Goal: Task Accomplishment & Management: Manage account settings

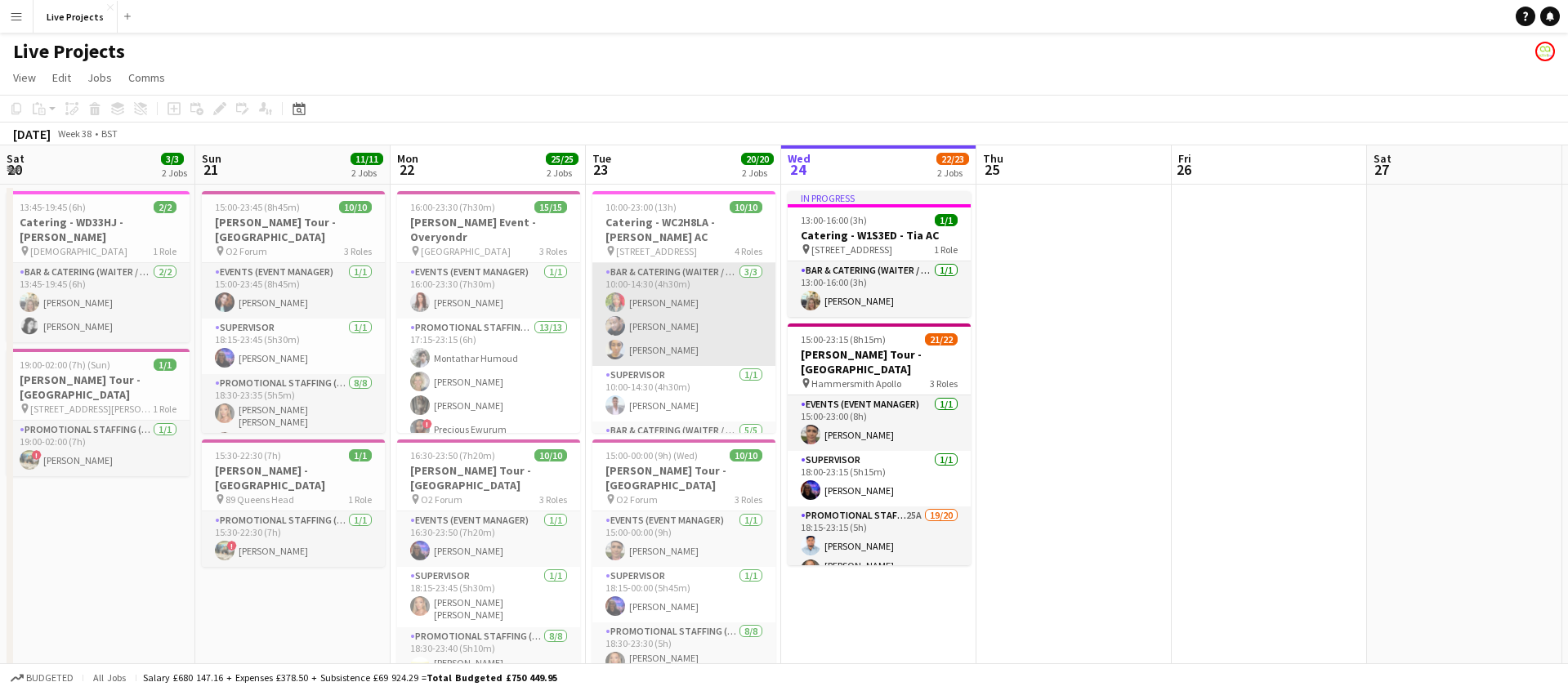
scroll to position [0, 336]
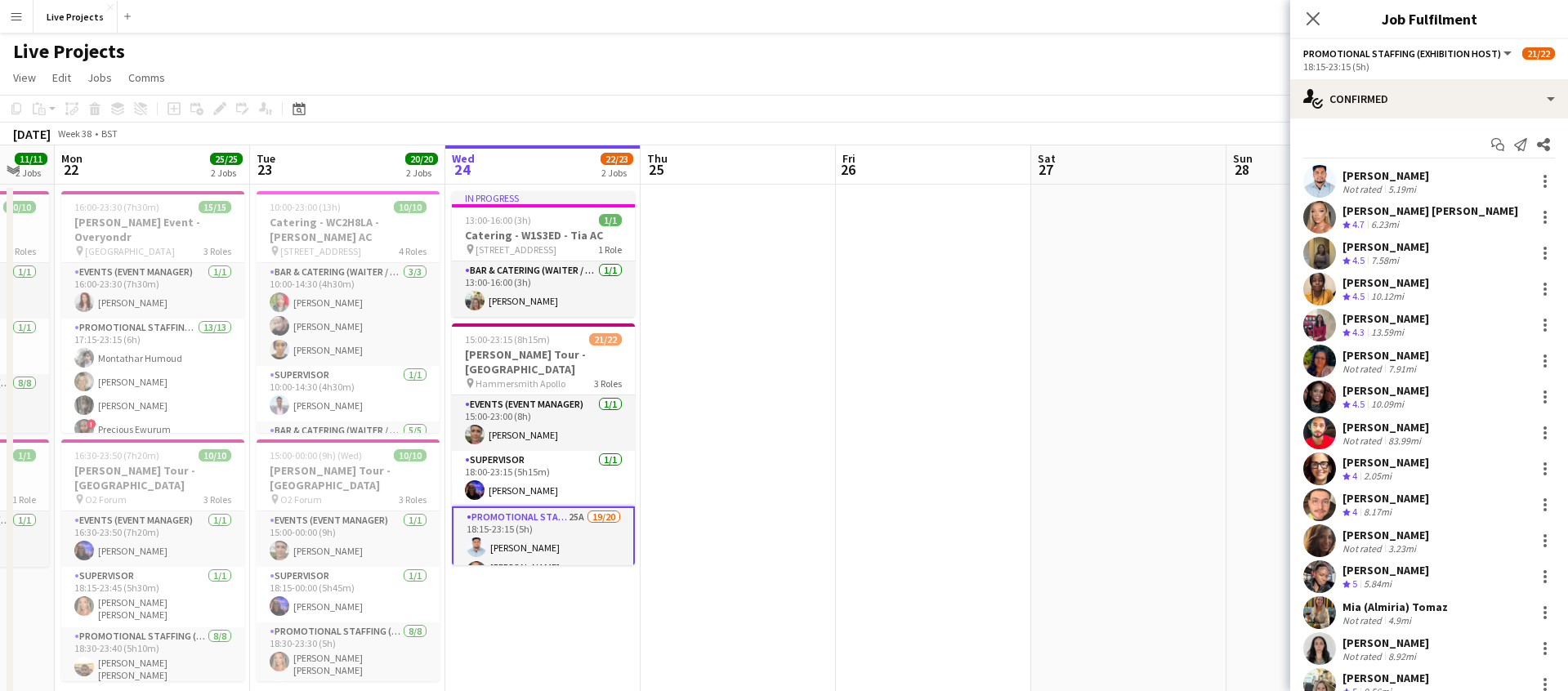
scroll to position [237, 0]
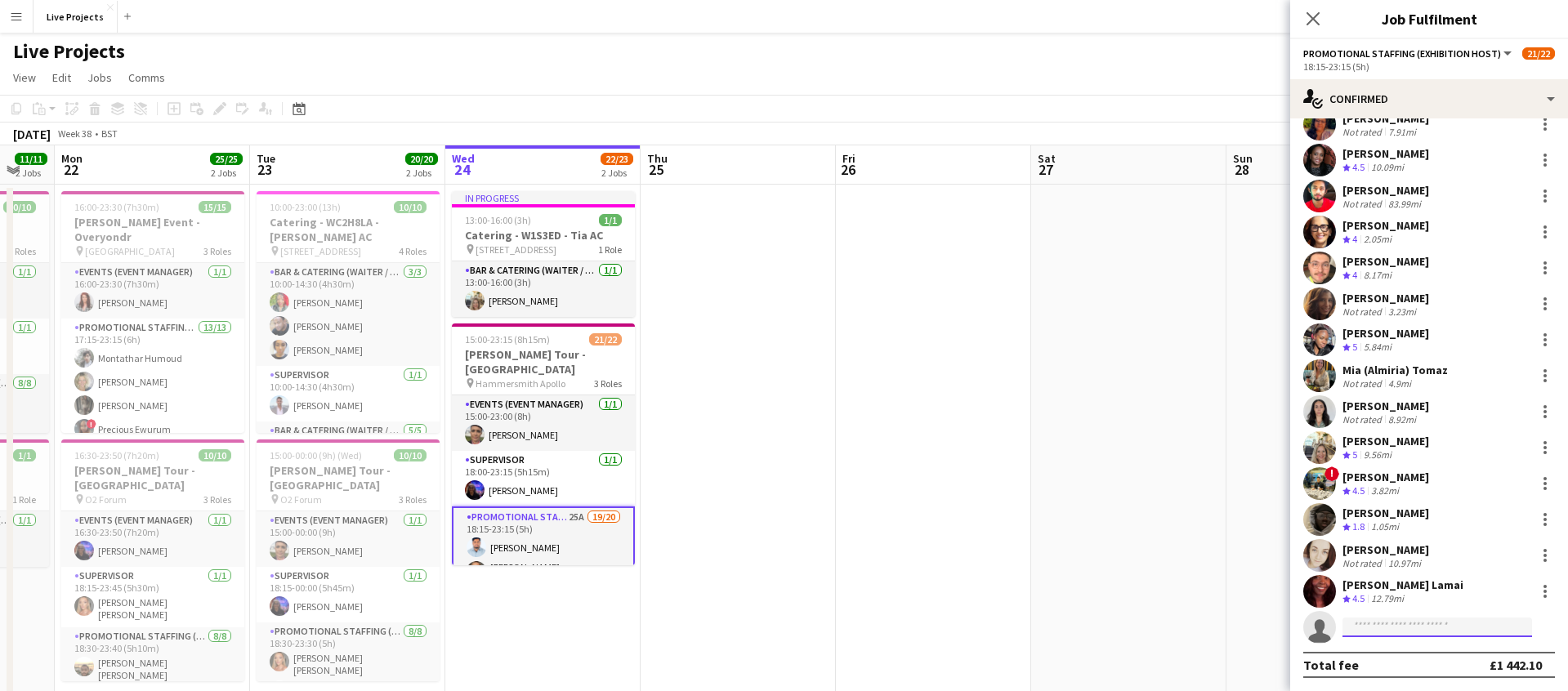
click at [1395, 628] on input at bounding box center [1438, 627] width 190 height 20
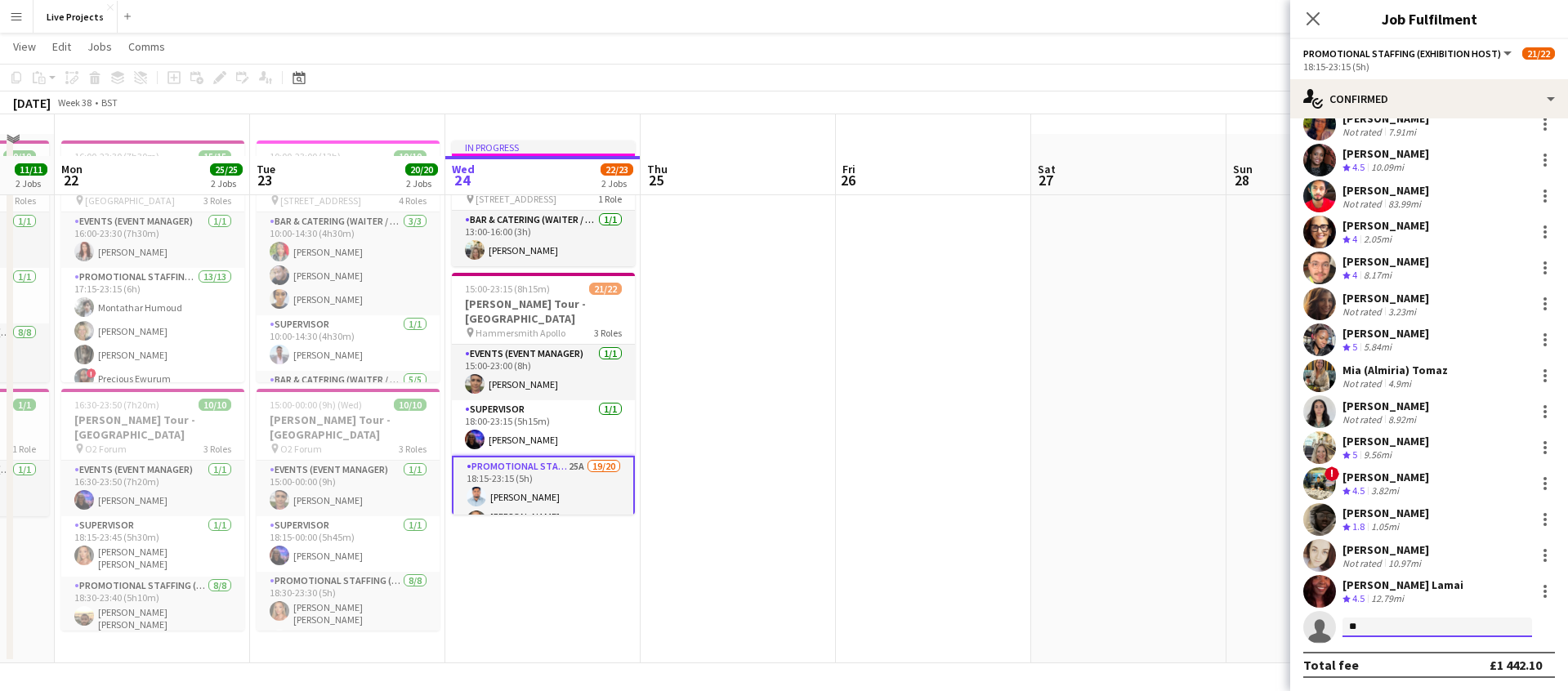
scroll to position [49, 0]
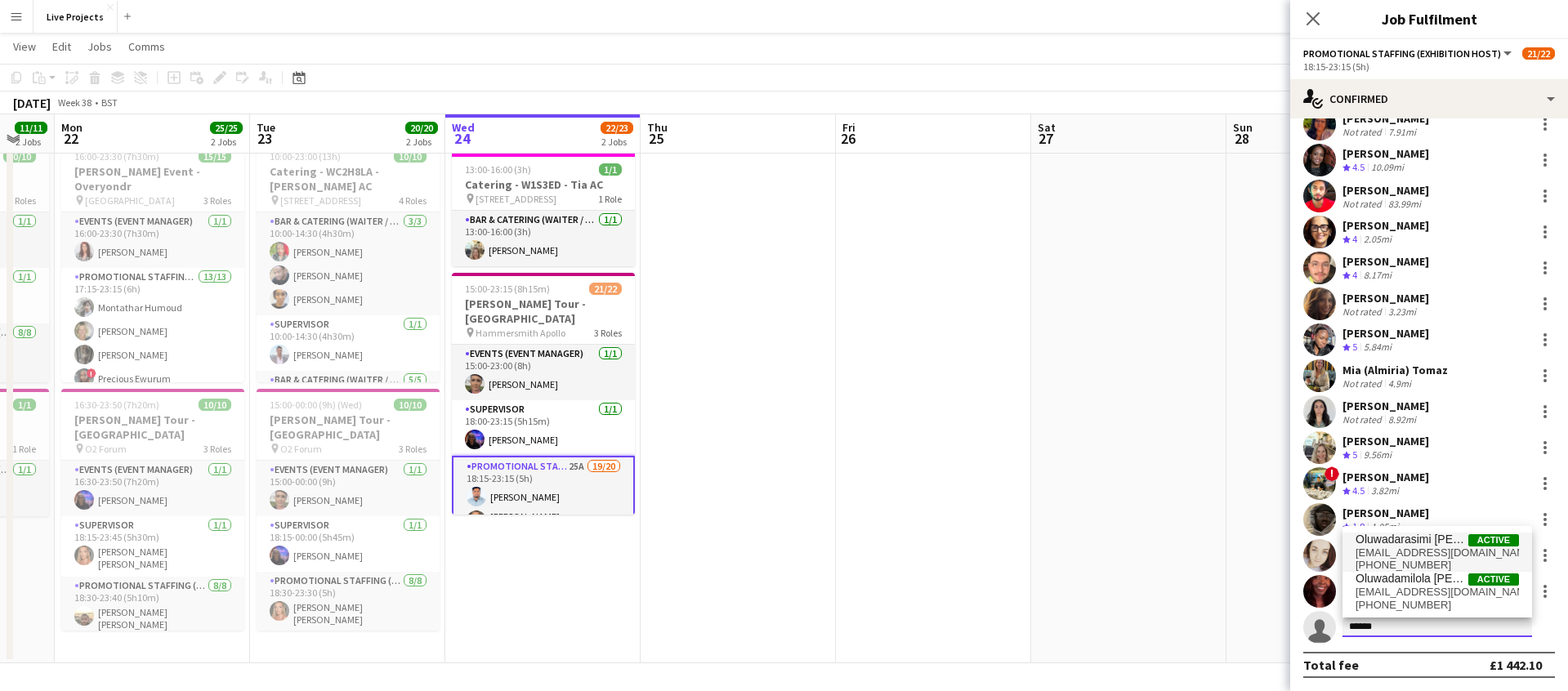
type input "******"
click at [1428, 547] on span "[EMAIL_ADDRESS][DOMAIN_NAME]" at bounding box center [1437, 553] width 163 height 13
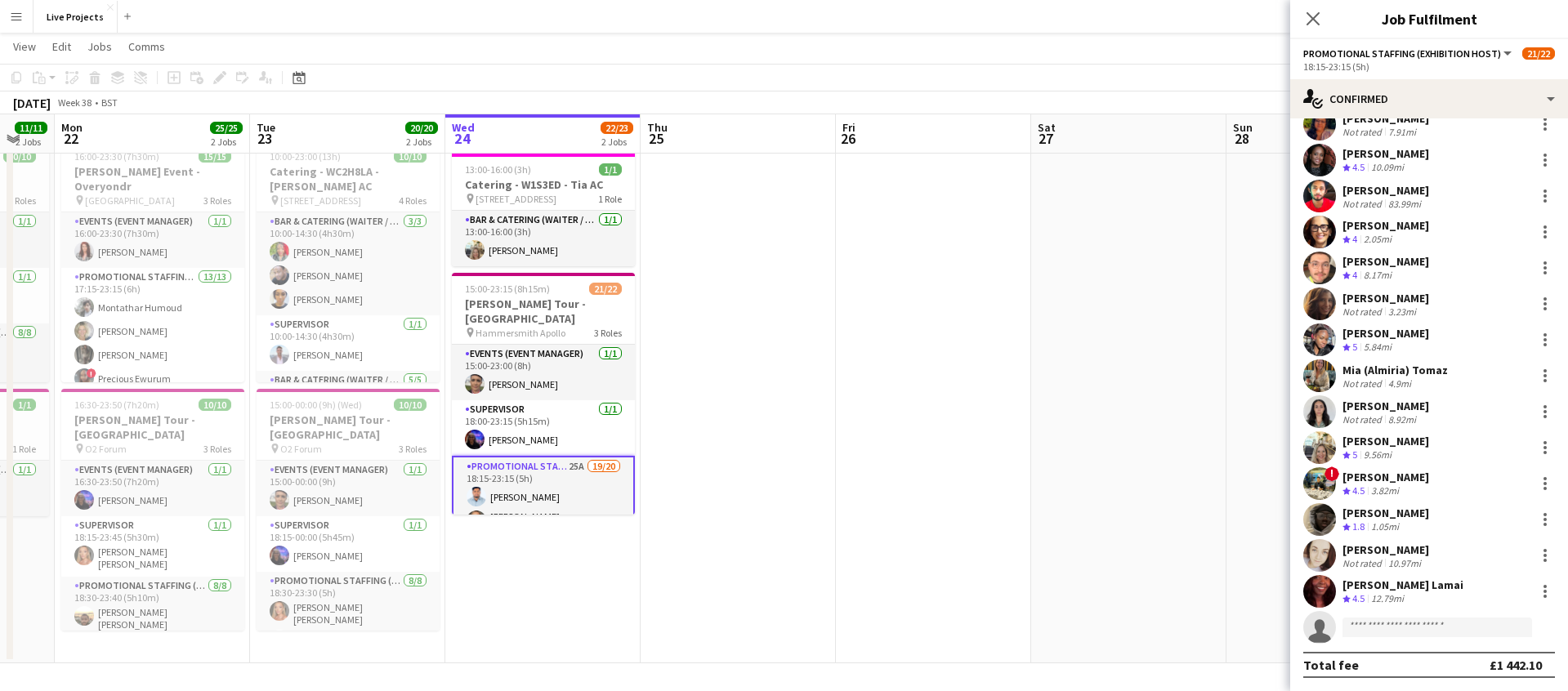
scroll to position [560, 0]
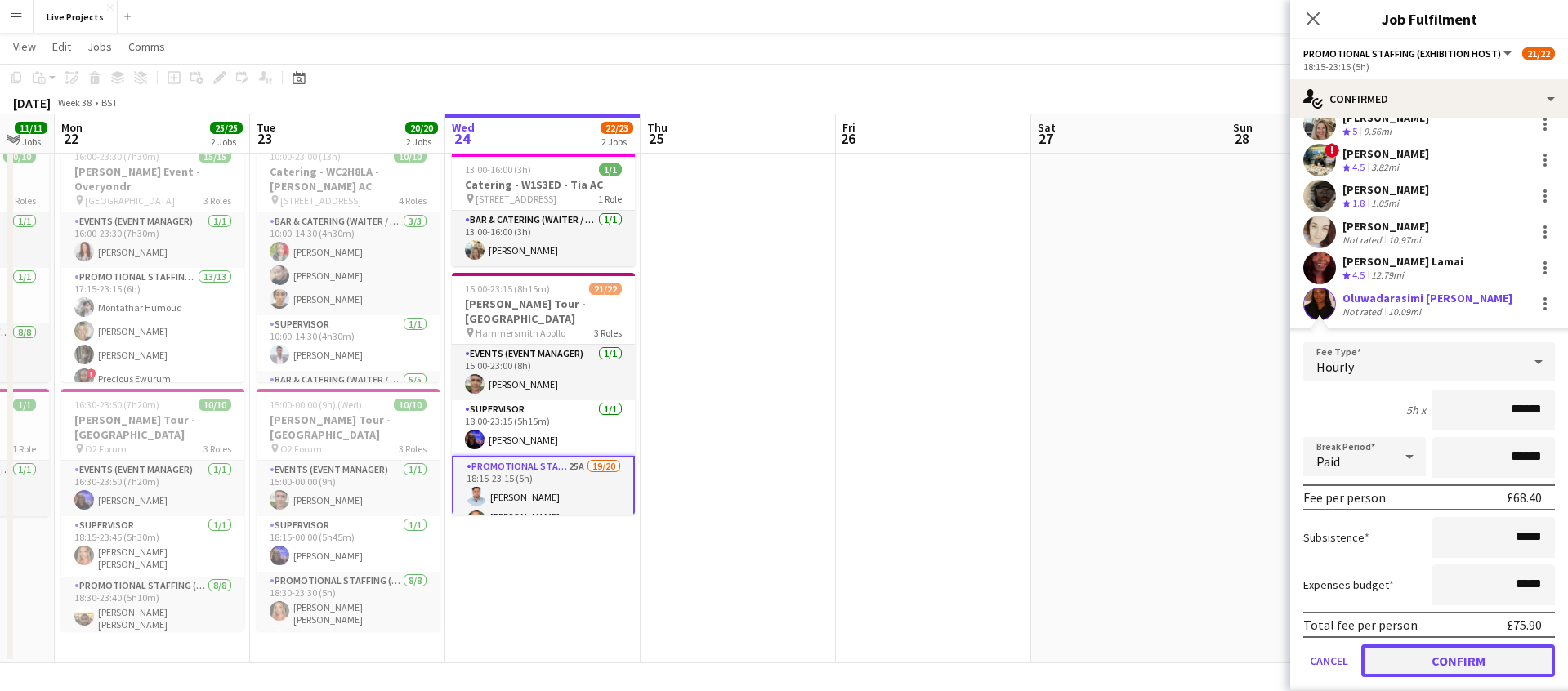
click at [1470, 656] on button "Confirm" at bounding box center [1458, 660] width 194 height 32
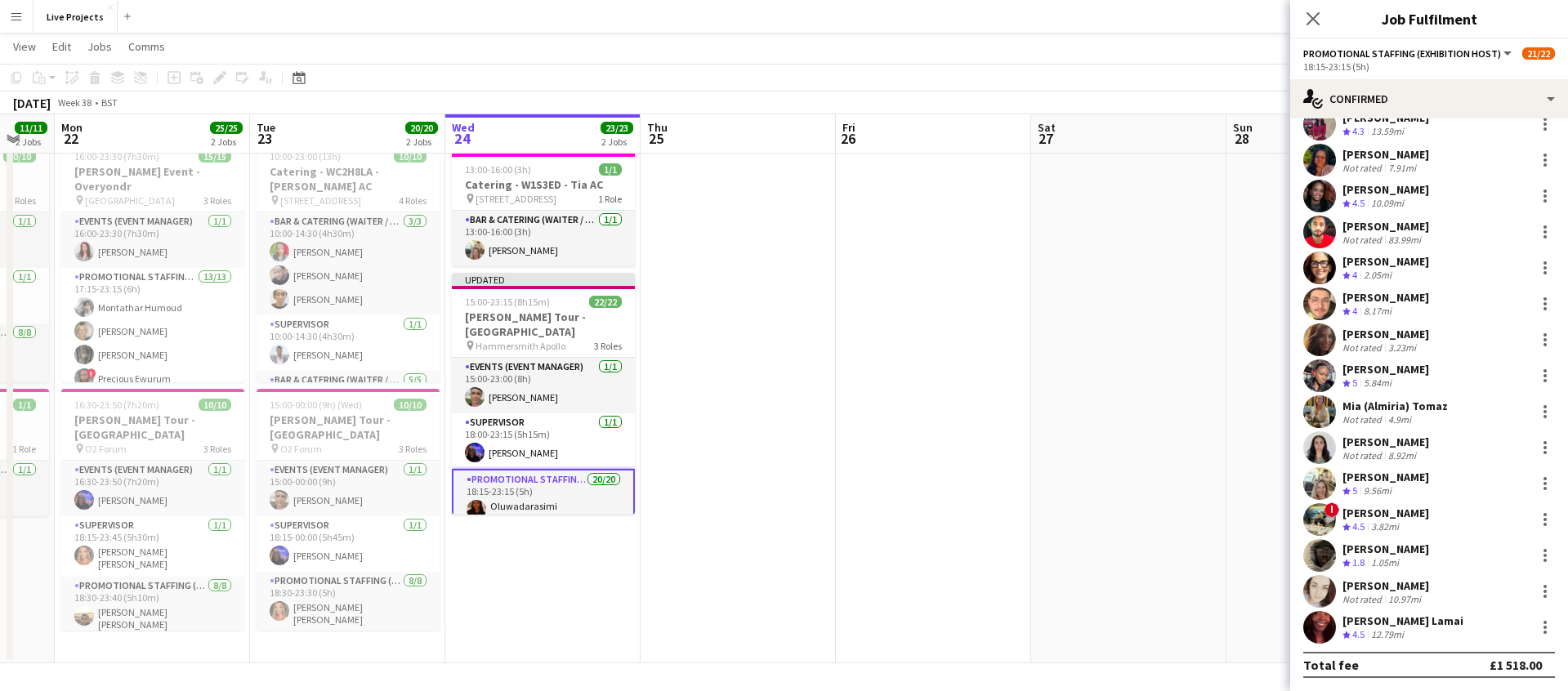
scroll to position [237, 0]
click at [540, 309] on h3 "[PERSON_NAME] Tour - [GEOGRAPHIC_DATA]" at bounding box center [543, 324] width 183 height 30
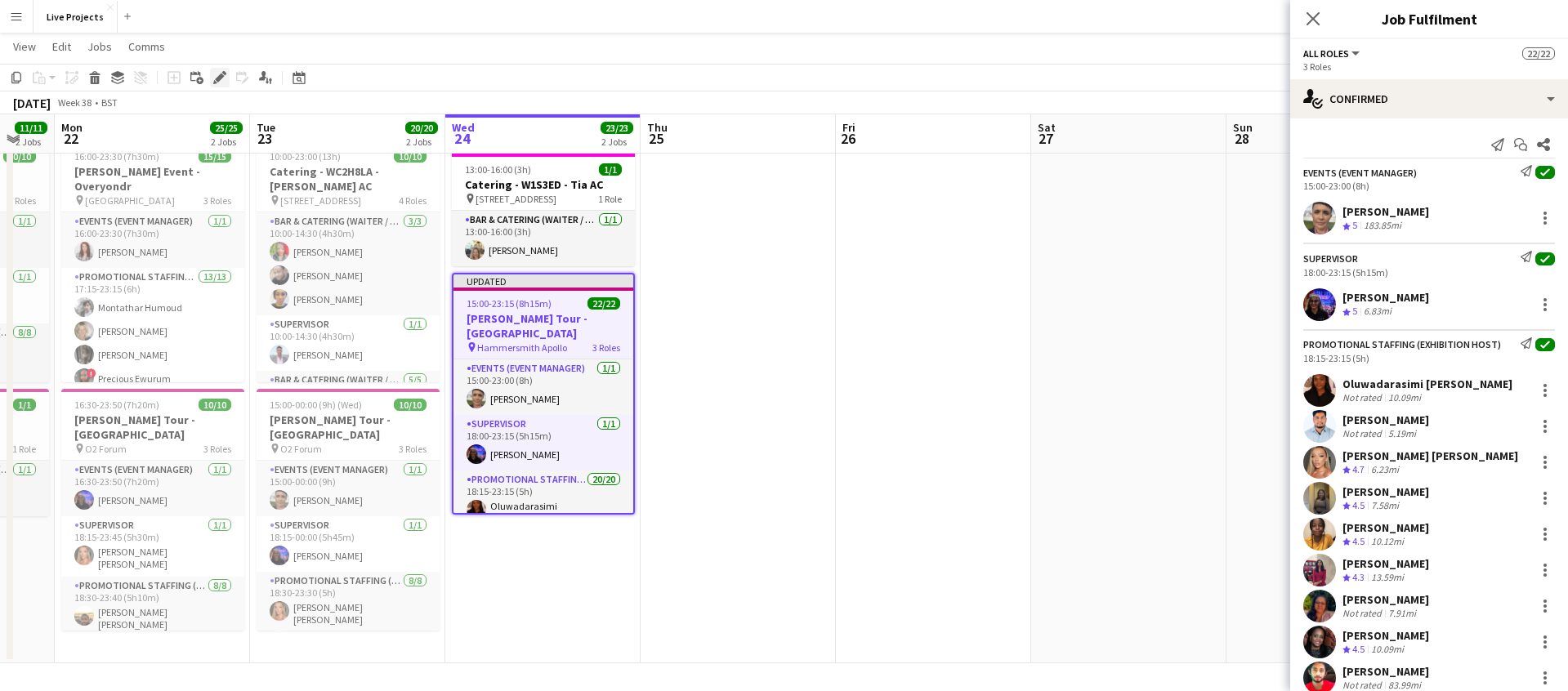
click at [227, 76] on div "Edit" at bounding box center [220, 78] width 20 height 20
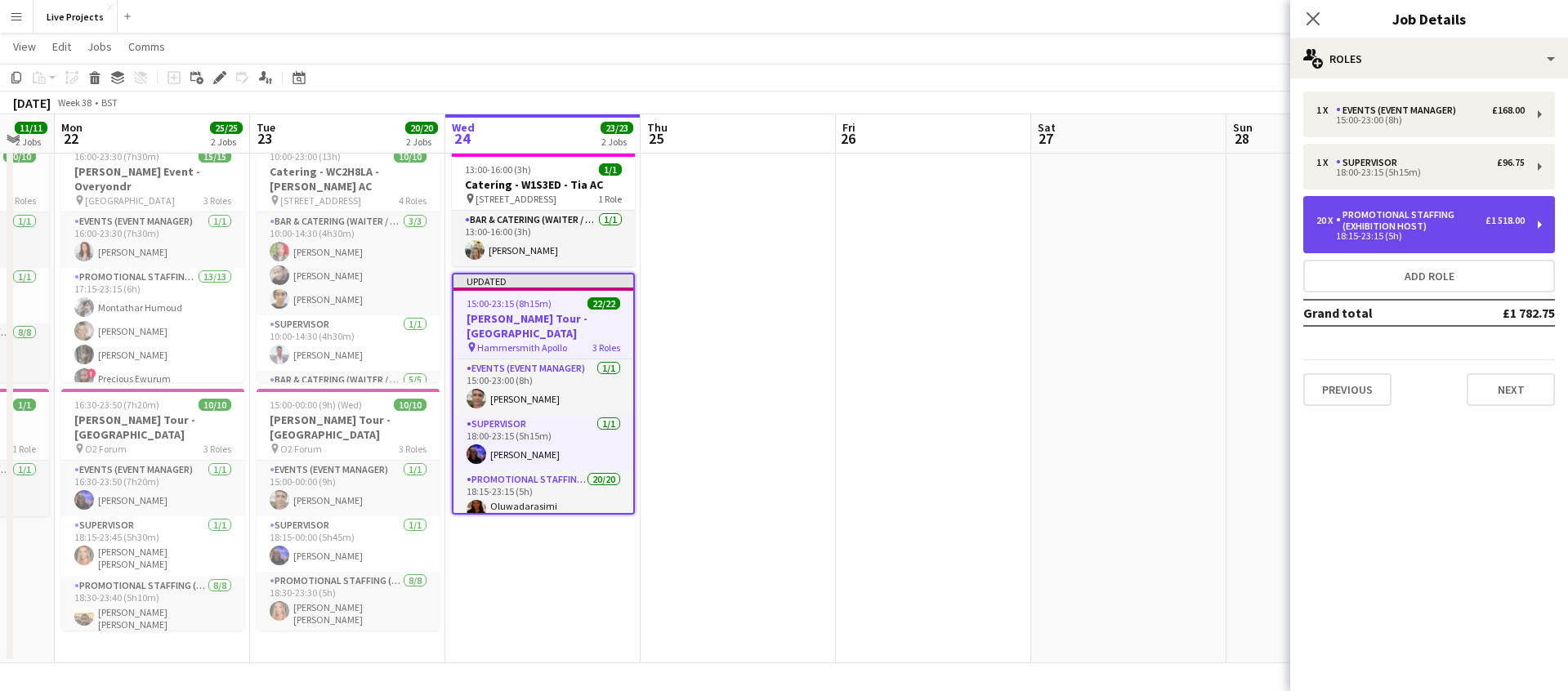
click at [1435, 226] on div "Promotional Staffing (Exhibition Host)" at bounding box center [1411, 220] width 150 height 23
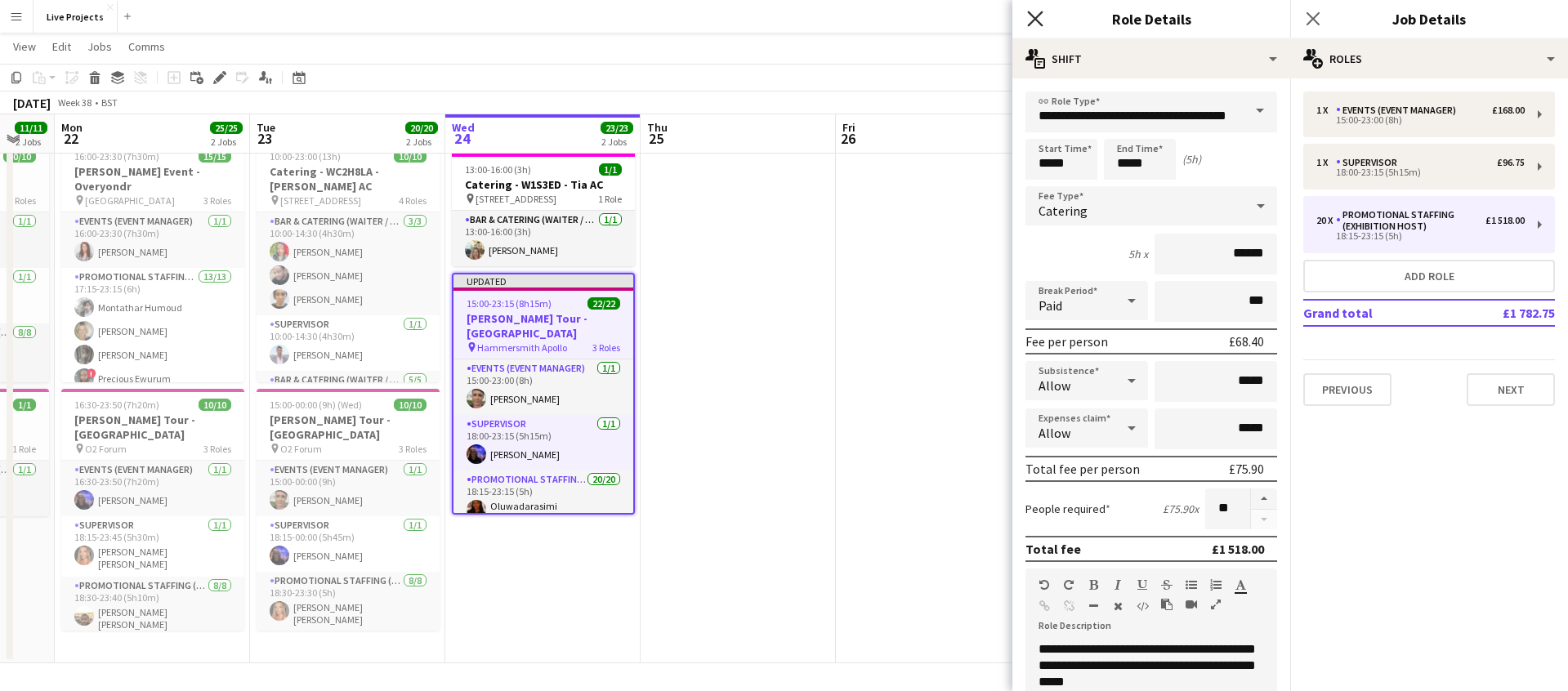
drag, startPoint x: 1040, startPoint y: 18, endPoint x: 1155, endPoint y: 17, distance: 115.0
click at [1040, 18] on icon "Close pop-in" at bounding box center [1035, 19] width 13 height 13
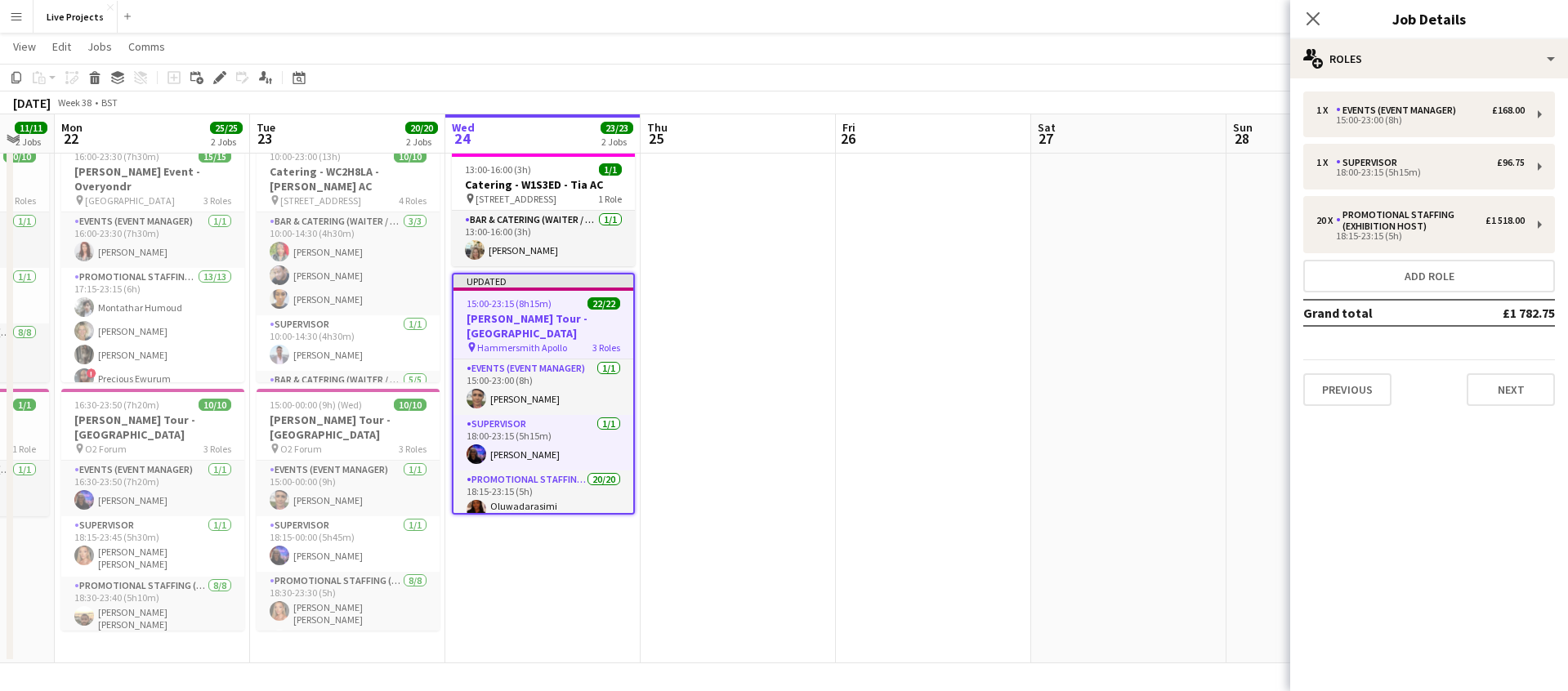
drag, startPoint x: 1304, startPoint y: 14, endPoint x: 1273, endPoint y: 50, distance: 47.5
click at [1304, 14] on app-icon "Close pop-in" at bounding box center [1313, 19] width 20 height 20
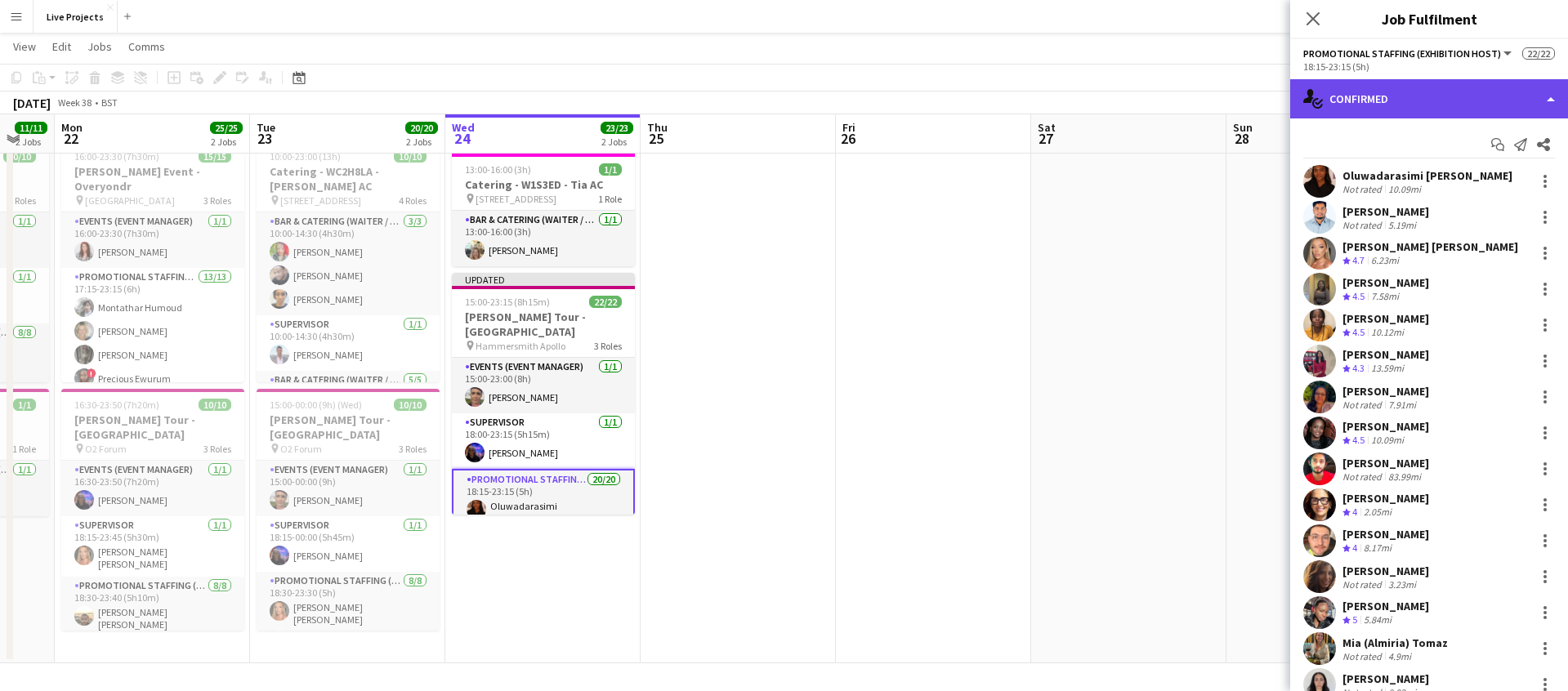
click at [1420, 116] on div "single-neutral-actions-check-2 Confirmed" at bounding box center [1430, 98] width 278 height 39
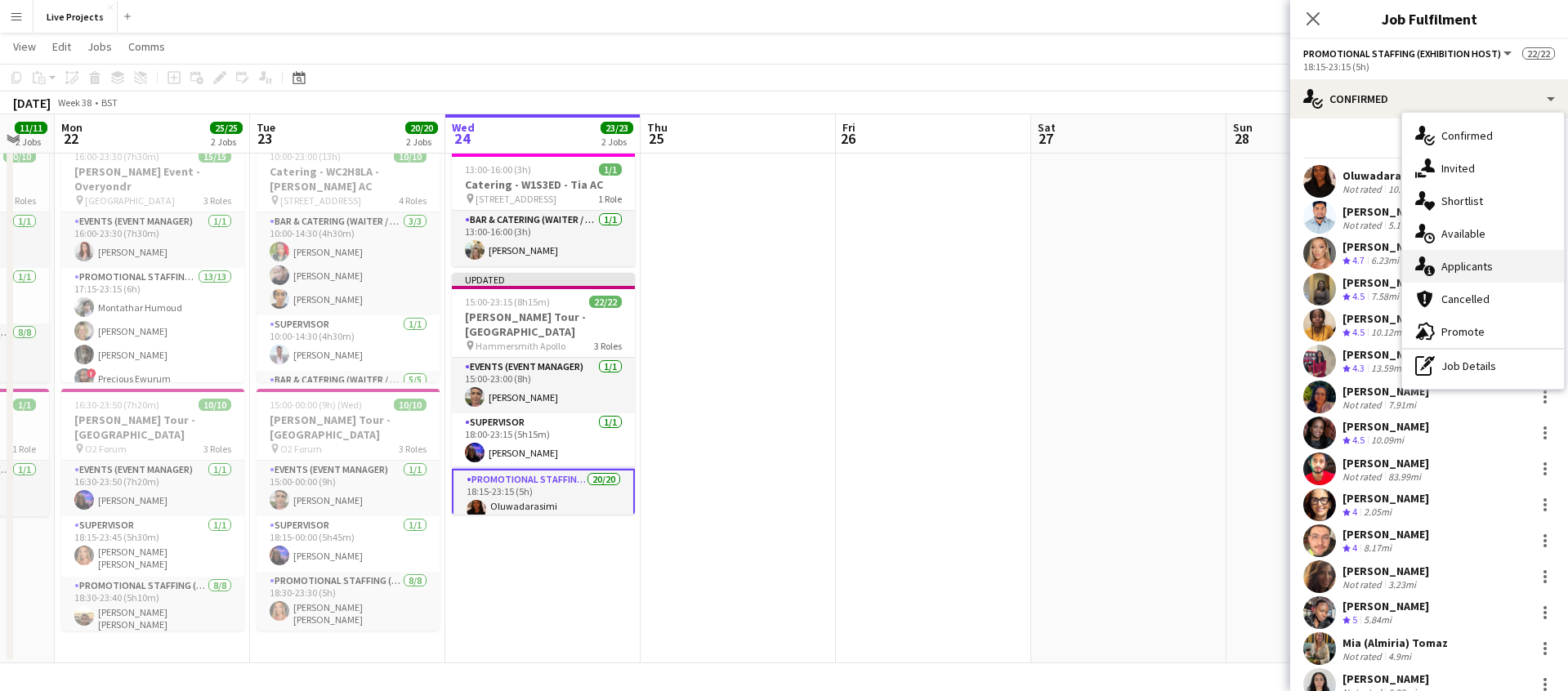
click at [1442, 269] on span "Applicants" at bounding box center [1467, 266] width 51 height 14
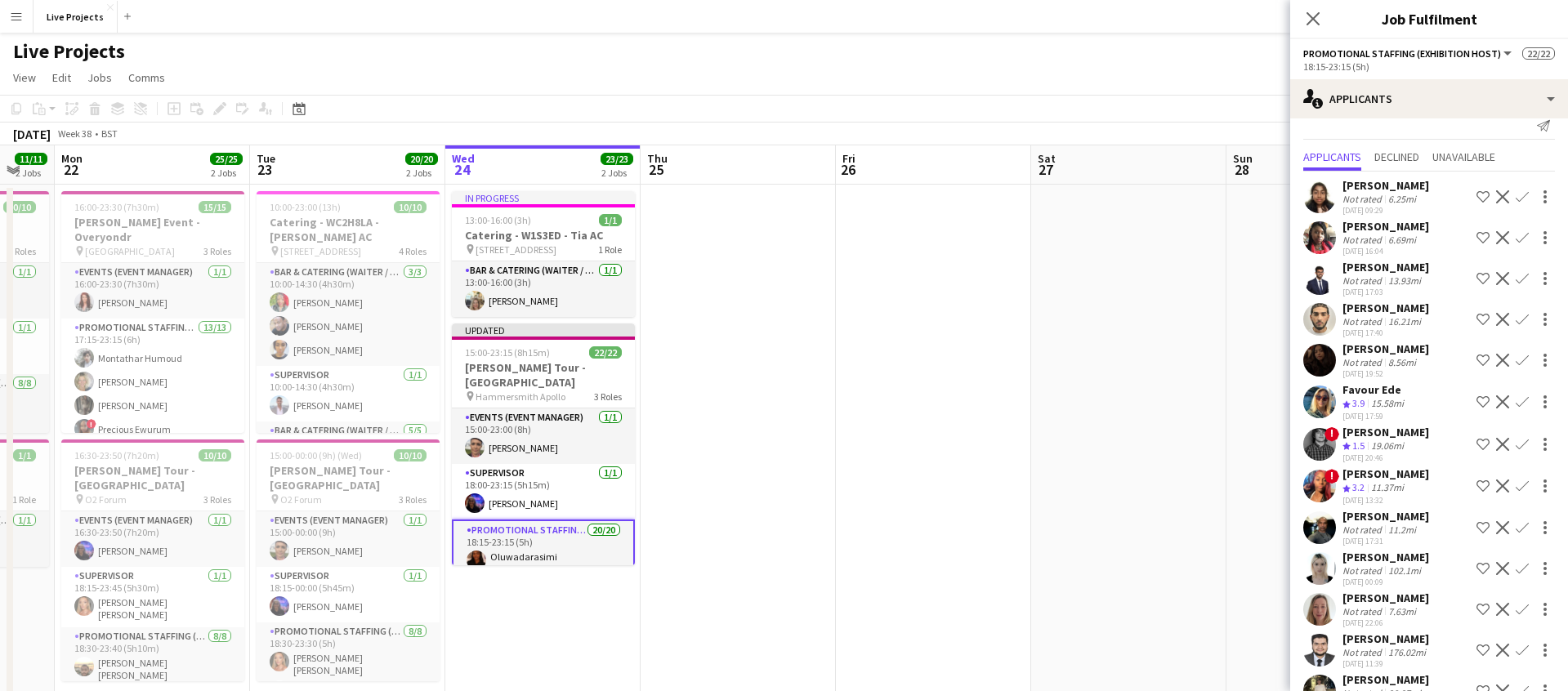
scroll to position [0, 0]
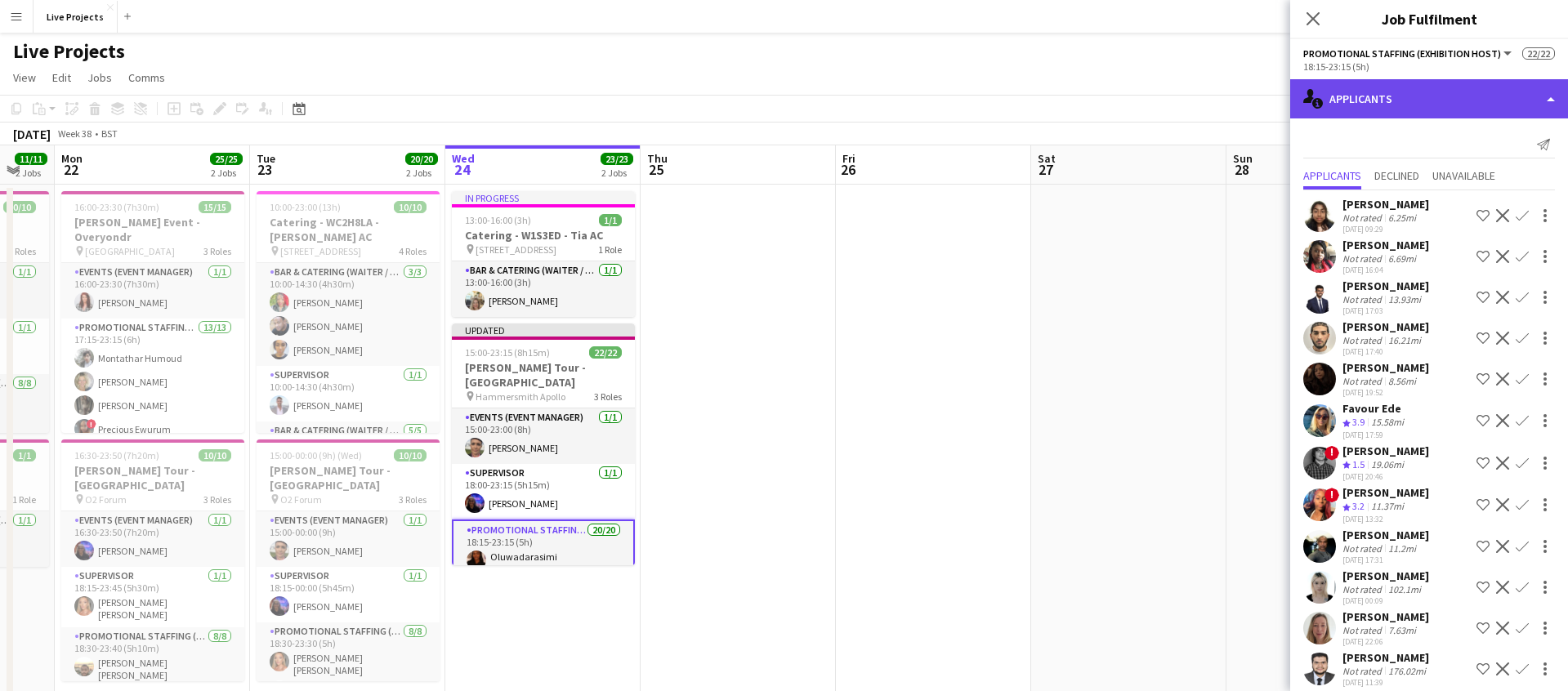
click at [1436, 96] on div "single-neutral-actions-information Applicants" at bounding box center [1430, 98] width 278 height 39
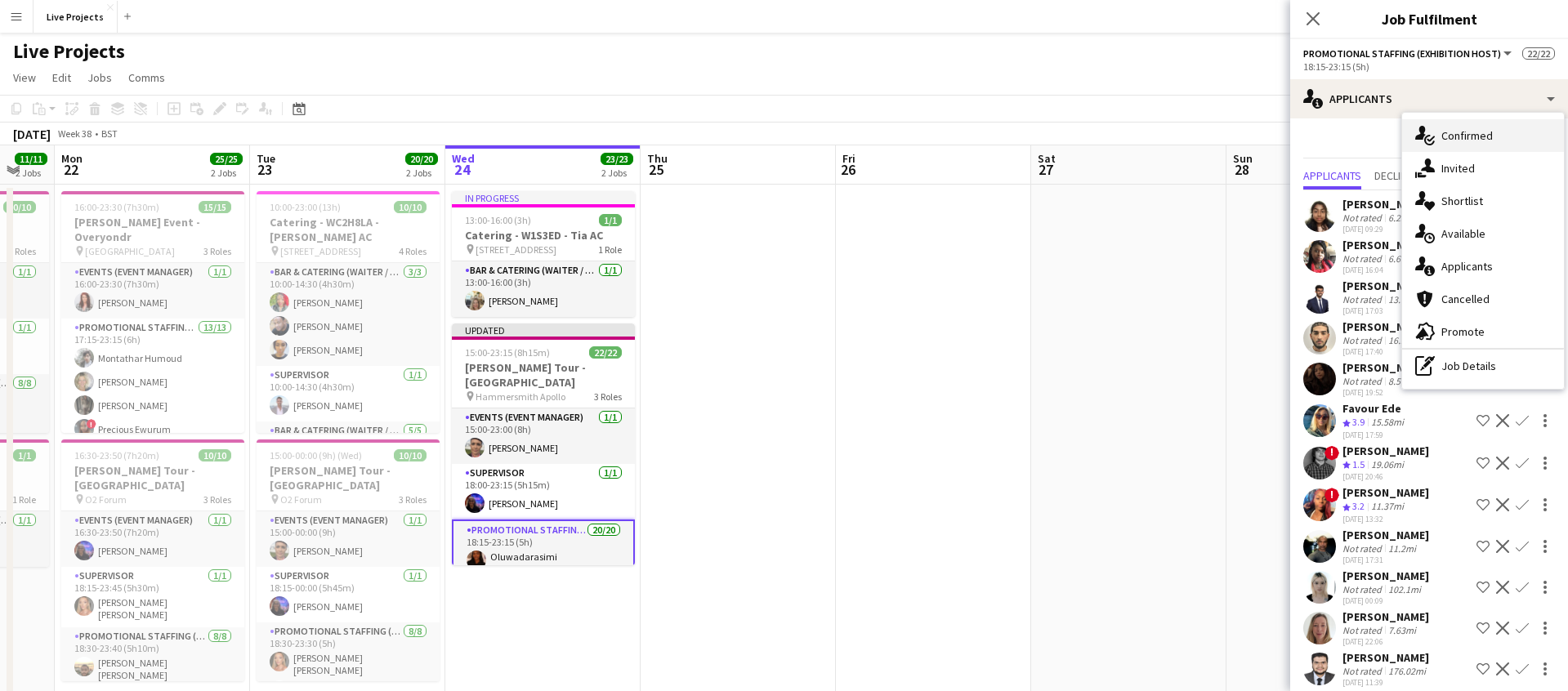
click at [1469, 133] on span "Confirmed" at bounding box center [1467, 135] width 51 height 14
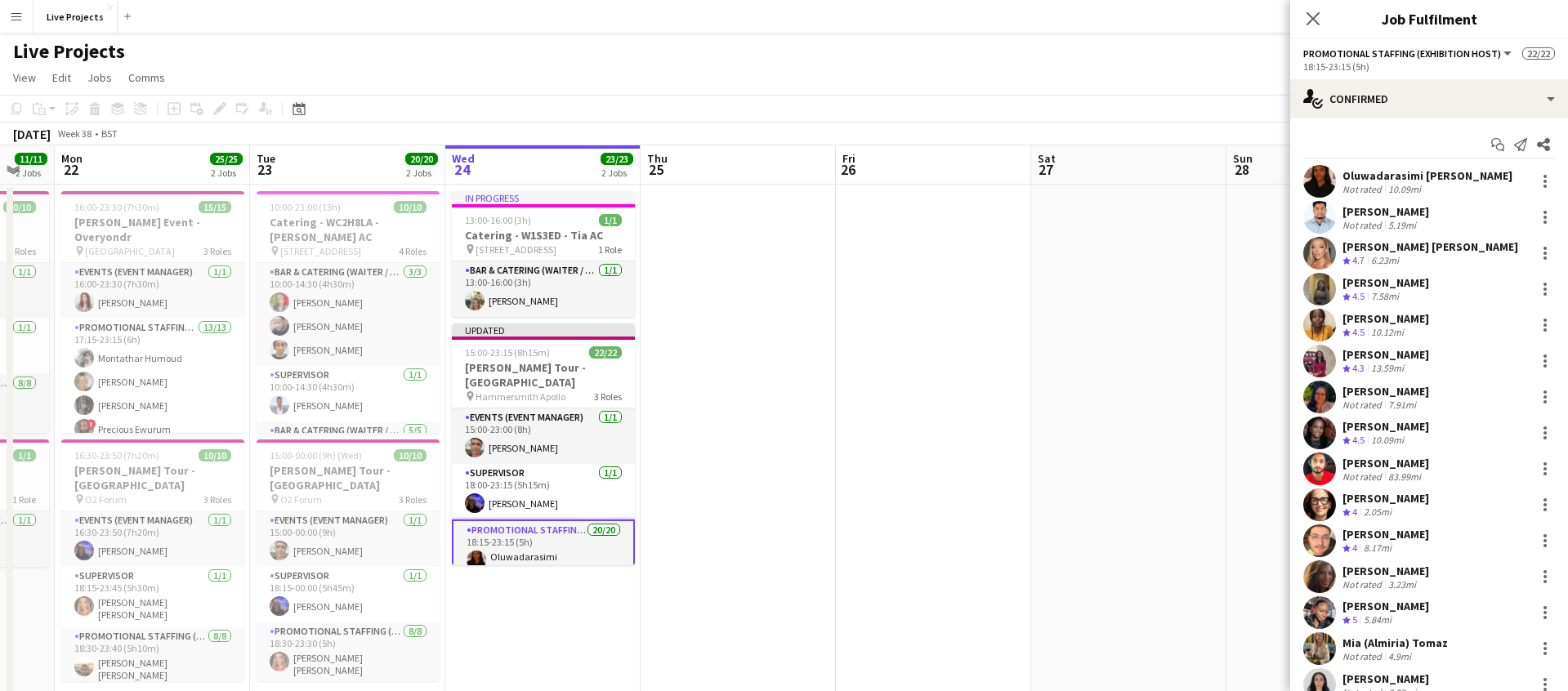
click at [10, 17] on app-icon "Menu" at bounding box center [16, 16] width 13 height 13
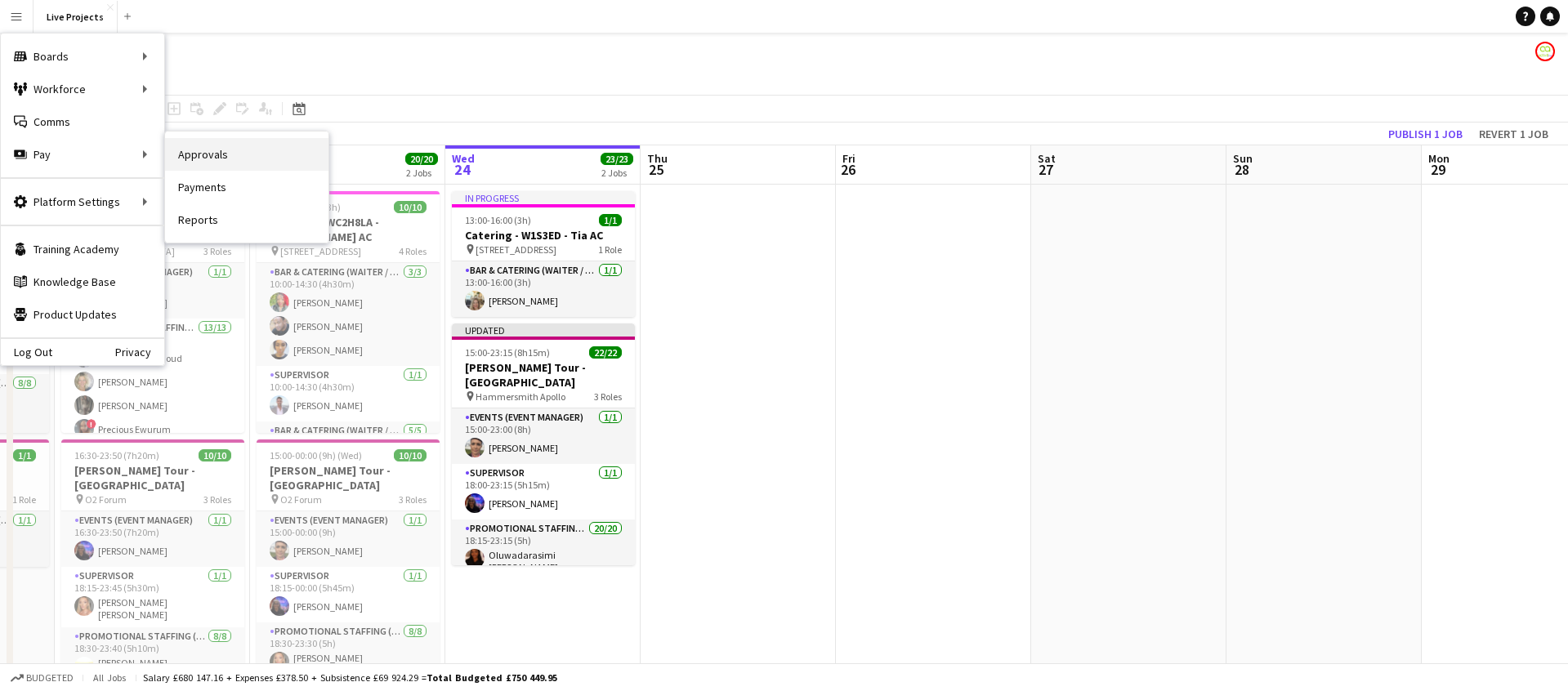
click at [209, 156] on link "Approvals" at bounding box center [246, 154] width 163 height 32
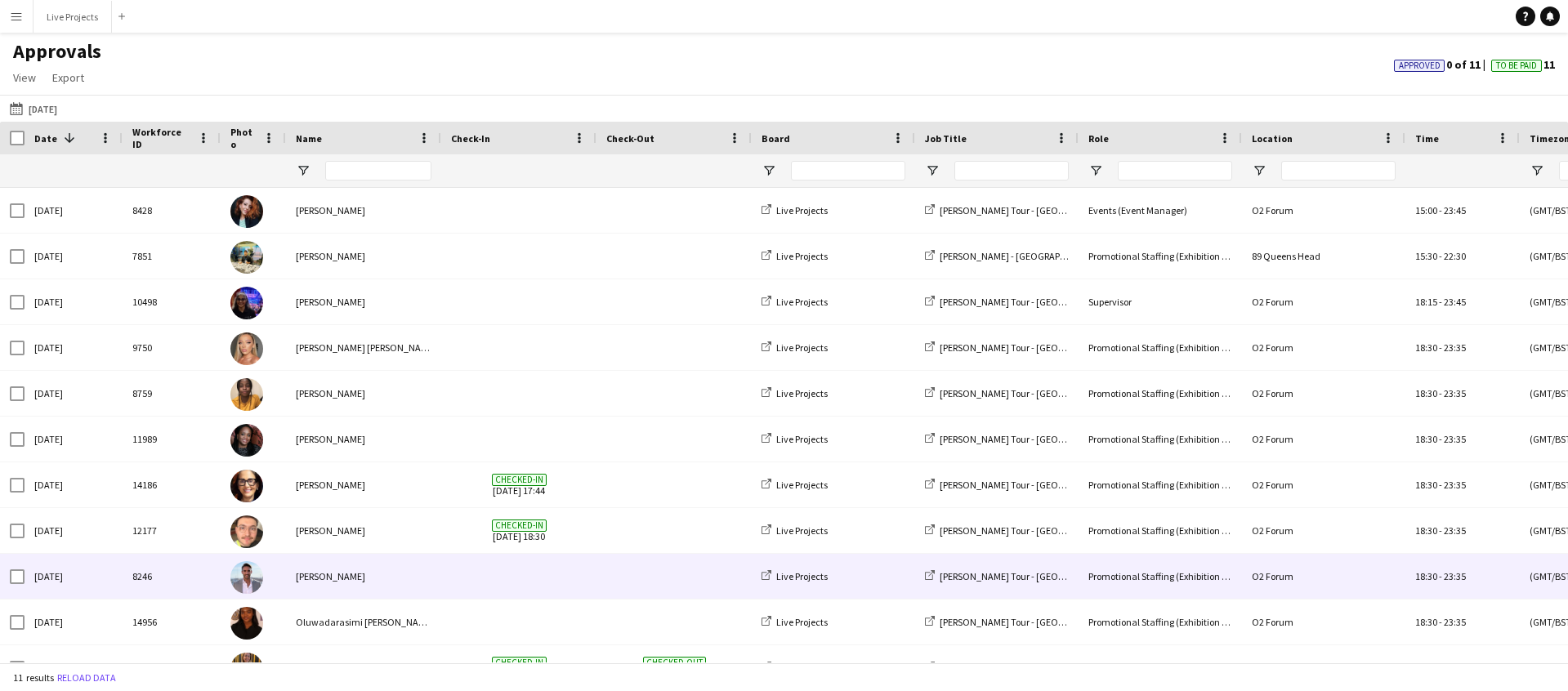
click at [187, 577] on div "8246" at bounding box center [172, 576] width 98 height 45
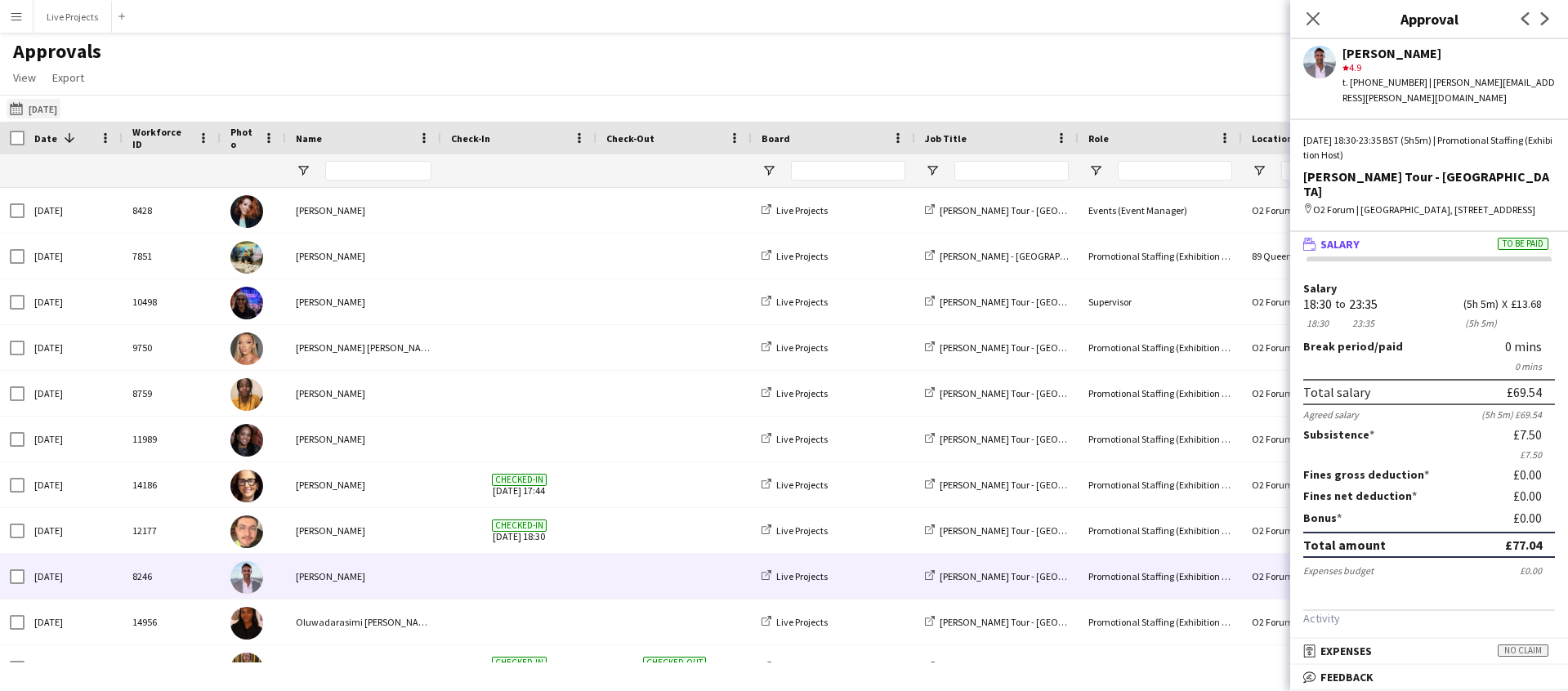
click at [56, 109] on button "21-09-2025 21-09-2025" at bounding box center [33, 109] width 54 height 20
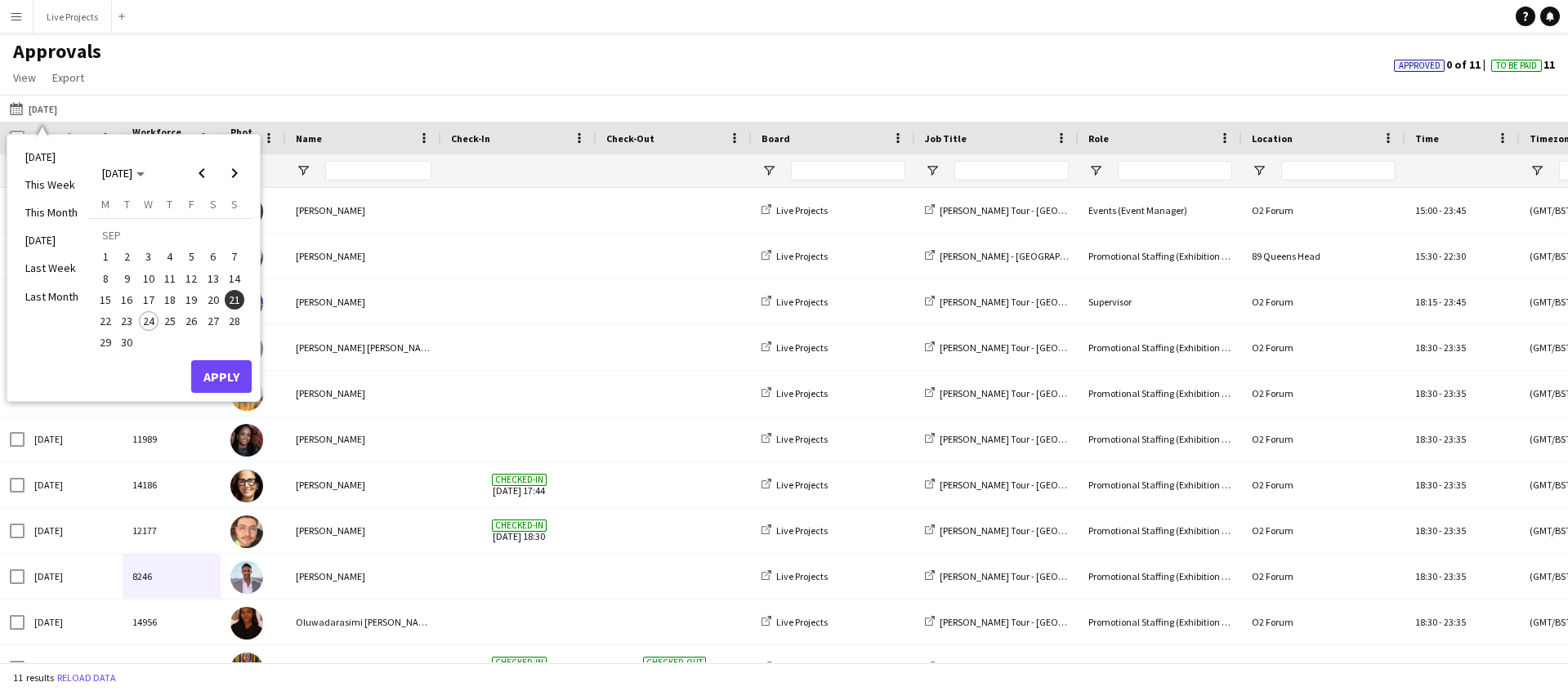
click at [126, 324] on span "23" at bounding box center [127, 321] width 20 height 20
click at [236, 375] on button "Apply" at bounding box center [221, 376] width 60 height 32
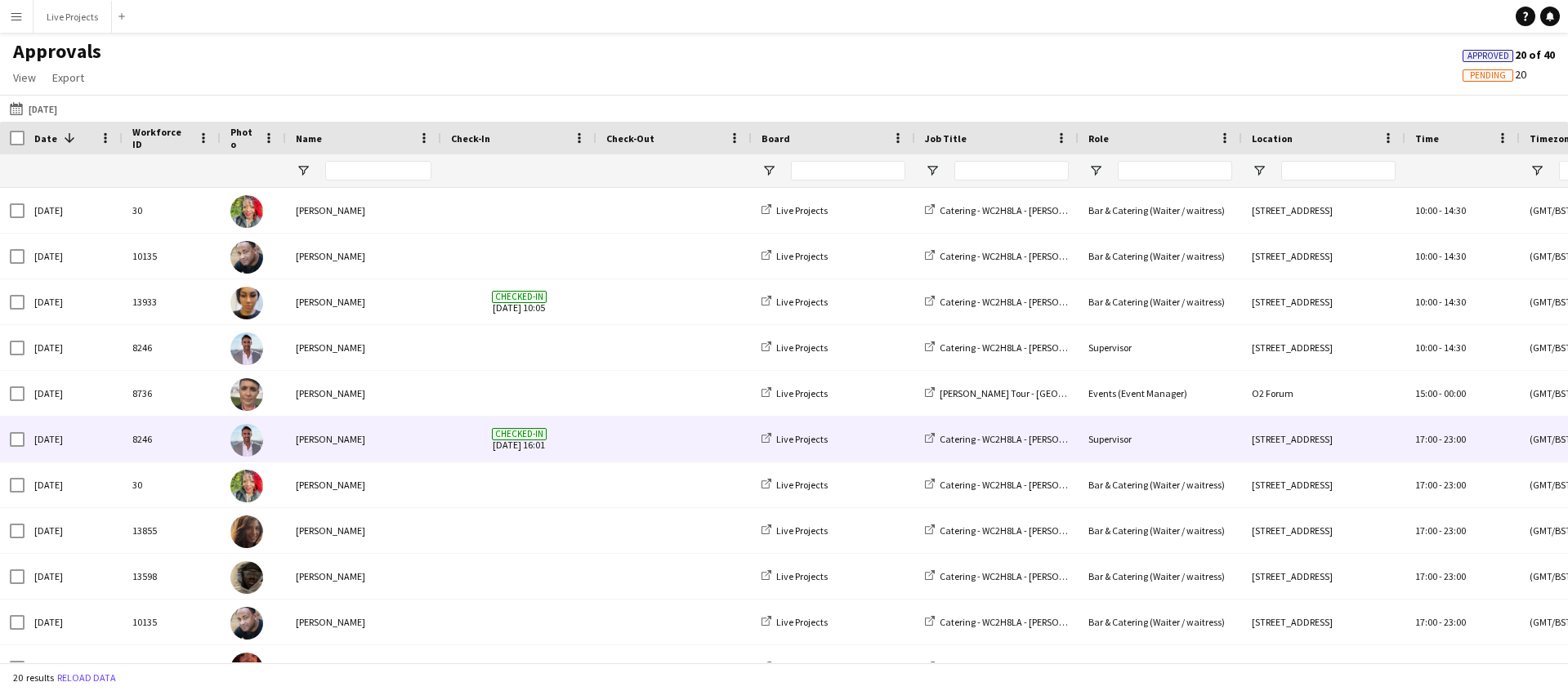
click at [116, 442] on div "Tue, 23 Sep 2025" at bounding box center [73, 439] width 98 height 45
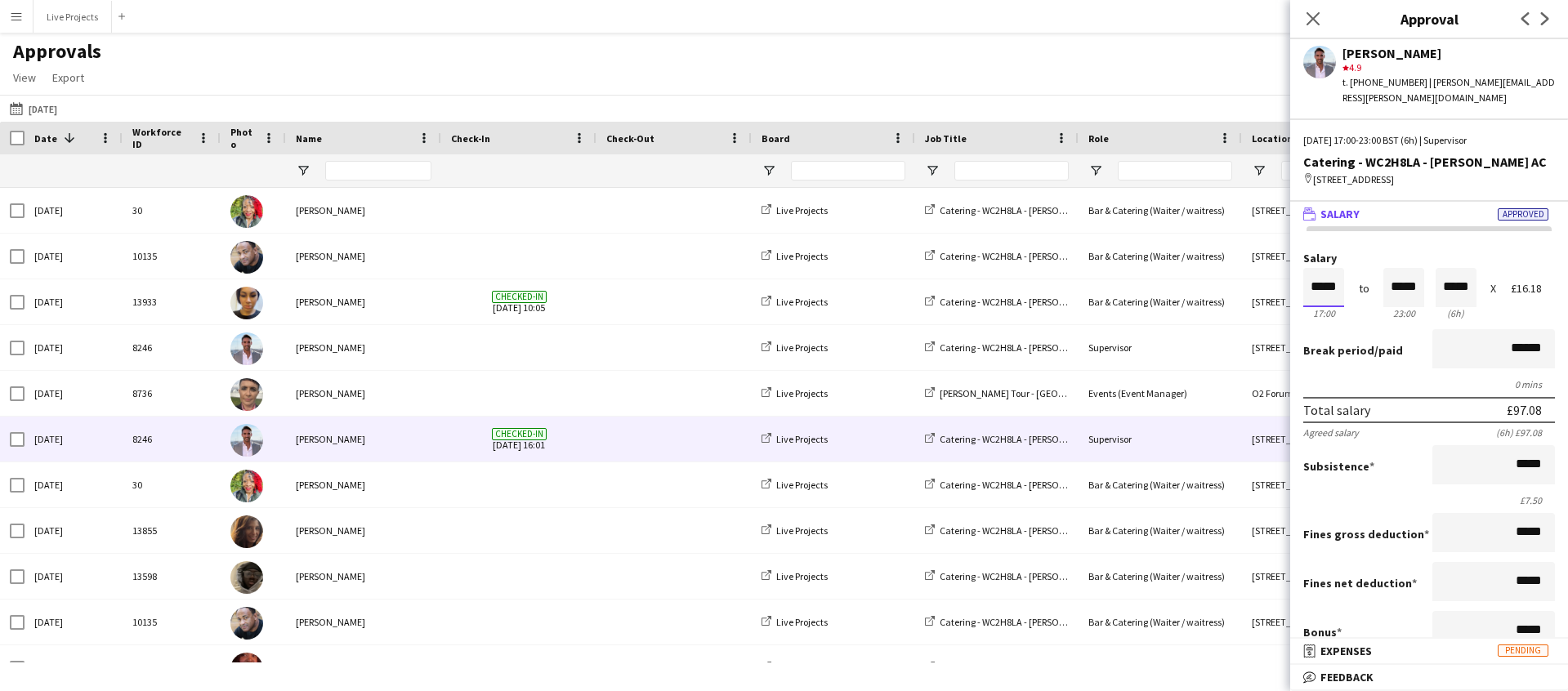
click at [1321, 281] on input "*****" at bounding box center [1323, 287] width 41 height 39
type input "*****"
click at [1310, 312] on div at bounding box center [1313, 317] width 21 height 16
type input "*****"
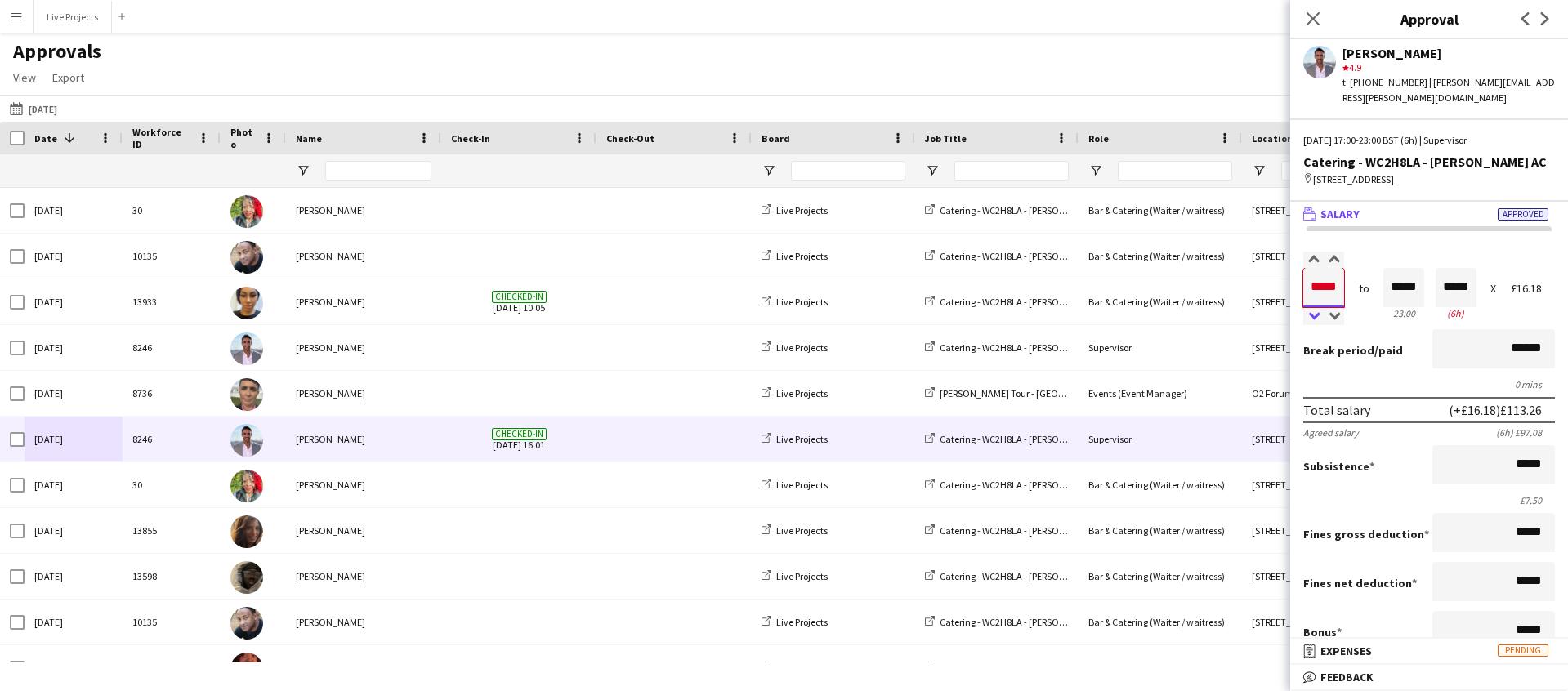
type input "*****"
click at [1310, 312] on div at bounding box center [1313, 317] width 21 height 16
click at [1312, 13] on icon "Close pop-in" at bounding box center [1313, 18] width 15 height 15
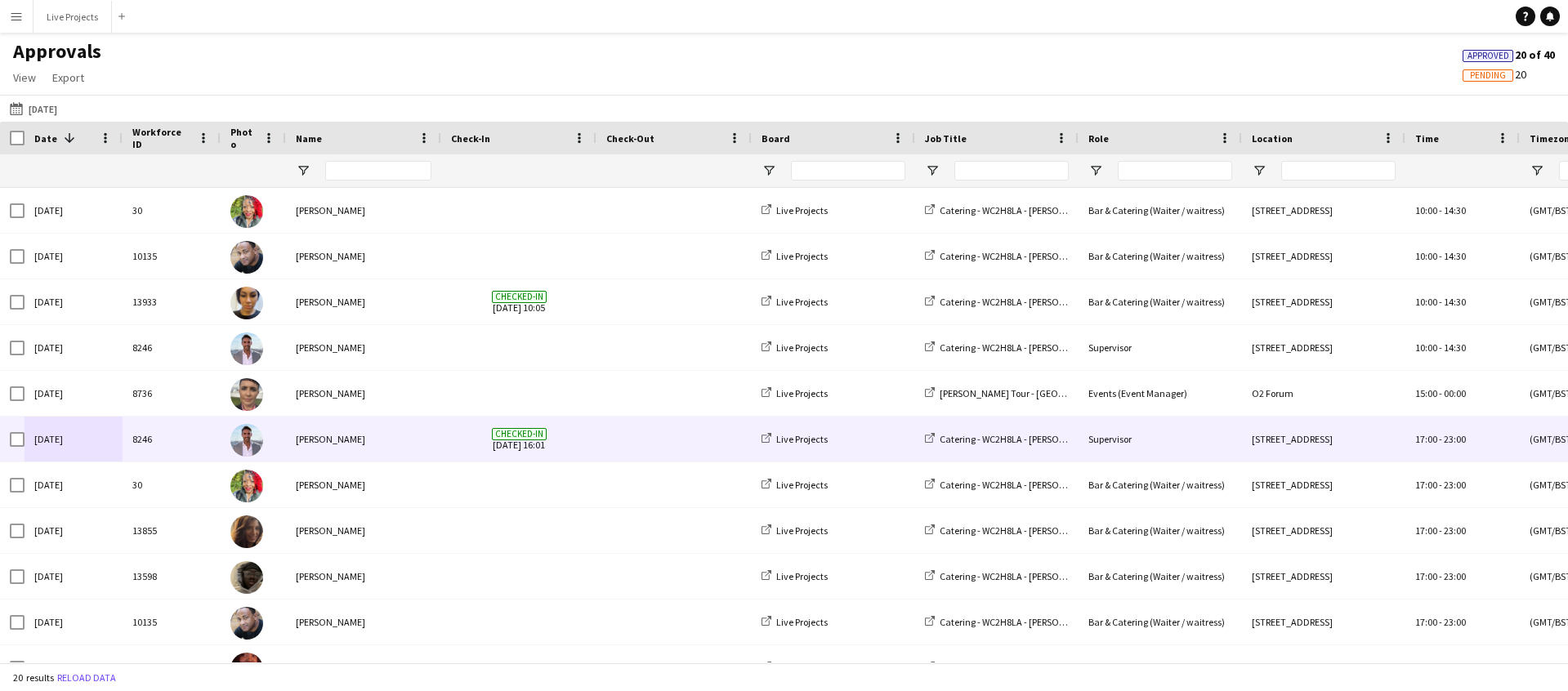
click at [307, 440] on div "[PERSON_NAME]" at bounding box center [364, 439] width 155 height 45
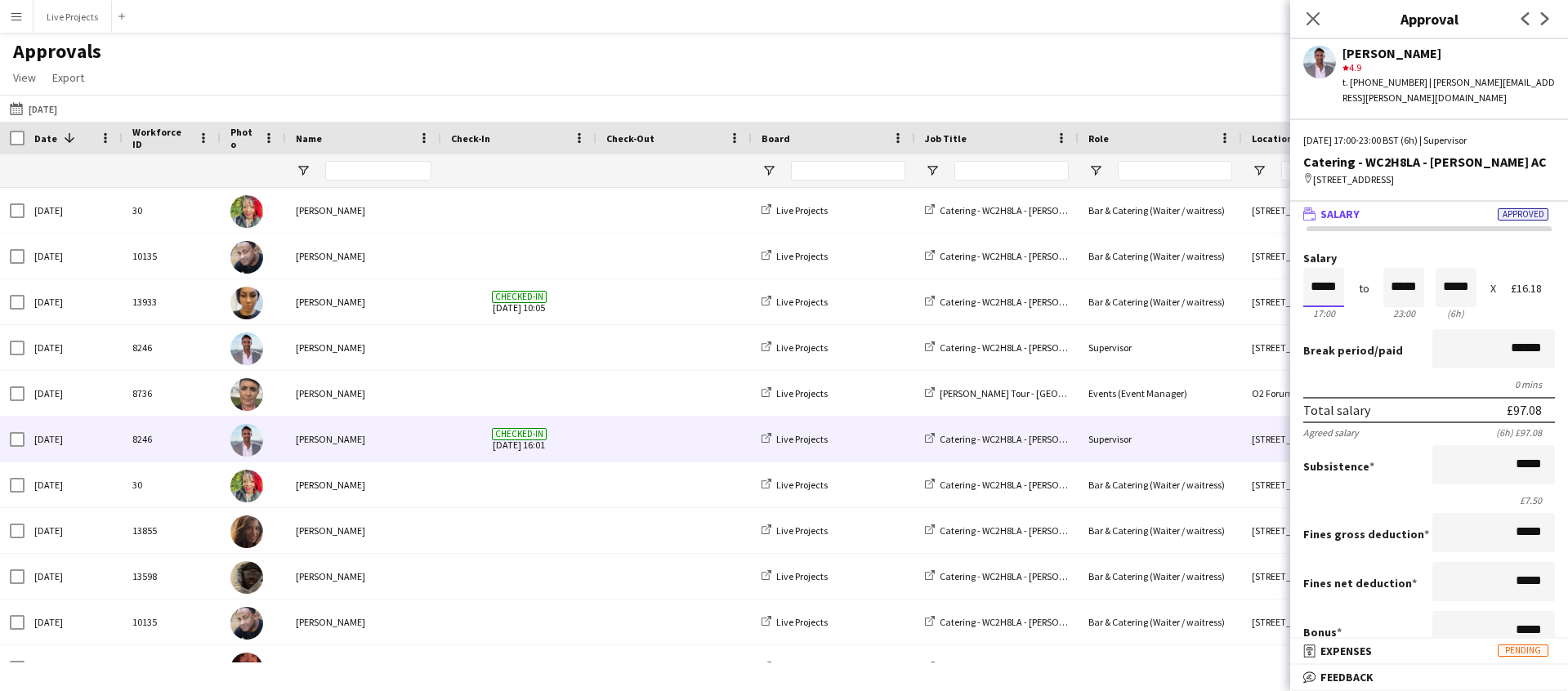
click at [1322, 279] on input "*****" at bounding box center [1323, 287] width 41 height 39
type input "*****"
click at [1314, 309] on div at bounding box center [1313, 317] width 21 height 16
type input "*****"
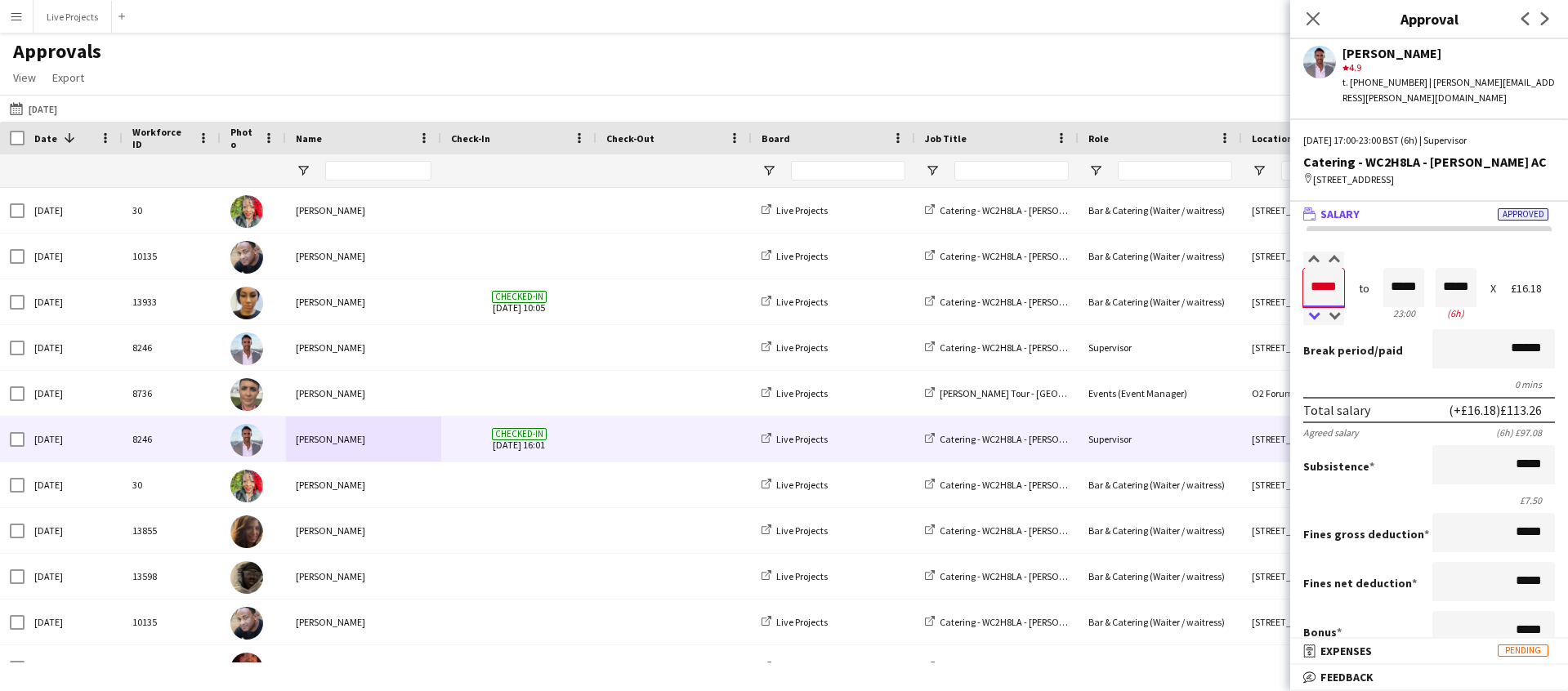
type input "*****"
click at [1314, 309] on div at bounding box center [1313, 317] width 21 height 16
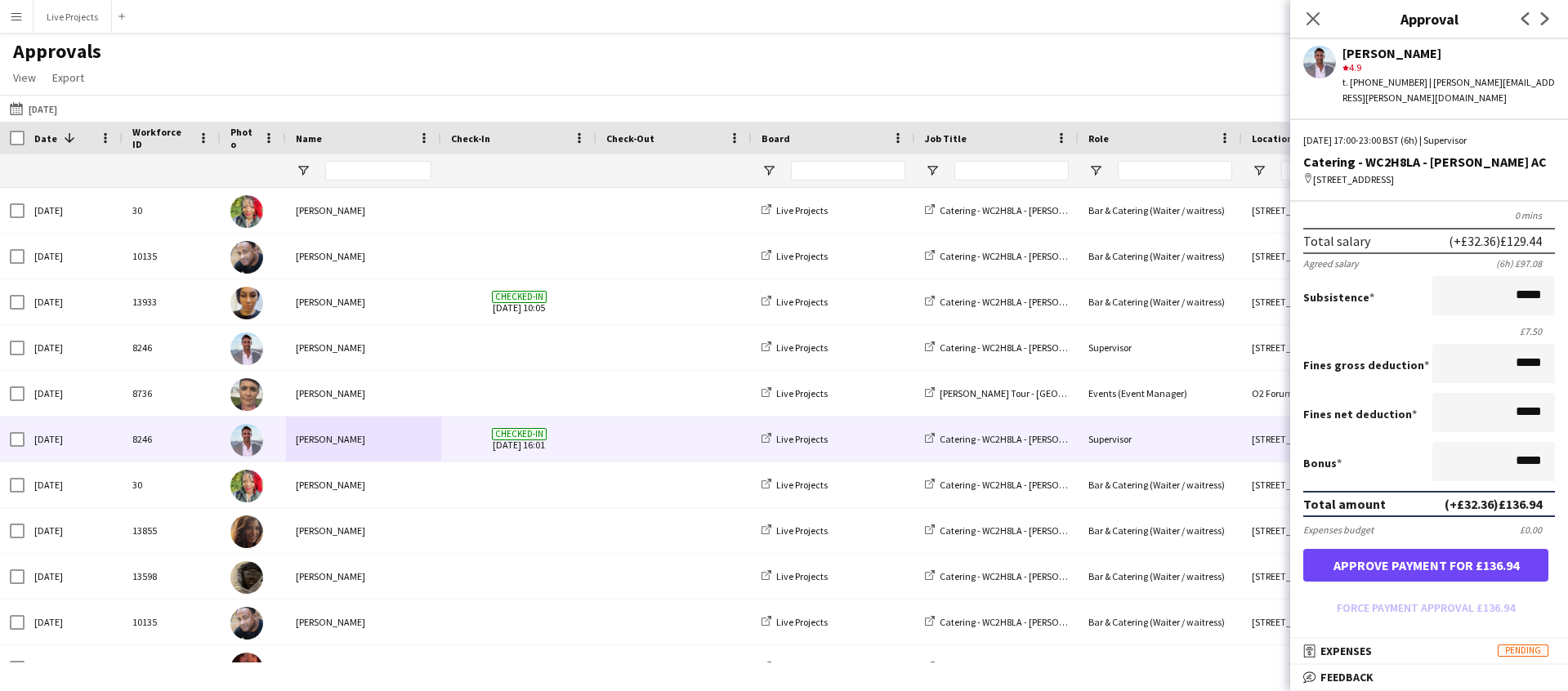
scroll to position [172, 0]
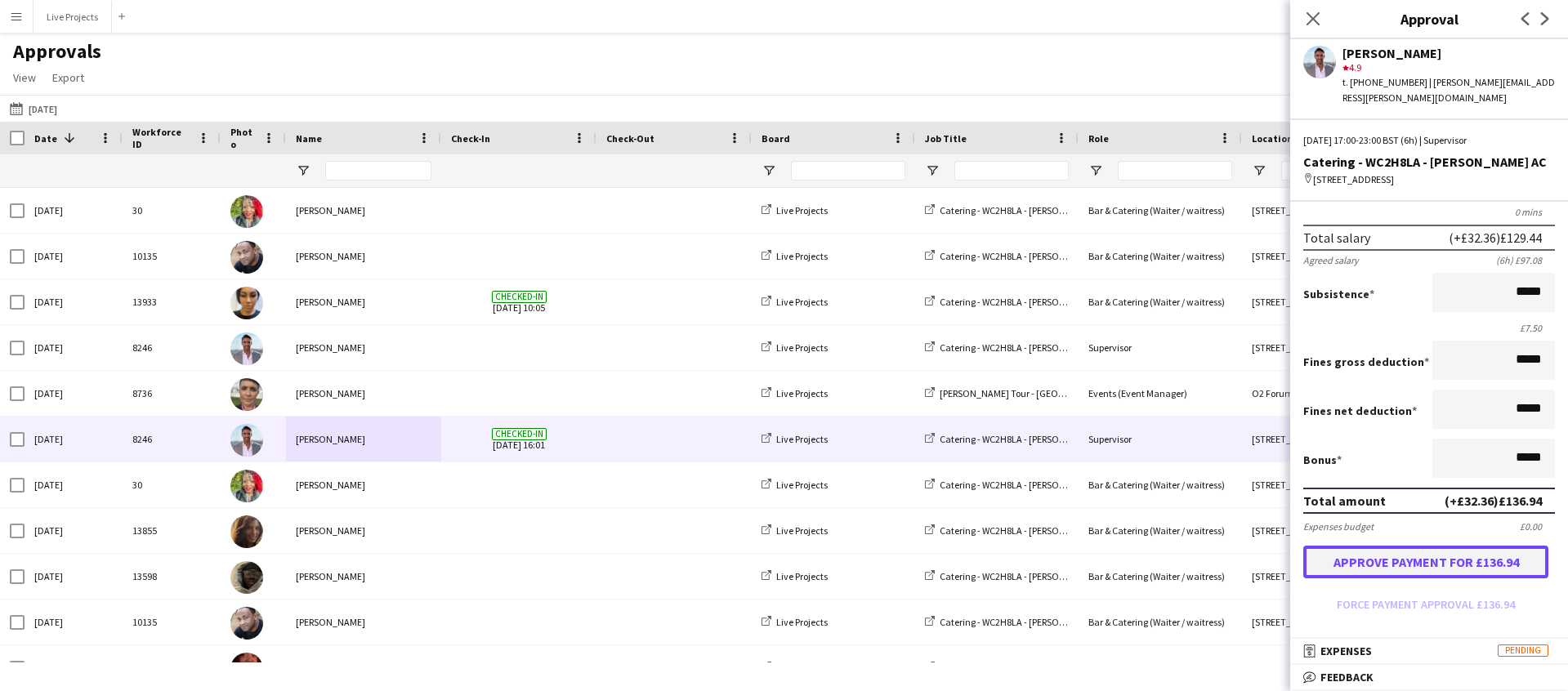
click at [1393, 557] on button "Approve payment for £136.94" at bounding box center [1426, 562] width 246 height 32
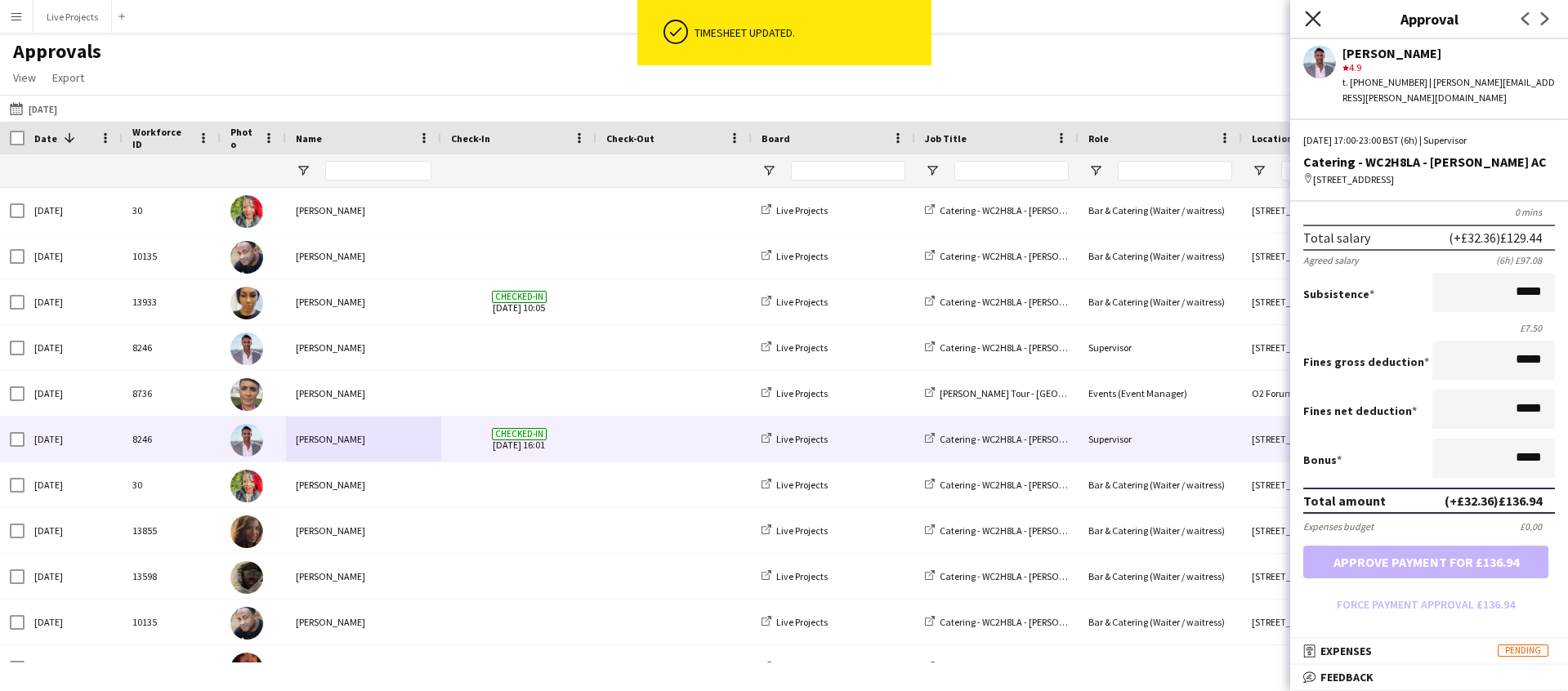
click at [1311, 14] on icon "Close pop-in" at bounding box center [1313, 18] width 15 height 15
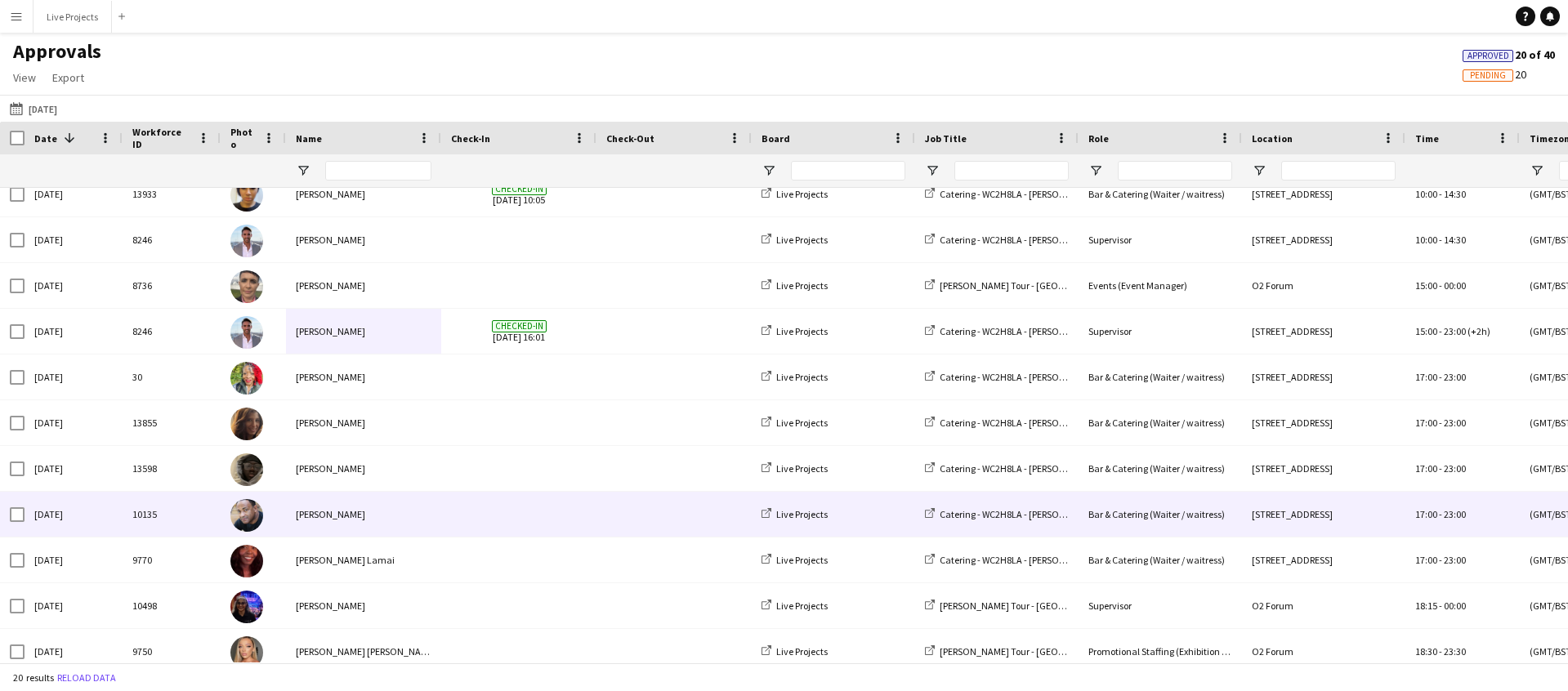
scroll to position [116, 0]
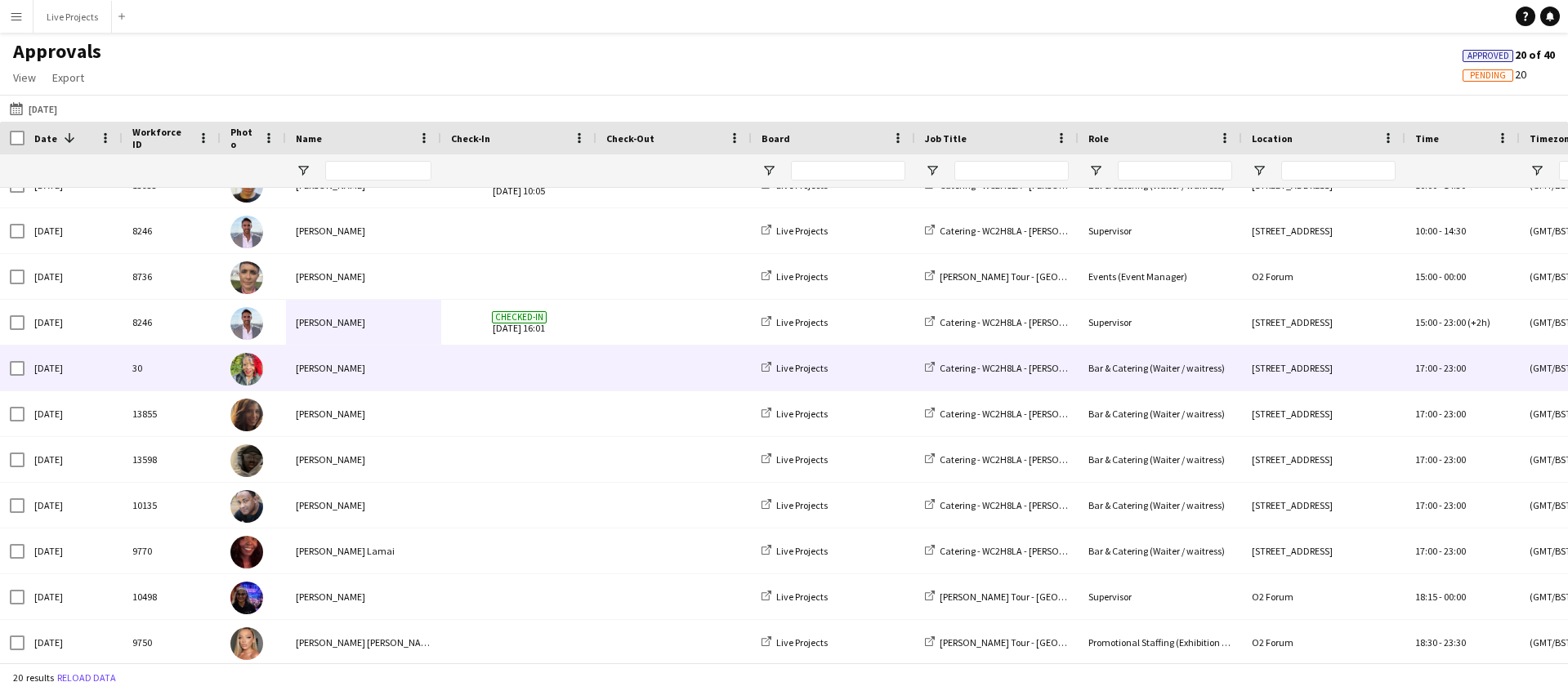
click at [170, 367] on div "30" at bounding box center [172, 368] width 98 height 45
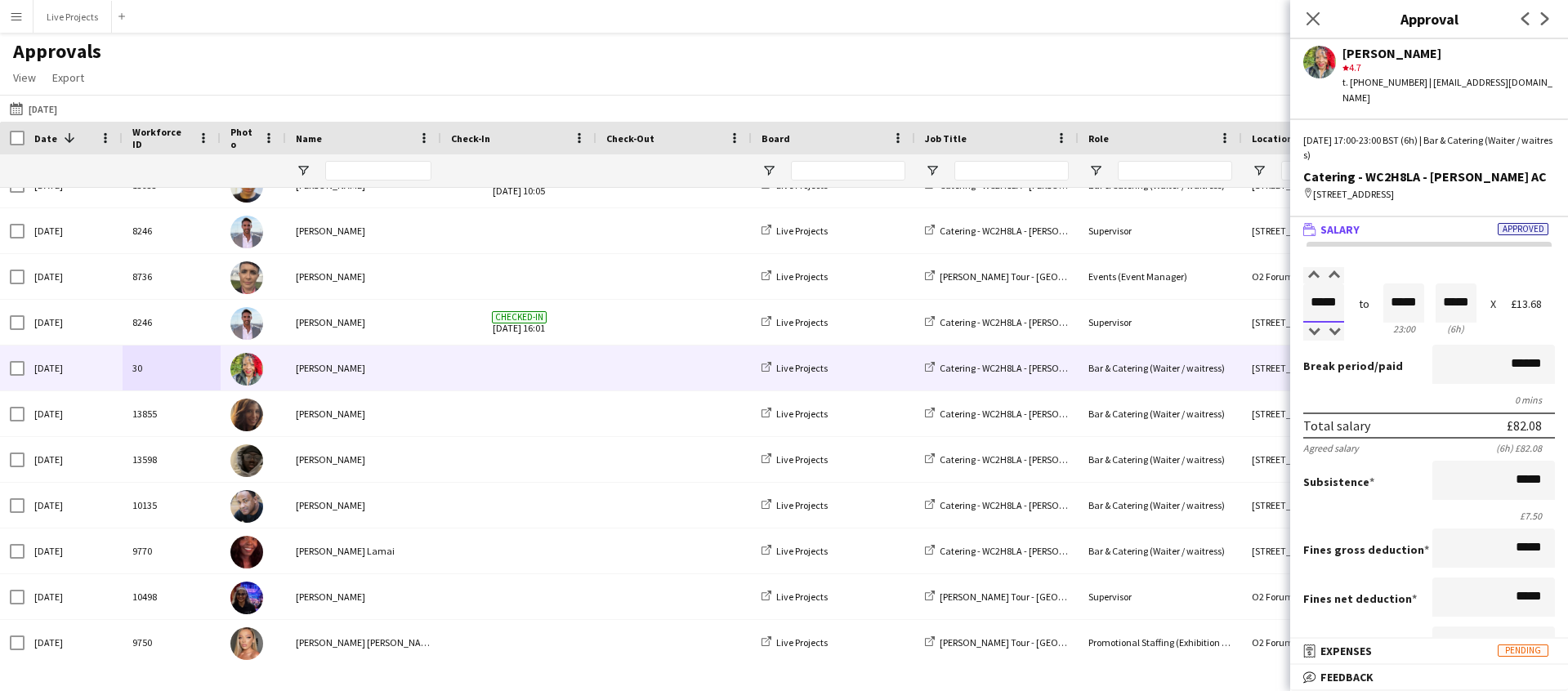
click at [1319, 301] on input "*****" at bounding box center [1323, 302] width 41 height 39
type input "*****"
click at [1315, 329] on div at bounding box center [1313, 332] width 21 height 16
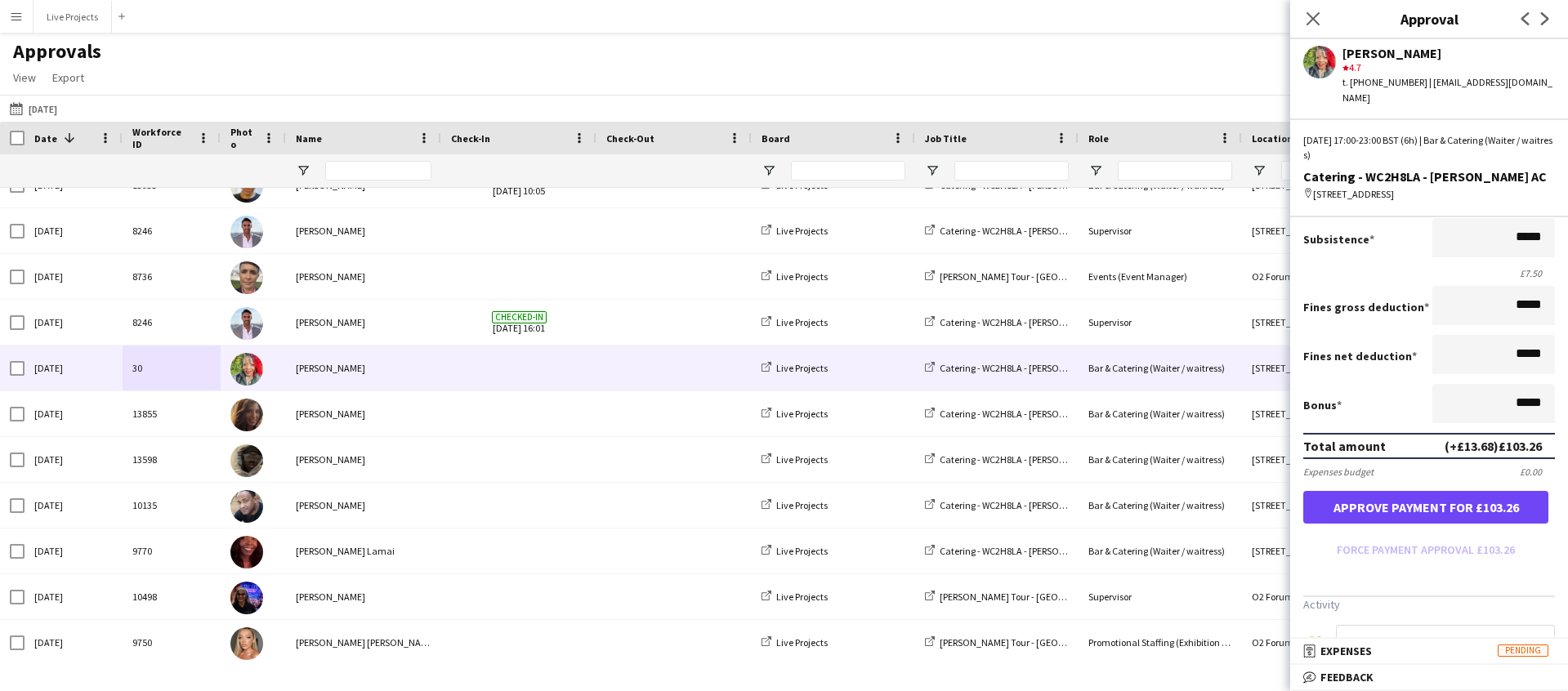
scroll to position [244, 0]
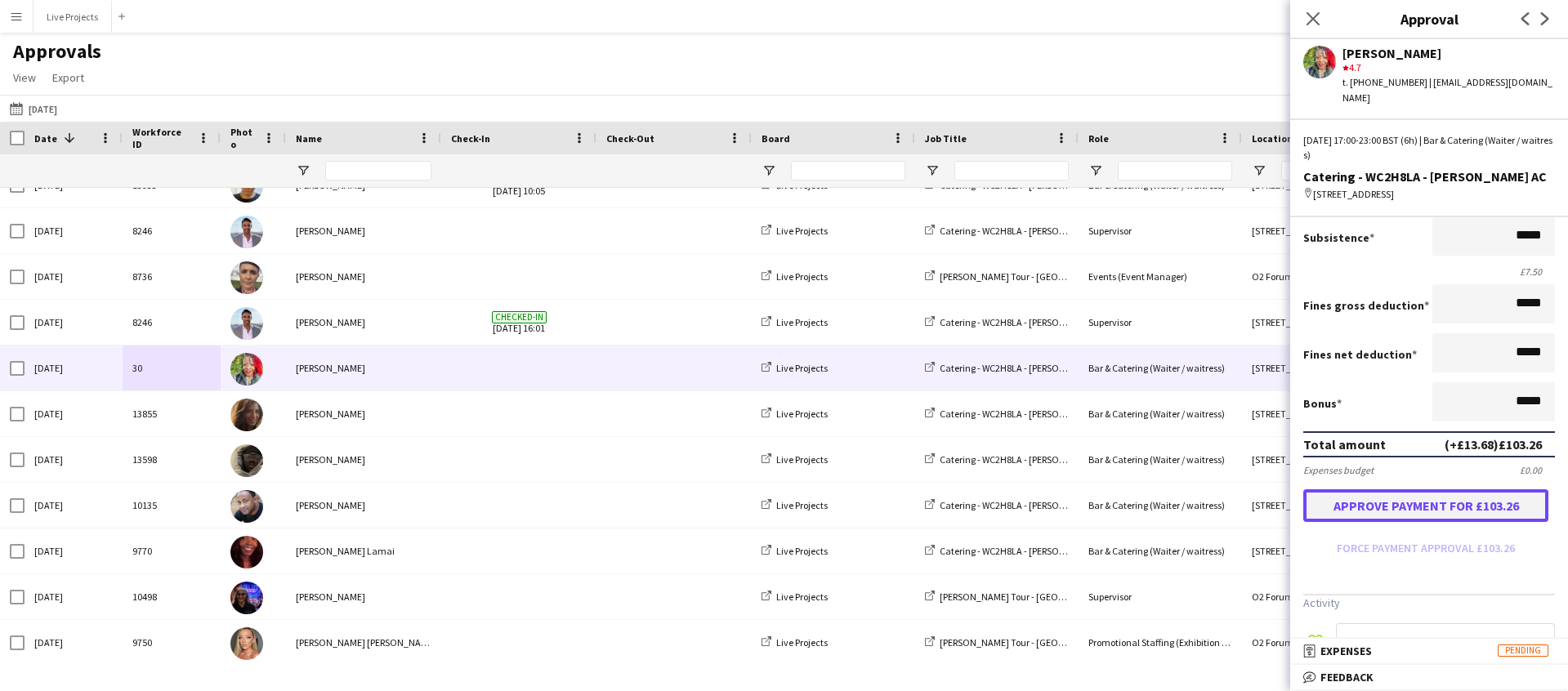
click at [1382, 511] on button "Approve payment for £103.26" at bounding box center [1426, 505] width 246 height 32
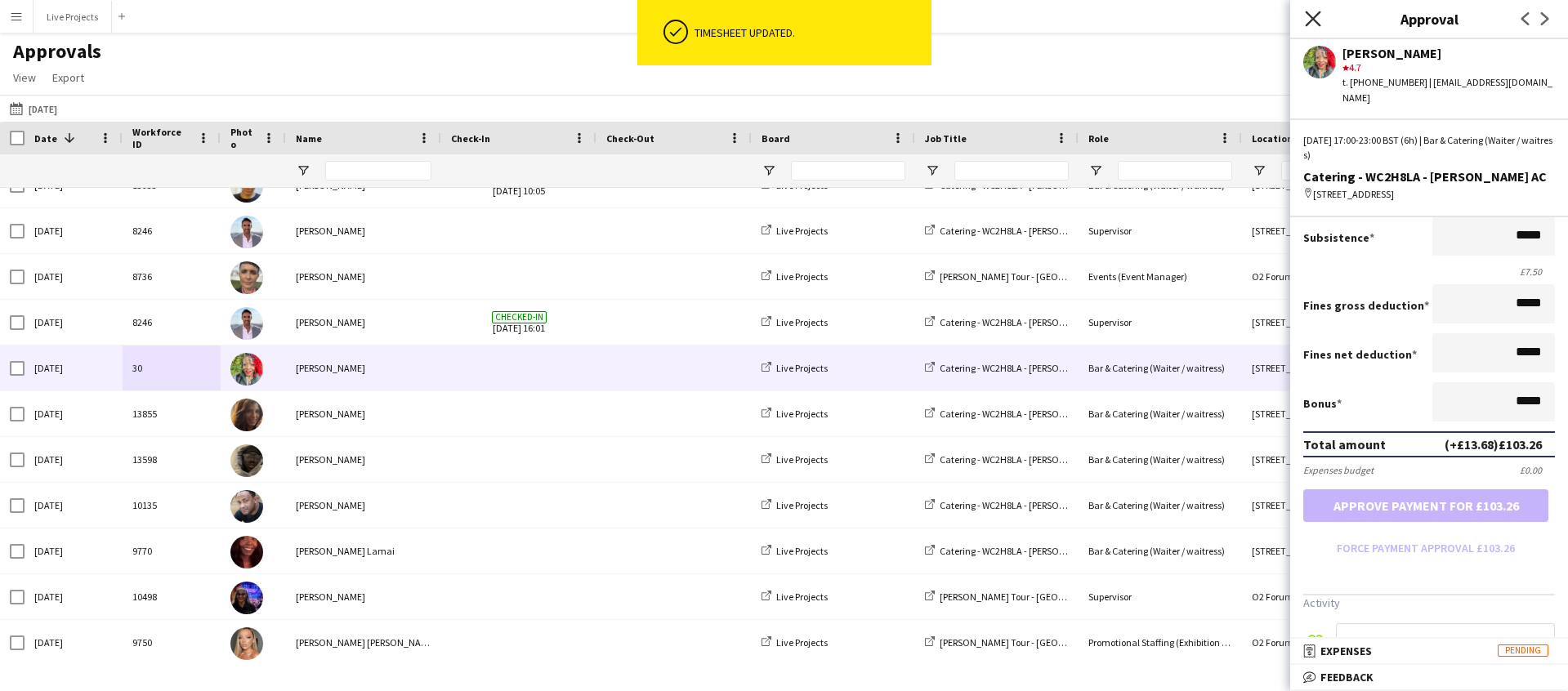
click at [1313, 22] on icon "Close pop-in" at bounding box center [1313, 18] width 15 height 15
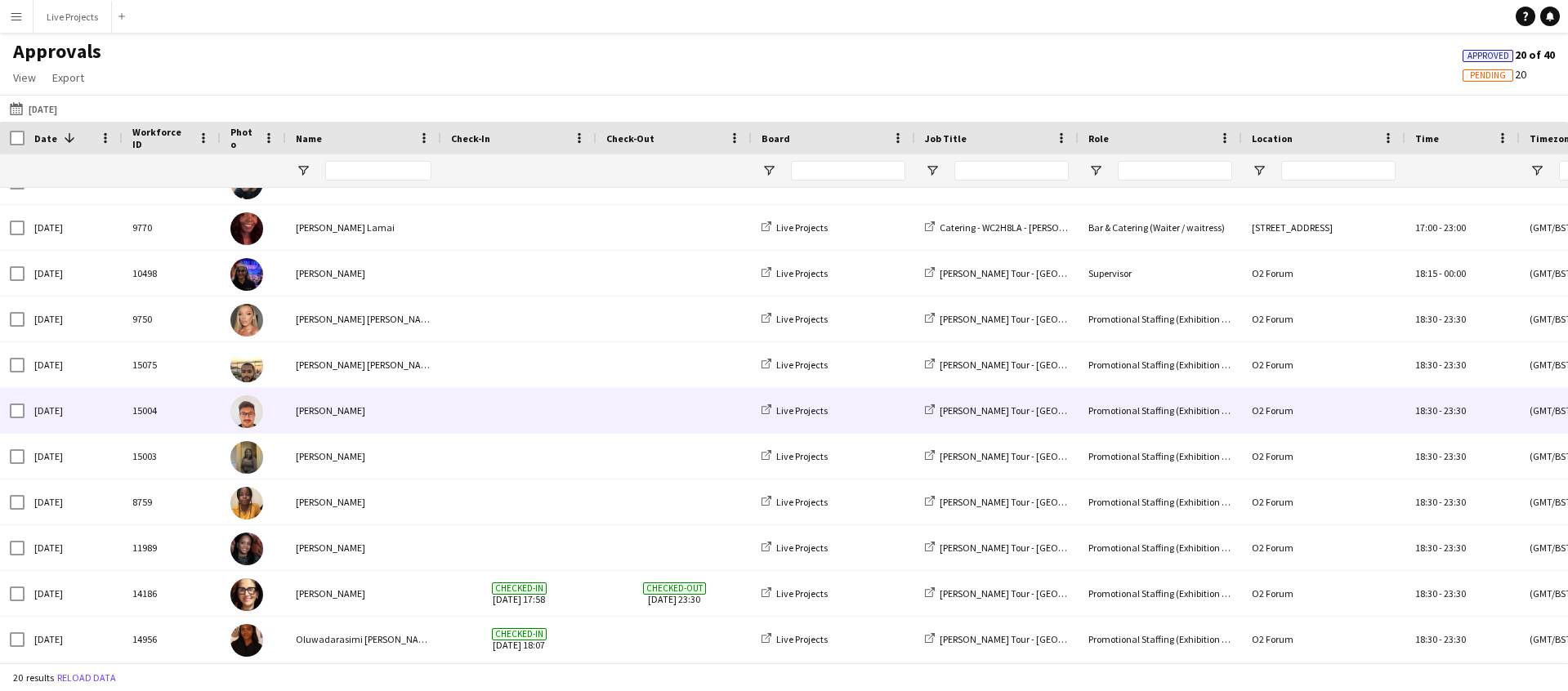
scroll to position [48, 0]
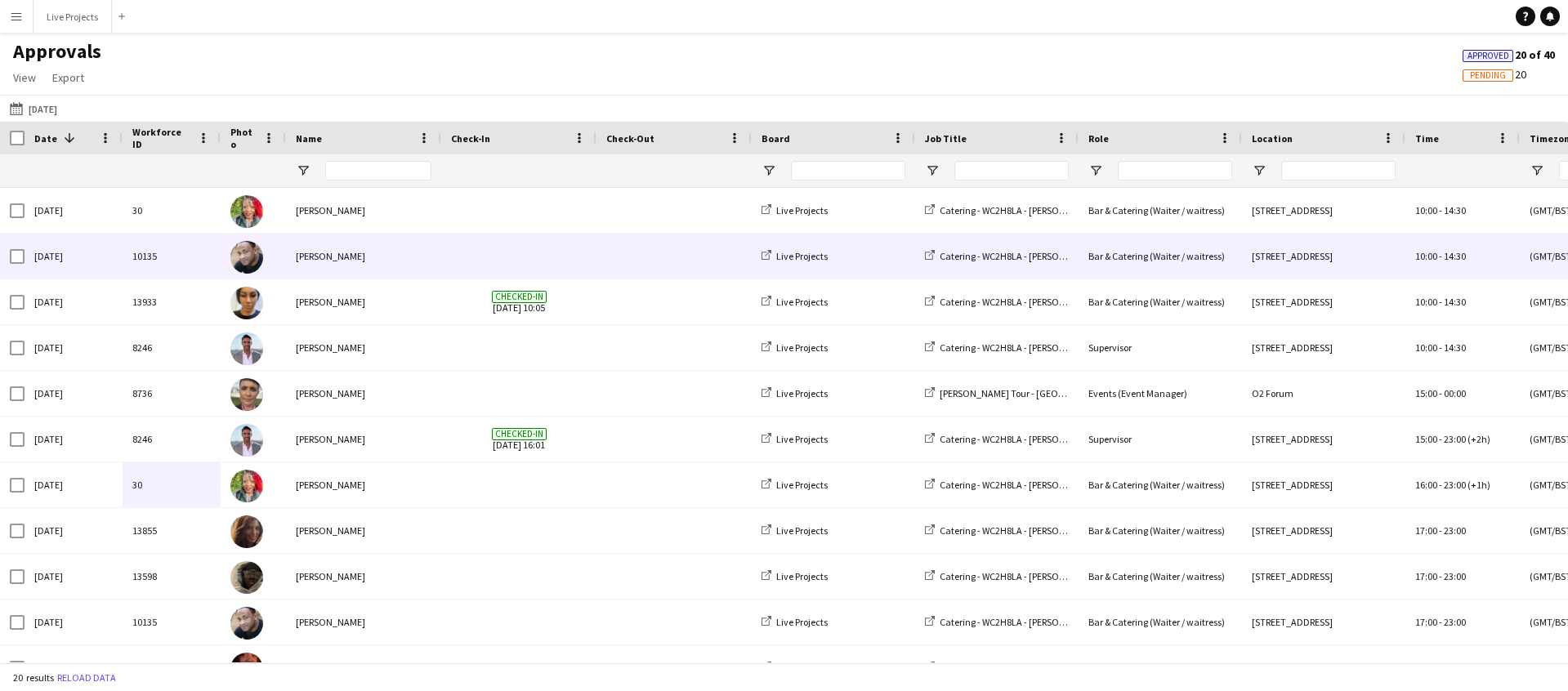
click at [162, 253] on div "10135" at bounding box center [172, 256] width 98 height 45
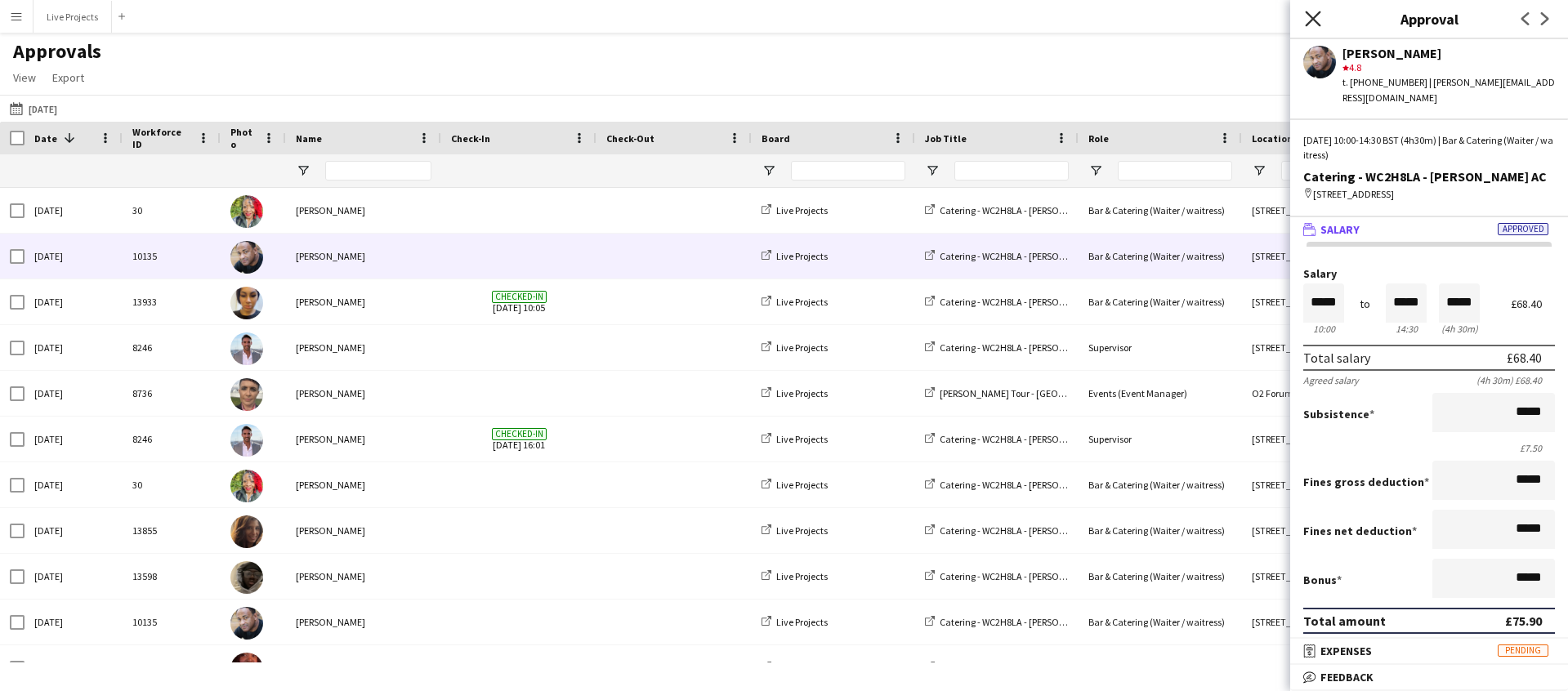
click at [1312, 15] on icon at bounding box center [1313, 18] width 15 height 15
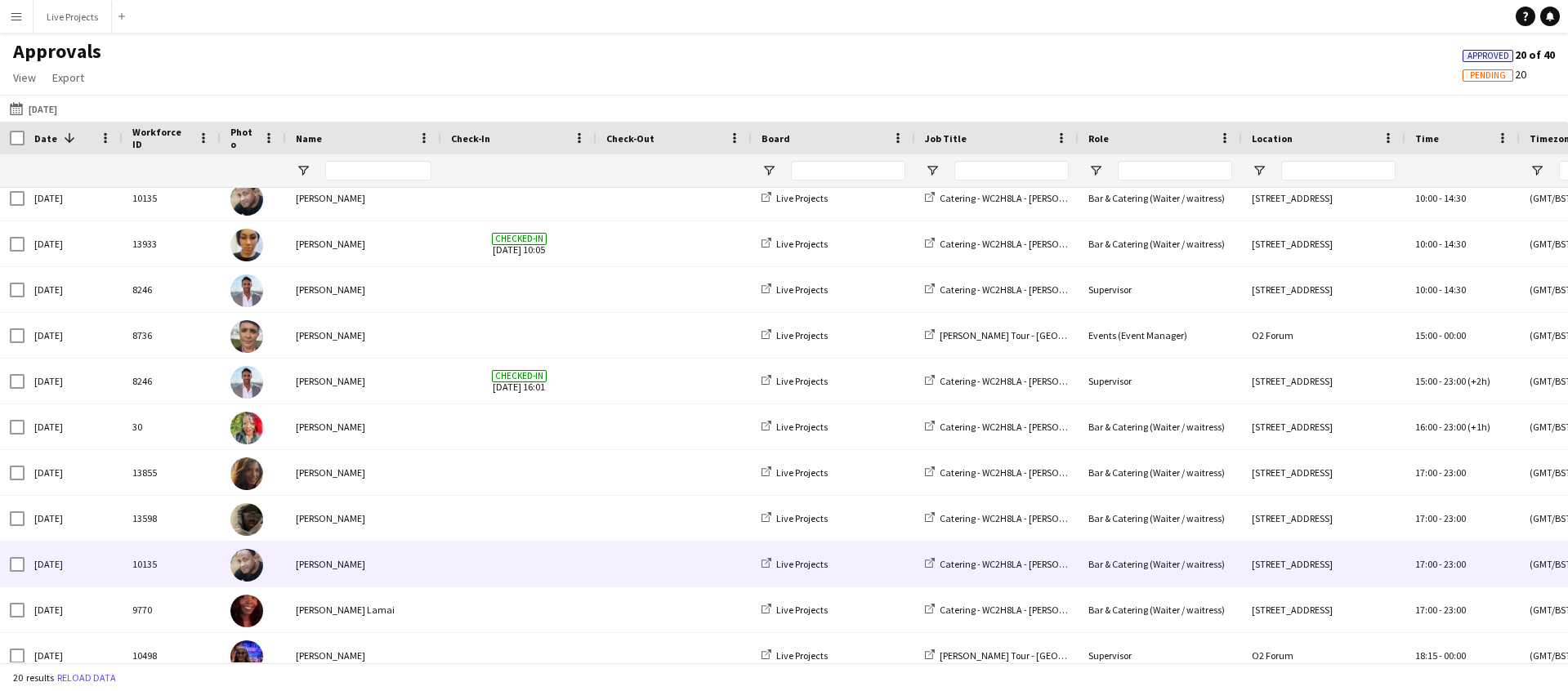
click at [200, 559] on div "10135" at bounding box center [172, 564] width 98 height 45
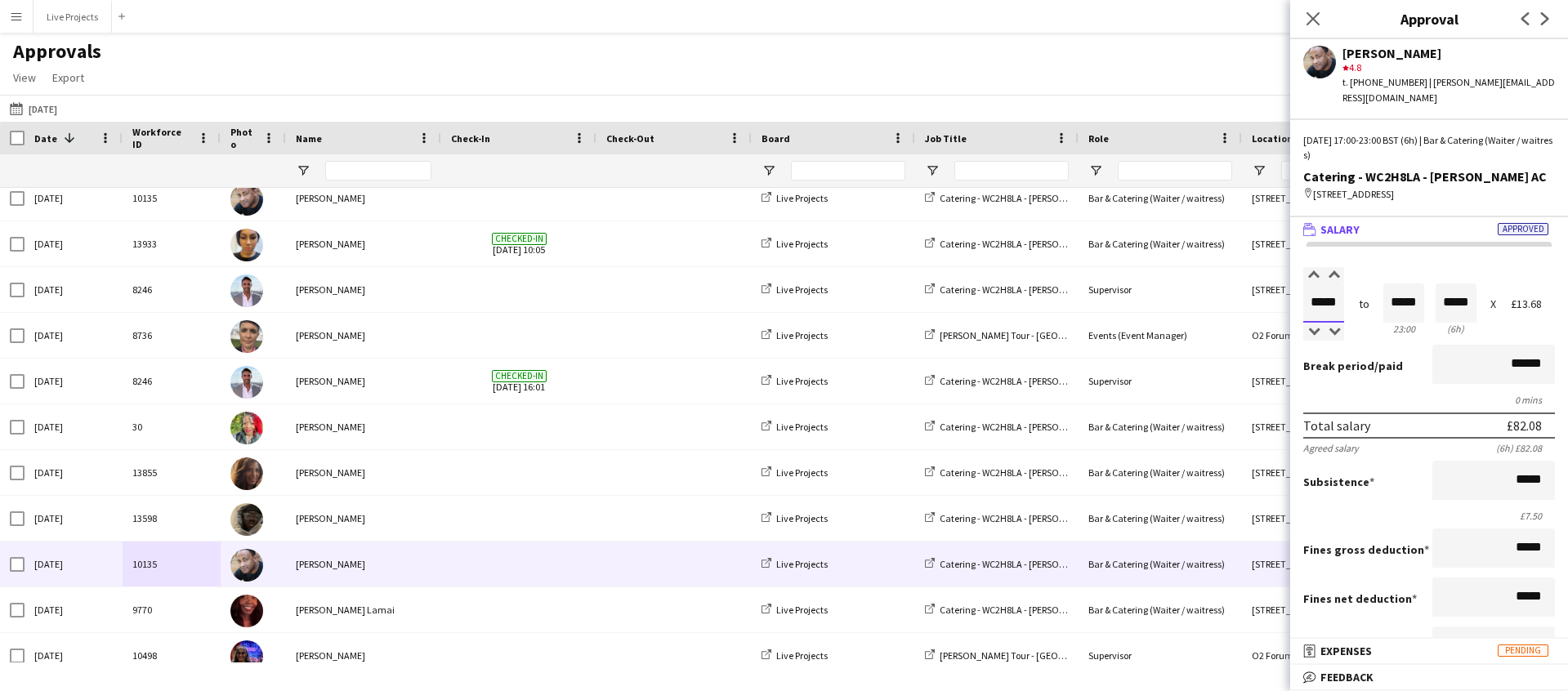
drag, startPoint x: 1318, startPoint y: 299, endPoint x: 1317, endPoint y: 310, distance: 11.0
click at [1318, 300] on input "*****" at bounding box center [1323, 302] width 41 height 39
type input "*****"
click at [1313, 333] on div at bounding box center [1313, 332] width 21 height 16
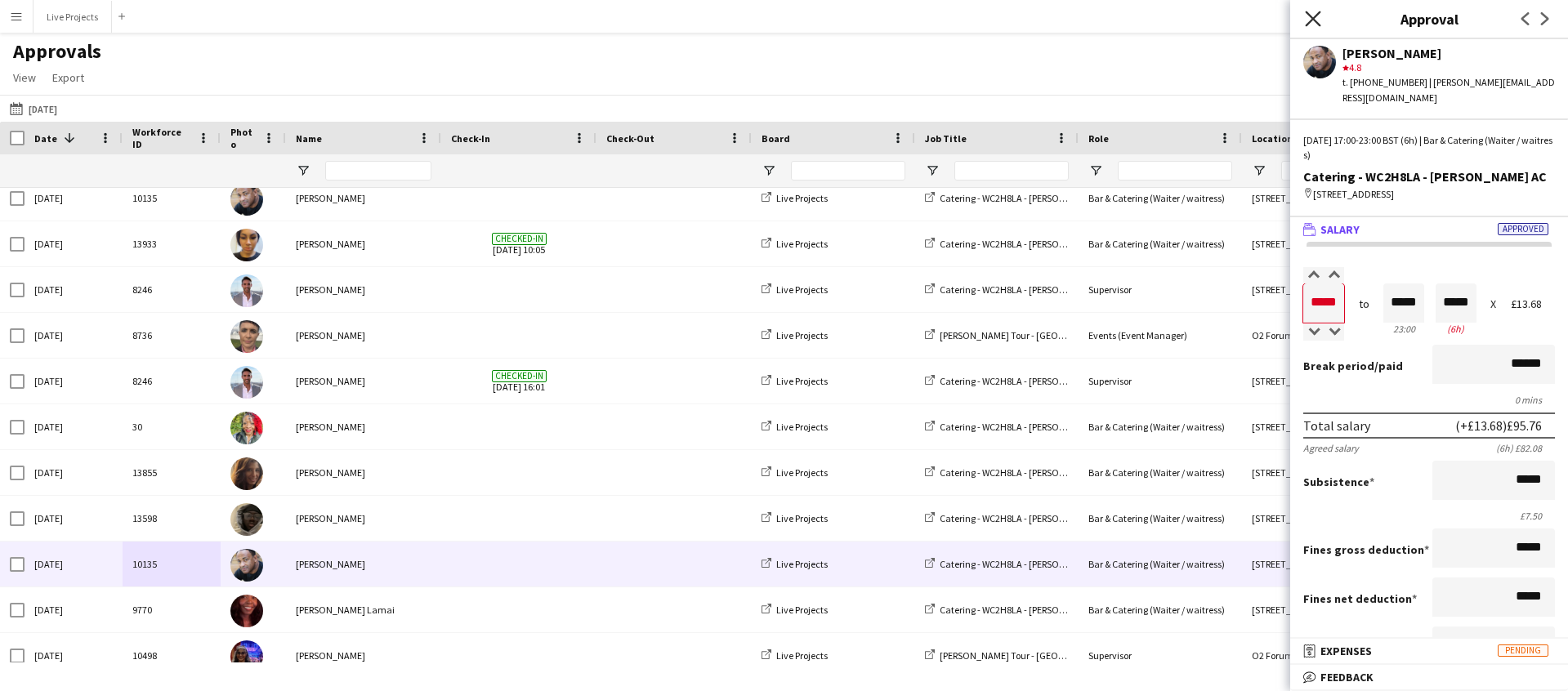
click at [1314, 14] on icon "Close pop-in" at bounding box center [1313, 18] width 15 height 15
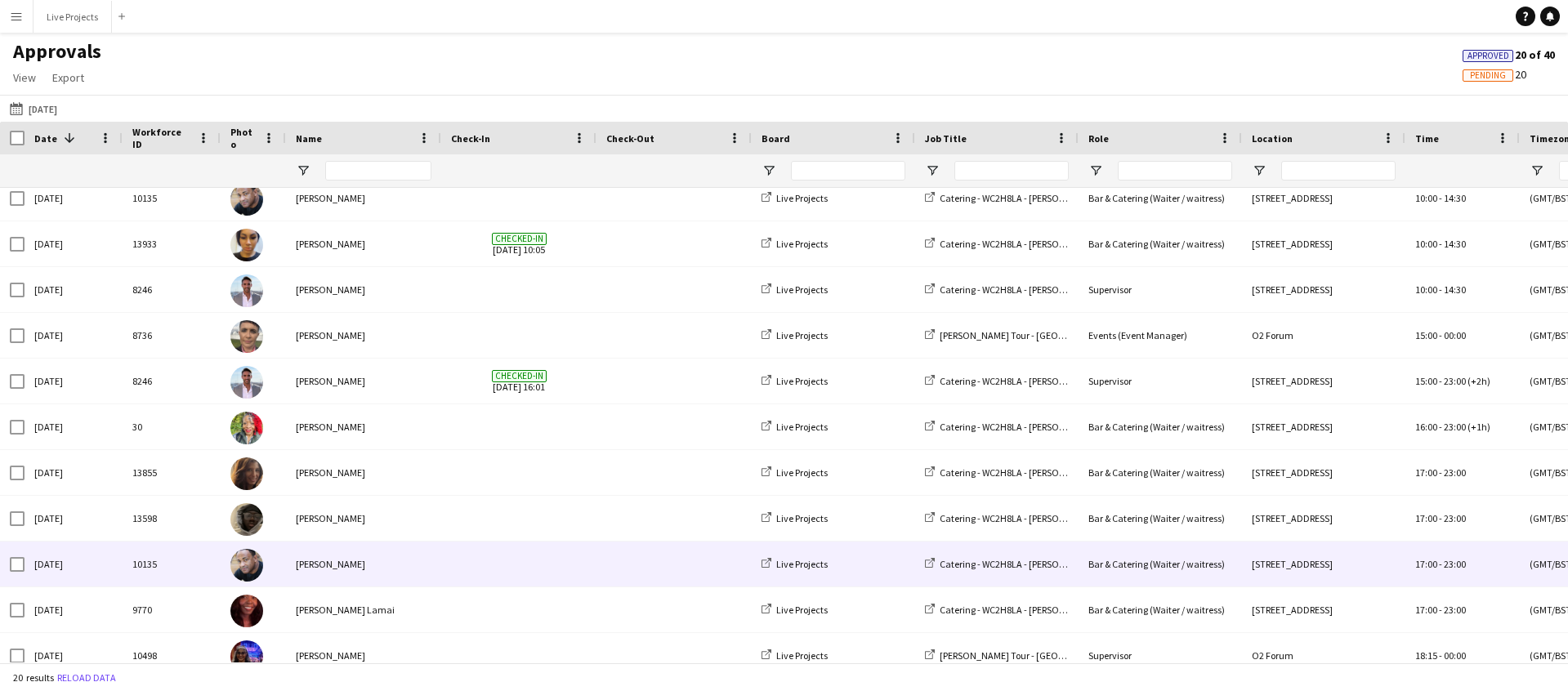
click at [135, 560] on div "10135" at bounding box center [172, 564] width 98 height 45
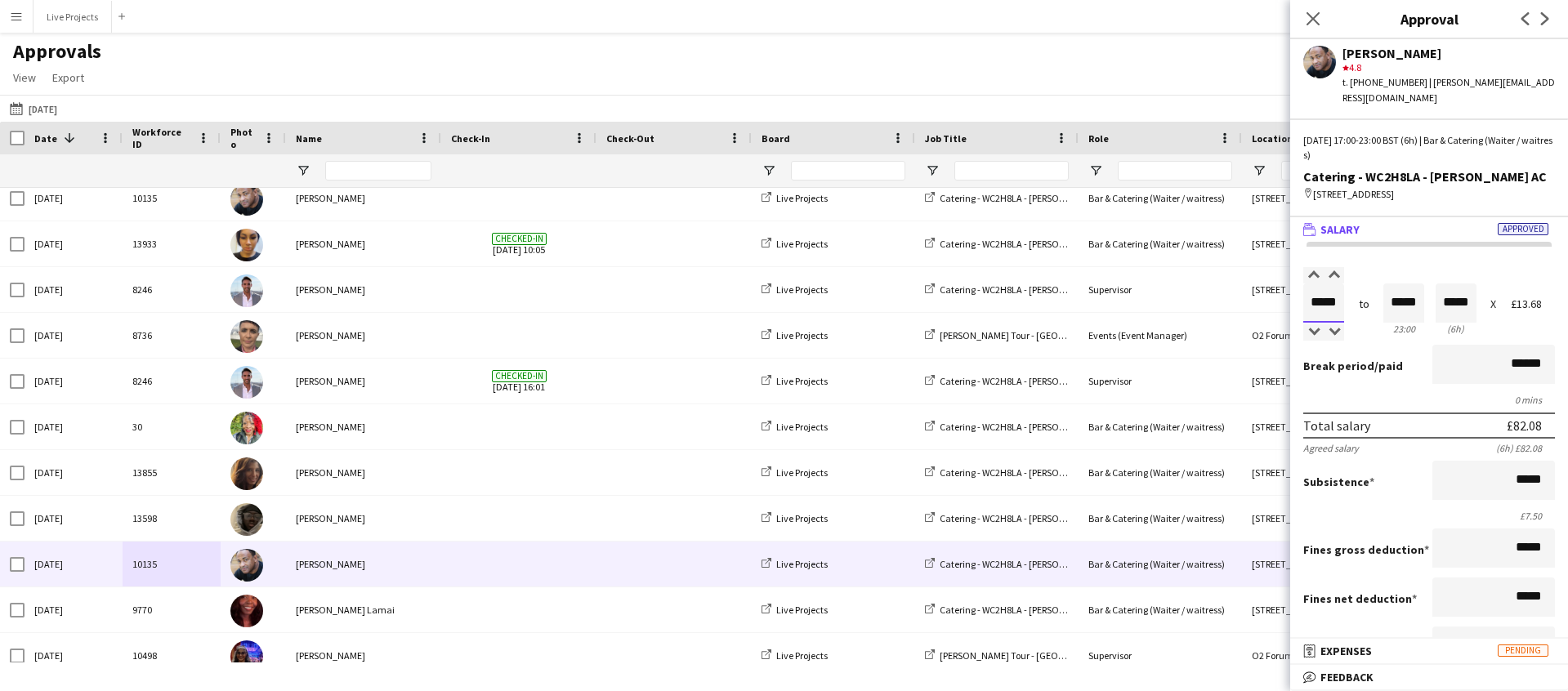
click at [1321, 303] on input "*****" at bounding box center [1323, 302] width 41 height 39
type input "*****"
click at [1316, 326] on div at bounding box center [1313, 332] width 21 height 16
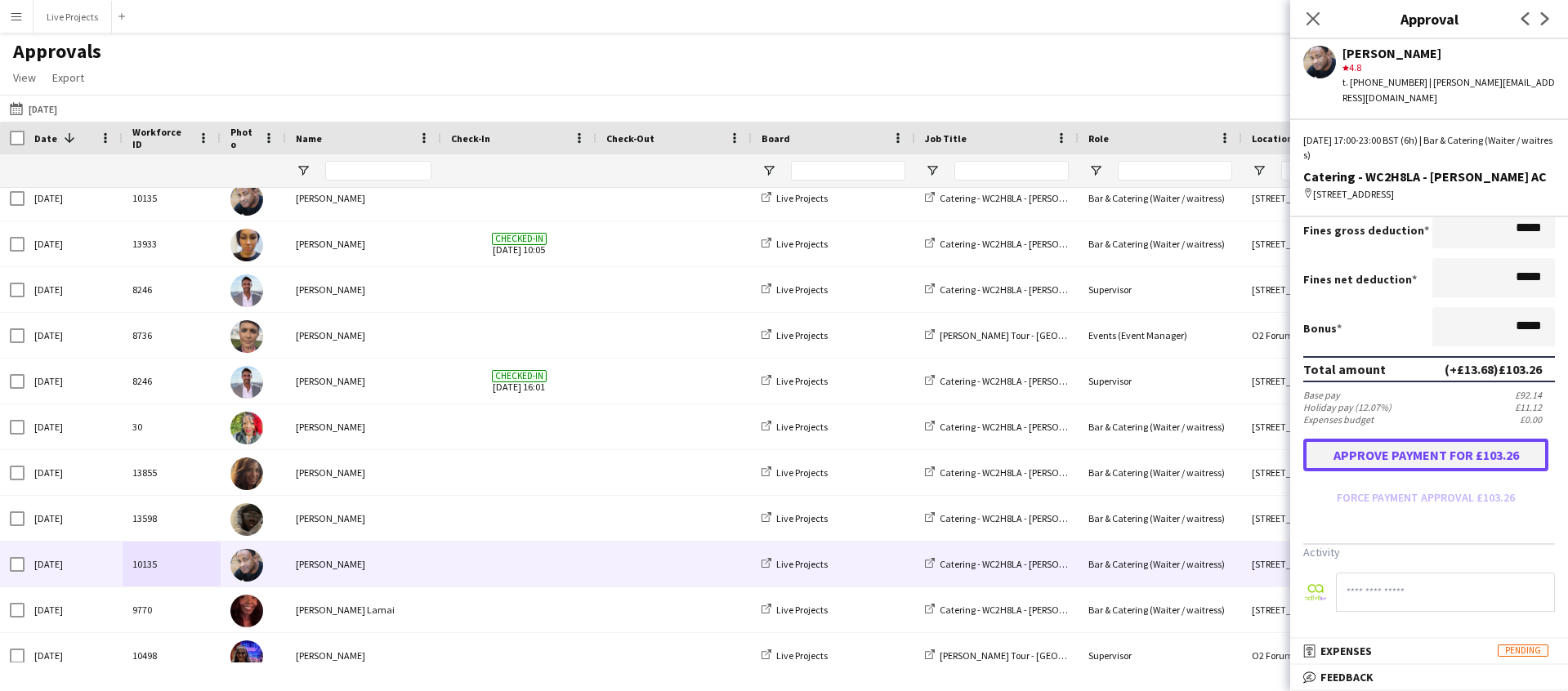
click at [1413, 454] on button "Approve payment for £103.26" at bounding box center [1426, 455] width 246 height 32
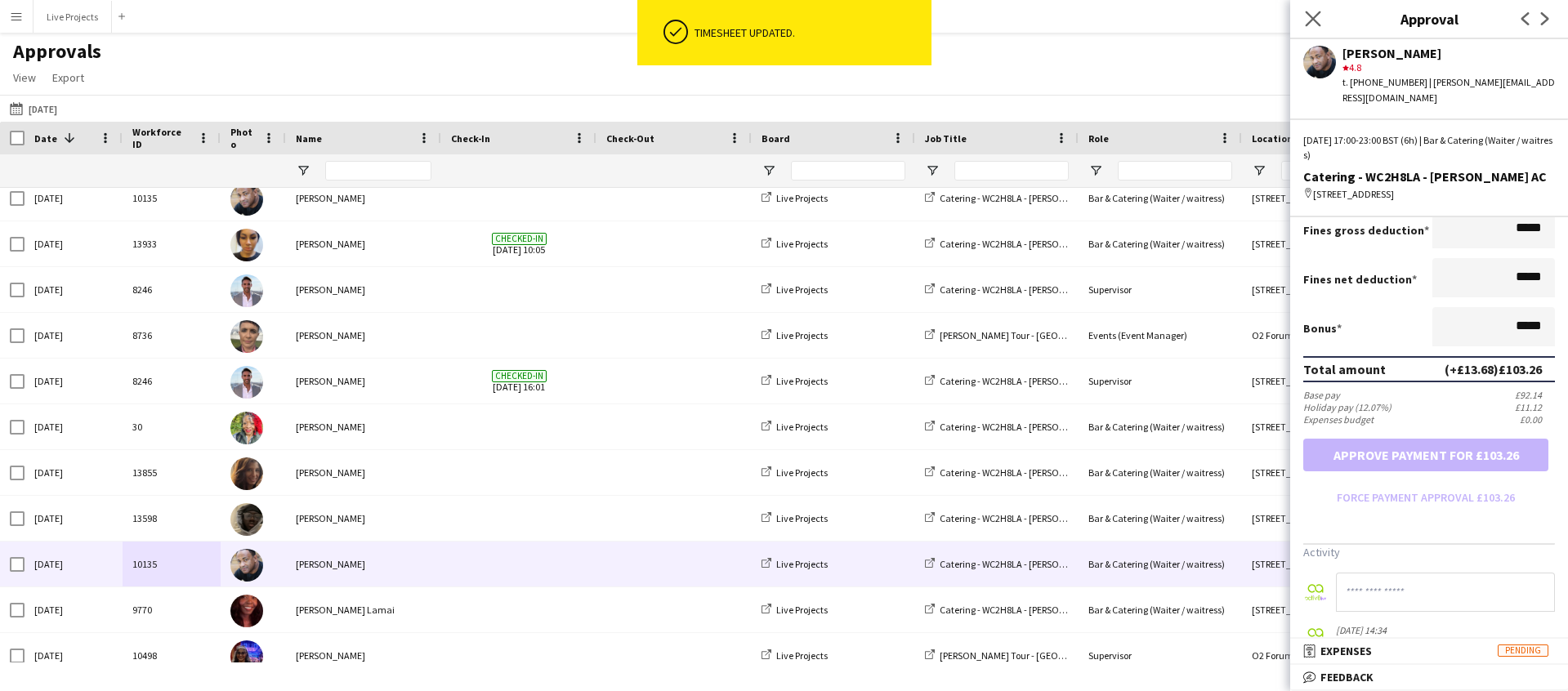
click at [1322, 19] on app-icon "Close pop-in" at bounding box center [1313, 19] width 23 height 23
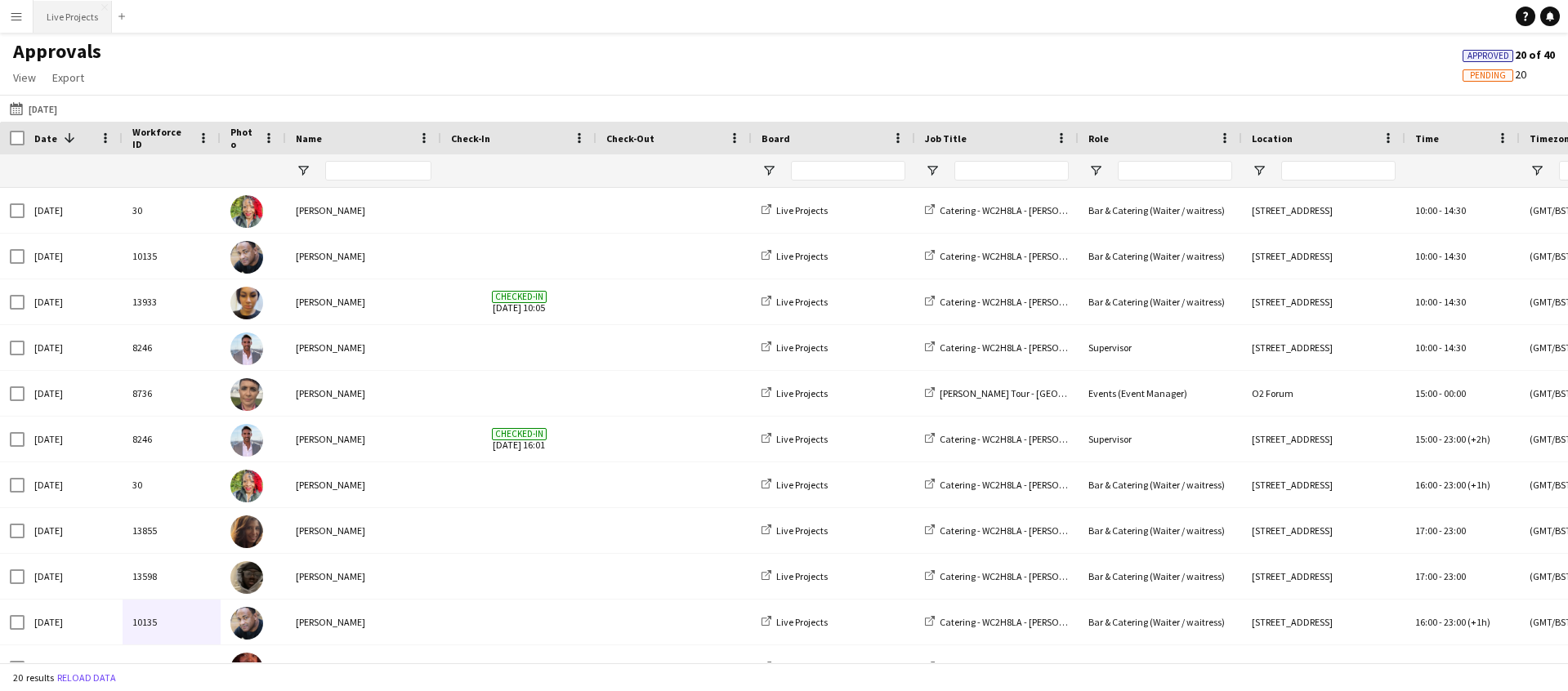
click at [69, 14] on button "Live Projects Close" at bounding box center [72, 16] width 79 height 32
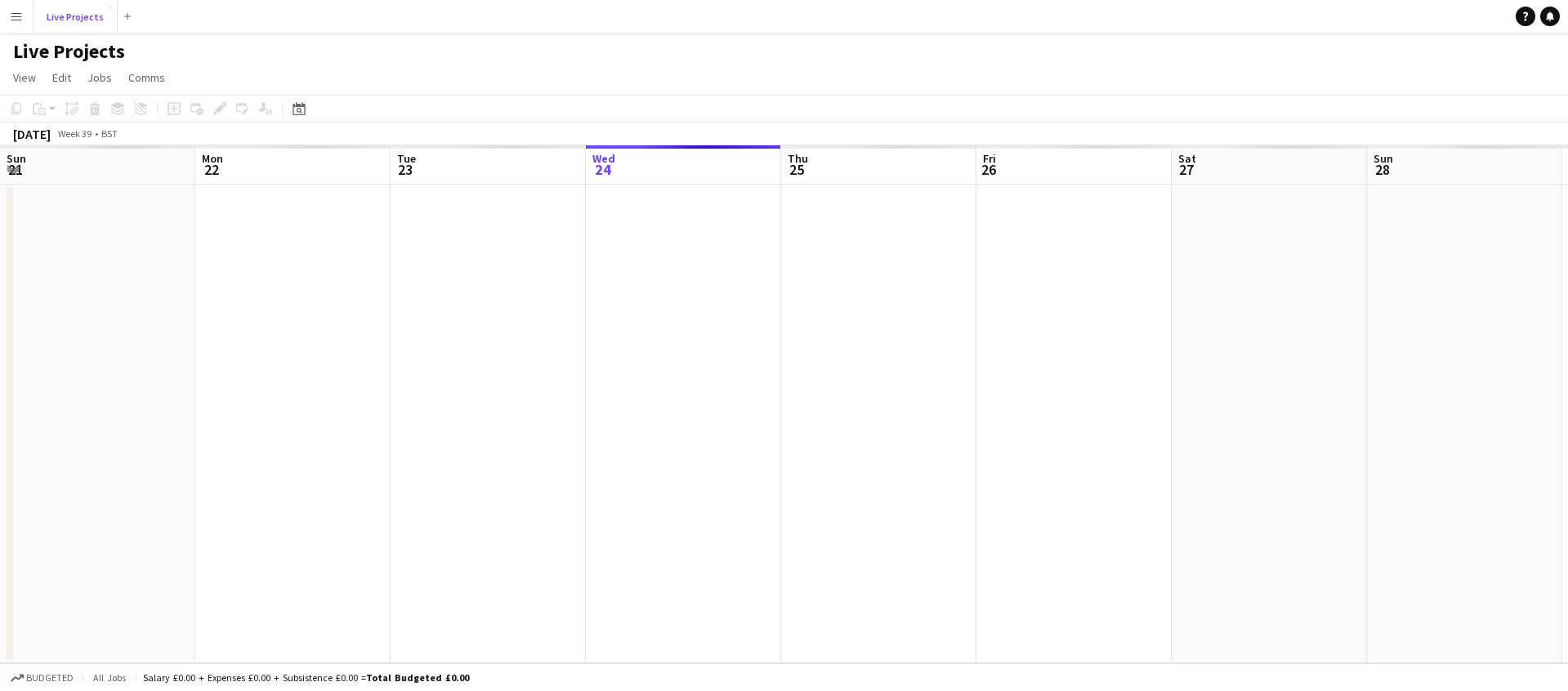
scroll to position [0, 391]
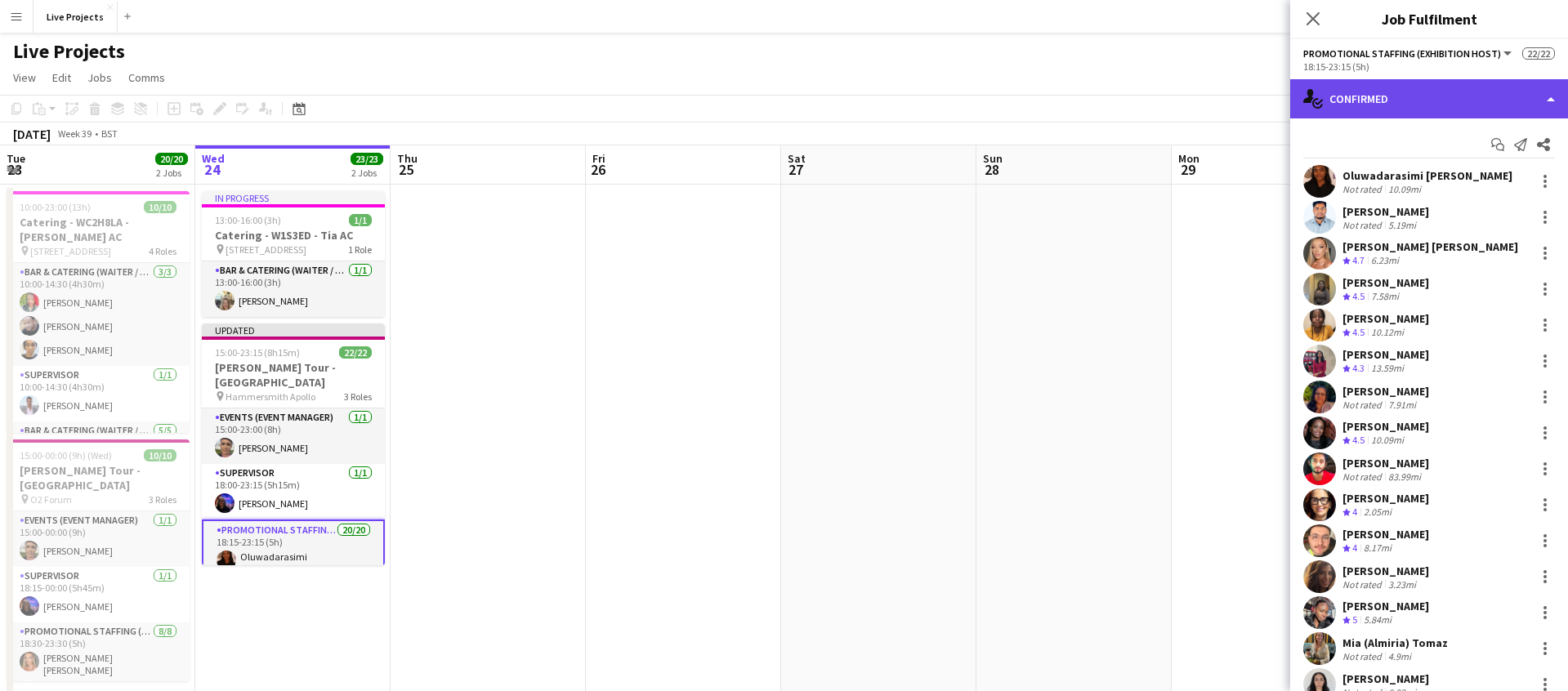
click at [1415, 102] on div "single-neutral-actions-check-2 Confirmed" at bounding box center [1430, 98] width 278 height 39
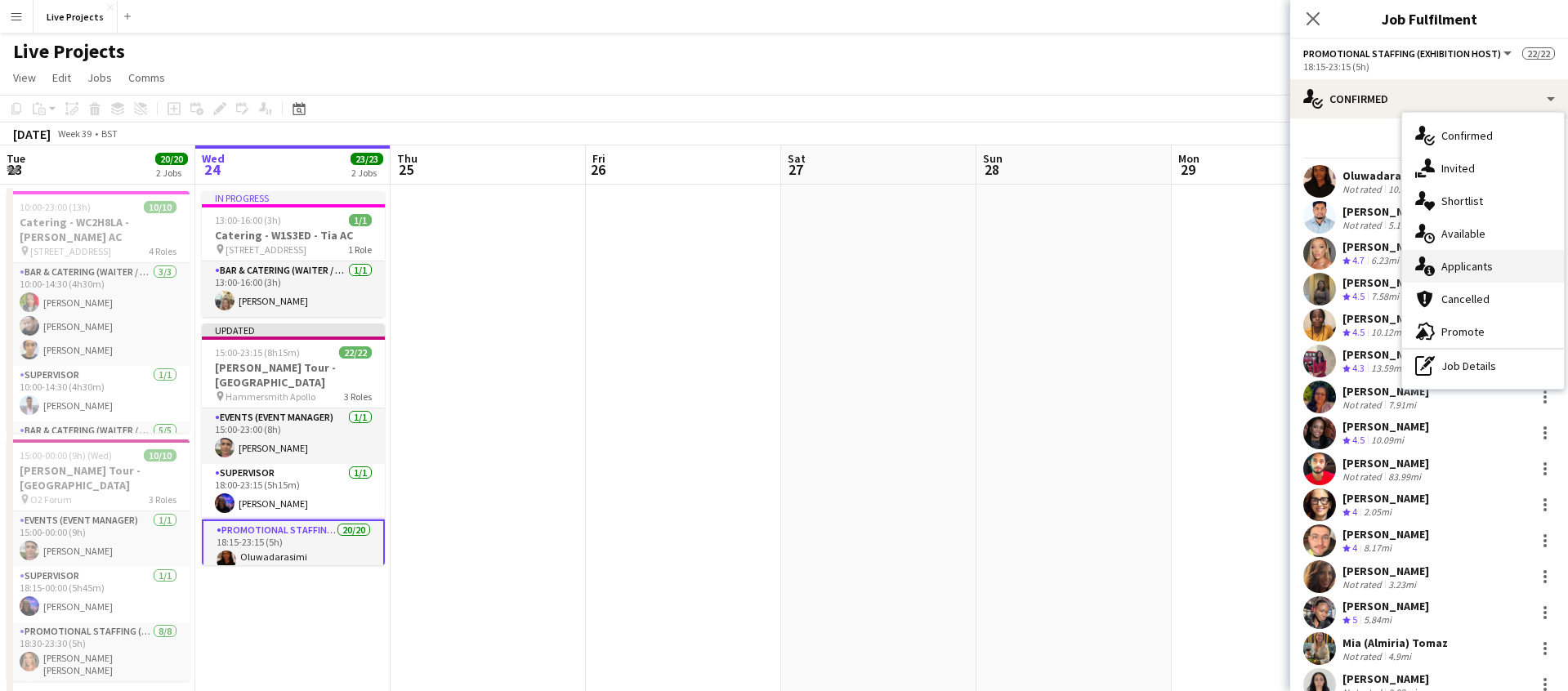
click at [1456, 273] on div "single-neutral-actions-information Applicants" at bounding box center [1483, 266] width 162 height 32
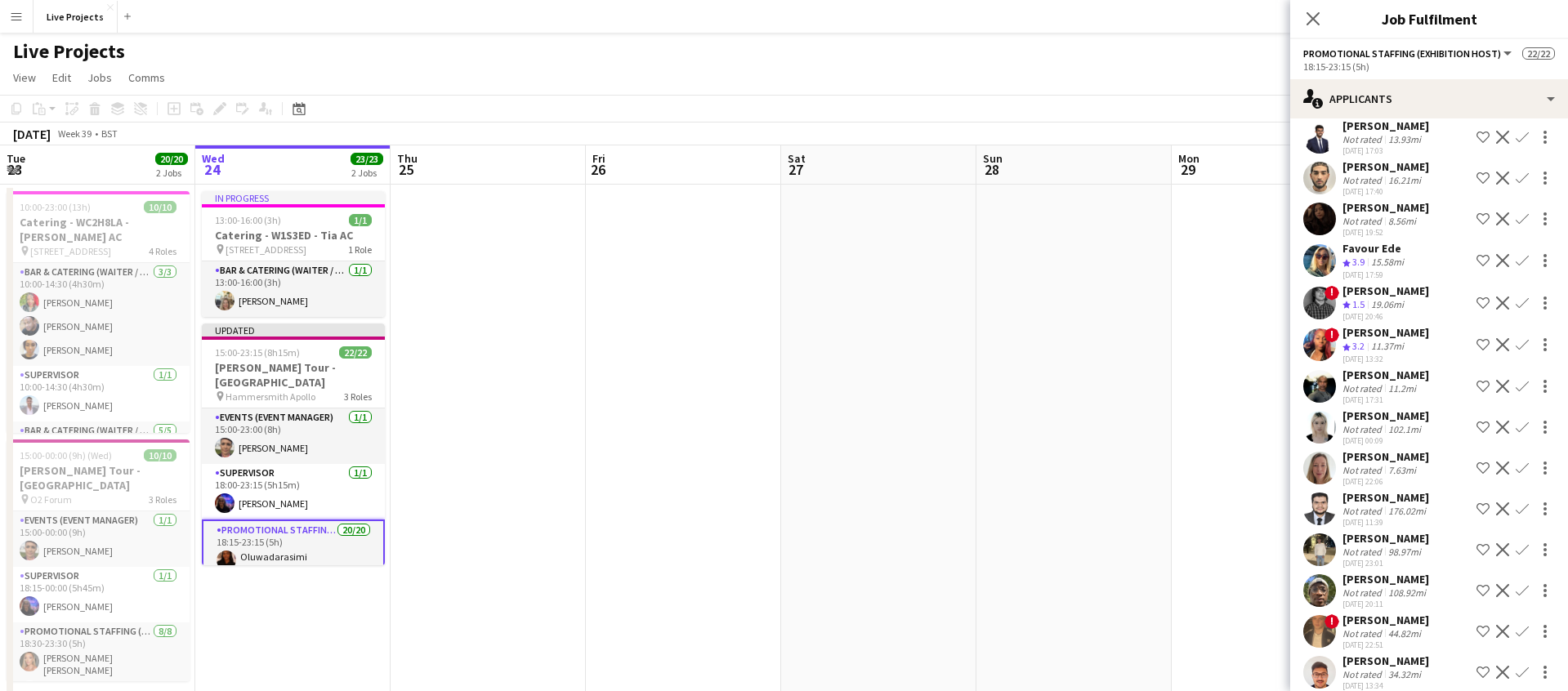
scroll to position [161, 0]
click at [1313, 17] on icon at bounding box center [1313, 18] width 15 height 15
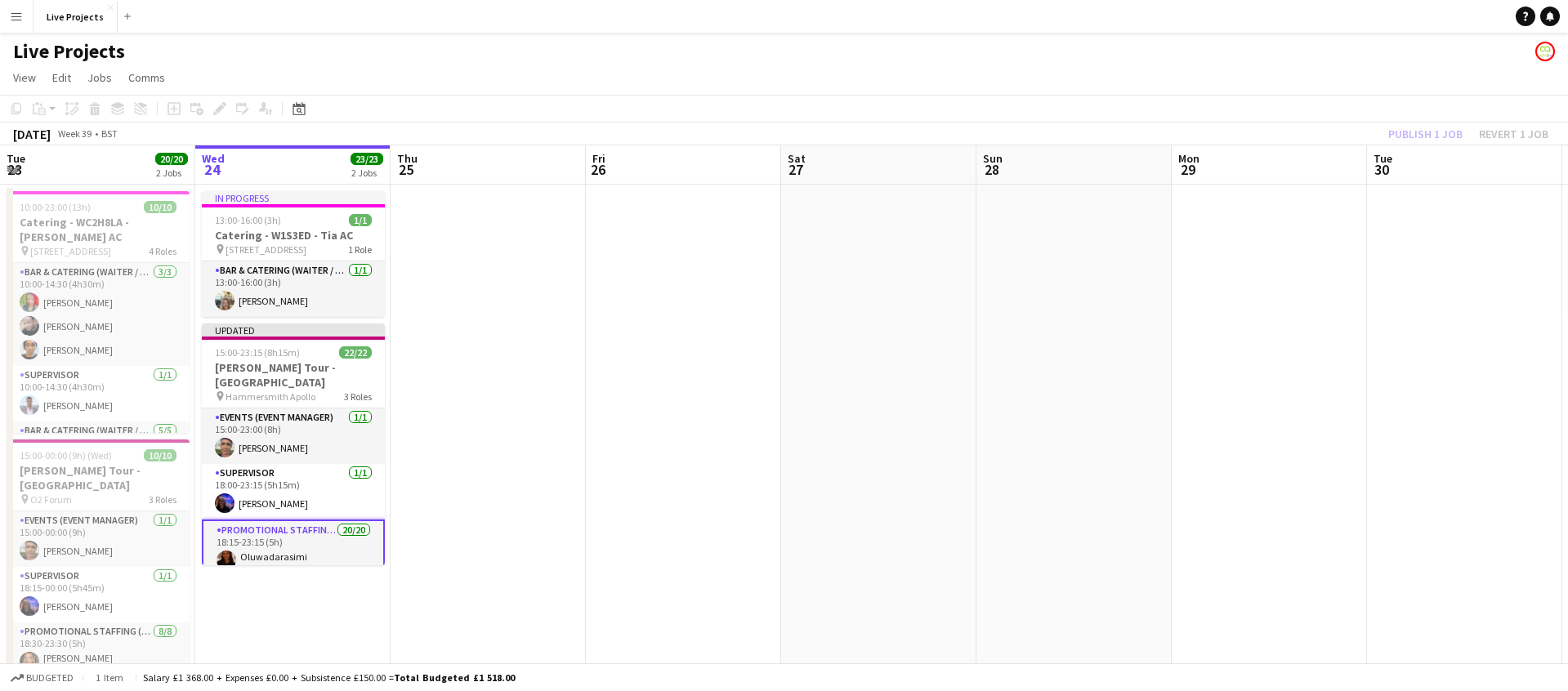
click at [1416, 136] on div "Publish 1 job Revert 1 job" at bounding box center [1469, 134] width 199 height 22
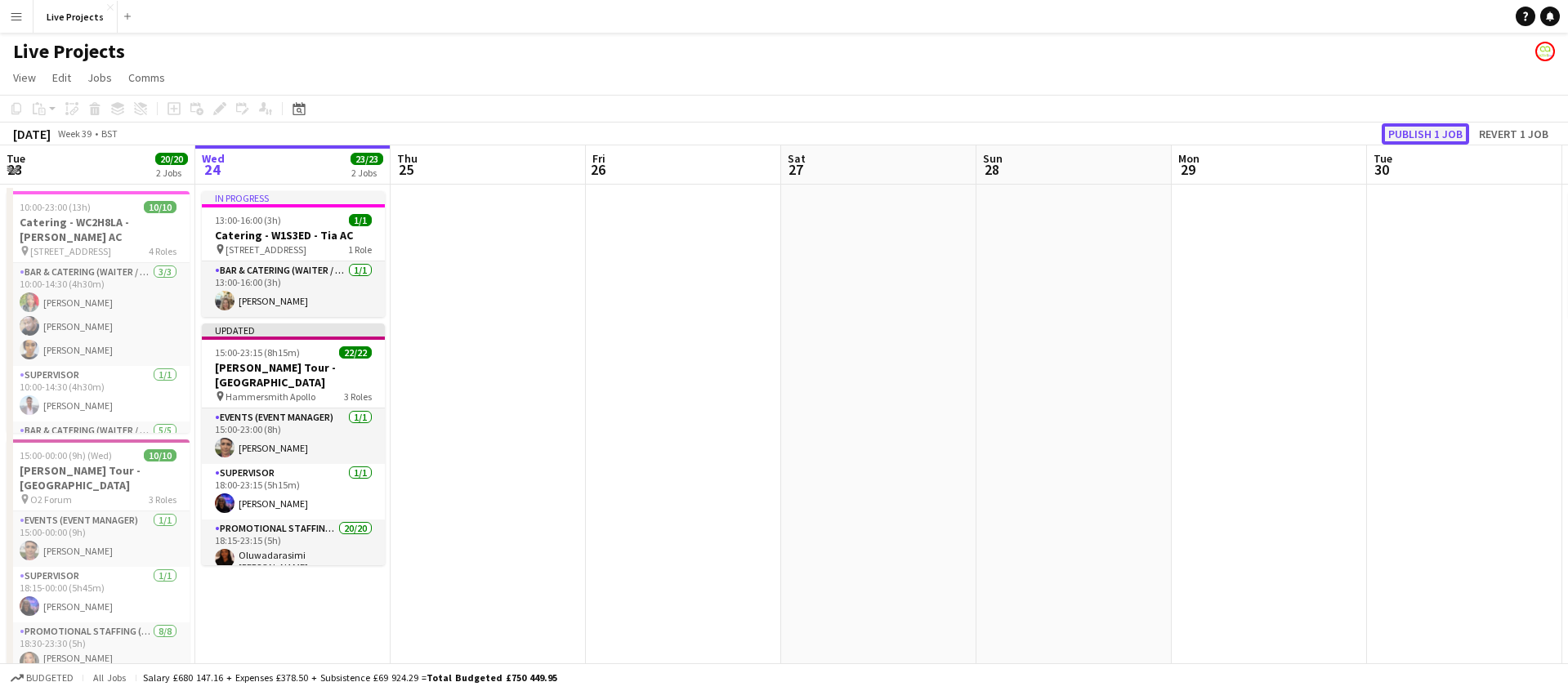
click at [1417, 134] on button "Publish 1 job" at bounding box center [1425, 134] width 88 height 22
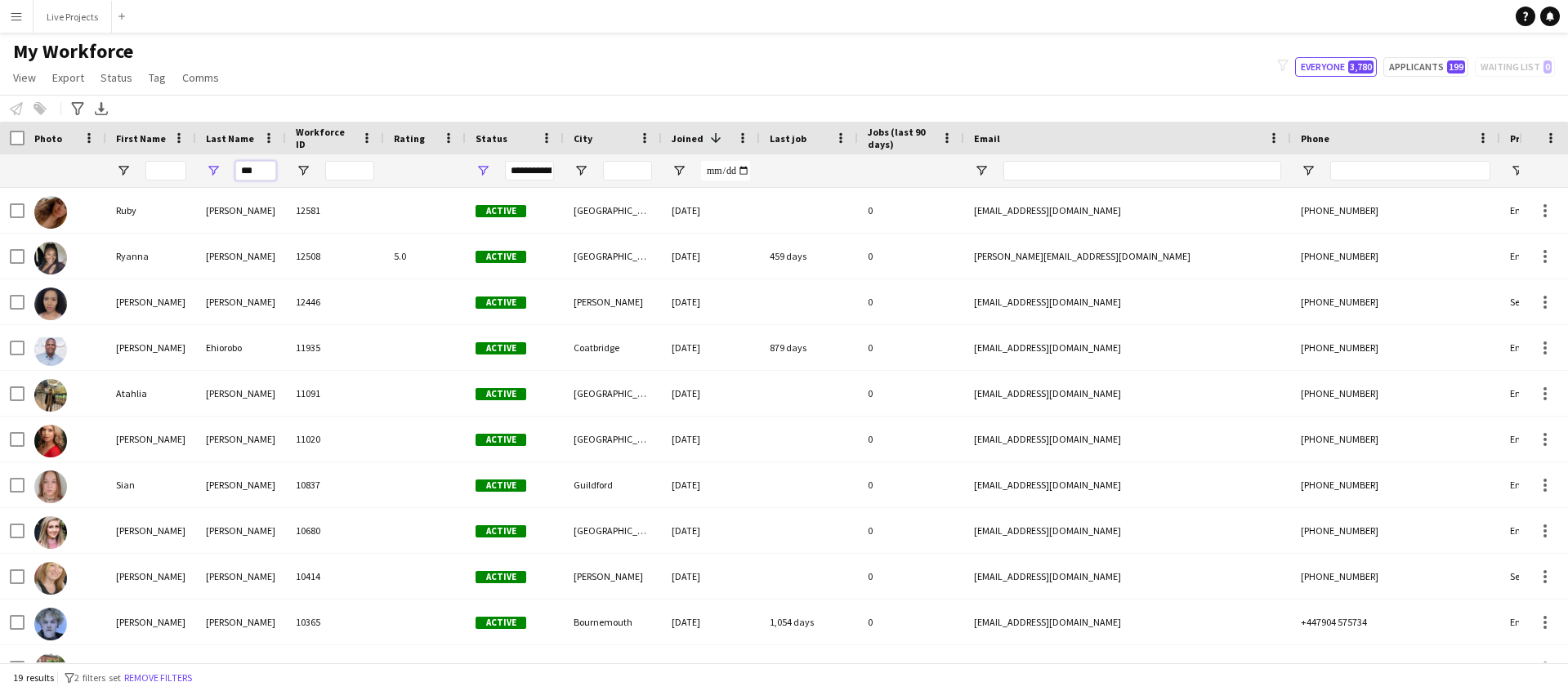
drag, startPoint x: 264, startPoint y: 172, endPoint x: 237, endPoint y: 170, distance: 27.1
click at [237, 170] on input "***" at bounding box center [255, 170] width 41 height 20
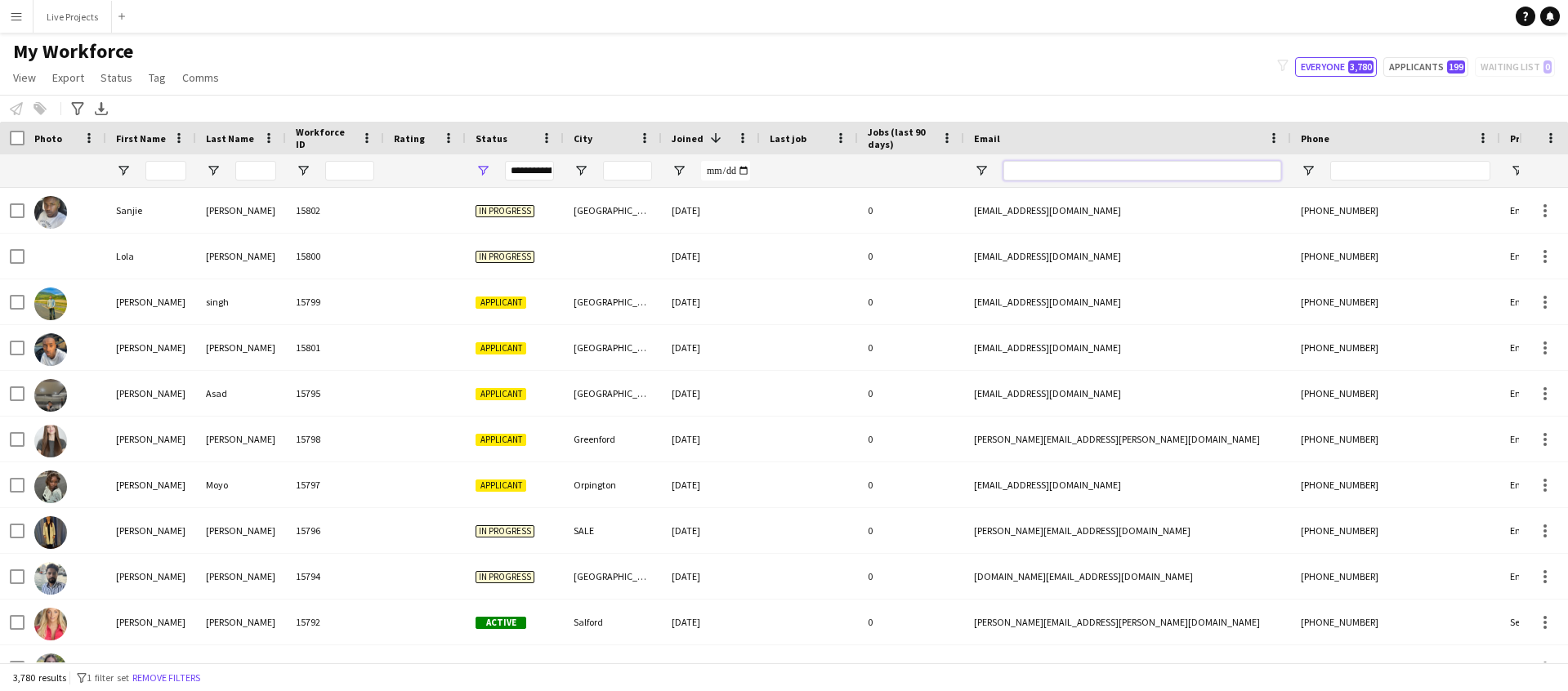
click at [1081, 179] on input "Email Filter Input" at bounding box center [1143, 170] width 278 height 20
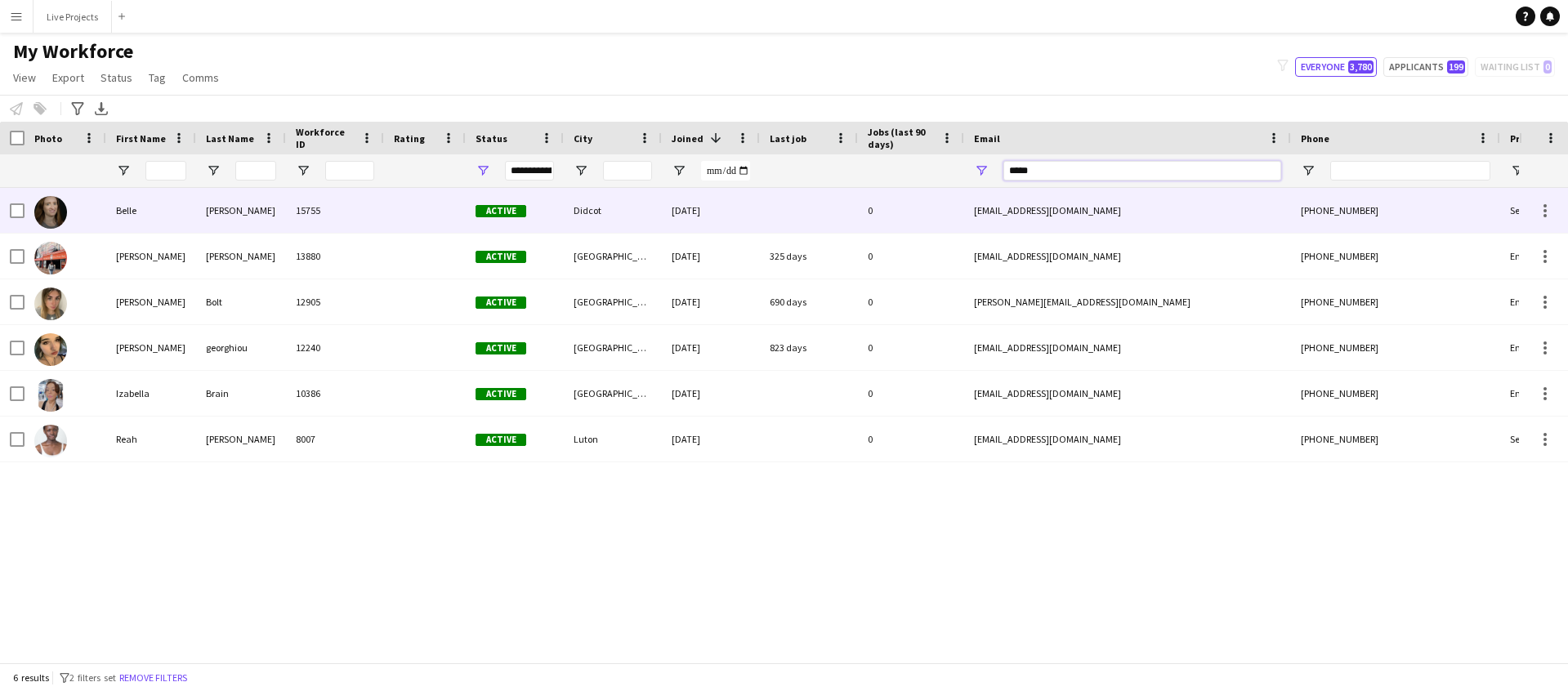
type input "*****"
click at [232, 211] on div "Adams" at bounding box center [241, 210] width 90 height 45
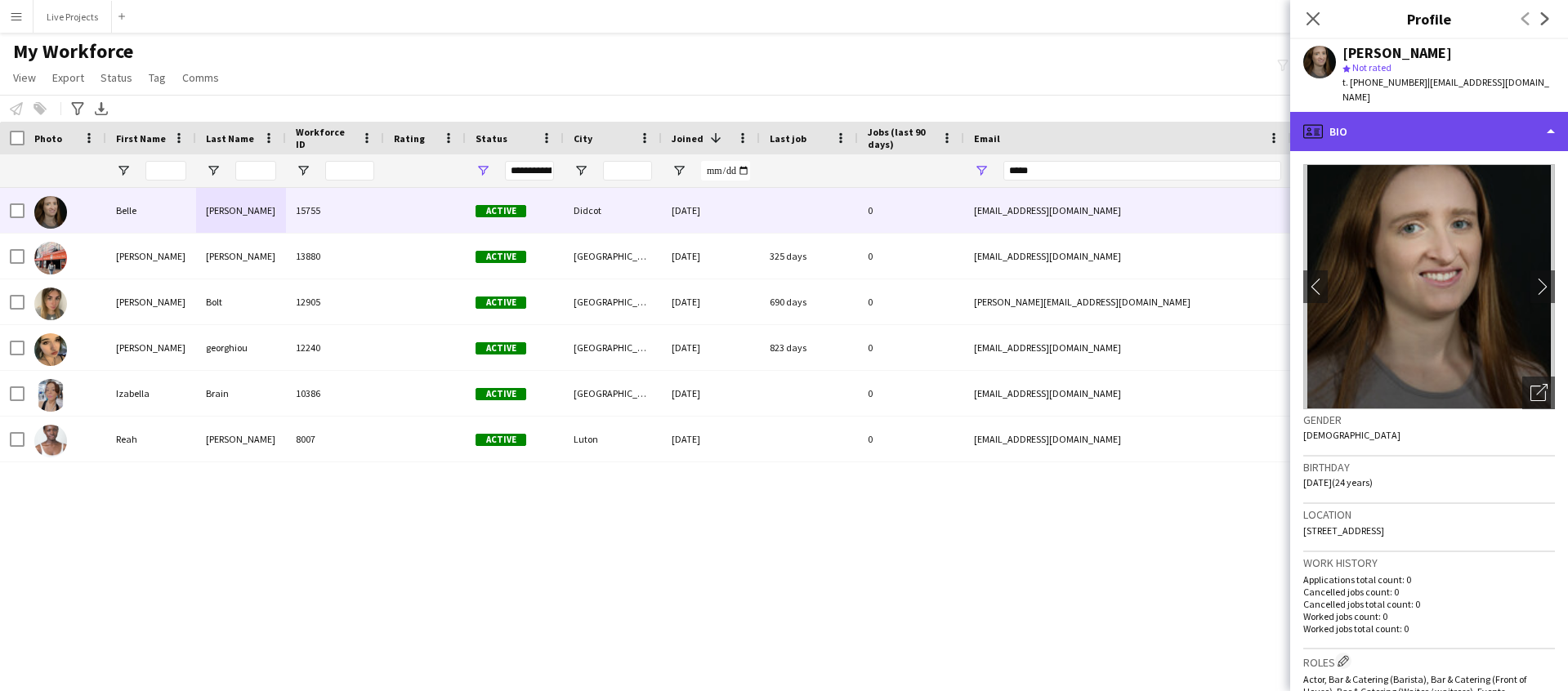
click at [1384, 118] on div "profile Bio" at bounding box center [1430, 131] width 278 height 39
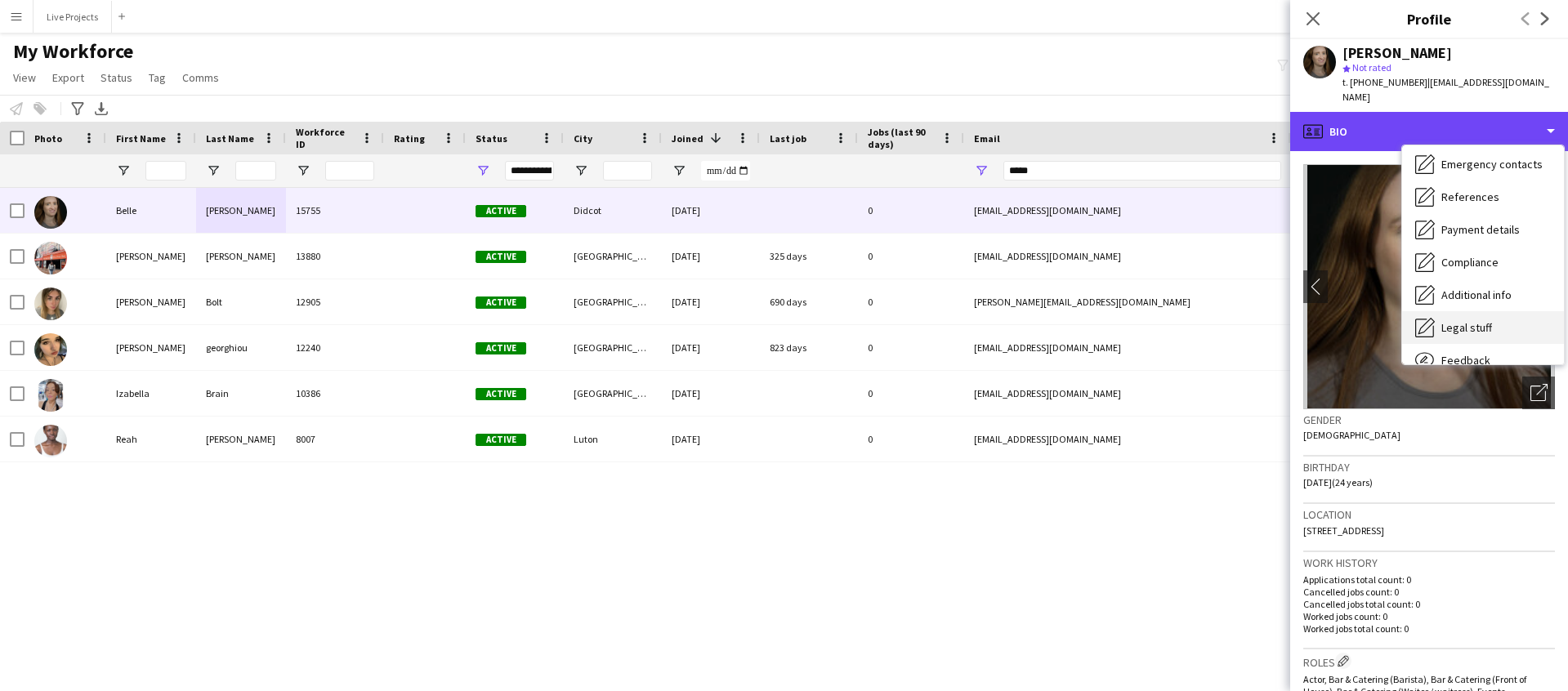
scroll to position [186, 0]
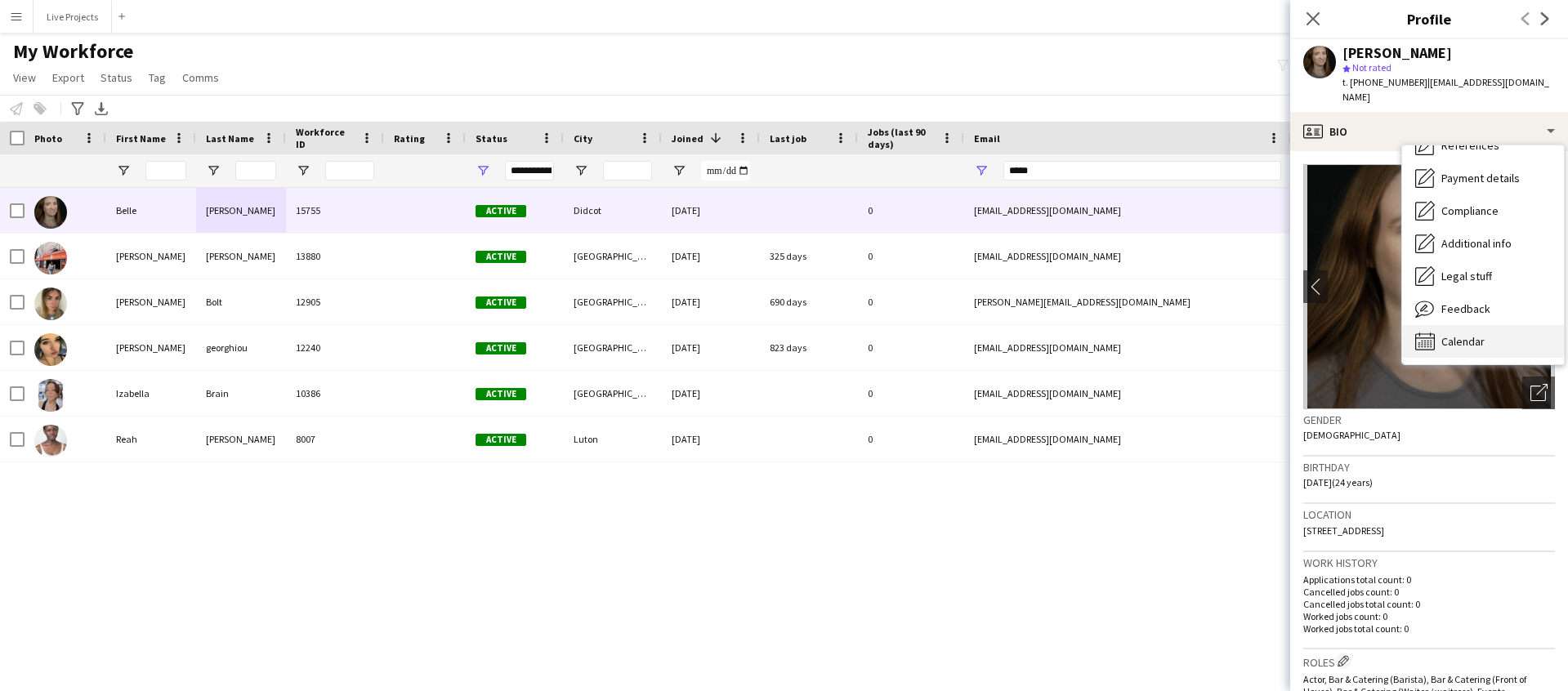
click at [1471, 325] on div "Calendar Calendar" at bounding box center [1483, 341] width 162 height 32
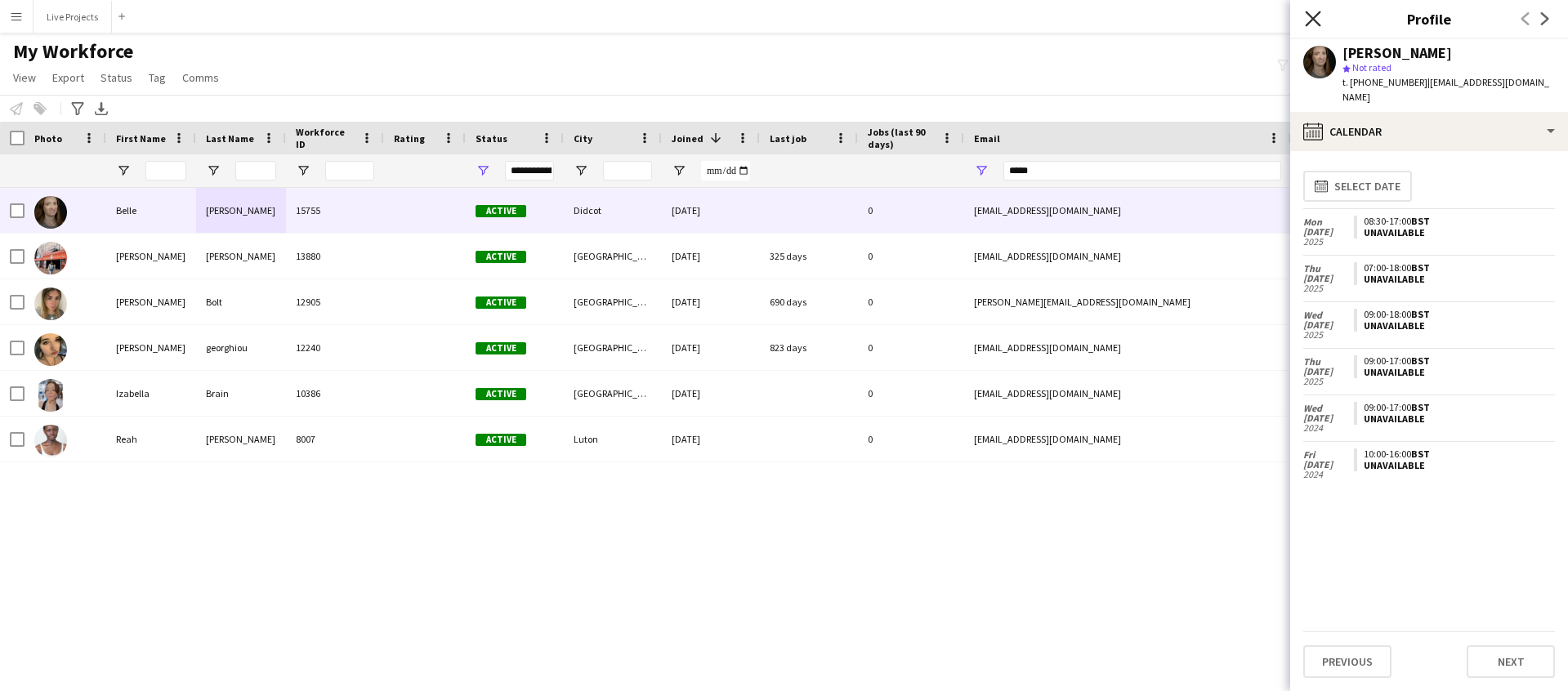
click at [1317, 15] on icon at bounding box center [1313, 18] width 15 height 15
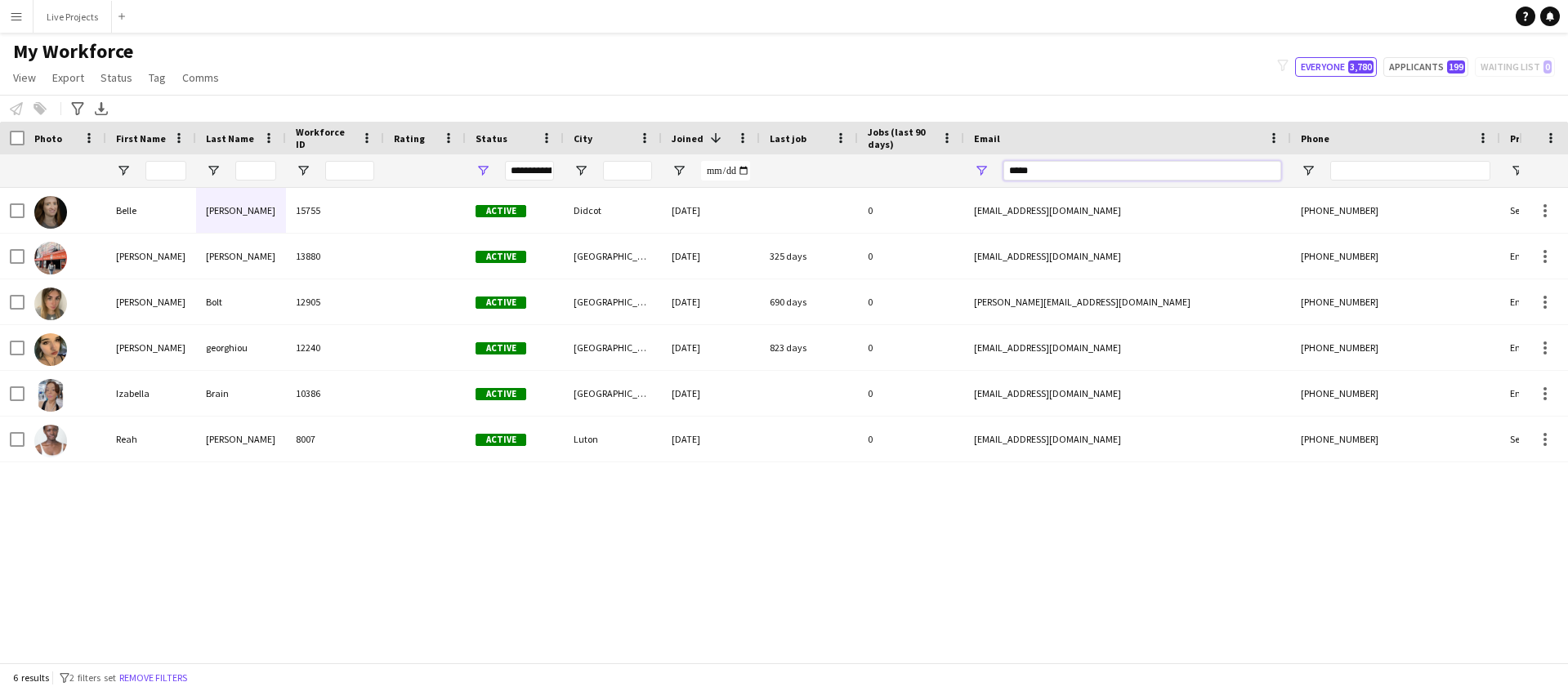
drag, startPoint x: 1033, startPoint y: 168, endPoint x: 992, endPoint y: 171, distance: 41.1
click at [993, 171] on div "*****" at bounding box center [1127, 170] width 327 height 32
click at [256, 172] on input "Last Name Filter Input" at bounding box center [255, 170] width 41 height 20
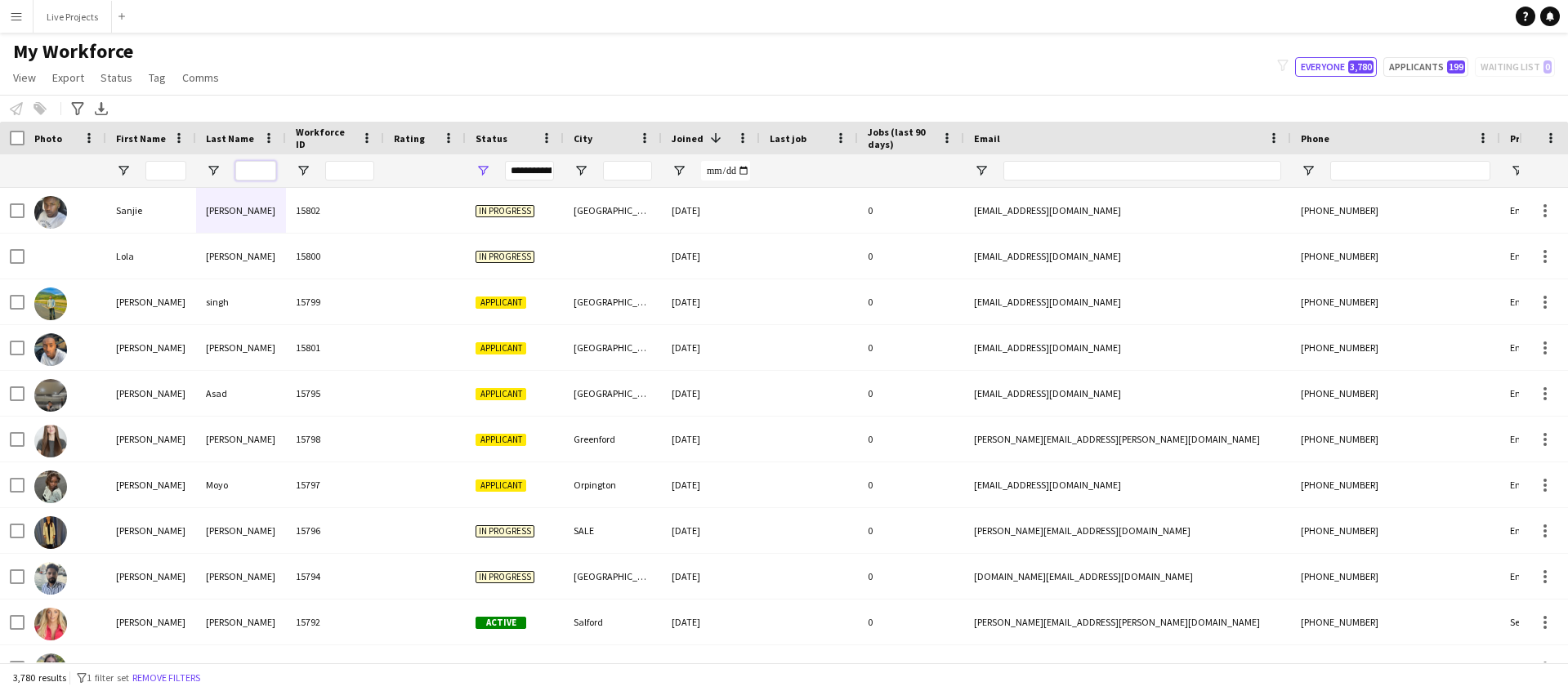
click at [253, 171] on input "Last Name Filter Input" at bounding box center [255, 170] width 41 height 20
type input "*****"
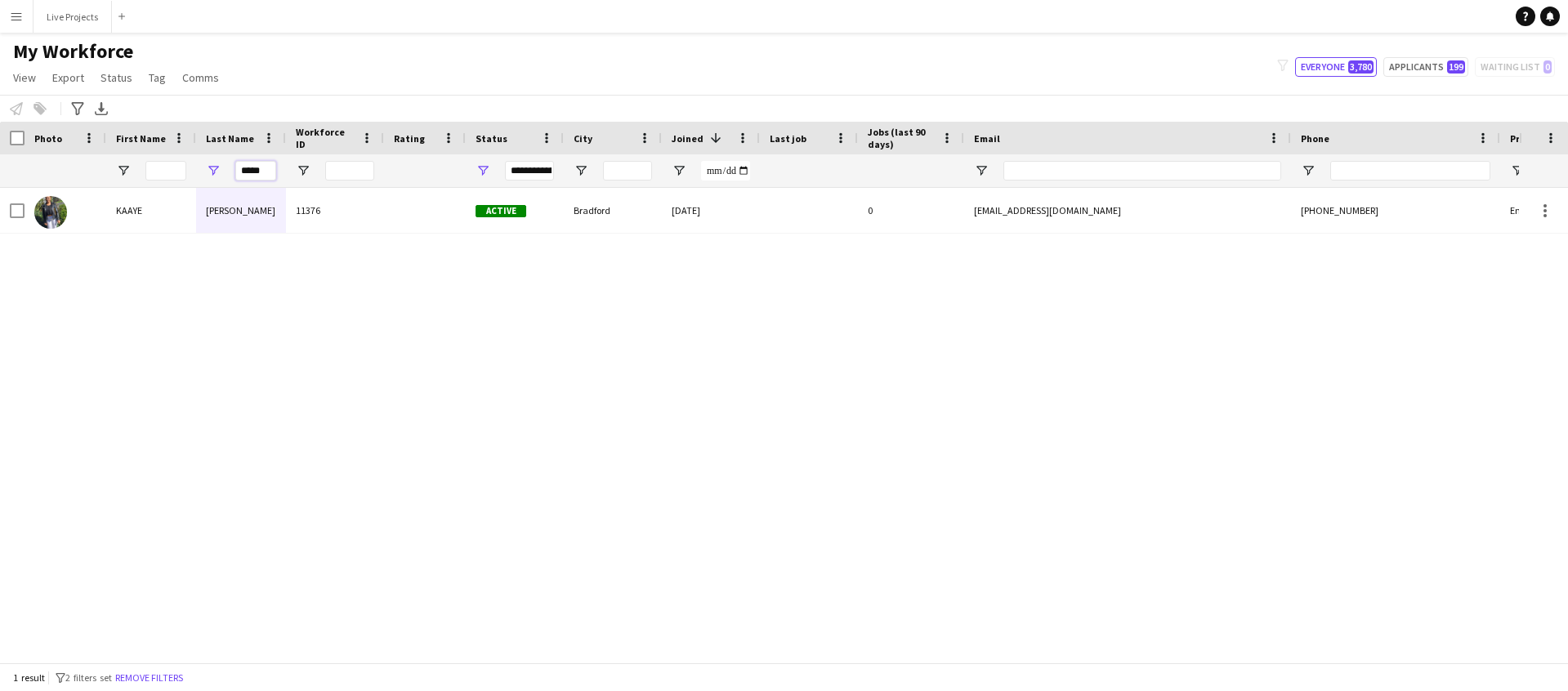
drag, startPoint x: 264, startPoint y: 169, endPoint x: 231, endPoint y: 170, distance: 33.0
click at [231, 170] on div "*****" at bounding box center [241, 170] width 90 height 32
click at [161, 169] on input "First Name Filter Input" at bounding box center [165, 170] width 41 height 20
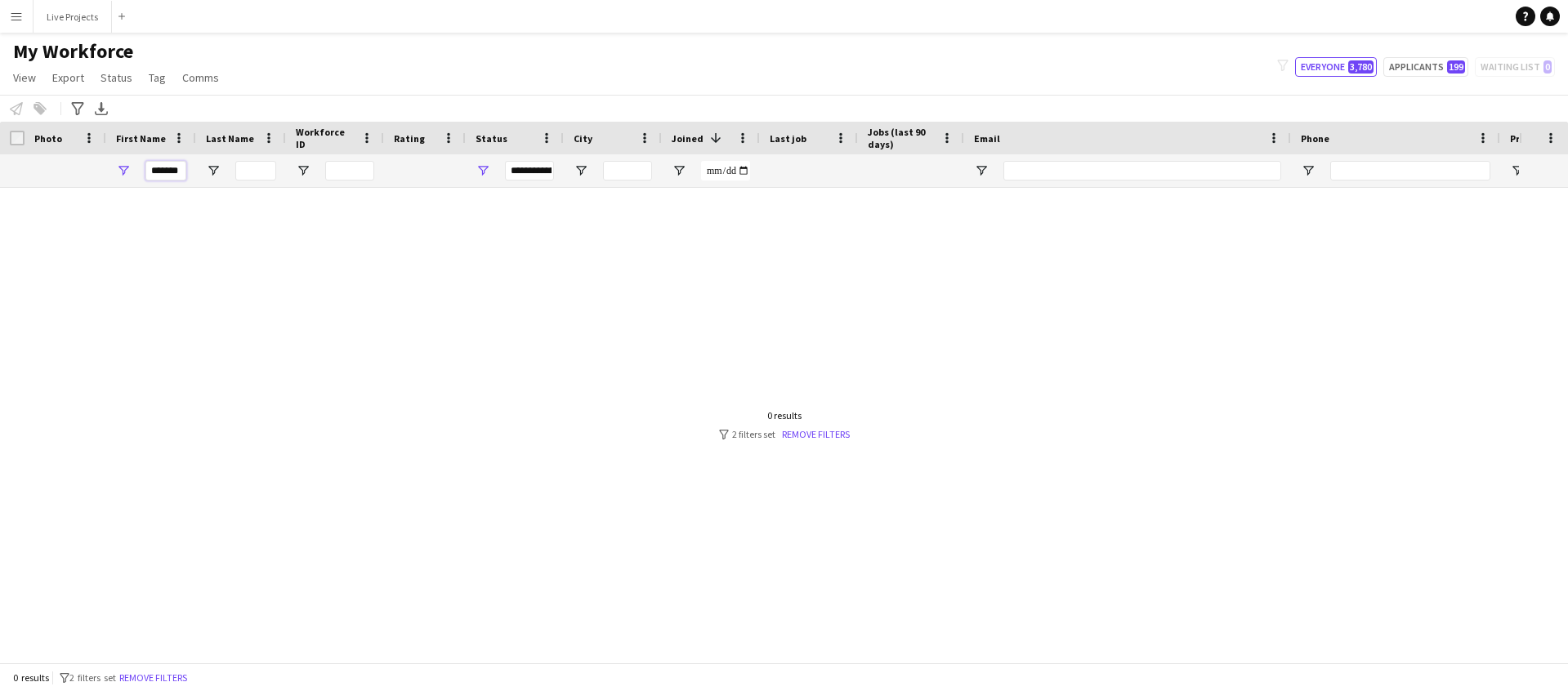
click at [177, 170] on input "*******" at bounding box center [165, 170] width 41 height 20
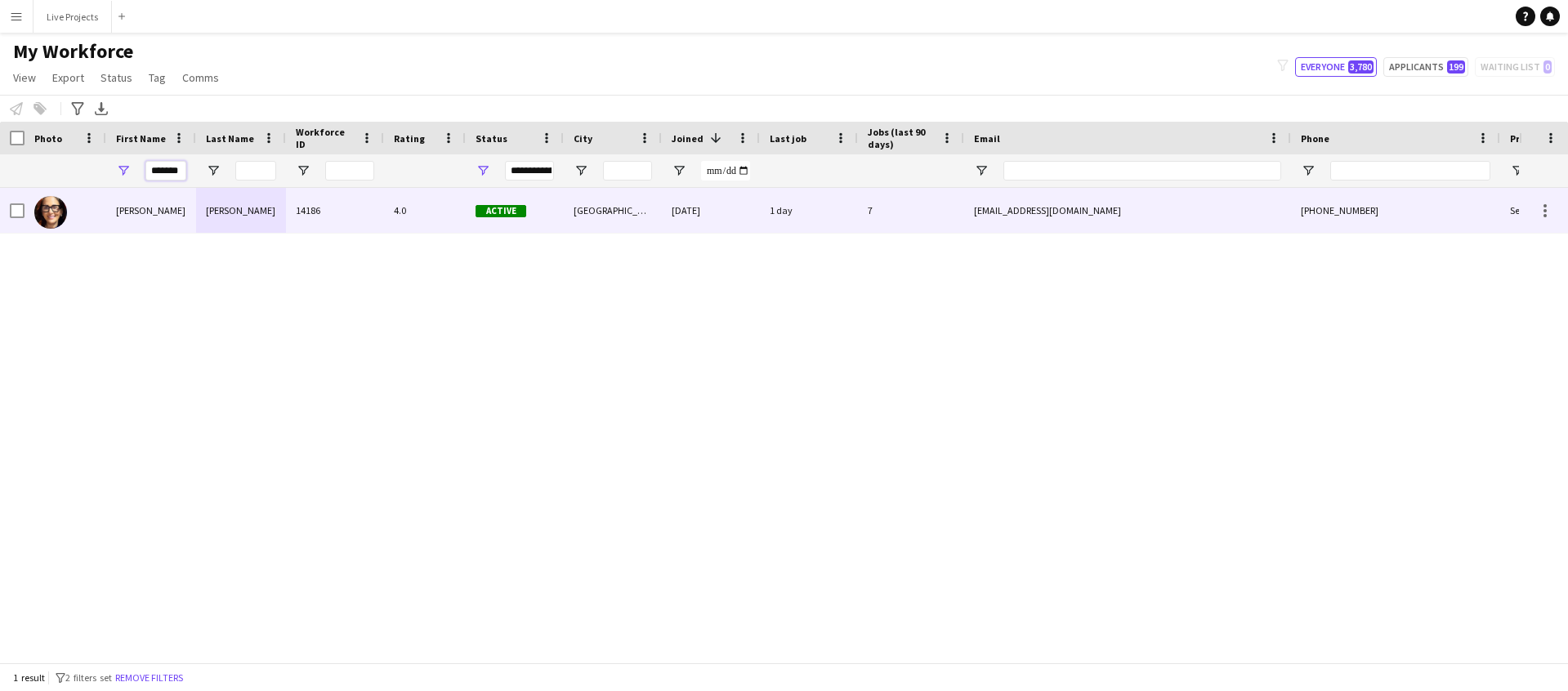
type input "*******"
click at [201, 217] on div "Felipe de sousa" at bounding box center [241, 210] width 90 height 45
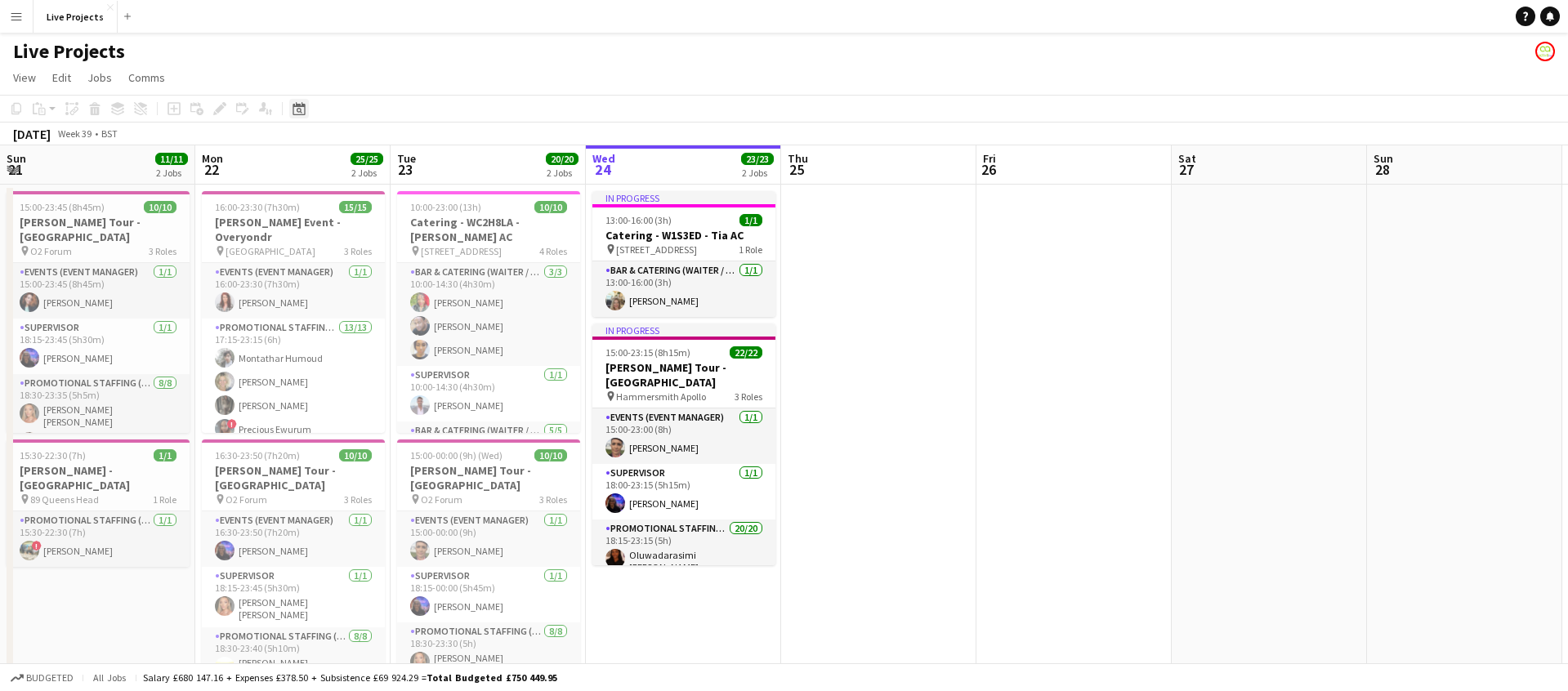
scroll to position [0, 391]
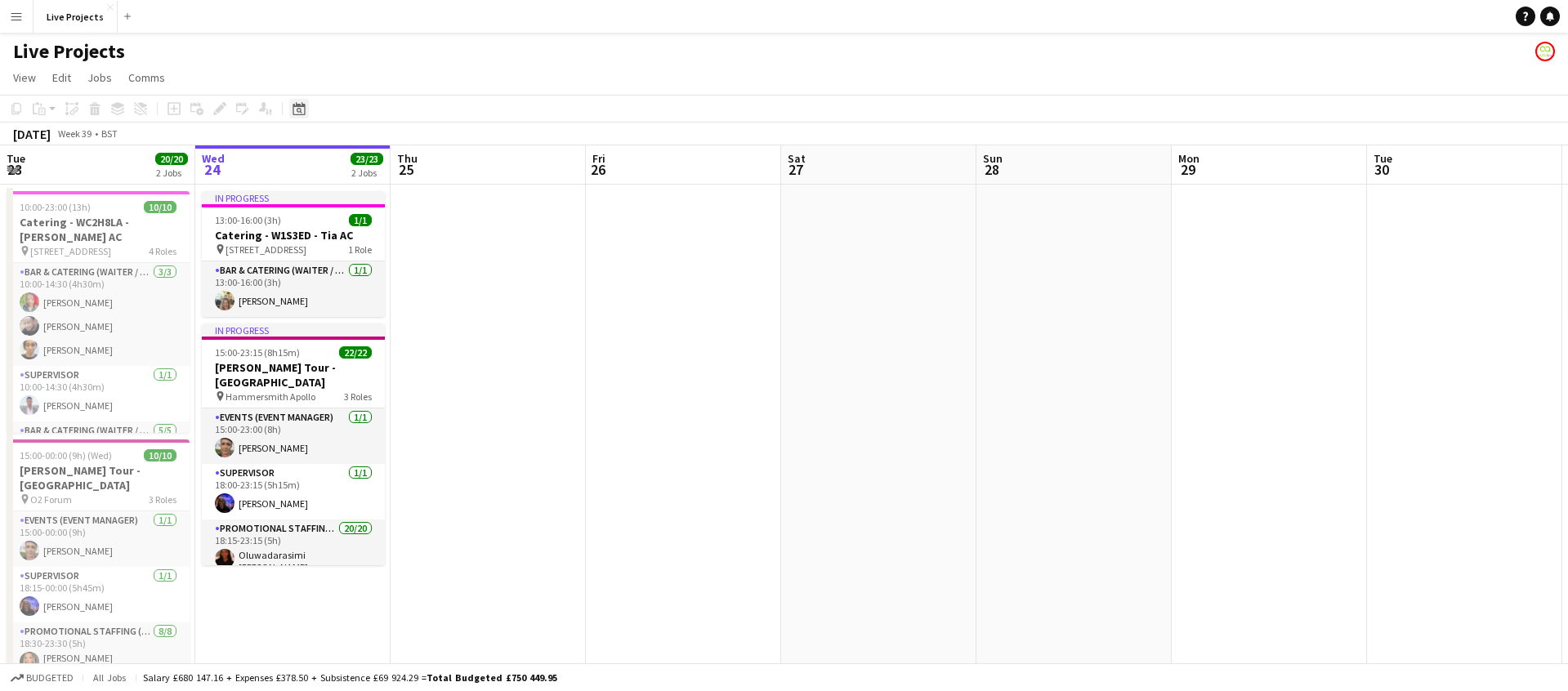
click at [295, 104] on icon "Date picker" at bounding box center [299, 108] width 13 height 13
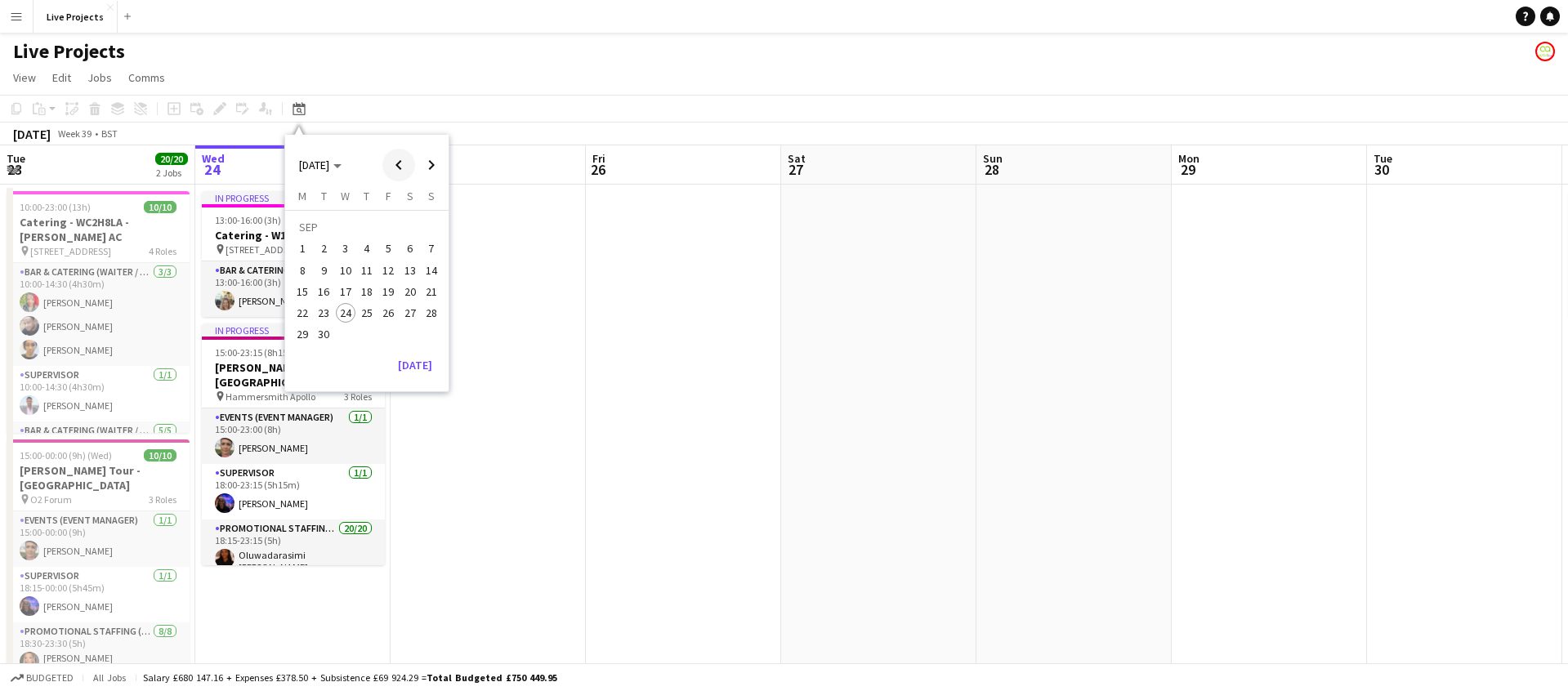
click at [395, 163] on span "Previous month" at bounding box center [399, 165] width 32 height 32
click at [347, 296] on span "18" at bounding box center [346, 296] width 20 height 20
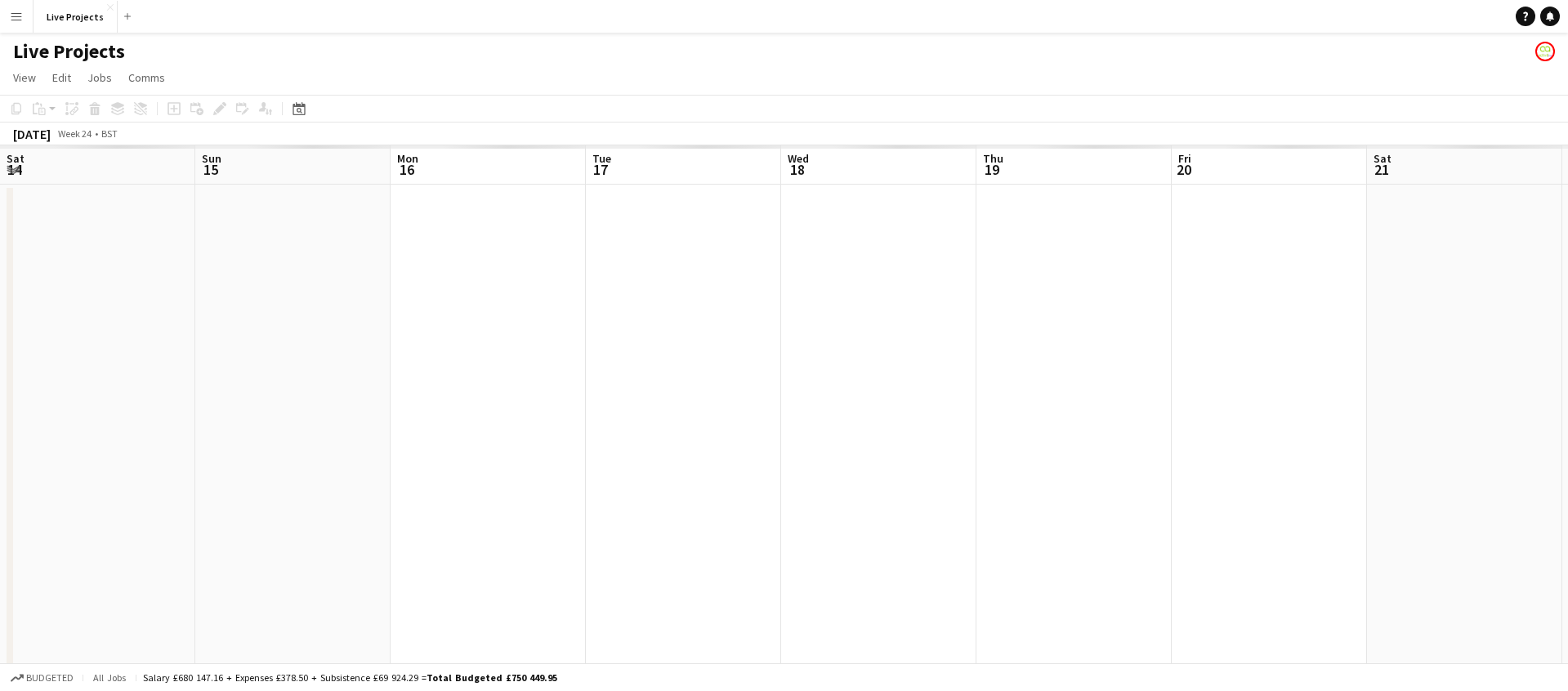
scroll to position [0, 562]
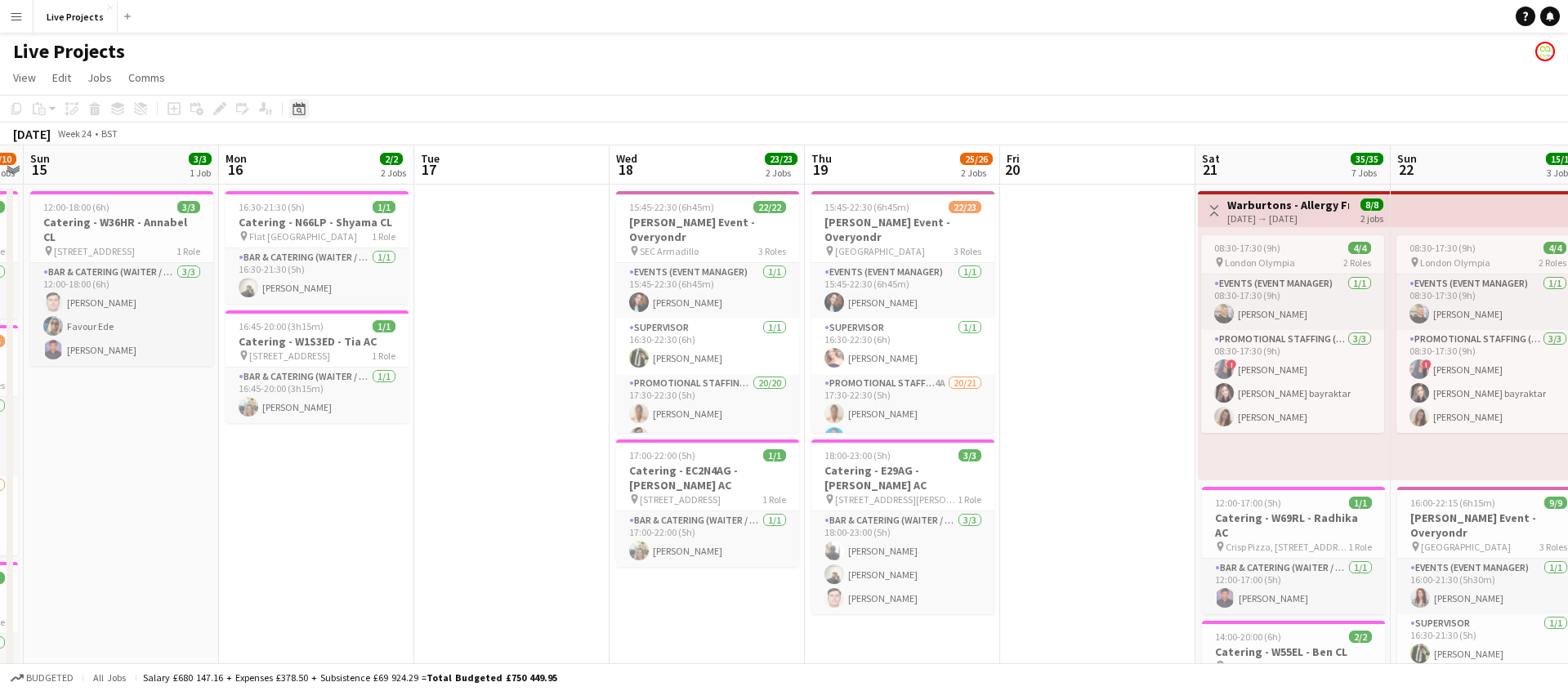
click at [299, 105] on icon at bounding box center [299, 108] width 13 height 13
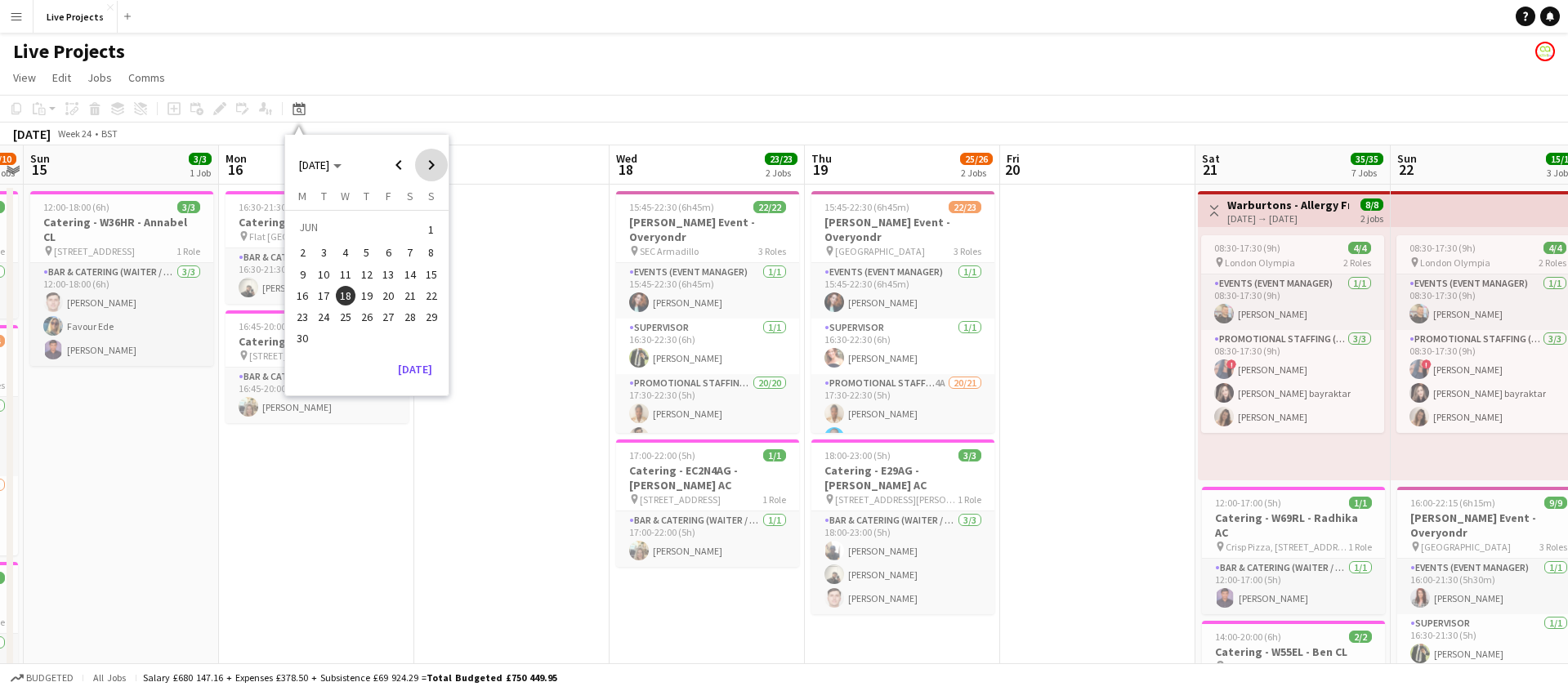
click at [429, 161] on span "Next month" at bounding box center [431, 165] width 32 height 32
click at [341, 269] on span "8" at bounding box center [346, 271] width 20 height 20
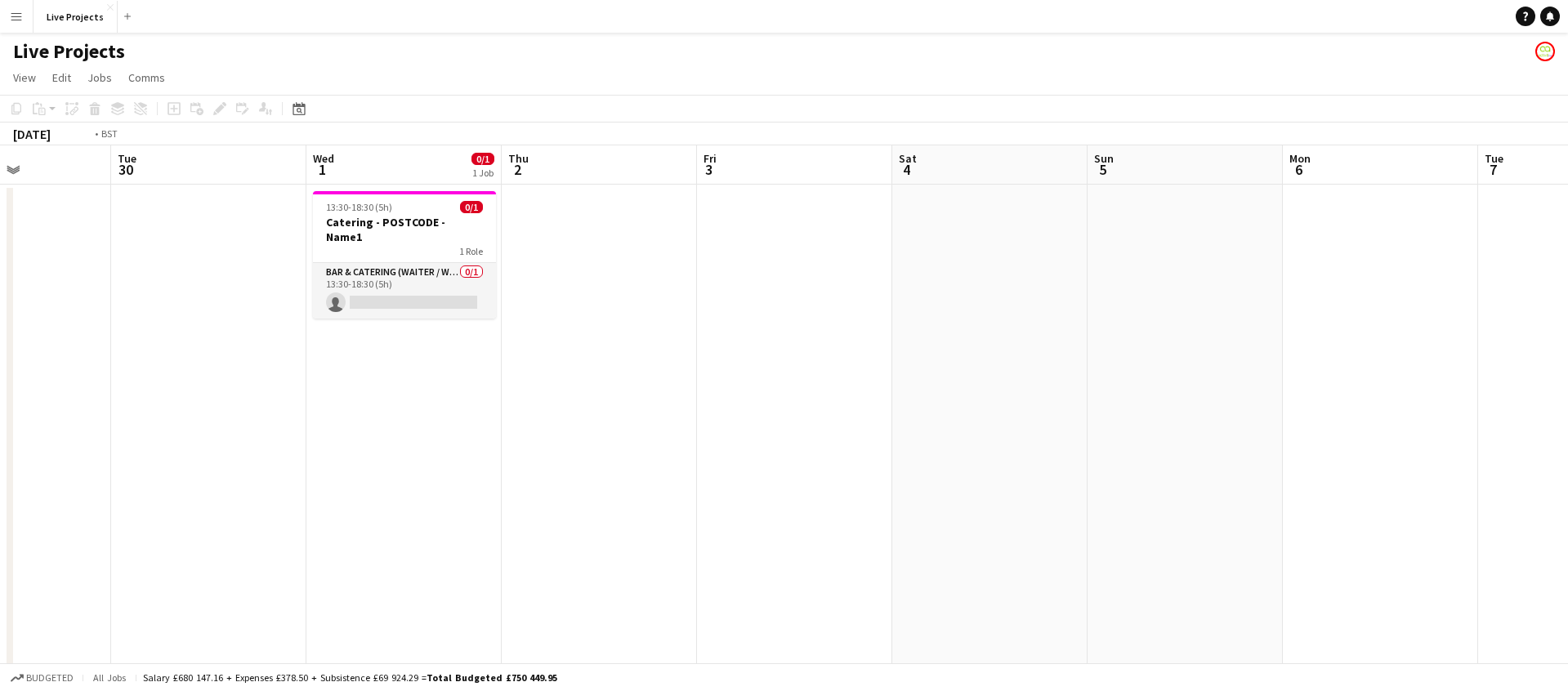
scroll to position [0, 368]
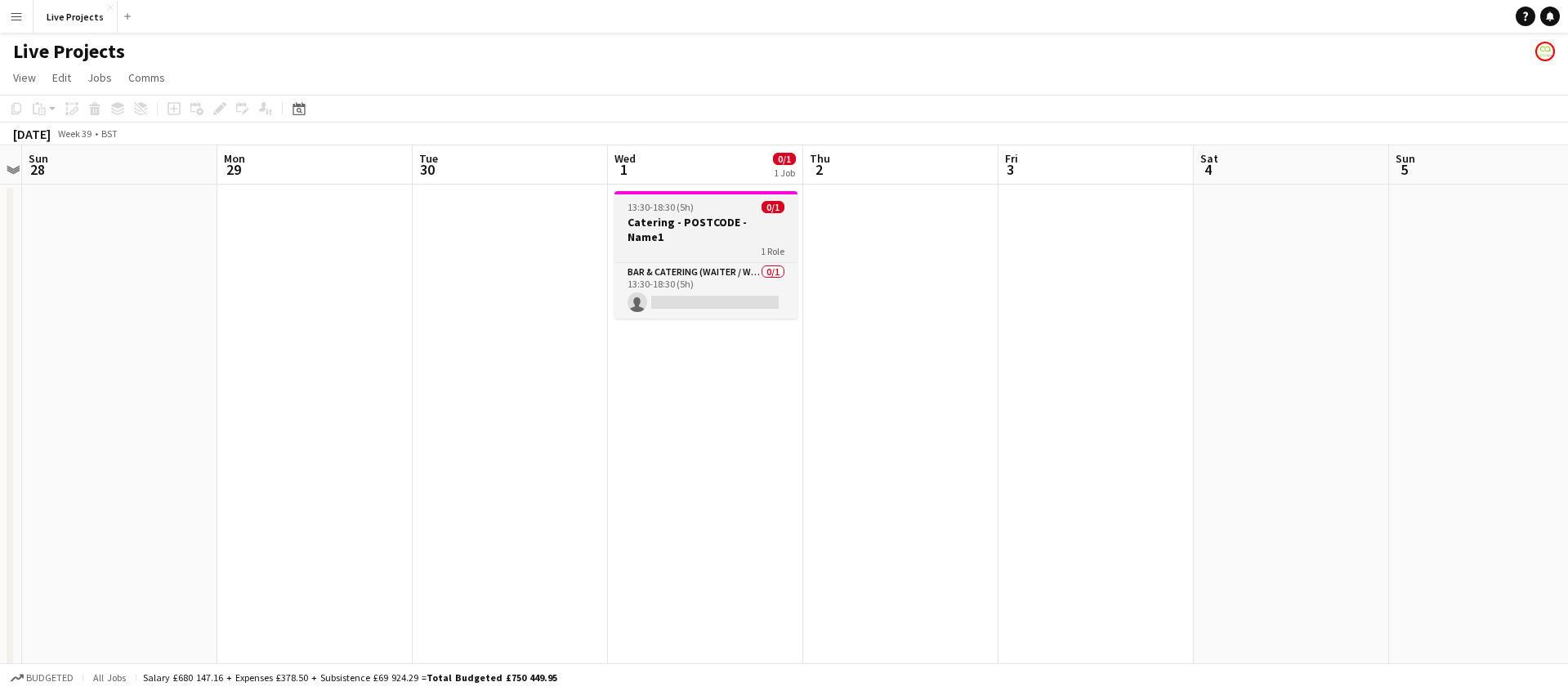
click at [643, 217] on h3 "Catering - POSTCODE - Name1" at bounding box center [706, 229] width 183 height 30
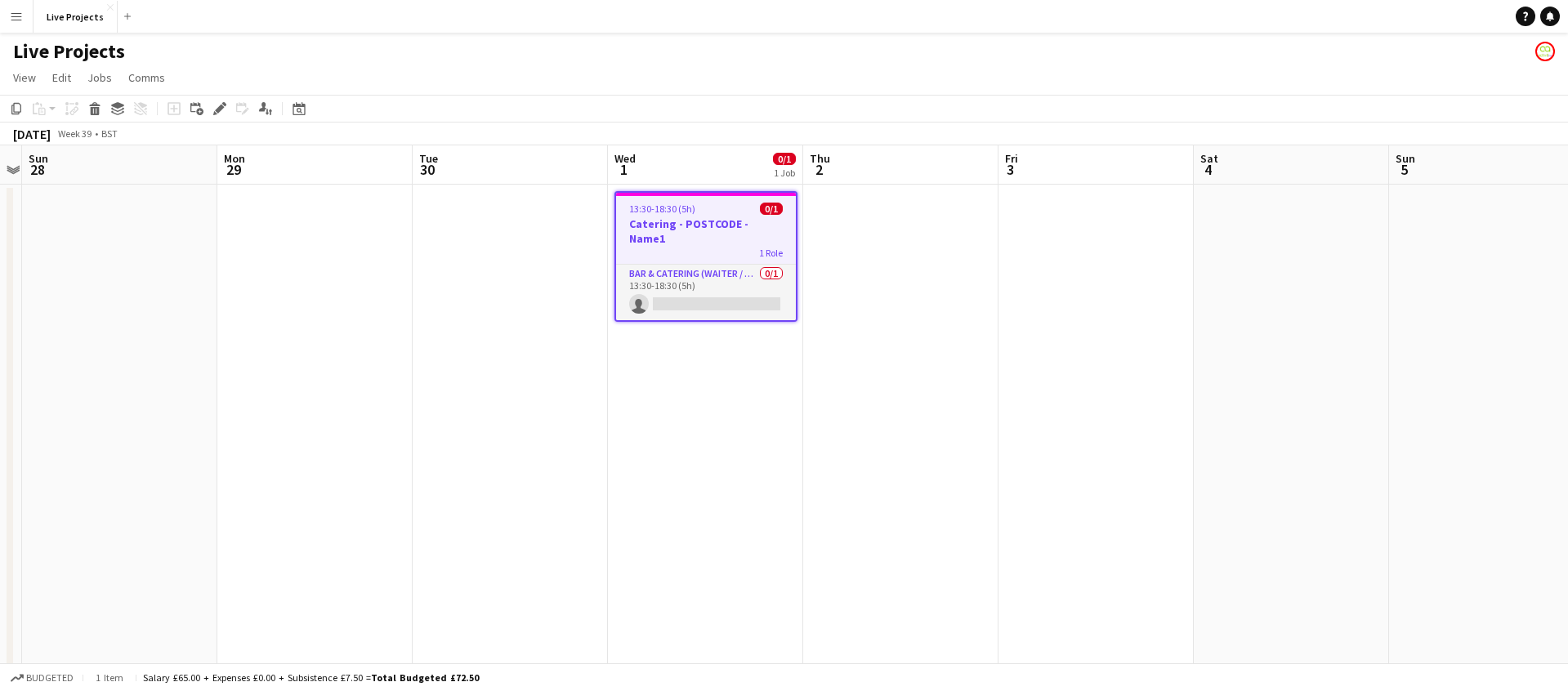
drag, startPoint x: 14, startPoint y: 107, endPoint x: 65, endPoint y: 165, distance: 77.2
click at [14, 107] on icon "Copy" at bounding box center [16, 108] width 13 height 13
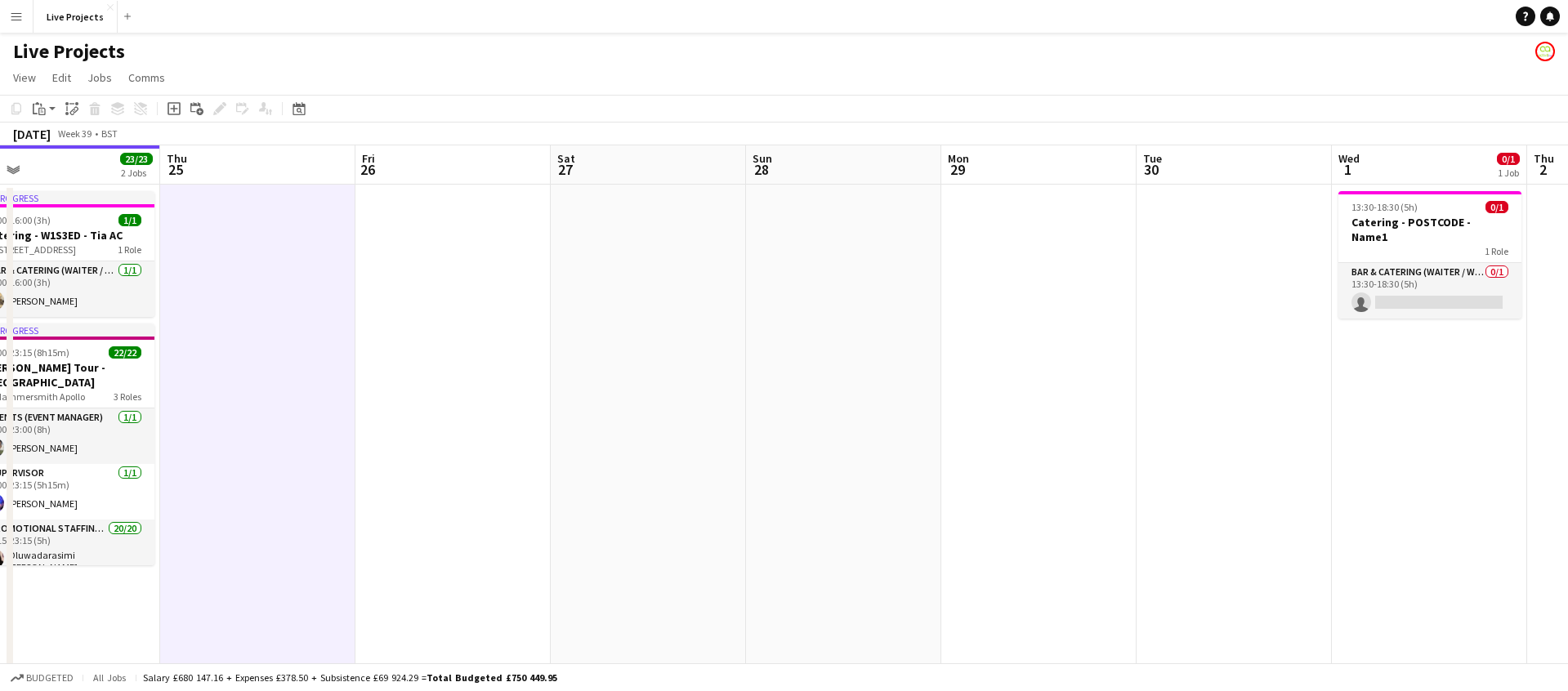
scroll to position [0, 427]
click at [40, 108] on icon "Paste" at bounding box center [39, 108] width 13 height 13
drag, startPoint x: 56, startPoint y: 136, endPoint x: 88, endPoint y: 160, distance: 40.0
click at [56, 136] on link "Paste Command V" at bounding box center [107, 140] width 129 height 14
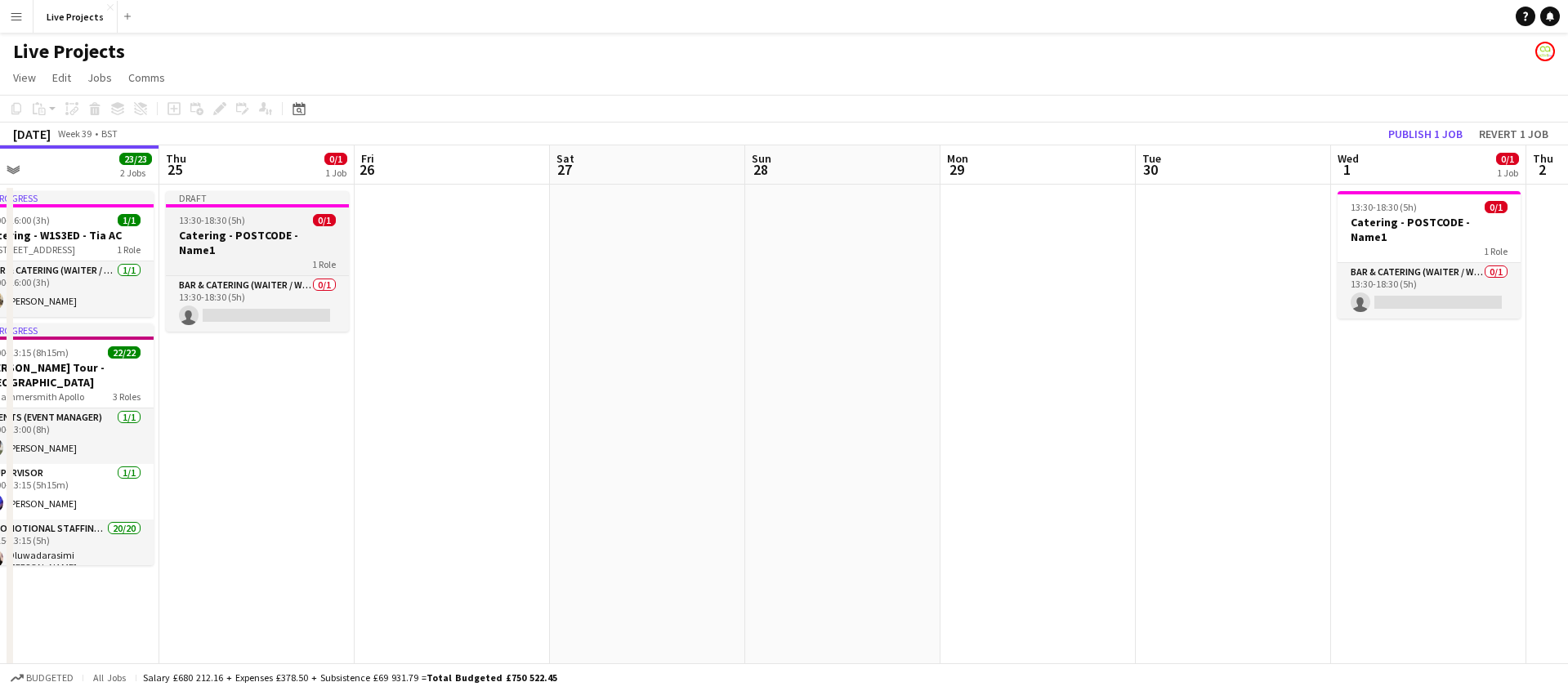
click at [255, 230] on h3 "Catering - POSTCODE - Name1" at bounding box center [257, 243] width 183 height 30
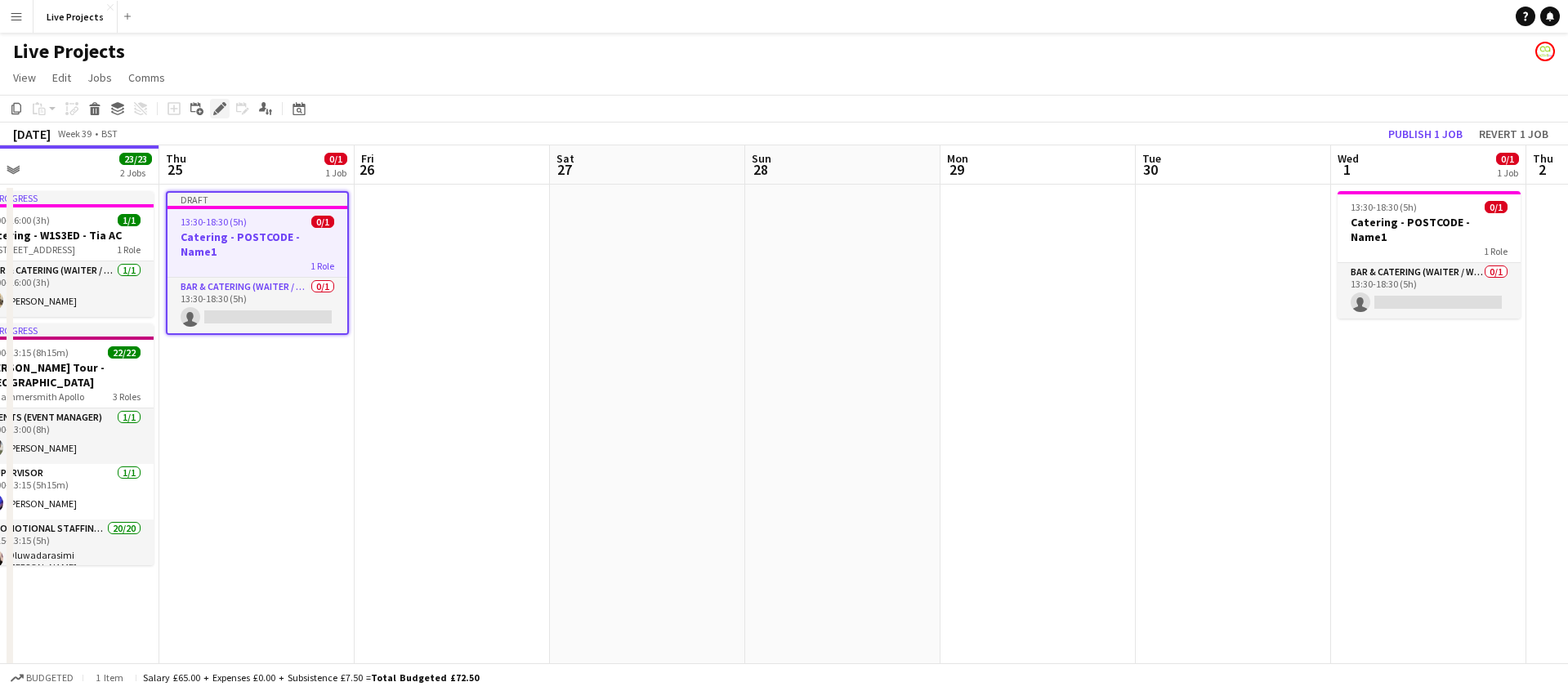
click at [217, 108] on icon at bounding box center [219, 109] width 9 height 9
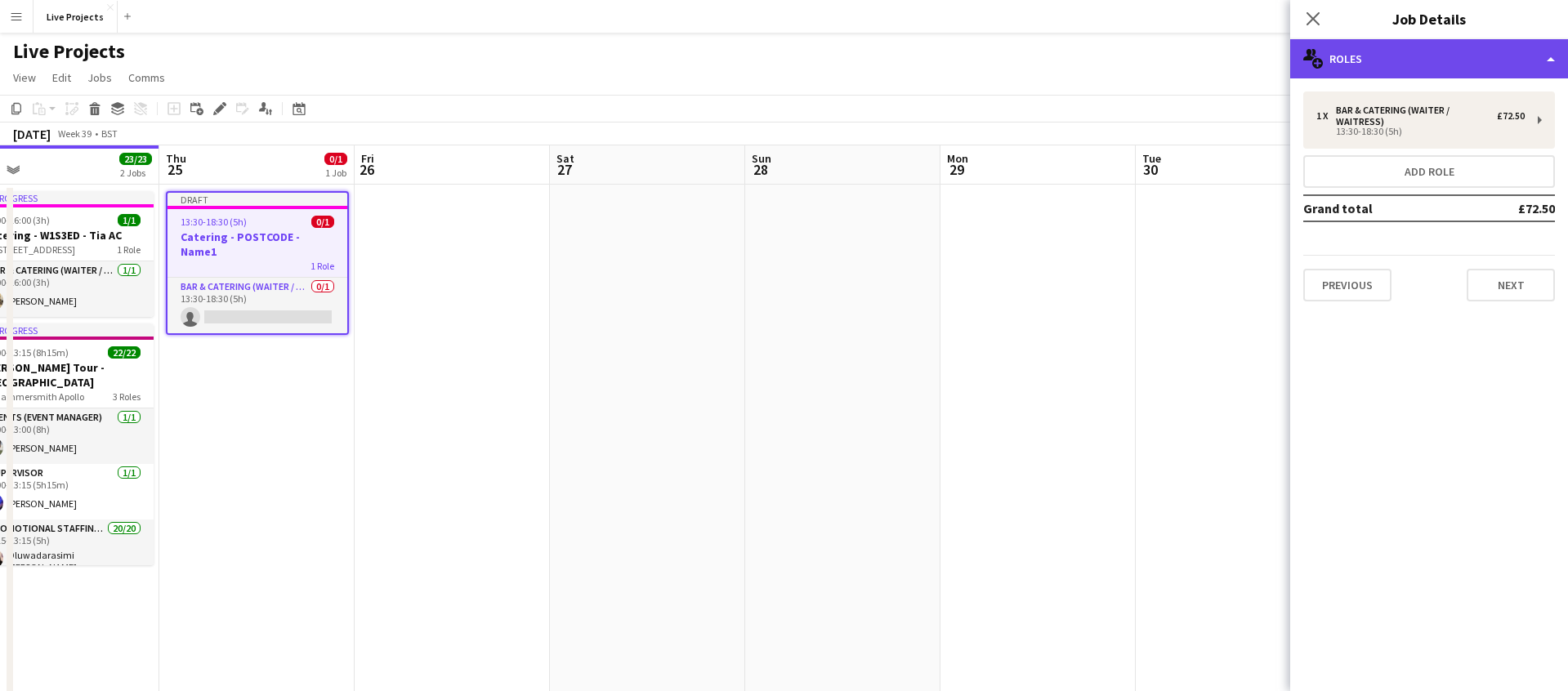
drag, startPoint x: 1377, startPoint y: 57, endPoint x: 1390, endPoint y: 97, distance: 42.1
click at [1377, 57] on div "multiple-users-add Roles" at bounding box center [1430, 58] width 278 height 39
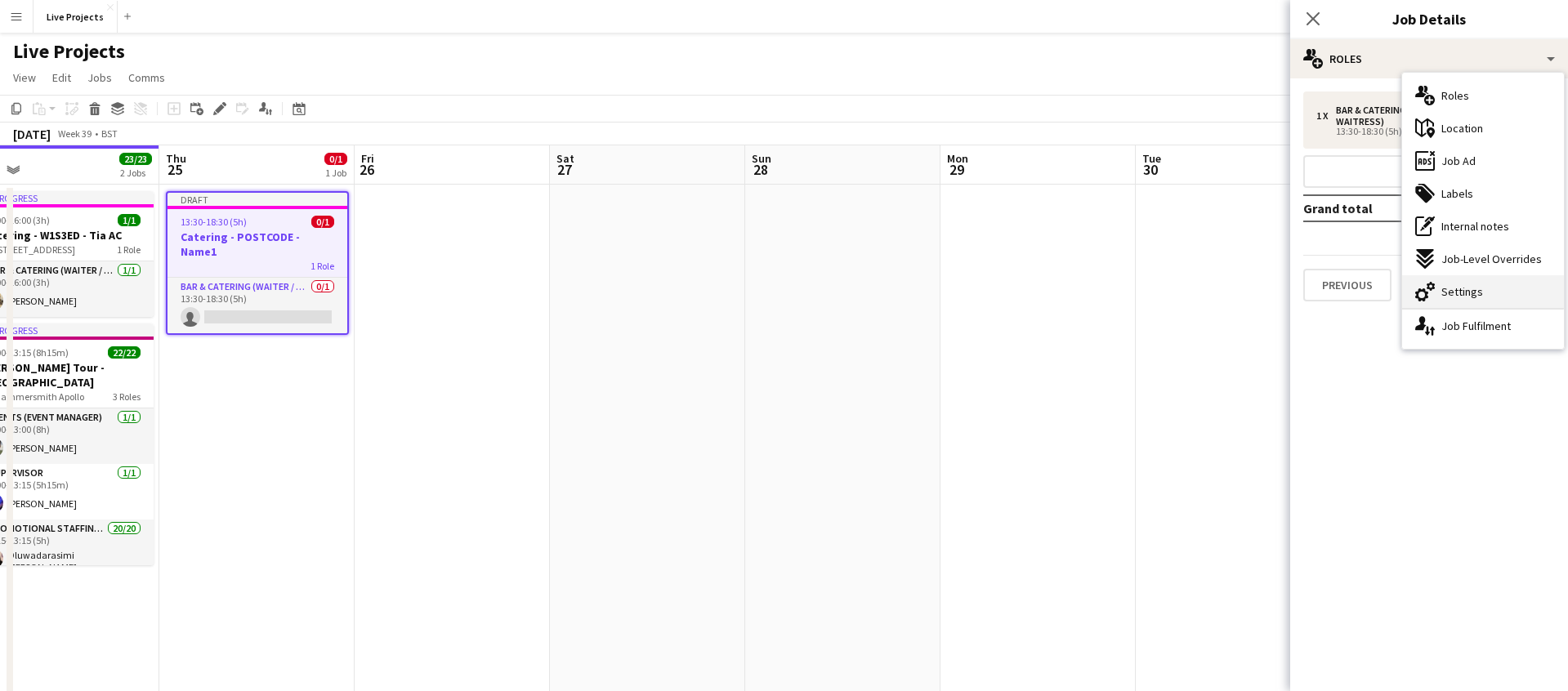
click at [1460, 288] on span "Settings" at bounding box center [1462, 291] width 42 height 14
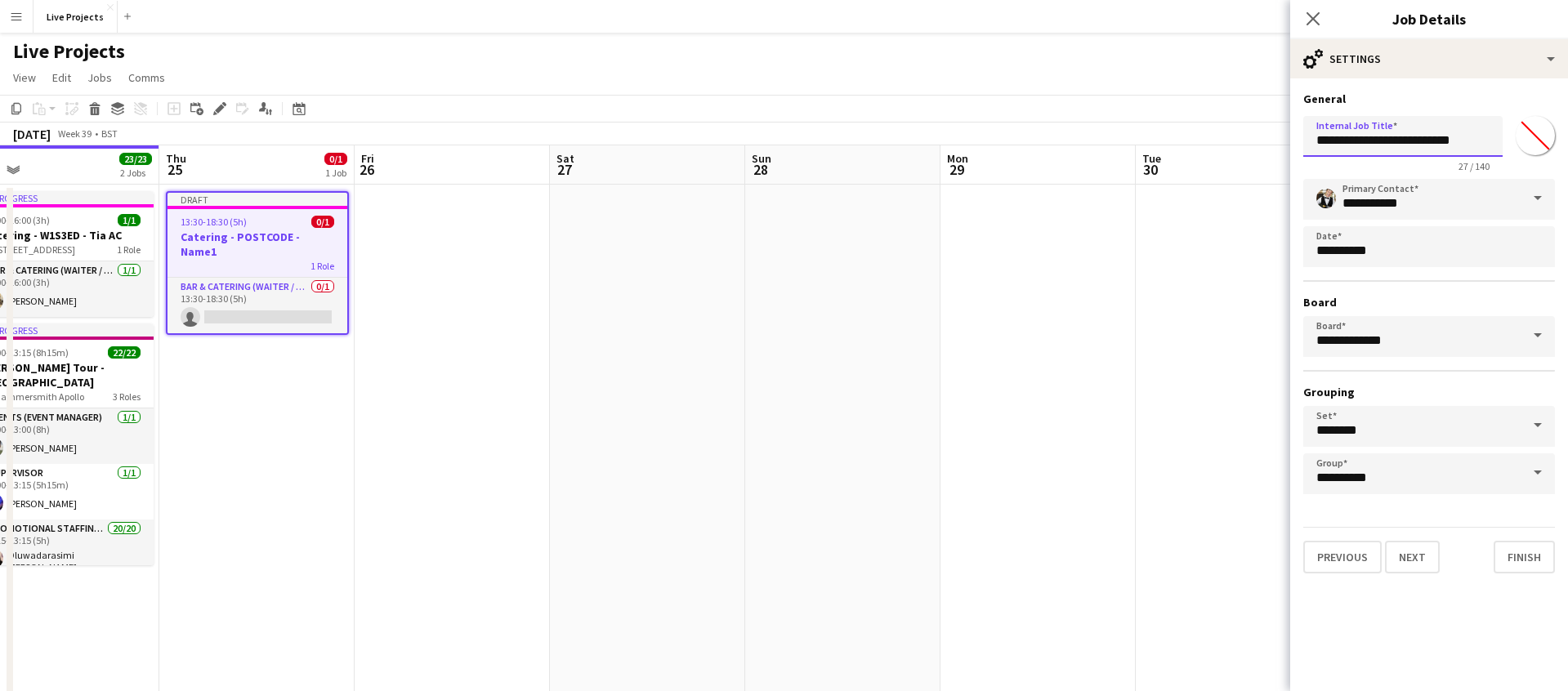
drag, startPoint x: 1480, startPoint y: 137, endPoint x: 1443, endPoint y: 139, distance: 37.1
click at [1443, 139] on input "**********" at bounding box center [1403, 136] width 199 height 41
drag, startPoint x: 1429, startPoint y: 140, endPoint x: 1372, endPoint y: 142, distance: 57.0
click at [1372, 142] on input "**********" at bounding box center [1403, 136] width 199 height 41
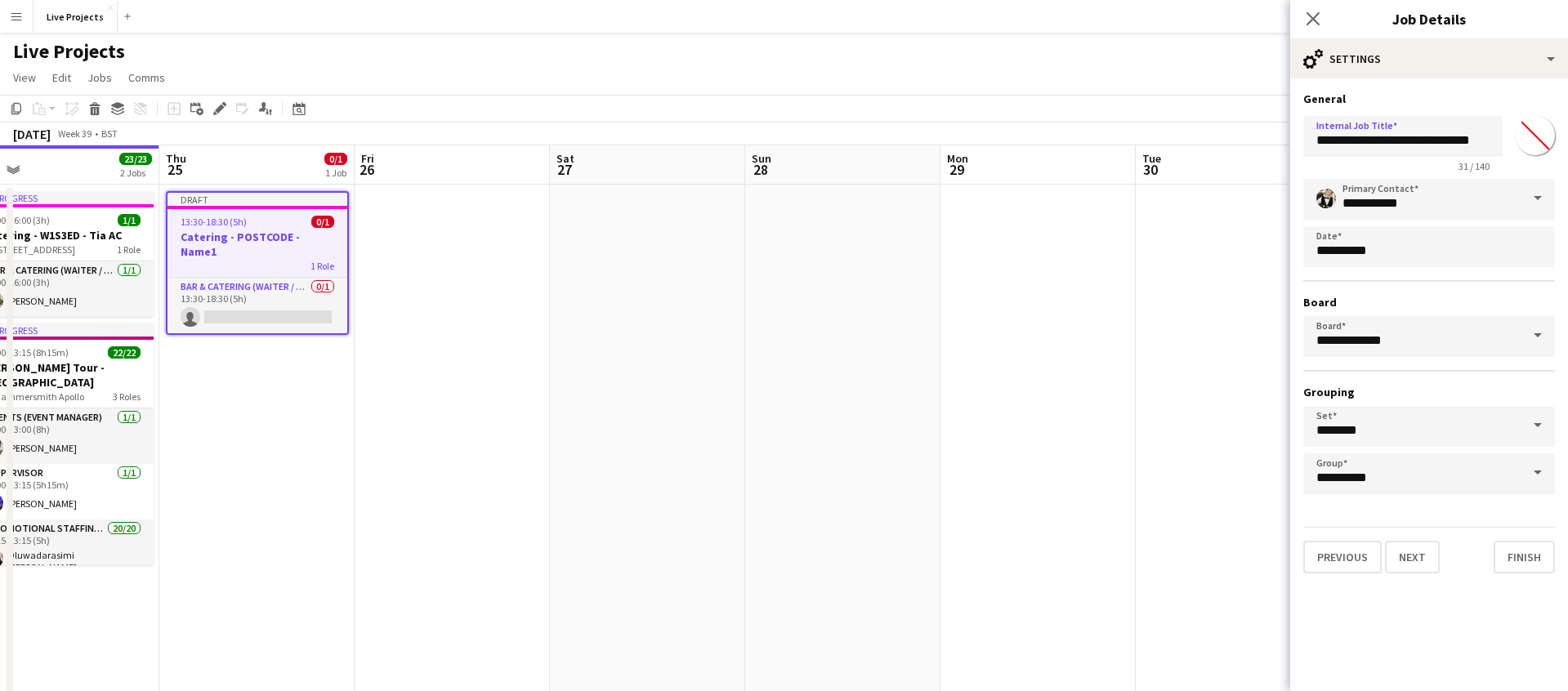
scroll to position [0, 0]
type input "**********"
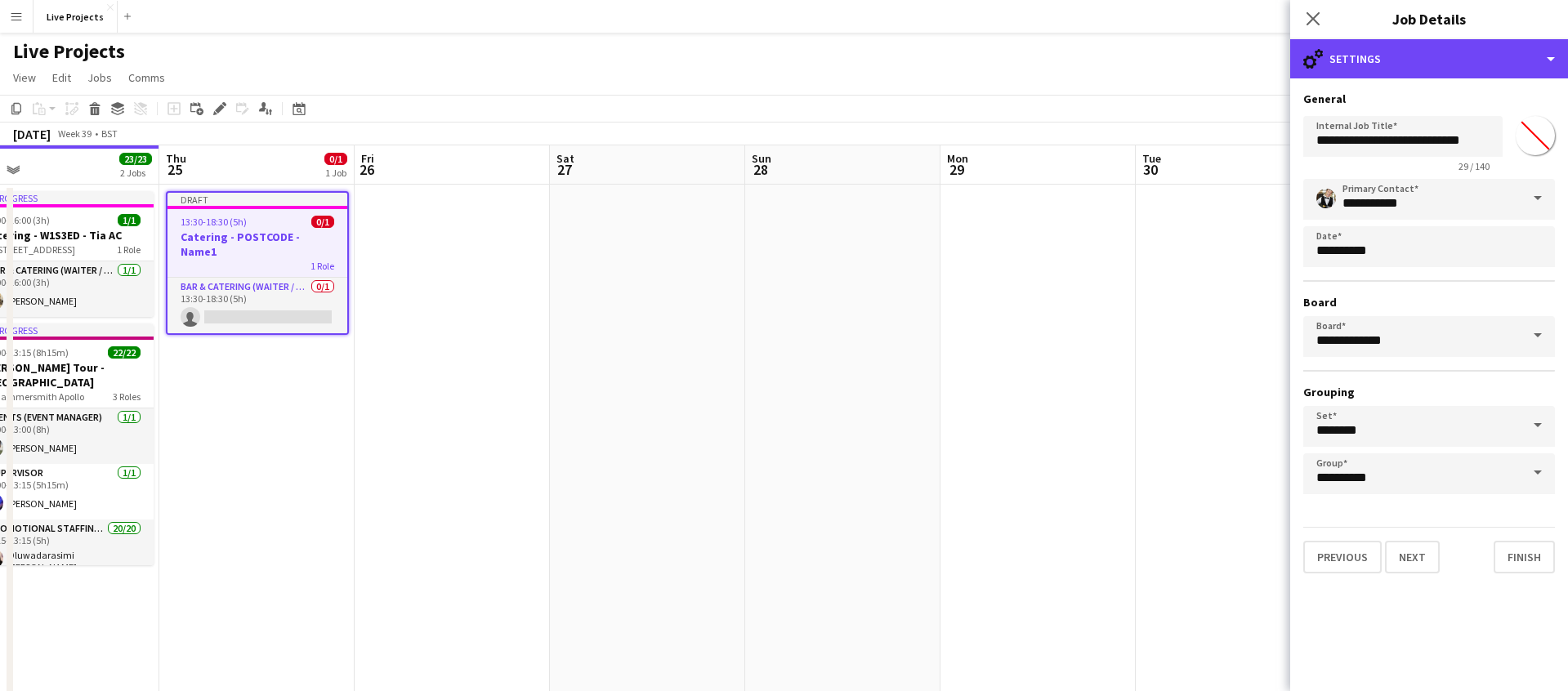
click at [1431, 66] on div "cog-double-3 Settings" at bounding box center [1430, 58] width 278 height 39
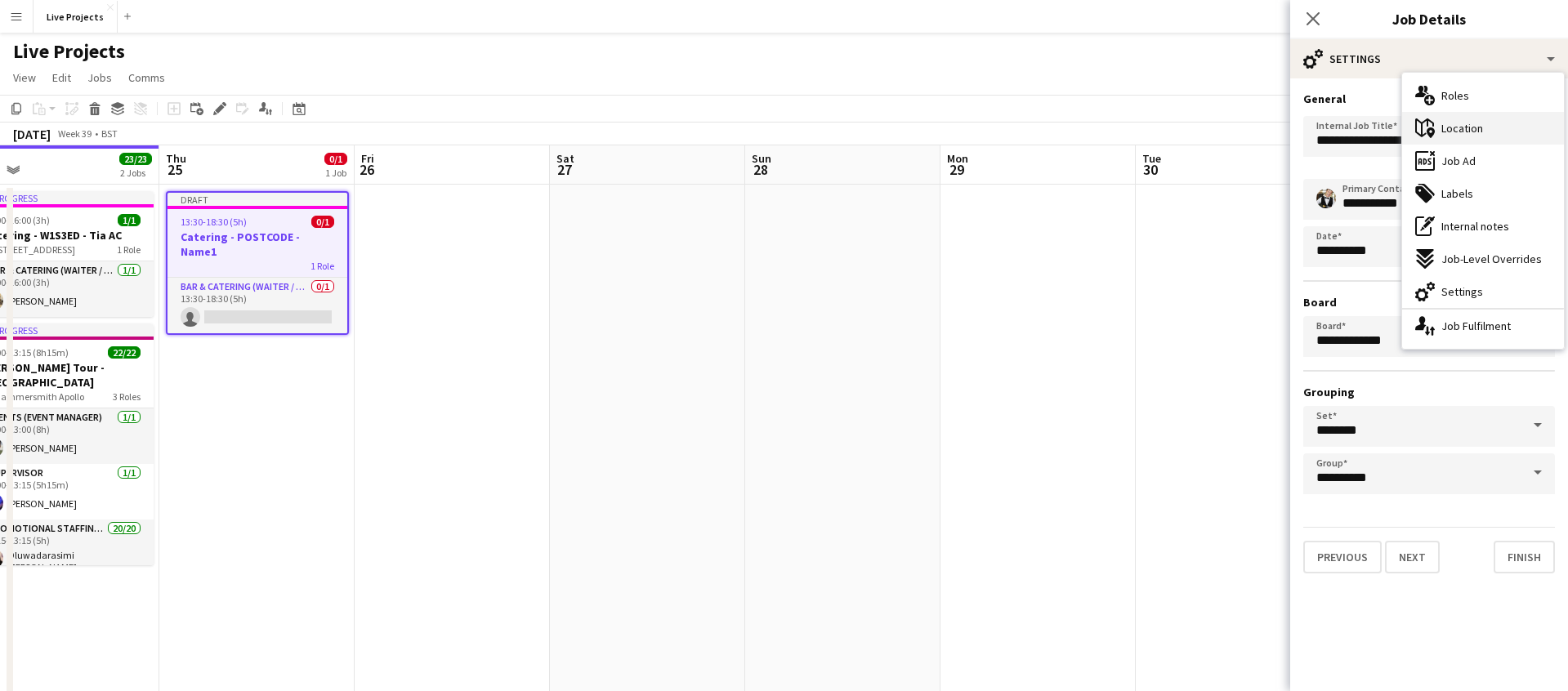
click at [1460, 121] on span "Location" at bounding box center [1462, 128] width 42 height 14
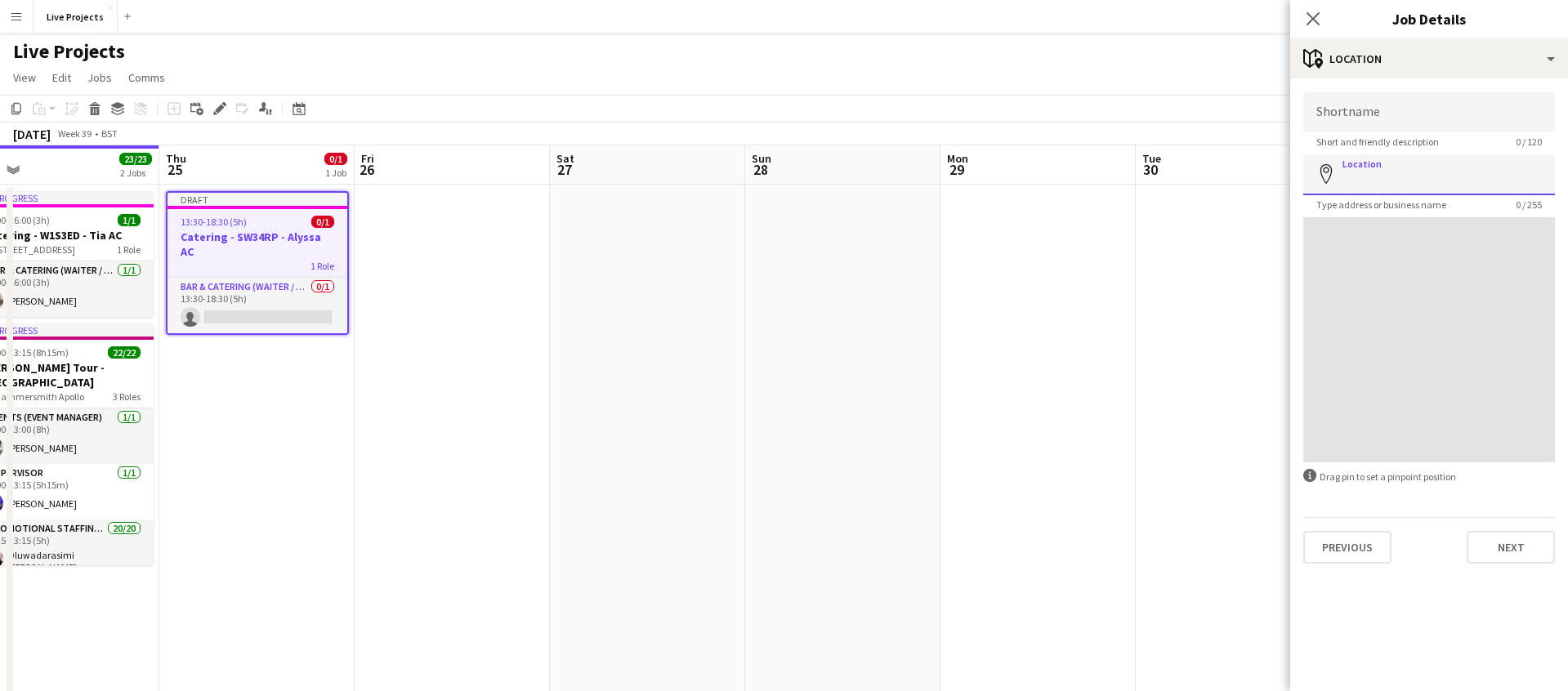
click at [1388, 174] on input "Location" at bounding box center [1429, 174] width 252 height 41
type input "**********"
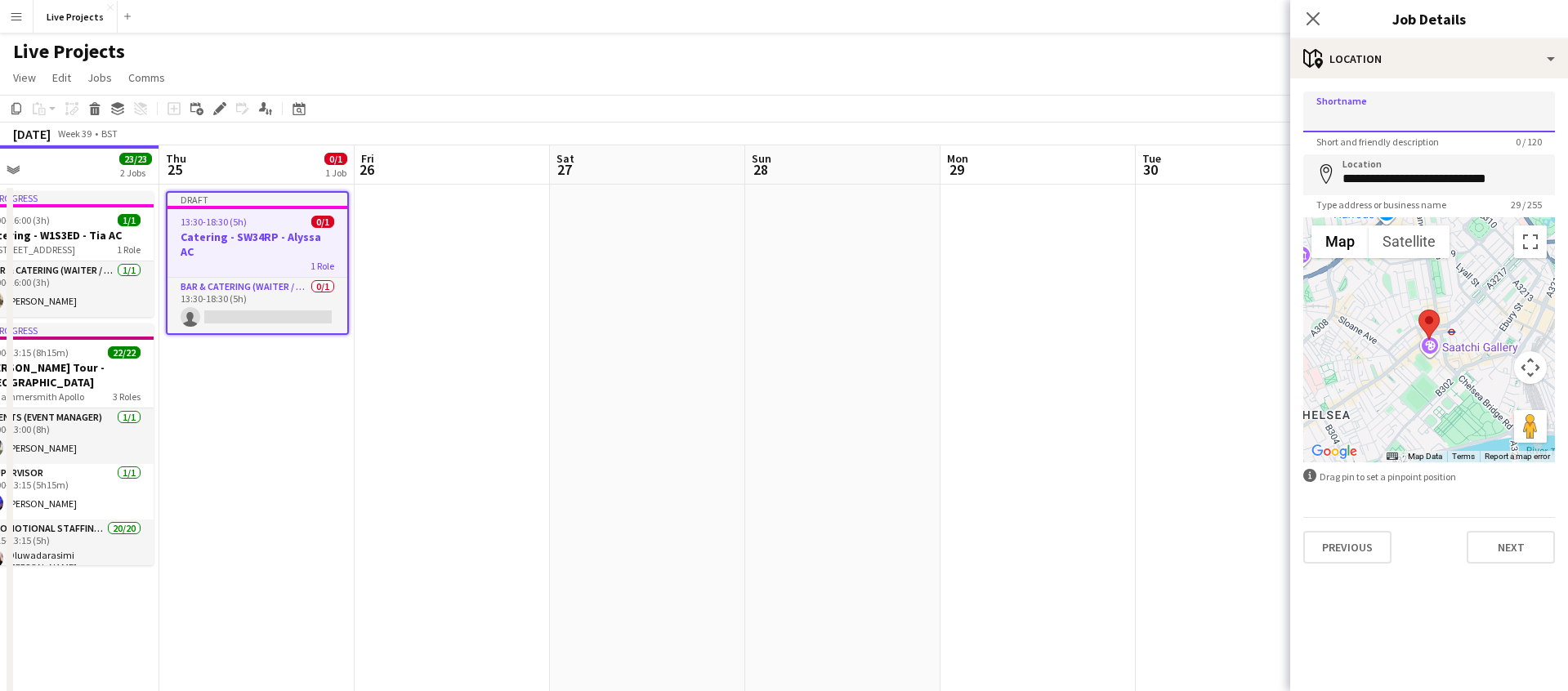
click at [1353, 116] on input "Shortname" at bounding box center [1429, 111] width 252 height 41
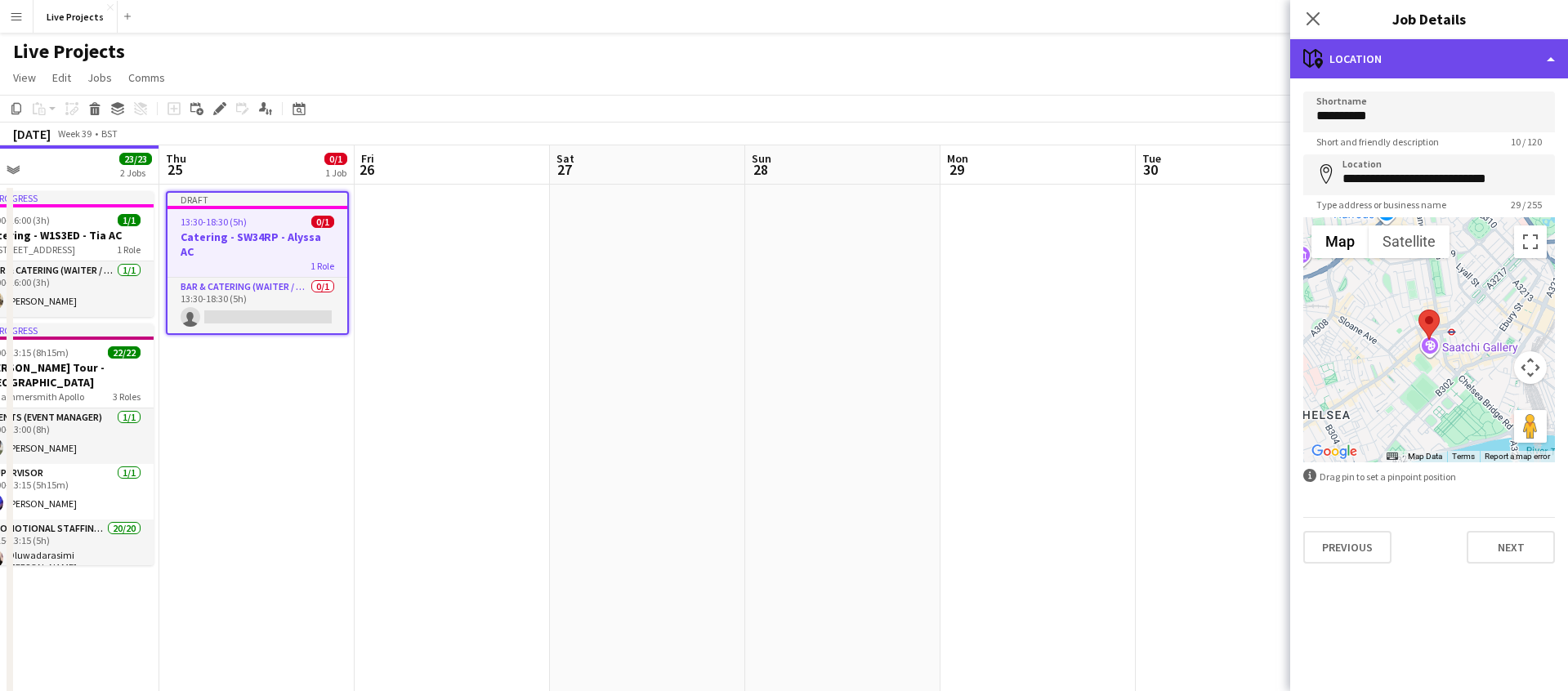
click at [1381, 61] on div "maps-pin-1 Location" at bounding box center [1430, 58] width 278 height 39
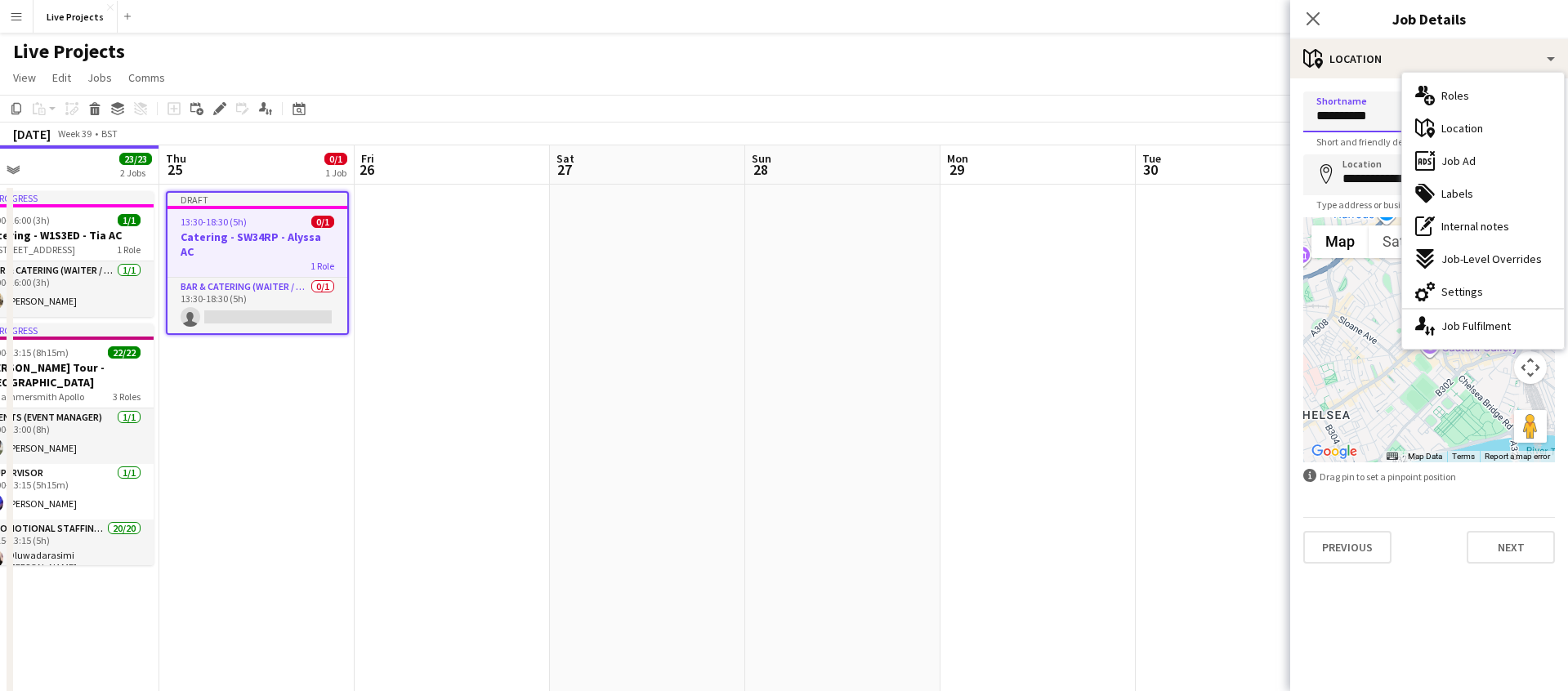
click at [1387, 113] on input "**********" at bounding box center [1429, 111] width 252 height 41
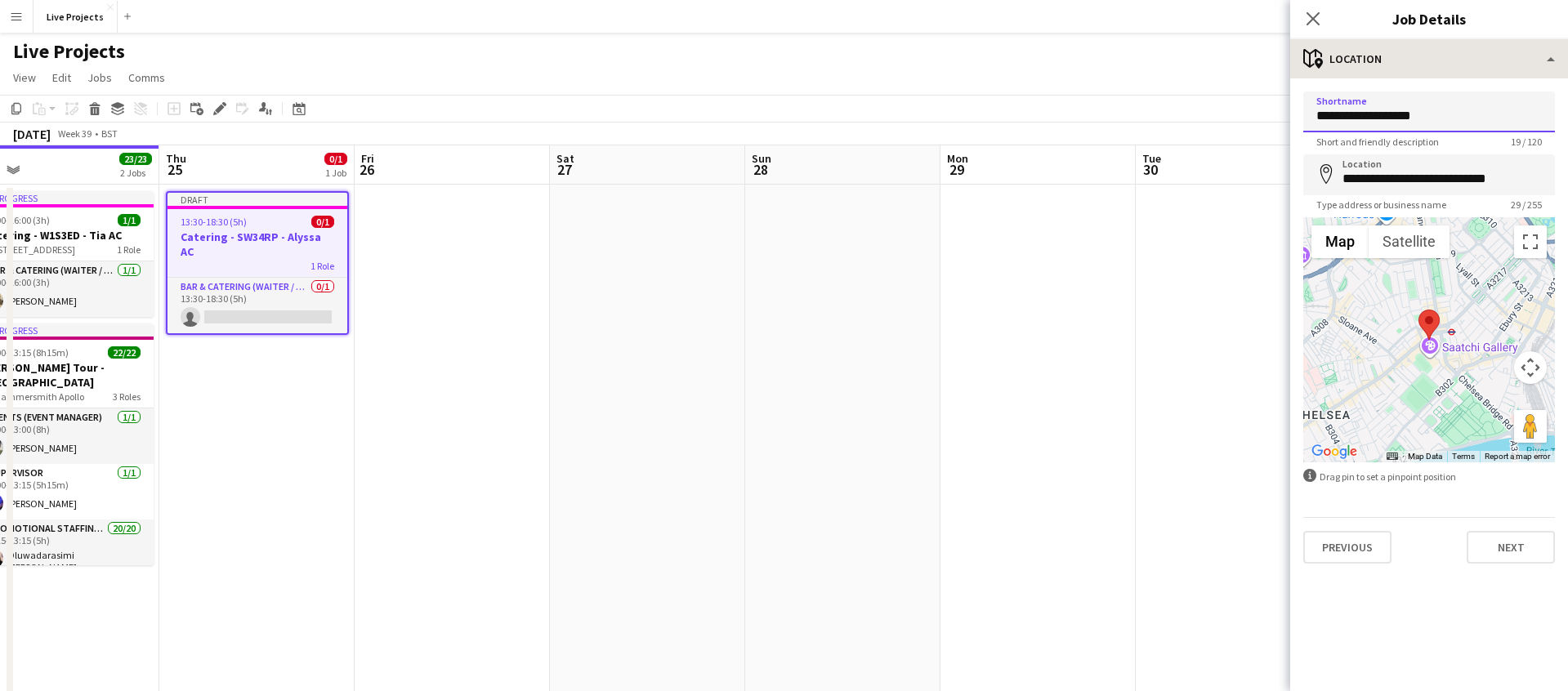
type input "**********"
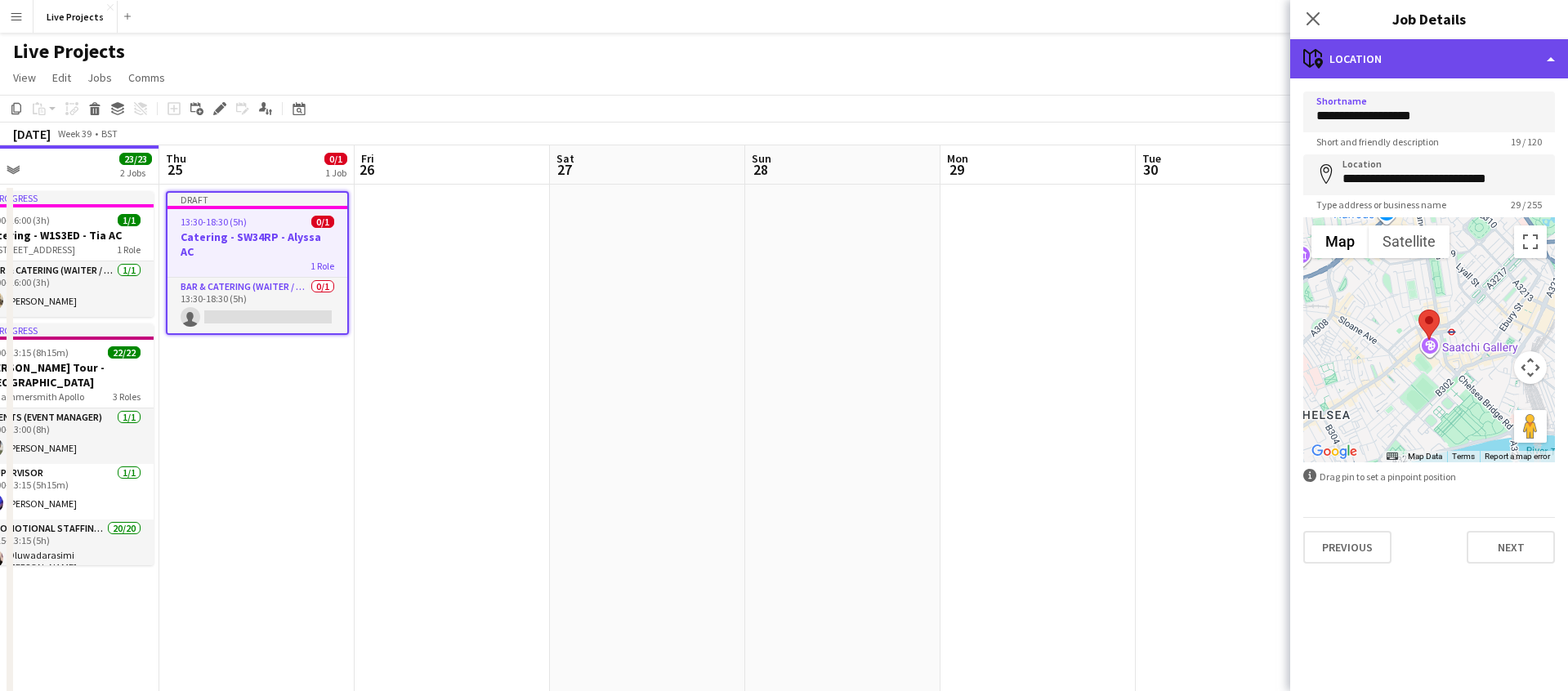
click at [1400, 60] on div "maps-pin-1 Location" at bounding box center [1430, 58] width 278 height 39
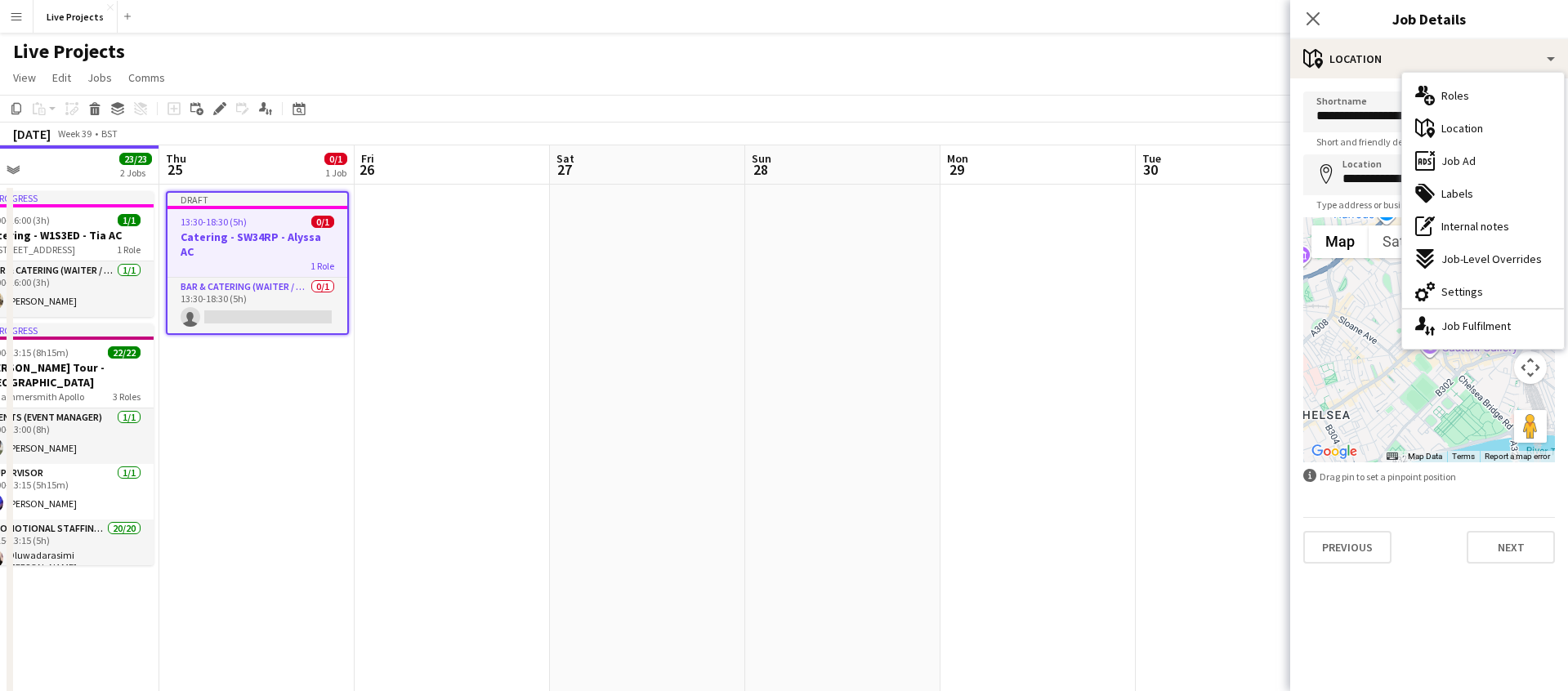
click at [1456, 91] on span "Roles" at bounding box center [1455, 96] width 28 height 14
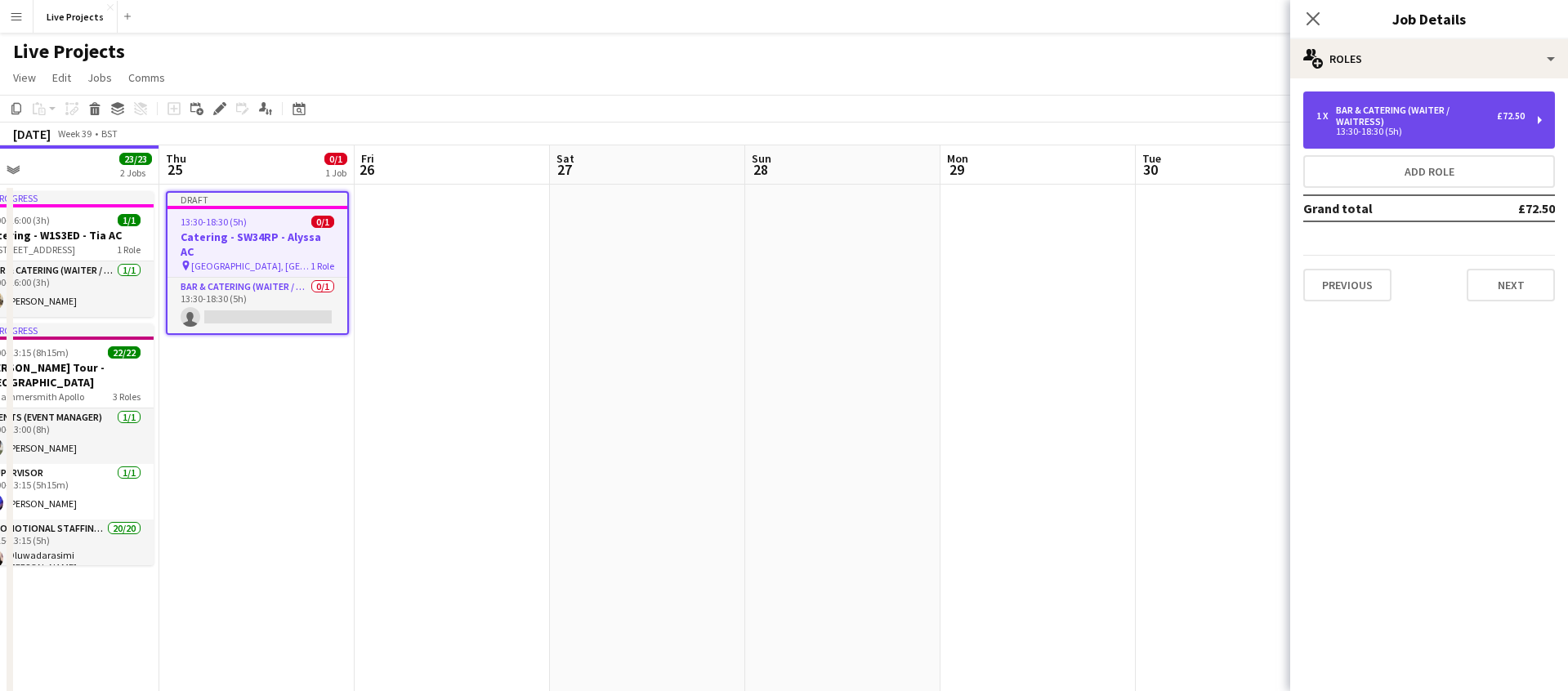
click at [1423, 110] on div "Bar & Catering (Waiter / waitress)" at bounding box center [1416, 115] width 161 height 23
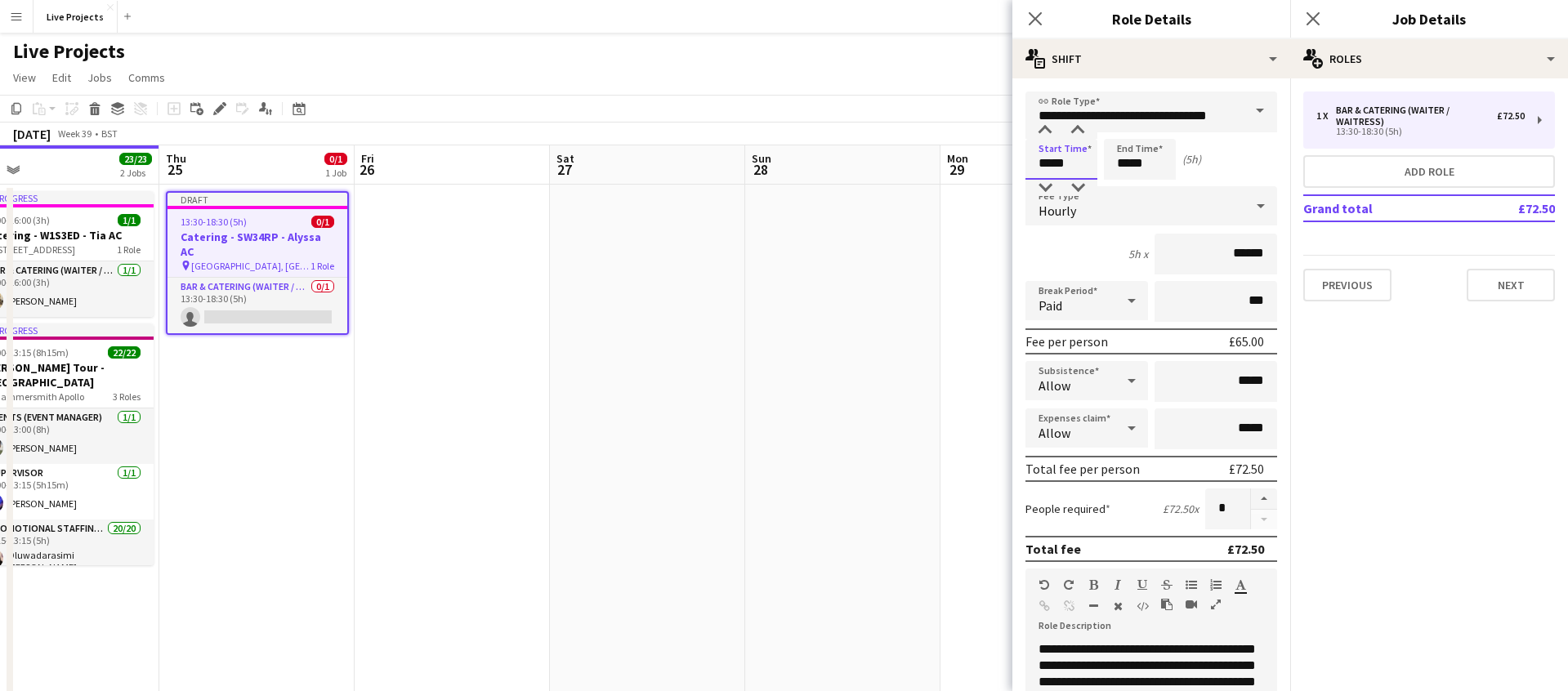
click at [1049, 162] on input "*****" at bounding box center [1062, 159] width 72 height 41
click at [1045, 128] on div at bounding box center [1045, 131] width 32 height 16
click at [1044, 128] on div at bounding box center [1045, 131] width 32 height 16
type input "*****"
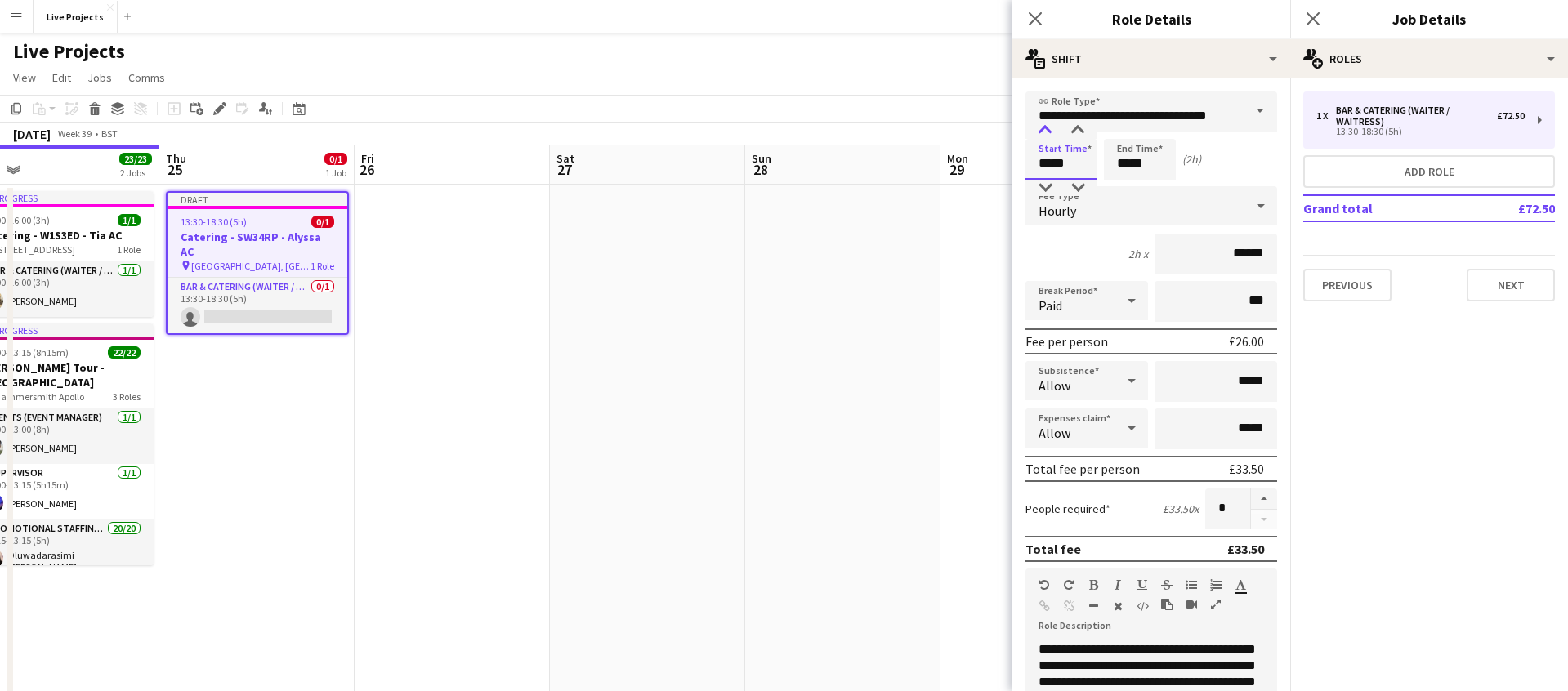
click at [1045, 128] on div at bounding box center [1045, 131] width 32 height 16
click at [1127, 162] on input "*****" at bounding box center [1140, 159] width 72 height 41
click at [1124, 128] on div at bounding box center [1124, 131] width 32 height 16
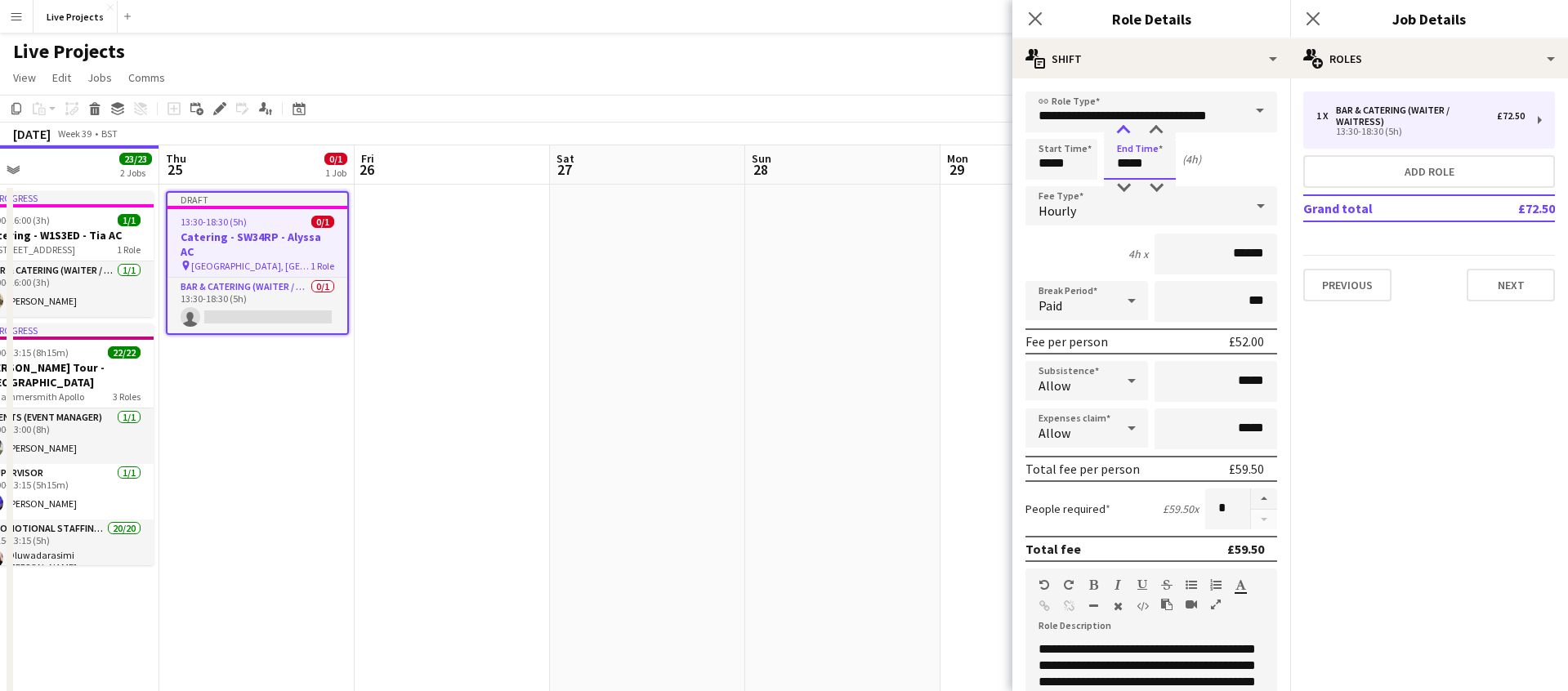
type input "*****"
click at [1124, 128] on div at bounding box center [1124, 131] width 32 height 16
drag, startPoint x: 1253, startPoint y: 254, endPoint x: 1267, endPoint y: 254, distance: 14.0
click at [1267, 254] on input "******" at bounding box center [1216, 253] width 123 height 41
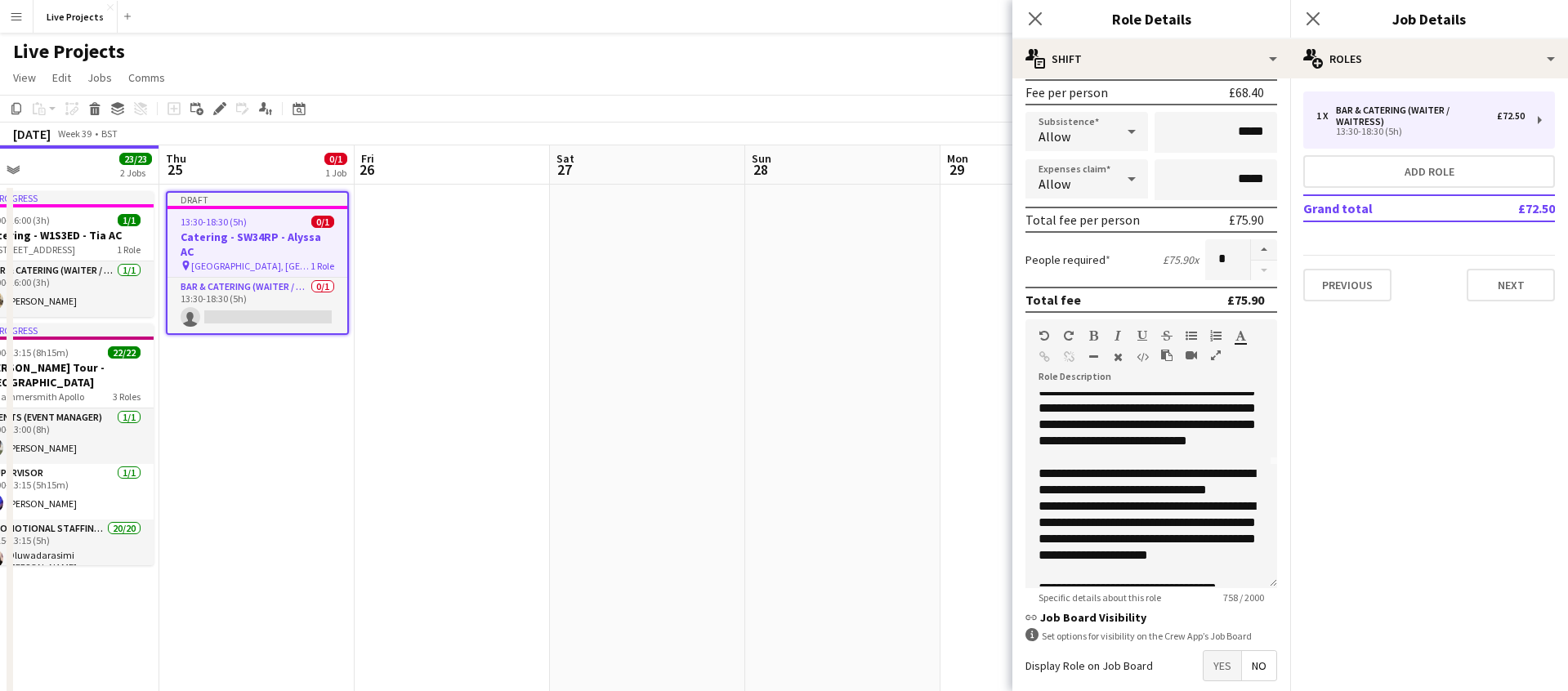
scroll to position [177, 0]
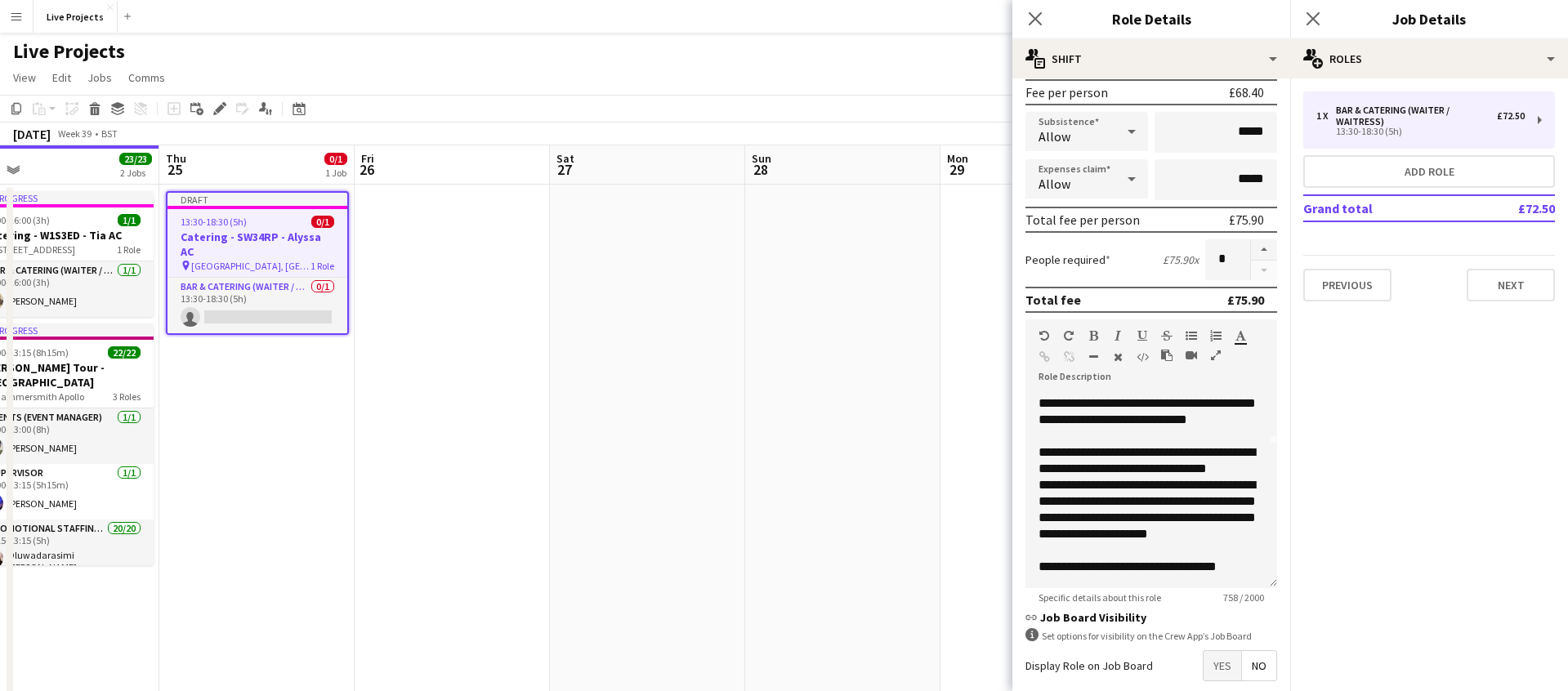
type input "******"
click at [1220, 666] on span "Yes" at bounding box center [1223, 666] width 38 height 30
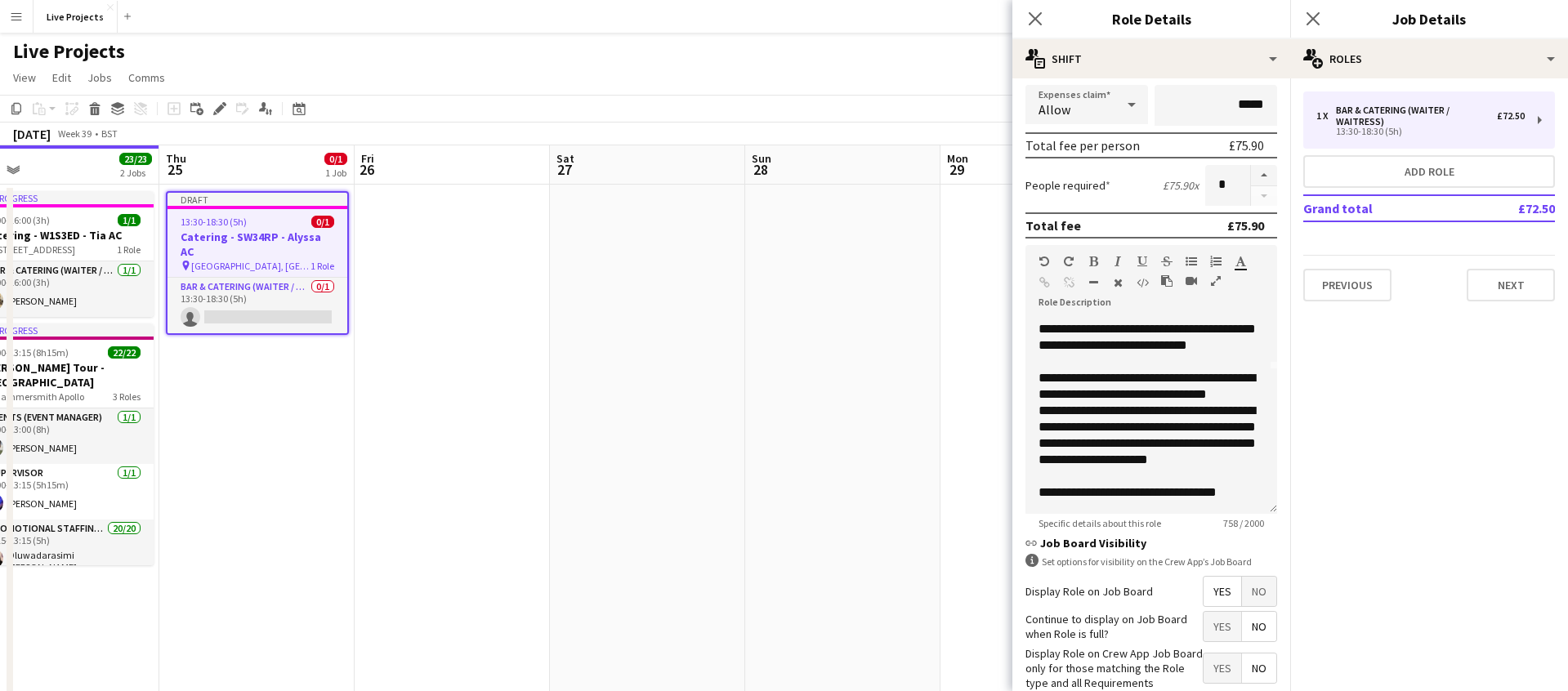
scroll to position [349, 0]
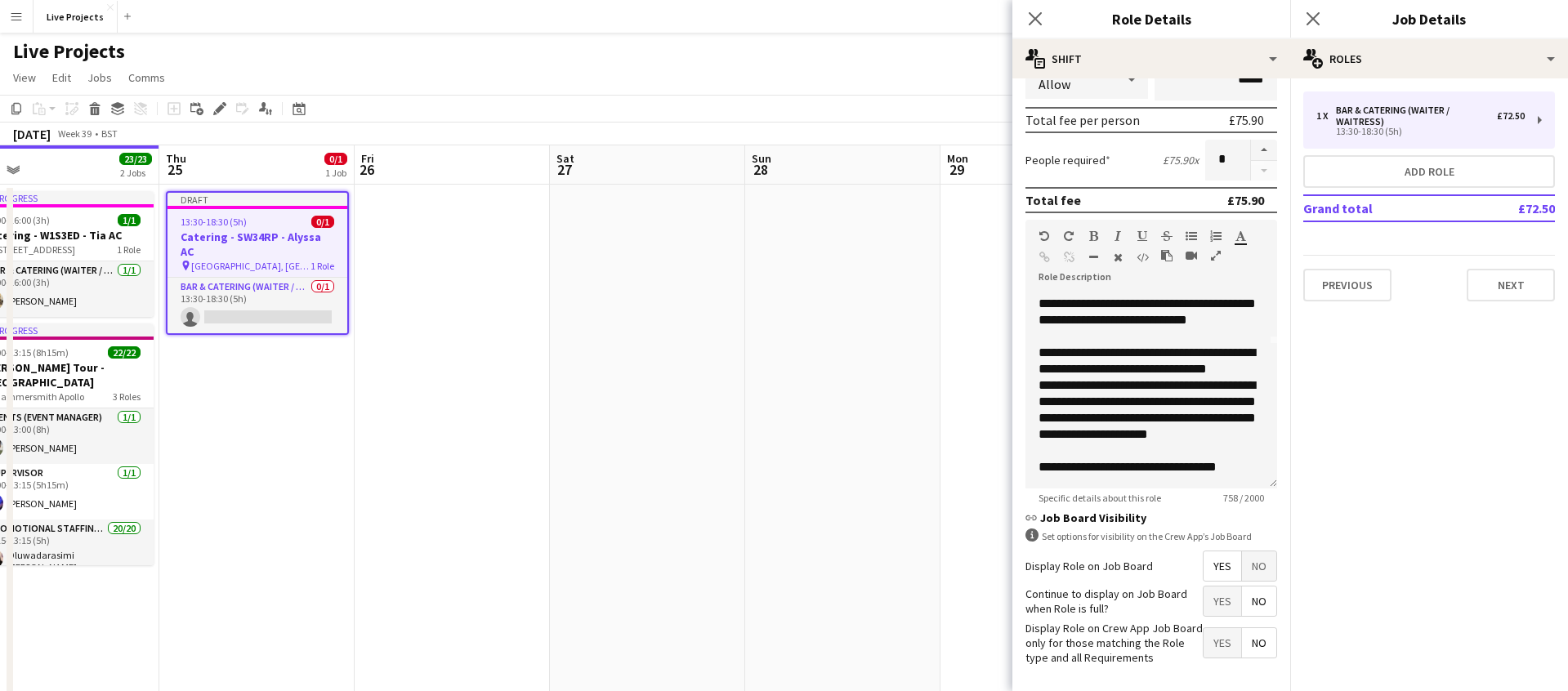
click at [1217, 604] on span "Yes" at bounding box center [1223, 601] width 38 height 30
click at [1038, 19] on icon "Close pop-in" at bounding box center [1035, 18] width 15 height 15
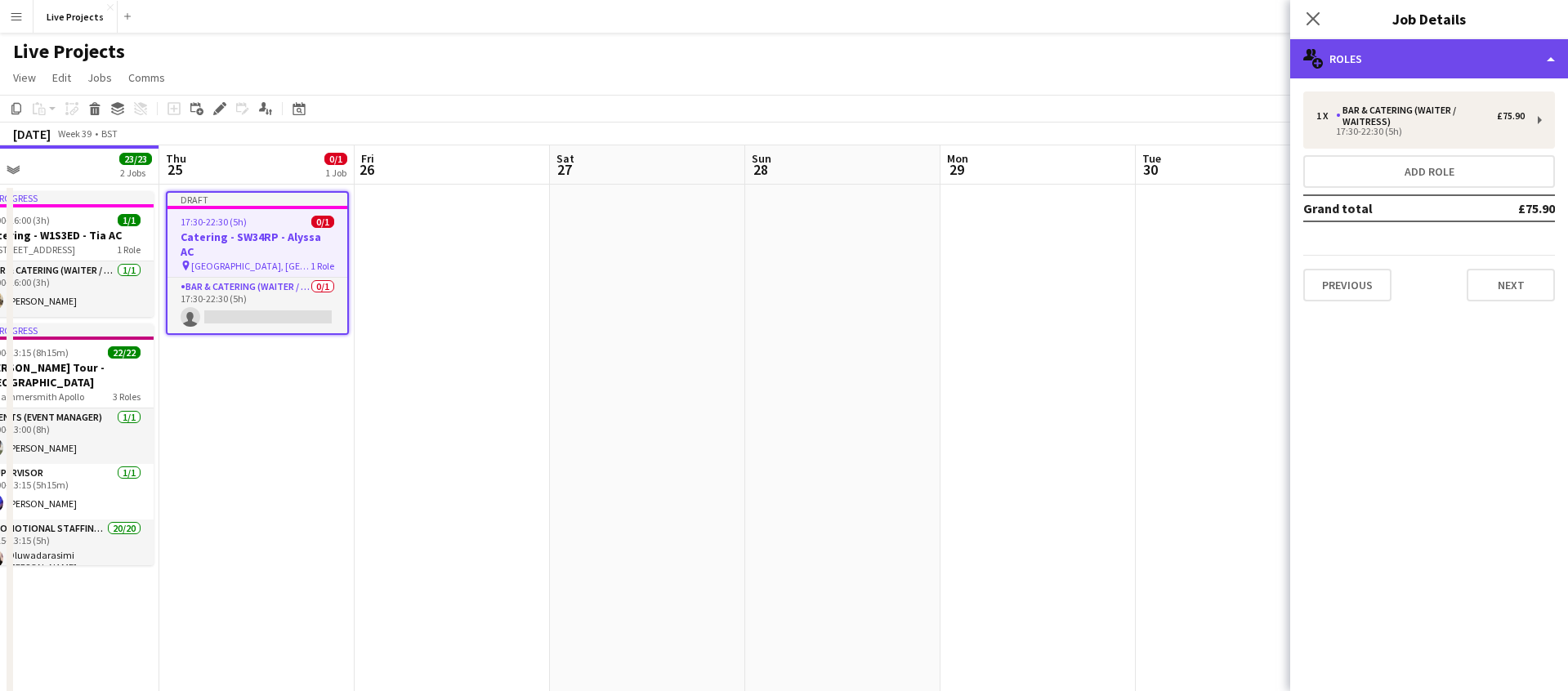
click at [1444, 63] on div "multiple-users-add Roles" at bounding box center [1430, 58] width 278 height 39
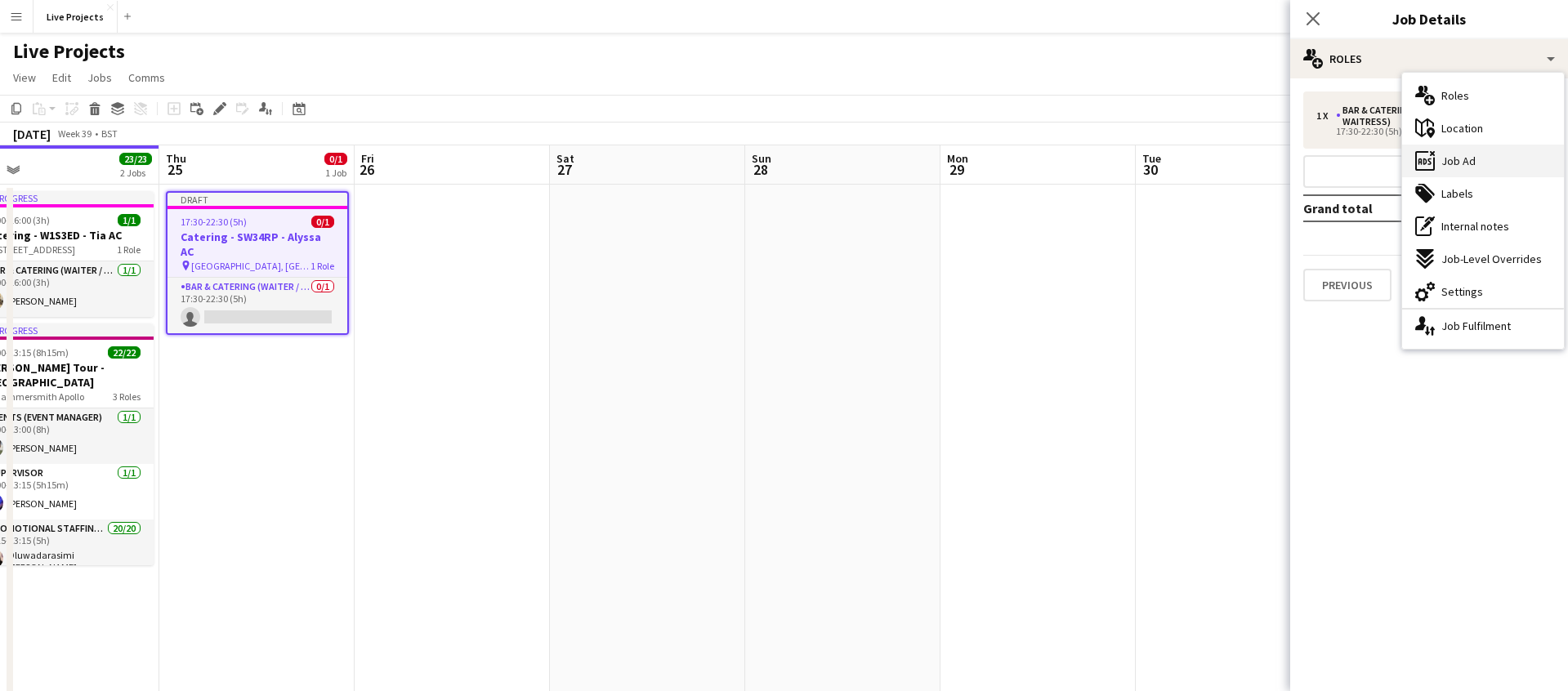
click at [1483, 154] on div "ads-window Job Ad" at bounding box center [1483, 161] width 162 height 32
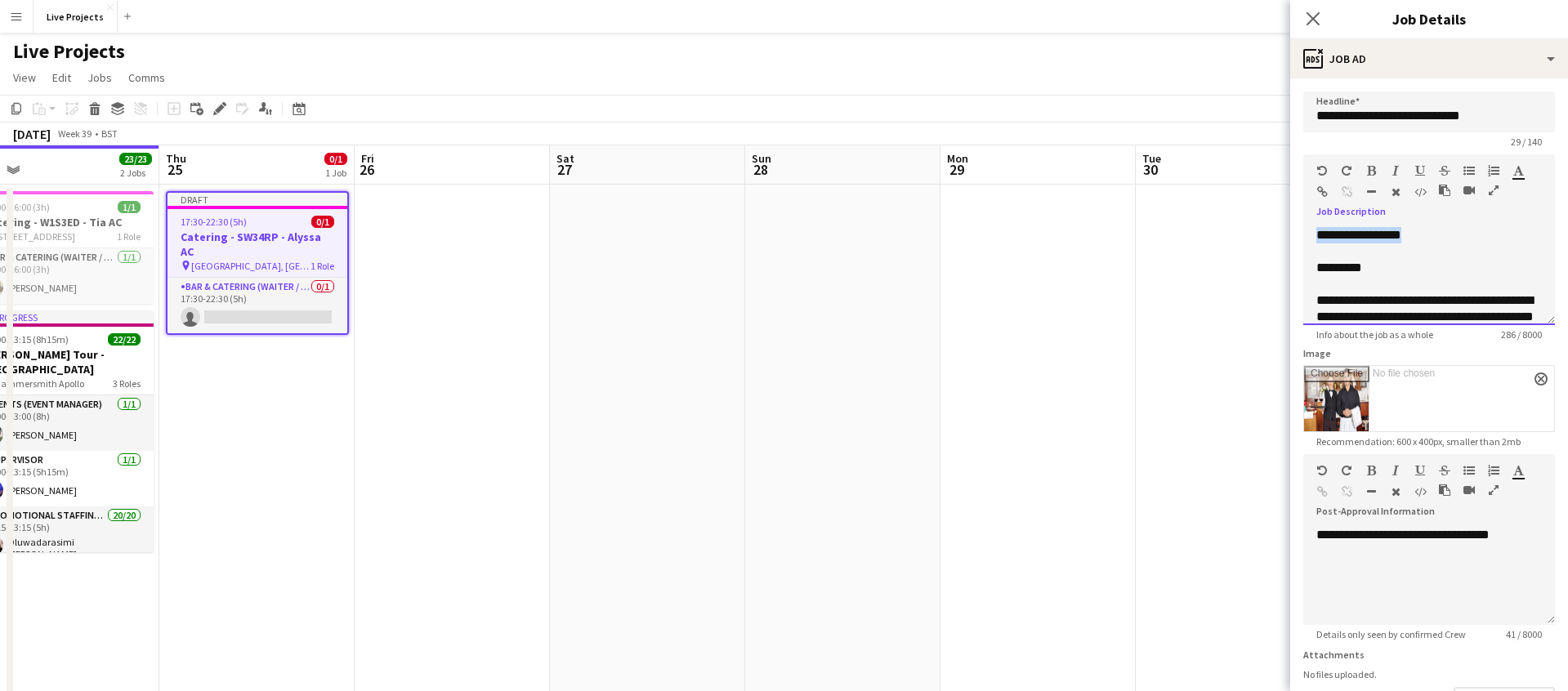
drag, startPoint x: 1430, startPoint y: 235, endPoint x: 1281, endPoint y: 234, distance: 149.0
click at [1331, 266] on div "*********" at bounding box center [1430, 268] width 226 height 16
click at [1327, 267] on div "*********" at bounding box center [1430, 268] width 226 height 16
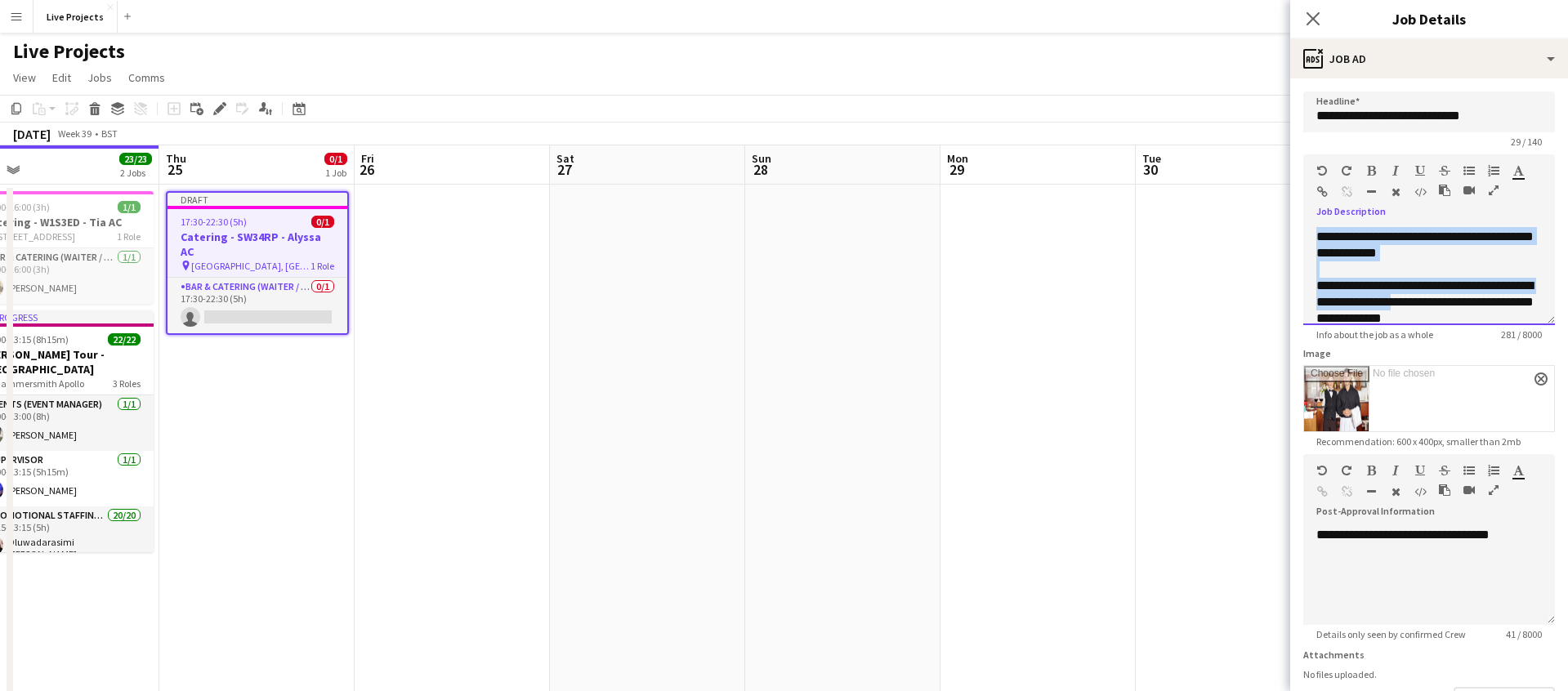
scroll to position [111, 0]
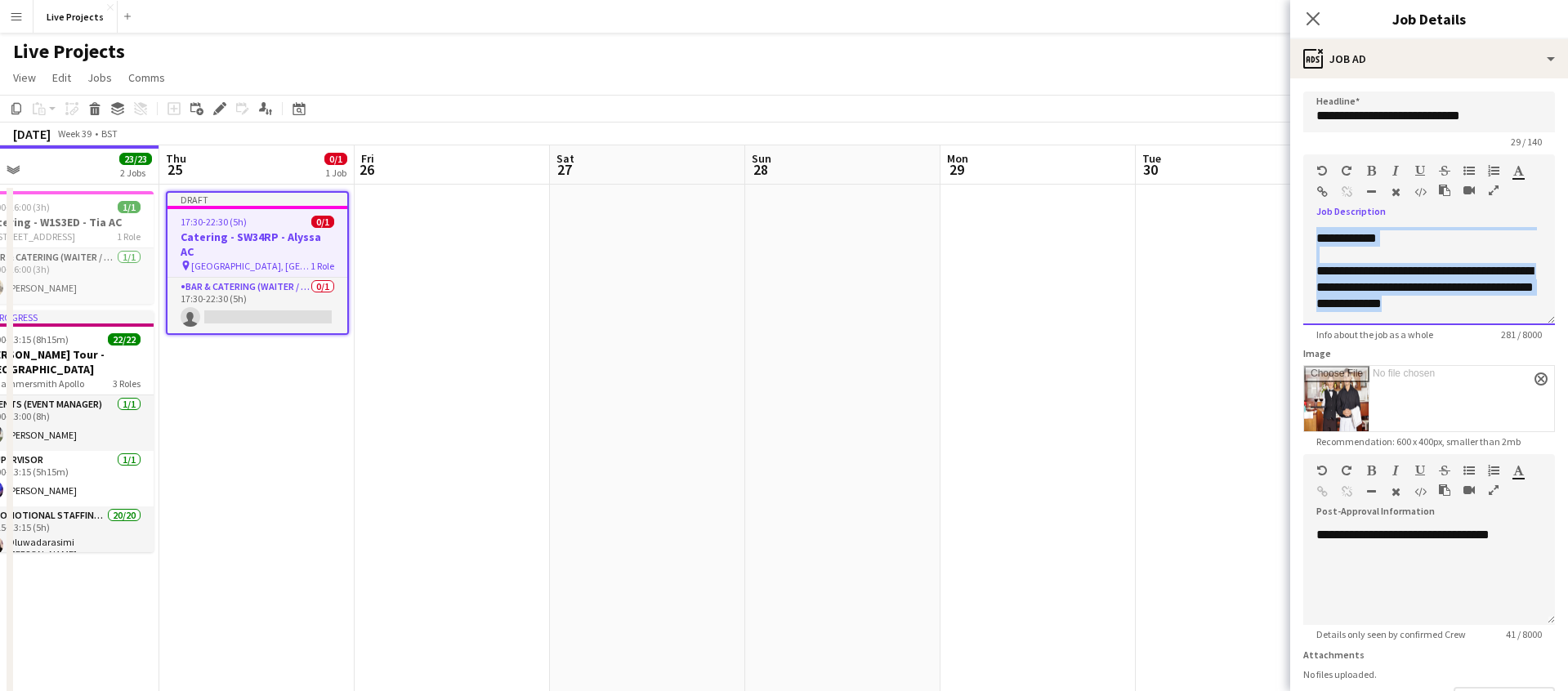
drag, startPoint x: 1318, startPoint y: 235, endPoint x: 1428, endPoint y: 316, distance: 136.6
copy div "**********"
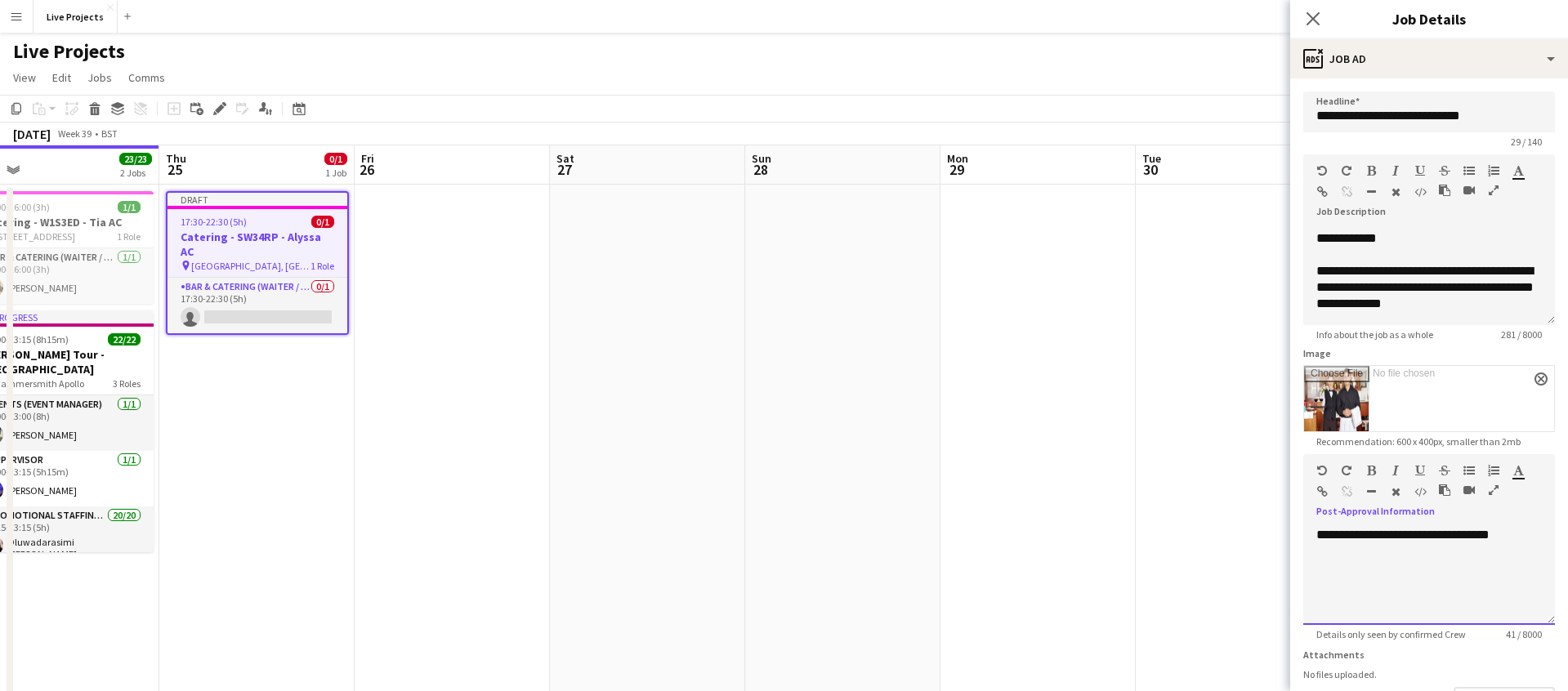
click at [1361, 565] on div at bounding box center [1430, 567] width 226 height 16
paste div
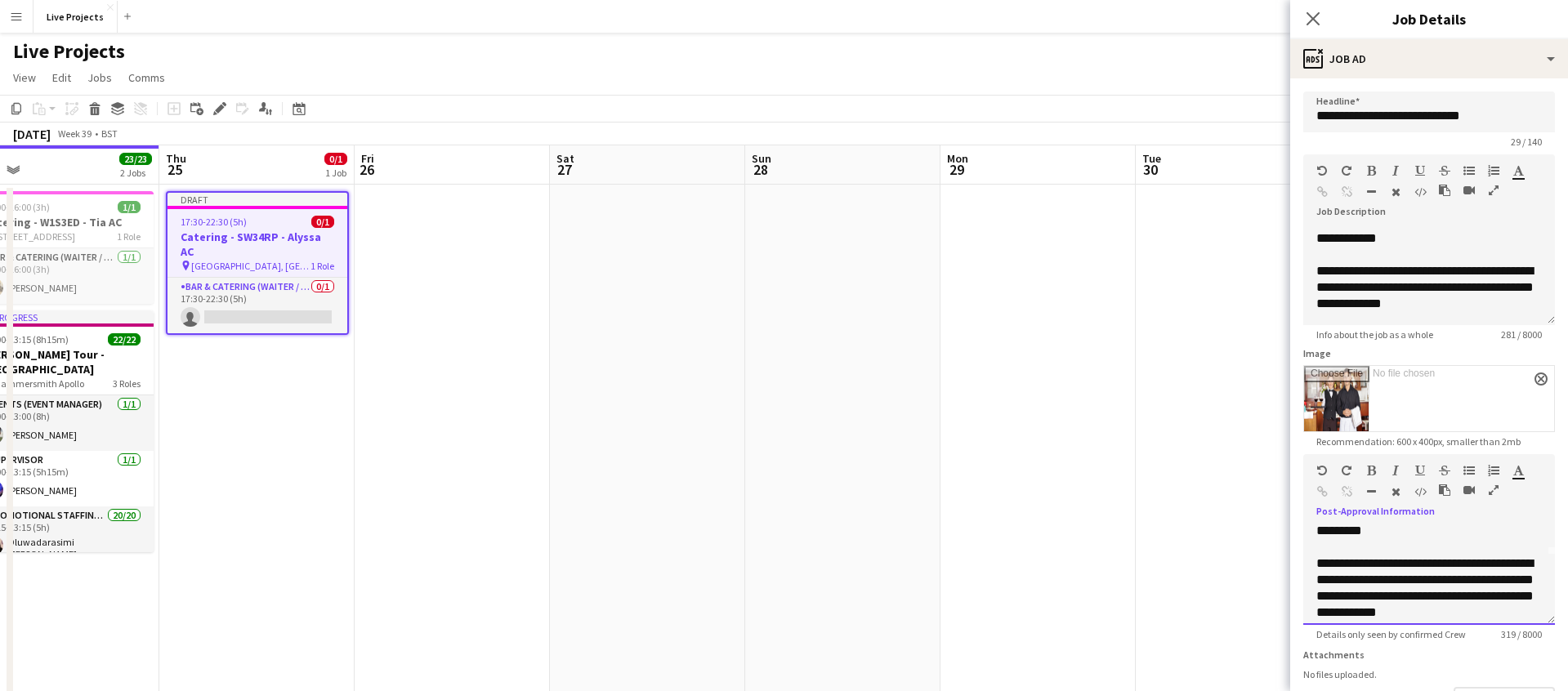
scroll to position [0, 0]
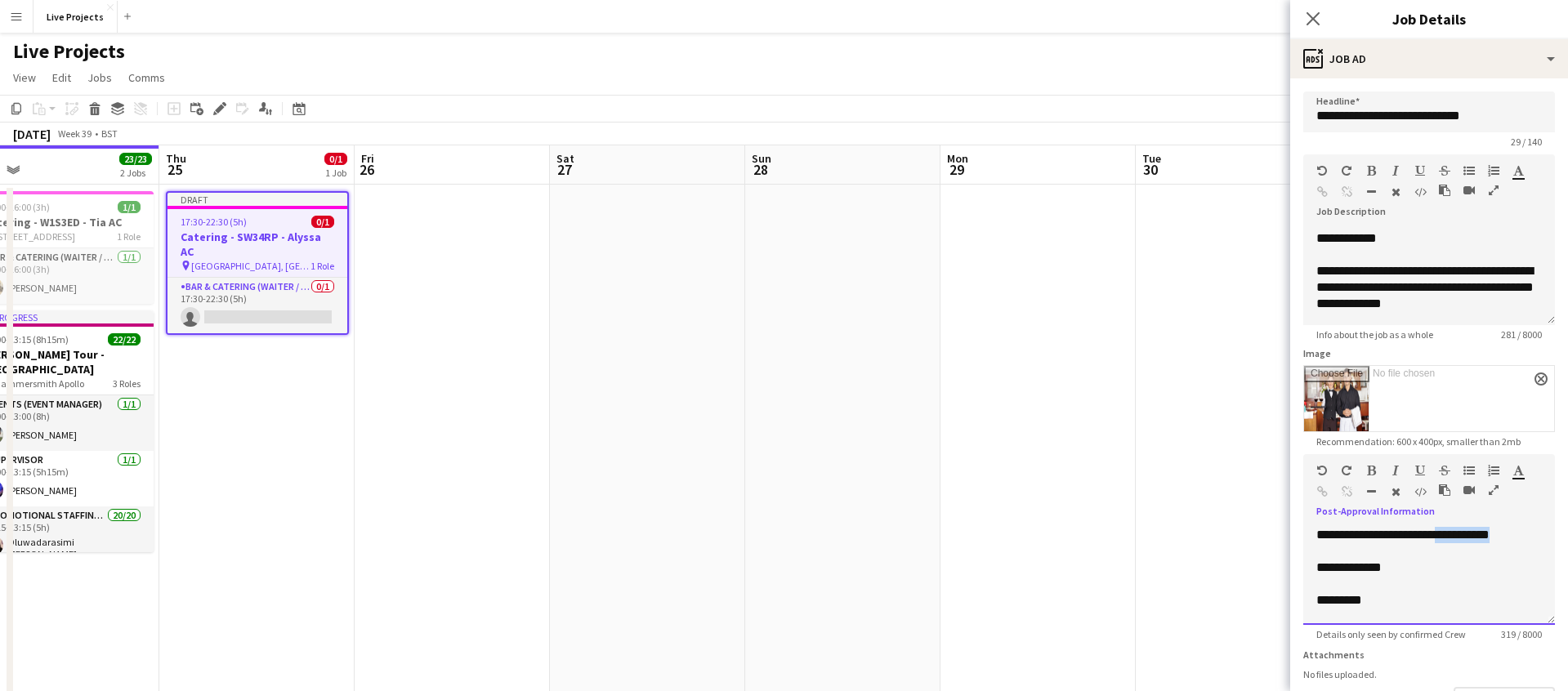
drag, startPoint x: 1523, startPoint y: 531, endPoint x: 1441, endPoint y: 536, distance: 82.2
click at [1441, 536] on div "**********" at bounding box center [1430, 535] width 226 height 16
click at [1309, 15] on icon "Close pop-in" at bounding box center [1313, 18] width 15 height 15
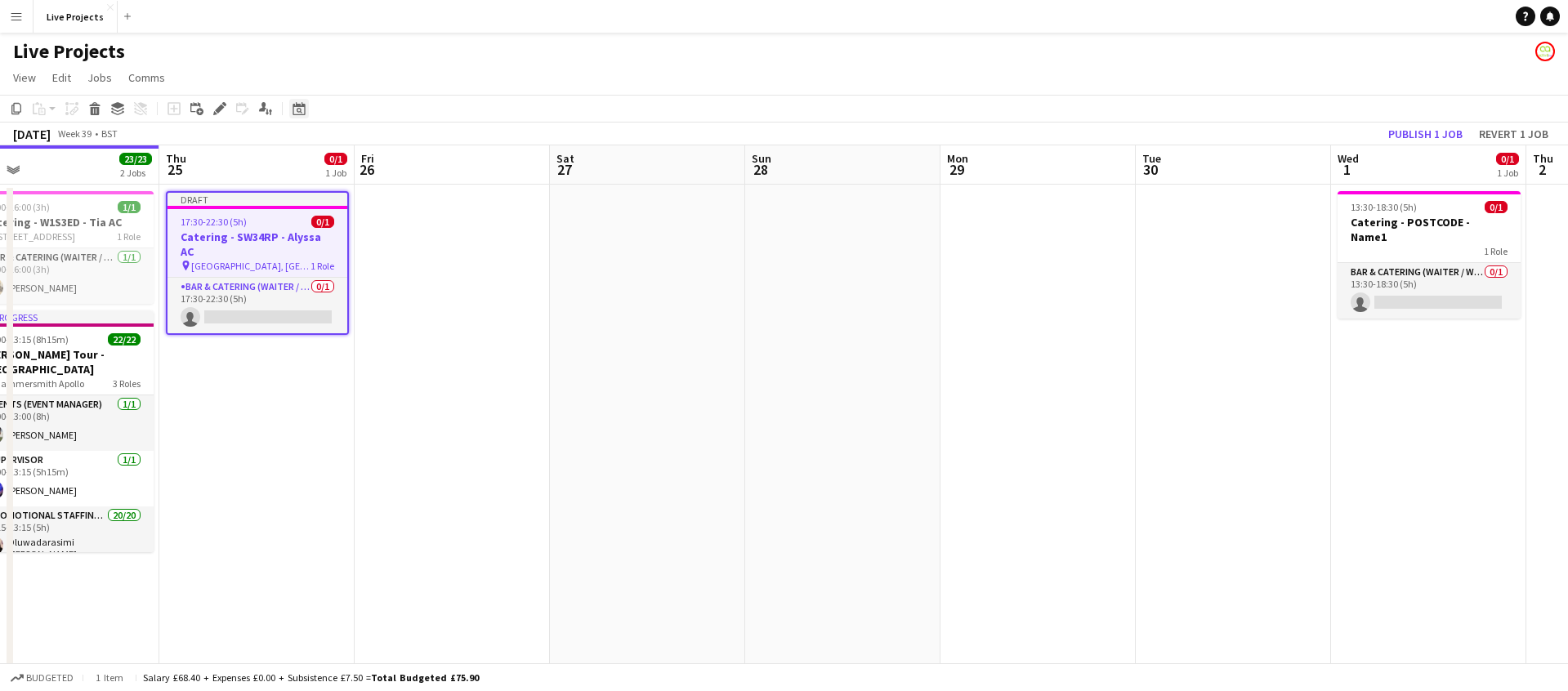
click at [292, 103] on icon "Date picker" at bounding box center [299, 108] width 13 height 13
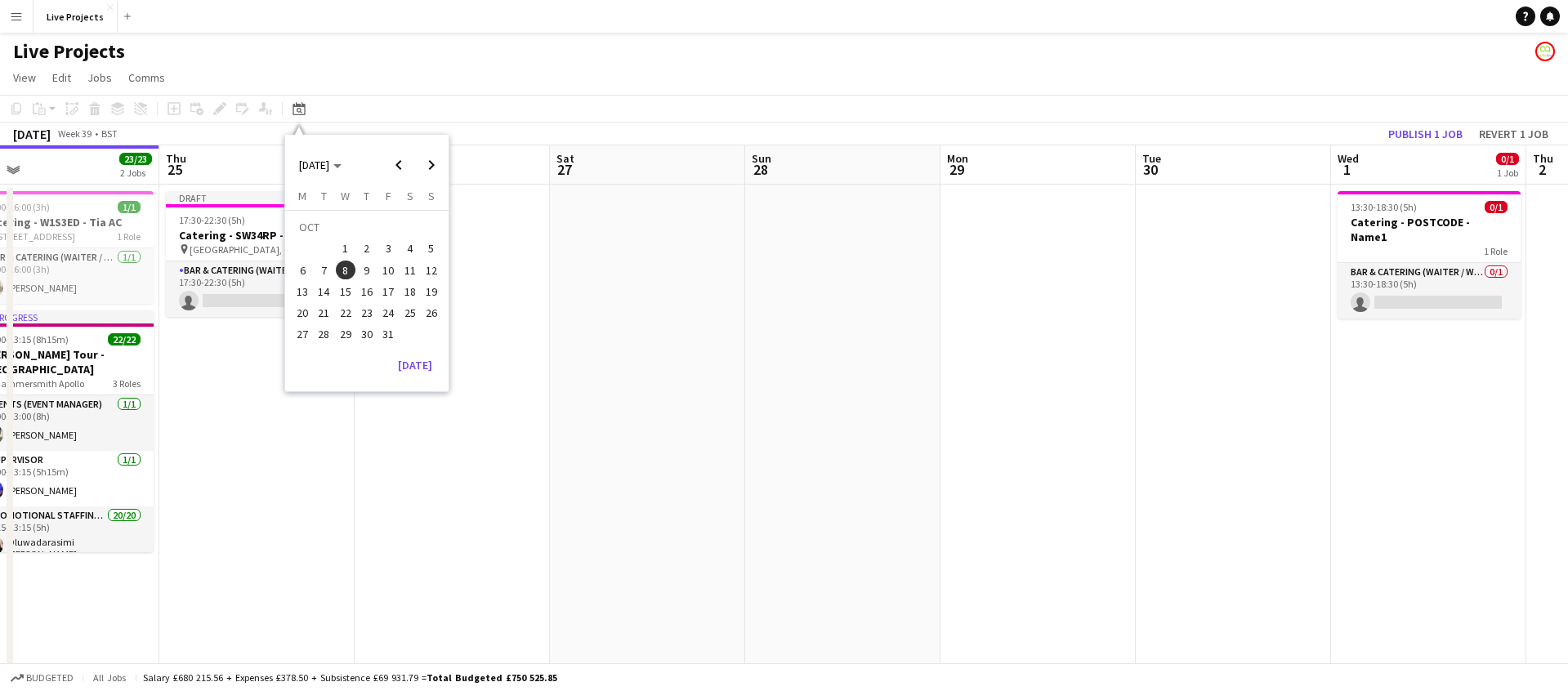
click at [404, 263] on span "11" at bounding box center [411, 271] width 20 height 20
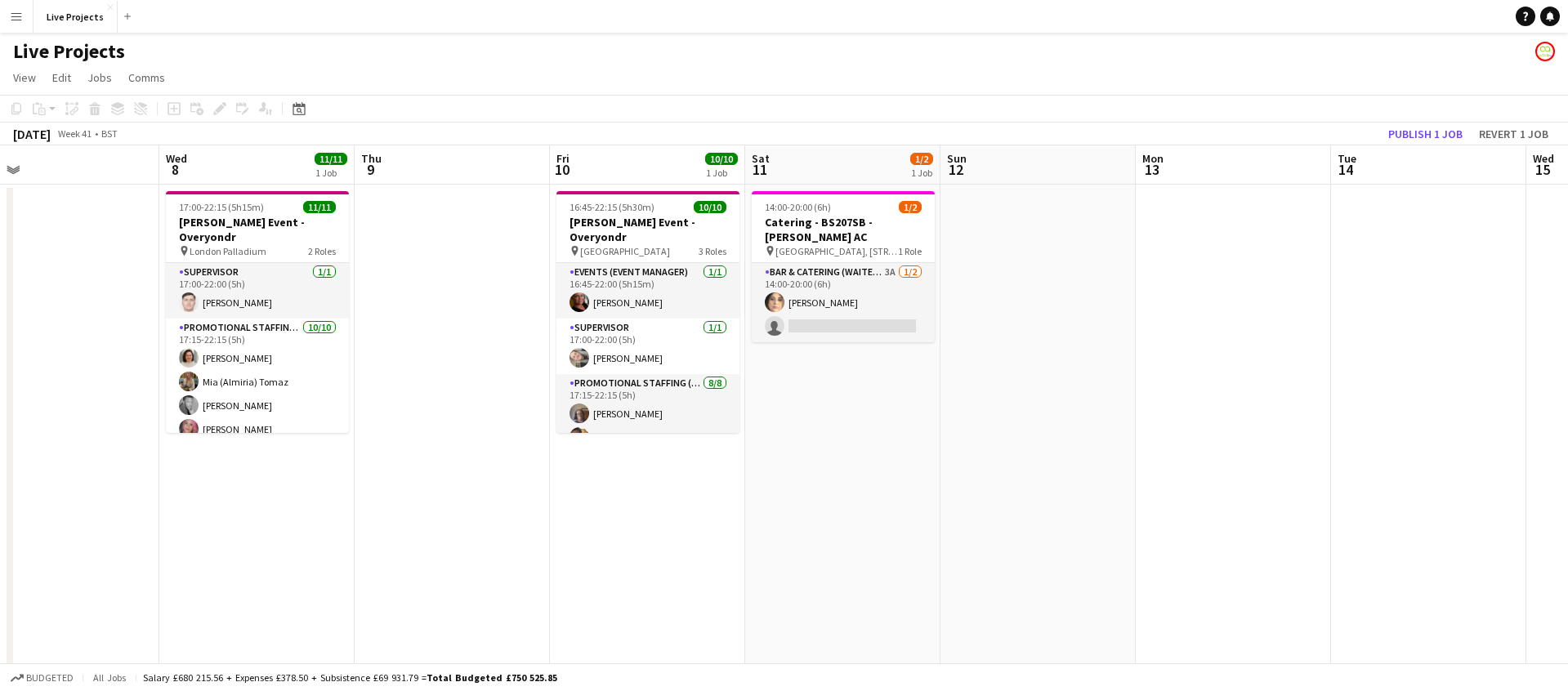
scroll to position [0, 562]
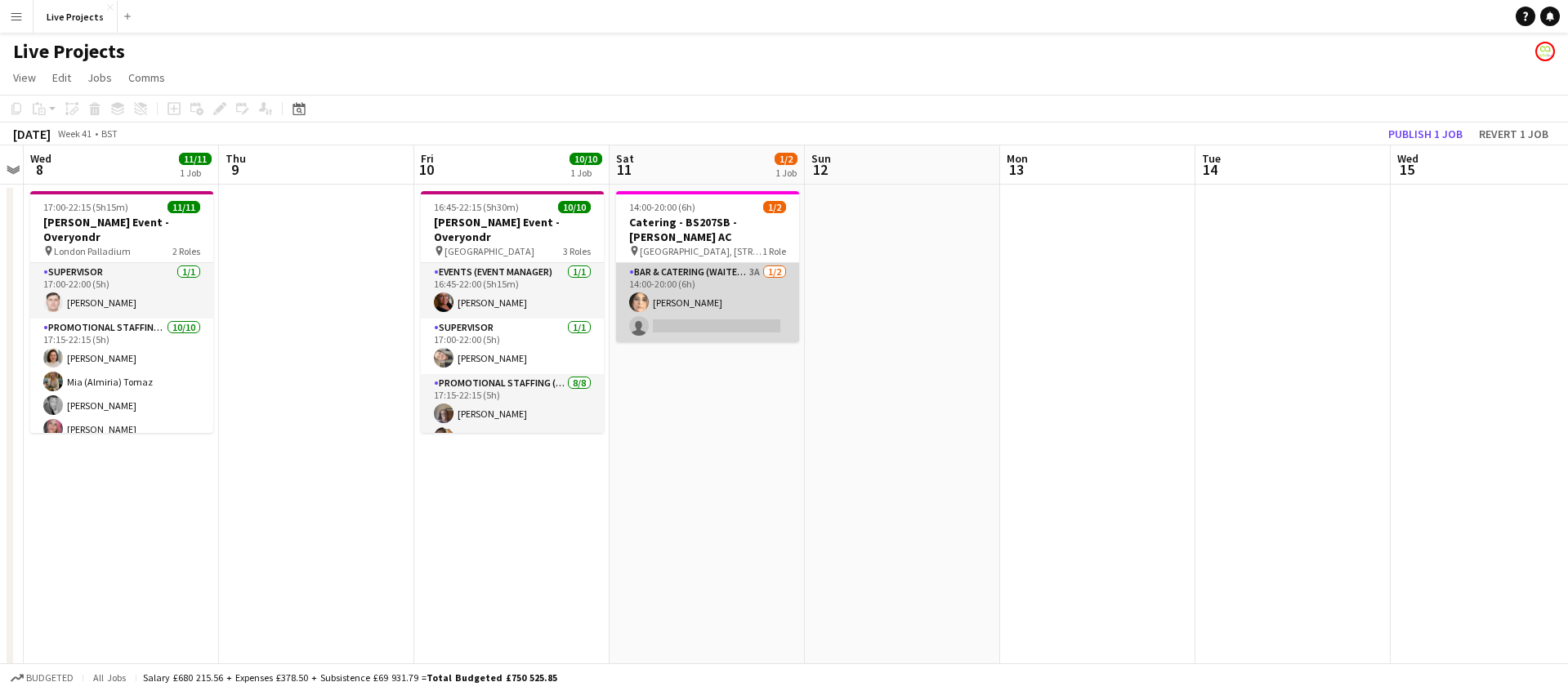
click at [688, 290] on app-card-role "Bar & Catering (Waiter / waitress) 3A [DATE] 14:00-20:00 (6h) [PERSON_NAME] sin…" at bounding box center [708, 303] width 183 height 79
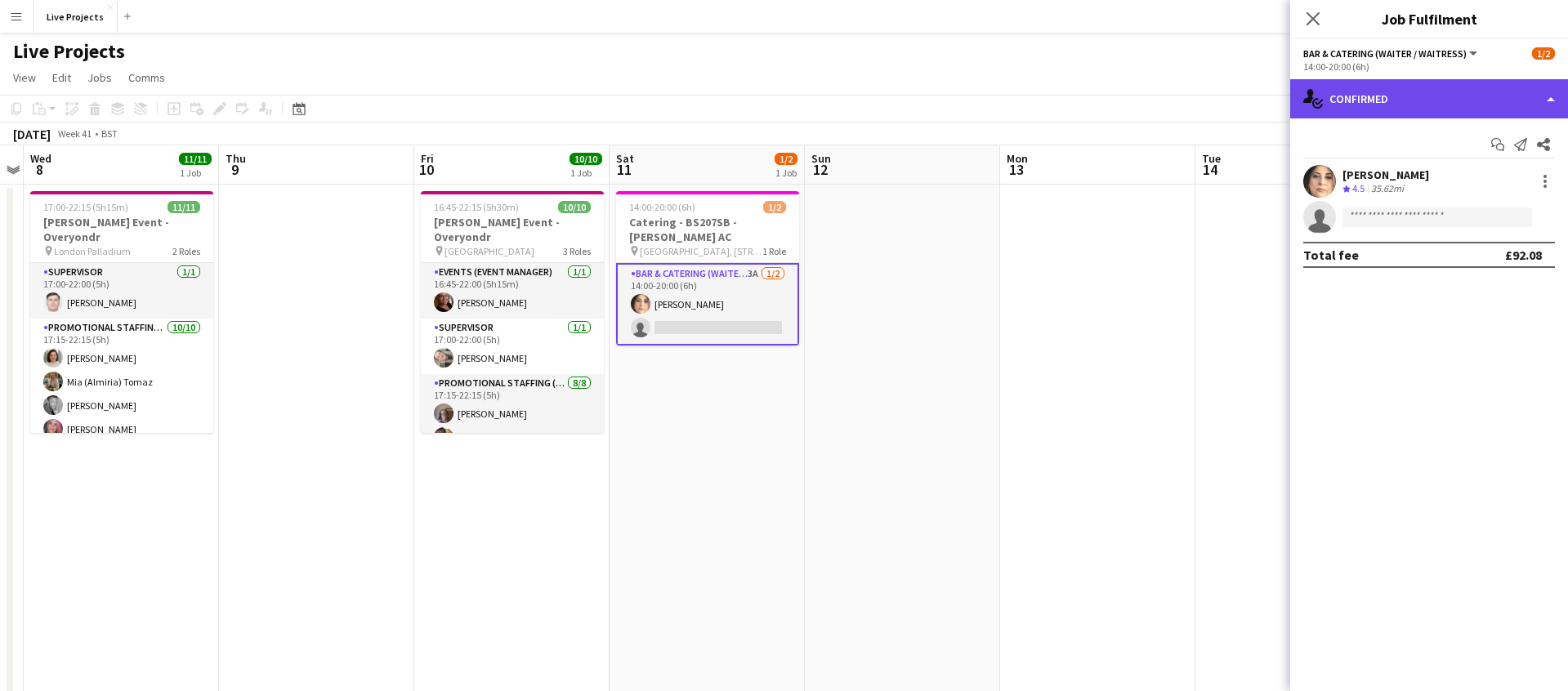
click at [1474, 109] on div "single-neutral-actions-check-2 Confirmed" at bounding box center [1430, 98] width 278 height 39
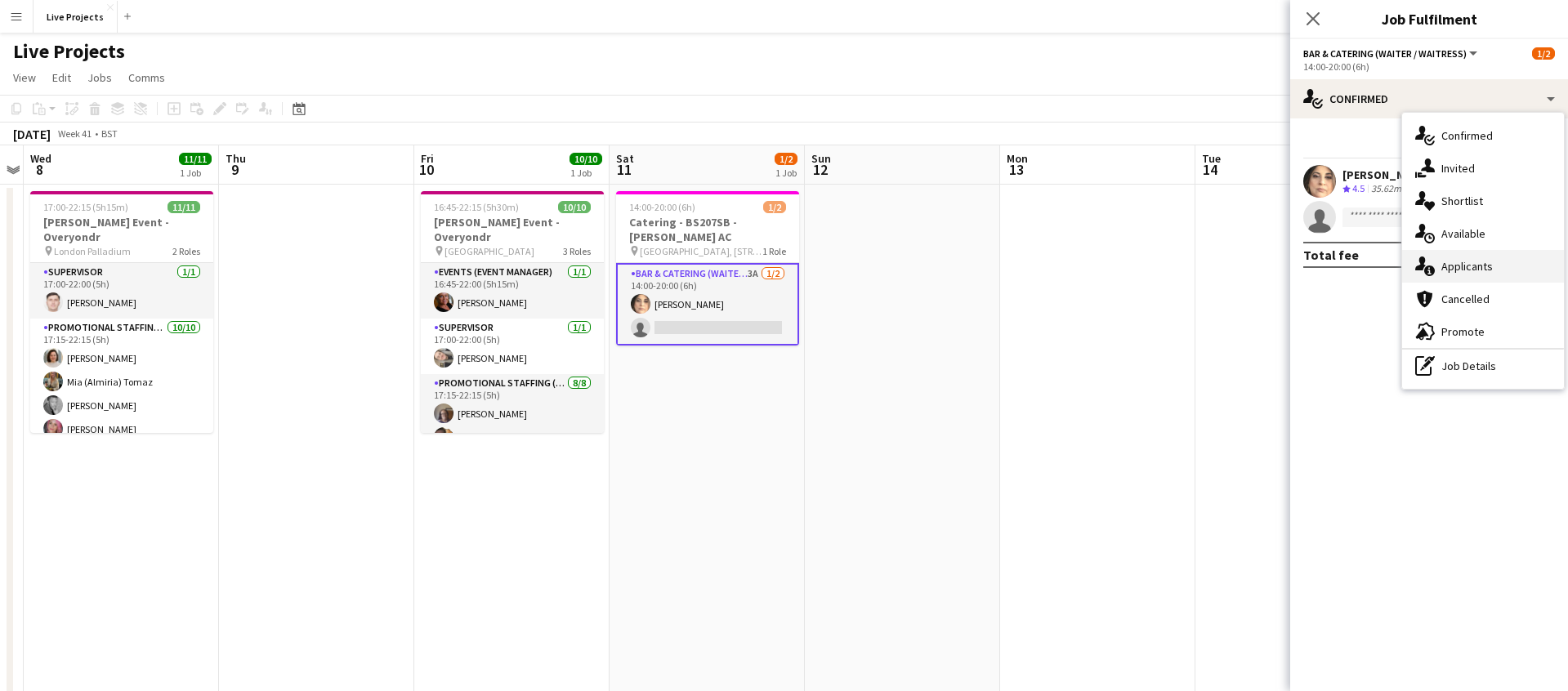
click at [1473, 259] on span "Applicants" at bounding box center [1467, 266] width 51 height 14
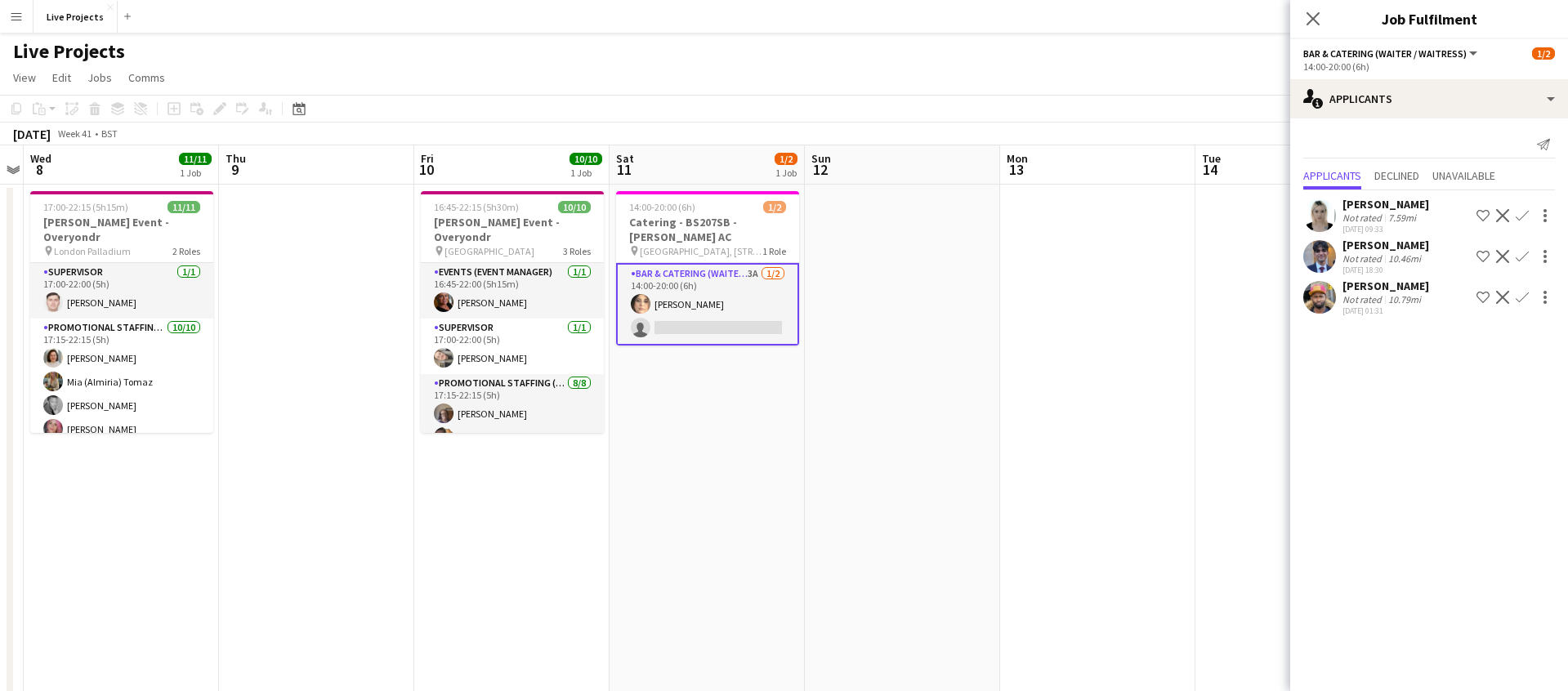
click at [1380, 284] on div "[PERSON_NAME]" at bounding box center [1387, 286] width 87 height 14
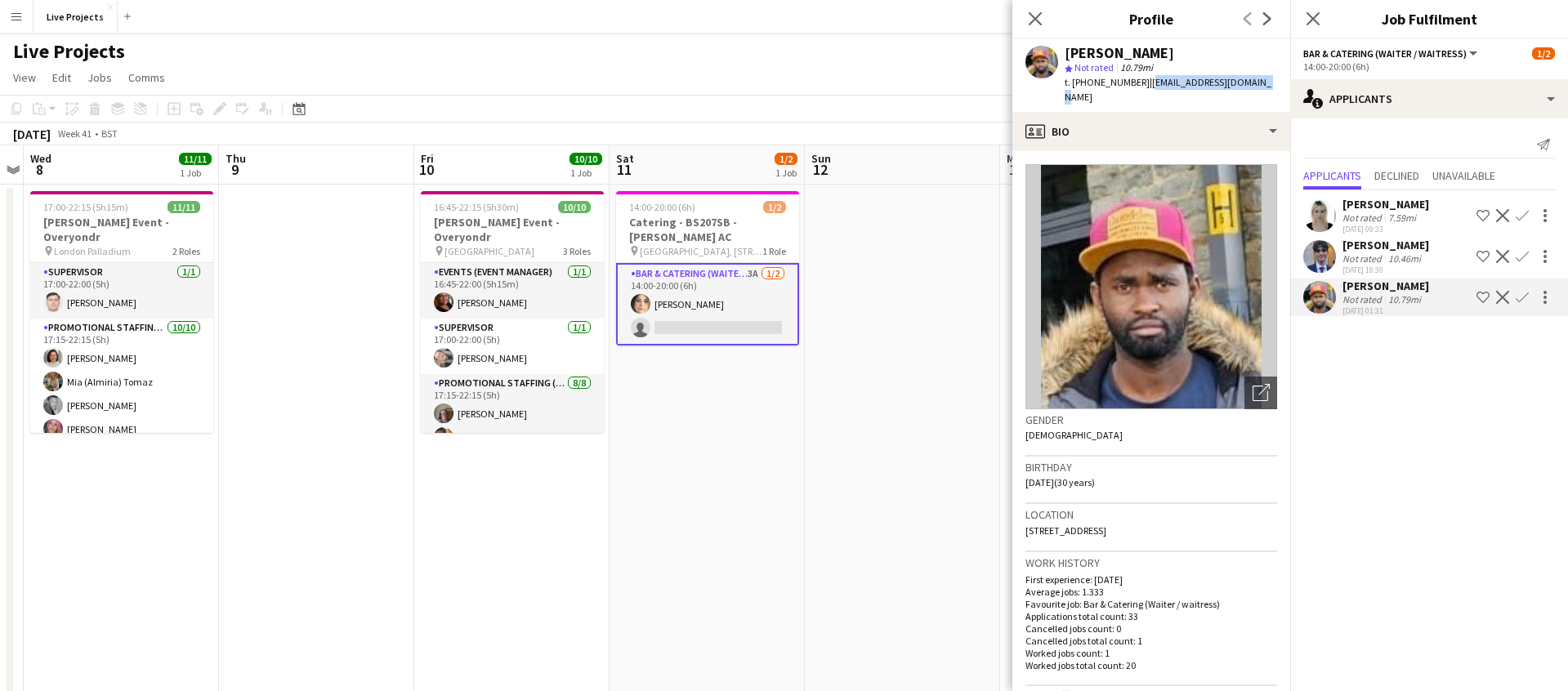
drag, startPoint x: 1261, startPoint y: 80, endPoint x: 1147, endPoint y: 87, distance: 114.2
click at [1144, 87] on div "[PERSON_NAME] star Not rated 10.79mi t. [PHONE_NUMBER] | [EMAIL_ADDRESS][DOMAIN…" at bounding box center [1152, 75] width 278 height 73
copy span "[EMAIL_ADDRESS][DOMAIN_NAME]"
click at [1368, 204] on div "[PERSON_NAME]" at bounding box center [1387, 204] width 87 height 14
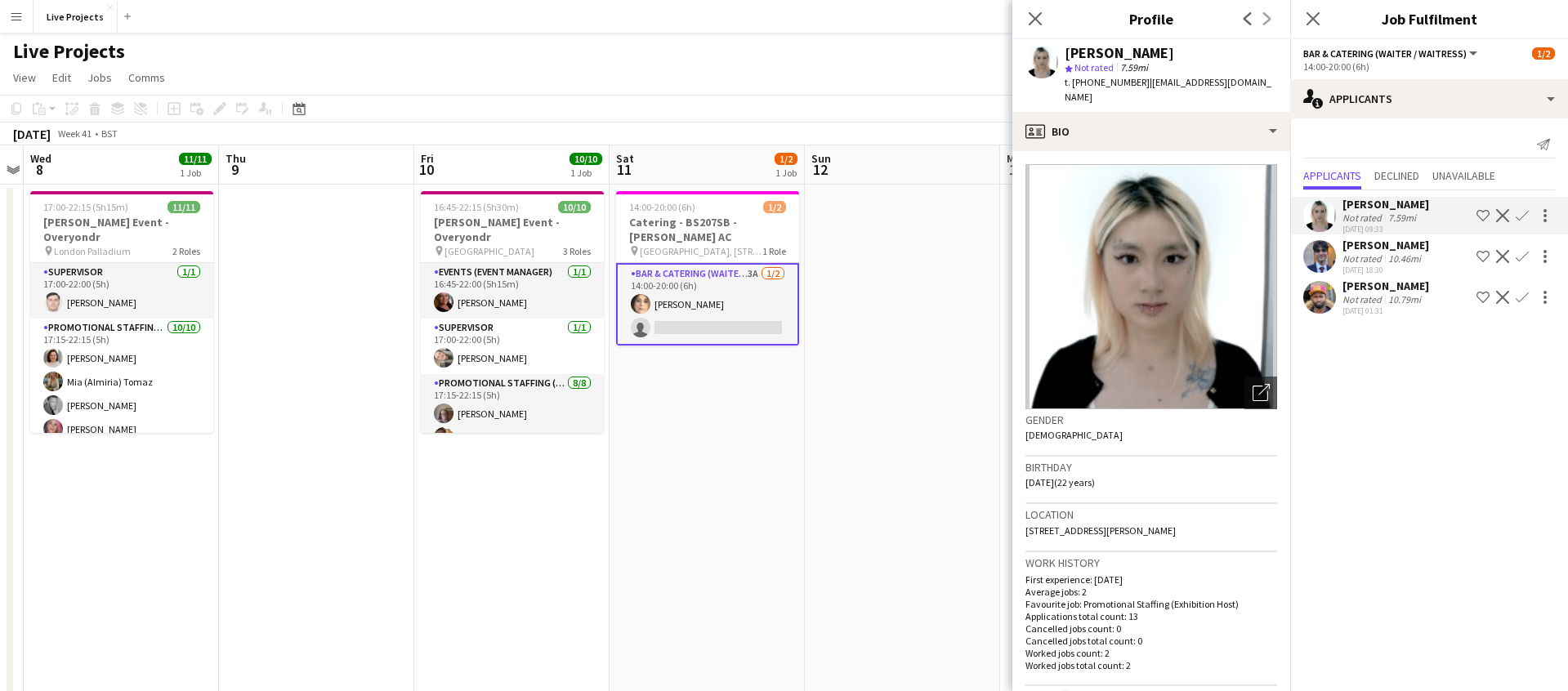
click at [1367, 245] on div "[PERSON_NAME]" at bounding box center [1387, 244] width 87 height 14
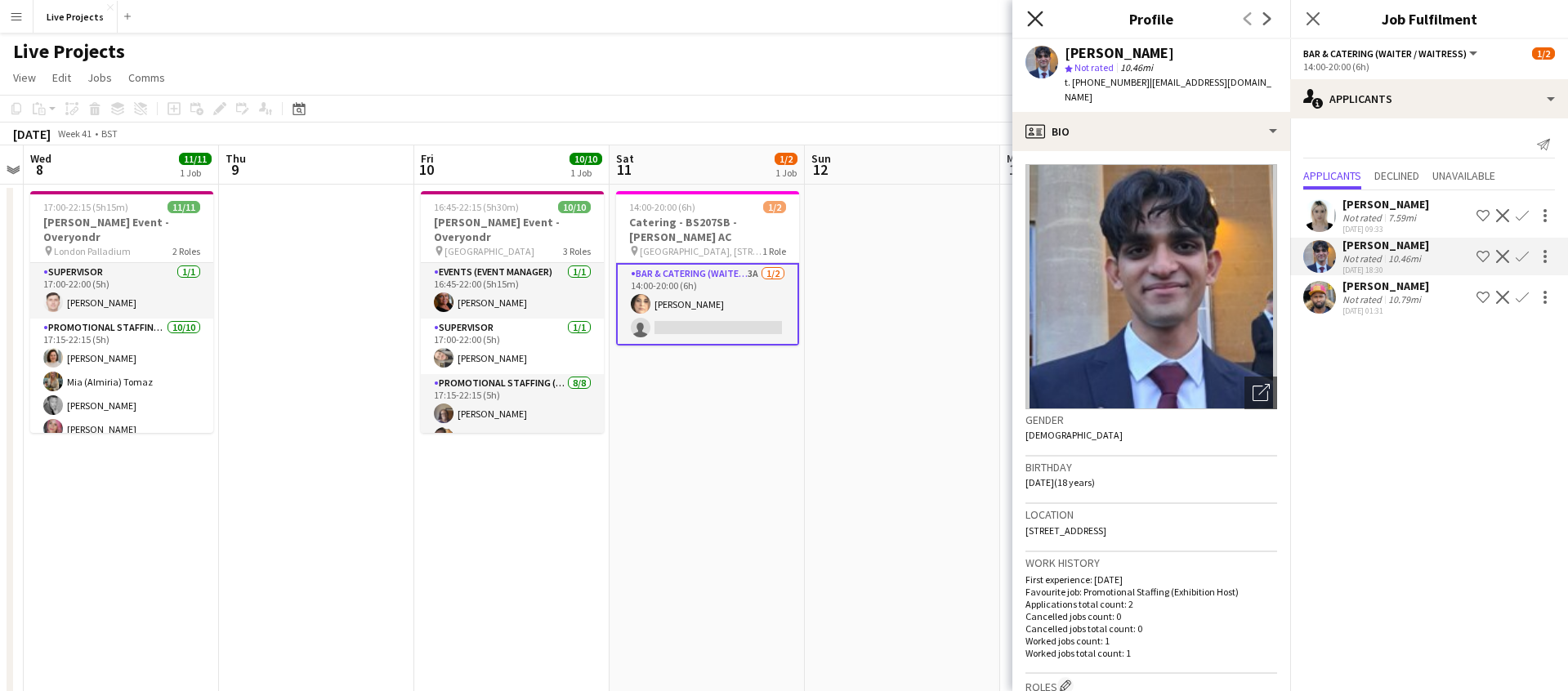
drag, startPoint x: 1041, startPoint y: 14, endPoint x: 1043, endPoint y: 25, distance: 11.2
click at [1041, 14] on icon "Close pop-in" at bounding box center [1035, 18] width 15 height 15
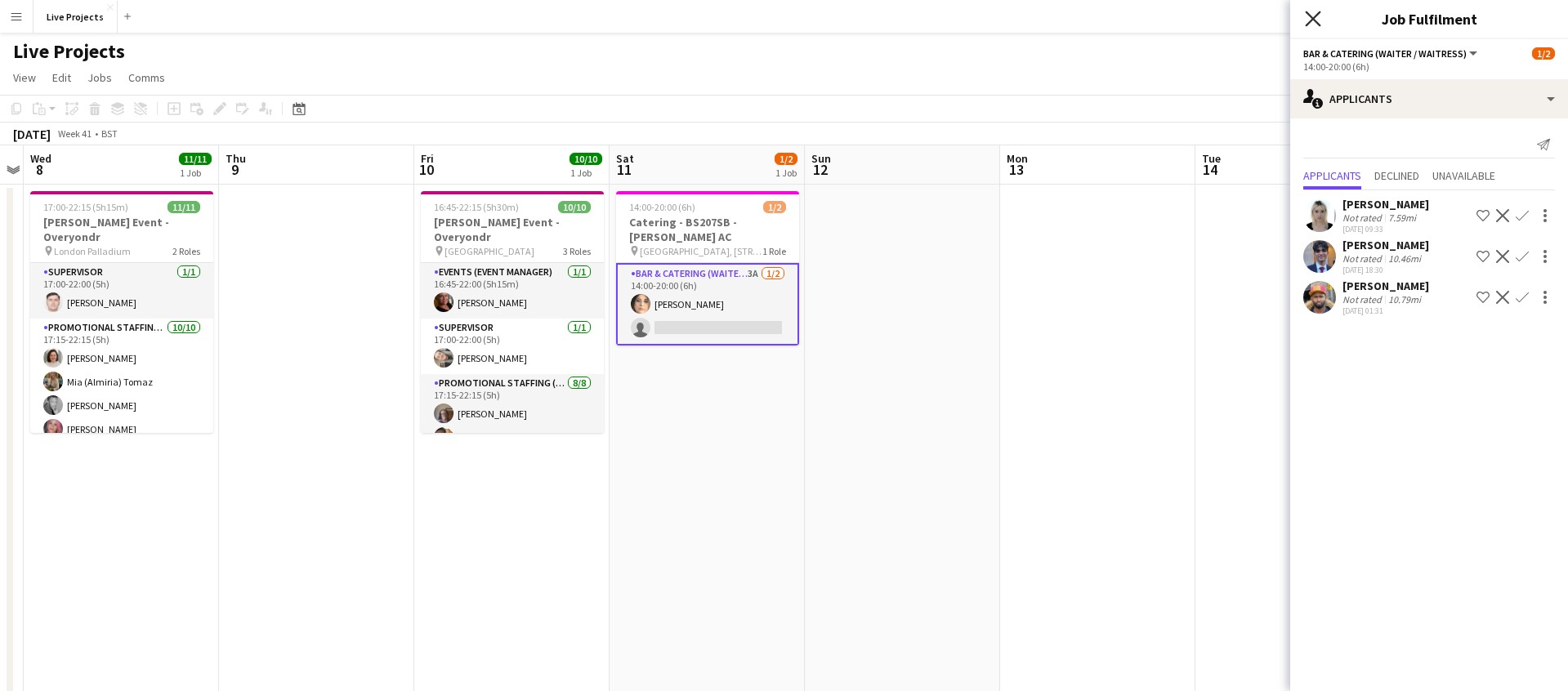
click at [1316, 14] on icon "Close pop-in" at bounding box center [1313, 18] width 15 height 15
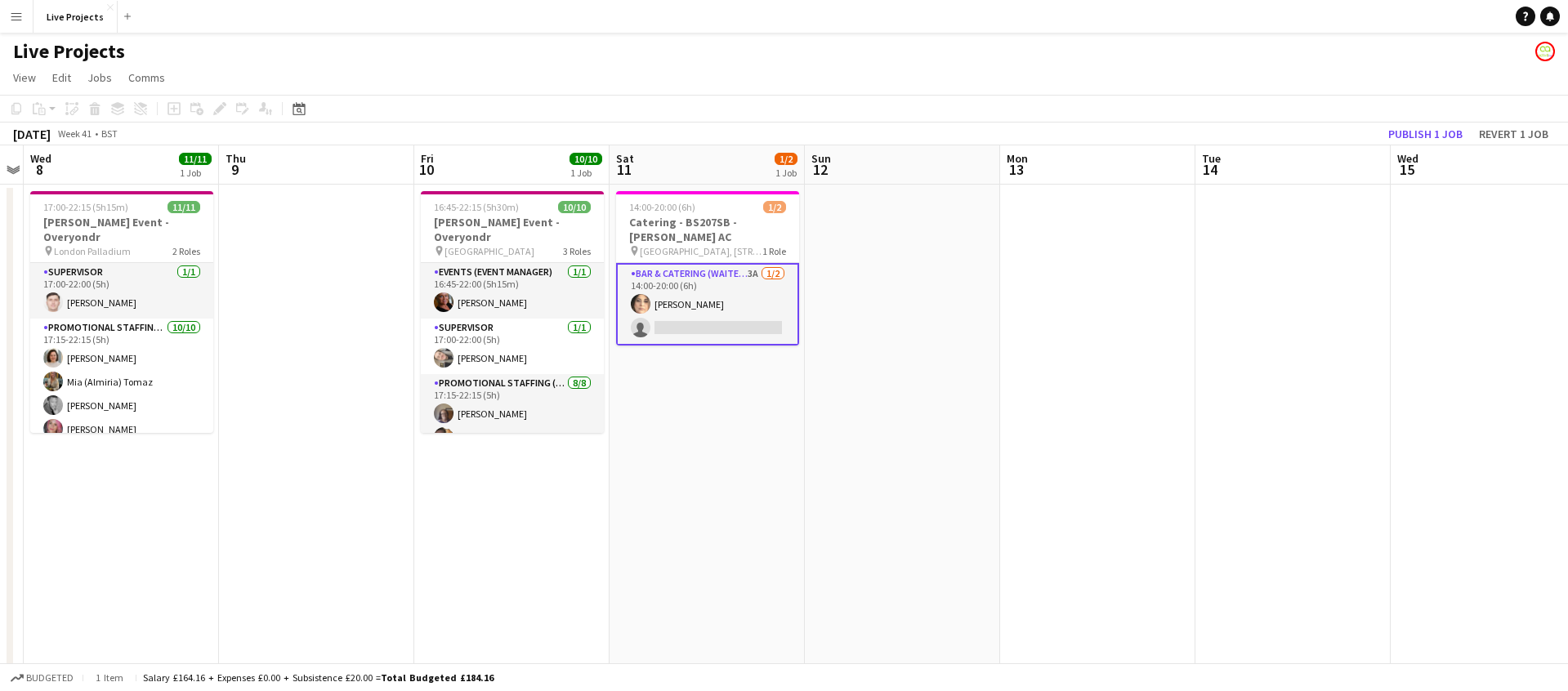
click at [739, 305] on app-card-role "Bar & Catering (Waiter / waitress) 3A [DATE] 14:00-20:00 (6h) [PERSON_NAME] sin…" at bounding box center [708, 304] width 183 height 82
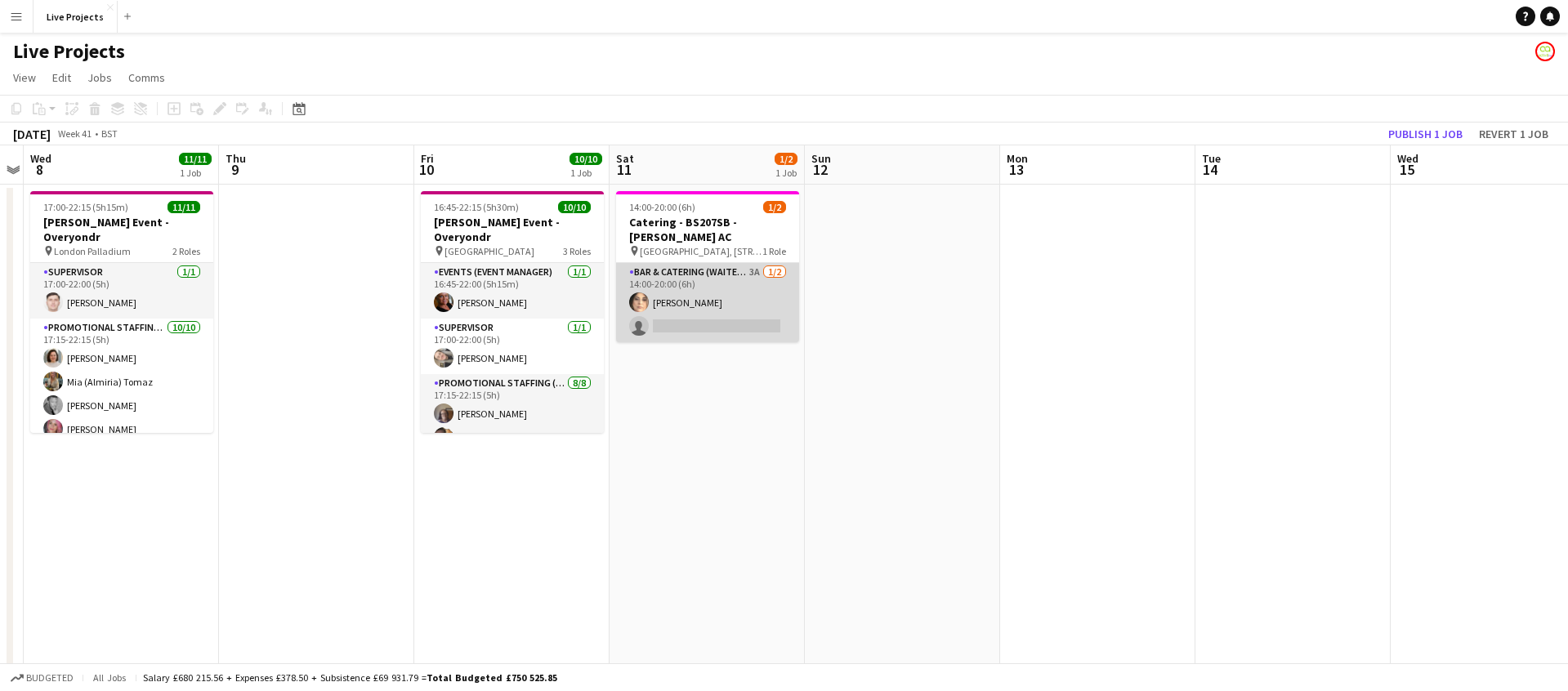
click at [728, 303] on app-card-role "Bar & Catering (Waiter / waitress) 3A [DATE] 14:00-20:00 (6h) [PERSON_NAME] sin…" at bounding box center [708, 303] width 183 height 79
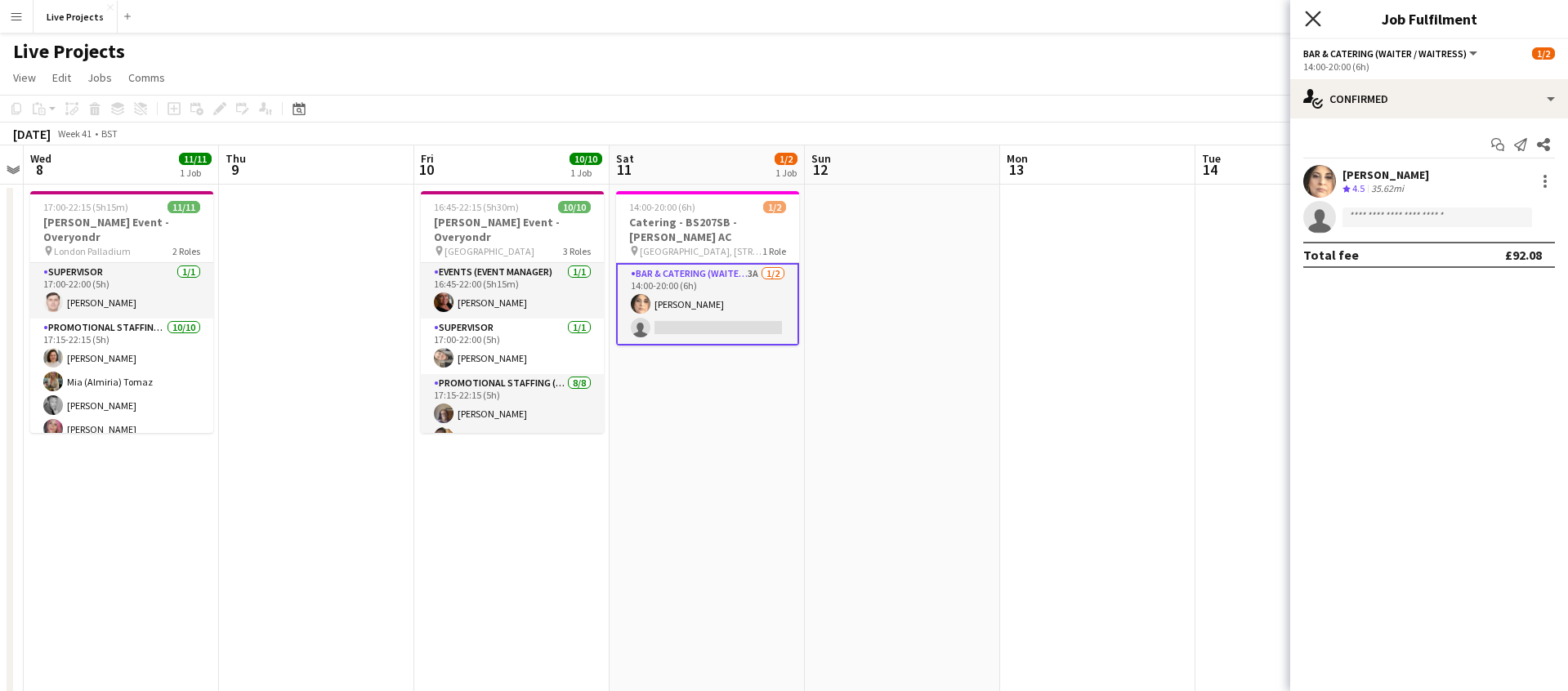
click at [1309, 14] on icon at bounding box center [1313, 18] width 15 height 15
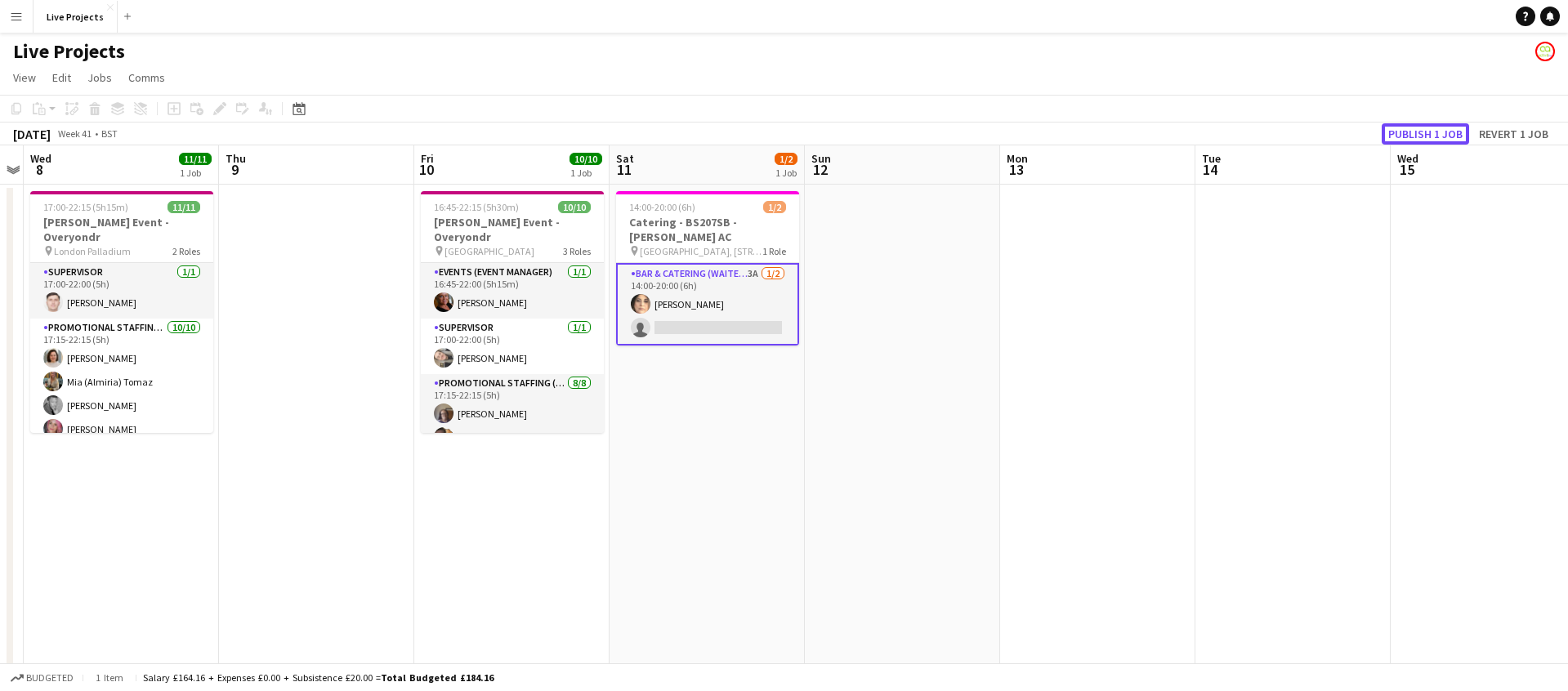
click at [1433, 133] on button "Publish 1 job" at bounding box center [1425, 134] width 88 height 22
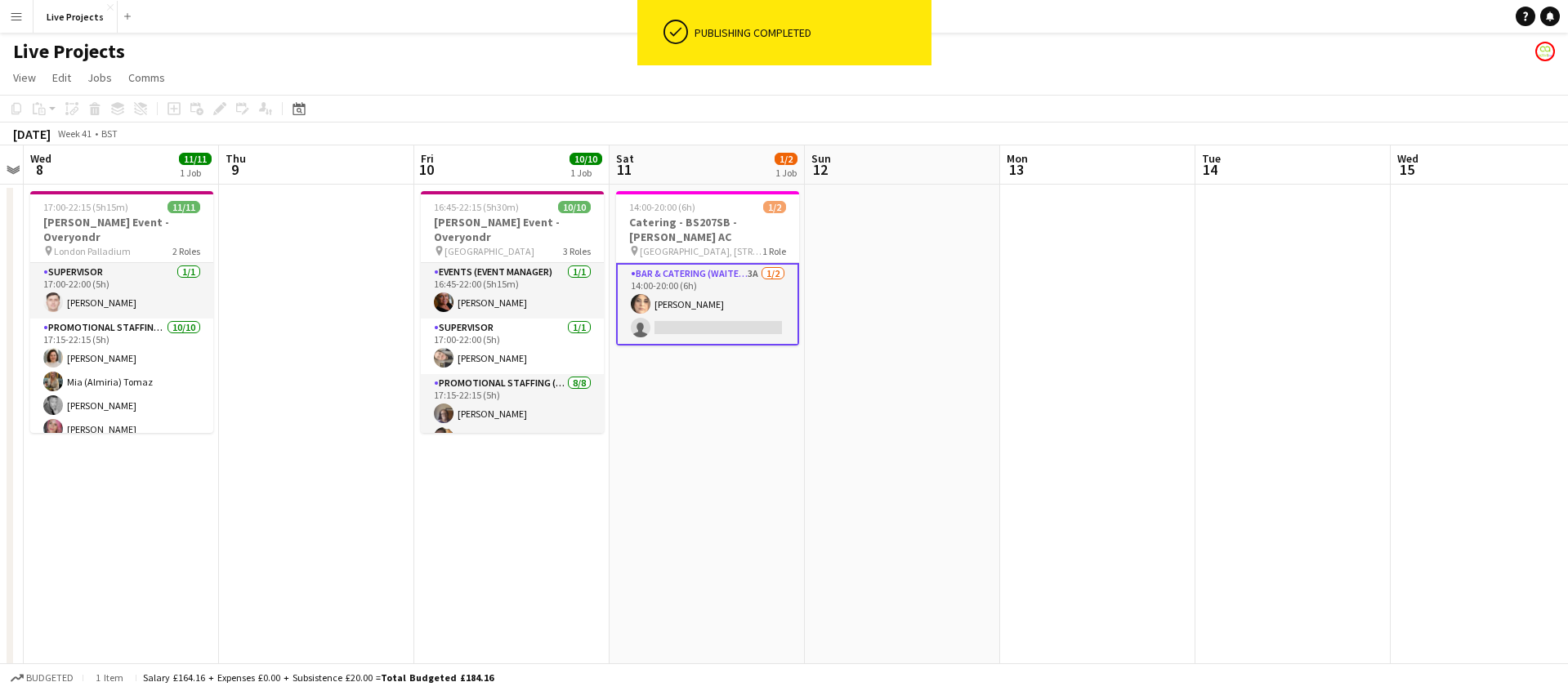
click at [733, 306] on app-card-role "Bar & Catering (Waiter / waitress) 3A [DATE] 14:00-20:00 (6h) [PERSON_NAME] sin…" at bounding box center [708, 304] width 183 height 82
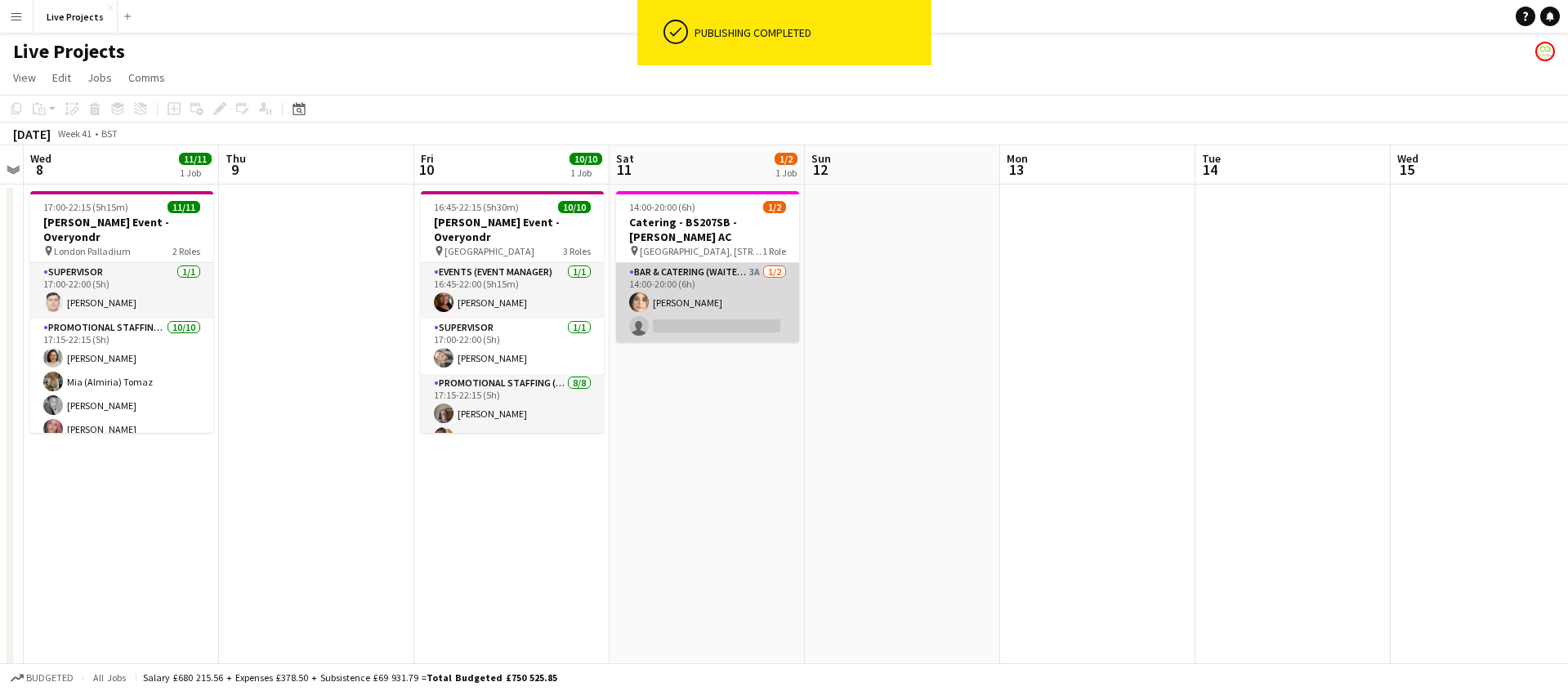
click at [733, 306] on app-card-role "Bar & Catering (Waiter / waitress) 3A [DATE] 14:00-20:00 (6h) [PERSON_NAME] sin…" at bounding box center [708, 303] width 183 height 79
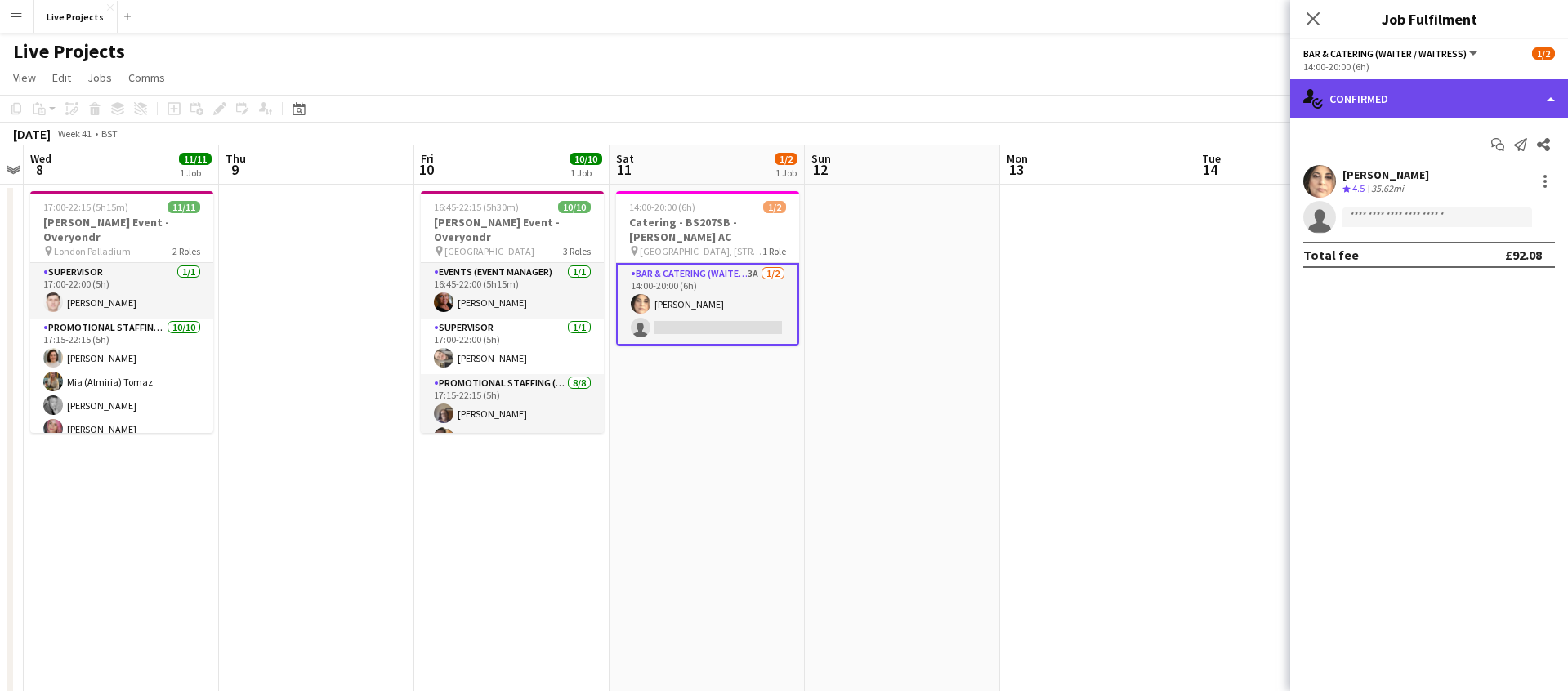
click at [1384, 103] on div "single-neutral-actions-check-2 Confirmed" at bounding box center [1430, 98] width 278 height 39
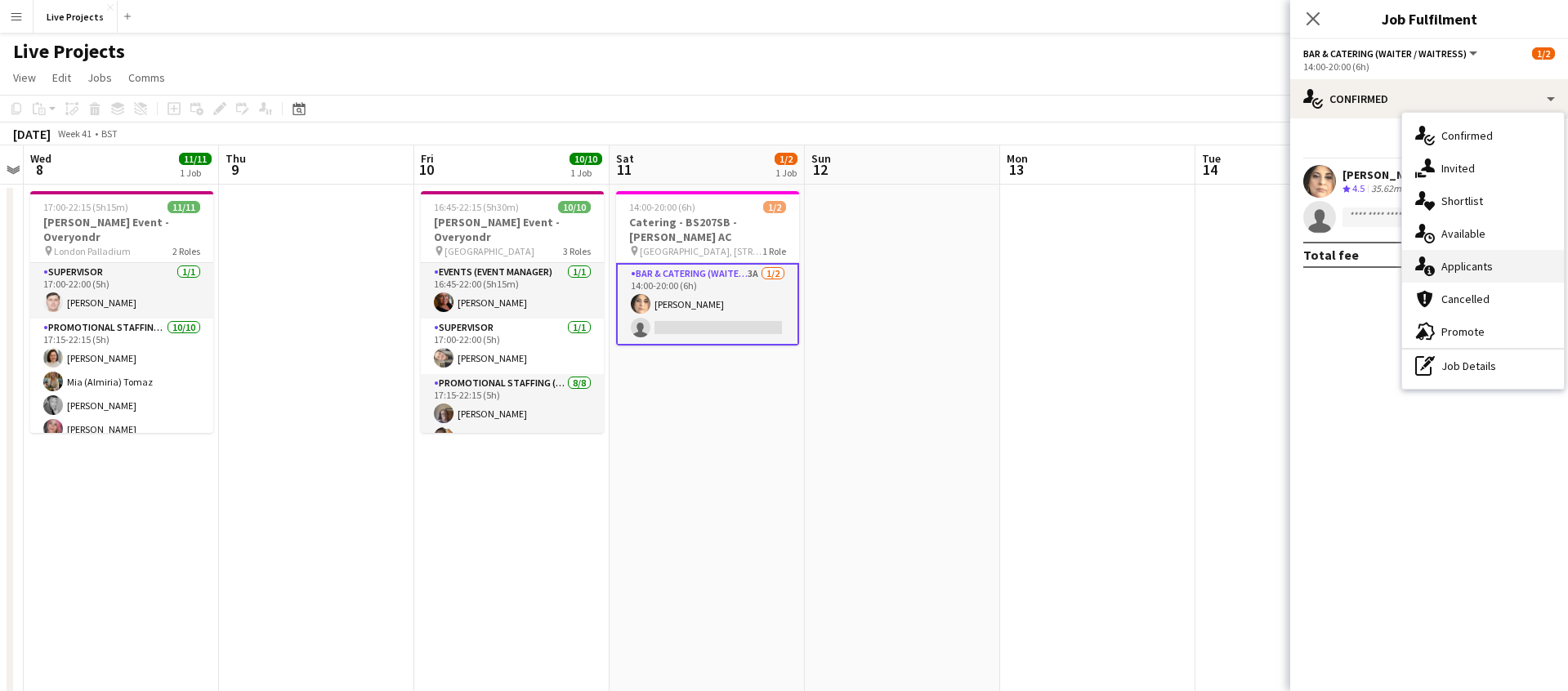
click at [1474, 269] on span "Applicants" at bounding box center [1467, 266] width 51 height 14
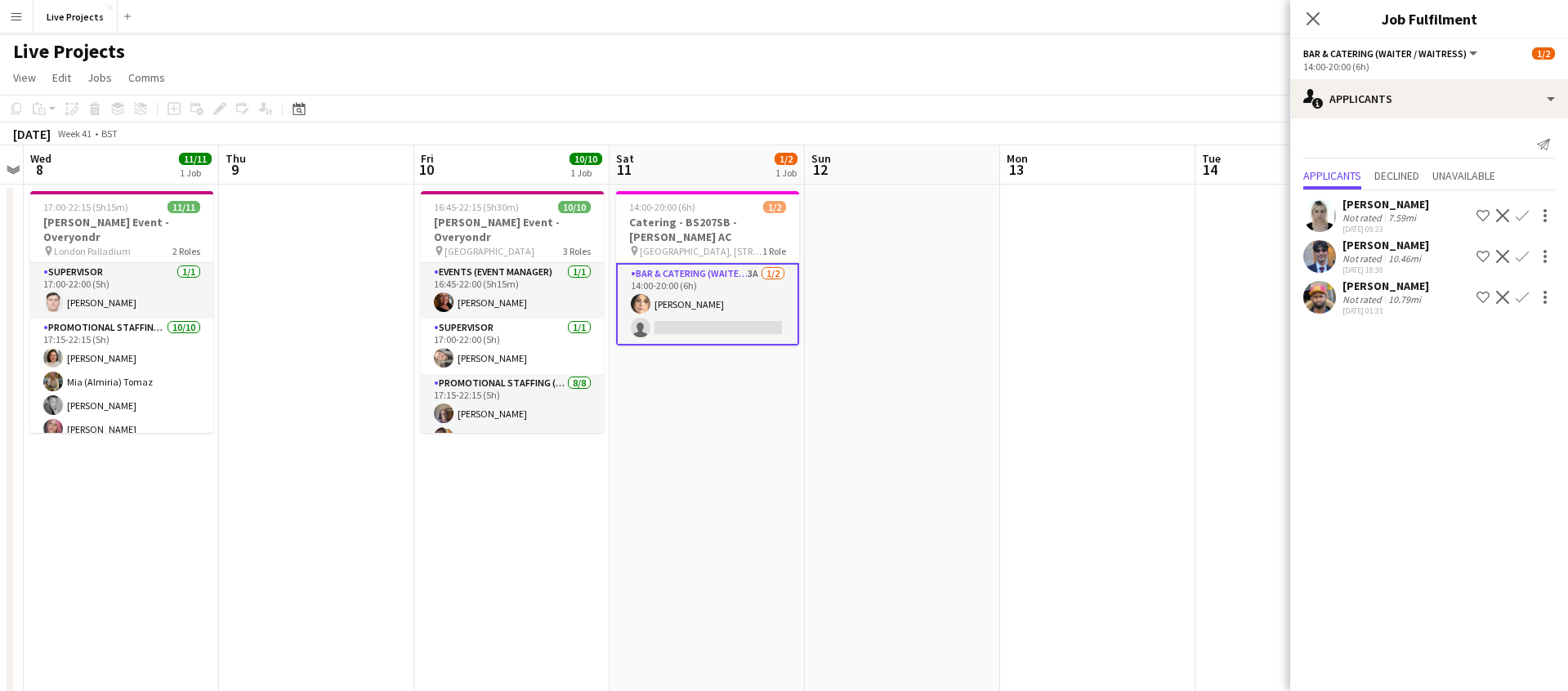
click at [1309, 15] on icon "Close pop-in" at bounding box center [1313, 19] width 13 height 13
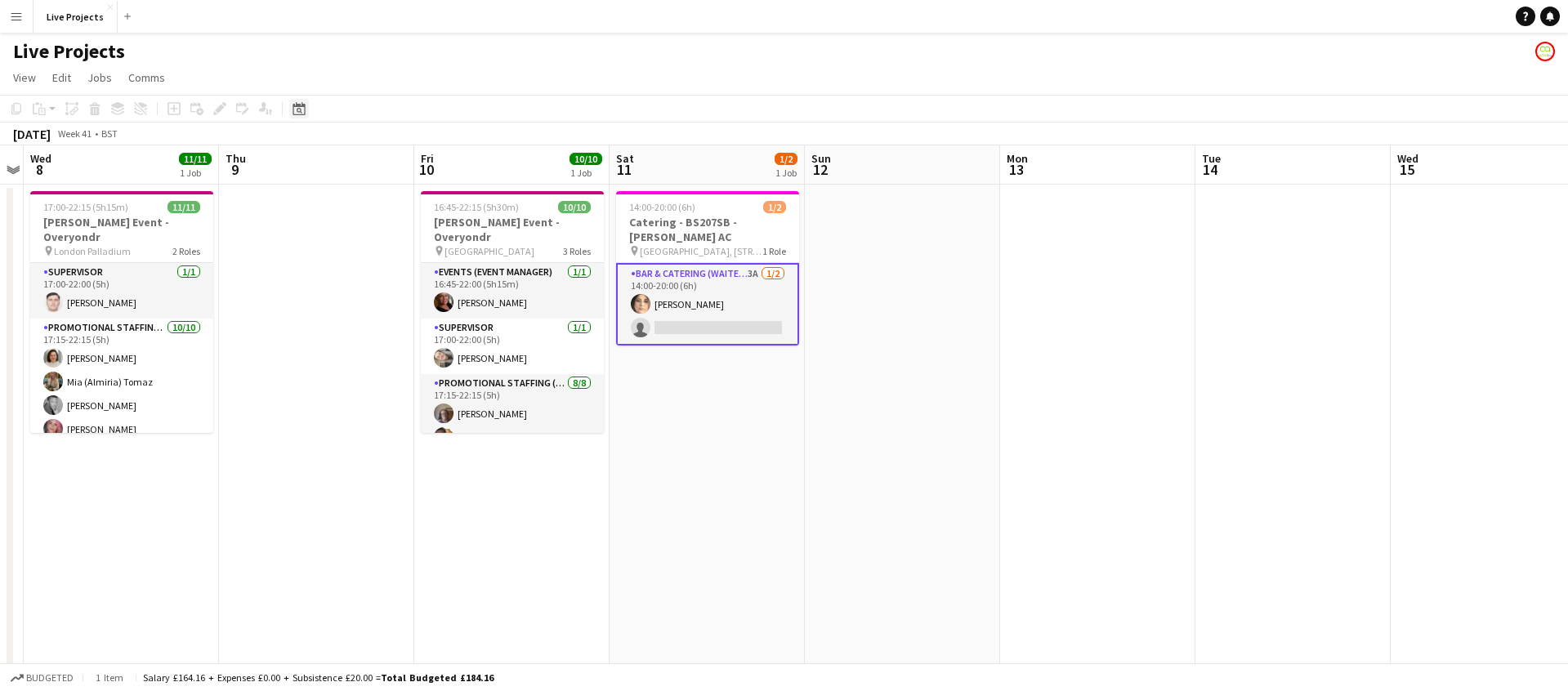
drag, startPoint x: 300, startPoint y: 108, endPoint x: 304, endPoint y: 164, distance: 56.1
click at [300, 108] on icon "Date picker" at bounding box center [299, 108] width 13 height 13
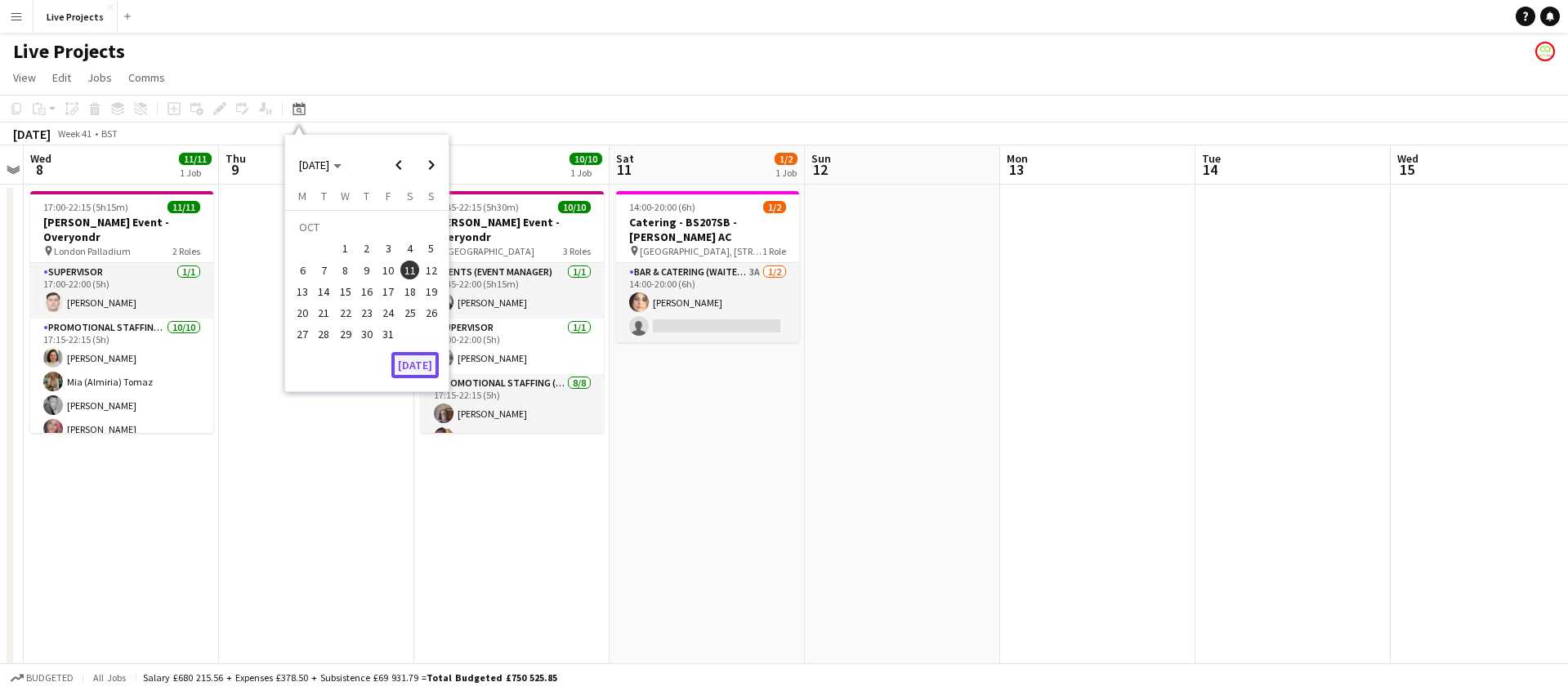
click at [422, 361] on button "[DATE]" at bounding box center [415, 364] width 48 height 26
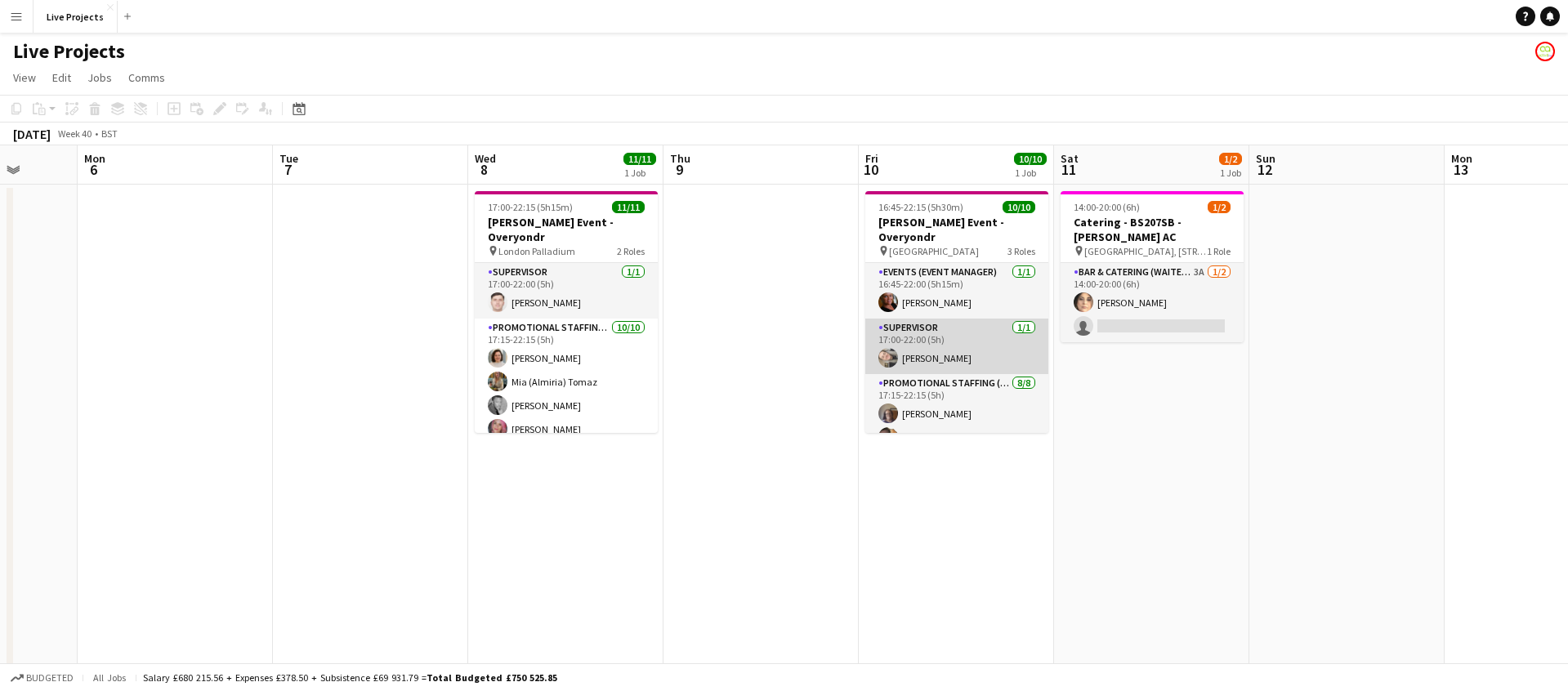
scroll to position [0, 723]
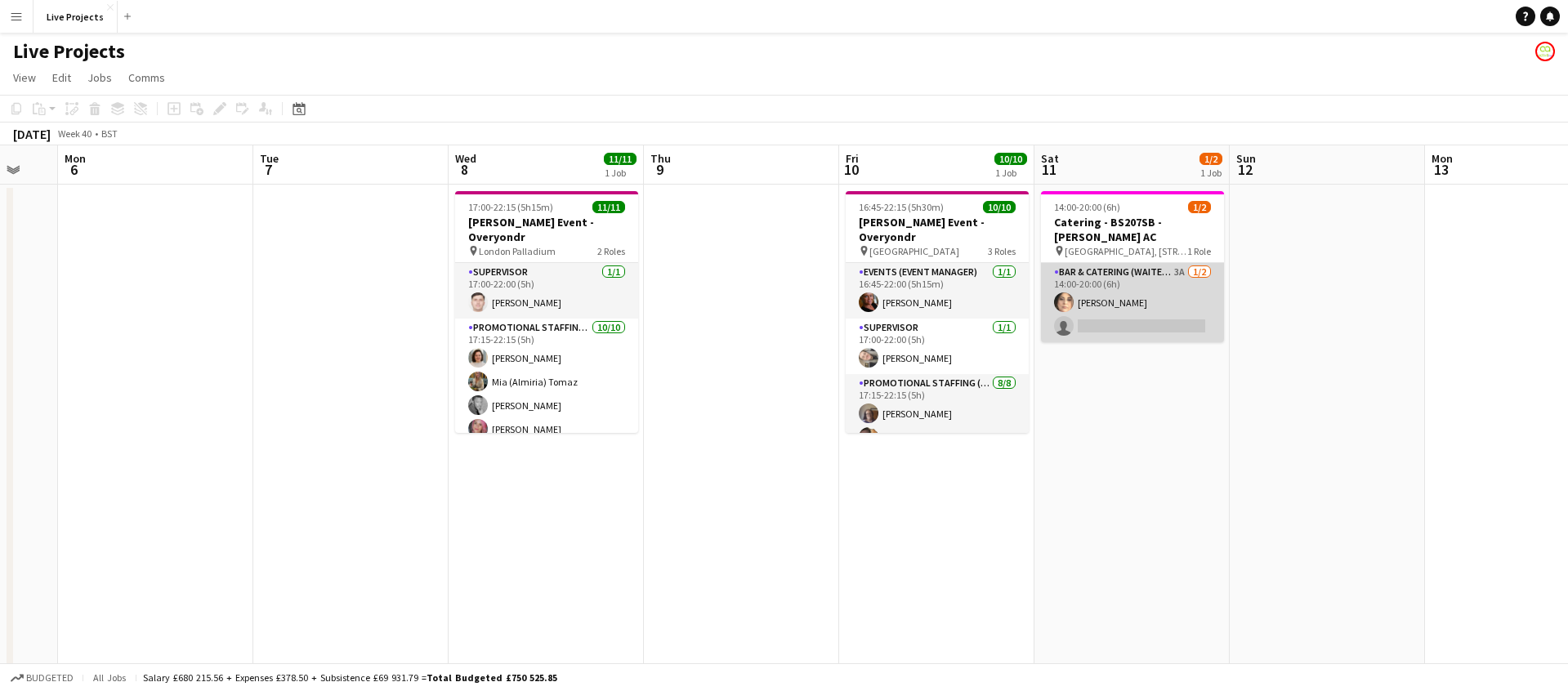
click at [1141, 299] on app-card-role "Bar & Catering (Waiter / waitress) 3A [DATE] 14:00-20:00 (6h) [PERSON_NAME] sin…" at bounding box center [1132, 303] width 183 height 79
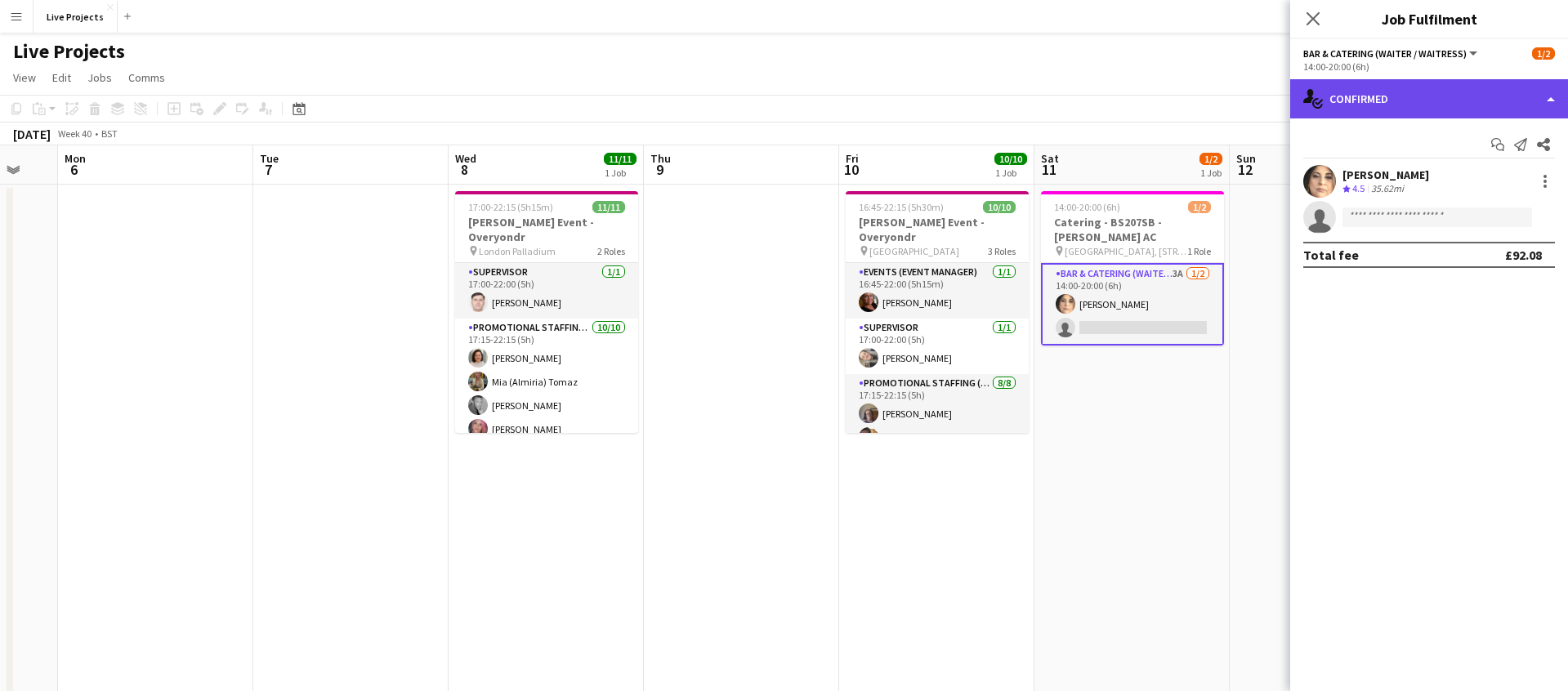
click at [1444, 94] on div "single-neutral-actions-check-2 Confirmed" at bounding box center [1430, 98] width 278 height 39
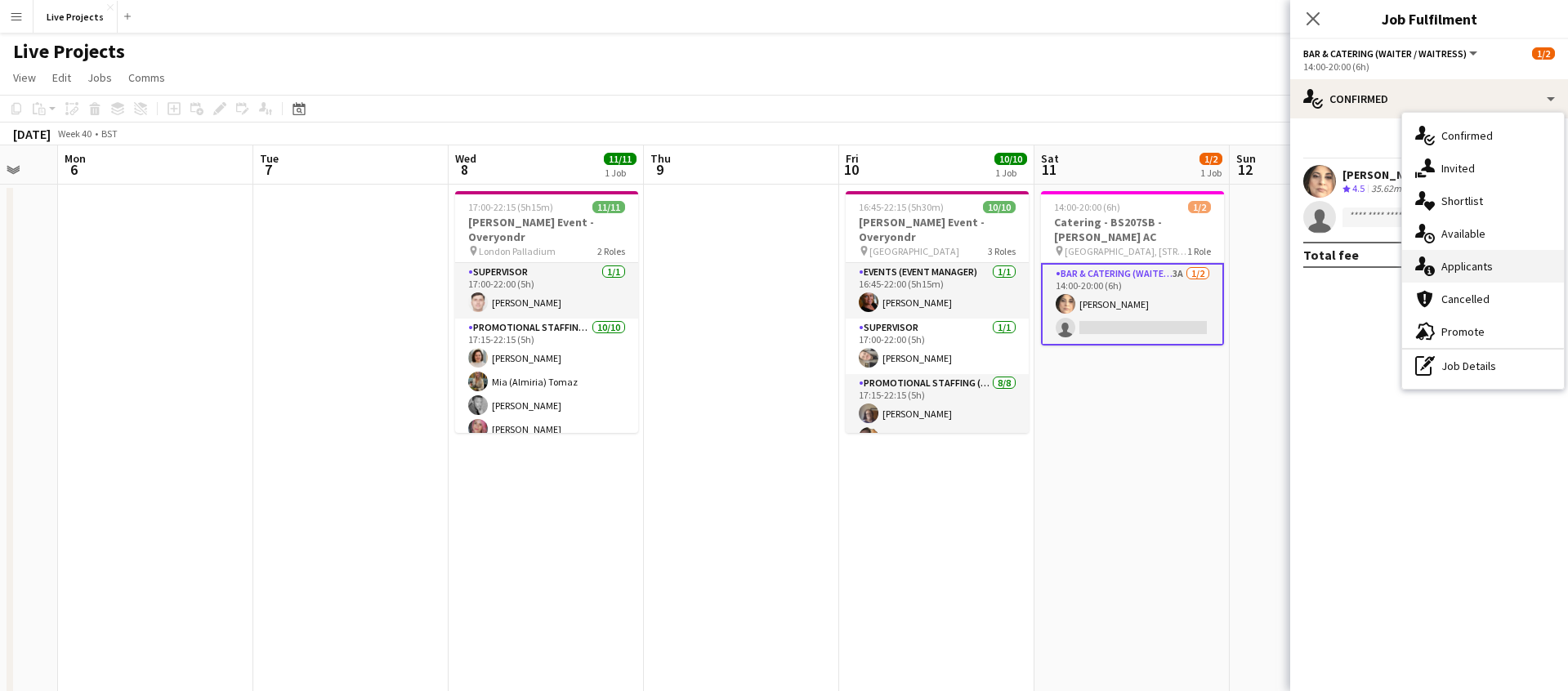
click at [1476, 271] on span "Applicants" at bounding box center [1467, 266] width 51 height 14
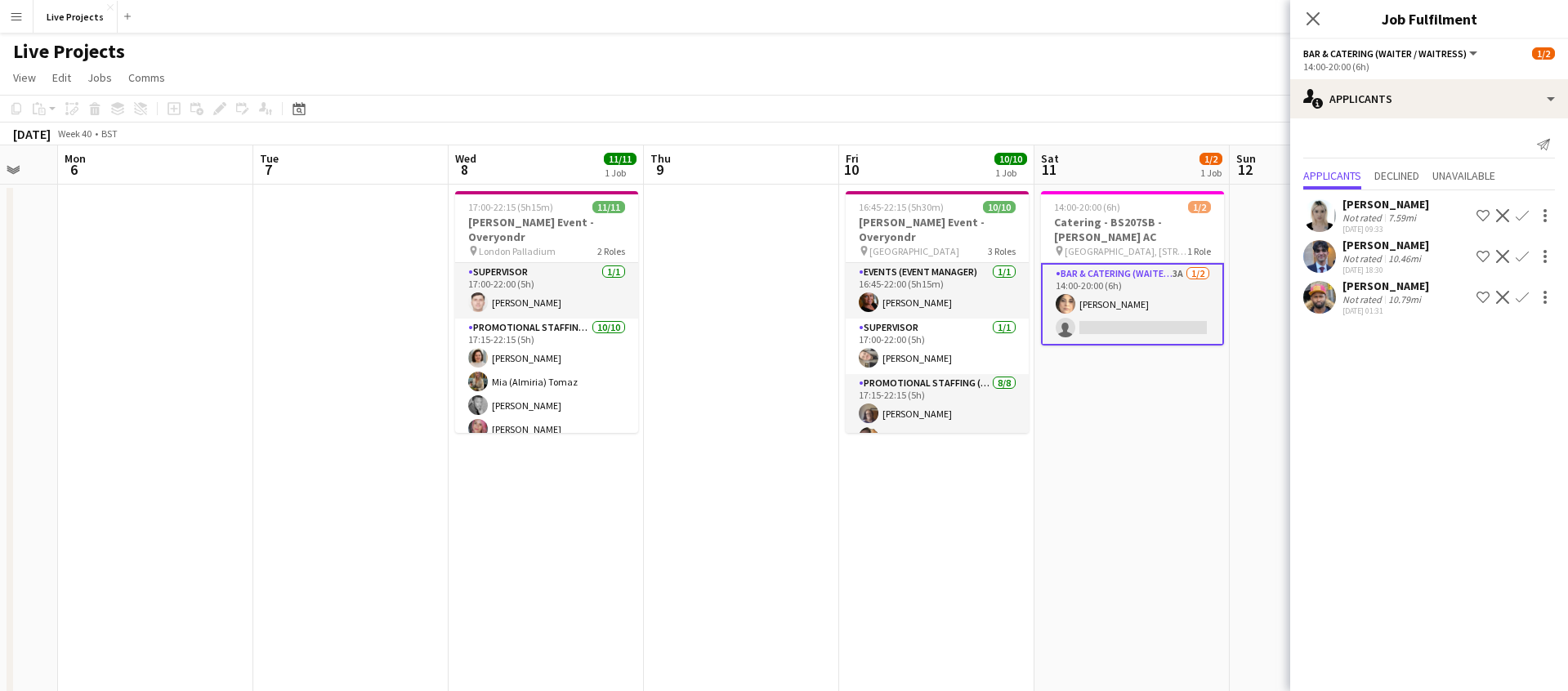
click at [1521, 291] on app-icon "Confirm" at bounding box center [1523, 297] width 13 height 13
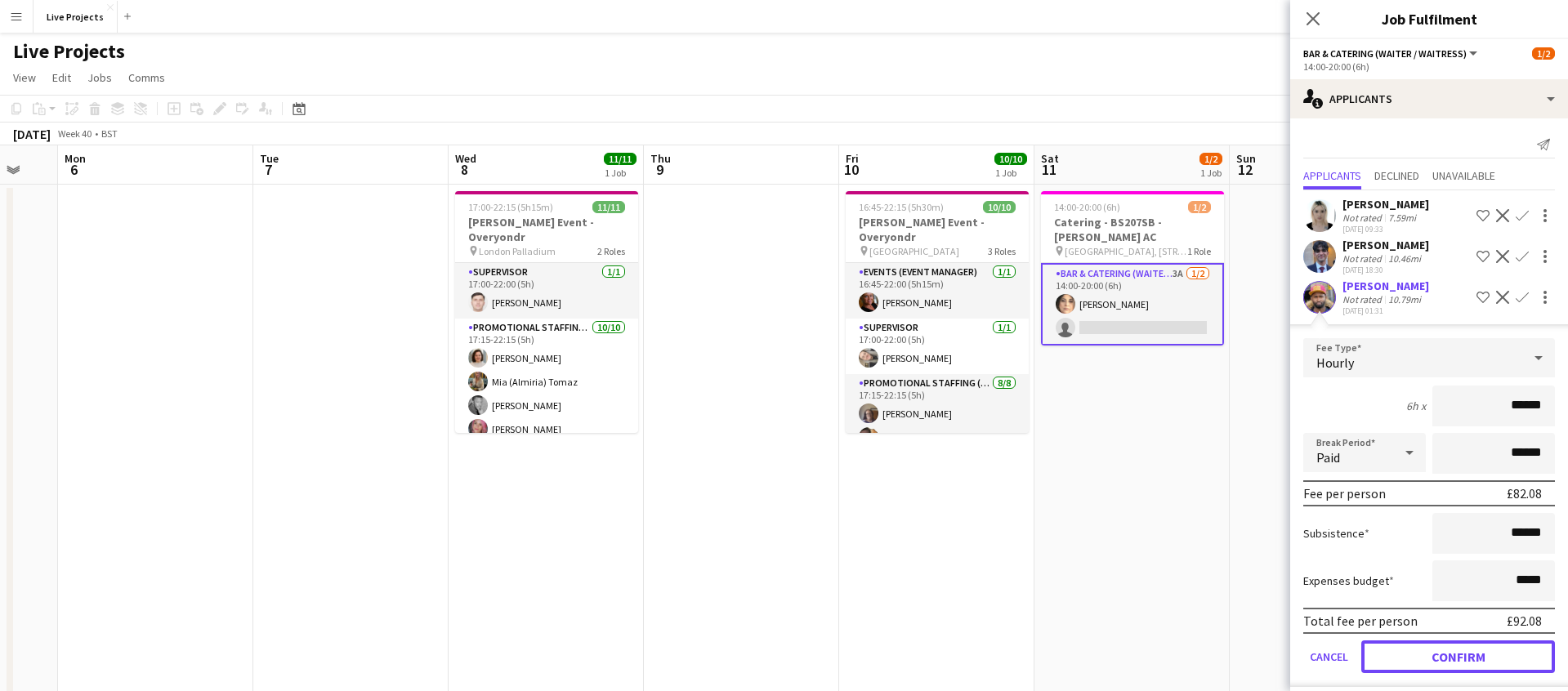
click at [1455, 652] on button "Confirm" at bounding box center [1458, 657] width 194 height 32
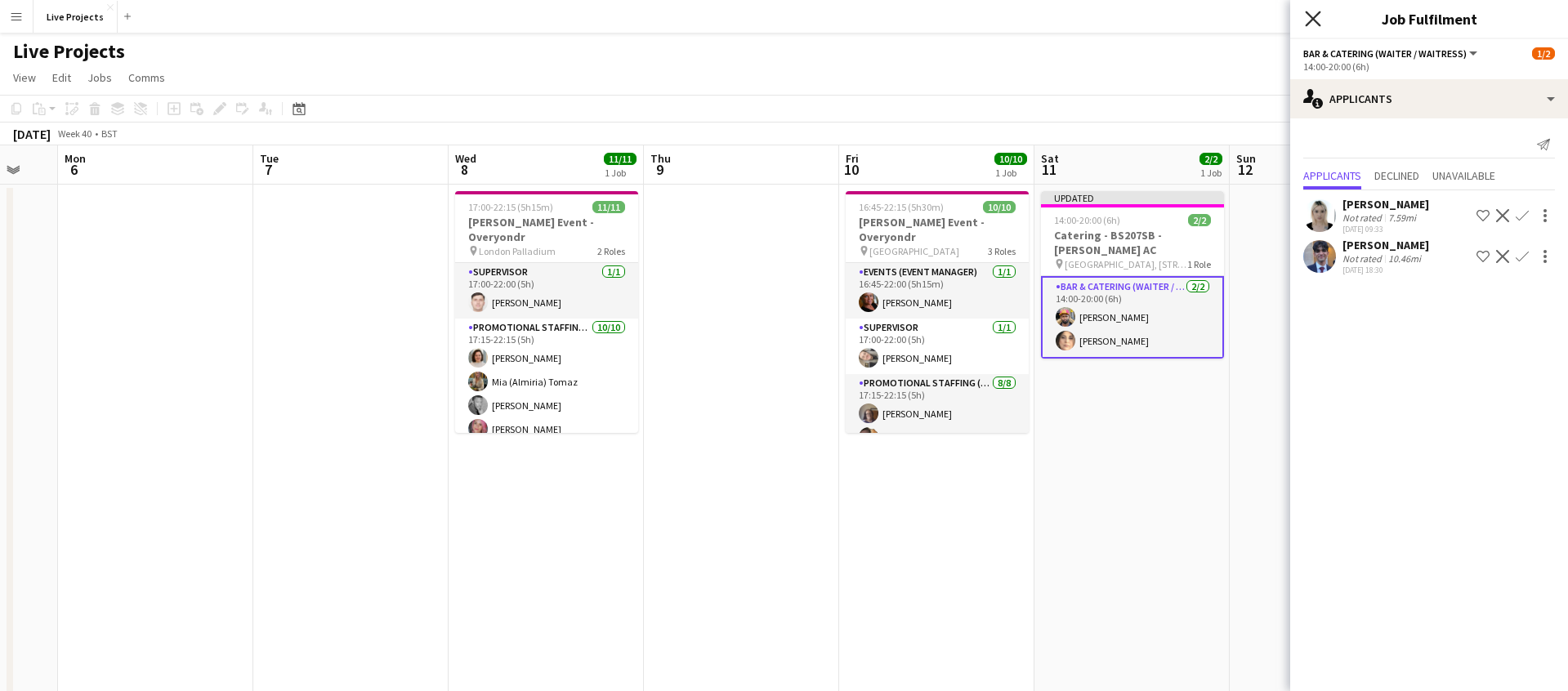
click at [1309, 14] on icon at bounding box center [1313, 18] width 15 height 15
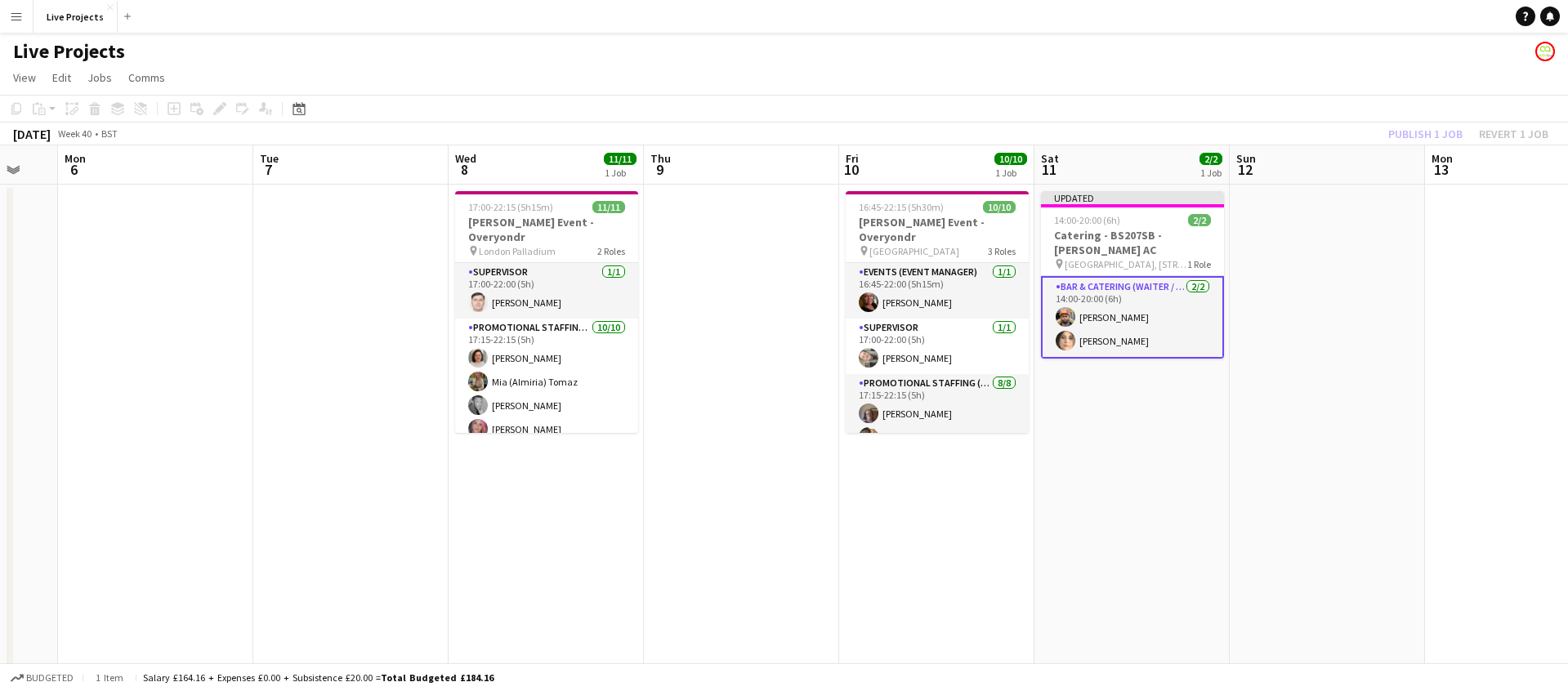
click at [1417, 134] on div "Publish 1 job Revert 1 job" at bounding box center [1469, 134] width 199 height 22
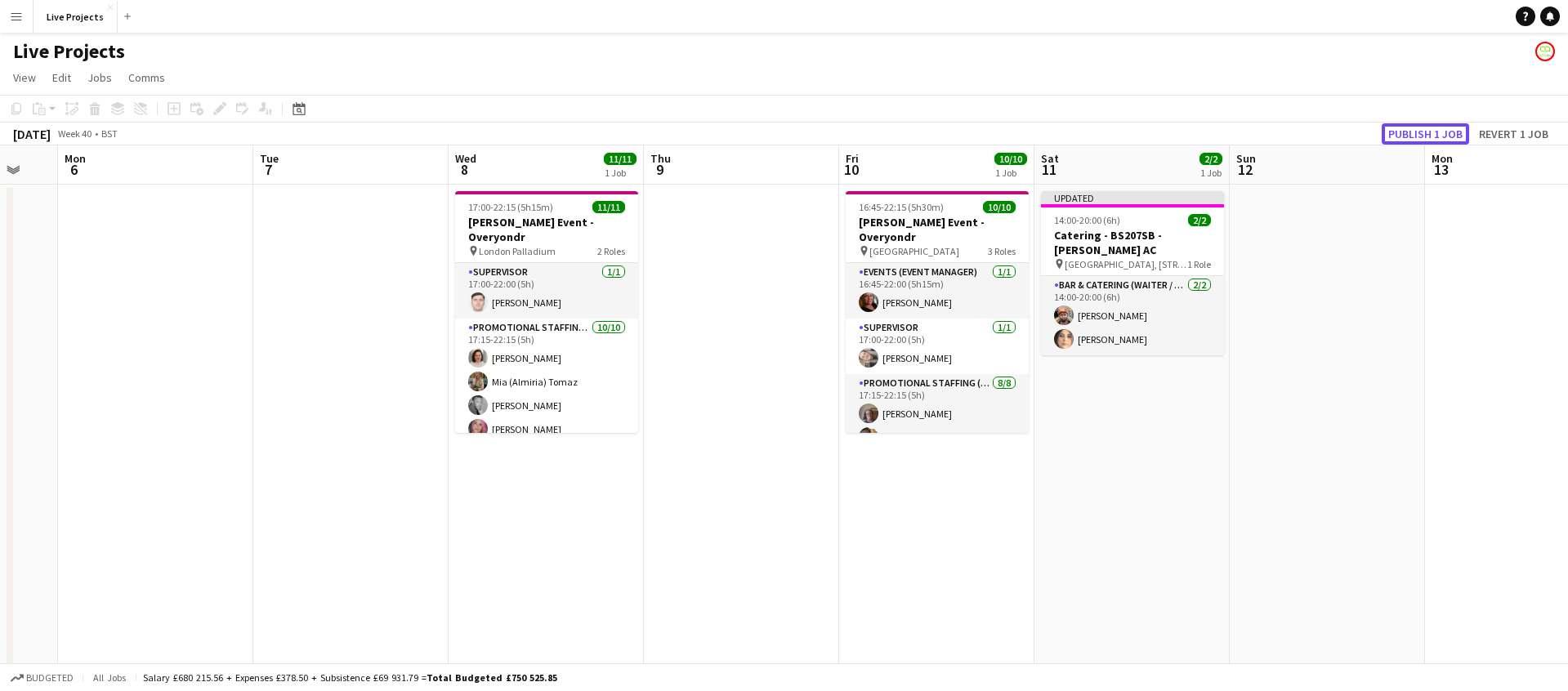
click at [1417, 134] on button "Publish 1 job" at bounding box center [1425, 134] width 88 height 22
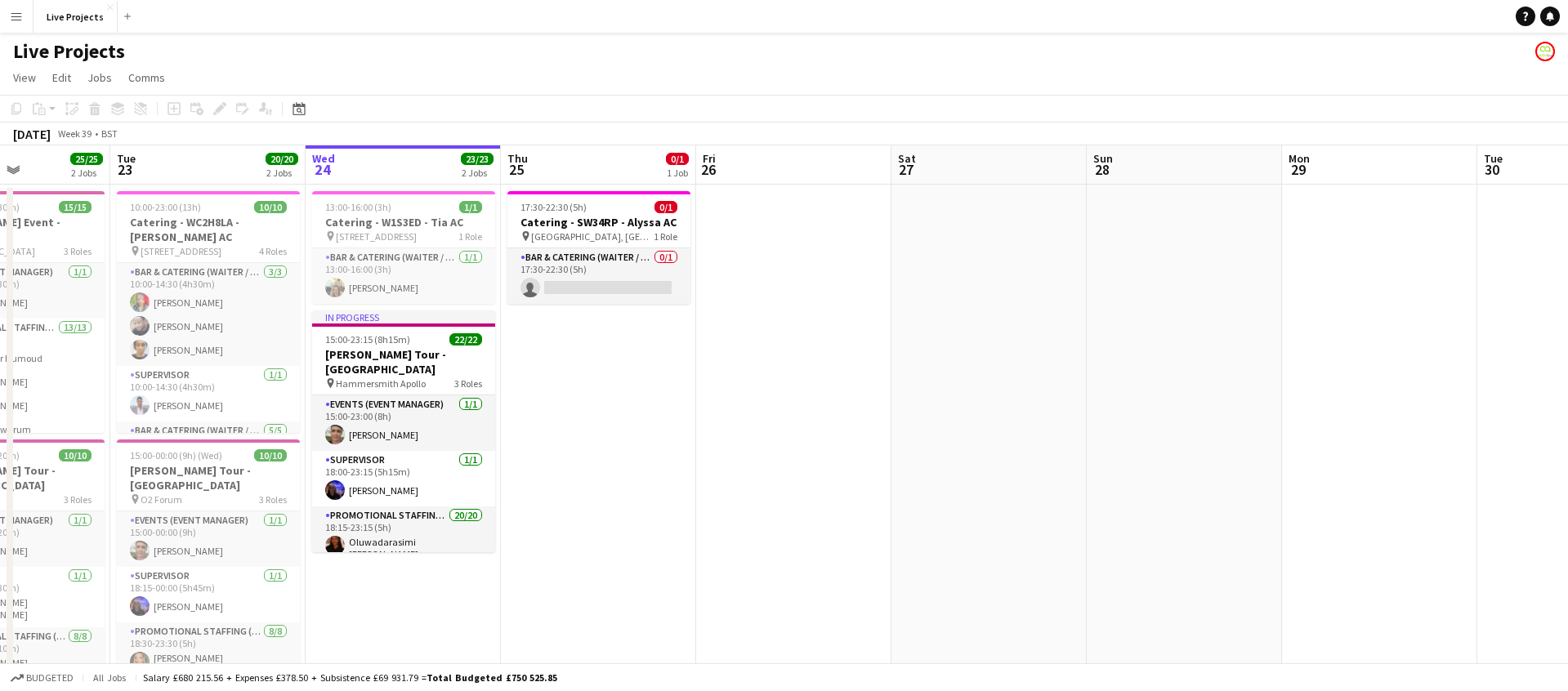
scroll to position [0, 461]
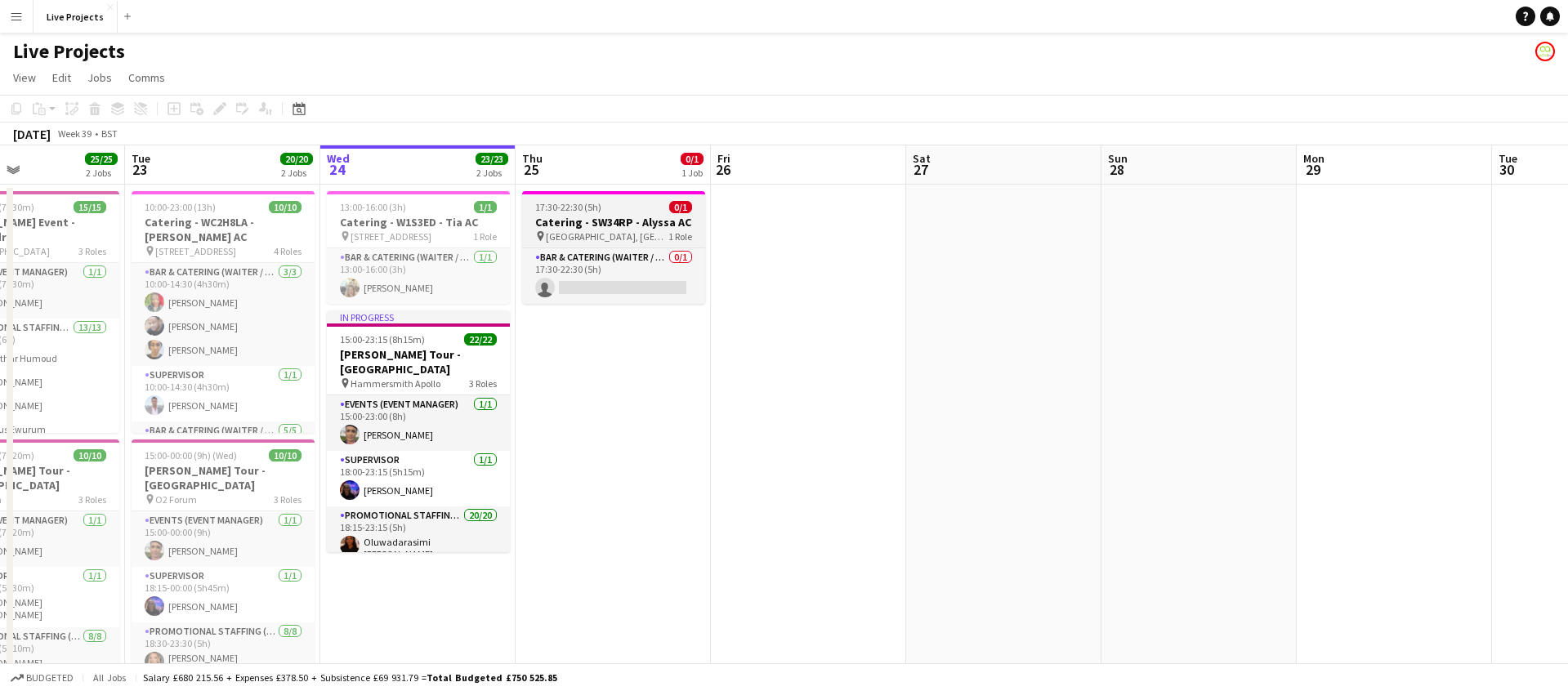
click at [625, 206] on div "17:30-22:30 (5h) 0/1" at bounding box center [614, 207] width 183 height 13
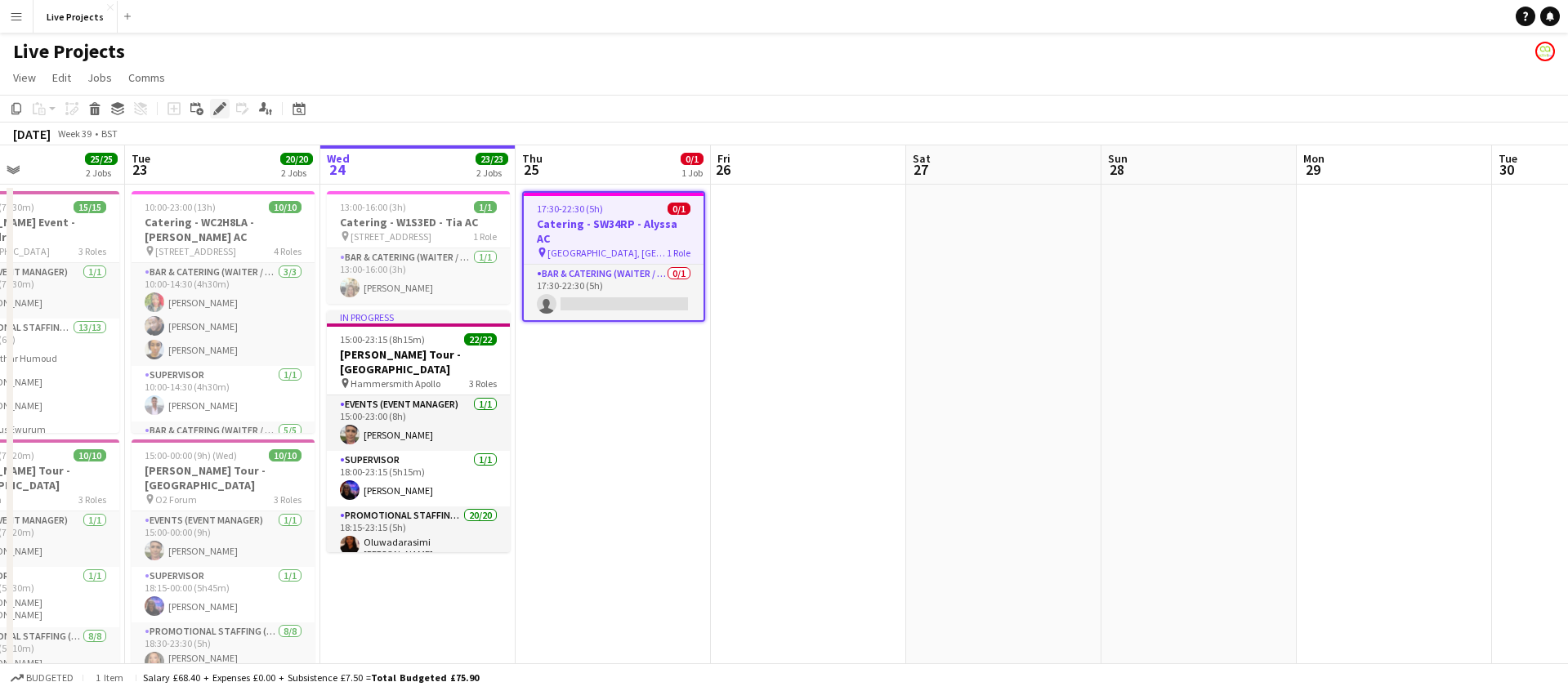
click at [216, 107] on icon "Edit" at bounding box center [219, 108] width 13 height 13
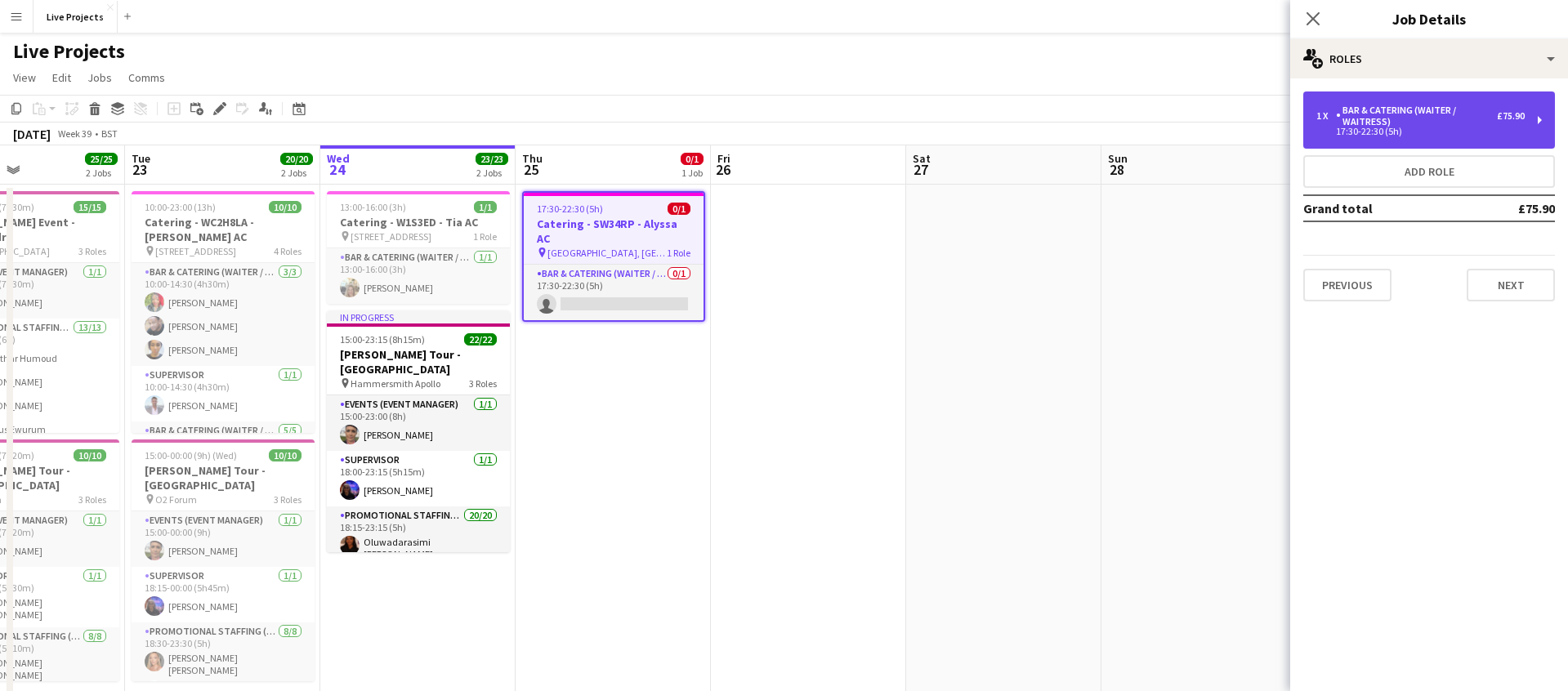
click at [1318, 115] on div "1 x" at bounding box center [1327, 115] width 20 height 12
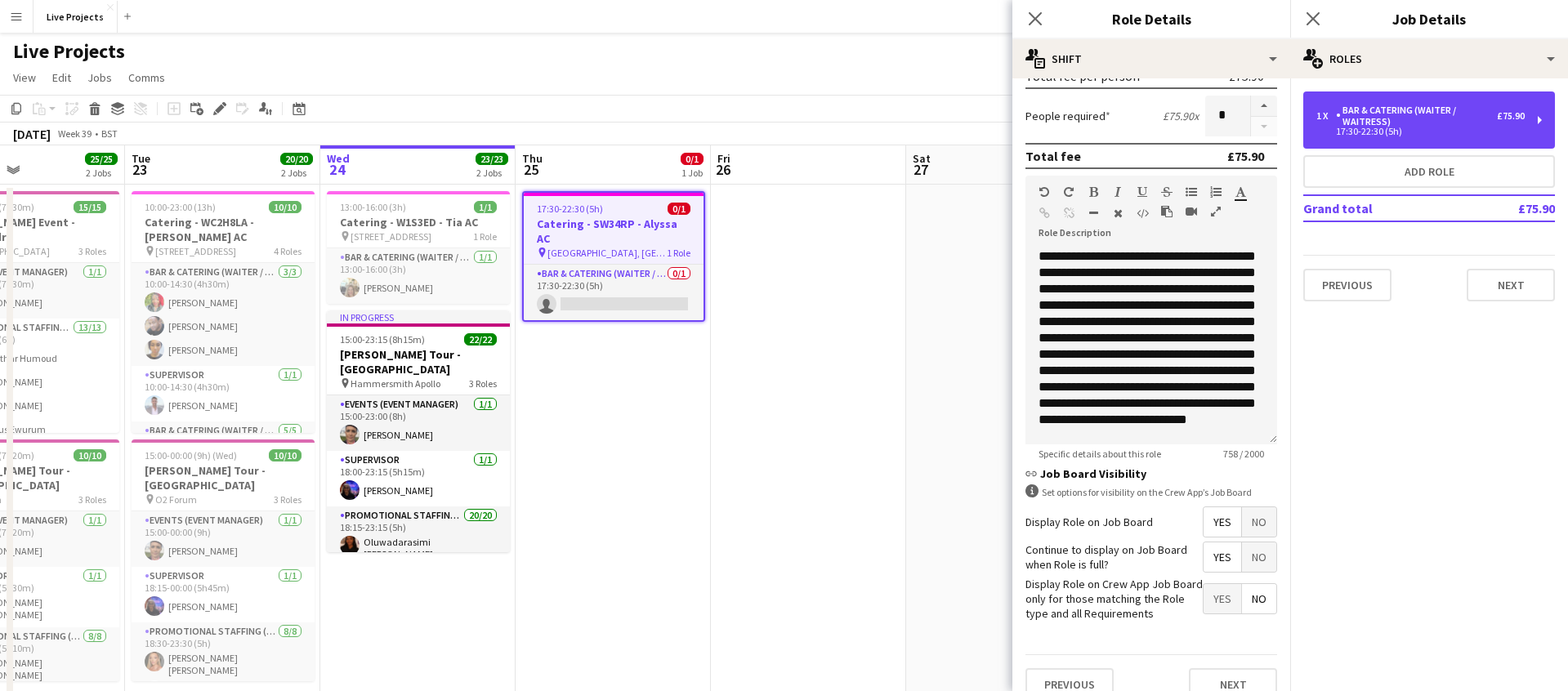
scroll to position [416, 0]
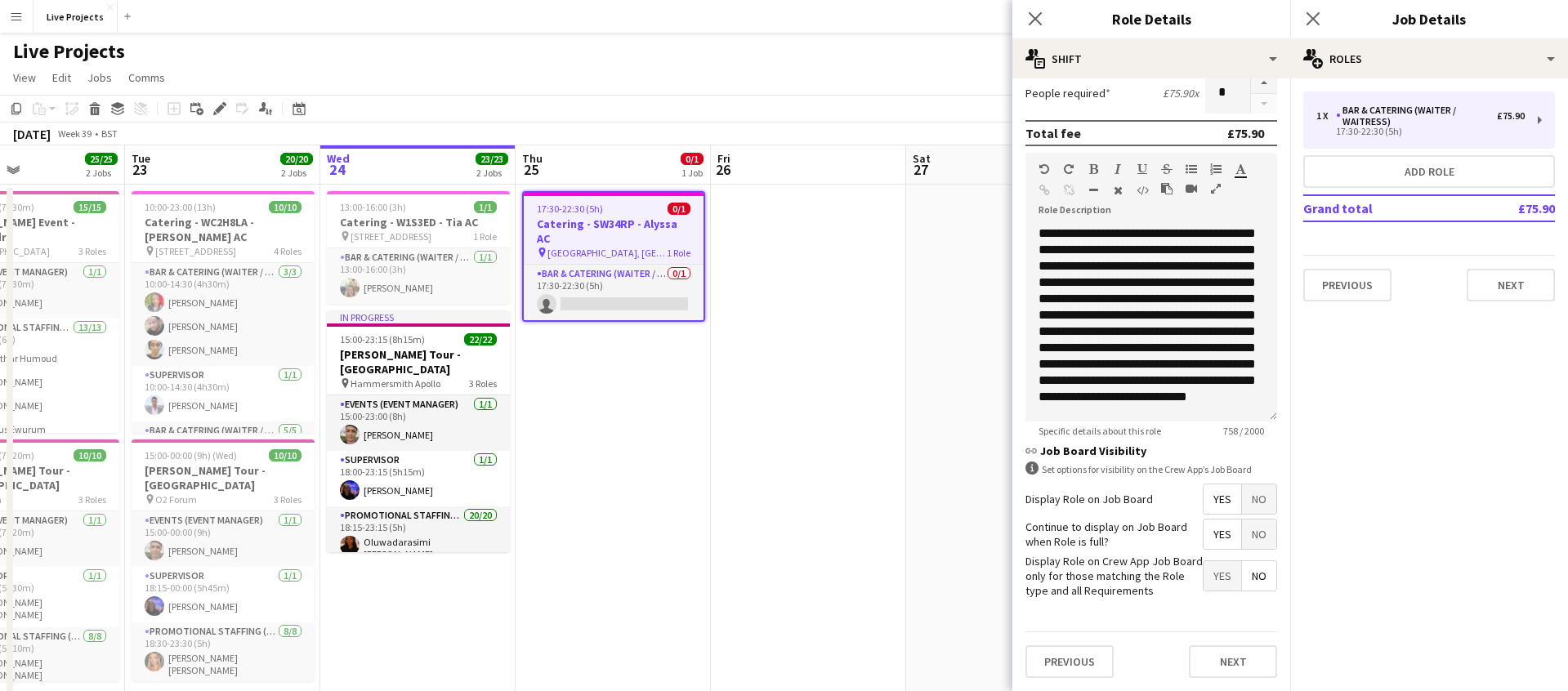
click at [1229, 539] on span "Yes" at bounding box center [1223, 534] width 38 height 30
click at [1257, 504] on span "No" at bounding box center [1259, 499] width 34 height 30
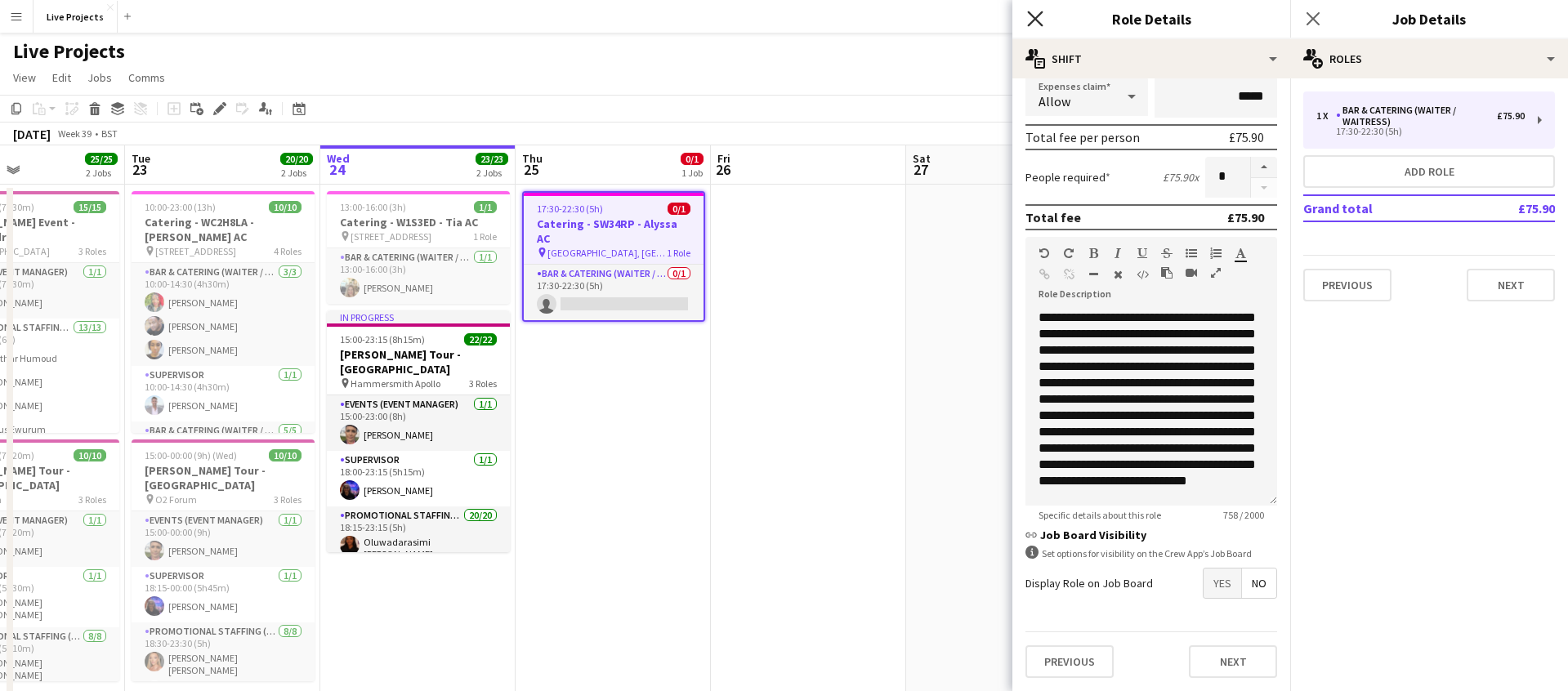
click at [1035, 15] on icon "Close pop-in" at bounding box center [1035, 18] width 15 height 15
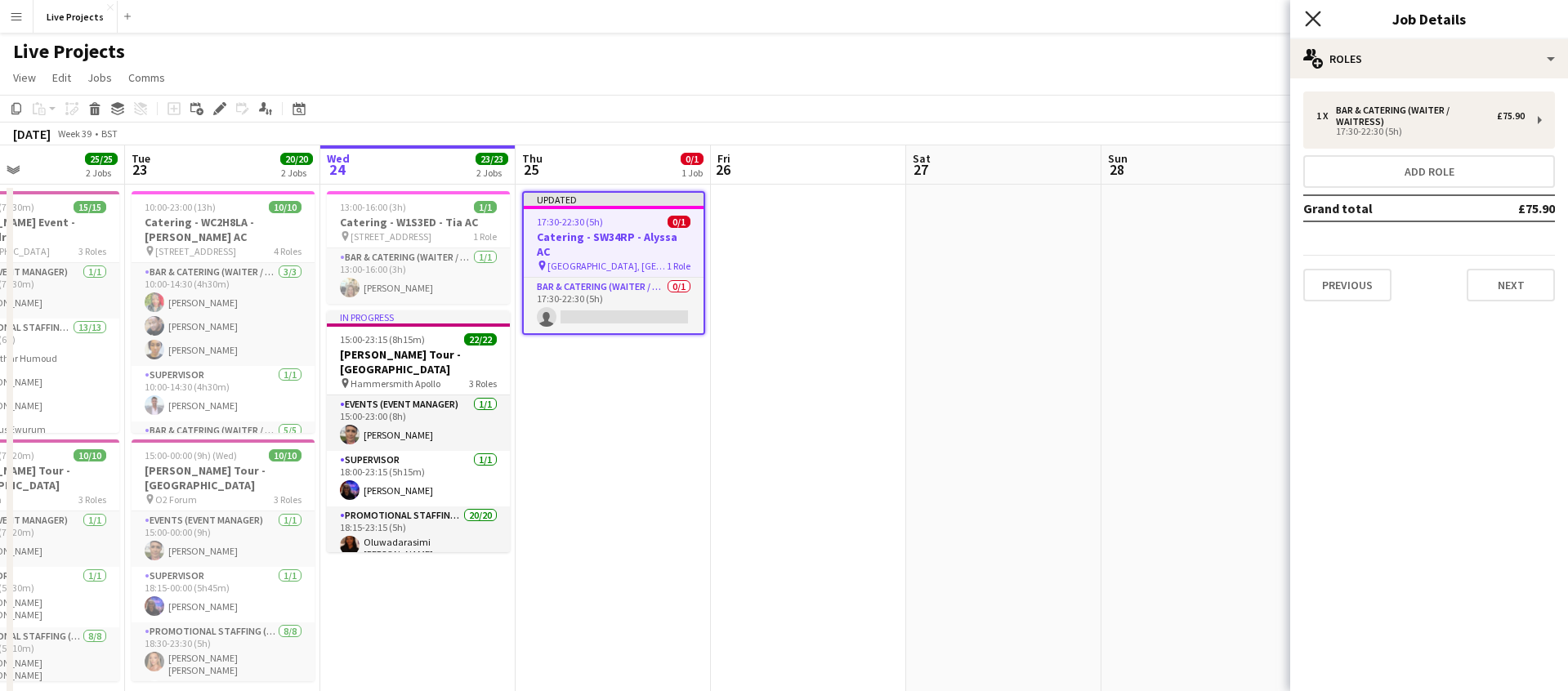
click at [1314, 12] on icon "Close pop-in" at bounding box center [1313, 18] width 15 height 15
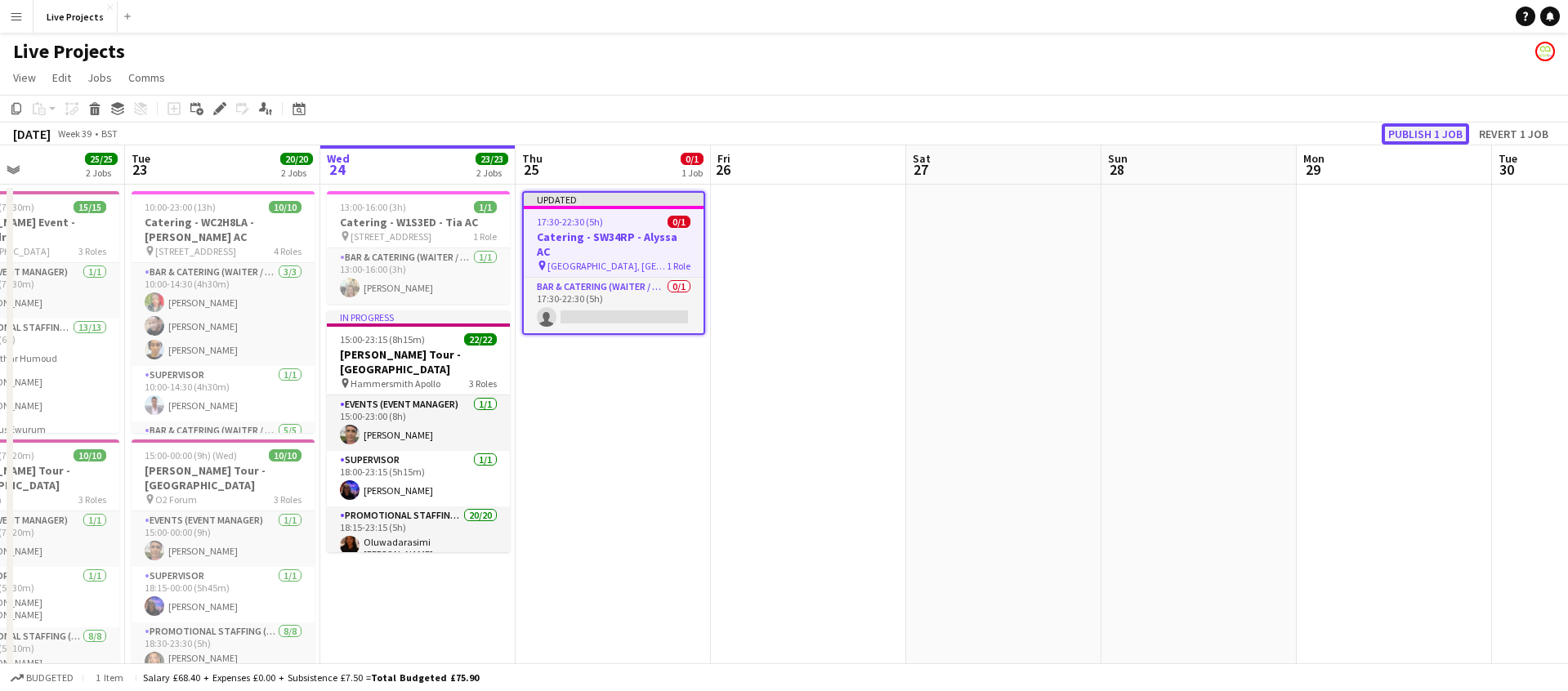
click at [1404, 128] on button "Publish 1 job" at bounding box center [1425, 134] width 88 height 22
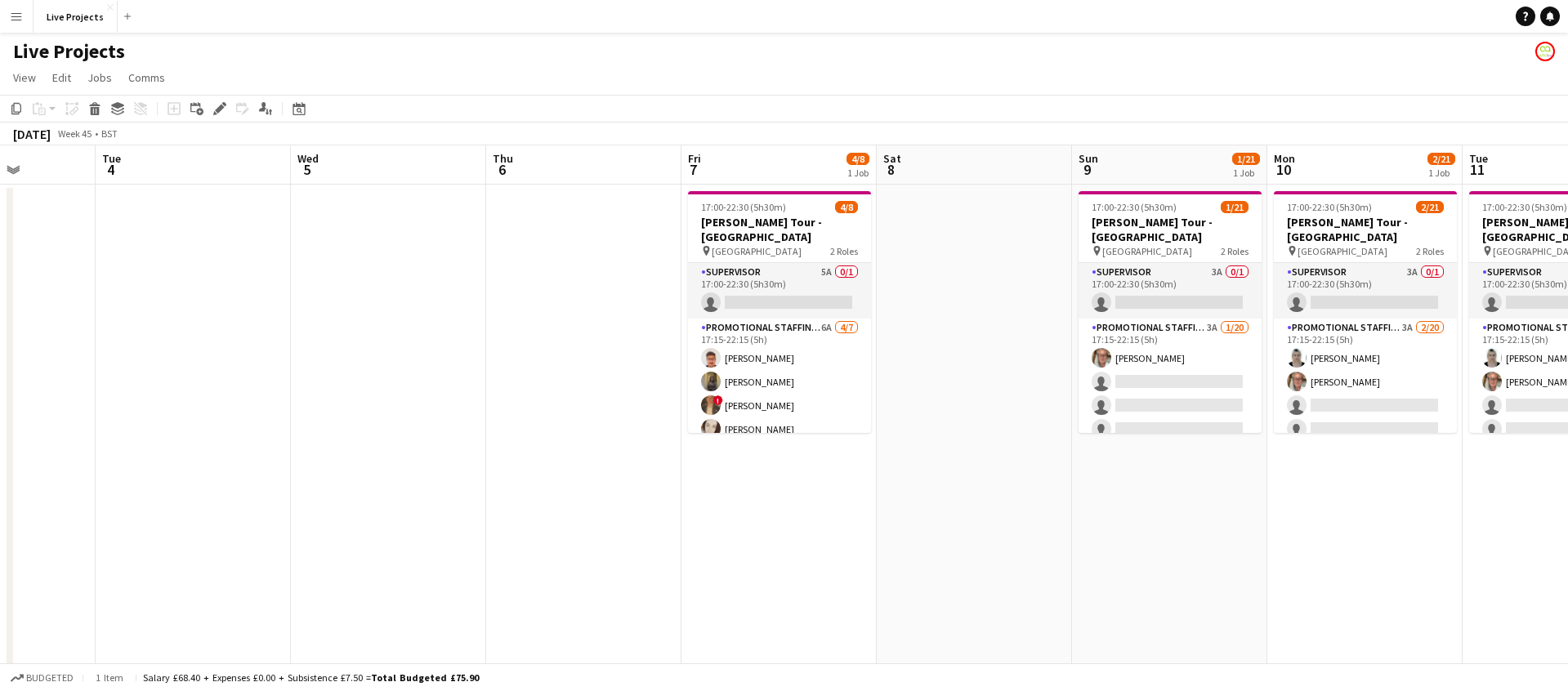
scroll to position [0, 492]
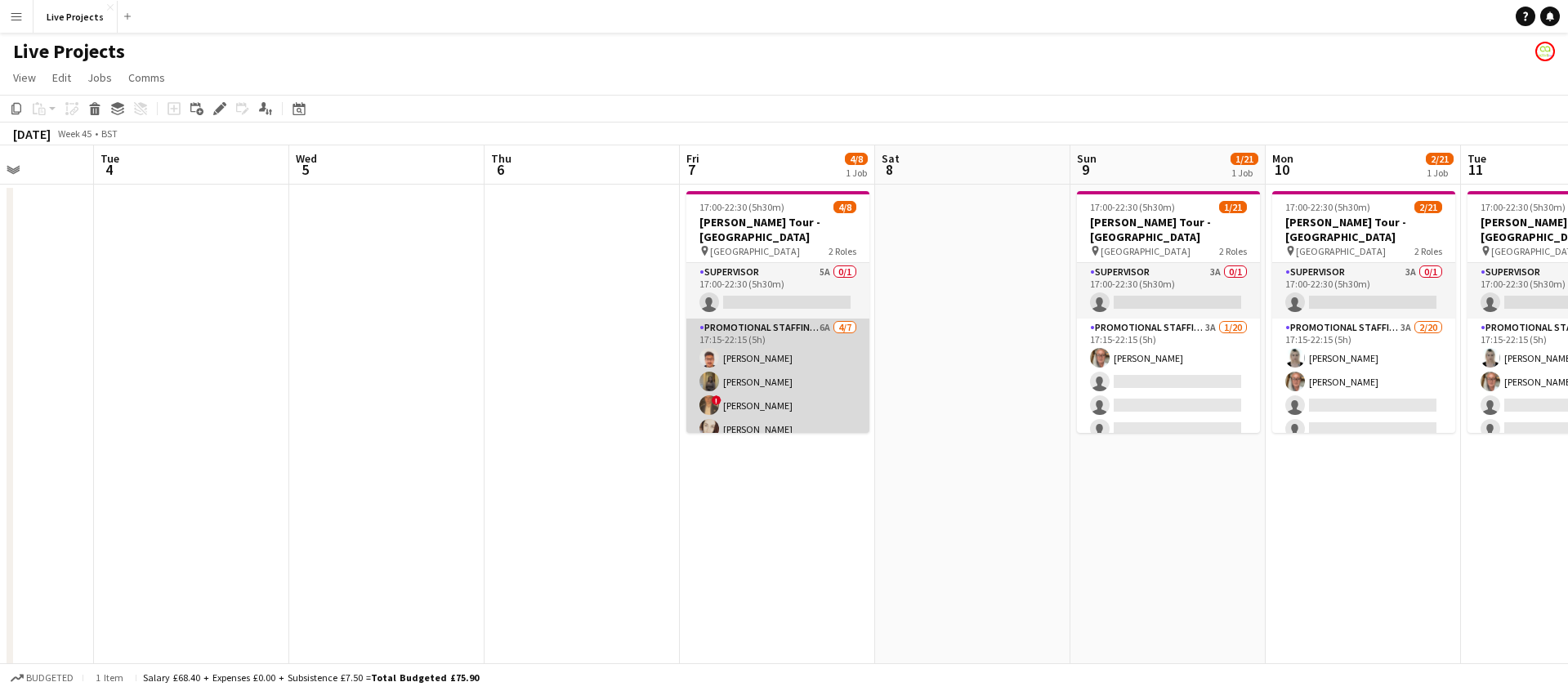
click at [842, 361] on app-card-role "Promotional Staffing (Exhibition Host) 6A [DATE] 17:15-22:15 (5h) [PERSON_NAME]…" at bounding box center [778, 417] width 183 height 198
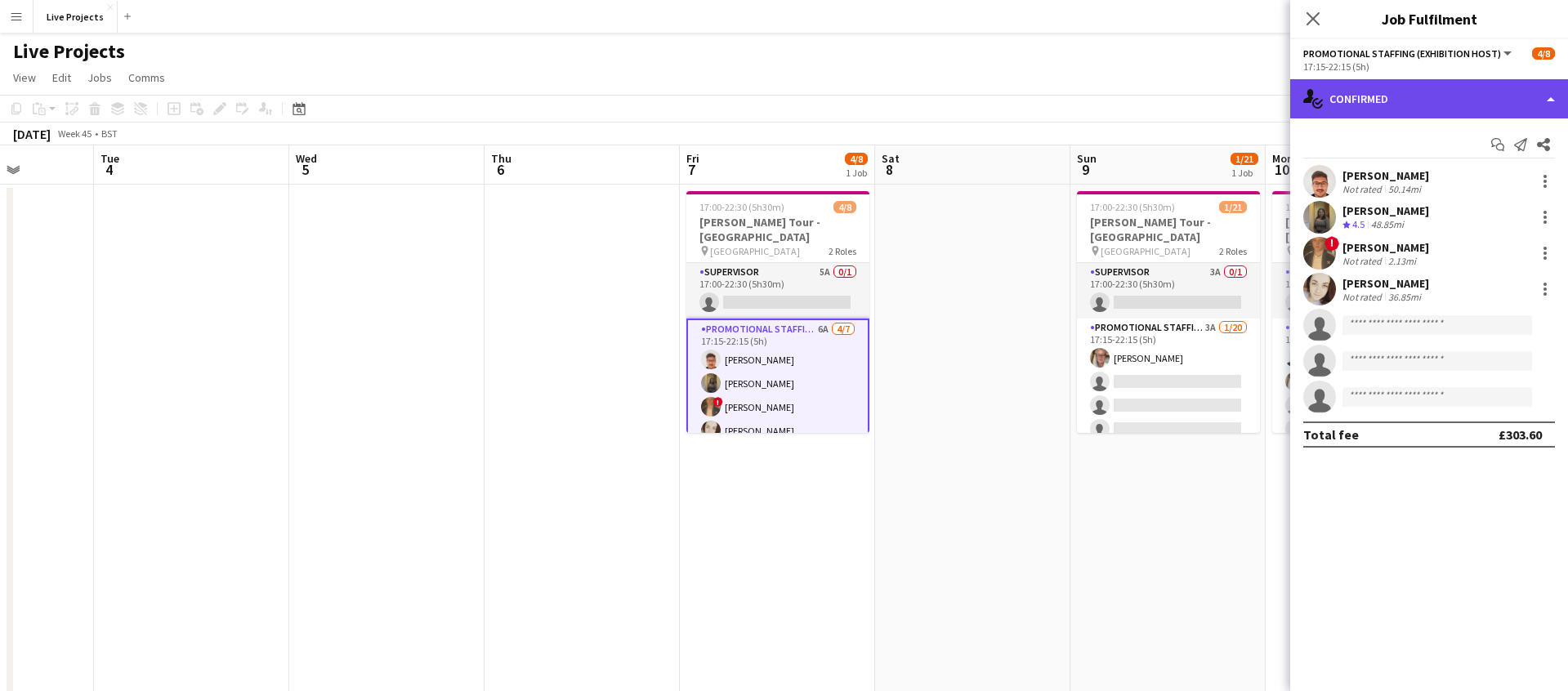
click at [1443, 106] on div "single-neutral-actions-check-2 Confirmed" at bounding box center [1430, 98] width 278 height 39
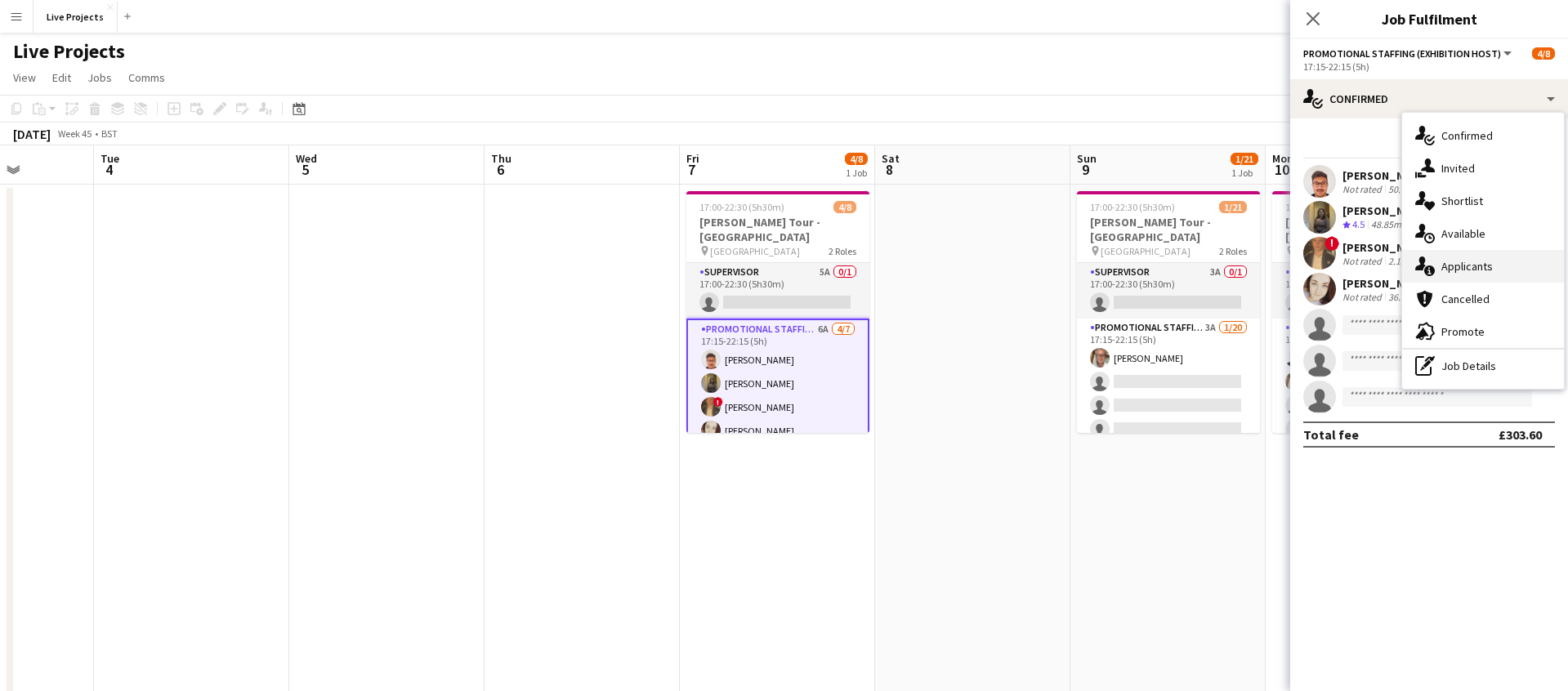
click at [1469, 259] on span "Applicants" at bounding box center [1467, 266] width 51 height 14
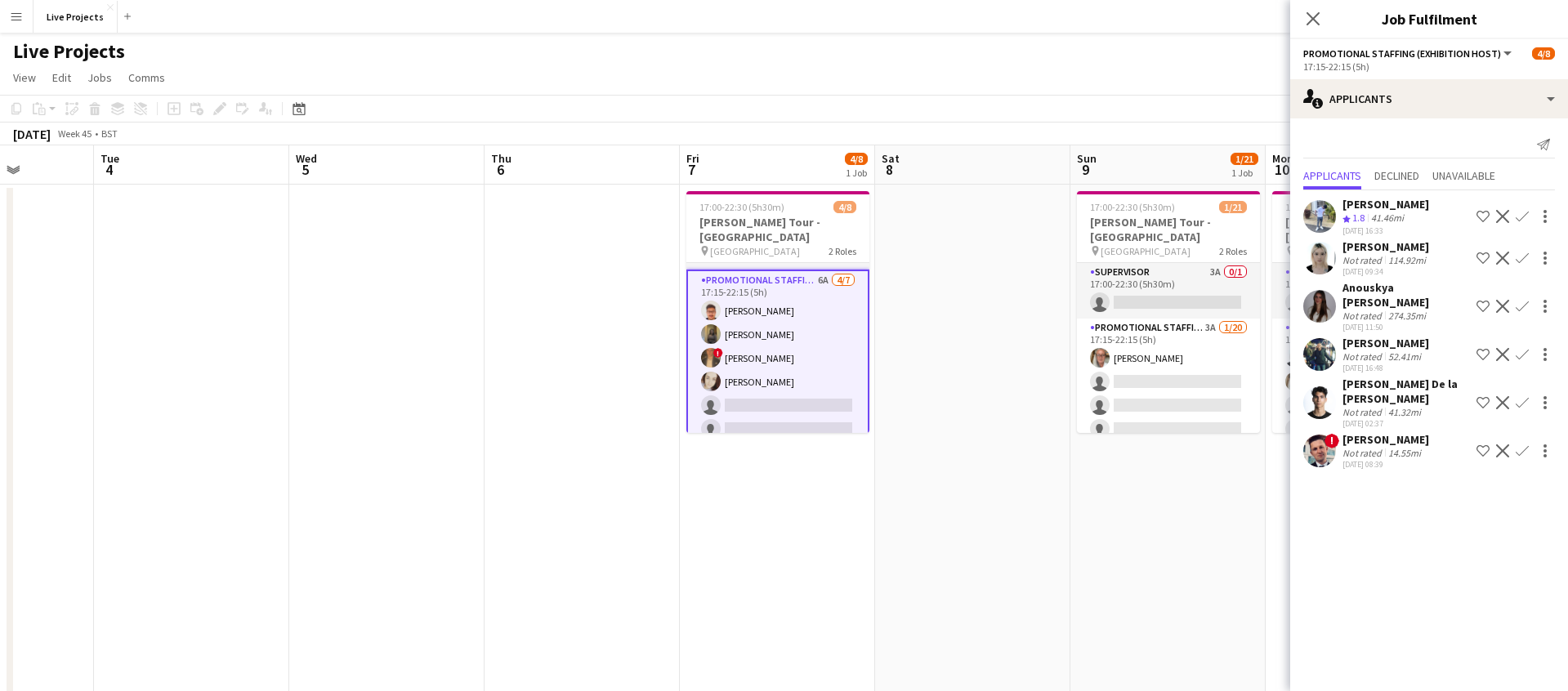
scroll to position [48, 0]
click at [1355, 436] on div "[PERSON_NAME]" at bounding box center [1387, 439] width 87 height 14
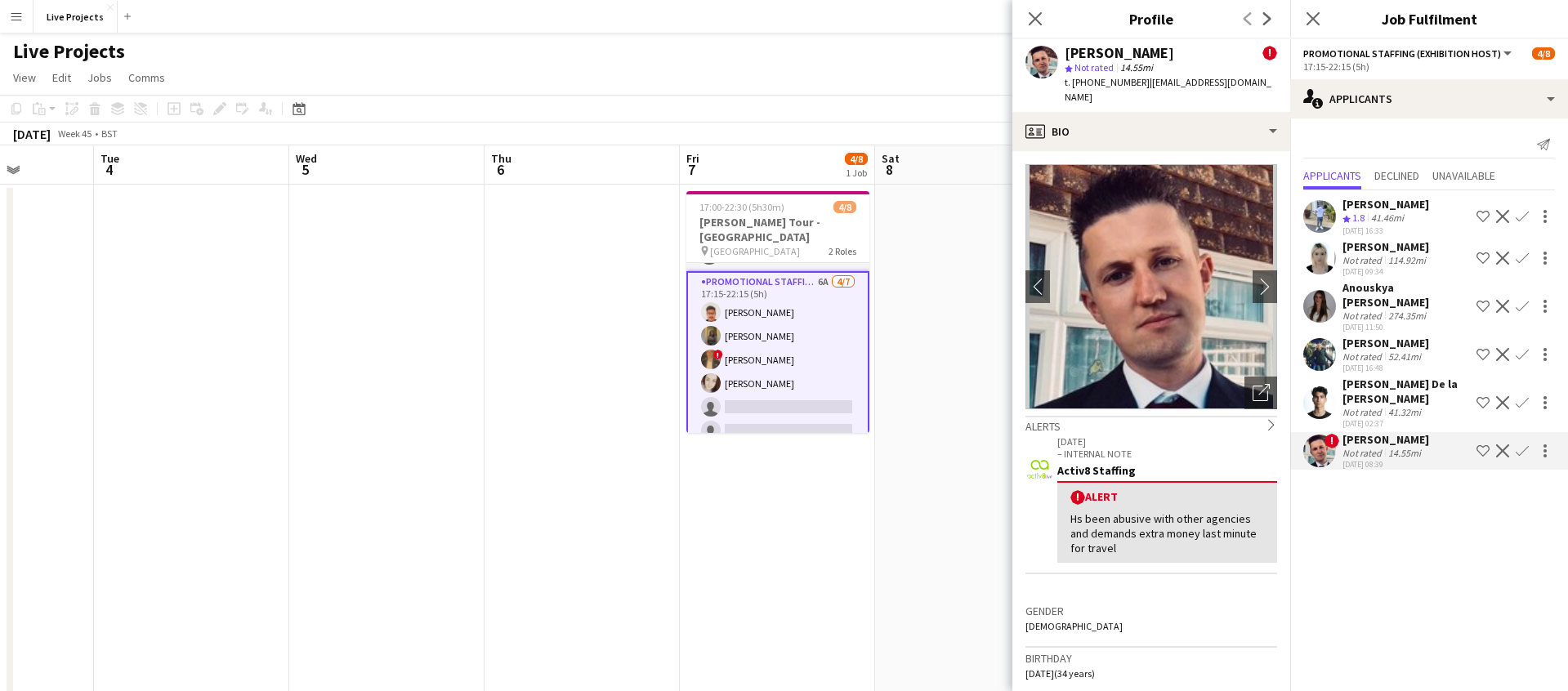
click at [1035, 16] on icon at bounding box center [1035, 19] width 13 height 13
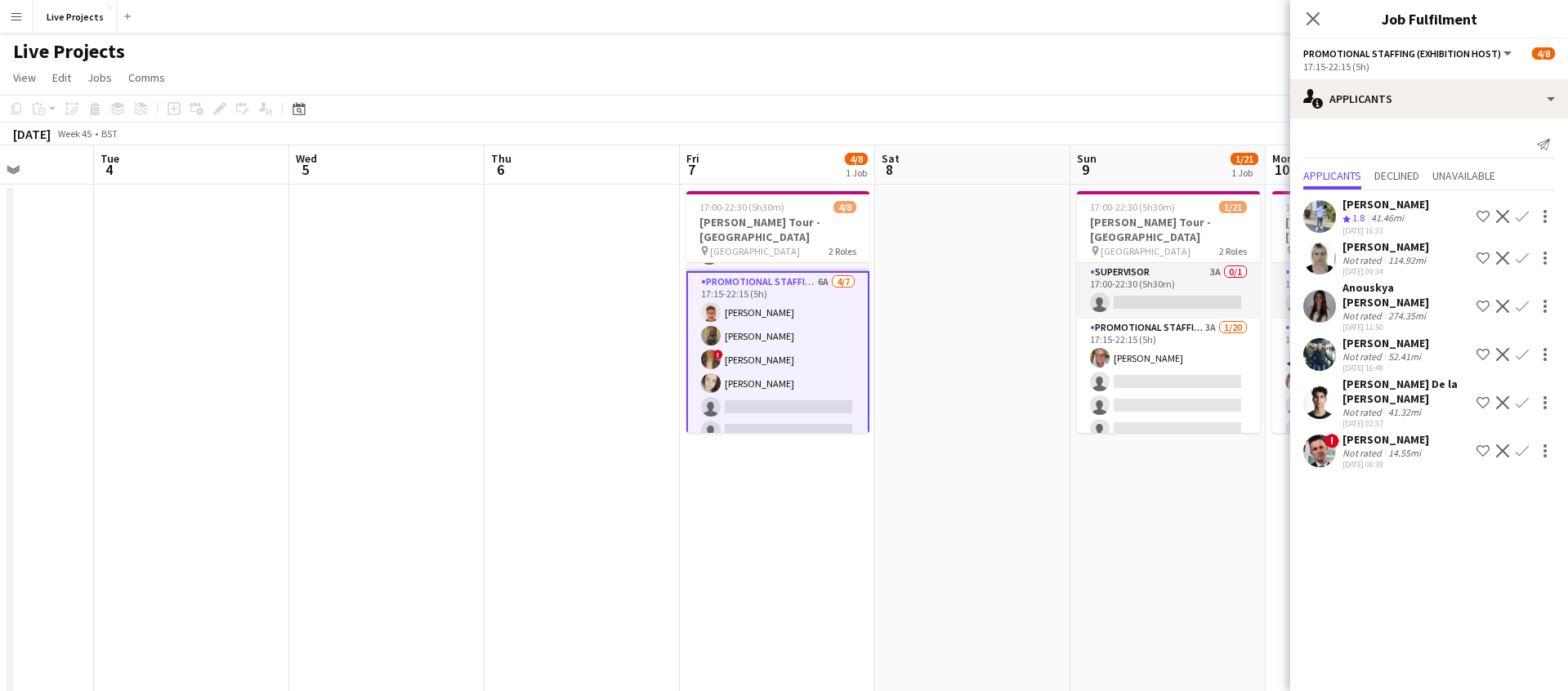
click at [1321, 14] on app-icon "Close pop-in" at bounding box center [1313, 19] width 20 height 20
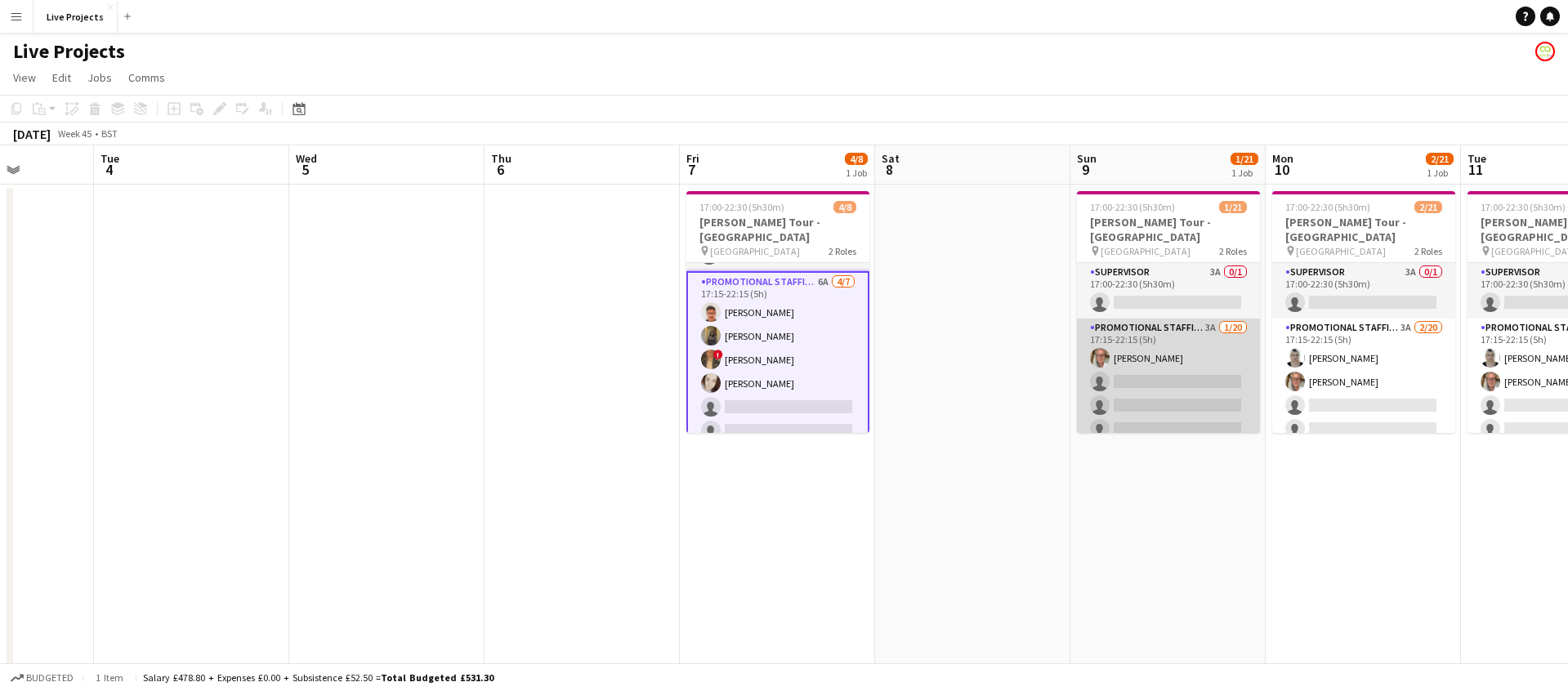
click at [1201, 375] on app-card-role "Promotional Staffing (Exhibition Host) 3A [DATE] 17:15-22:15 (5h) [PERSON_NAME]…" at bounding box center [1168, 571] width 183 height 505
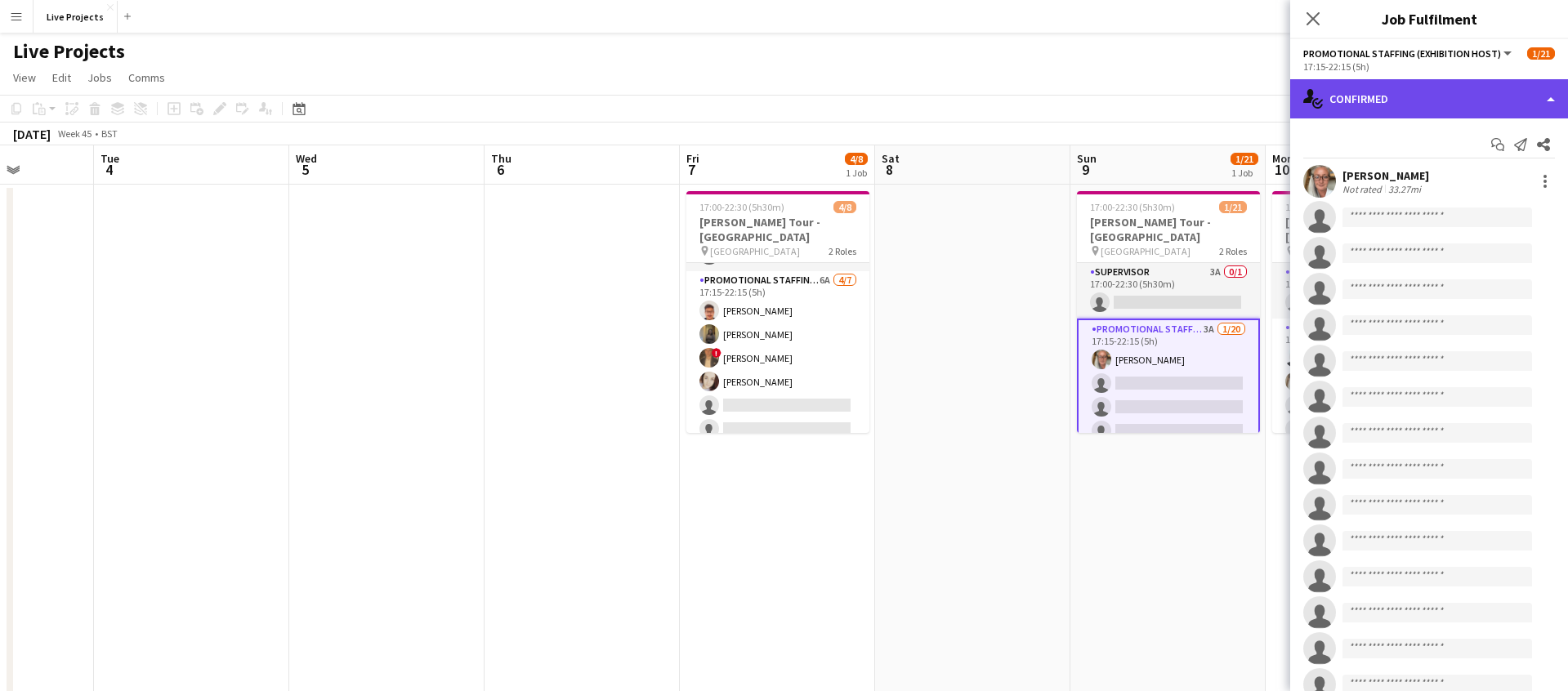
click at [1465, 104] on div "single-neutral-actions-check-2 Confirmed" at bounding box center [1430, 98] width 278 height 39
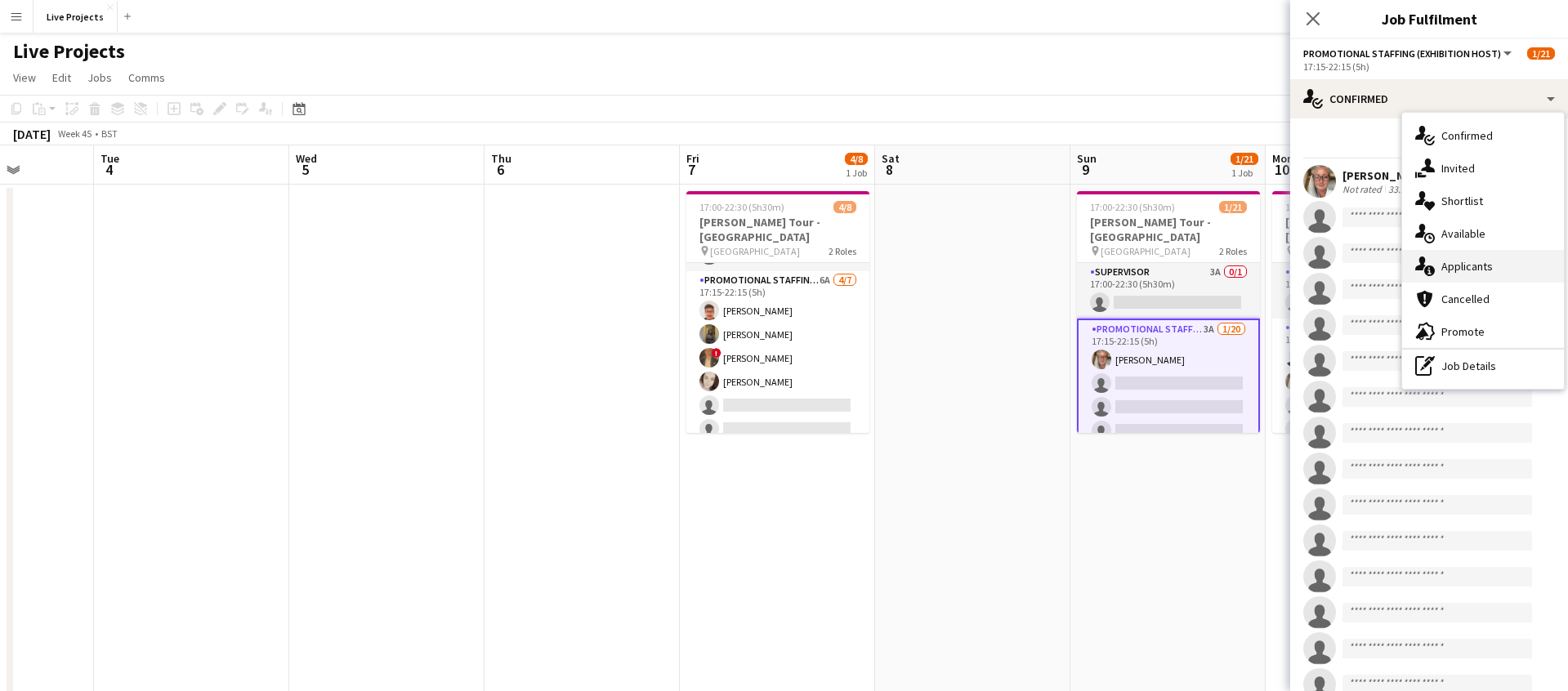
click at [1480, 266] on span "Applicants" at bounding box center [1467, 266] width 51 height 14
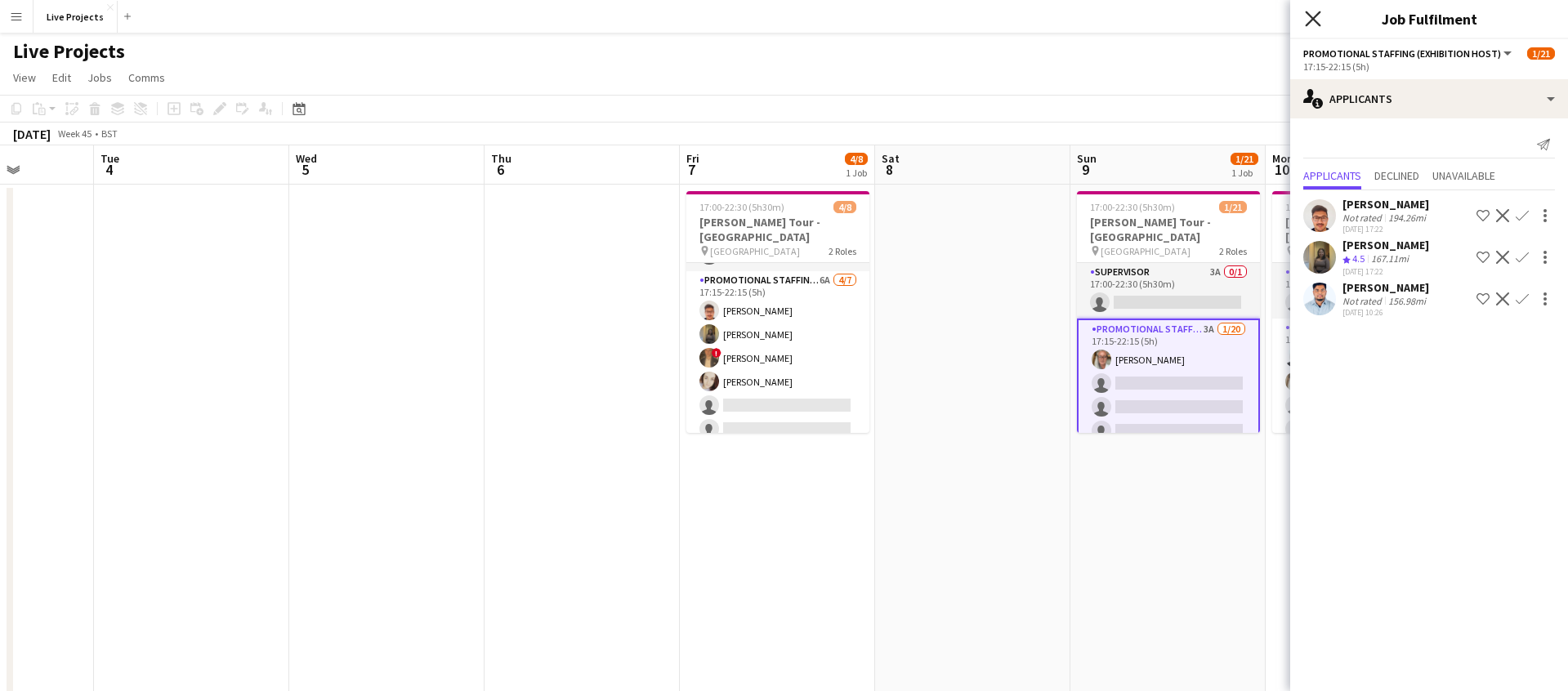
click at [1316, 13] on icon "Close pop-in" at bounding box center [1313, 18] width 15 height 15
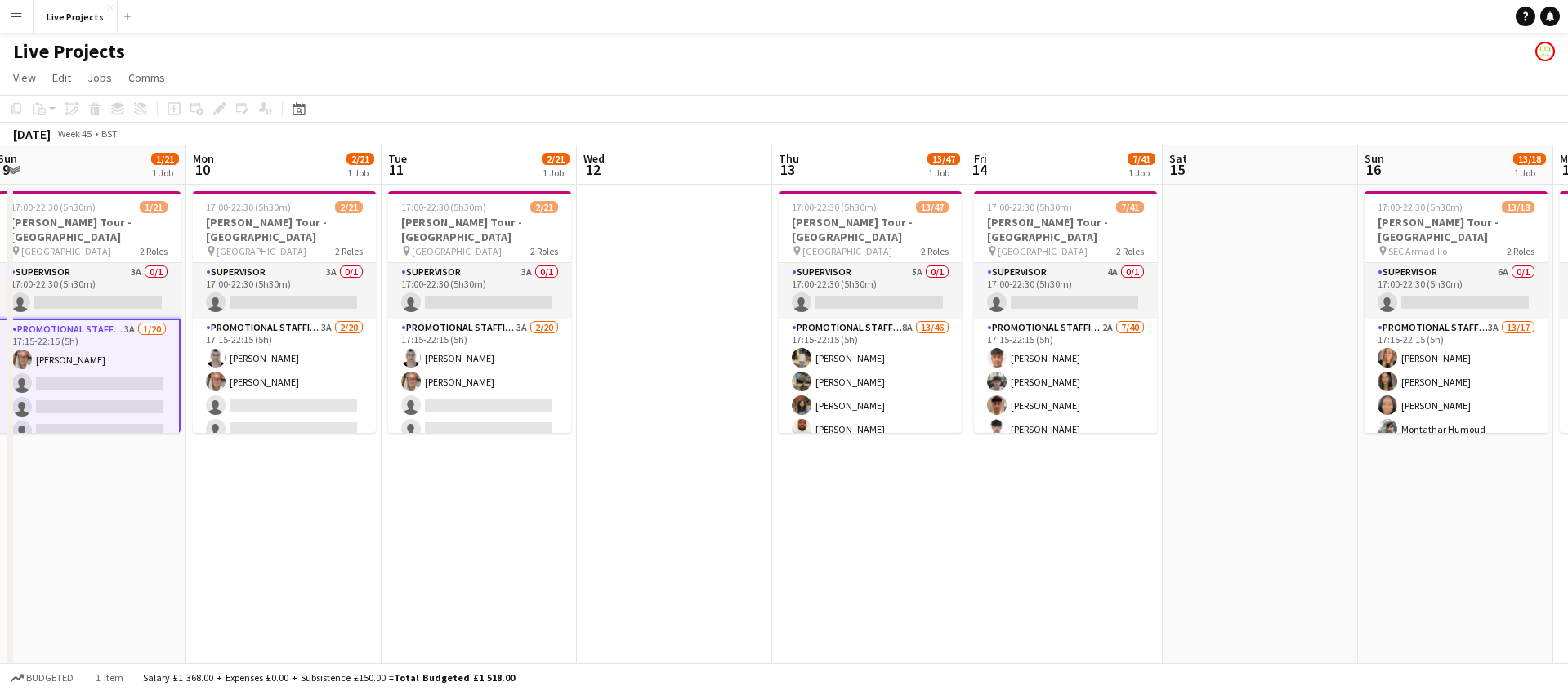
scroll to position [0, 793]
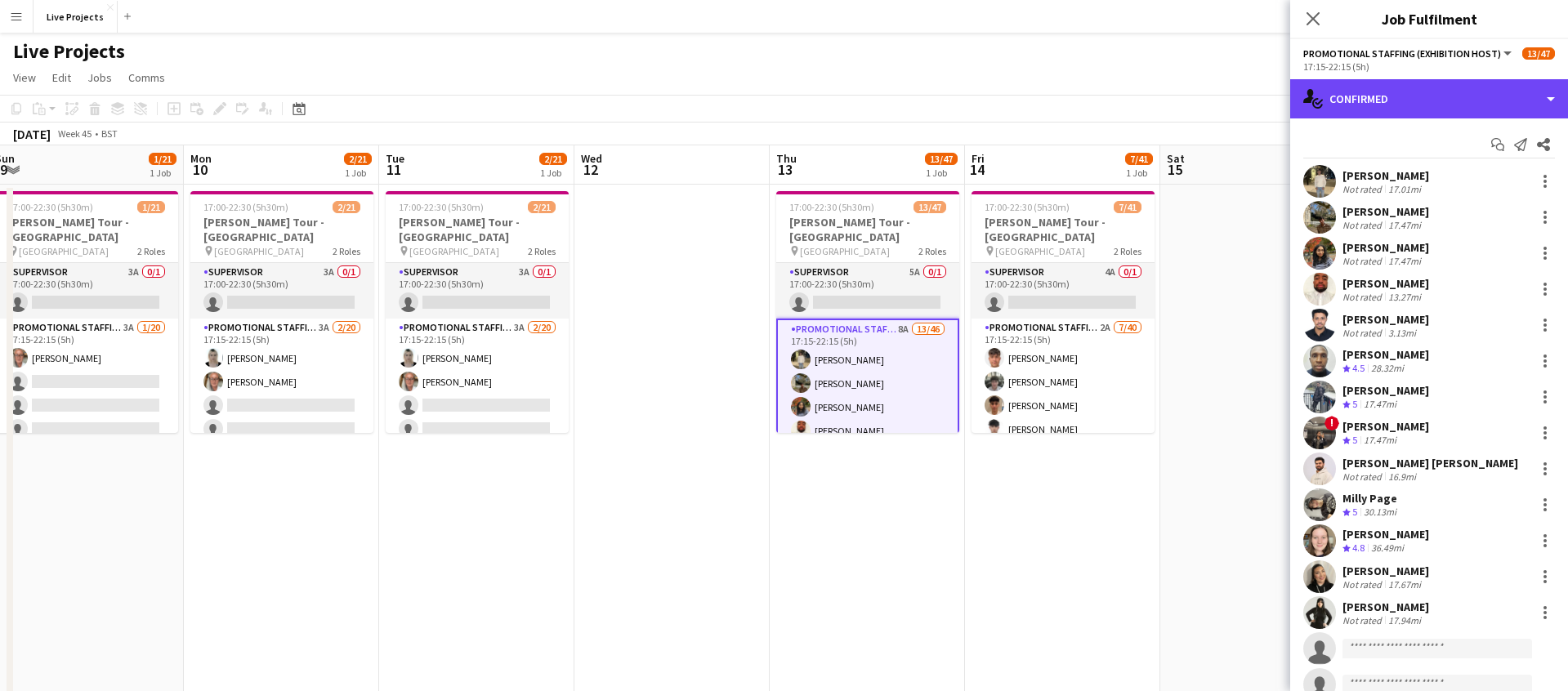
drag, startPoint x: 1473, startPoint y: 108, endPoint x: 1473, endPoint y: 116, distance: 8.0
click at [1473, 108] on div "single-neutral-actions-check-2 Confirmed" at bounding box center [1430, 98] width 278 height 39
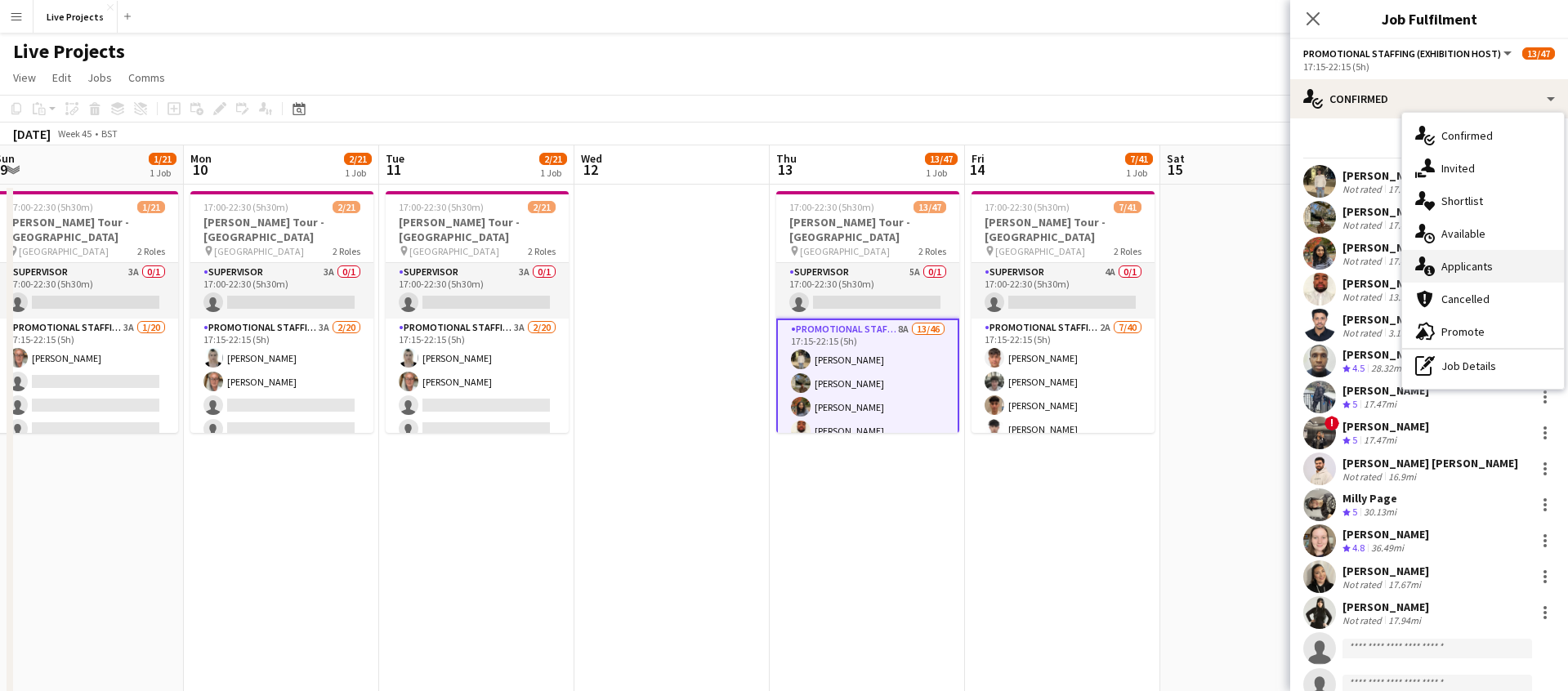
click at [1472, 262] on span "Applicants" at bounding box center [1467, 266] width 51 height 14
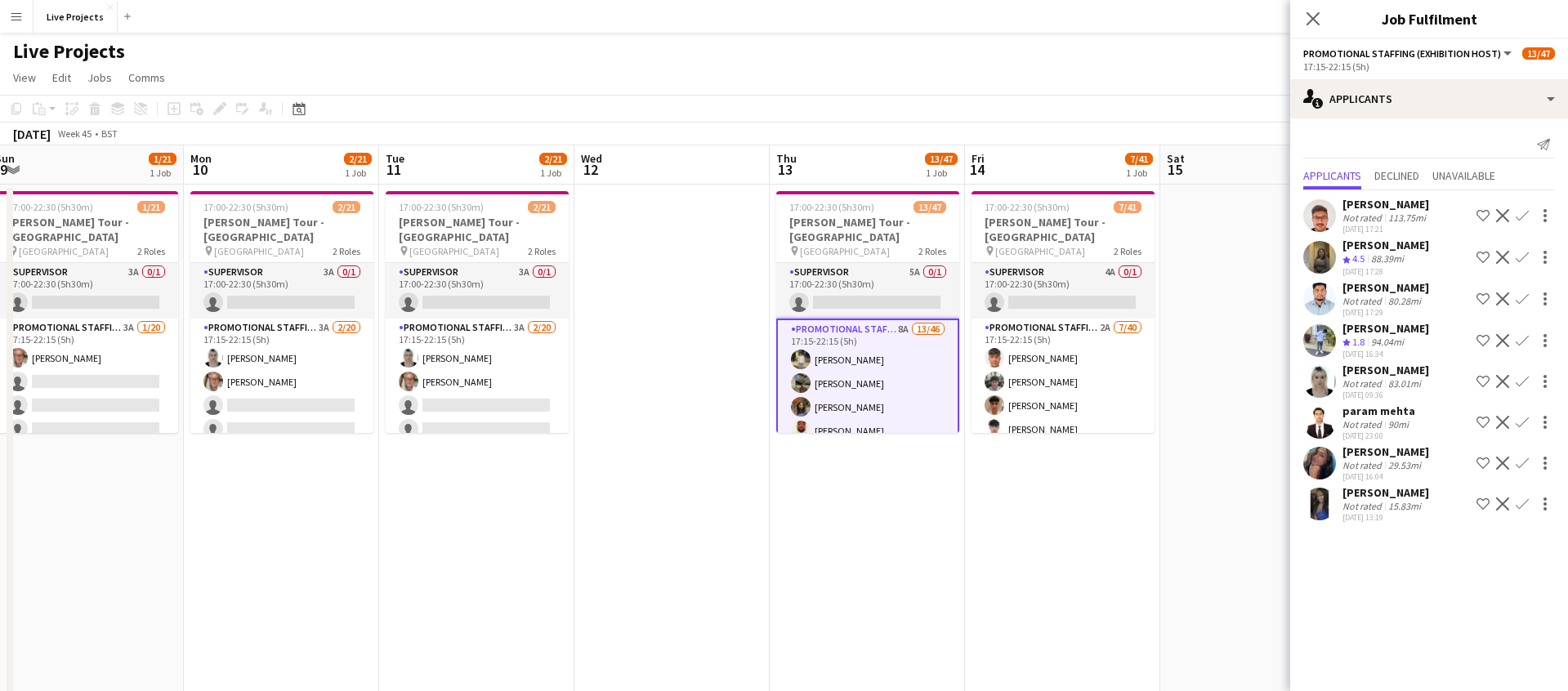
click at [1525, 460] on app-icon "Confirm" at bounding box center [1523, 463] width 13 height 13
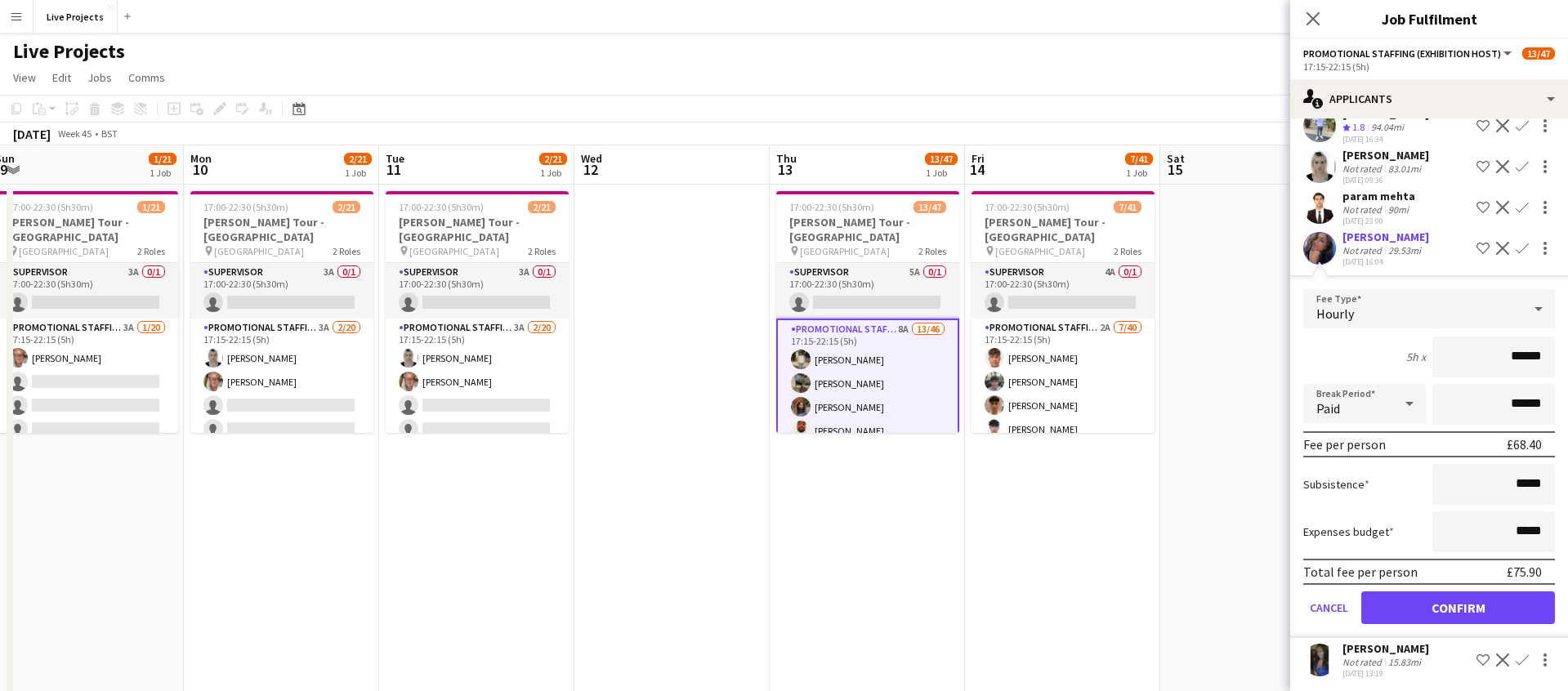
scroll to position [219, 0]
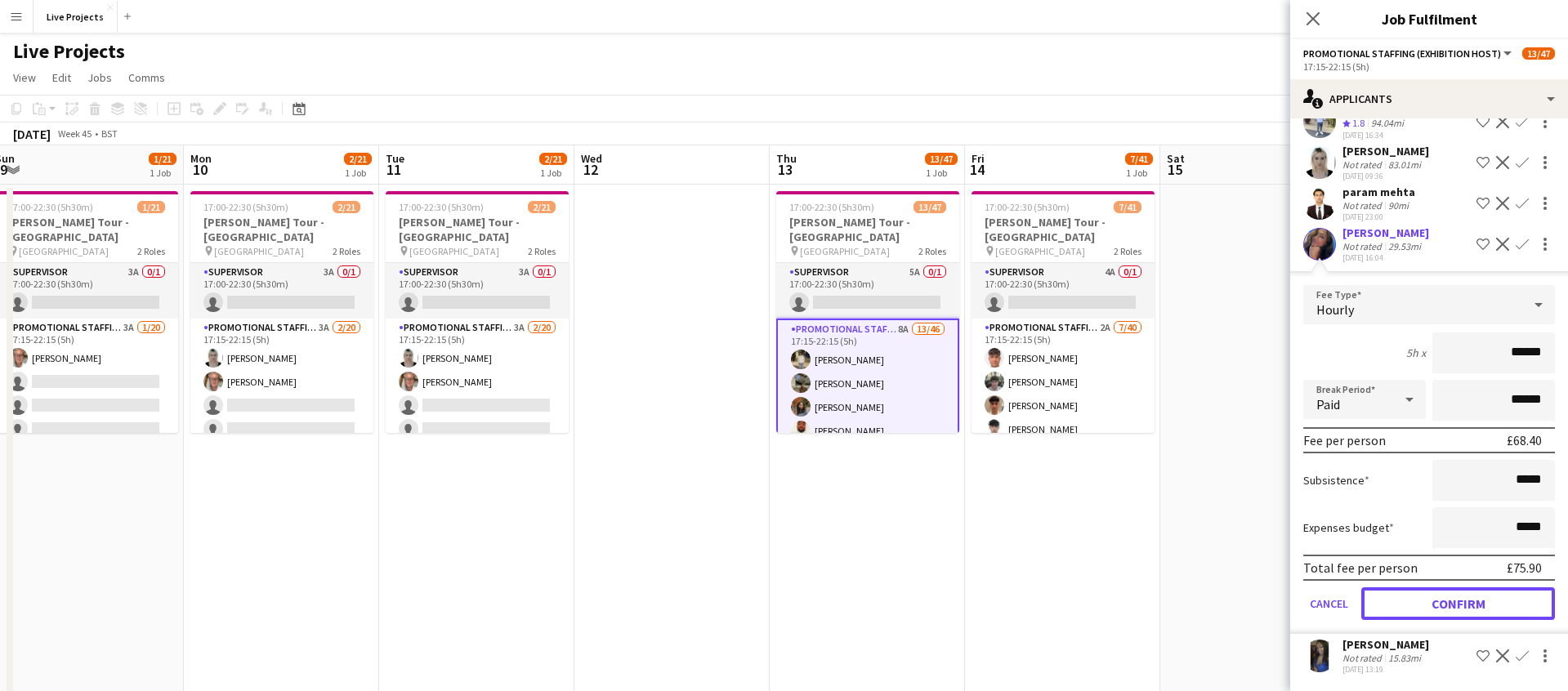
drag, startPoint x: 1468, startPoint y: 596, endPoint x: 1471, endPoint y: 585, distance: 11.4
click at [1467, 595] on button "Confirm" at bounding box center [1458, 603] width 194 height 32
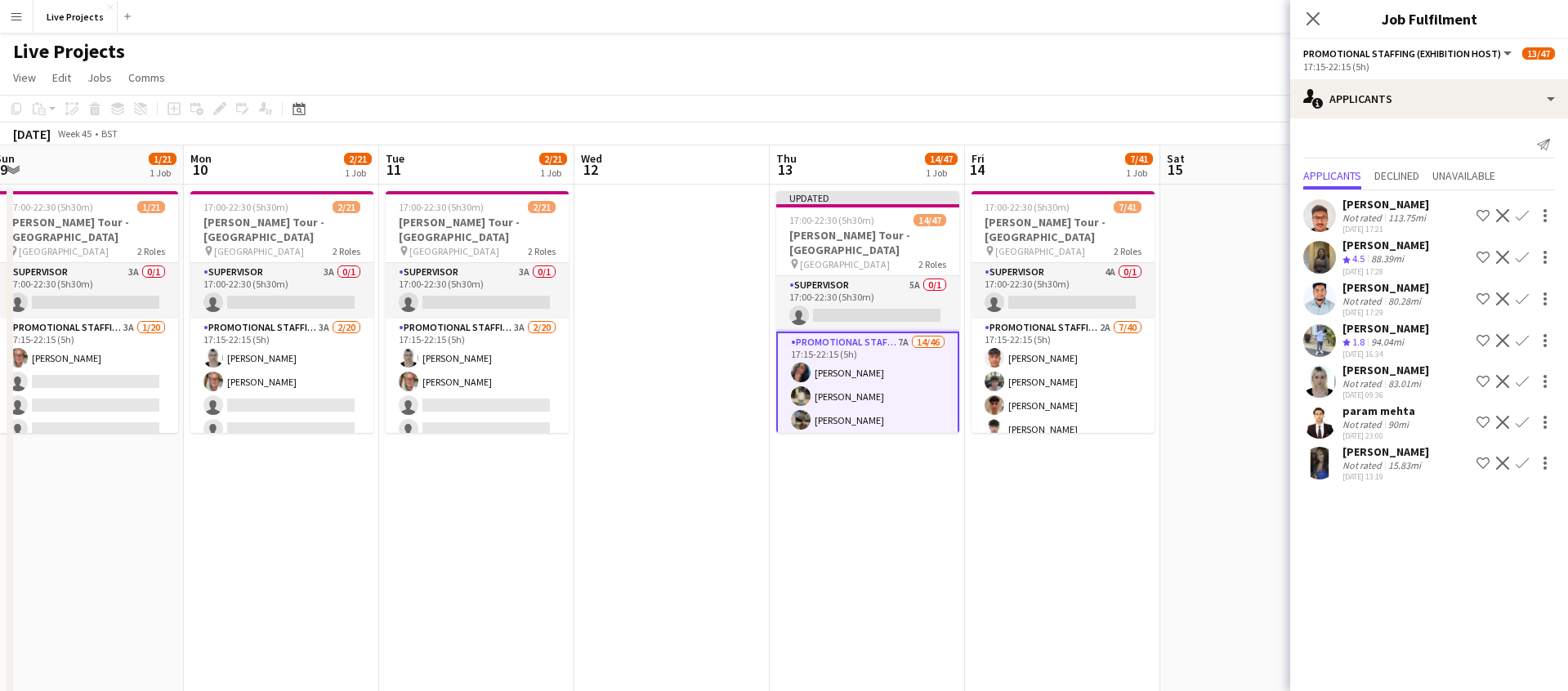
scroll to position [0, 0]
click at [1523, 461] on app-icon "Confirm" at bounding box center [1523, 463] width 13 height 13
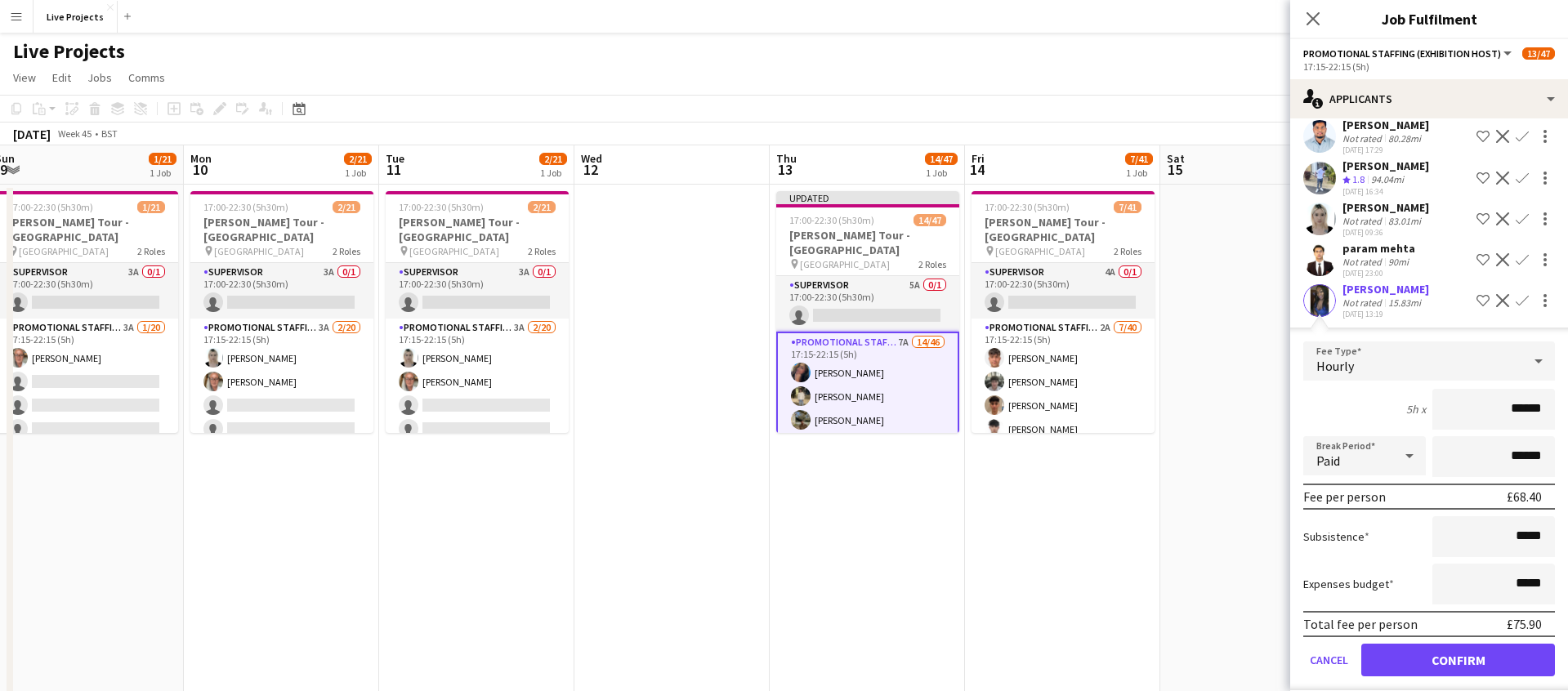
scroll to position [178, 0]
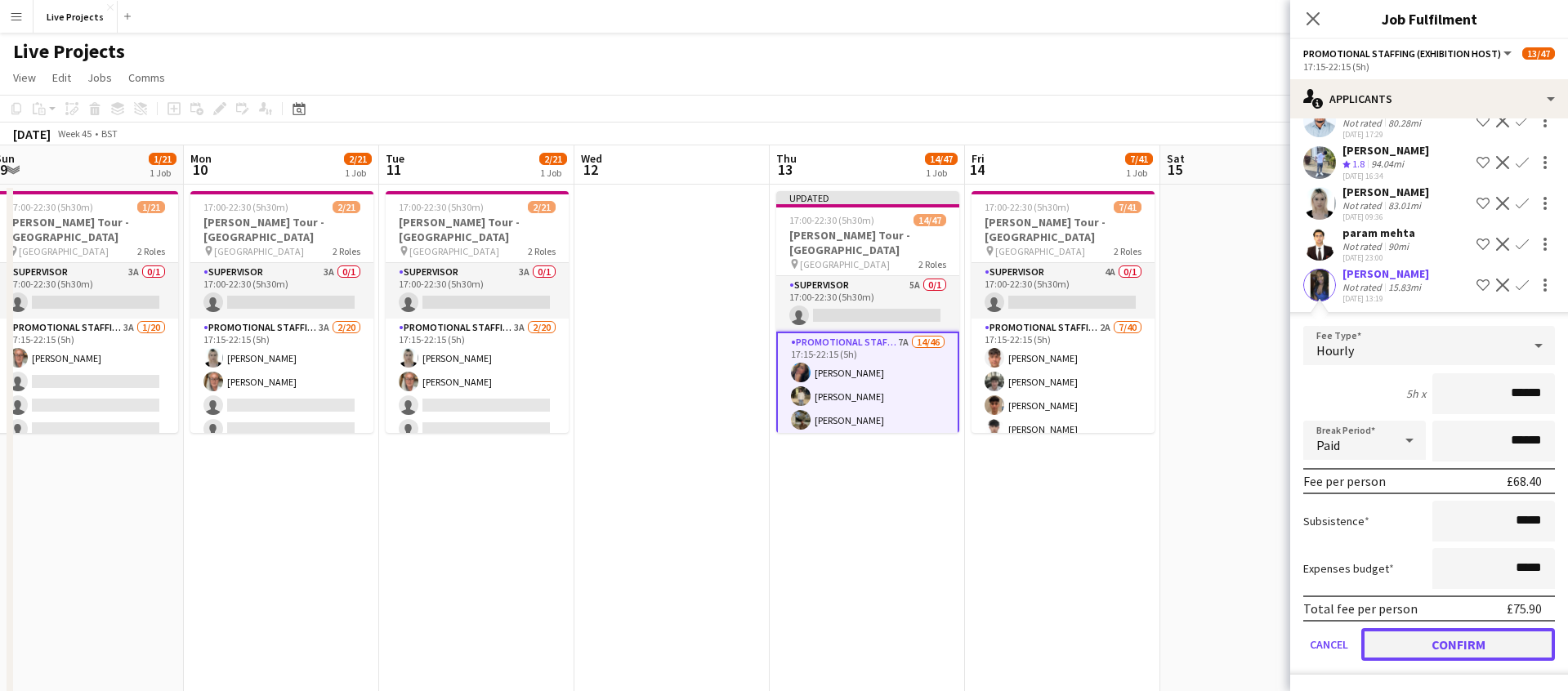
click at [1446, 639] on button "Confirm" at bounding box center [1458, 644] width 194 height 32
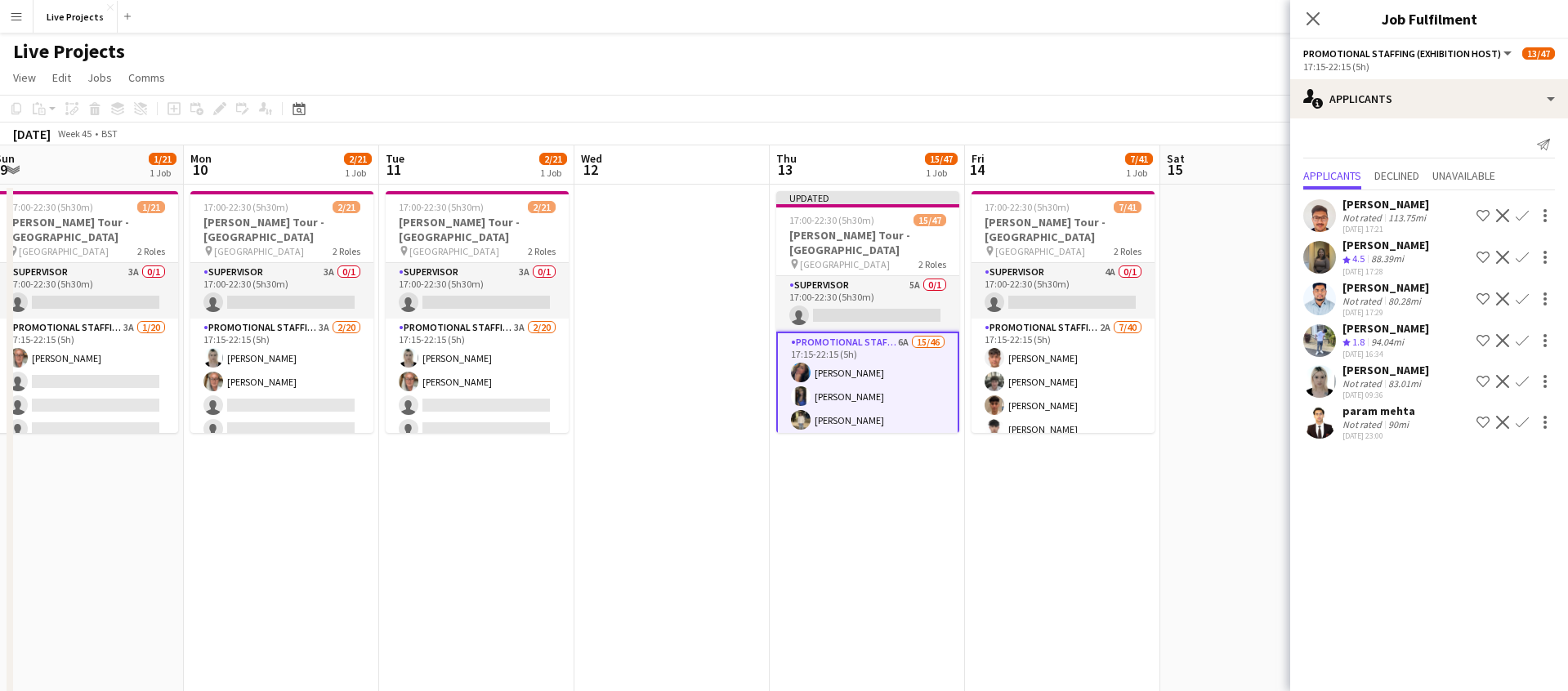
scroll to position [0, 0]
drag, startPoint x: 1312, startPoint y: 13, endPoint x: 1350, endPoint y: 76, distance: 73.6
click at [1312, 13] on icon "Close pop-in" at bounding box center [1313, 19] width 13 height 13
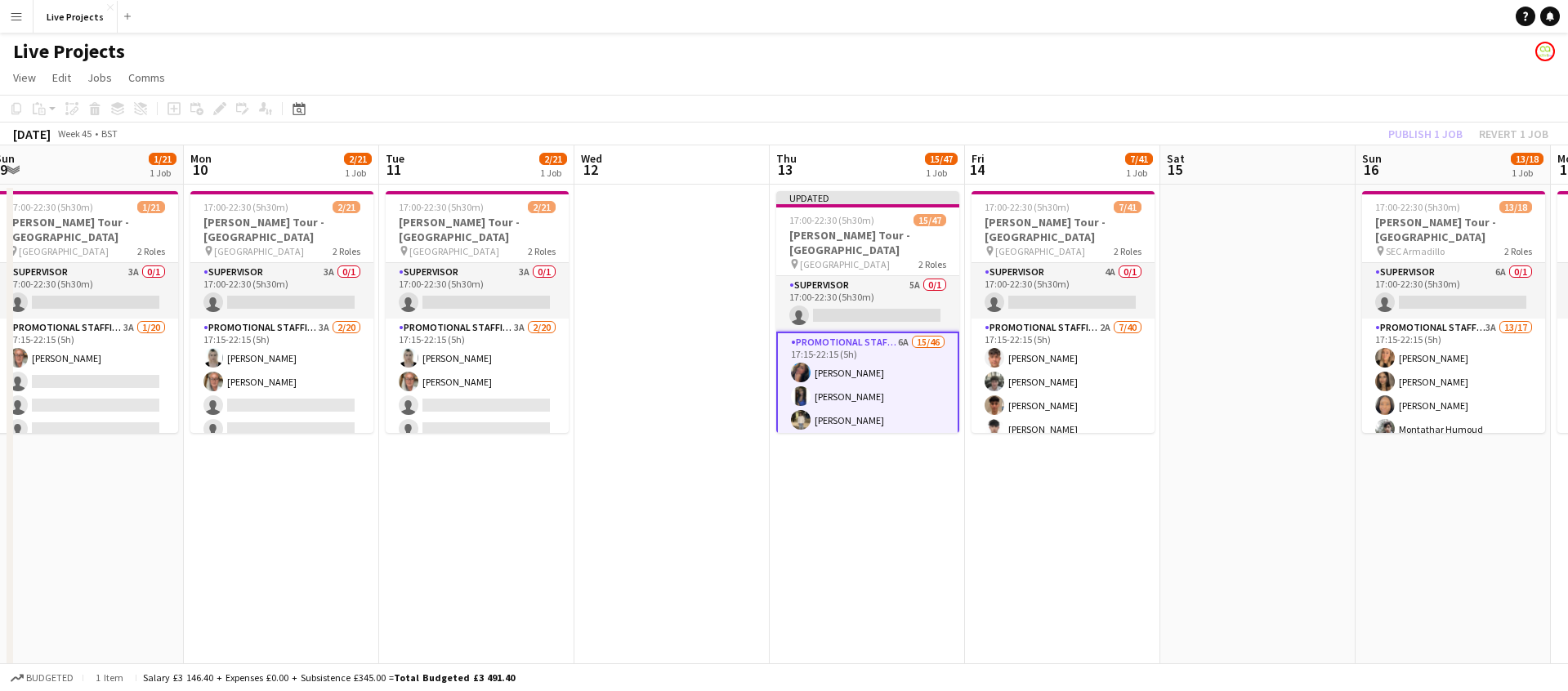
click at [1410, 127] on div "Publish 1 job Revert 1 job" at bounding box center [1469, 134] width 199 height 22
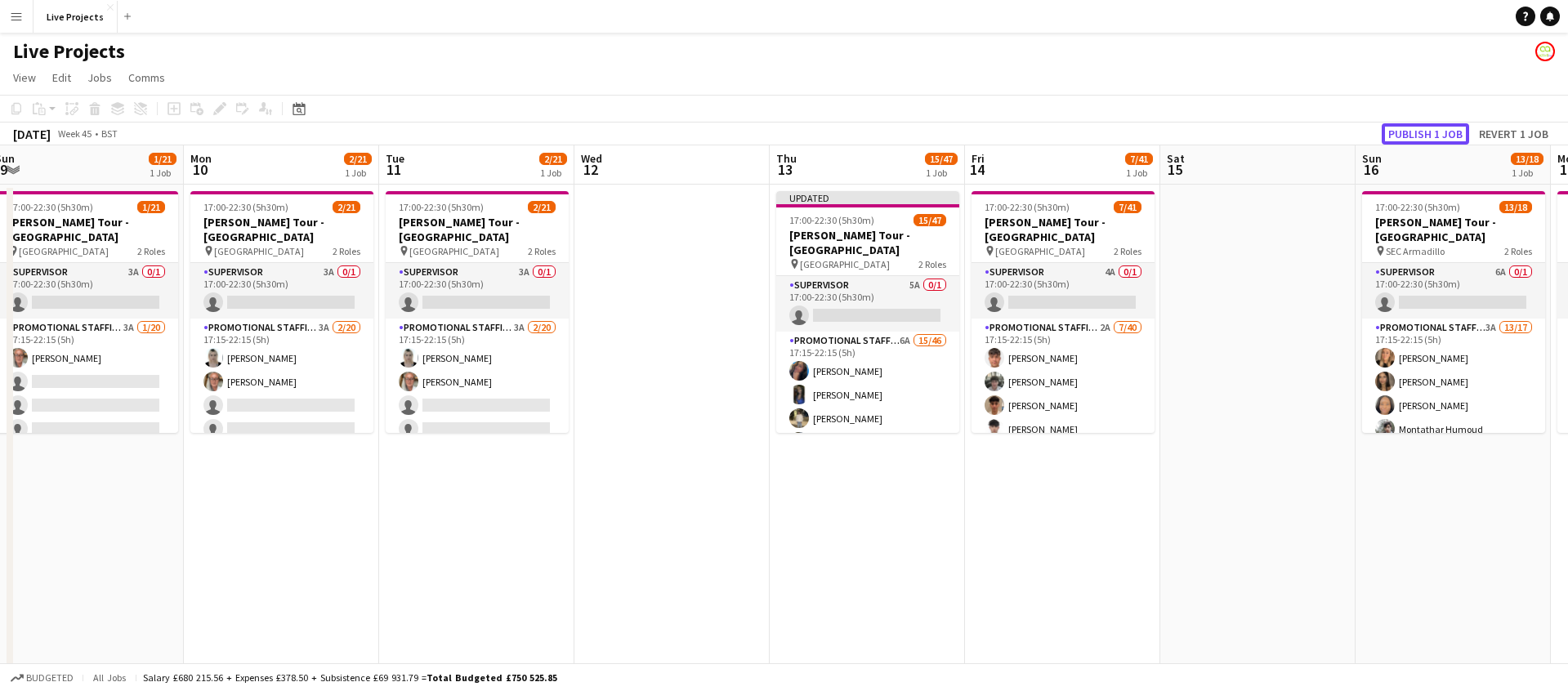
drag, startPoint x: 1410, startPoint y: 127, endPoint x: 1382, endPoint y: 159, distance: 42.5
click at [1410, 127] on button "Publish 1 job" at bounding box center [1425, 134] width 88 height 22
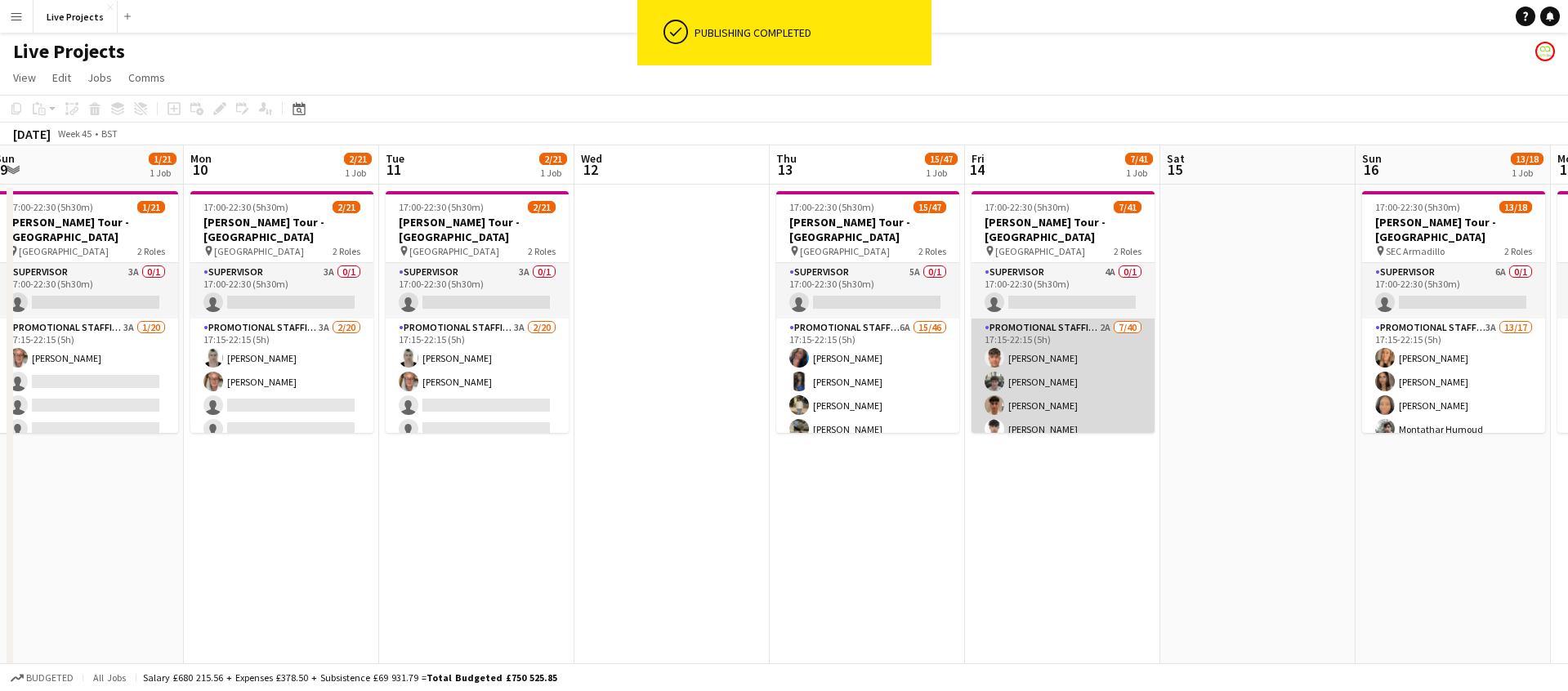
drag, startPoint x: 1106, startPoint y: 359, endPoint x: 1090, endPoint y: 359, distance: 16.0
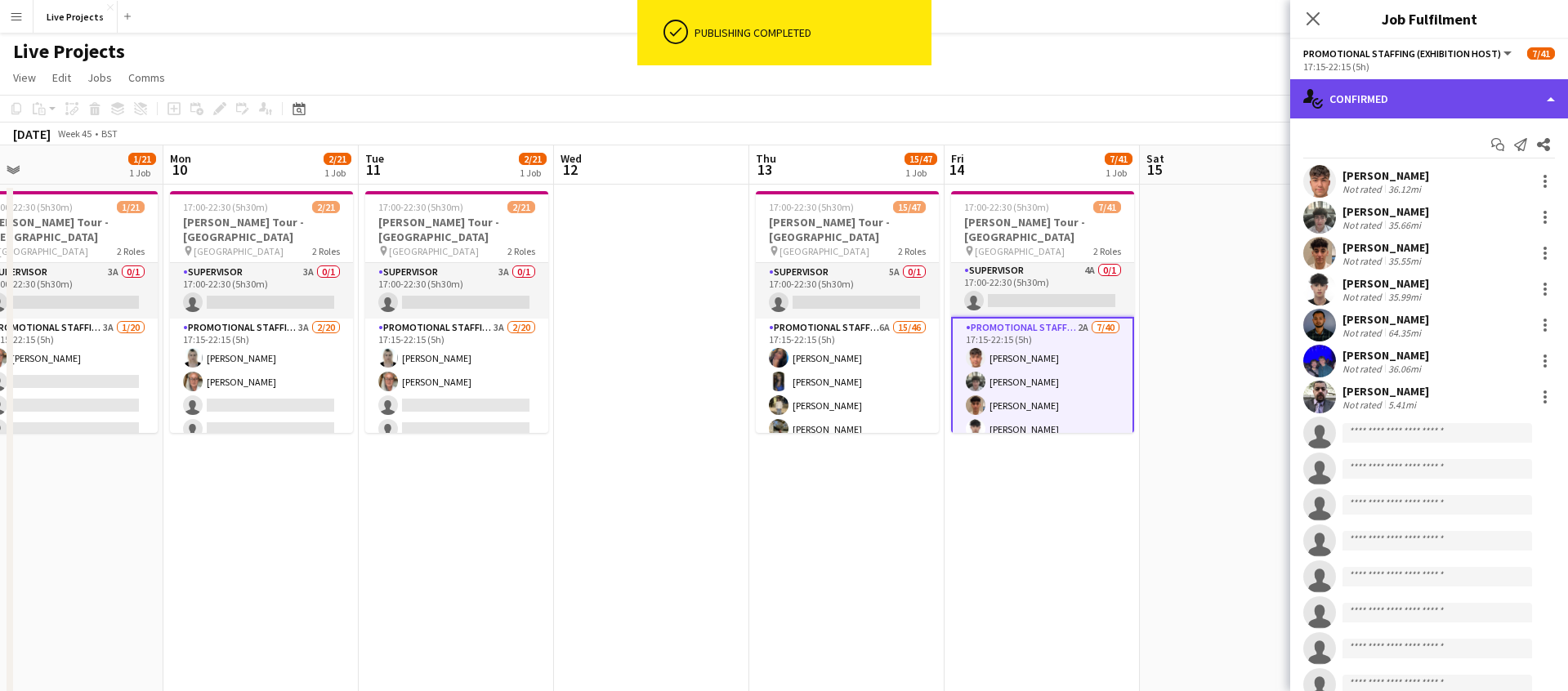
click at [1468, 95] on div "single-neutral-actions-check-2 Confirmed" at bounding box center [1430, 98] width 278 height 39
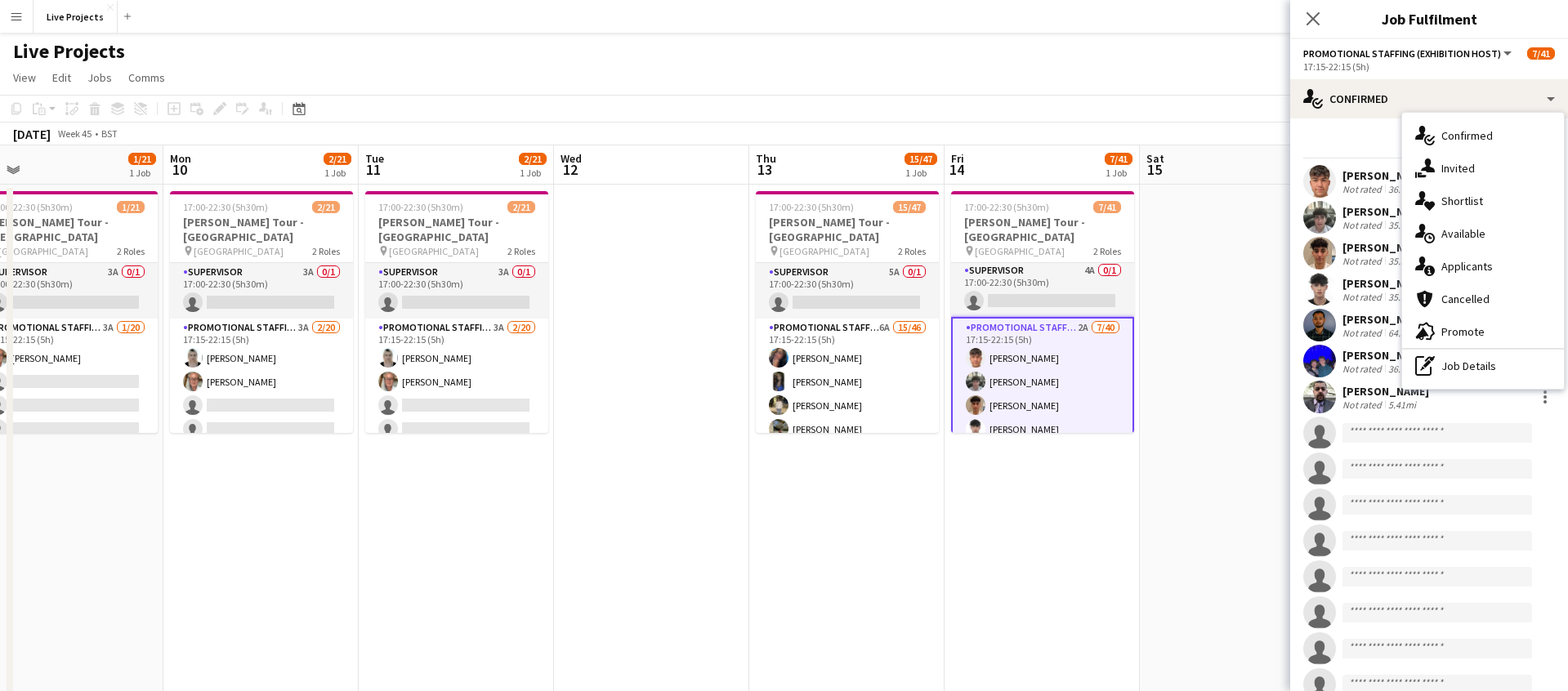
drag, startPoint x: 1471, startPoint y: 268, endPoint x: 1469, endPoint y: 280, distance: 12.2
click at [1471, 268] on span "Applicants" at bounding box center [1467, 266] width 51 height 14
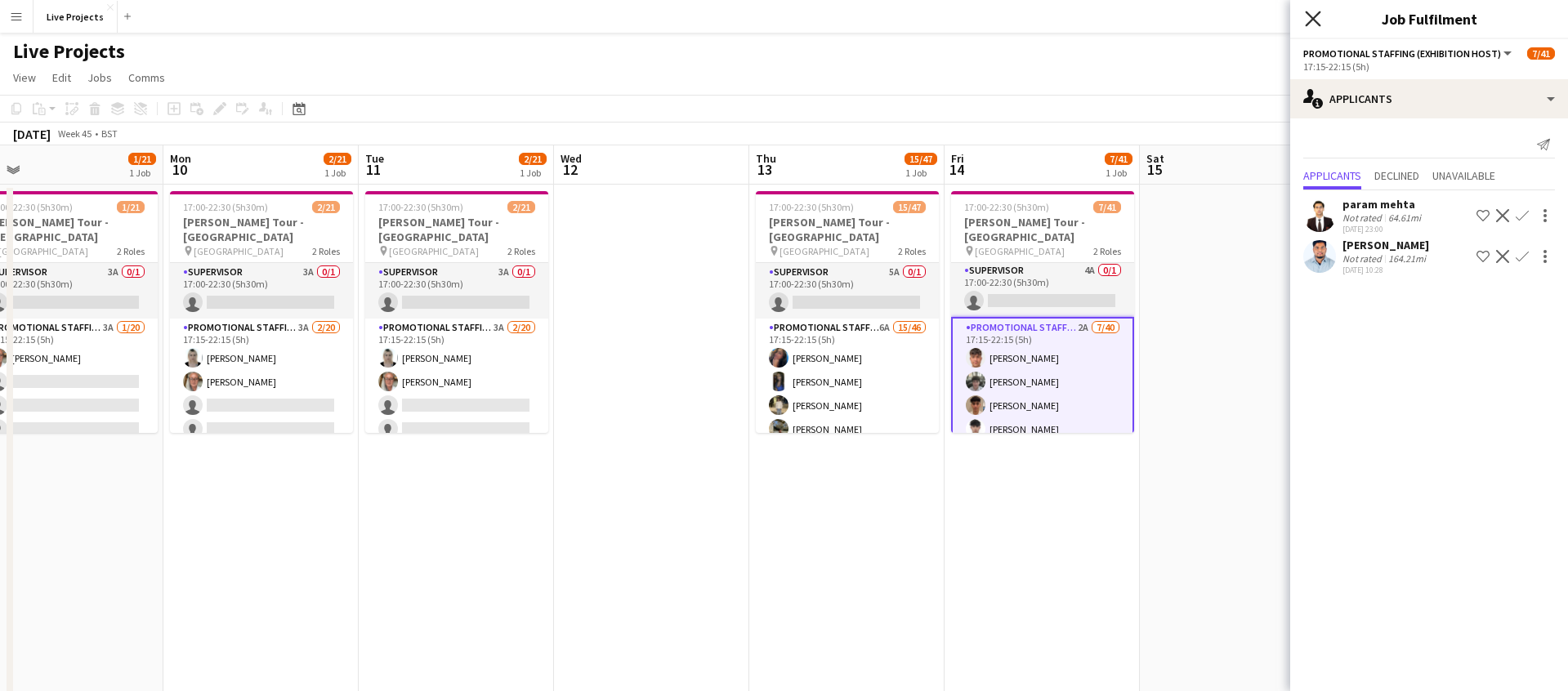
click at [1309, 14] on icon at bounding box center [1313, 18] width 15 height 15
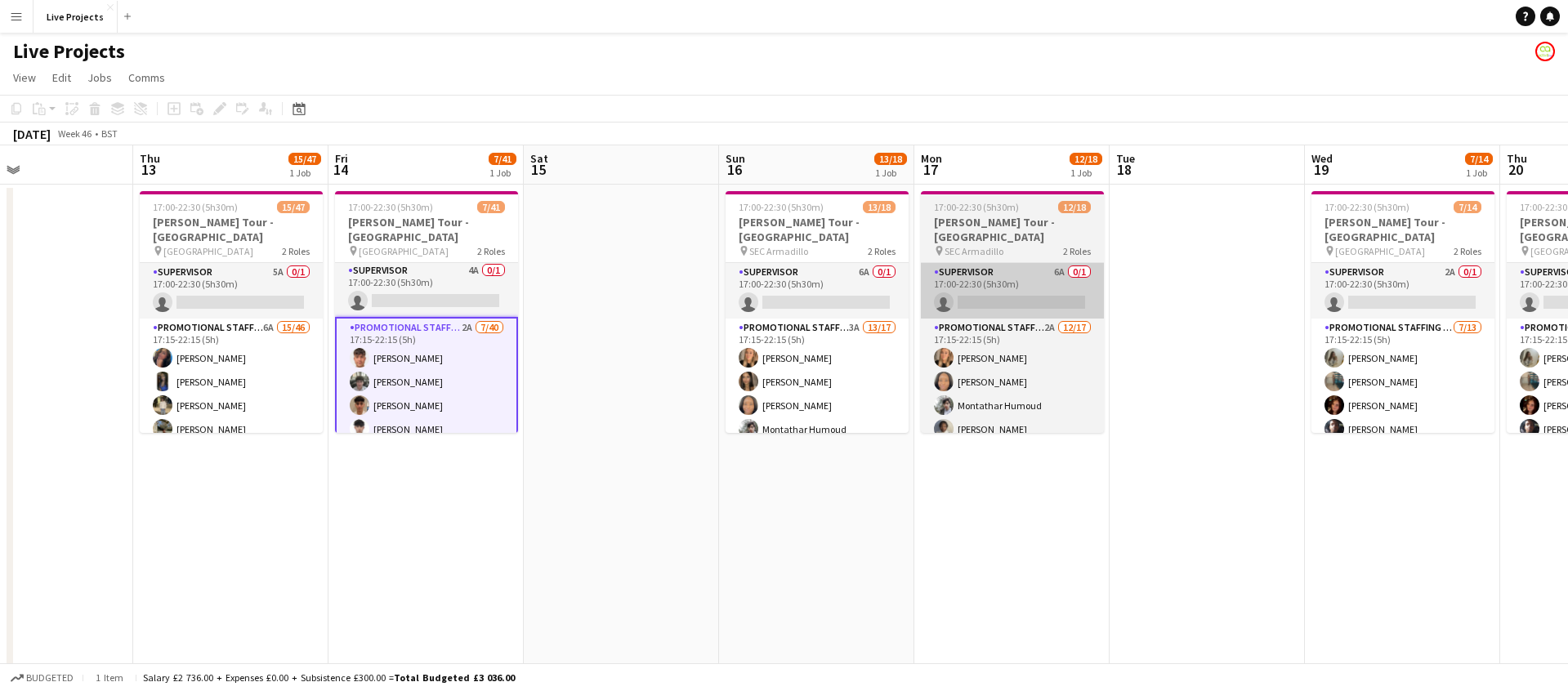
scroll to position [0, 650]
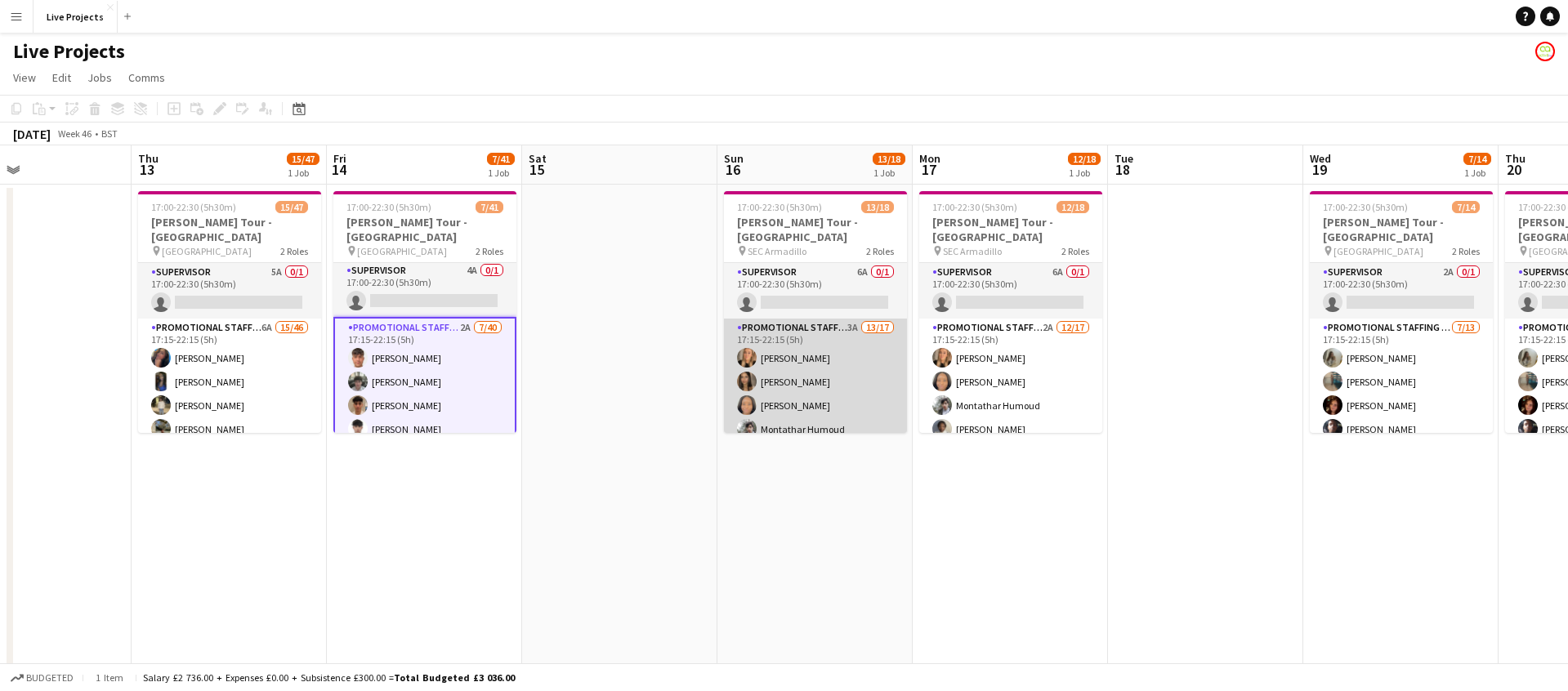
click at [851, 359] on app-card-role "Promotional Staffing (Exhibition Host) 3A 13/17 17:15-22:15 (5h) [PERSON_NAME] …" at bounding box center [815, 538] width 183 height 439
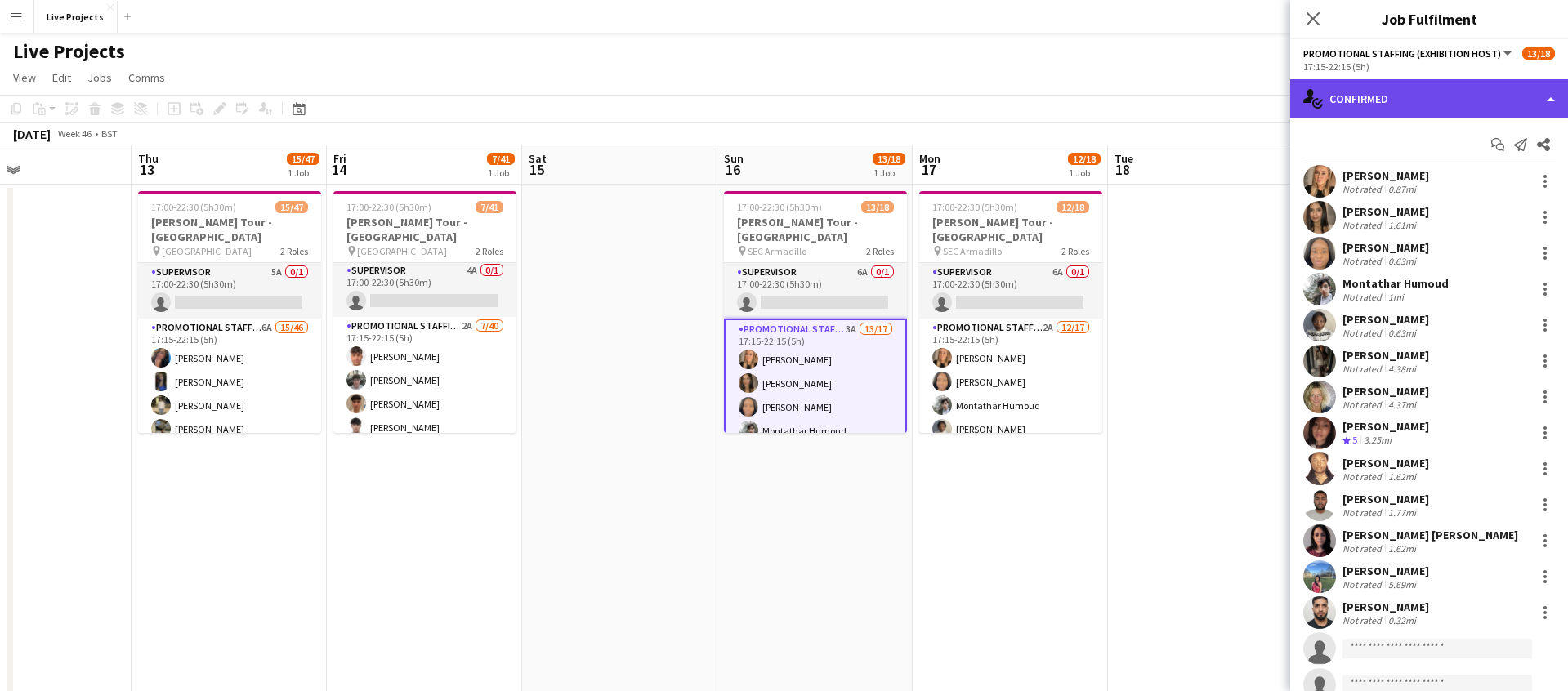
click at [1436, 103] on div "single-neutral-actions-check-2 Confirmed" at bounding box center [1430, 98] width 278 height 39
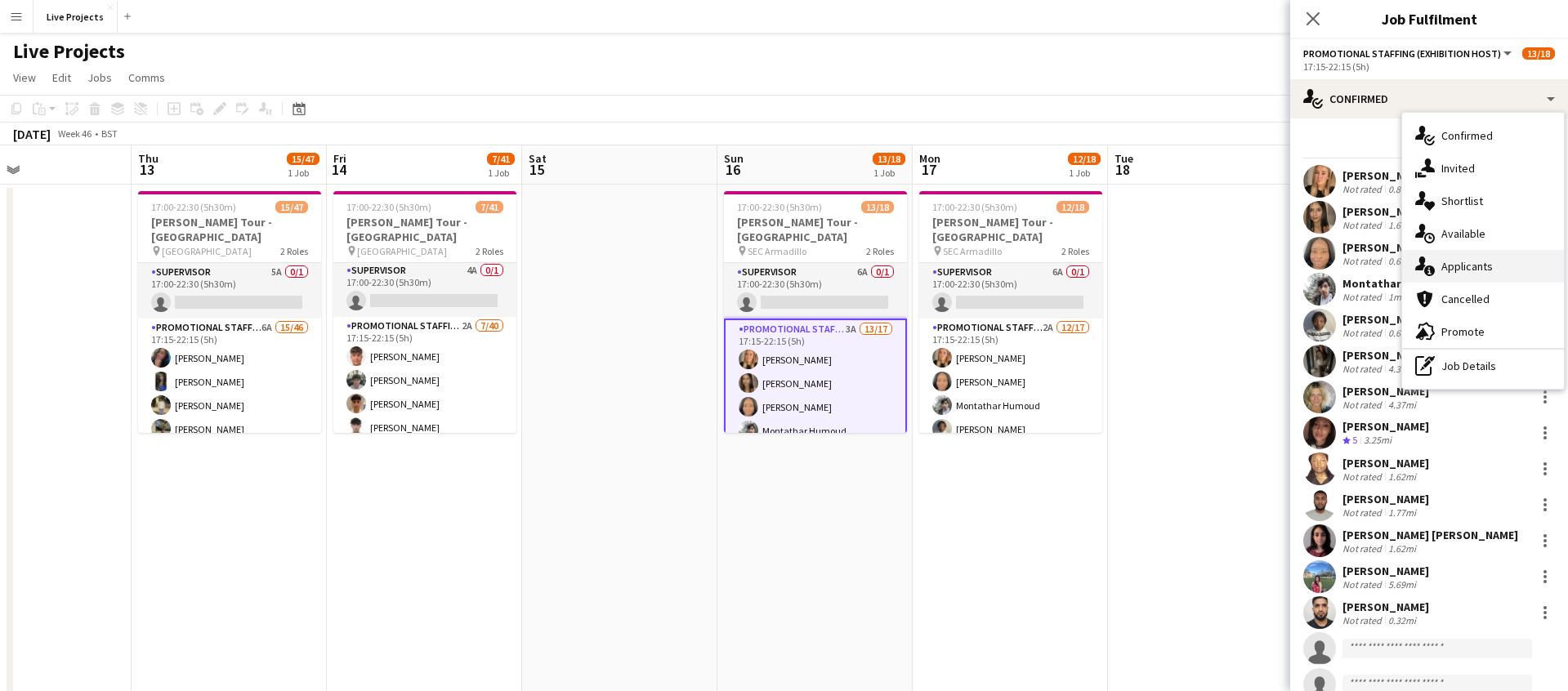
click at [1462, 255] on div "single-neutral-actions-information Applicants" at bounding box center [1483, 266] width 162 height 32
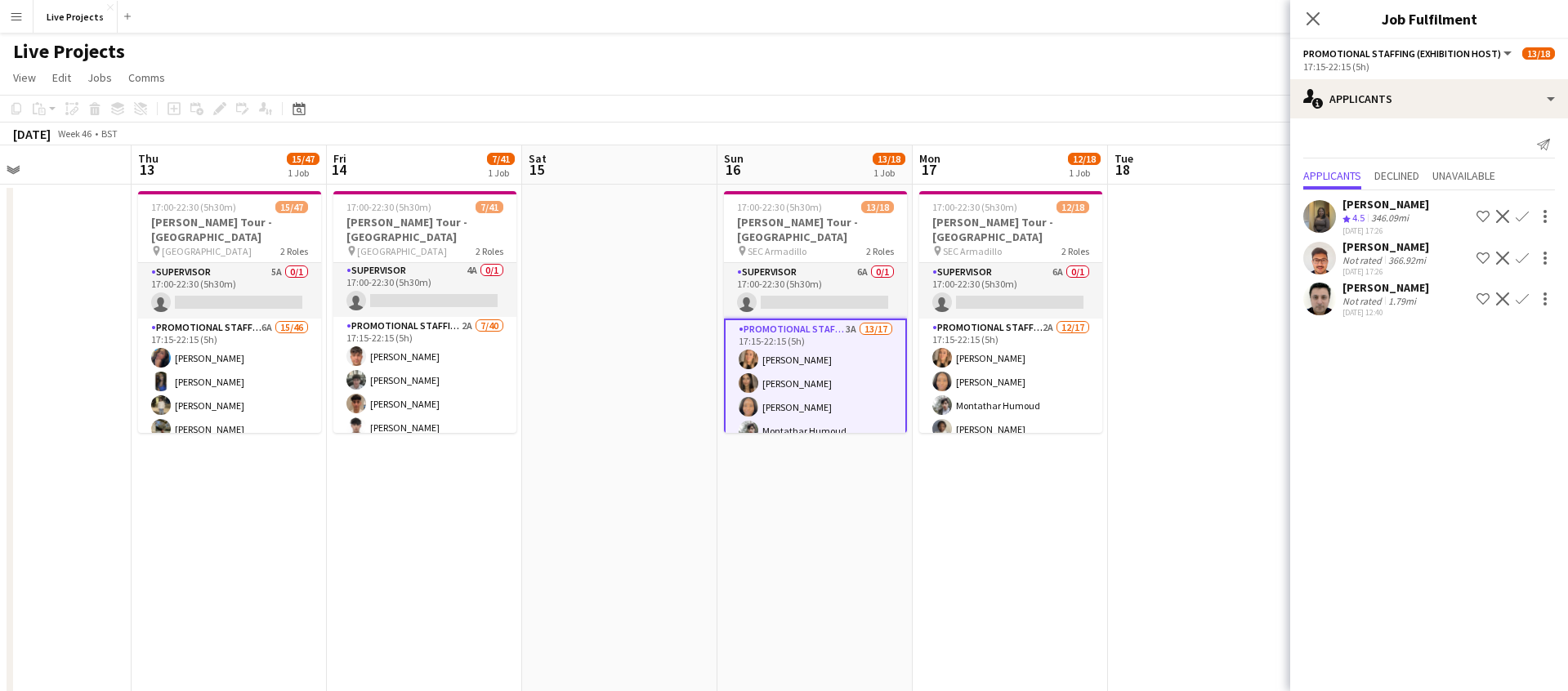
click at [1525, 298] on app-icon "Confirm" at bounding box center [1523, 299] width 13 height 13
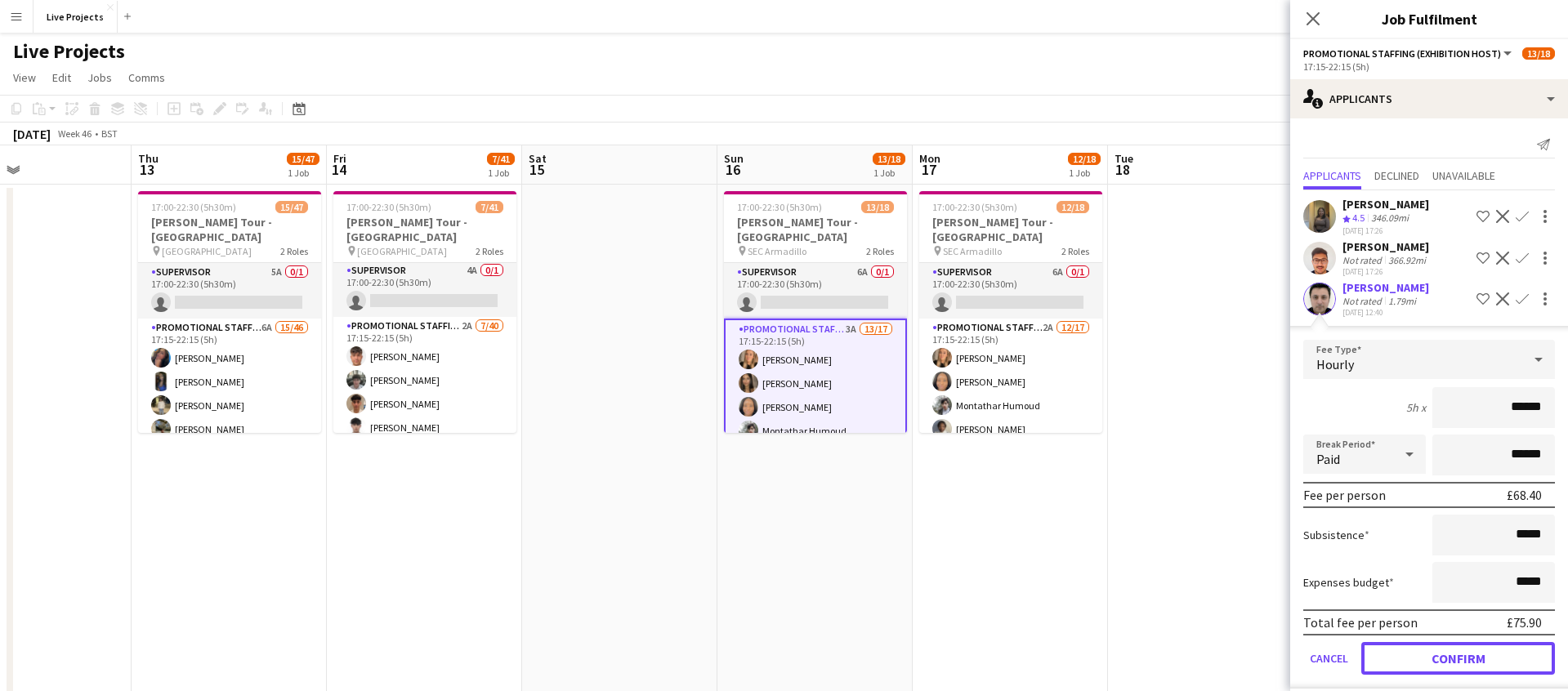
drag, startPoint x: 1447, startPoint y: 652, endPoint x: 1438, endPoint y: 643, distance: 12.7
click at [1447, 652] on button "Confirm" at bounding box center [1458, 659] width 194 height 32
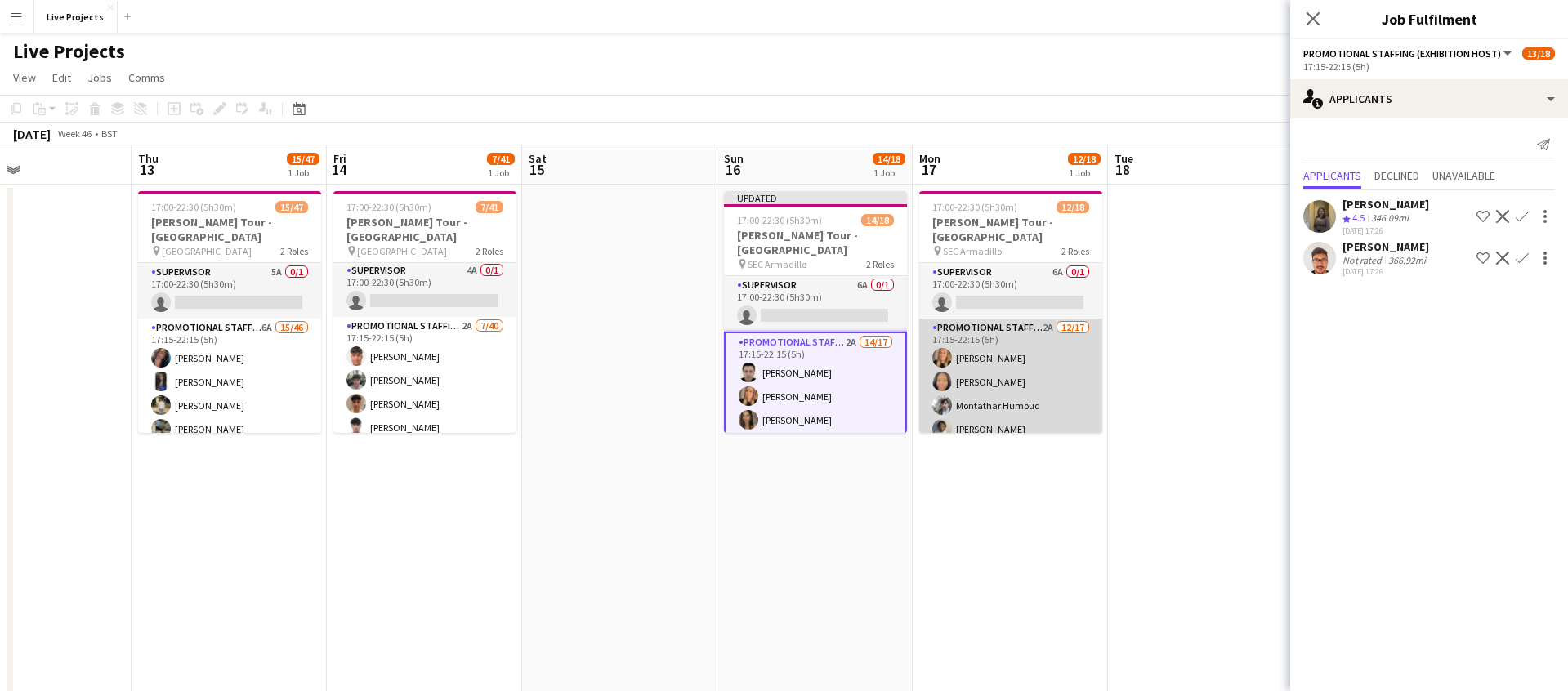
click at [1061, 403] on app-card-role "Promotional Staffing (Exhibition Host) 2A [DATE] 17:15-22:15 (5h) [PERSON_NAME]…" at bounding box center [1011, 538] width 183 height 439
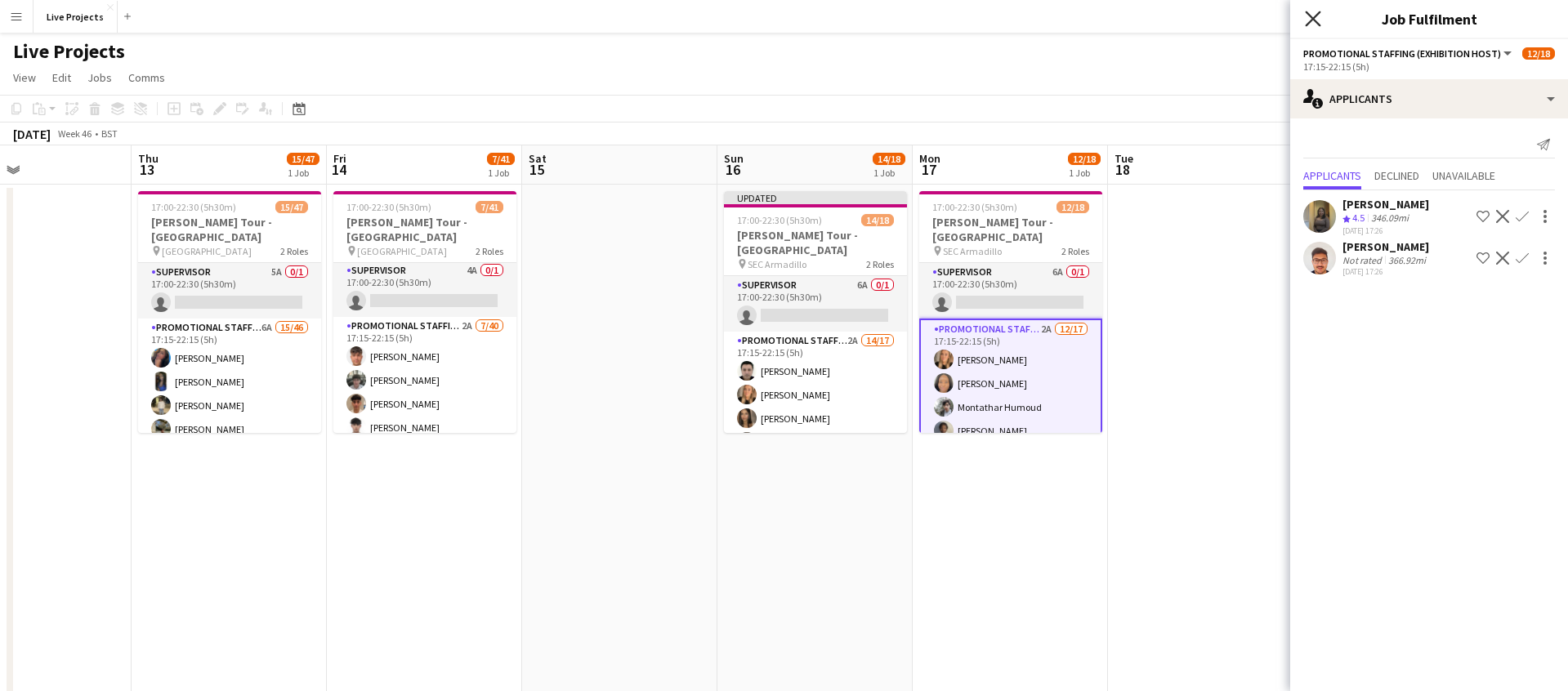
click at [1318, 19] on icon "Close pop-in" at bounding box center [1313, 18] width 15 height 15
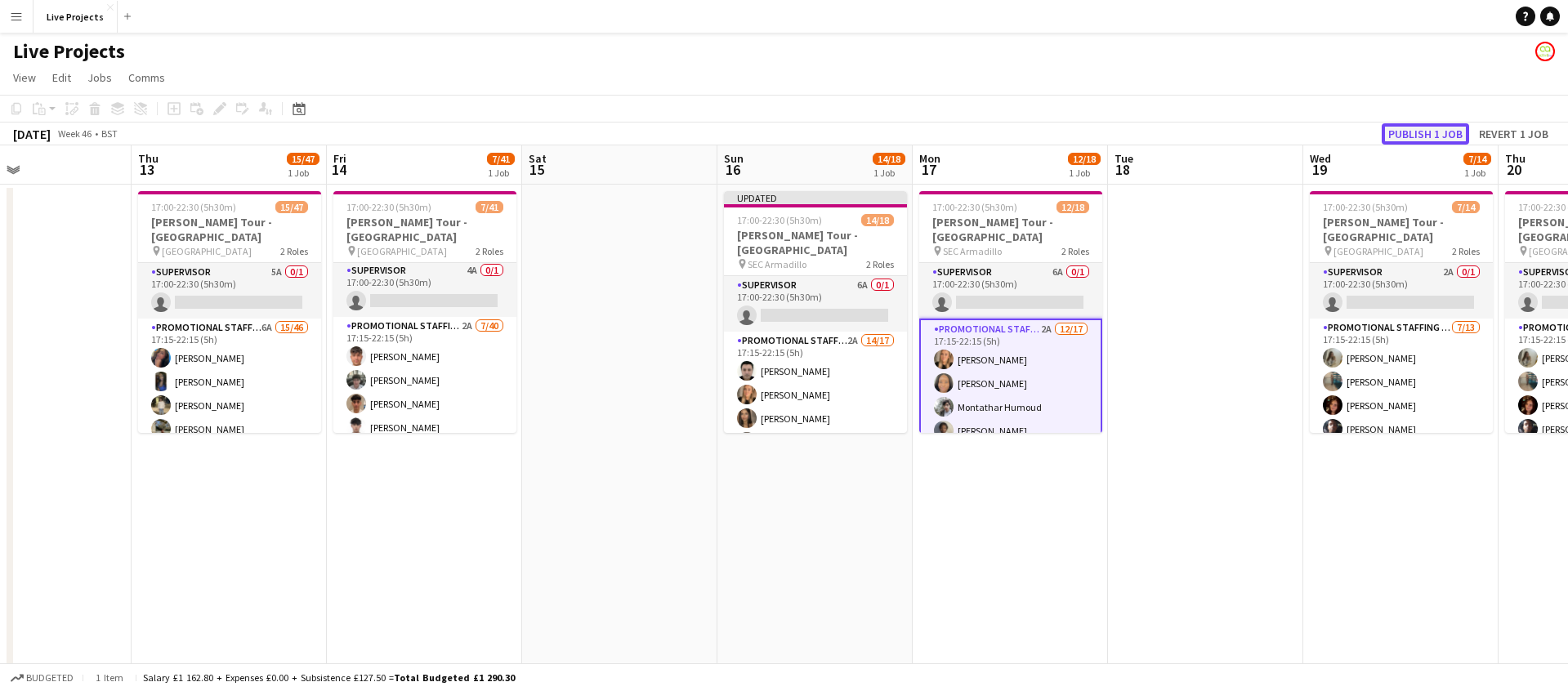
click at [1418, 132] on button "Publish 1 job" at bounding box center [1425, 134] width 88 height 22
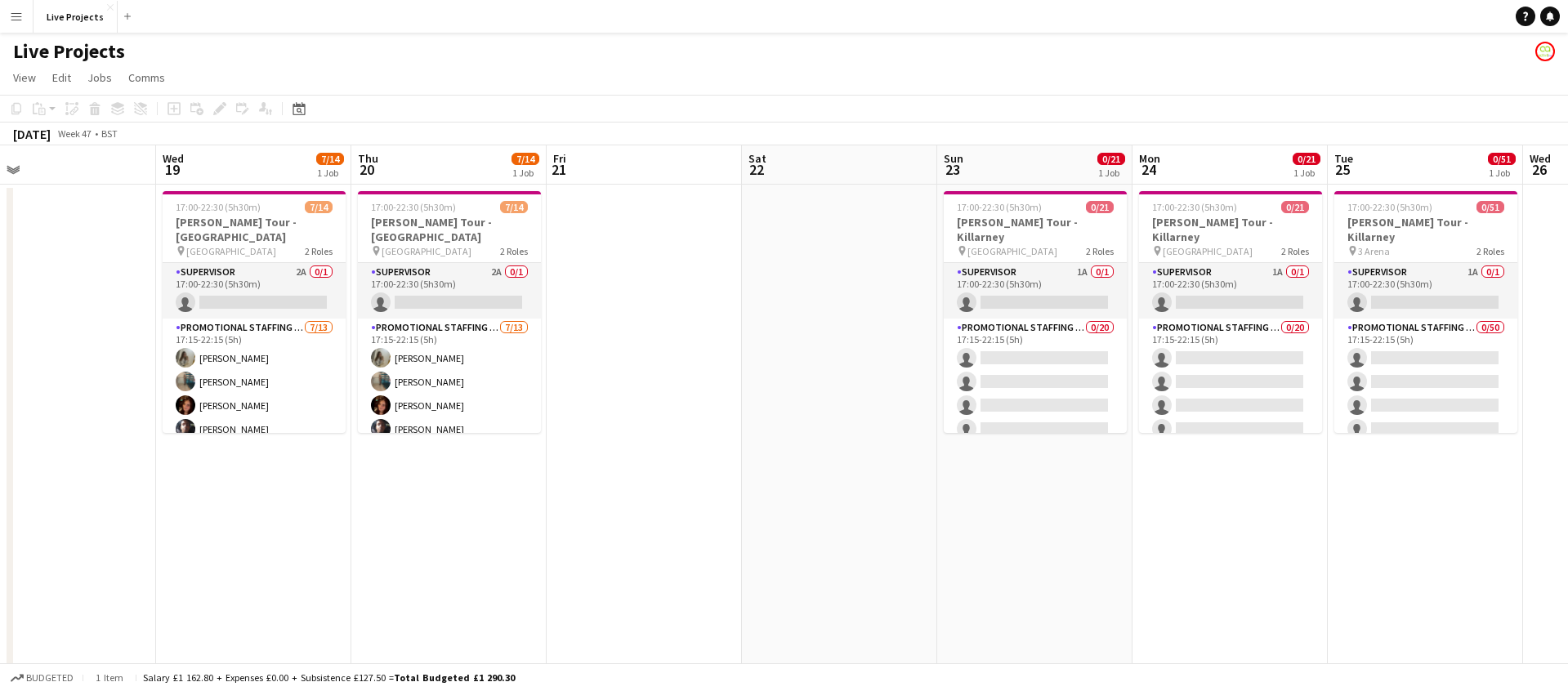
scroll to position [0, 402]
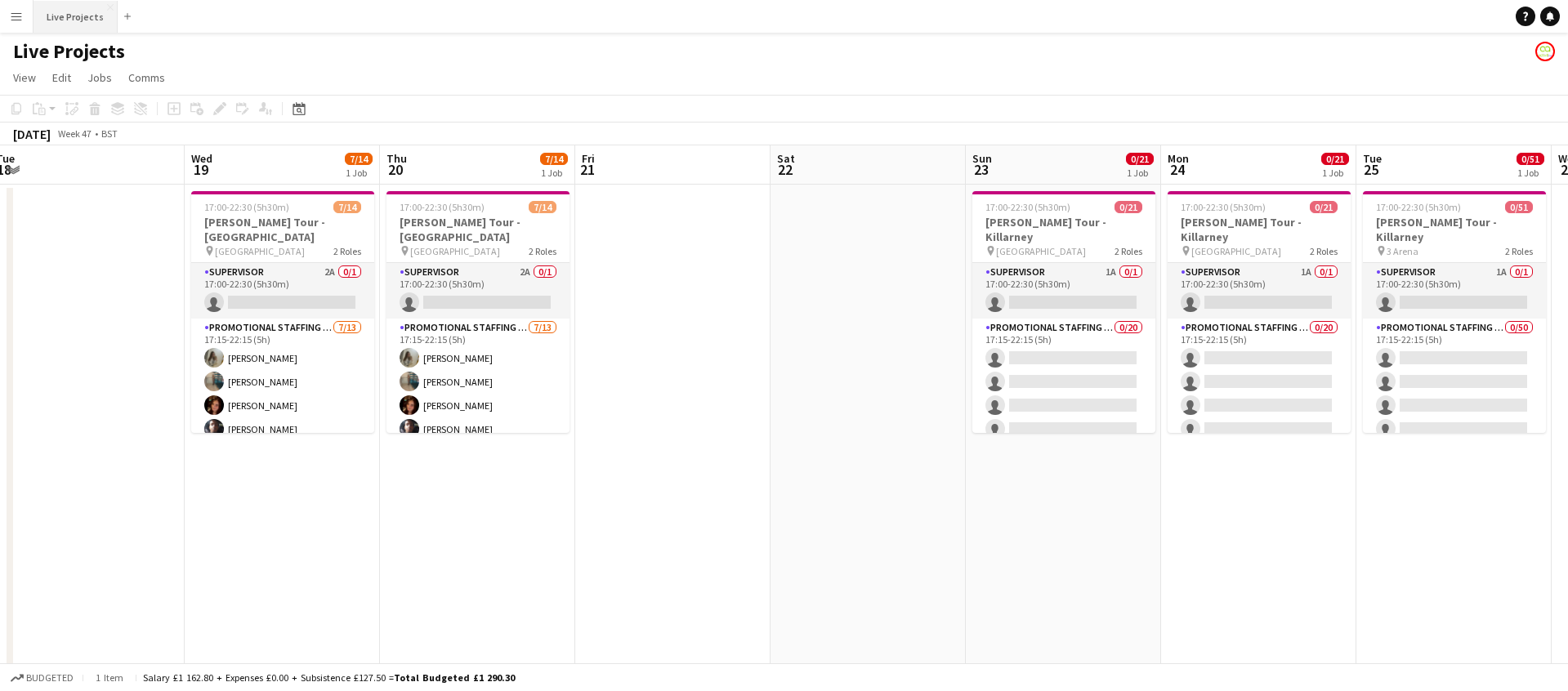
click at [73, 19] on button "Live Projects Close" at bounding box center [75, 16] width 84 height 32
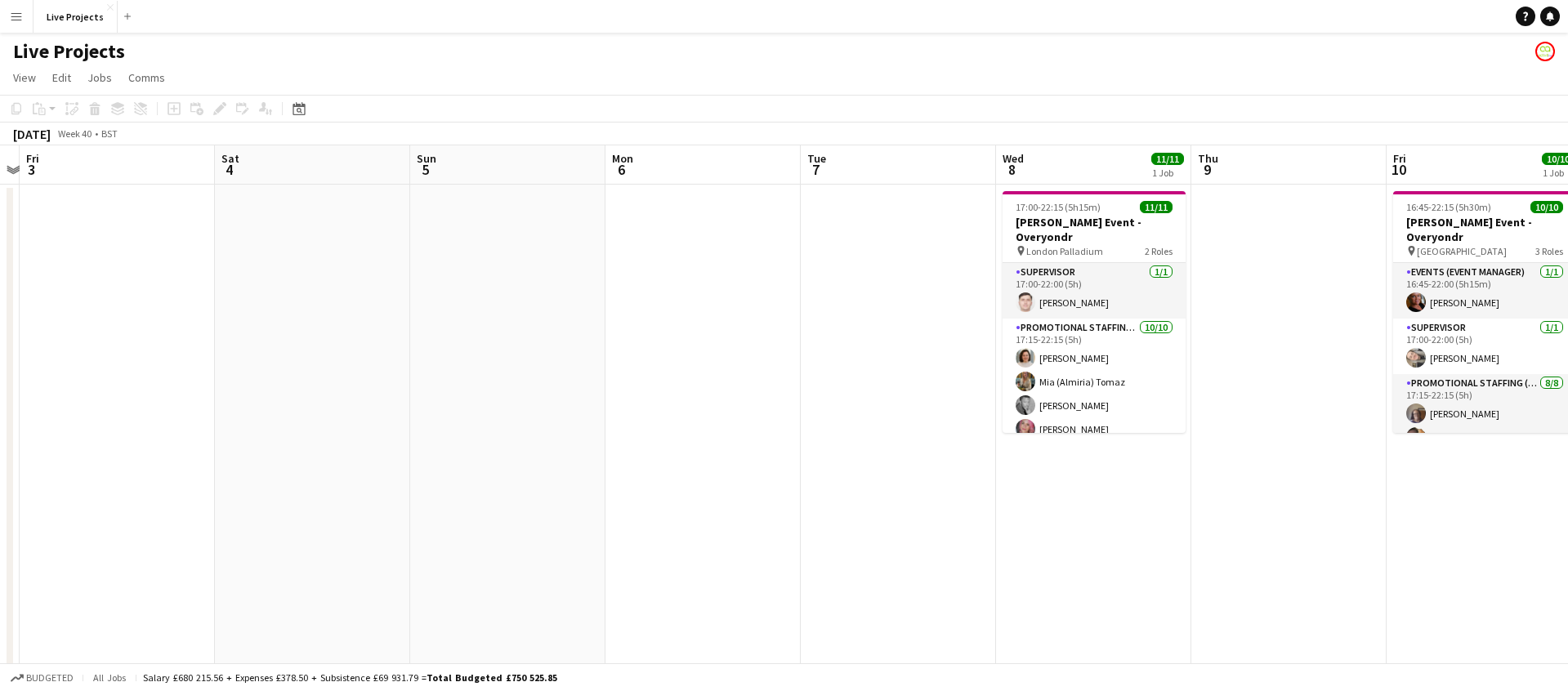
scroll to position [0, 774]
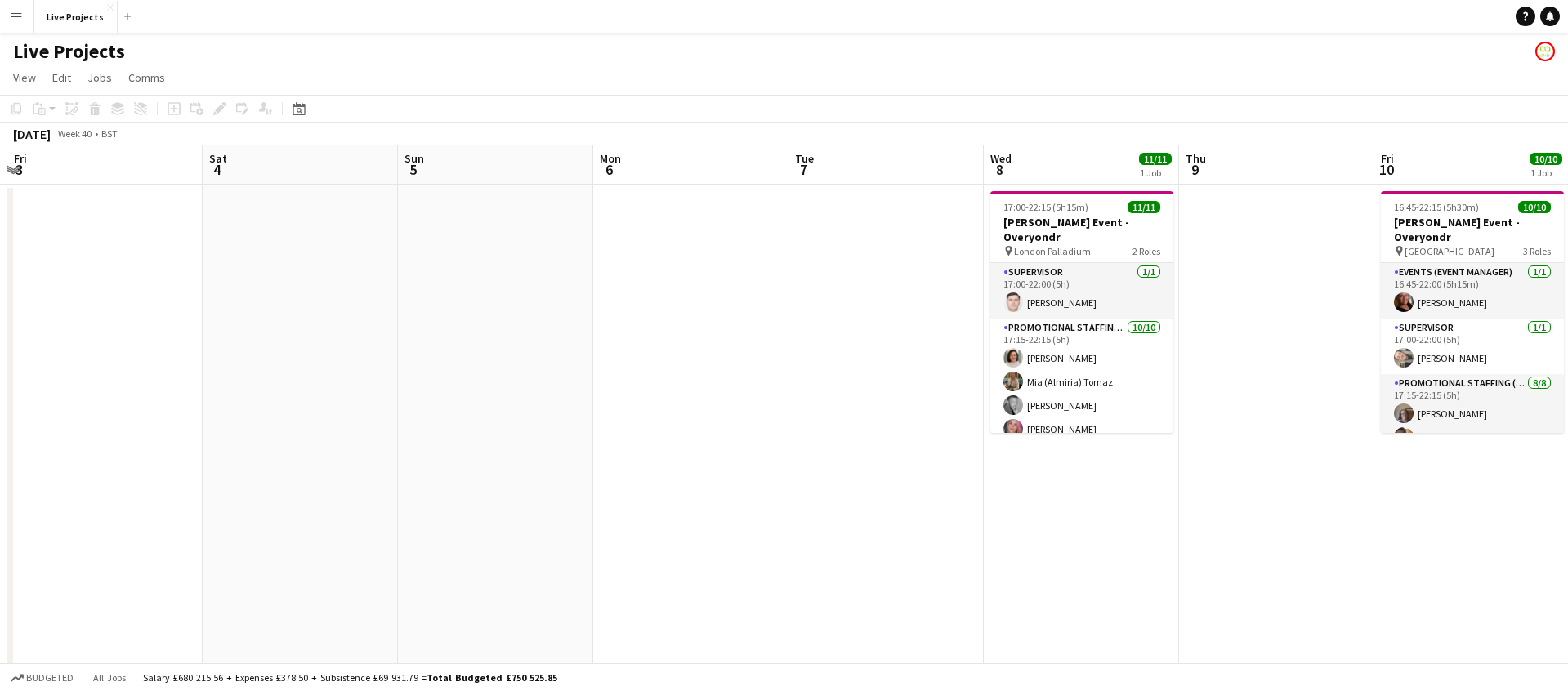
click at [1071, 498] on app-date-cell "17:00-22:15 (5h15m) 11/11 [PERSON_NAME] Event - Overyondr pin London Palladium …" at bounding box center [1081, 449] width 195 height 530
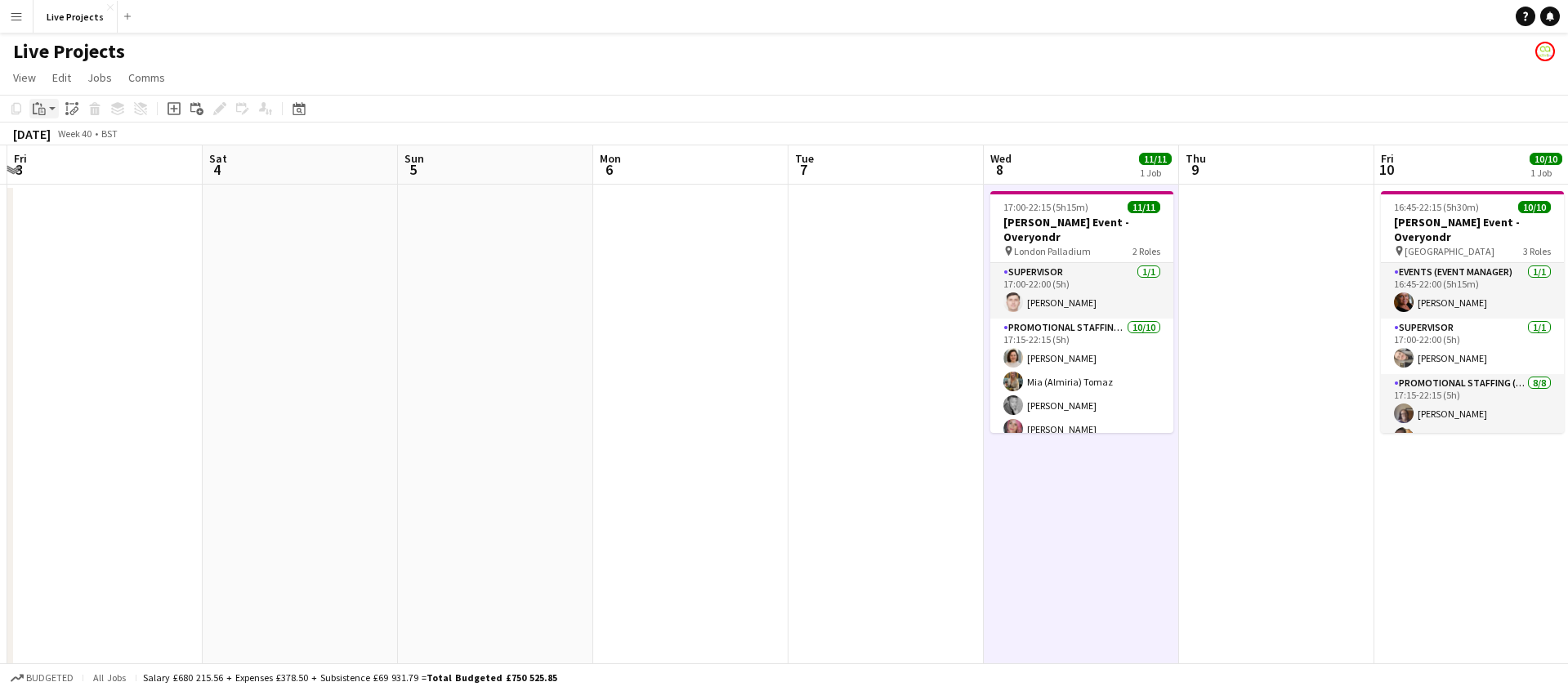
click at [38, 111] on icon "Paste" at bounding box center [39, 108] width 13 height 13
click at [62, 135] on link "Paste Command V" at bounding box center [107, 140] width 129 height 14
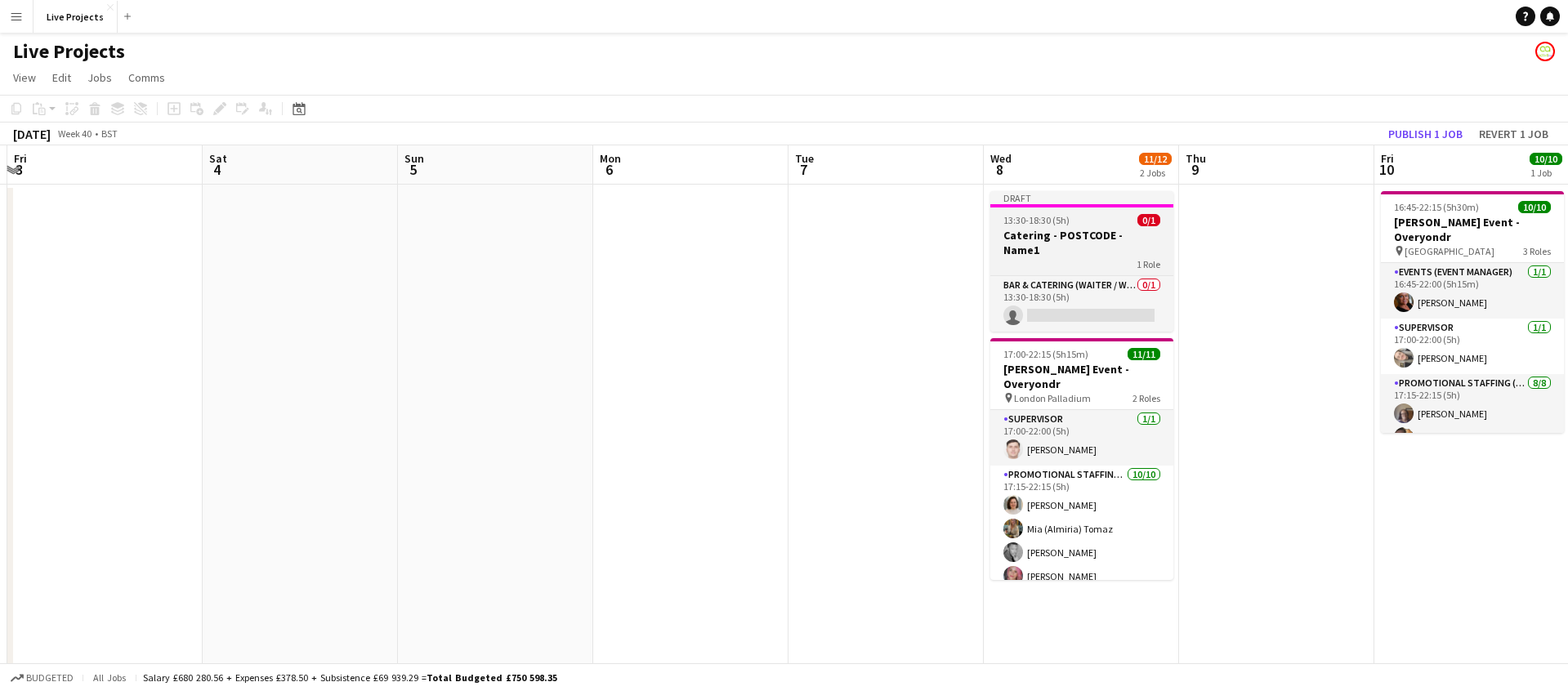
drag, startPoint x: 1064, startPoint y: 230, endPoint x: 1052, endPoint y: 237, distance: 13.9
click at [1064, 230] on h3 "Catering - POSTCODE - Name1" at bounding box center [1081, 243] width 183 height 30
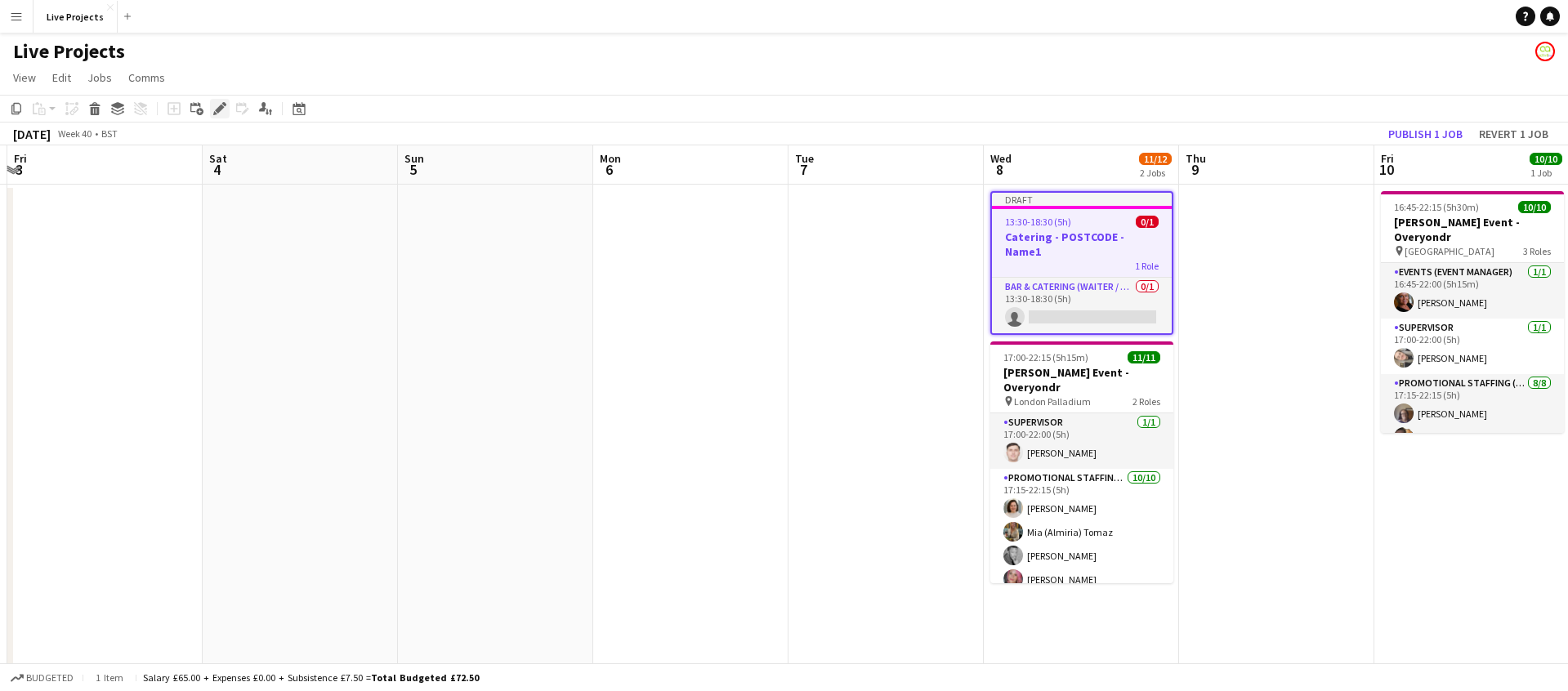
click at [220, 107] on icon at bounding box center [219, 109] width 9 height 9
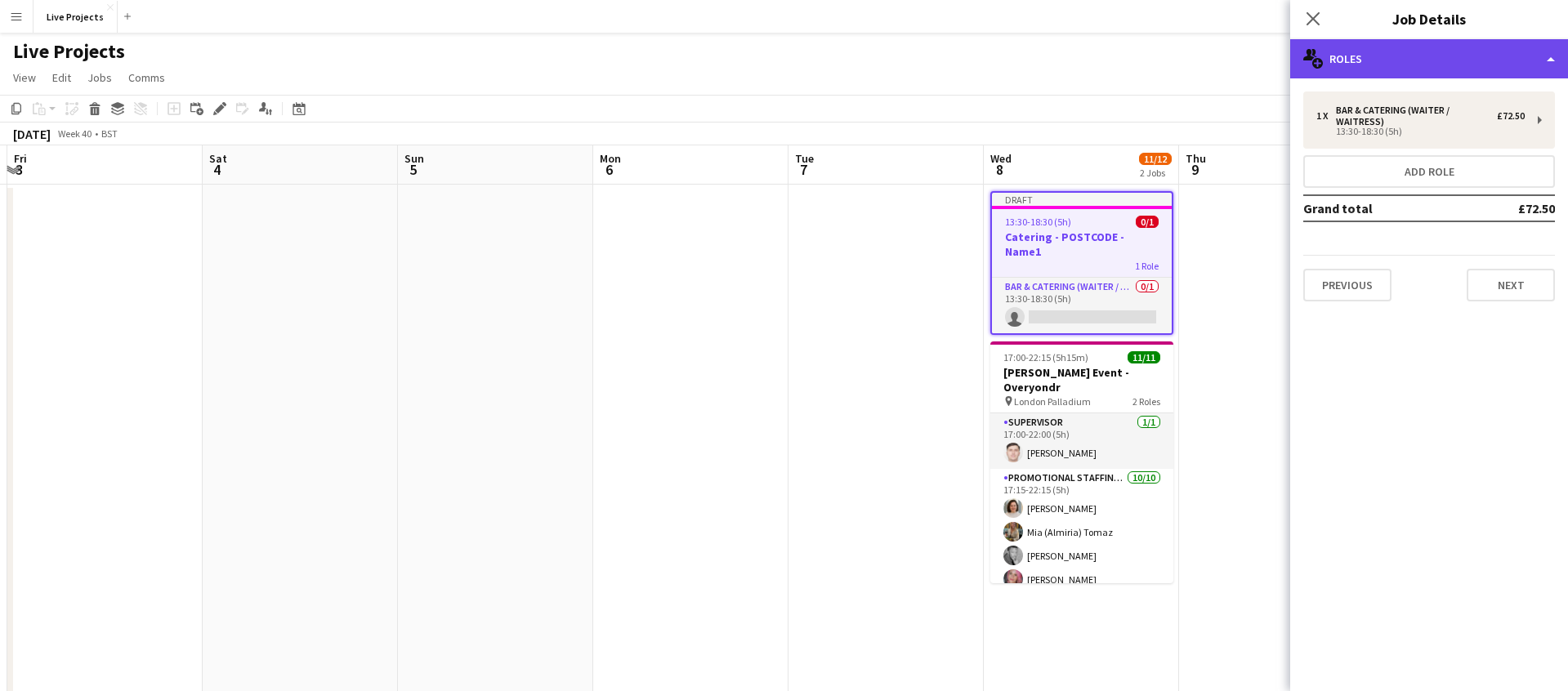
click at [1440, 65] on div "multiple-users-add Roles" at bounding box center [1430, 58] width 278 height 39
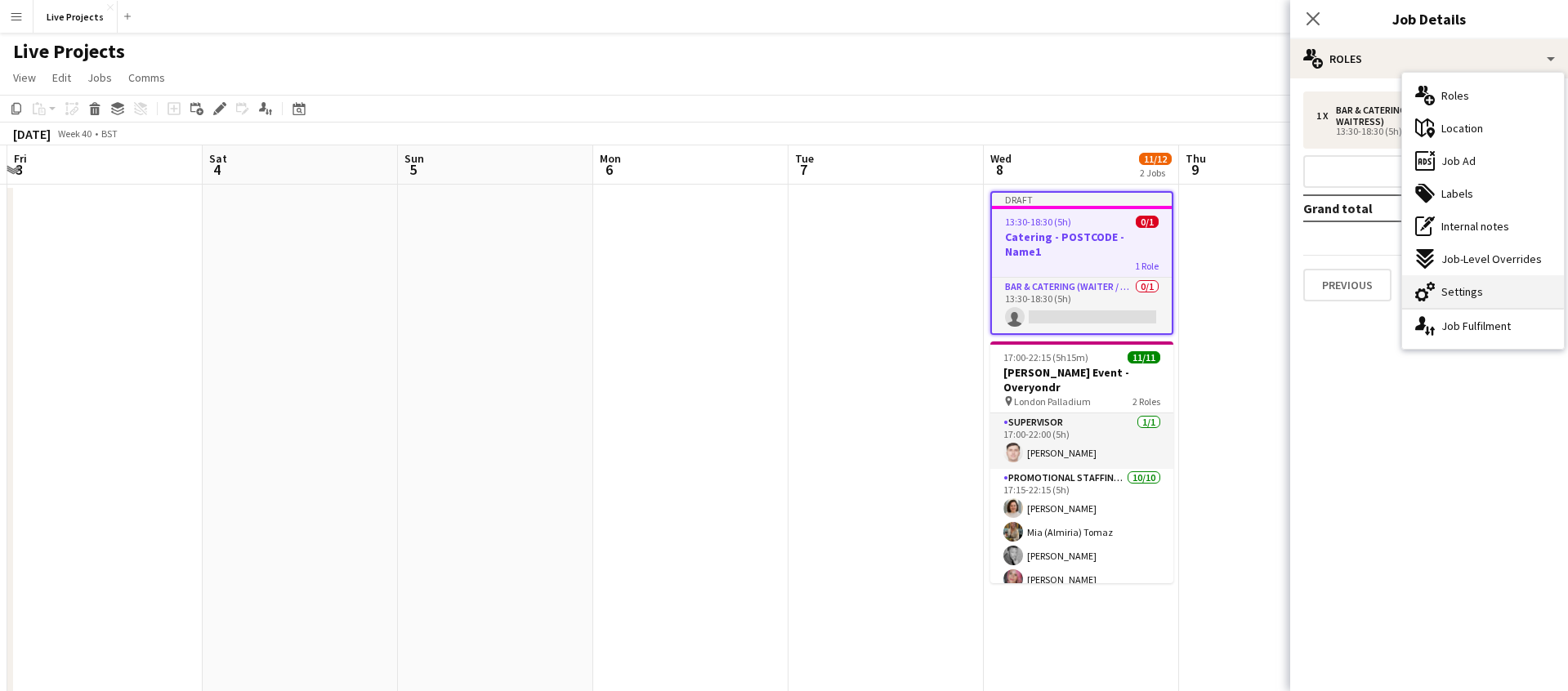
click at [1465, 290] on span "Settings" at bounding box center [1462, 291] width 42 height 14
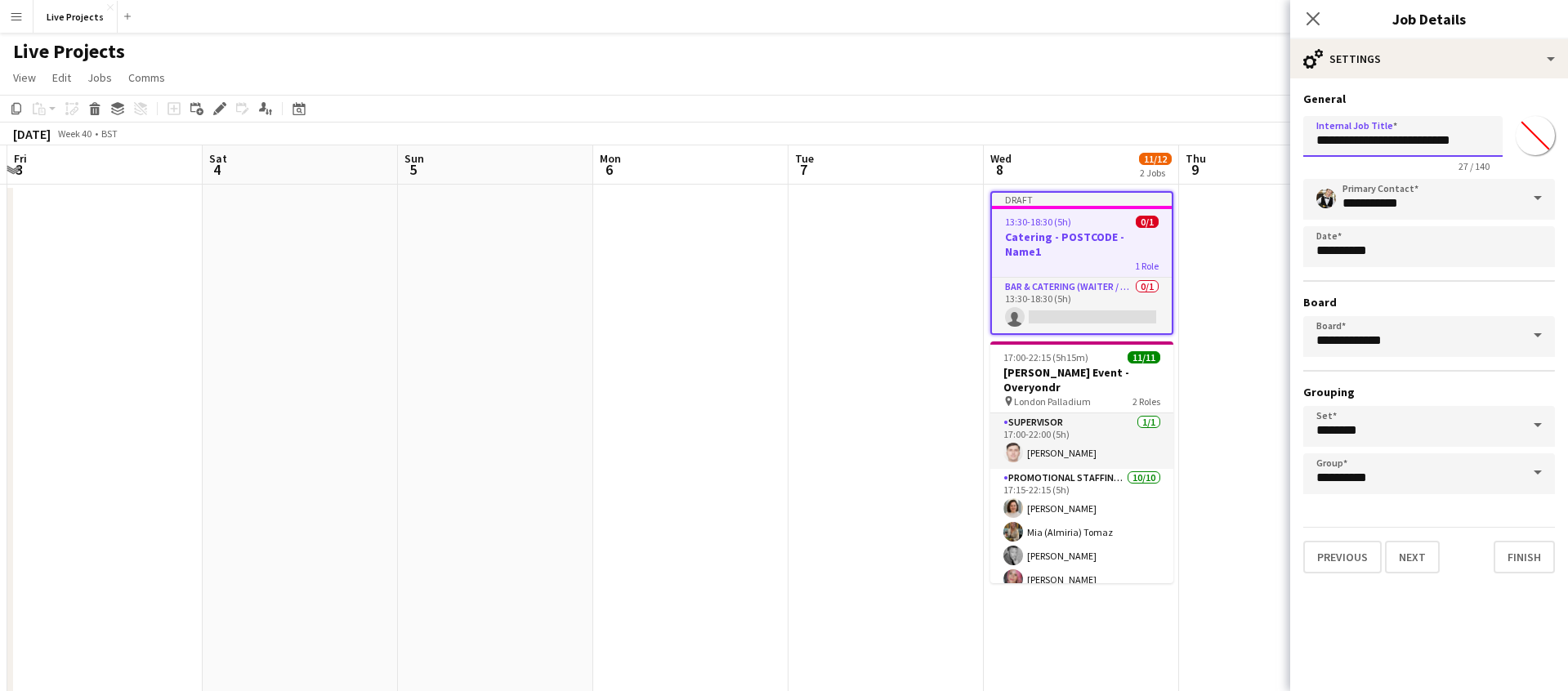
drag, startPoint x: 1485, startPoint y: 139, endPoint x: 1445, endPoint y: 141, distance: 40.0
click at [1445, 141] on input "**********" at bounding box center [1403, 136] width 199 height 41
click at [1376, 138] on input "**********" at bounding box center [1403, 136] width 199 height 41
type input "**********"
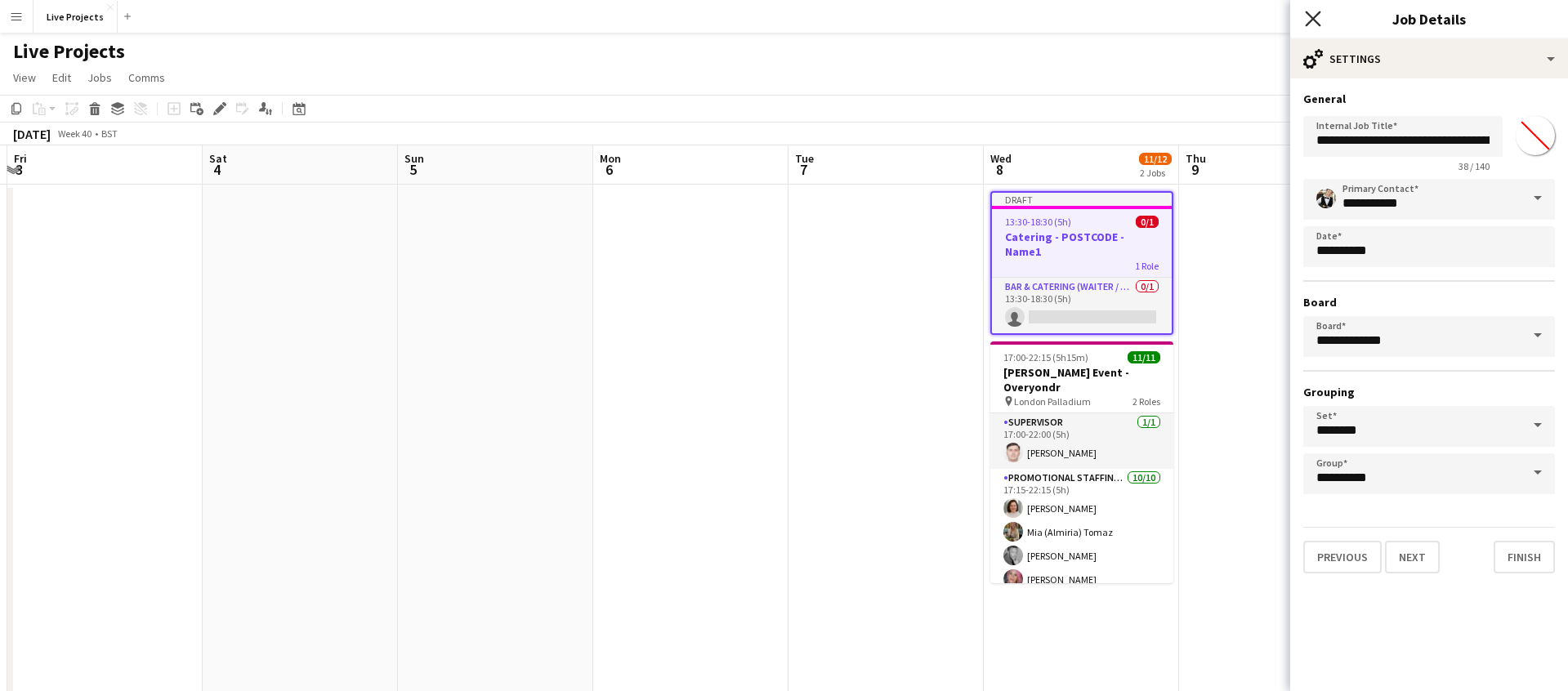
click at [1313, 15] on icon "Close pop-in" at bounding box center [1313, 18] width 15 height 15
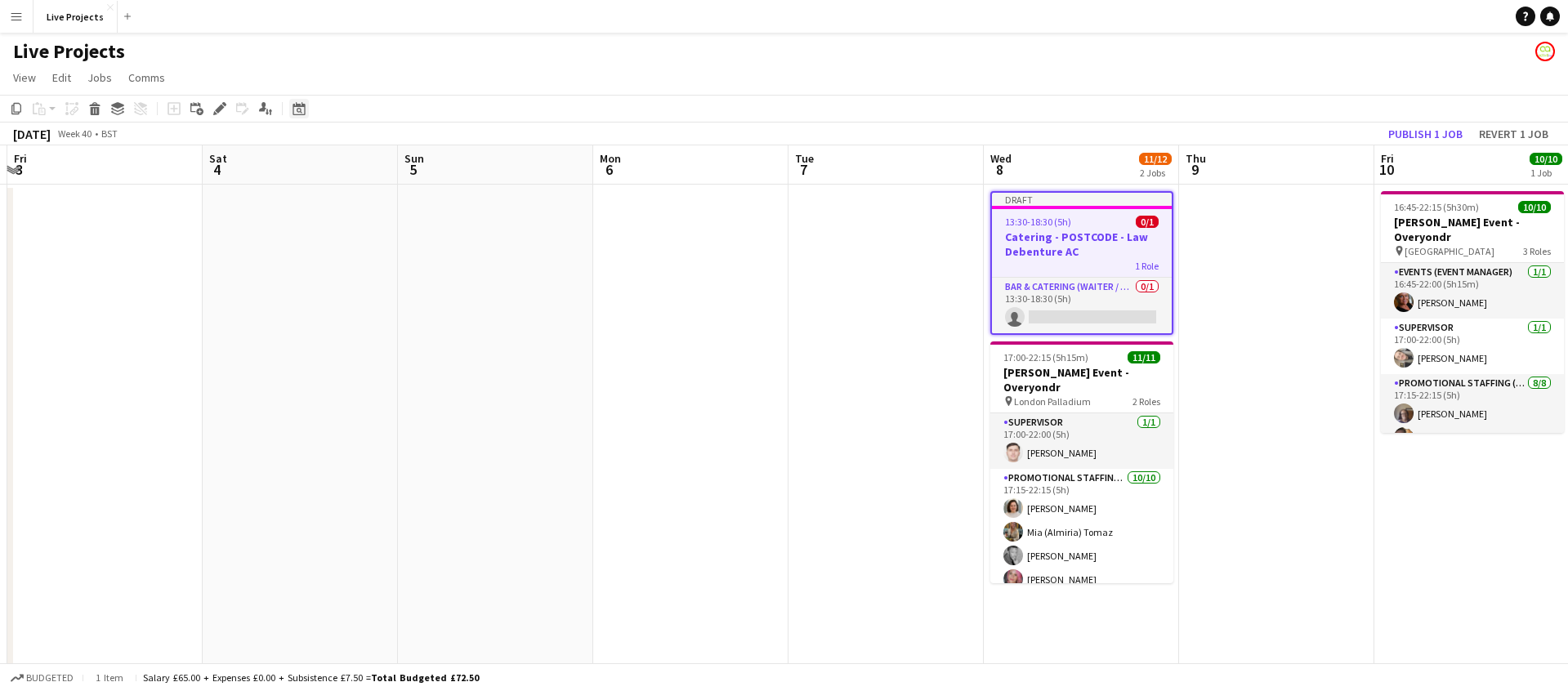
click at [295, 108] on icon "Date picker" at bounding box center [299, 108] width 13 height 13
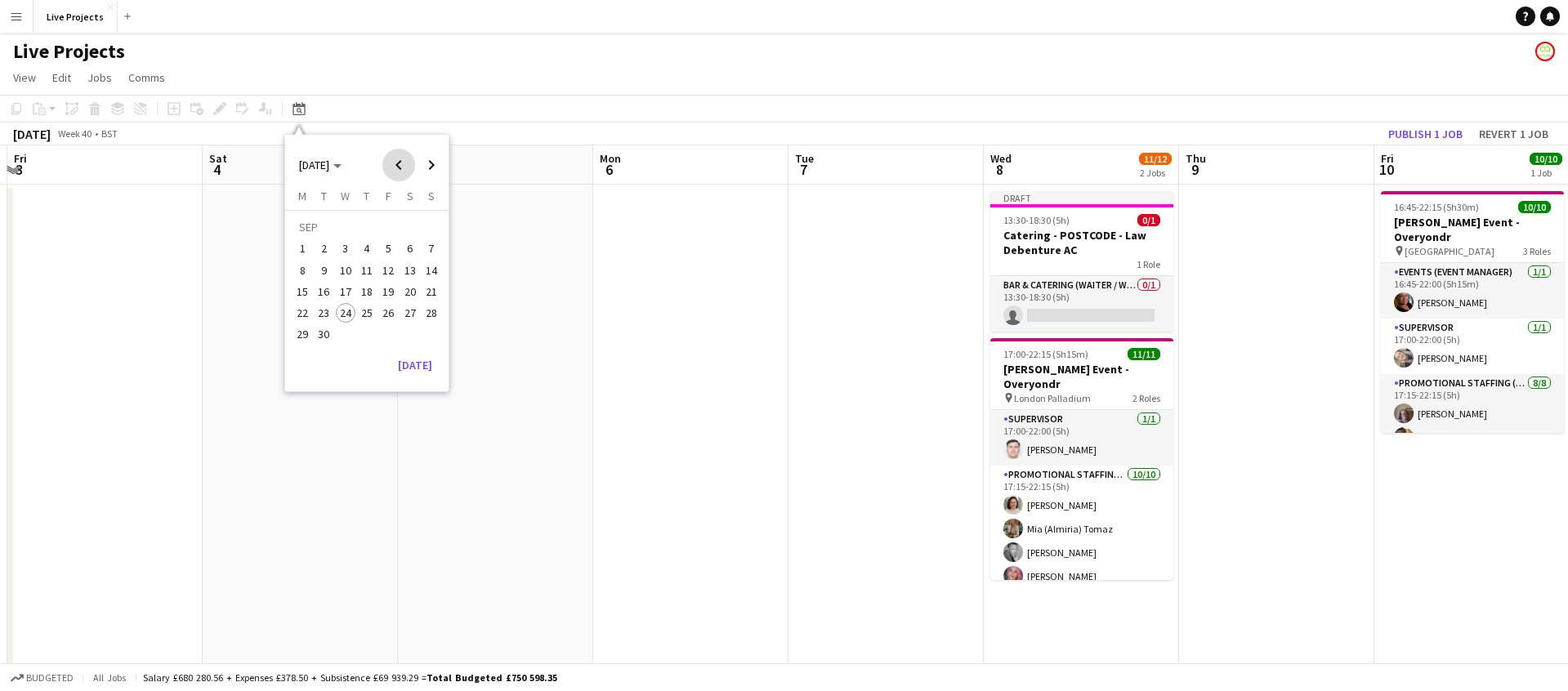
click at [396, 157] on span "Previous month" at bounding box center [399, 165] width 32 height 32
click at [395, 157] on span "Previous month" at bounding box center [399, 165] width 32 height 32
drag, startPoint x: 431, startPoint y: 160, endPoint x: 430, endPoint y: 186, distance: 26.0
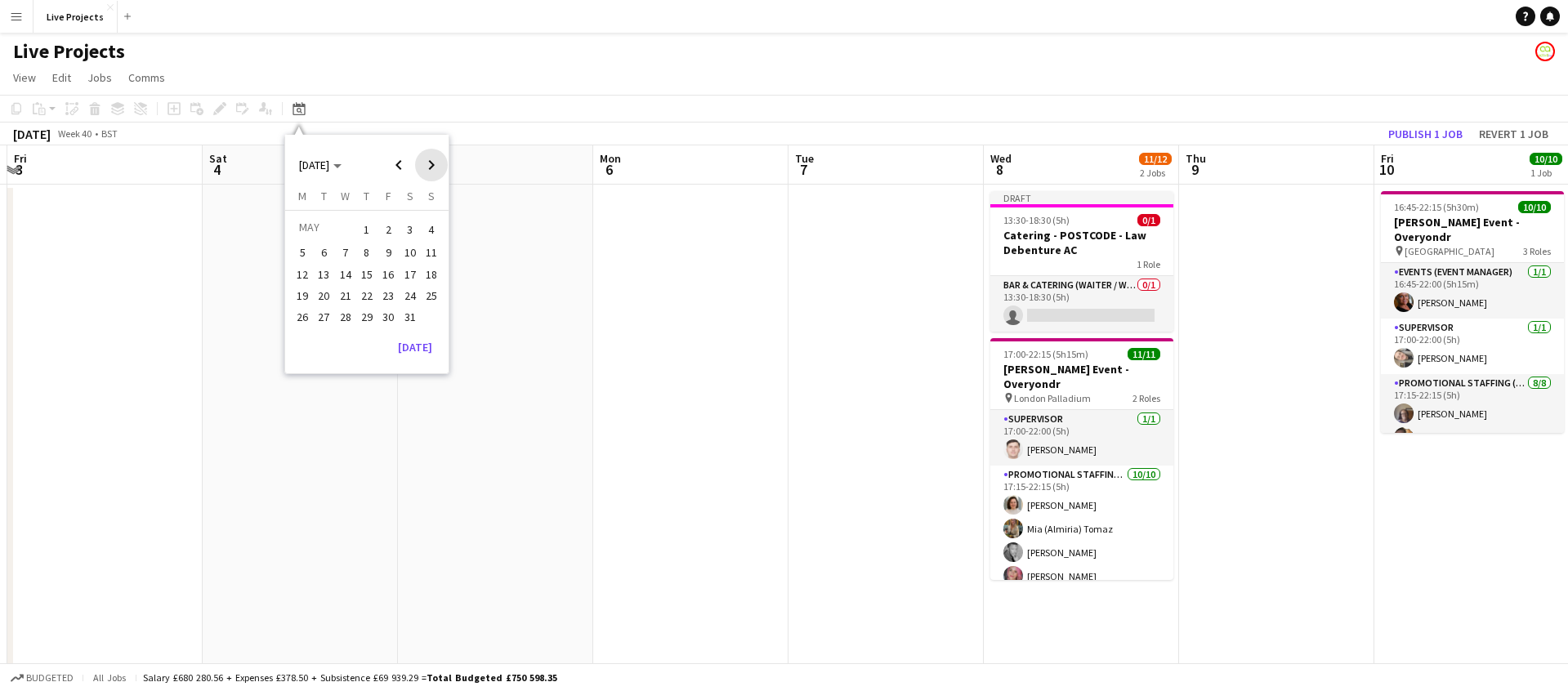
click at [431, 160] on span "Next month" at bounding box center [431, 165] width 32 height 32
click at [340, 296] on span "18" at bounding box center [346, 296] width 20 height 20
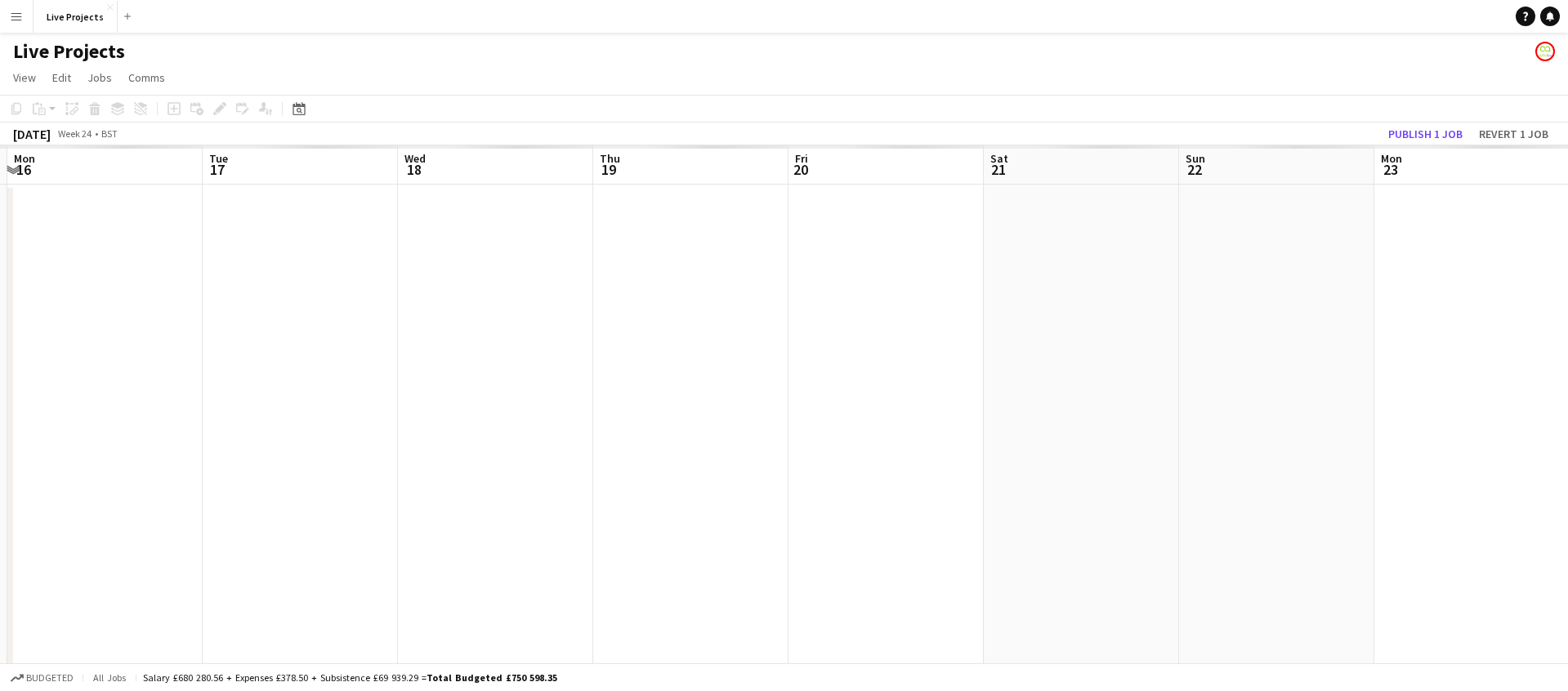
scroll to position [0, 562]
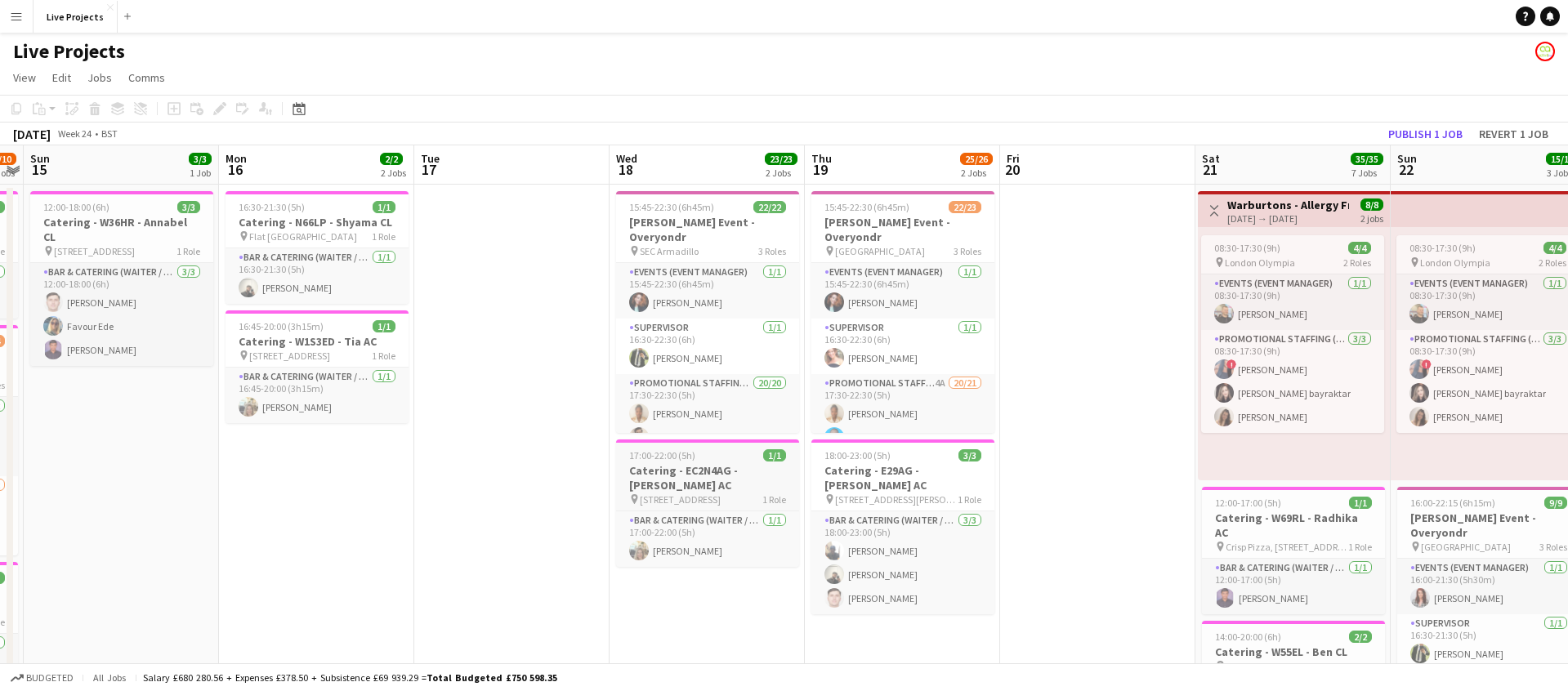
click at [713, 463] on h3 "Catering - EC2N4AG - [PERSON_NAME] AC" at bounding box center [708, 477] width 183 height 30
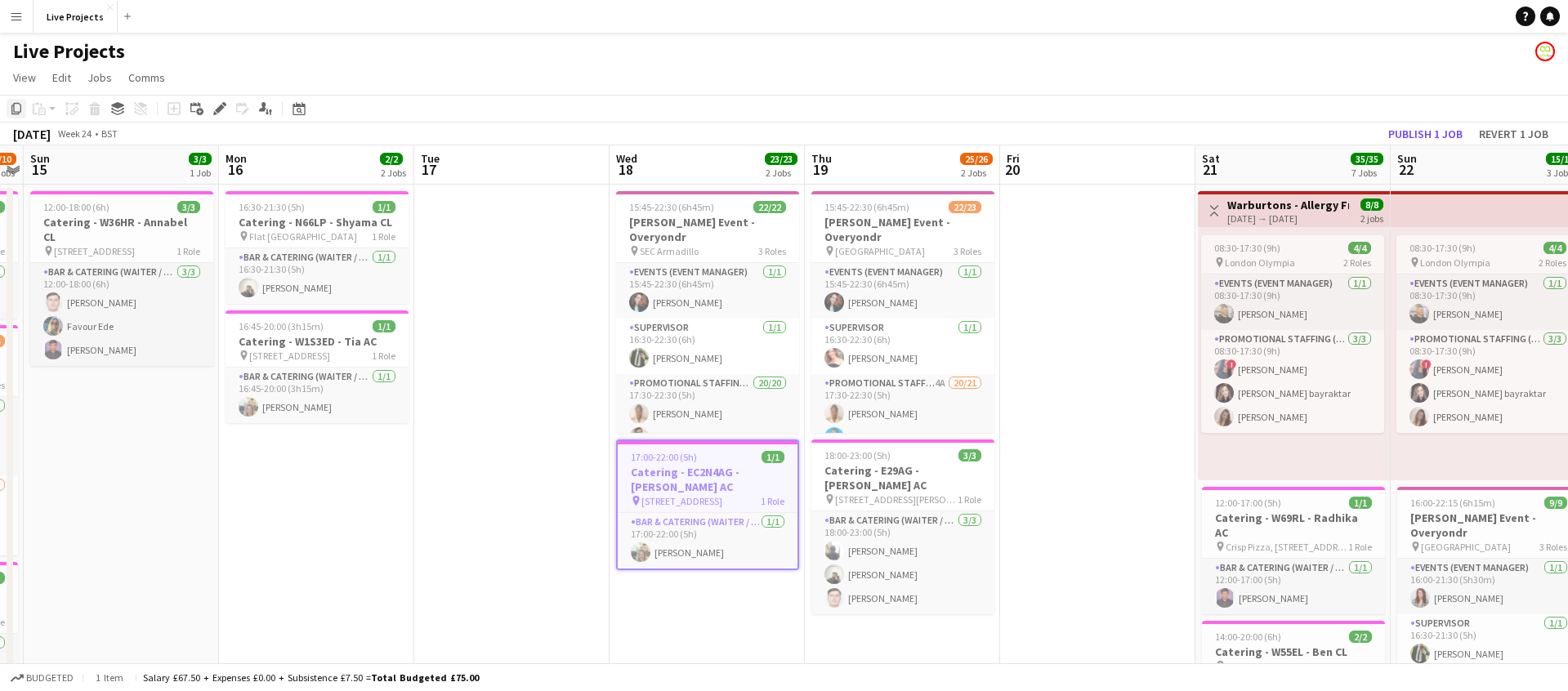
click at [14, 109] on icon "Copy" at bounding box center [16, 108] width 13 height 13
click at [296, 108] on icon "Date picker" at bounding box center [299, 108] width 13 height 13
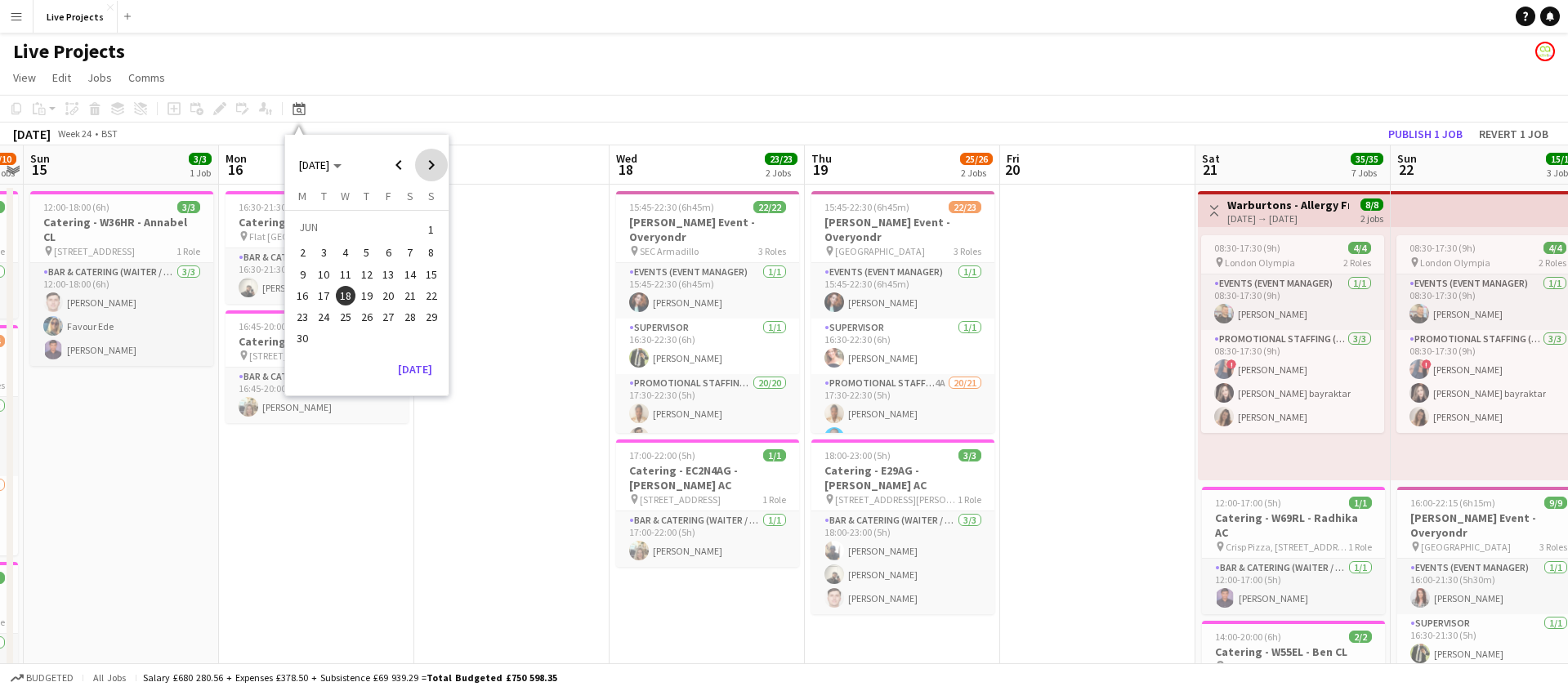
click at [430, 163] on span "Next month" at bounding box center [431, 165] width 32 height 32
click at [429, 163] on span "Next month" at bounding box center [431, 165] width 32 height 32
click at [350, 271] on span "8" at bounding box center [346, 271] width 20 height 20
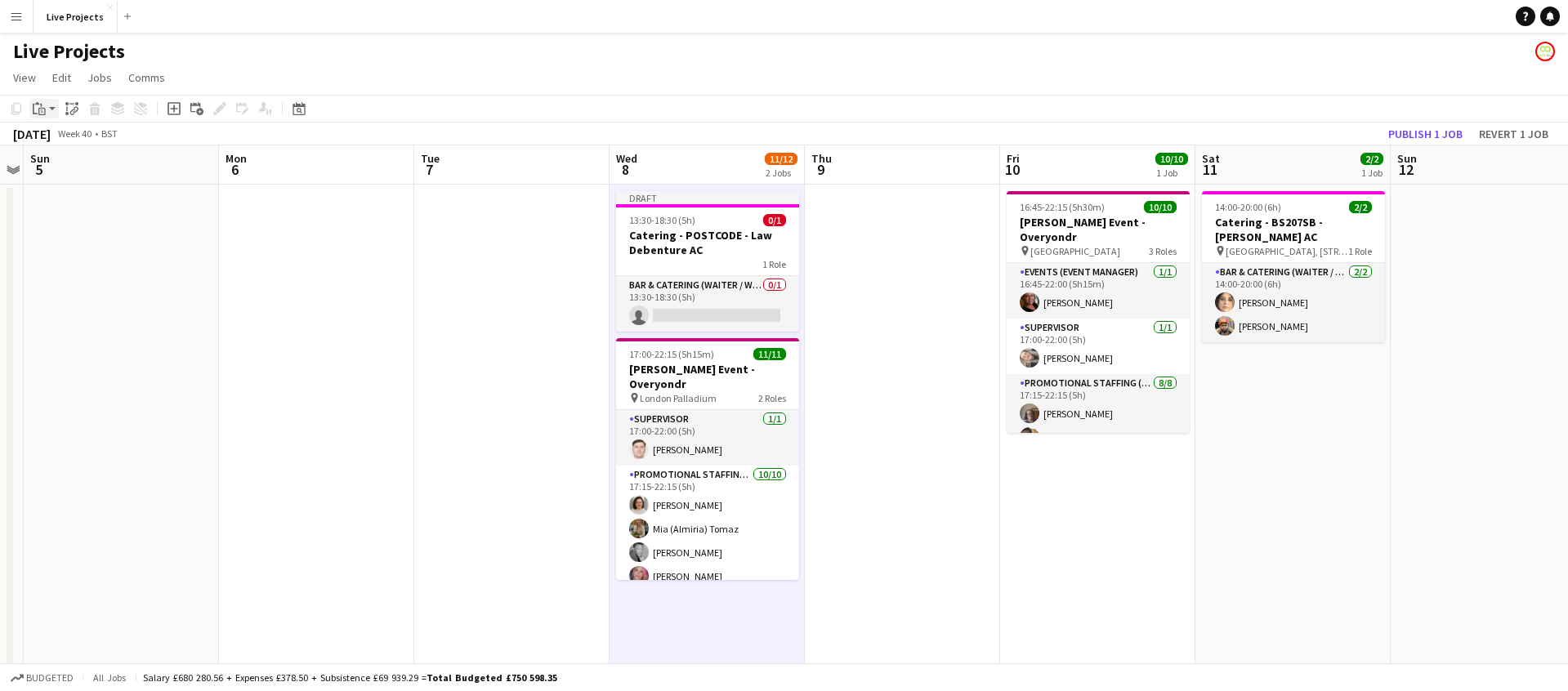
click at [35, 104] on icon at bounding box center [37, 103] width 5 height 3
click at [65, 132] on div "Paste Command V Paste with crew Command Shift V" at bounding box center [108, 153] width 157 height 70
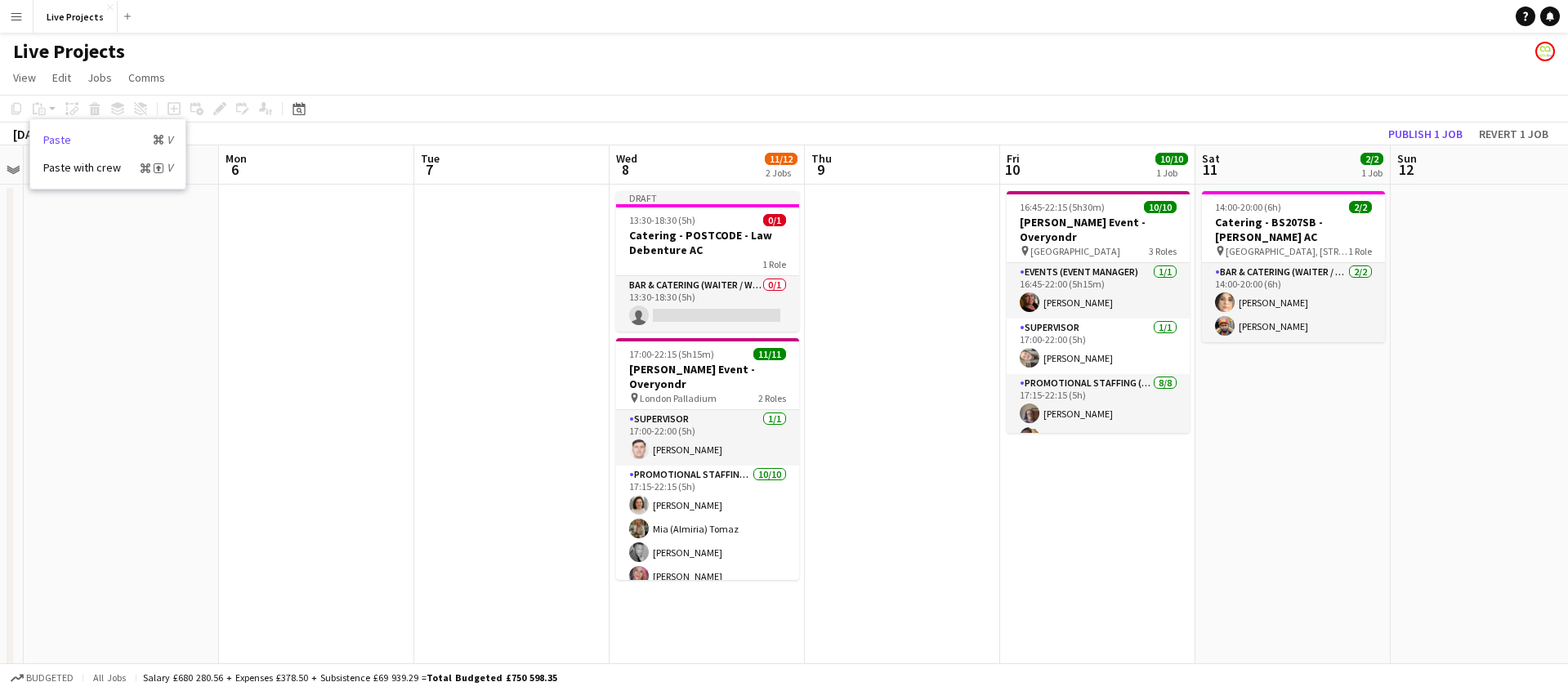
click at [64, 134] on link "Paste Command V" at bounding box center [107, 140] width 129 height 14
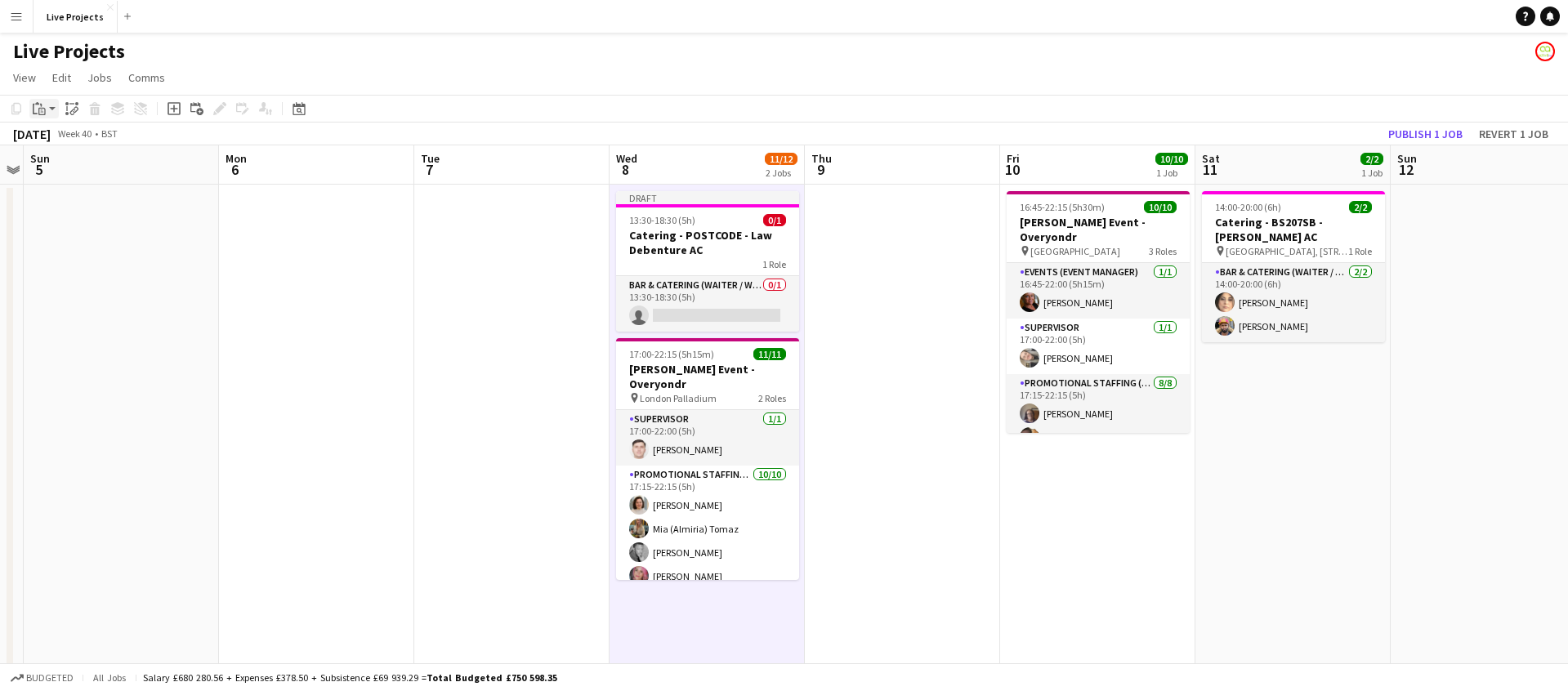
click at [38, 112] on icon "Paste" at bounding box center [39, 108] width 13 height 13
click at [56, 130] on div "Paste Command V Paste with crew Command Shift V" at bounding box center [108, 153] width 157 height 70
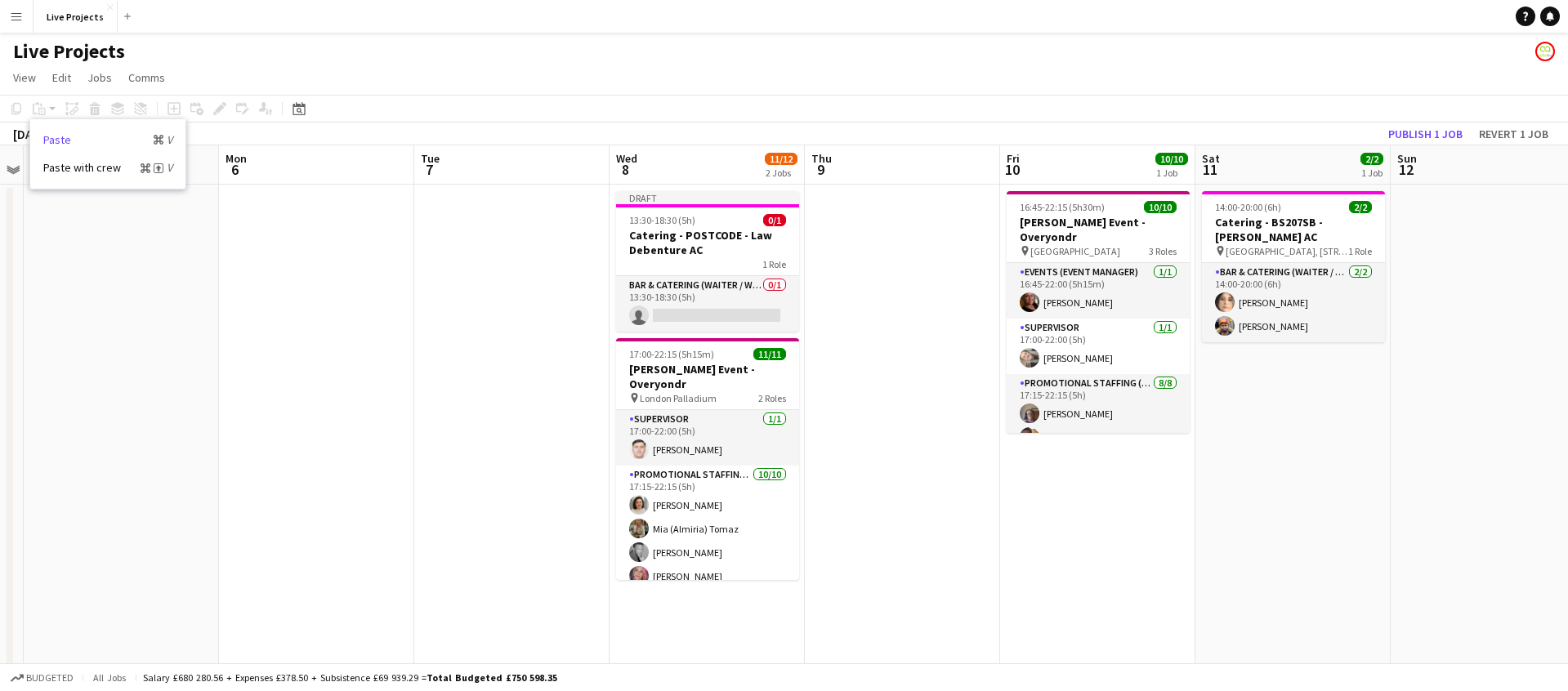
click at [56, 135] on link "Paste Command V" at bounding box center [107, 140] width 129 height 14
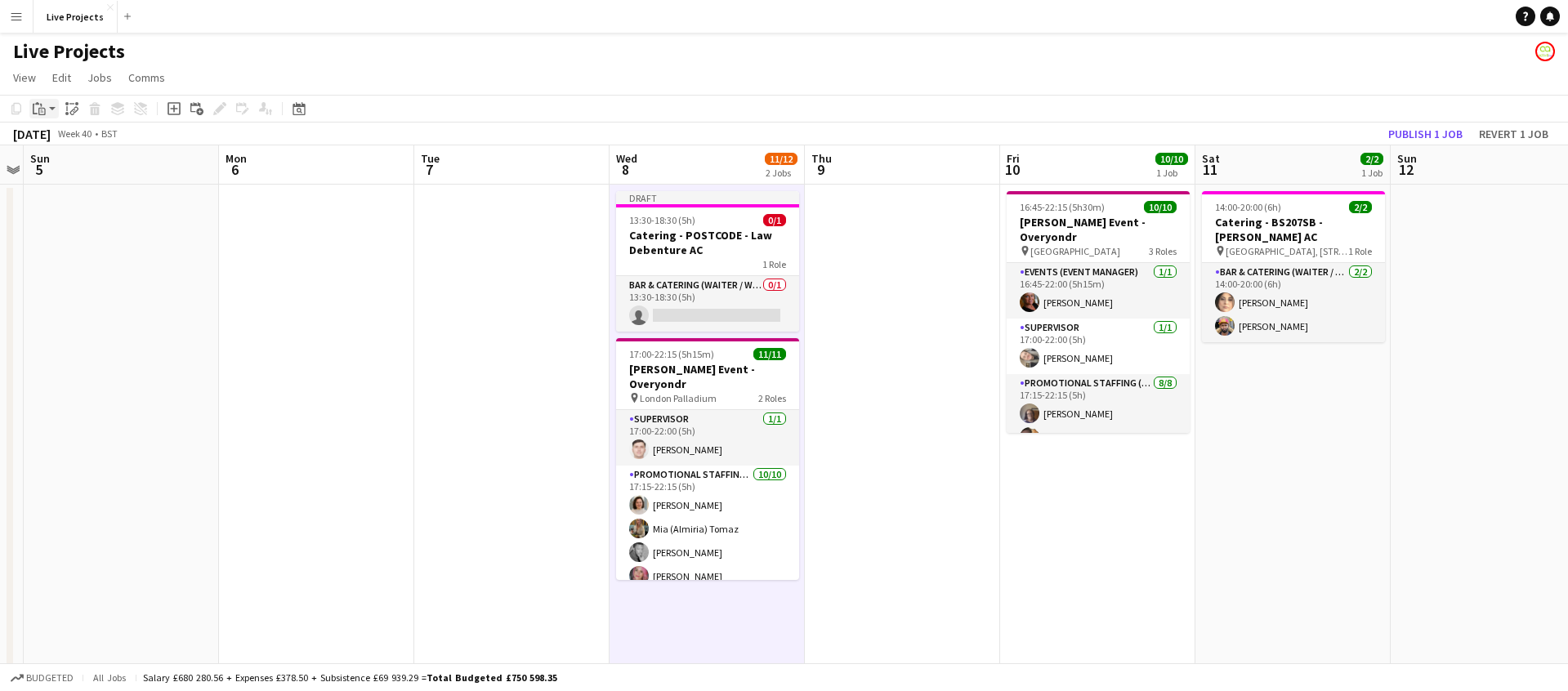
click at [40, 108] on icon at bounding box center [42, 112] width 7 height 7
click at [47, 135] on link "Paste Command V" at bounding box center [107, 140] width 129 height 14
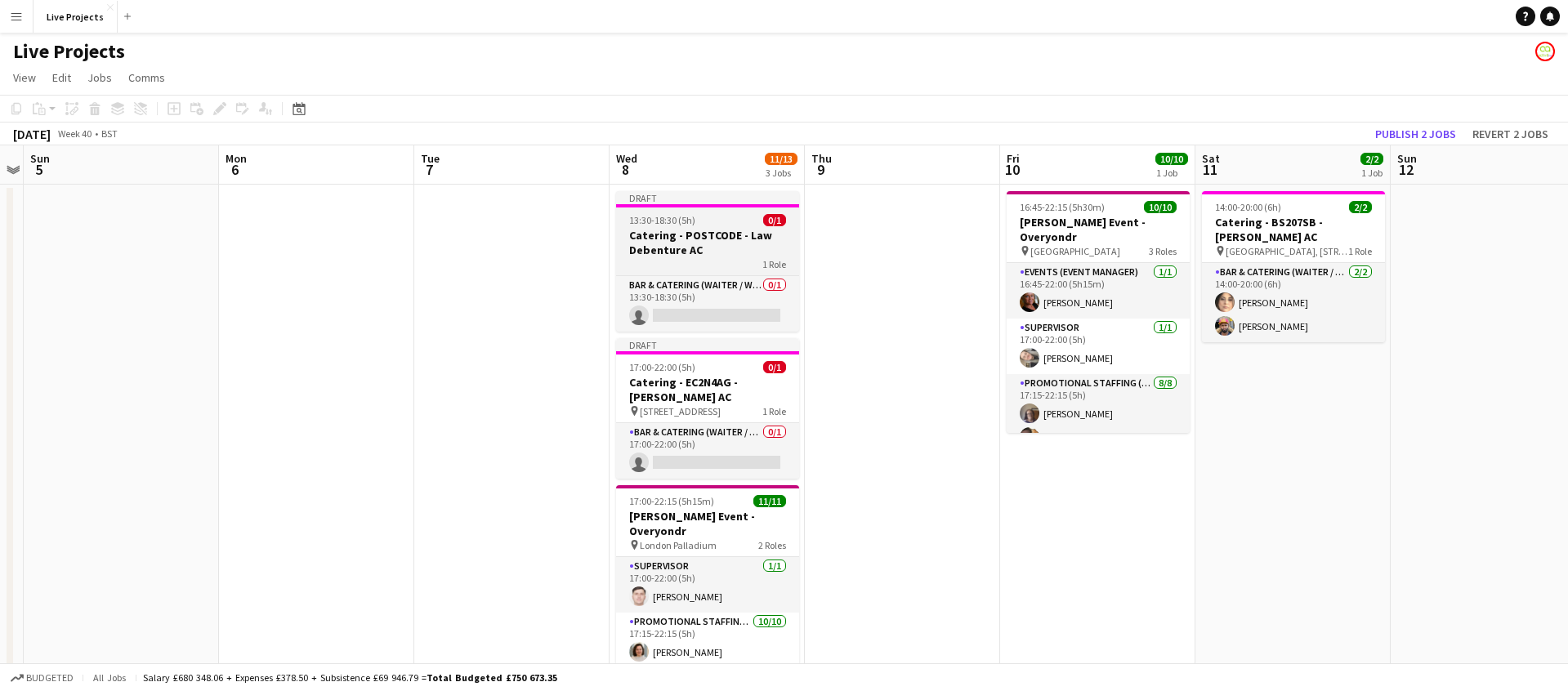
click at [690, 224] on span "13:30-18:30 (5h)" at bounding box center [662, 220] width 66 height 13
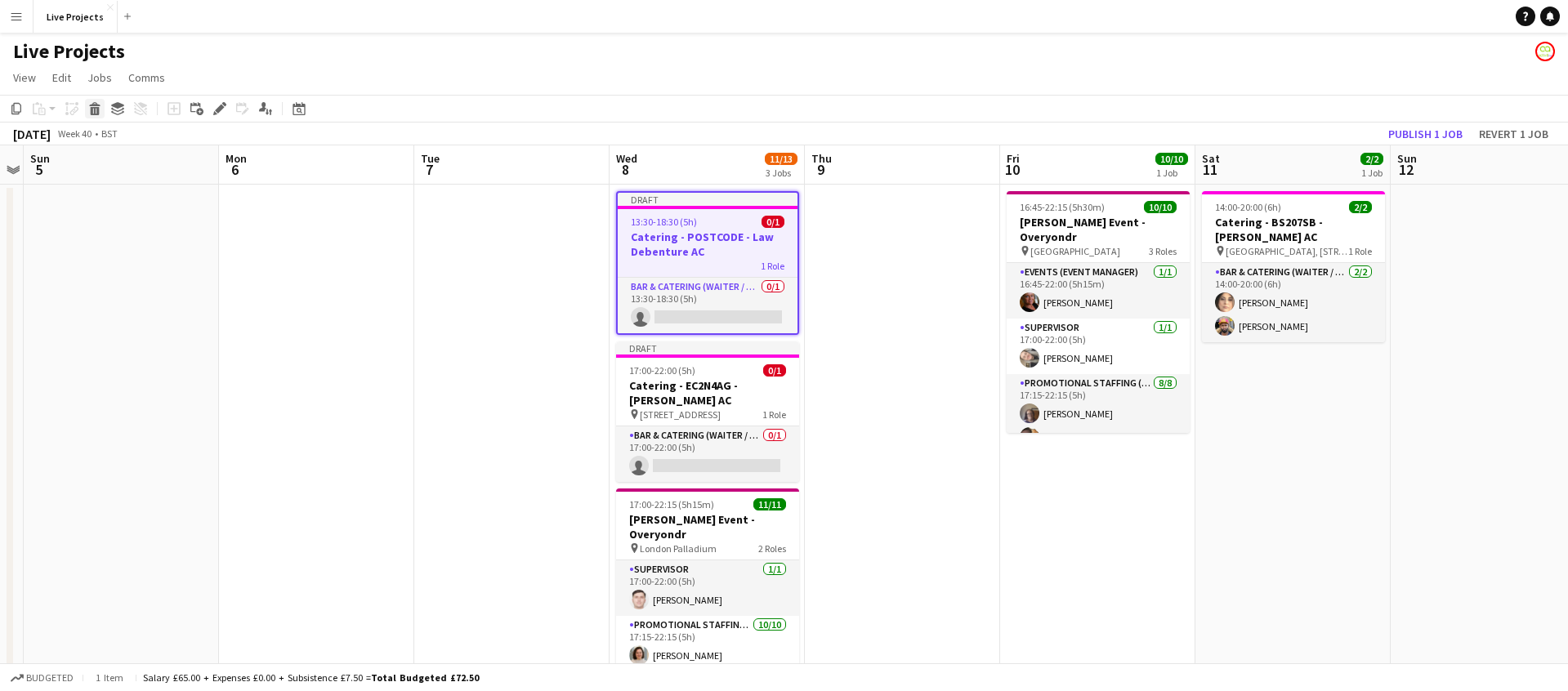
click at [96, 111] on icon "Delete" at bounding box center [95, 108] width 13 height 13
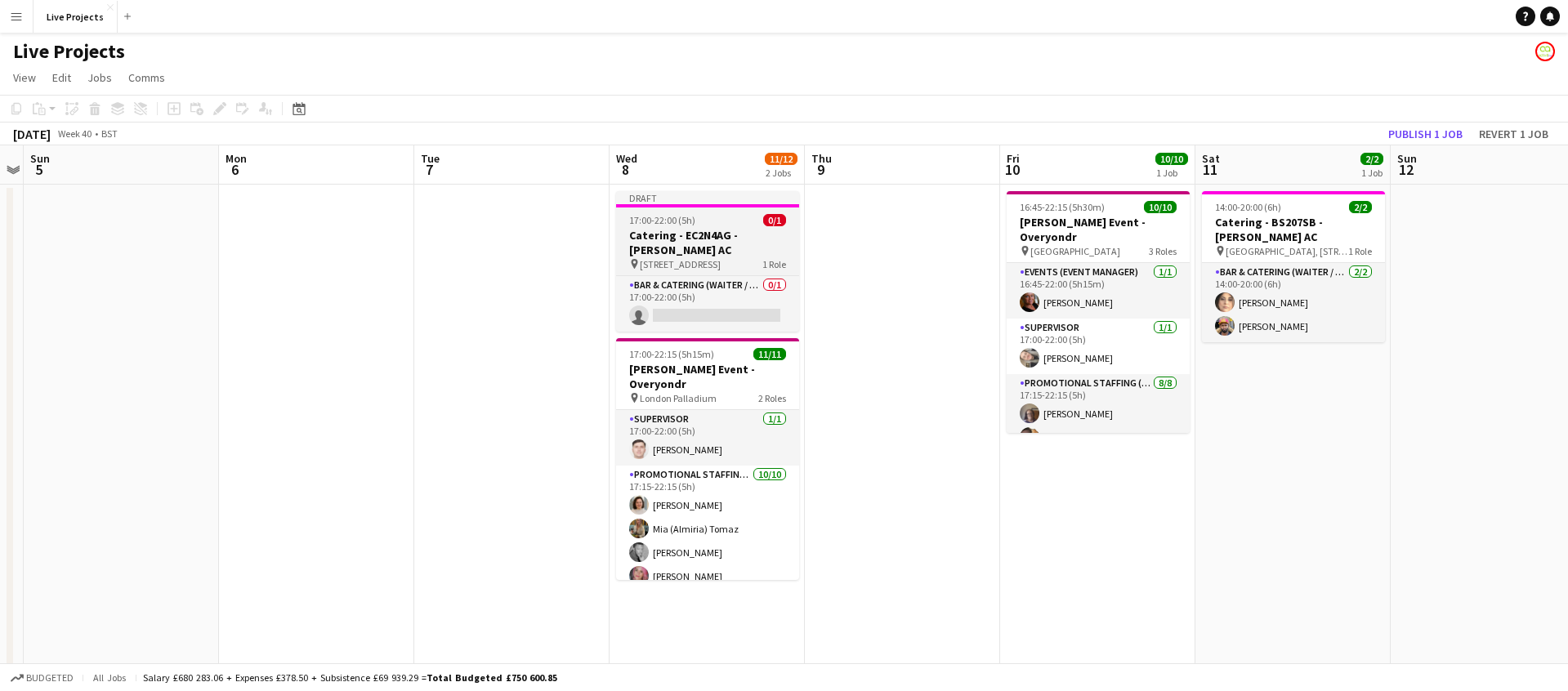
click at [692, 248] on h3 "Catering - EC2N4AG - [PERSON_NAME] AC" at bounding box center [708, 243] width 183 height 30
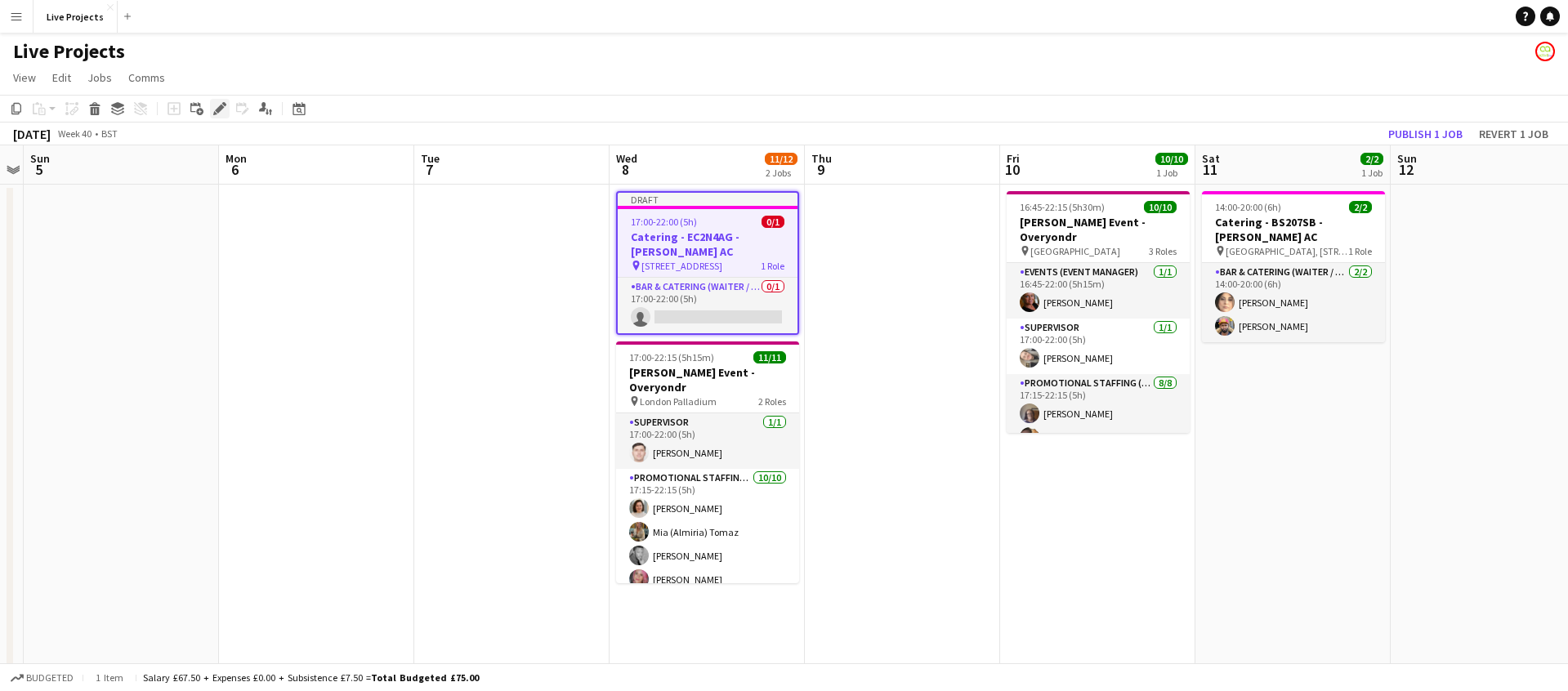
click at [218, 107] on icon "Edit" at bounding box center [219, 108] width 13 height 13
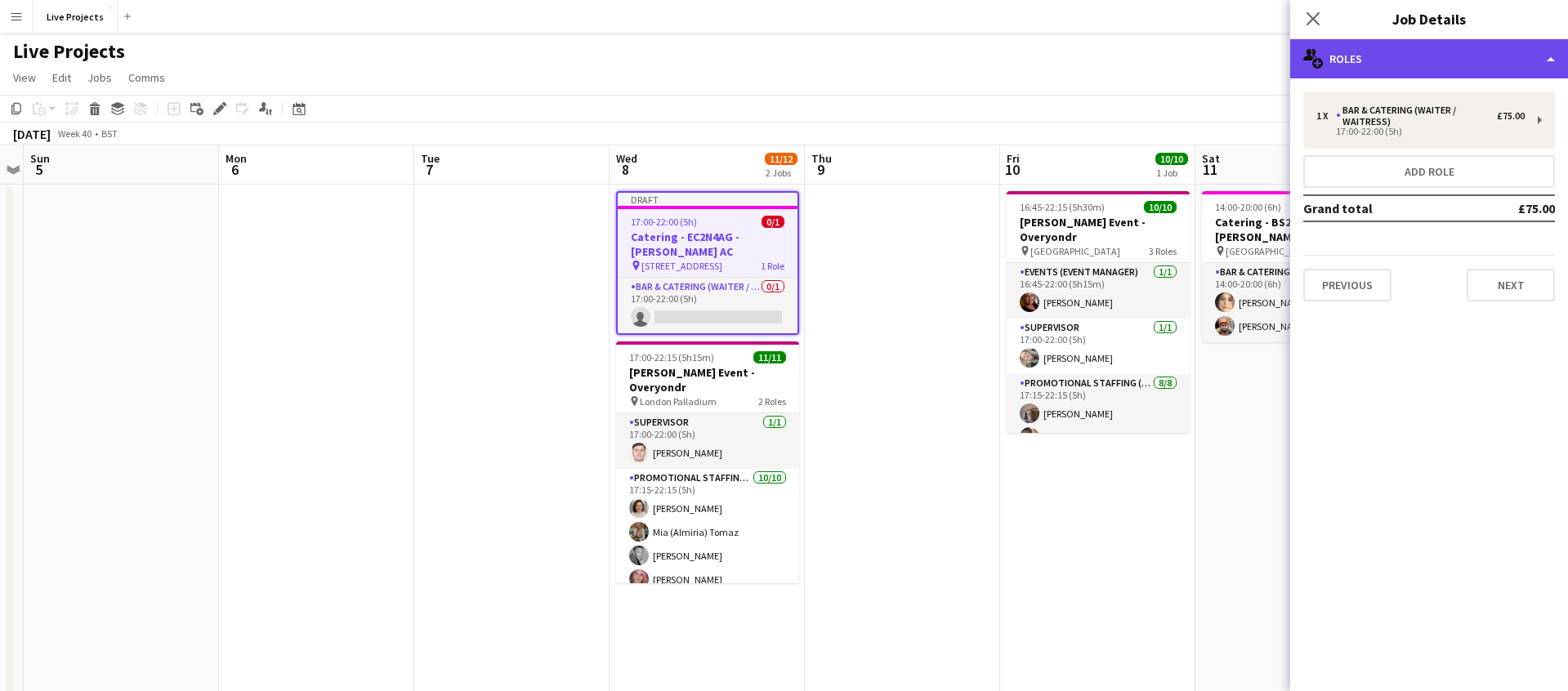
click at [1460, 70] on div "multiple-users-add Roles" at bounding box center [1430, 58] width 278 height 39
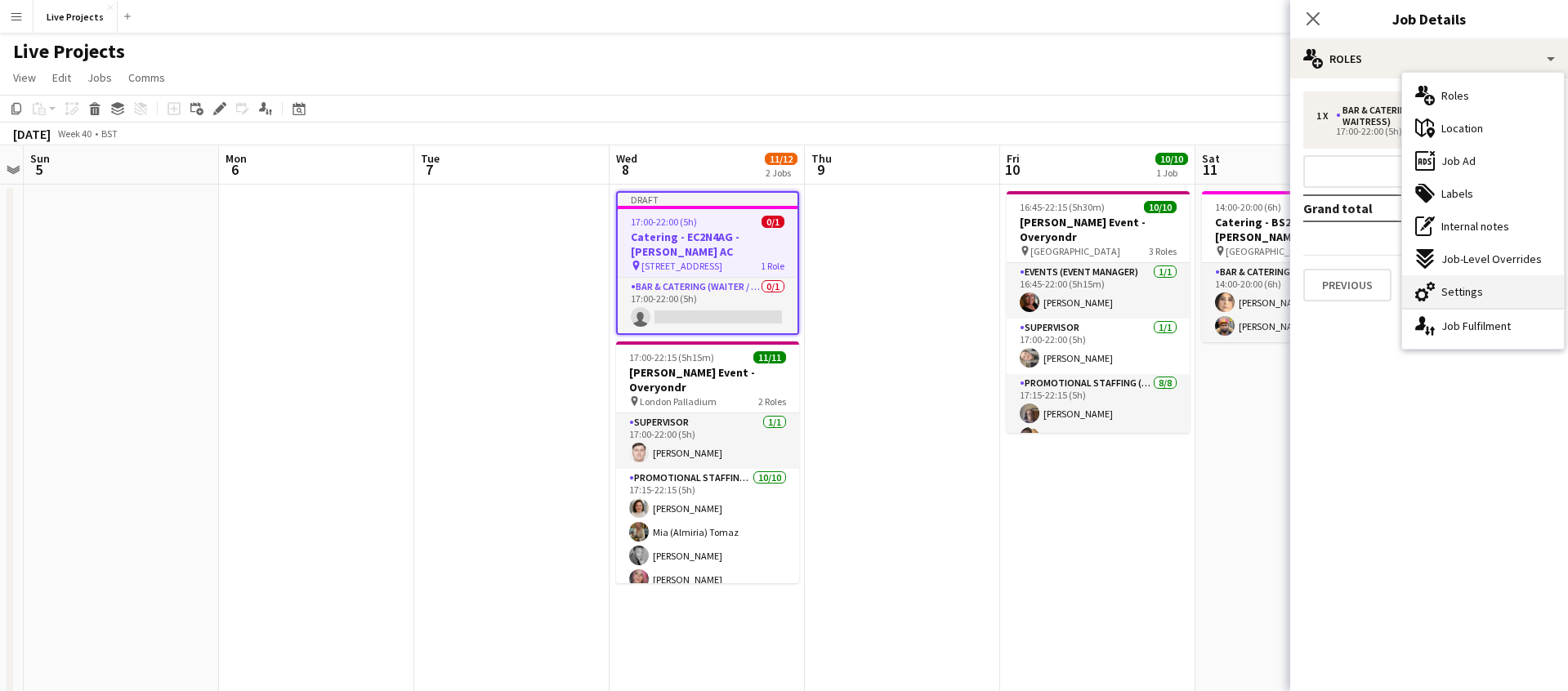
click at [1470, 292] on span "Settings" at bounding box center [1462, 291] width 42 height 14
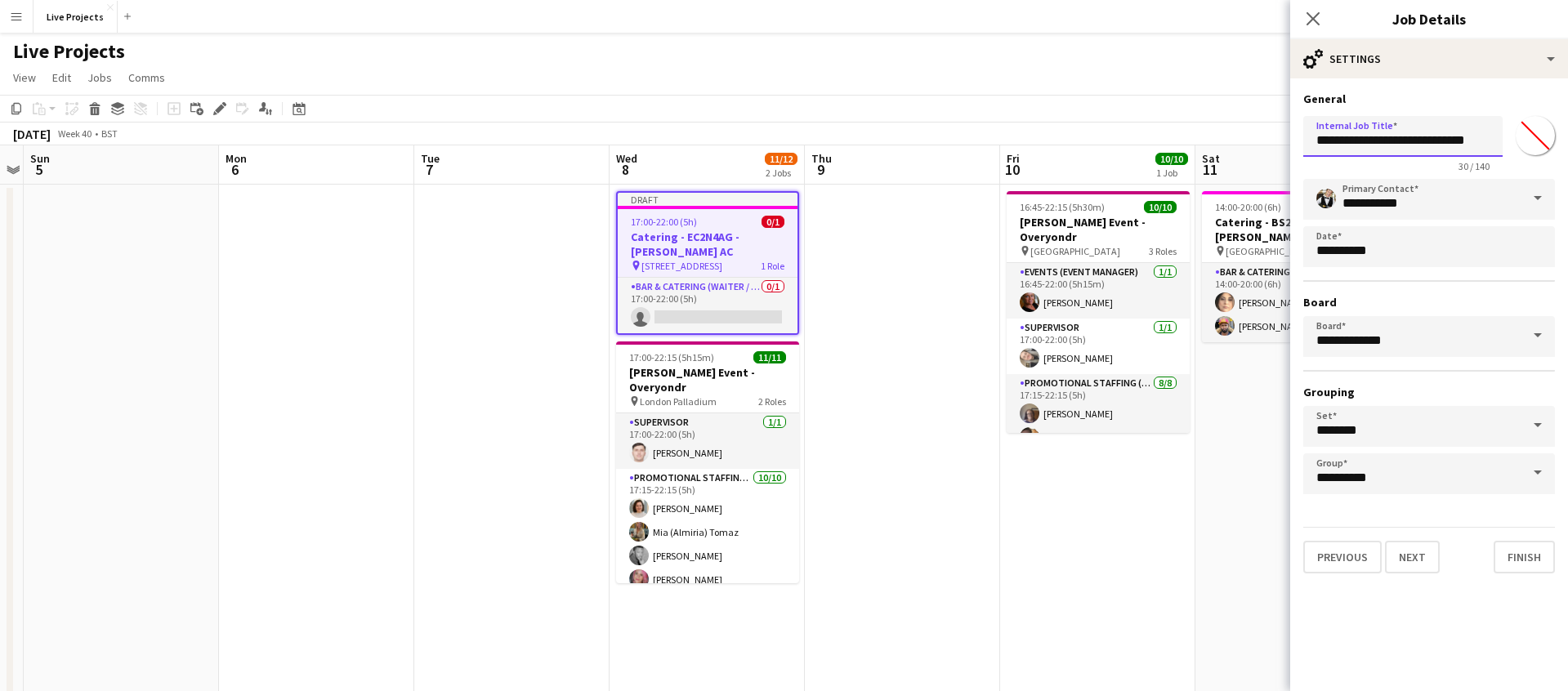
drag, startPoint x: 1476, startPoint y: 138, endPoint x: 1433, endPoint y: 137, distance: 43.0
click at [1433, 137] on input "**********" at bounding box center [1403, 136] width 199 height 41
type input "**********"
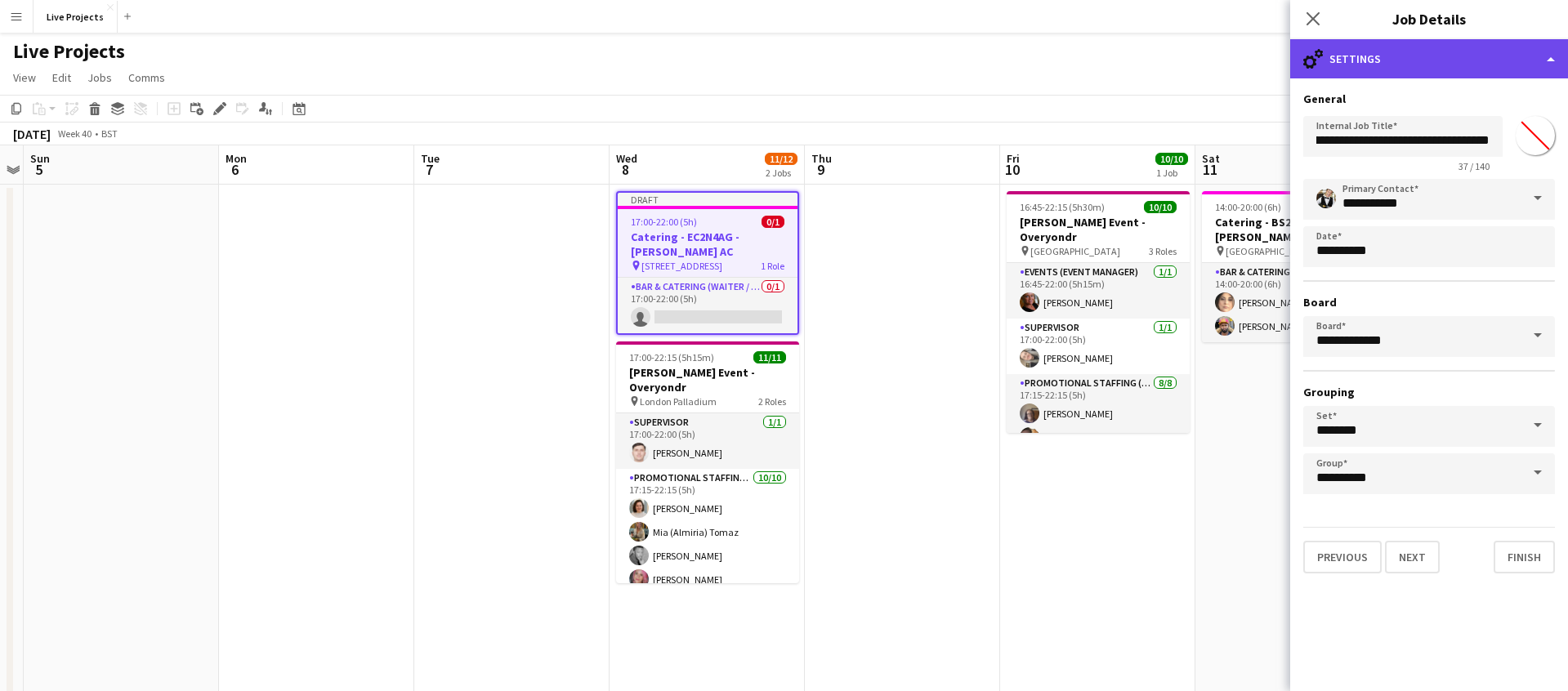
scroll to position [0, 0]
click at [1443, 67] on div "cog-double-3 Settings" at bounding box center [1430, 58] width 278 height 39
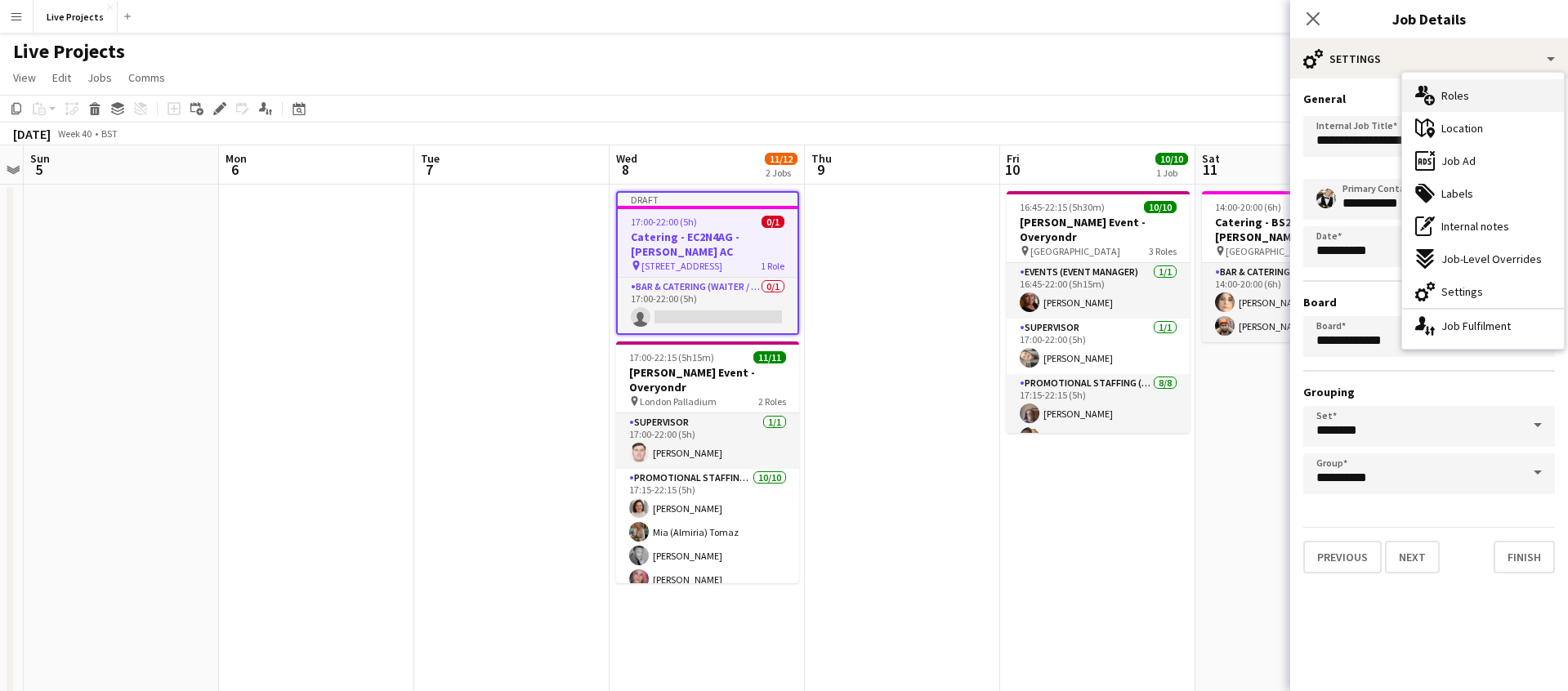
click at [1463, 99] on span "Roles" at bounding box center [1455, 96] width 28 height 14
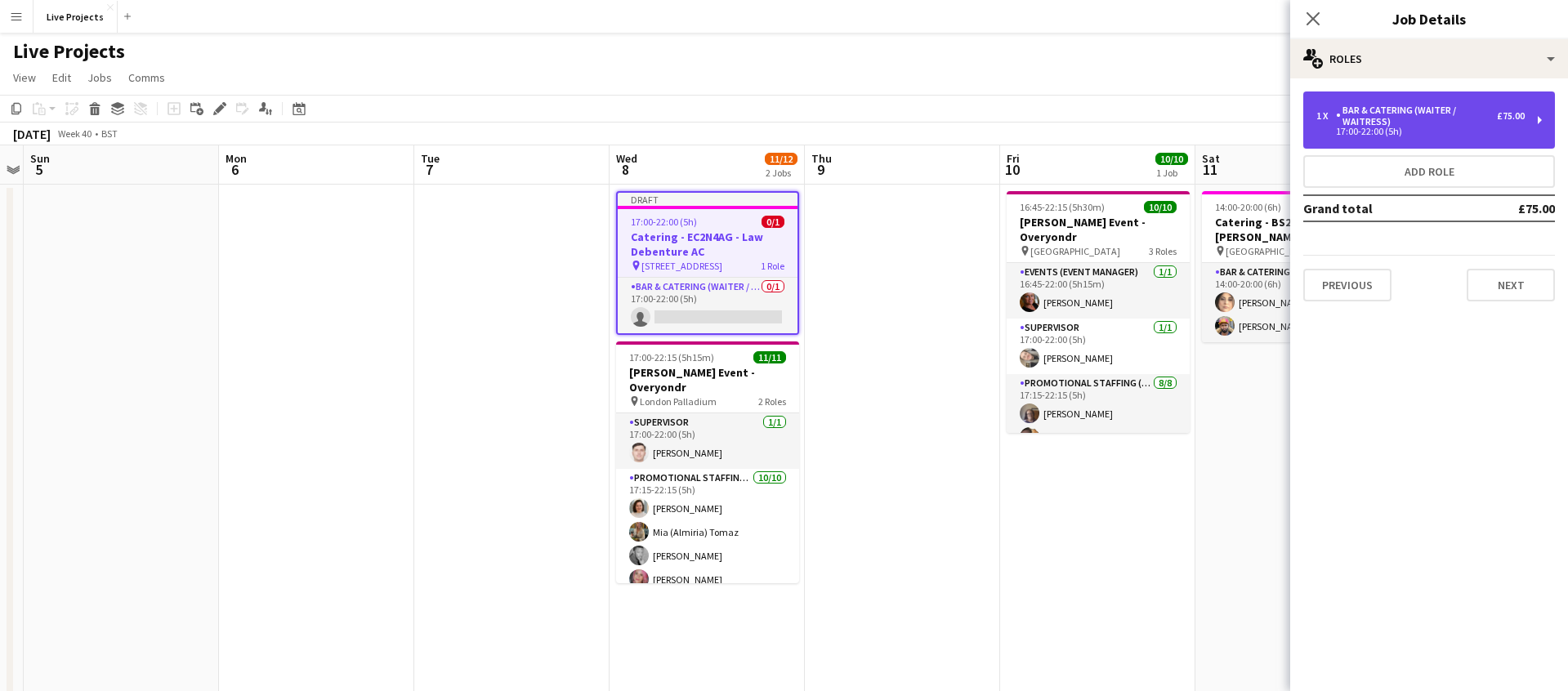
click at [1456, 119] on div "Bar & Catering (Waiter / waitress)" at bounding box center [1416, 115] width 161 height 23
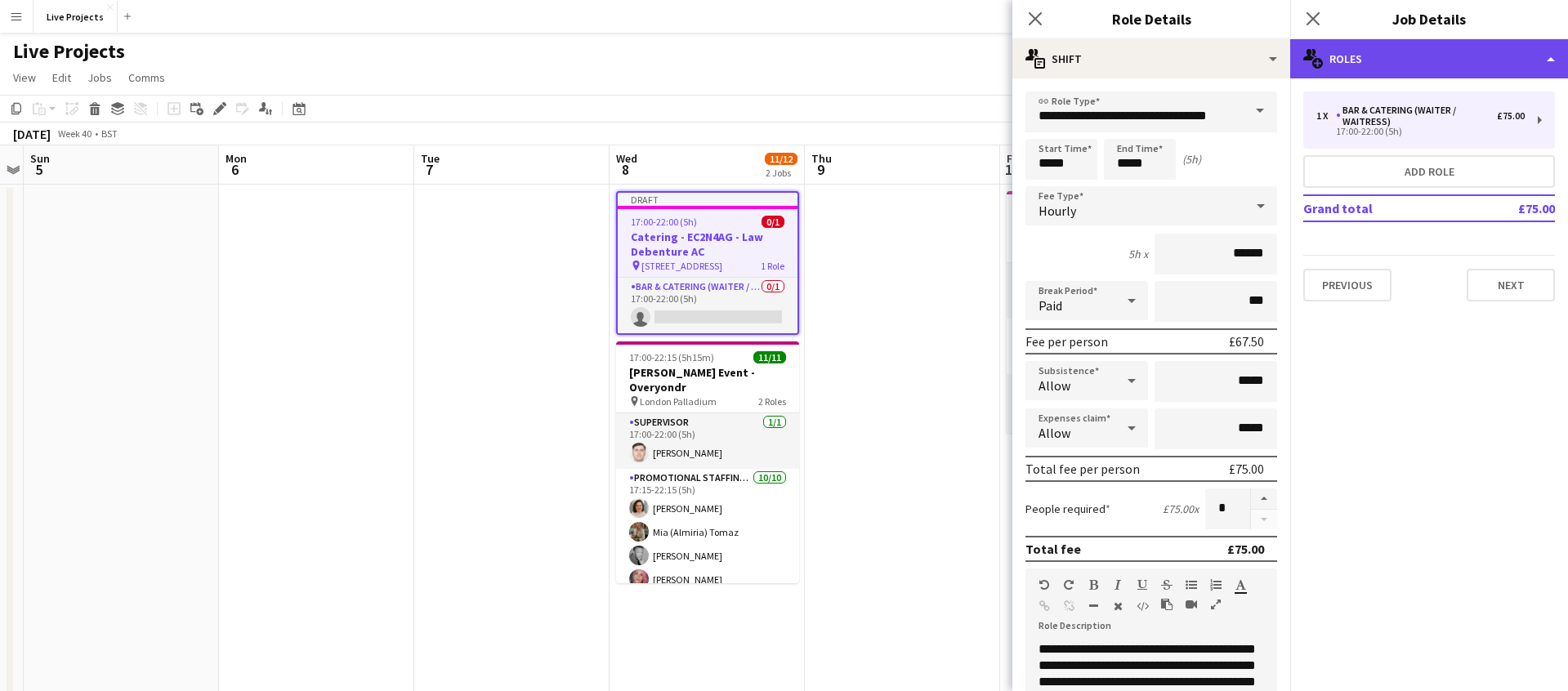
click at [1421, 58] on div "multiple-users-add Roles" at bounding box center [1430, 58] width 278 height 39
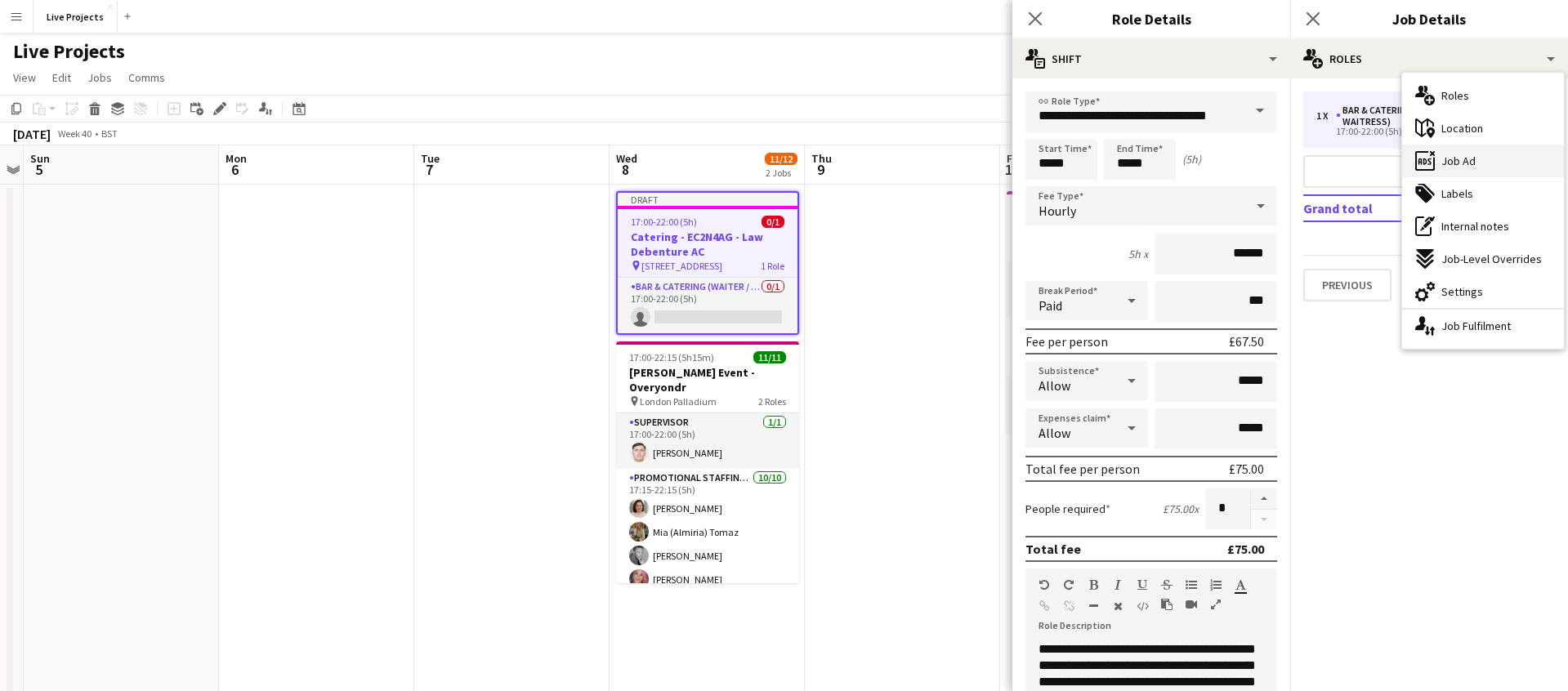
click at [1465, 167] on span "Job Ad" at bounding box center [1459, 161] width 34 height 14
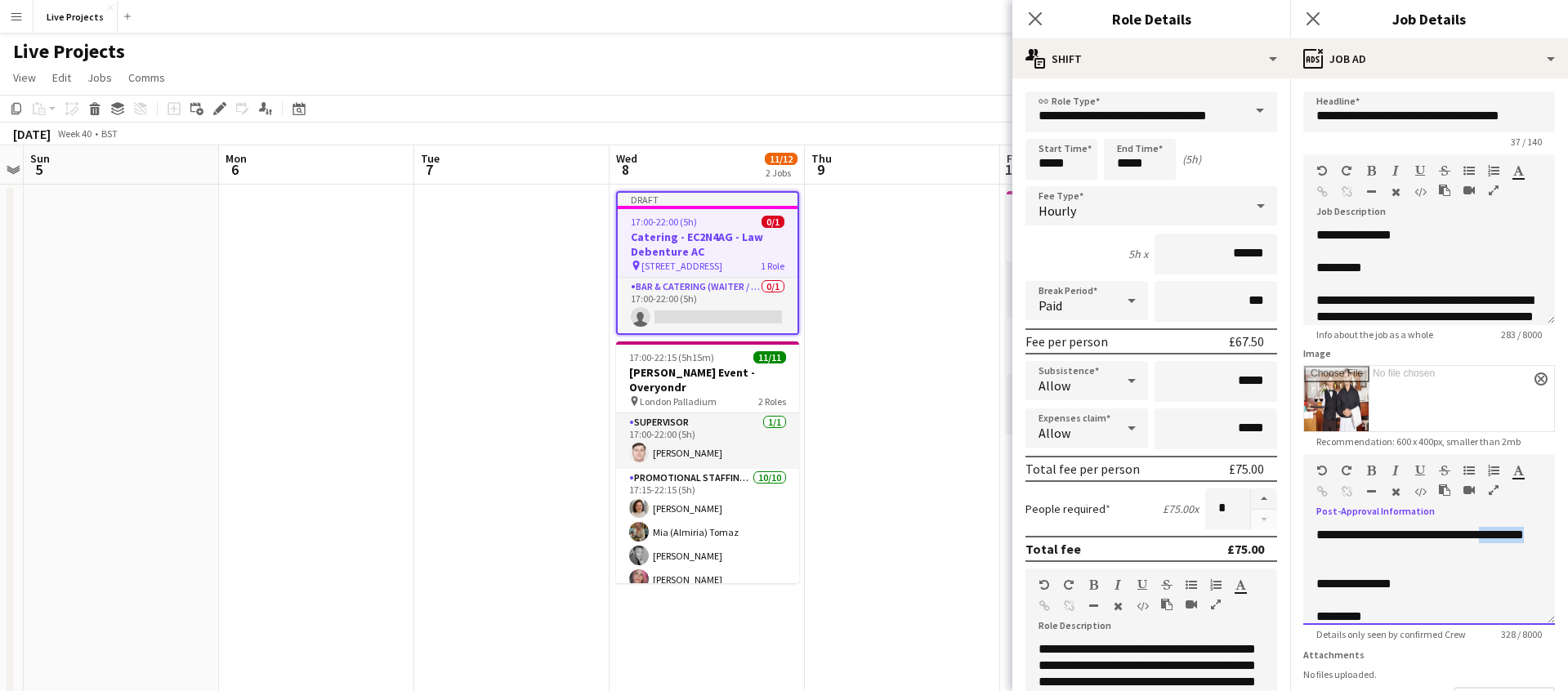
drag, startPoint x: 1399, startPoint y: 548, endPoint x: 1329, endPoint y: 549, distance: 70.0
click at [1330, 549] on div "**********" at bounding box center [1430, 543] width 226 height 32
click at [1431, 576] on div "**********" at bounding box center [1430, 673] width 226 height 196
click at [1325, 616] on div "*********" at bounding box center [1430, 617] width 226 height 16
click at [1322, 268] on div "*********" at bounding box center [1430, 268] width 226 height 16
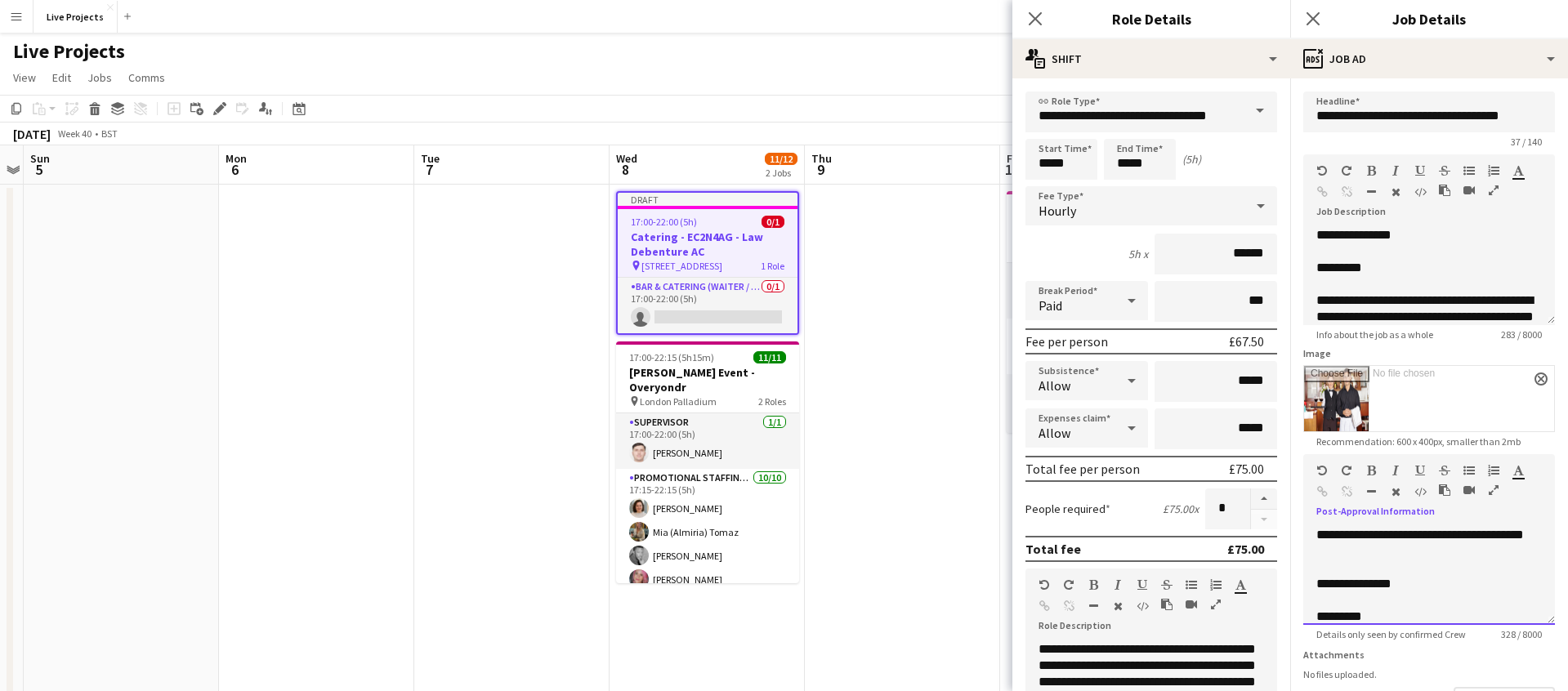
click at [1326, 613] on div "*********" at bounding box center [1430, 617] width 226 height 16
click at [1322, 612] on div "*********" at bounding box center [1430, 617] width 226 height 16
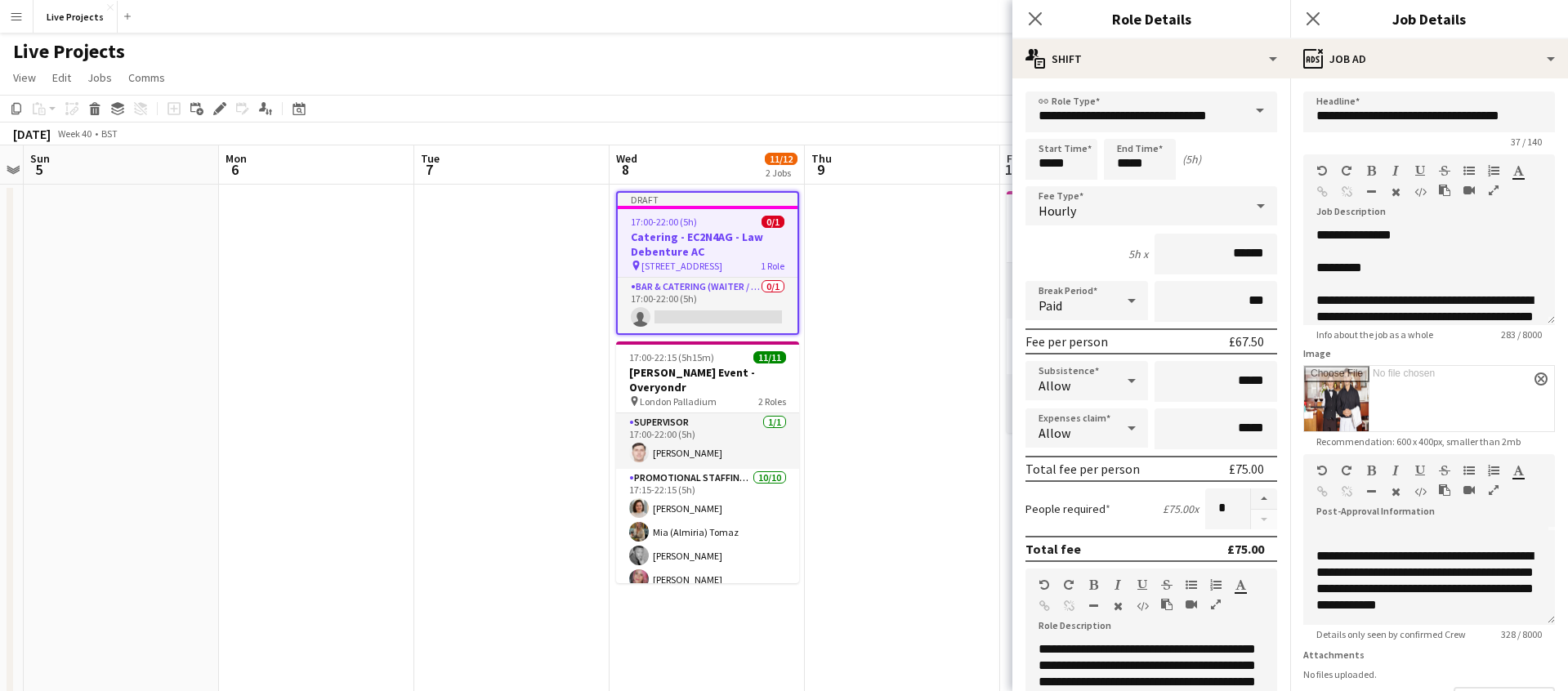
scroll to position [98, 0]
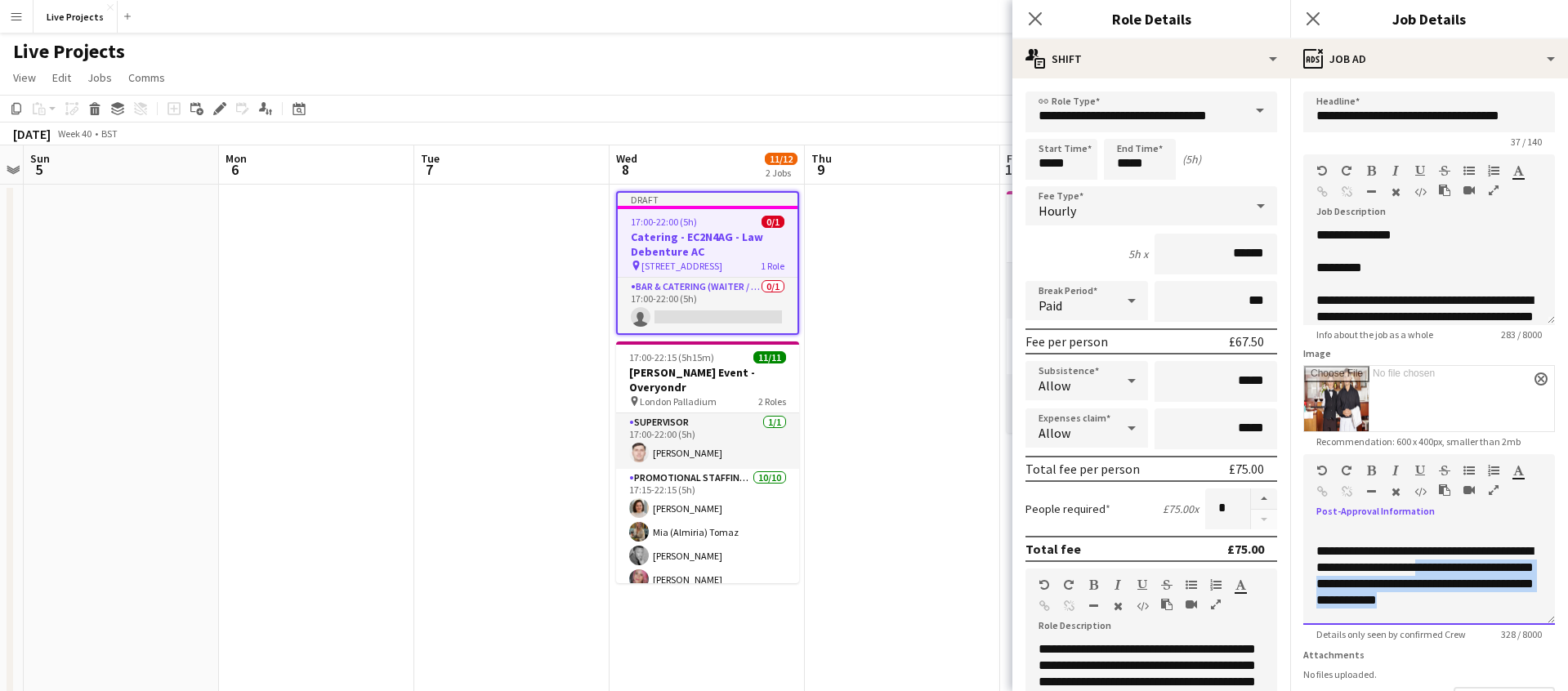
drag, startPoint x: 1468, startPoint y: 567, endPoint x: 1528, endPoint y: 603, distance: 70.0
click at [1528, 603] on div "**********" at bounding box center [1430, 608] width 226 height 131
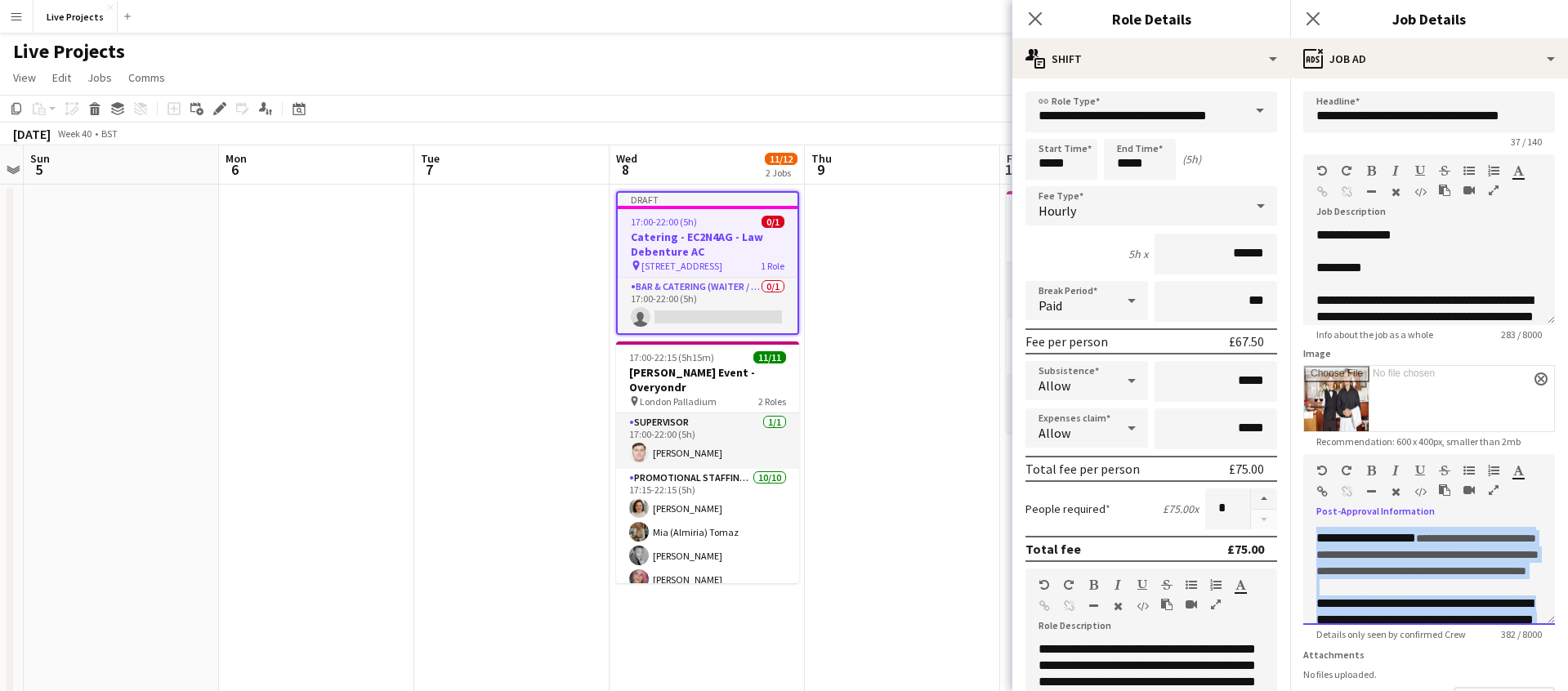
scroll to position [0, 0]
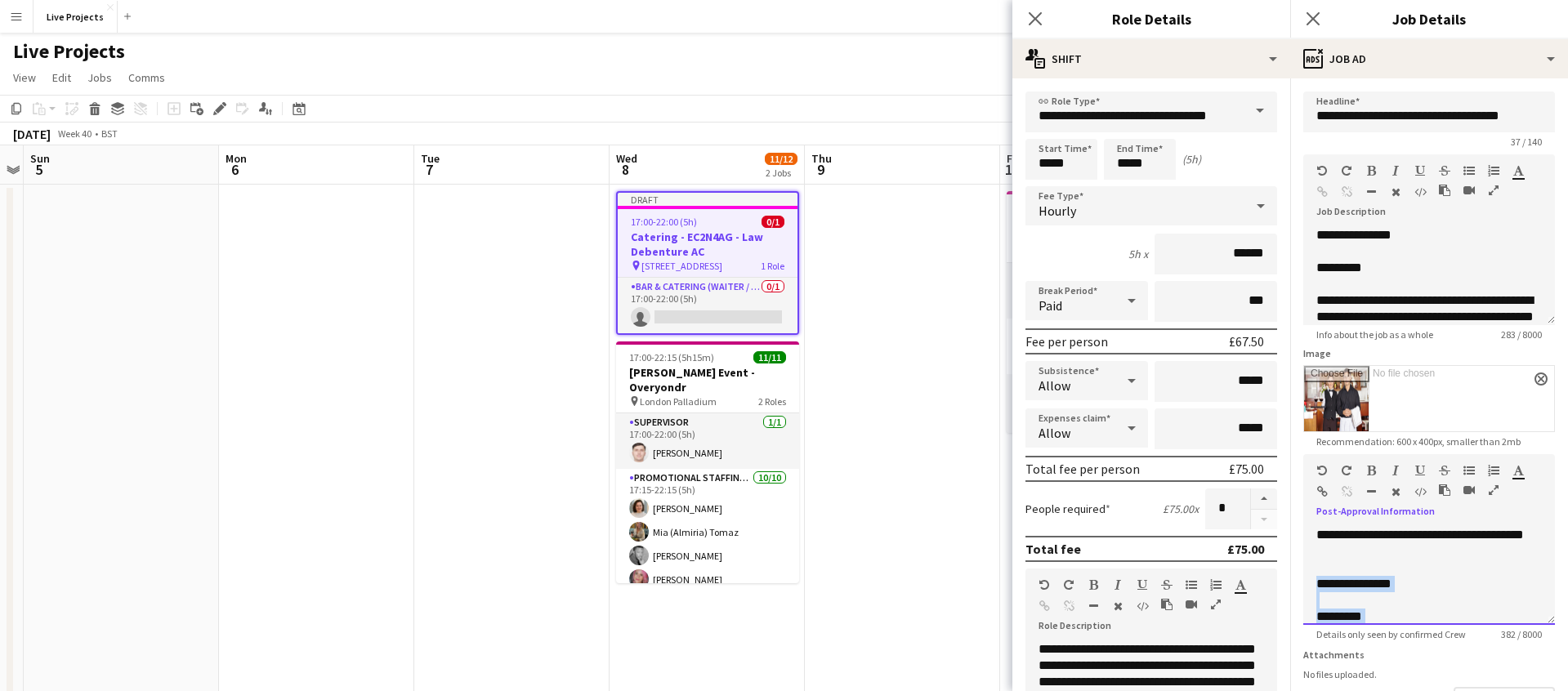
drag, startPoint x: 1473, startPoint y: 604, endPoint x: 1312, endPoint y: 586, distance: 162.0
click at [1309, 586] on div "**********" at bounding box center [1429, 576] width 252 height 98
copy div "**********"
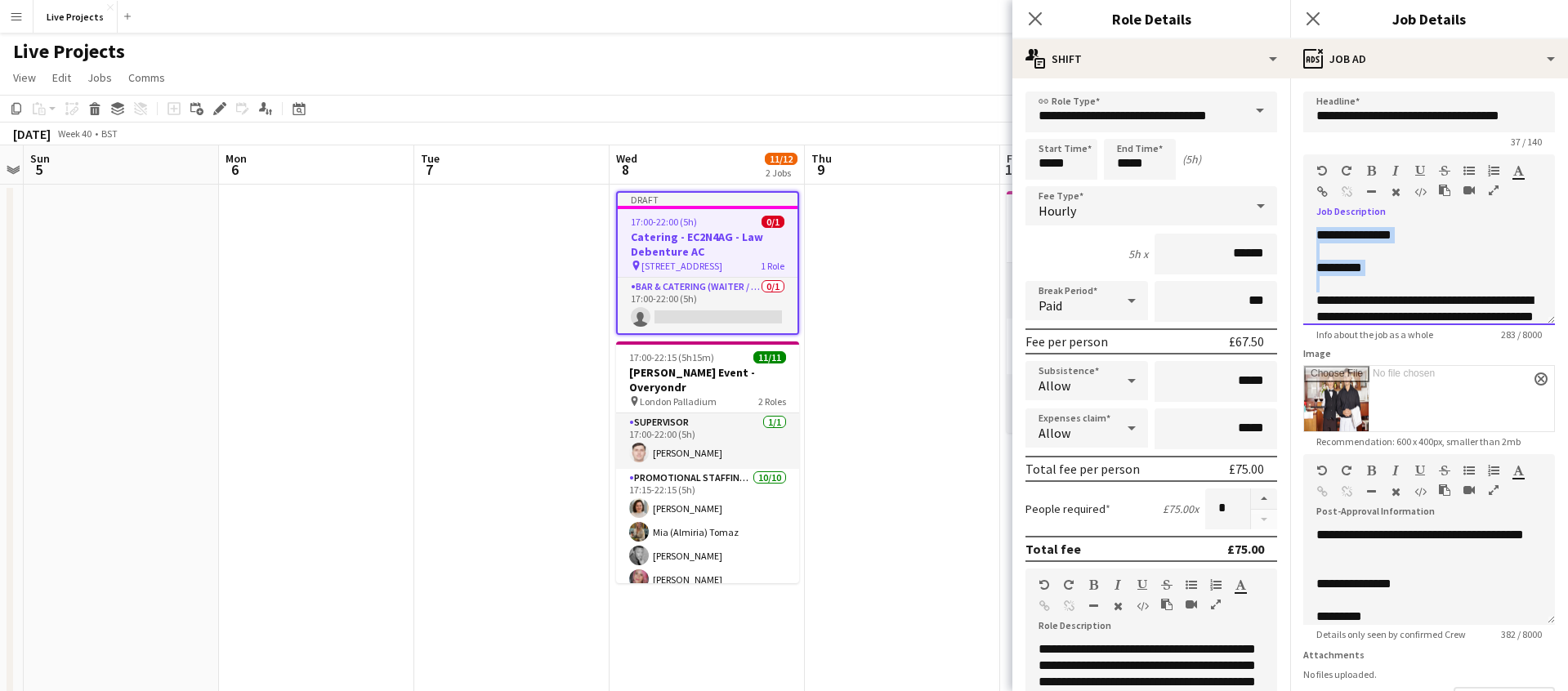
scroll to position [111, 0]
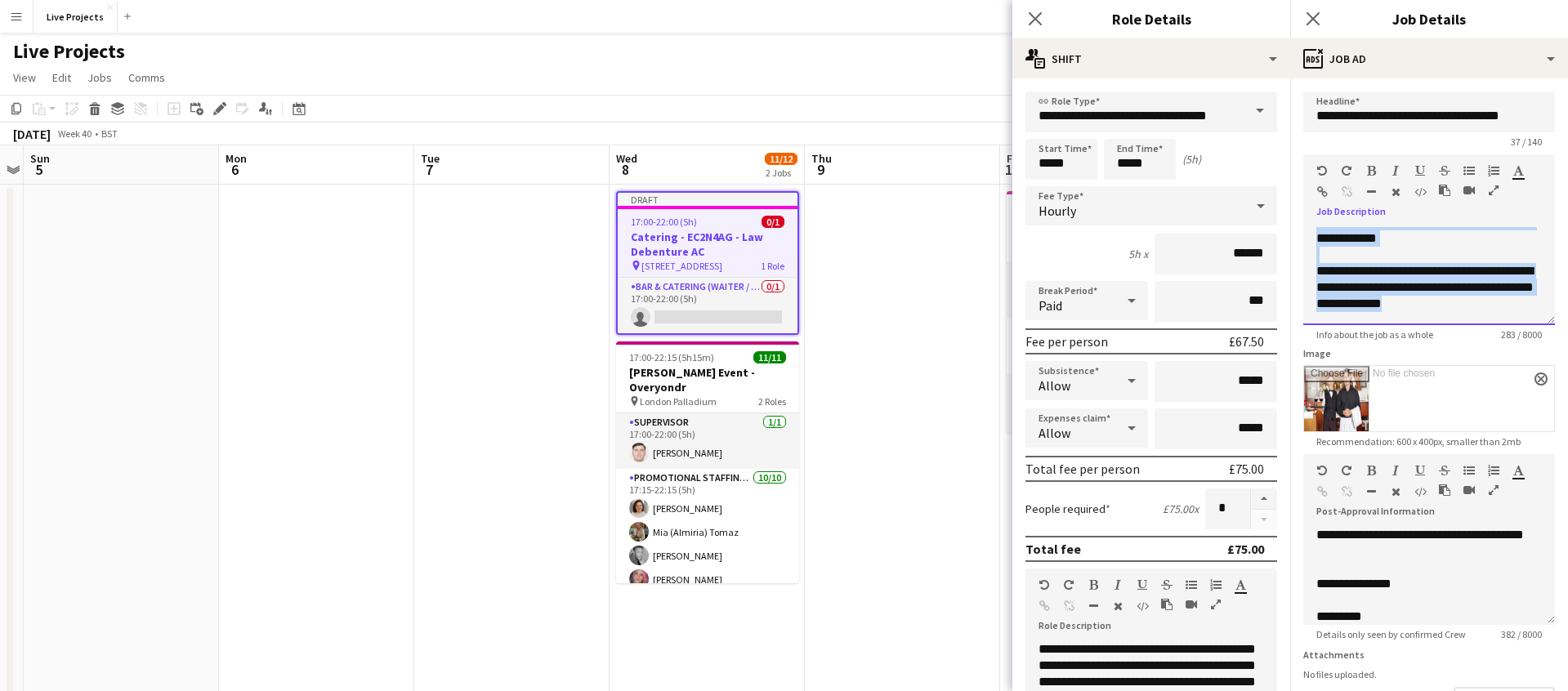
drag, startPoint x: 1316, startPoint y: 232, endPoint x: 1423, endPoint y: 333, distance: 147.1
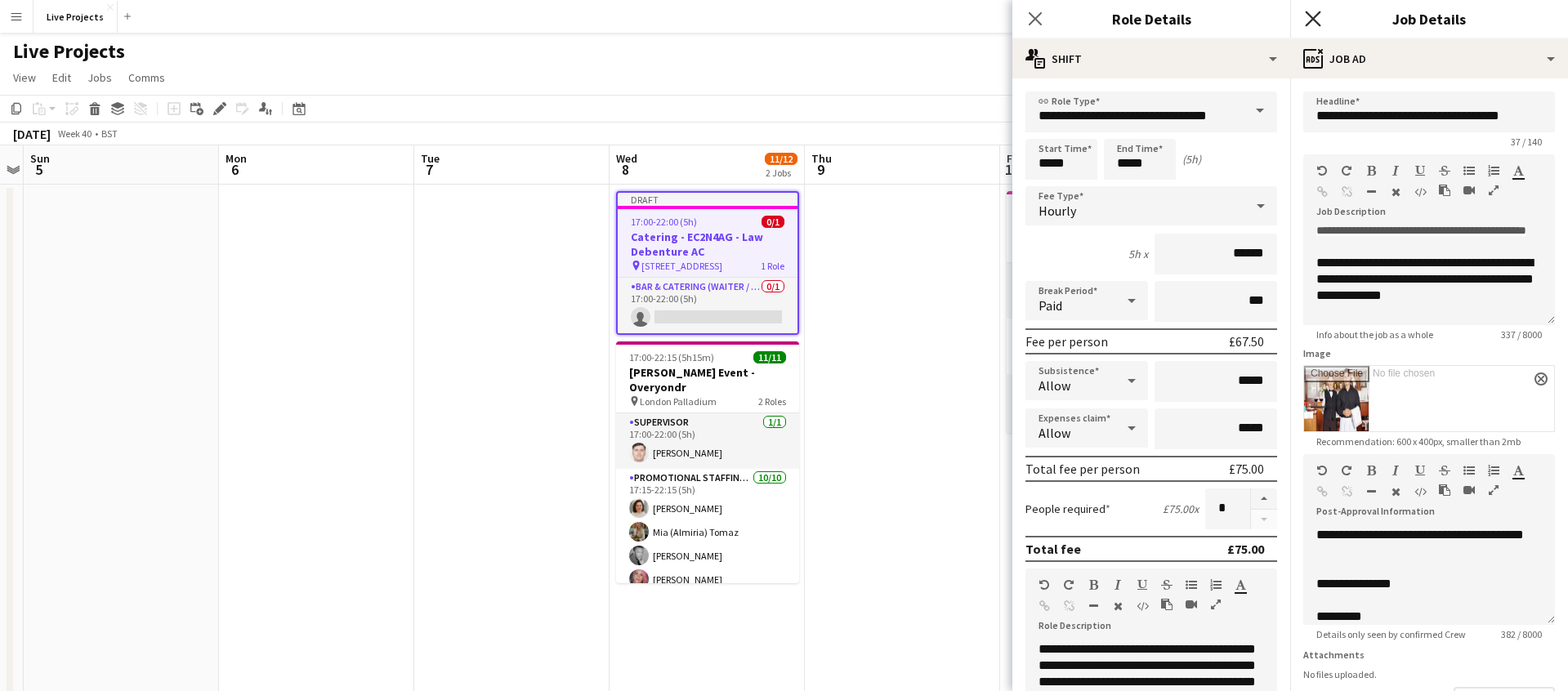
click at [1318, 16] on icon "Close pop-in" at bounding box center [1313, 18] width 15 height 15
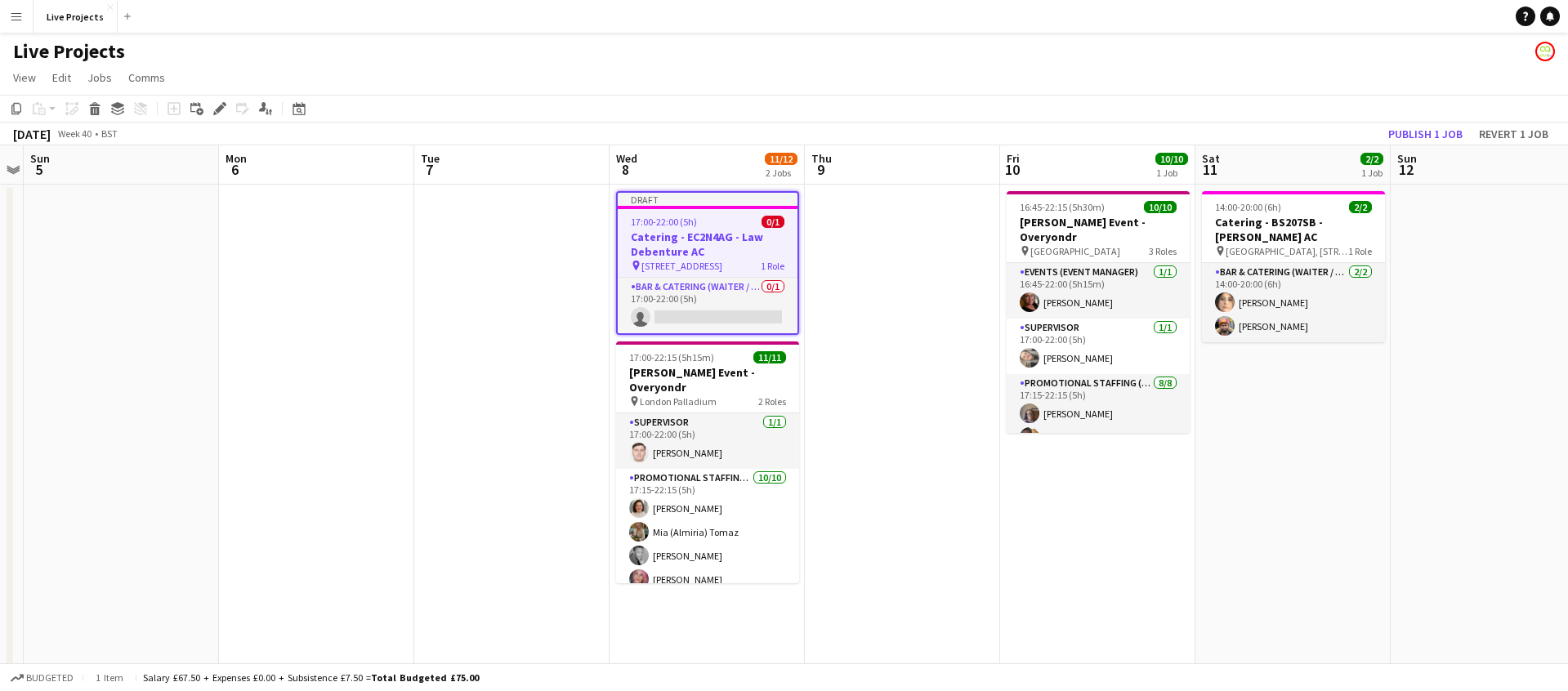
click at [1318, 16] on app-navbar "Menu Boards Boards Boards All jobs Status Workforce Workforce My Workforce Recr…" at bounding box center [784, 16] width 1568 height 32
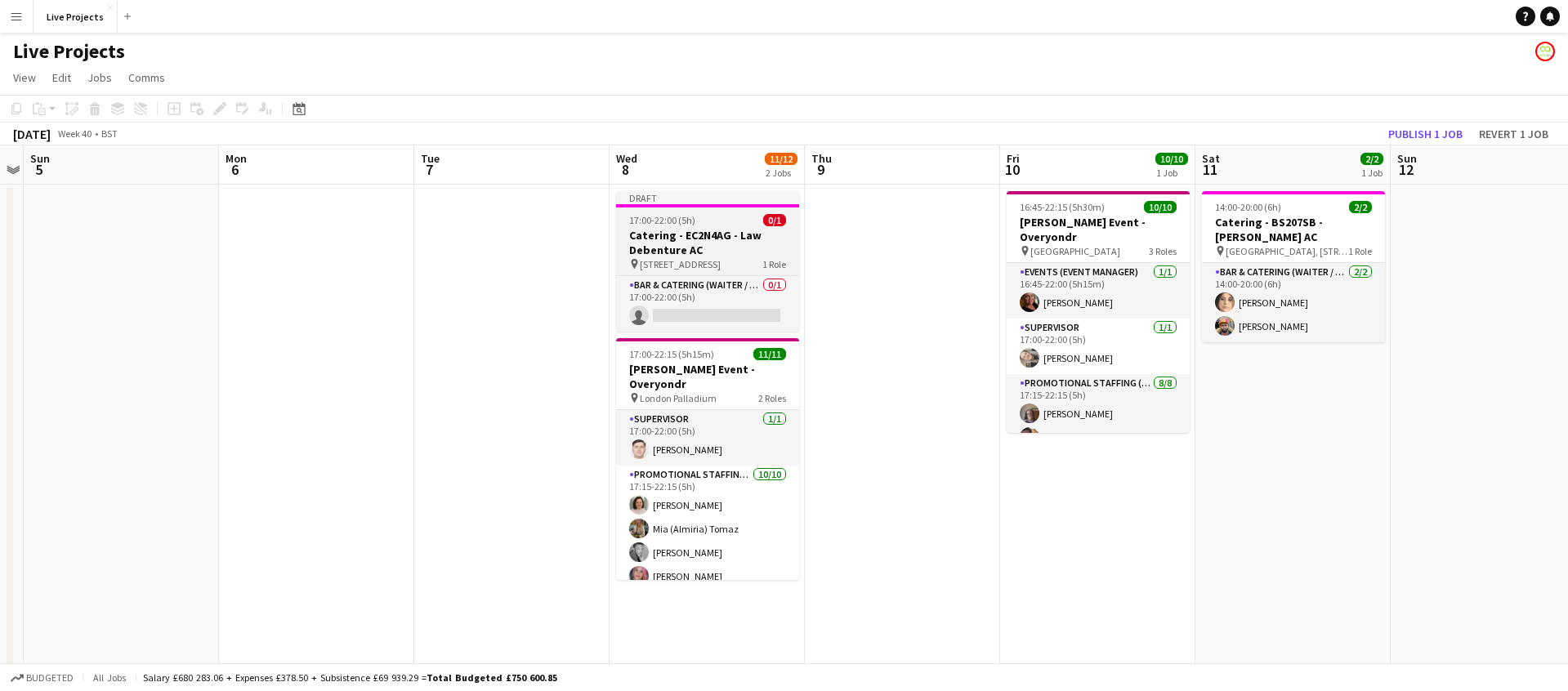
click at [707, 248] on h3 "Catering - EC2N4AG - Law Debenture AC" at bounding box center [708, 243] width 183 height 30
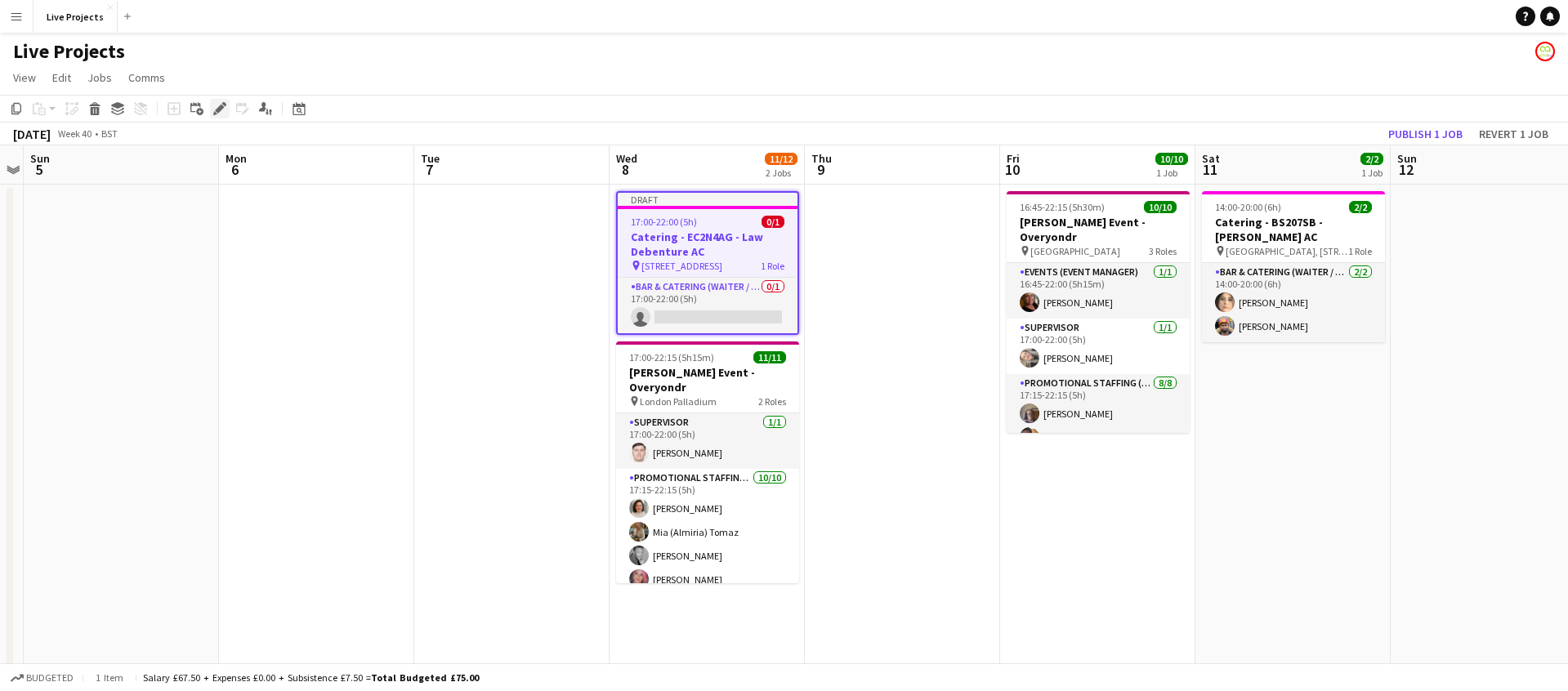
click at [219, 109] on icon at bounding box center [219, 109] width 9 height 9
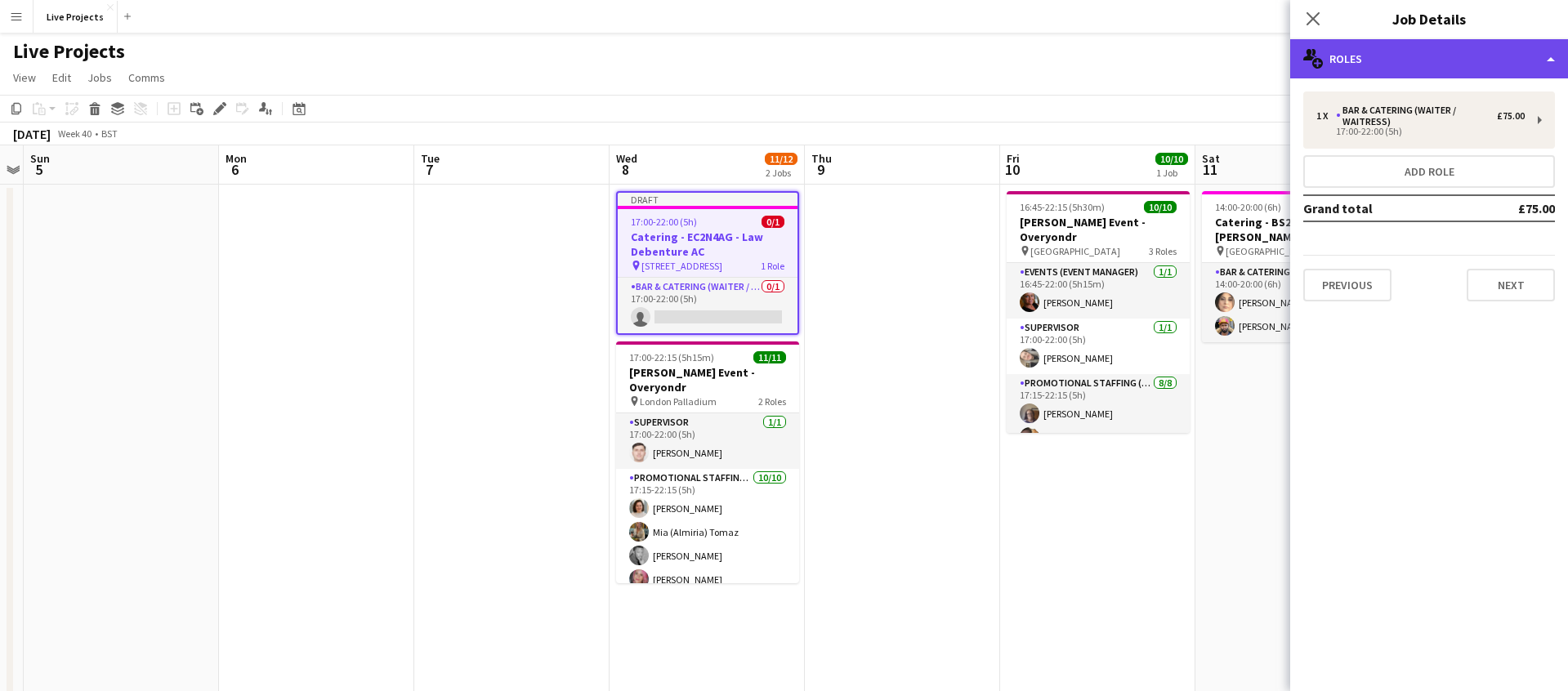
click at [1433, 67] on div "multiple-users-add Roles" at bounding box center [1430, 58] width 278 height 39
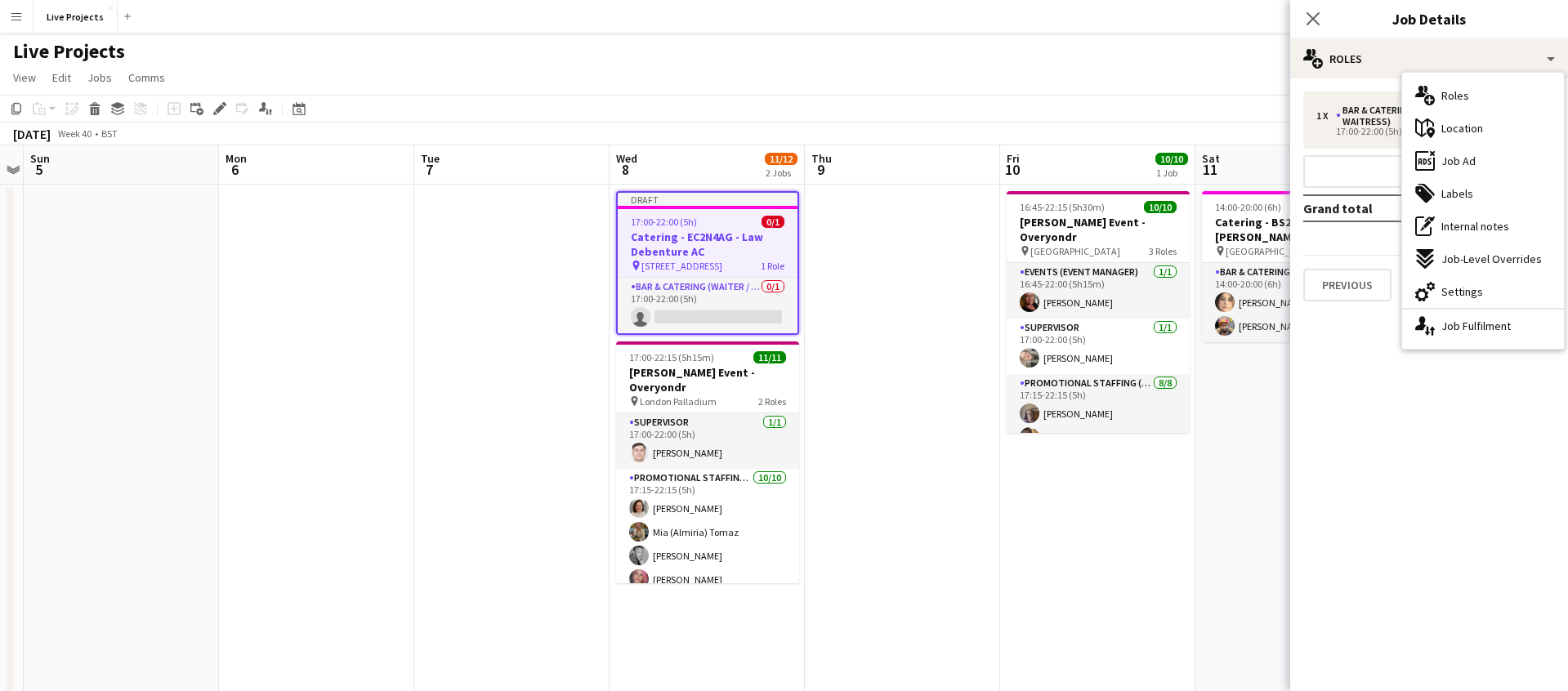
click at [1469, 159] on span "Job Ad" at bounding box center [1459, 161] width 34 height 14
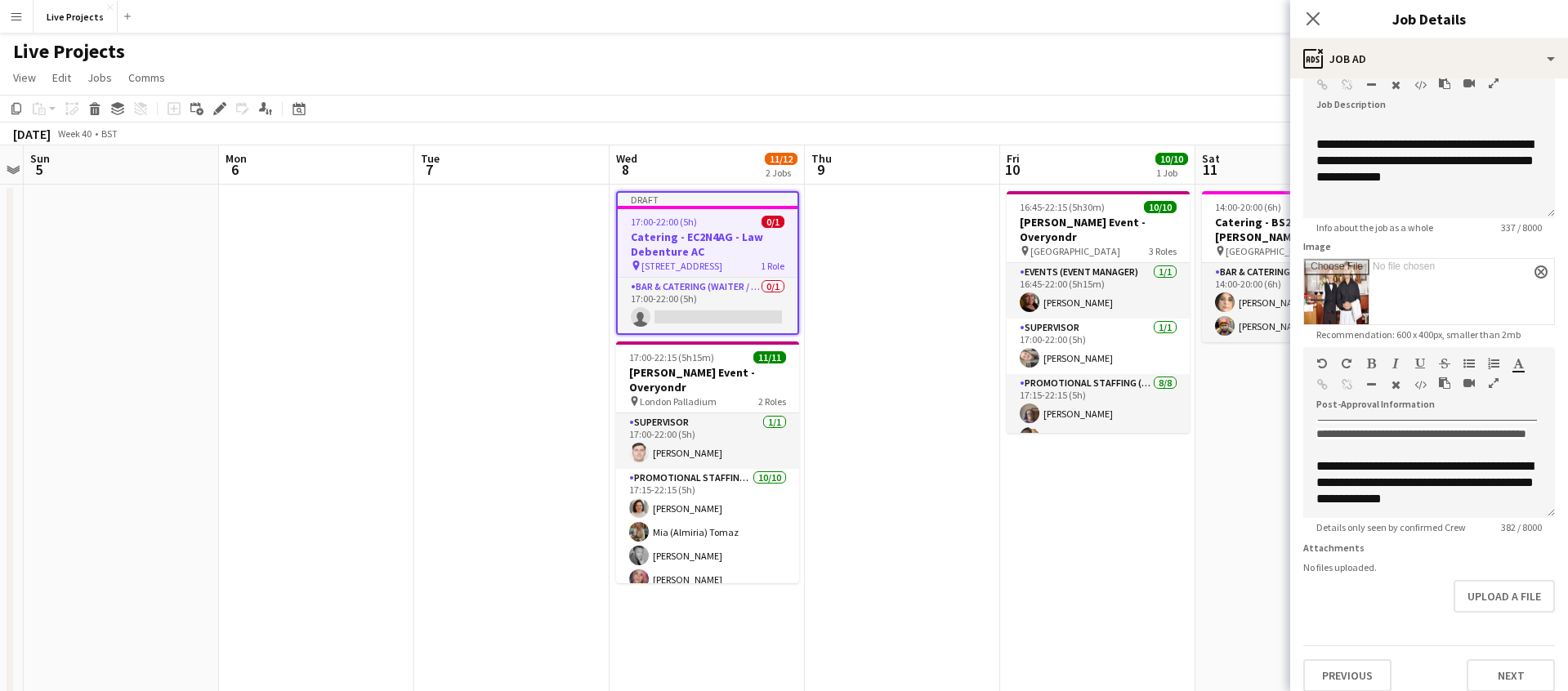
scroll to position [180, 0]
click at [1319, 18] on icon "Close pop-in" at bounding box center [1313, 18] width 15 height 15
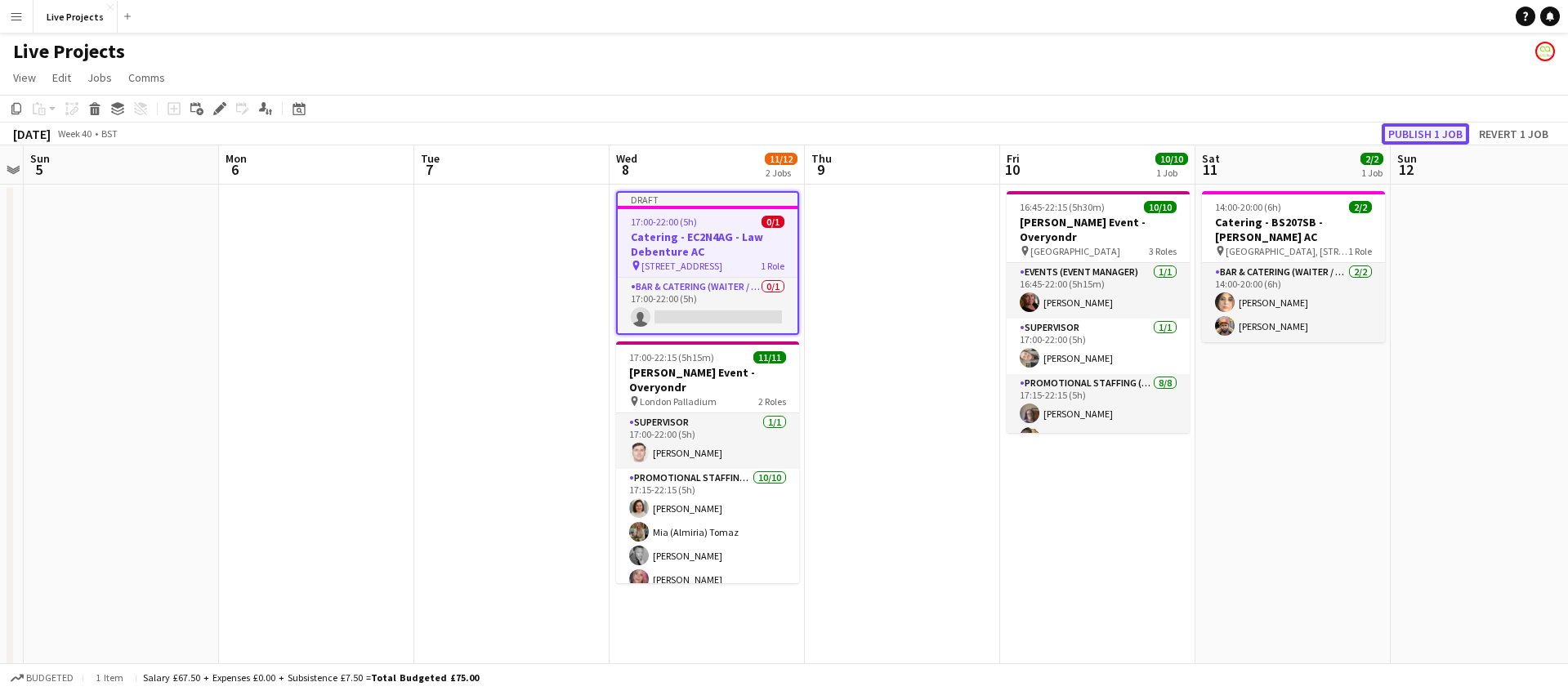
click at [1424, 131] on button "Publish 1 job" at bounding box center [1425, 134] width 88 height 22
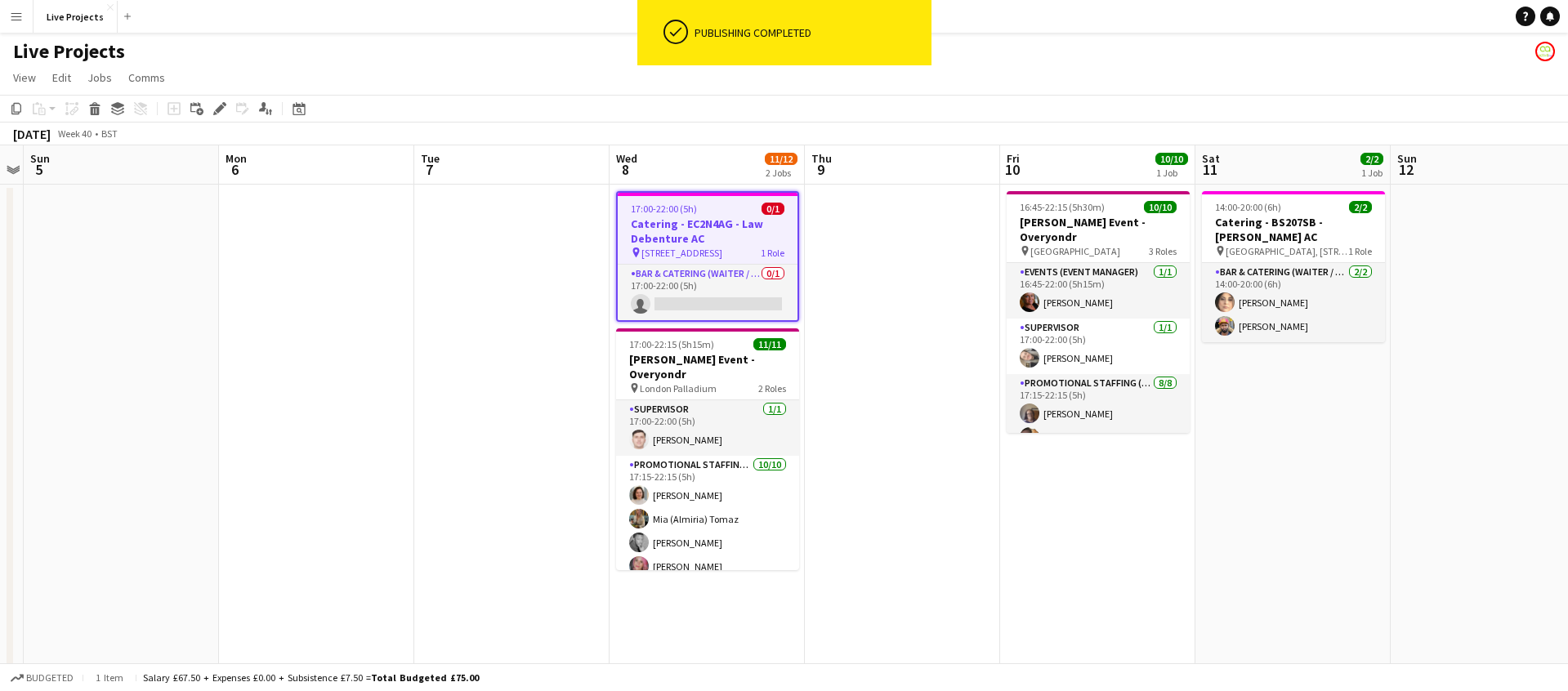
click at [713, 237] on h3 "Catering - EC2N4AG - Law Debenture AC" at bounding box center [707, 231] width 180 height 30
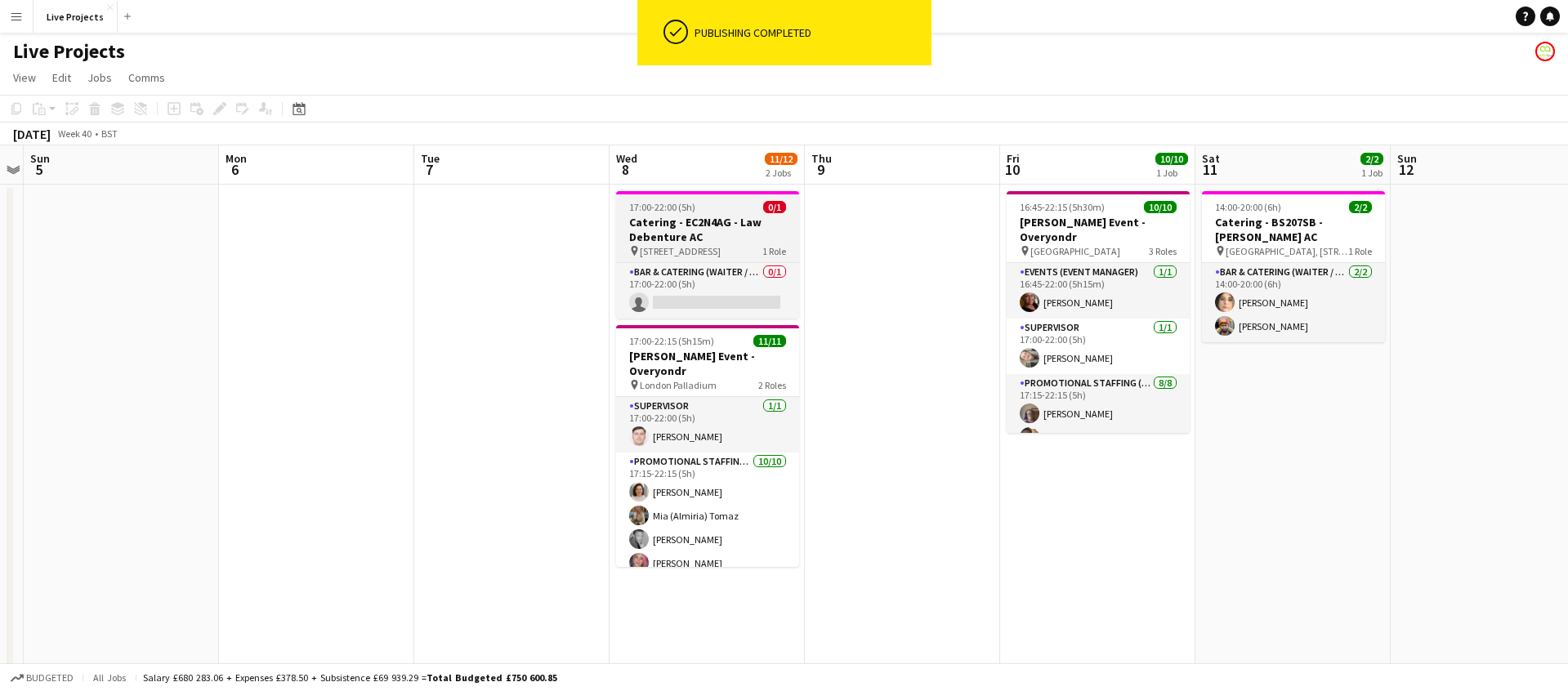
drag, startPoint x: 669, startPoint y: 217, endPoint x: 660, endPoint y: 216, distance: 9.1
click at [667, 217] on h3 "Catering - EC2N4AG - Law Debenture AC" at bounding box center [708, 229] width 183 height 30
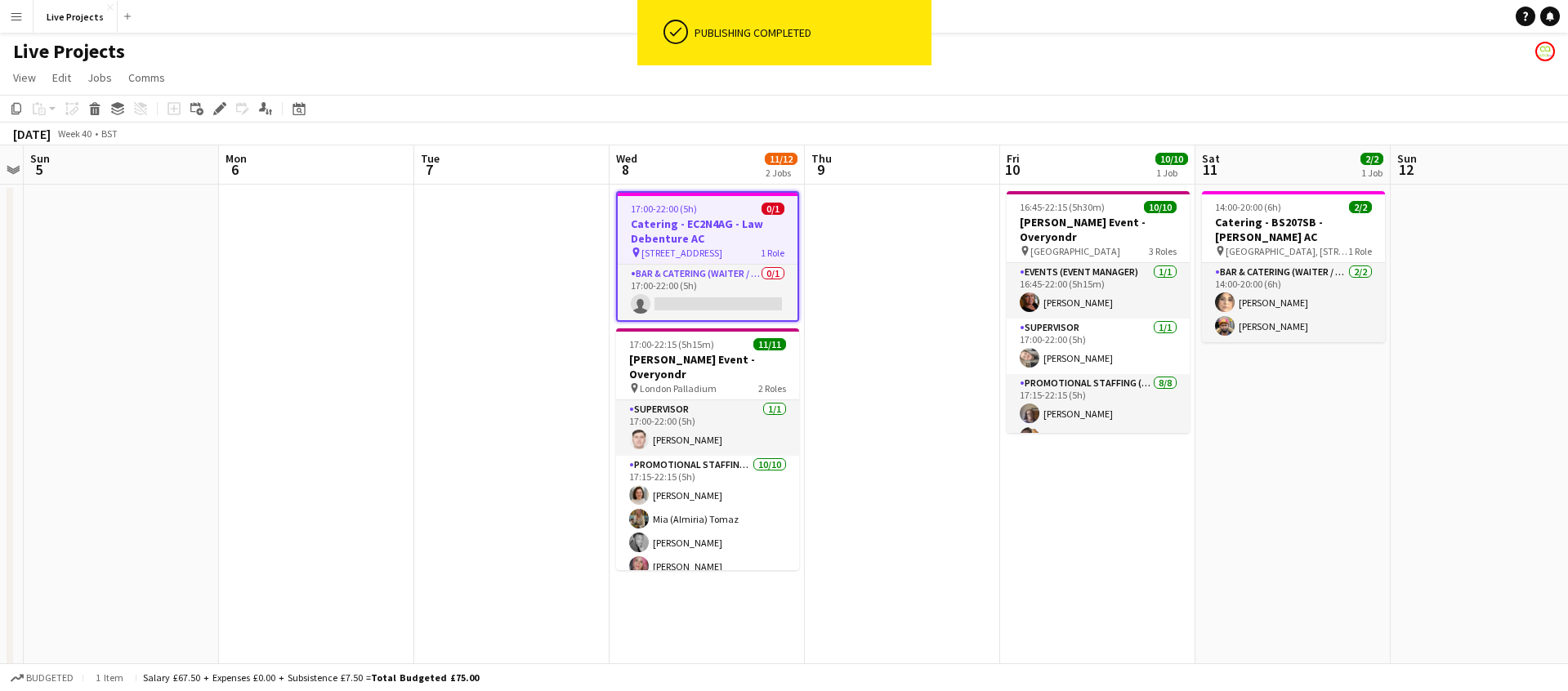
scroll to position [0, 564]
drag, startPoint x: 223, startPoint y: 108, endPoint x: 376, endPoint y: 134, distance: 155.2
click at [224, 109] on icon "Edit" at bounding box center [219, 108] width 13 height 13
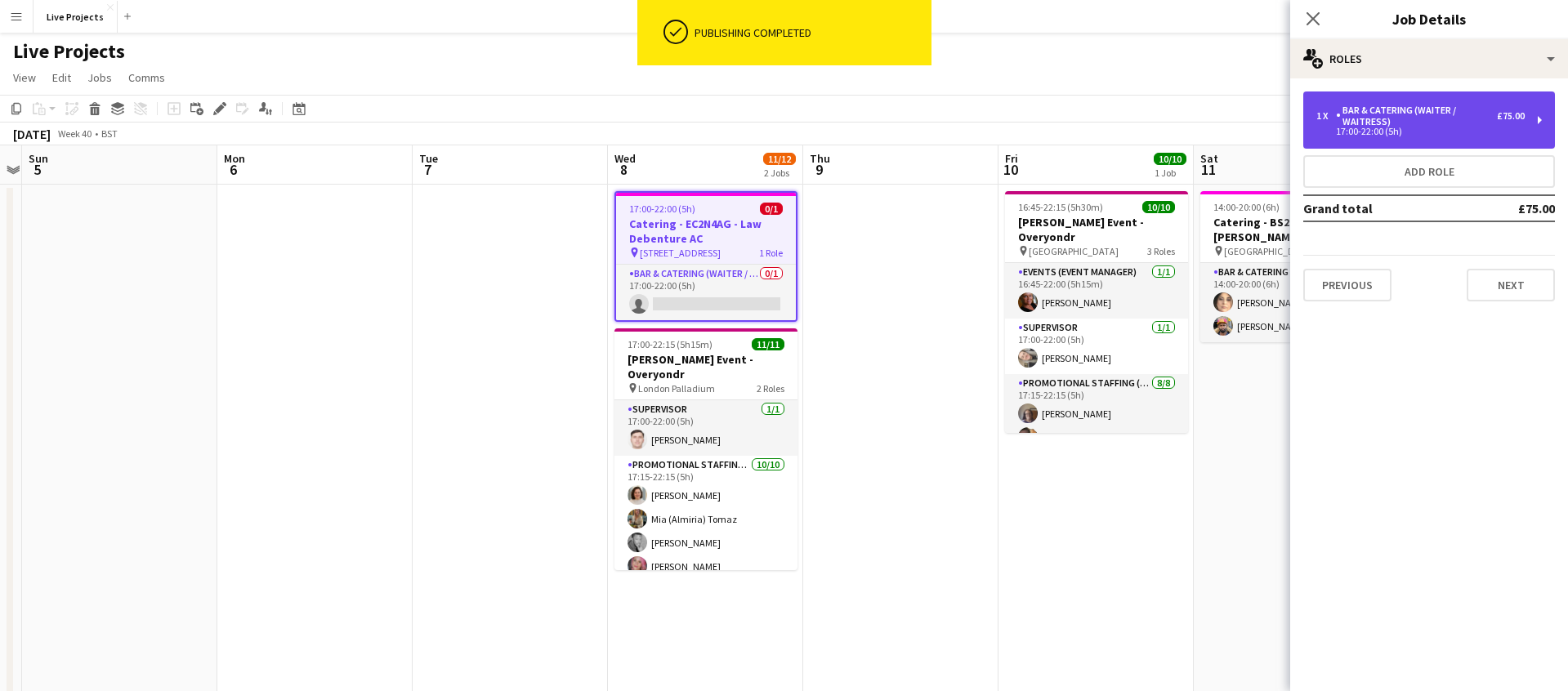
click at [1366, 120] on div "Bar & Catering (Waiter / waitress)" at bounding box center [1416, 115] width 161 height 23
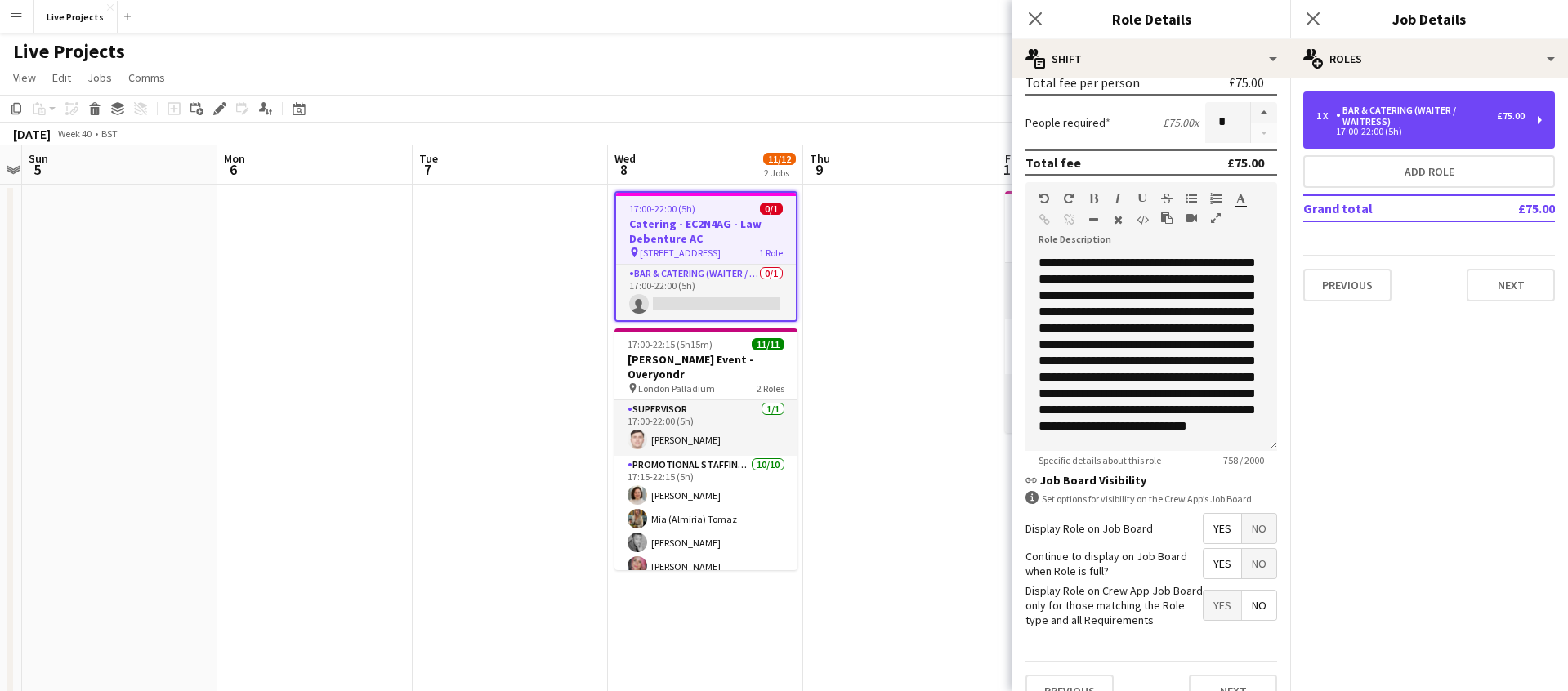
scroll to position [416, 0]
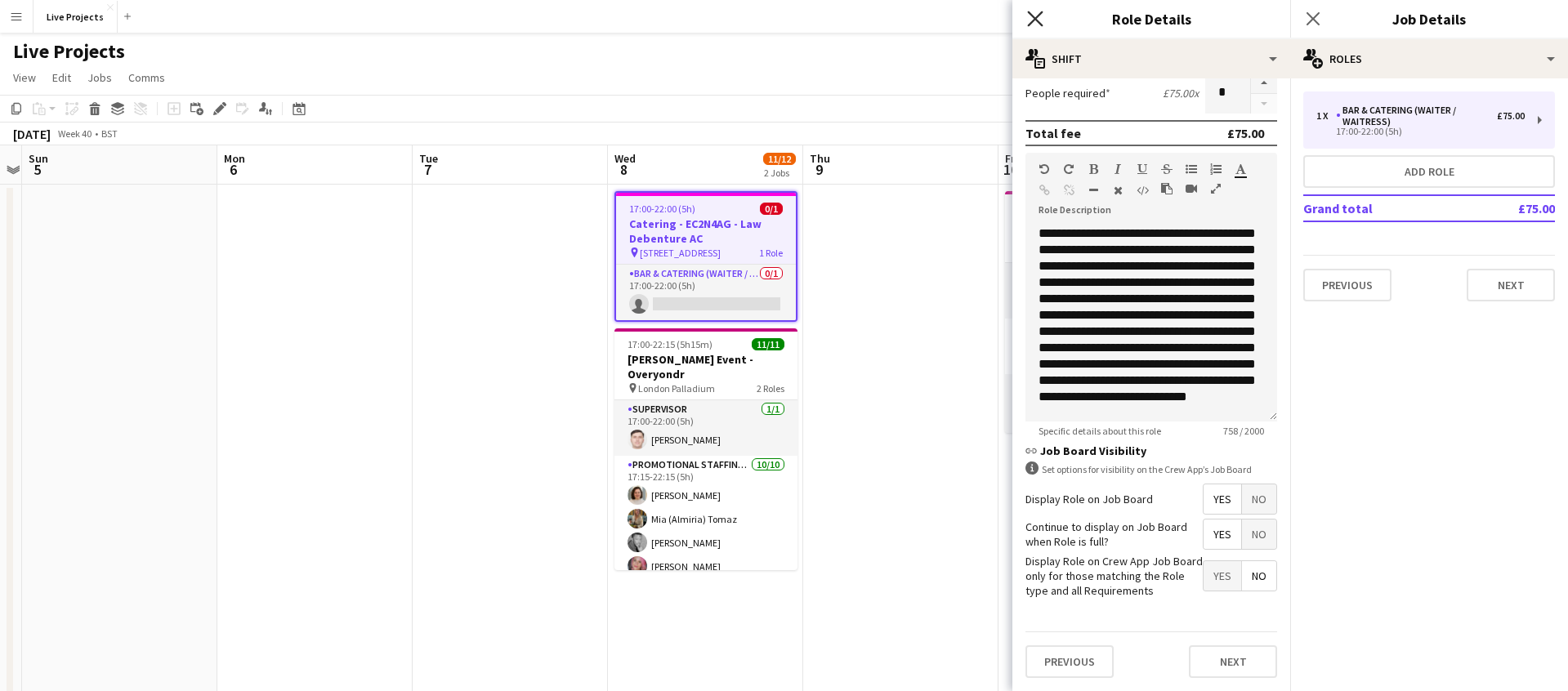
drag, startPoint x: 1036, startPoint y: 16, endPoint x: 1138, endPoint y: 22, distance: 102.2
click at [1037, 16] on icon at bounding box center [1035, 18] width 15 height 15
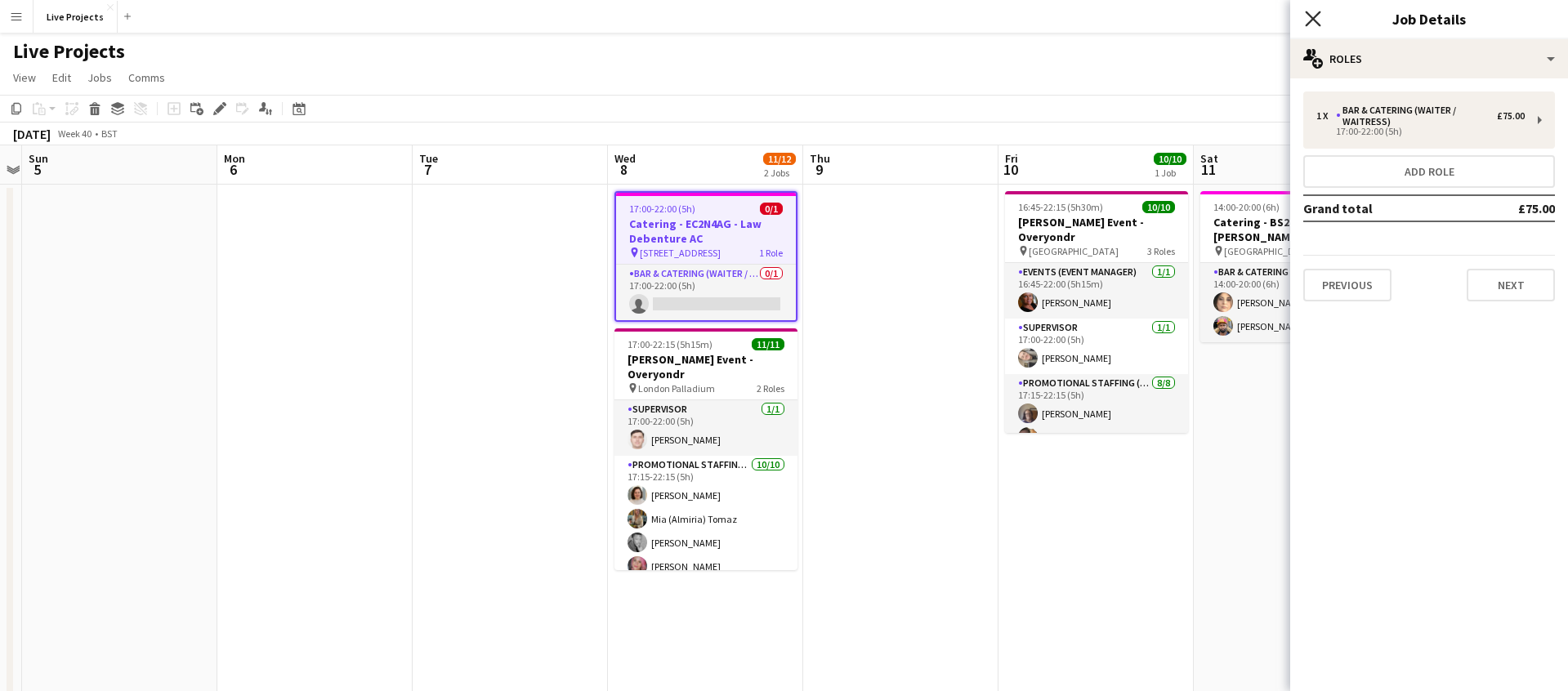
click at [1318, 17] on icon "Close pop-in" at bounding box center [1313, 18] width 15 height 15
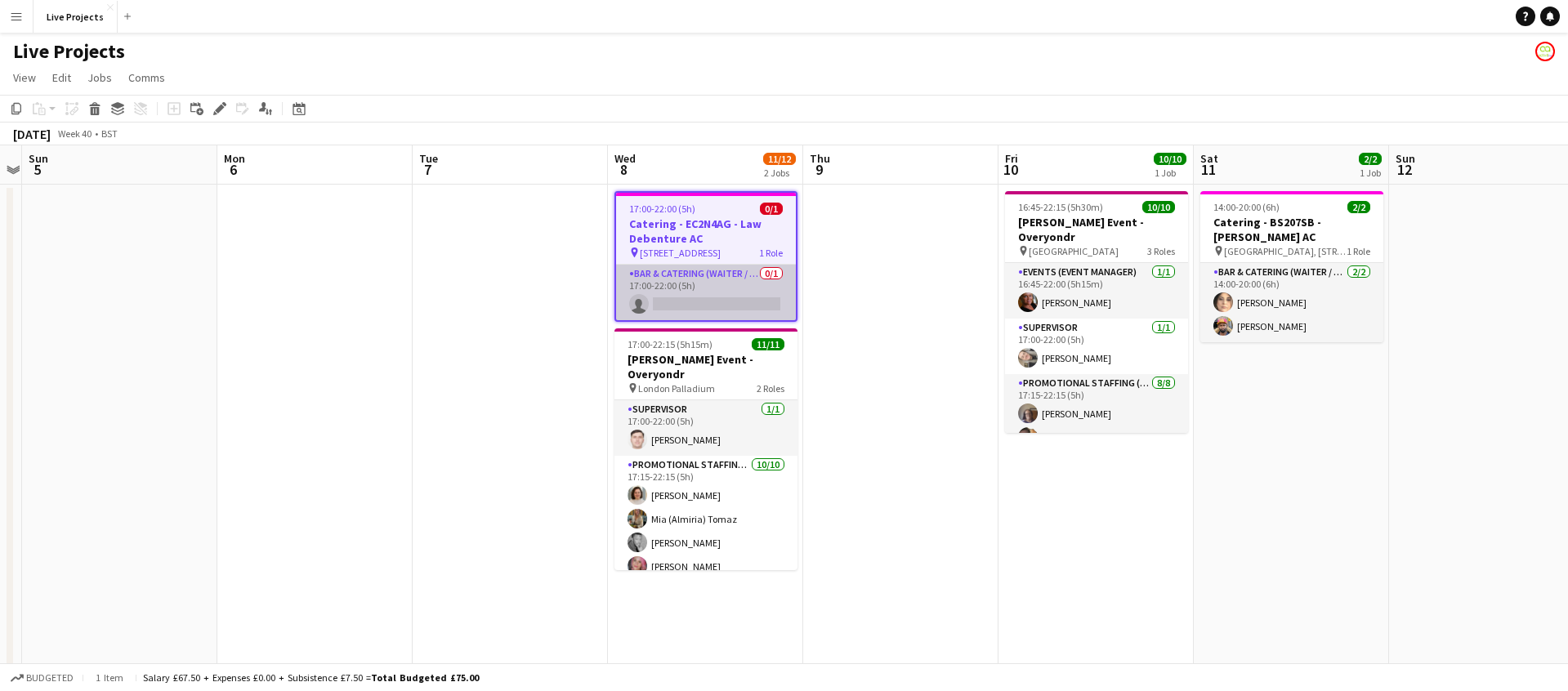
click at [691, 296] on app-card-role "Bar & Catering (Waiter / waitress) 0/1 17:00-22:00 (5h) single-neutral-actions" at bounding box center [706, 292] width 180 height 56
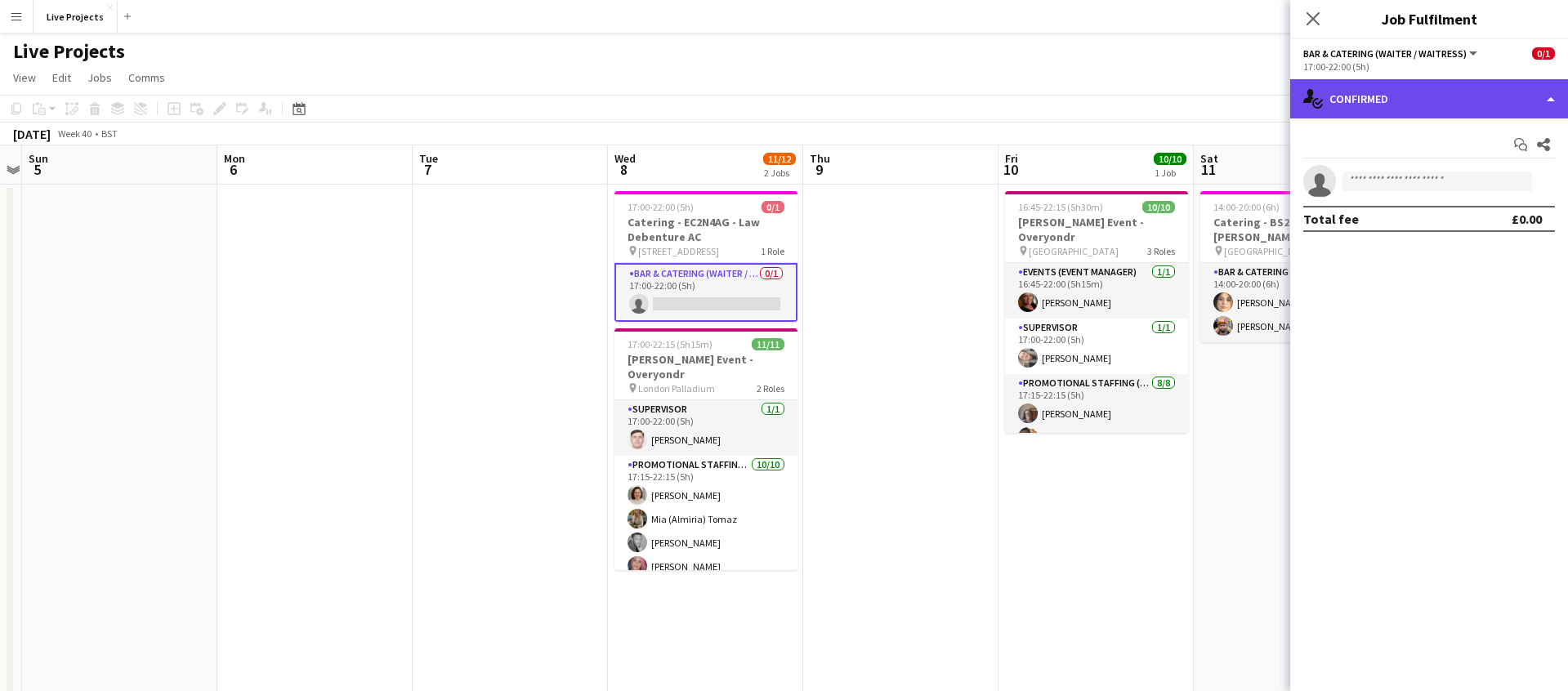
click at [1490, 90] on div "single-neutral-actions-check-2 Confirmed" at bounding box center [1430, 98] width 278 height 39
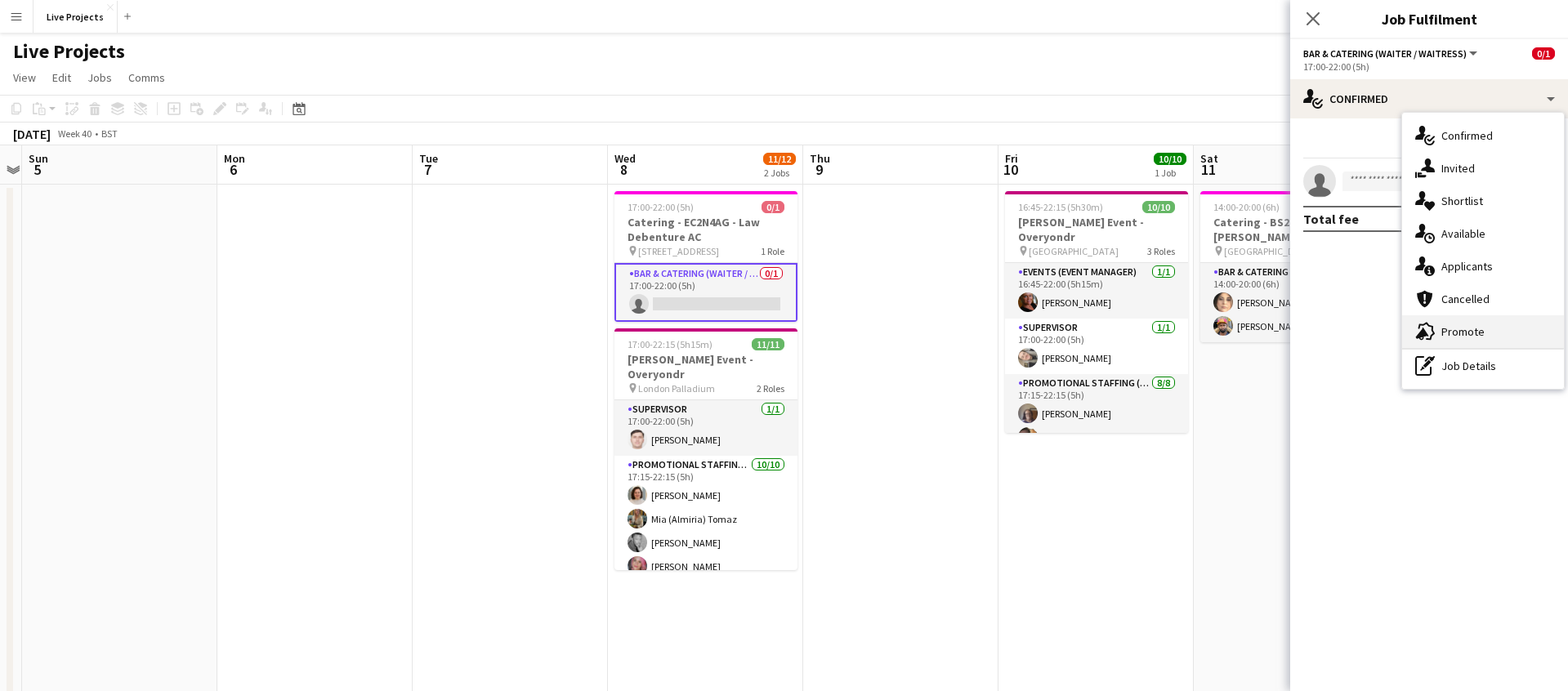
click at [1487, 326] on div "advertising-megaphone Promote" at bounding box center [1483, 331] width 162 height 32
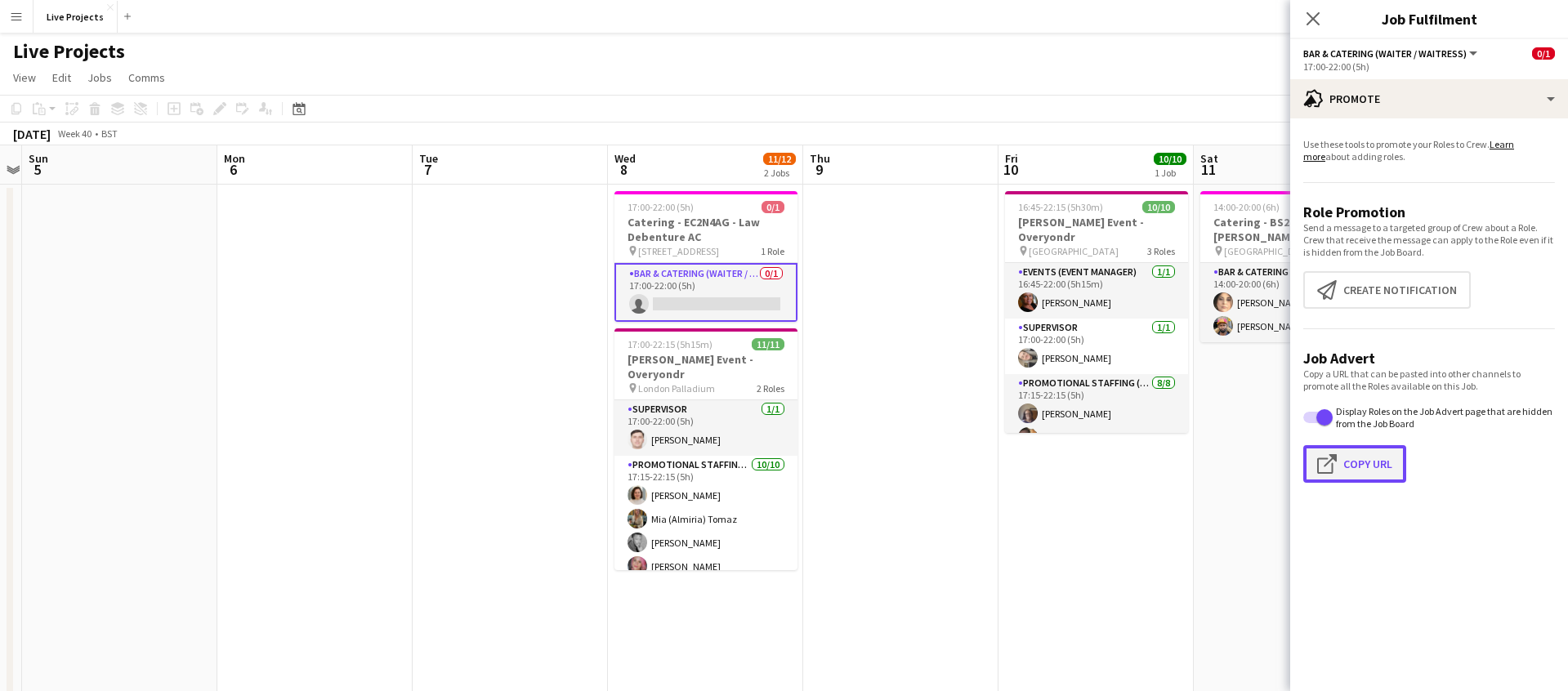
click at [1360, 455] on button "Click to copy URL Copy Url" at bounding box center [1355, 464] width 103 height 38
click at [1350, 469] on button "Click to copy URL Copy Url" at bounding box center [1355, 464] width 103 height 38
click at [1314, 17] on icon at bounding box center [1313, 18] width 15 height 15
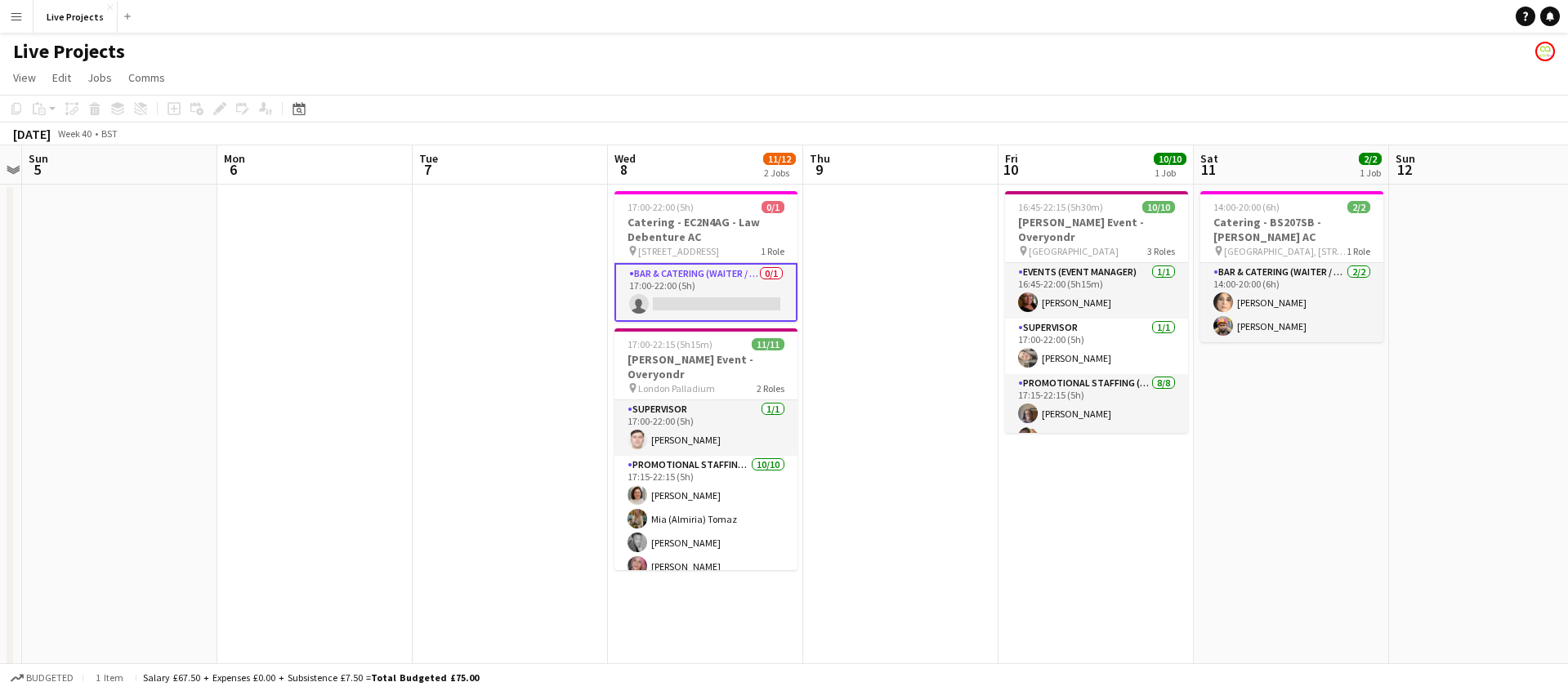
click at [1314, 17] on app-navbar "Menu Boards Boards Boards All jobs Status Workforce Workforce My Workforce Recr…" at bounding box center [784, 16] width 1568 height 32
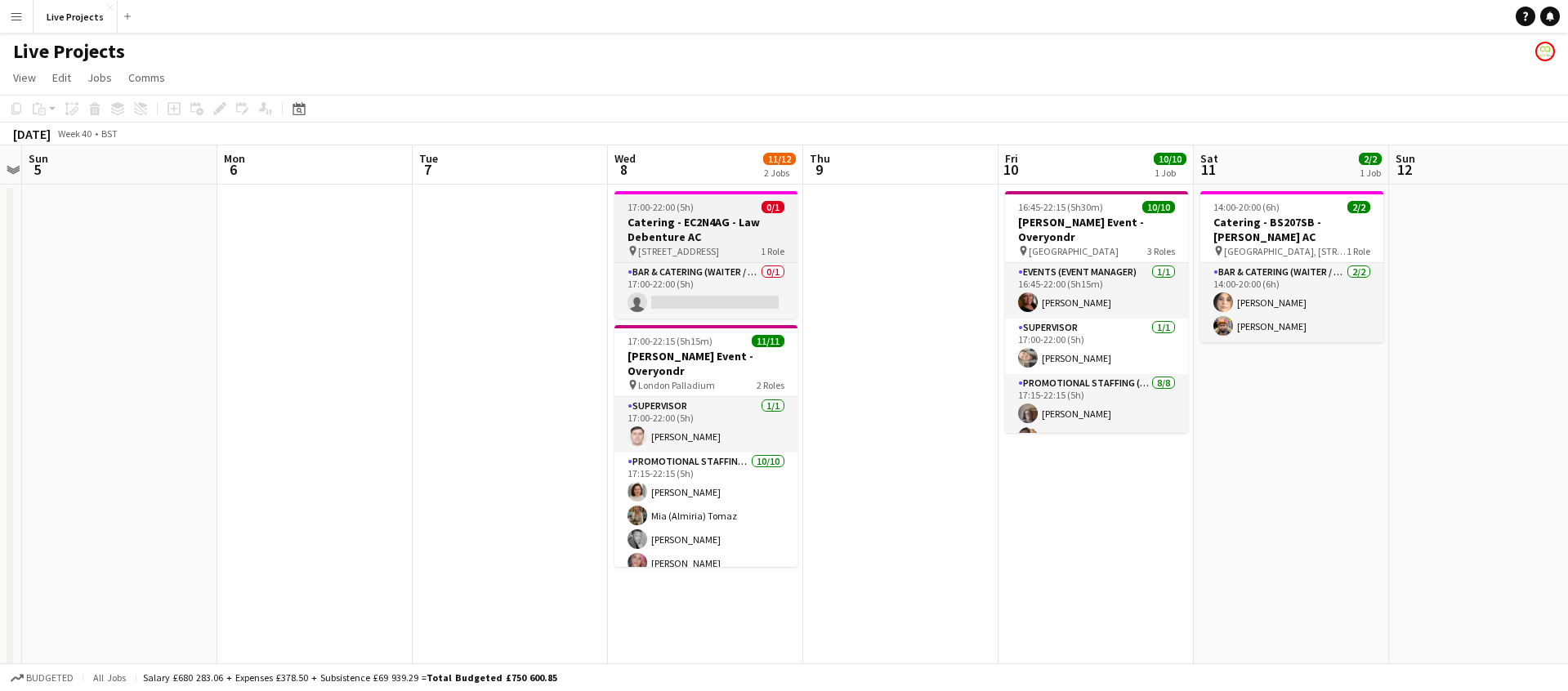
click at [725, 226] on h3 "Catering - EC2N4AG - Law Debenture AC" at bounding box center [706, 229] width 183 height 30
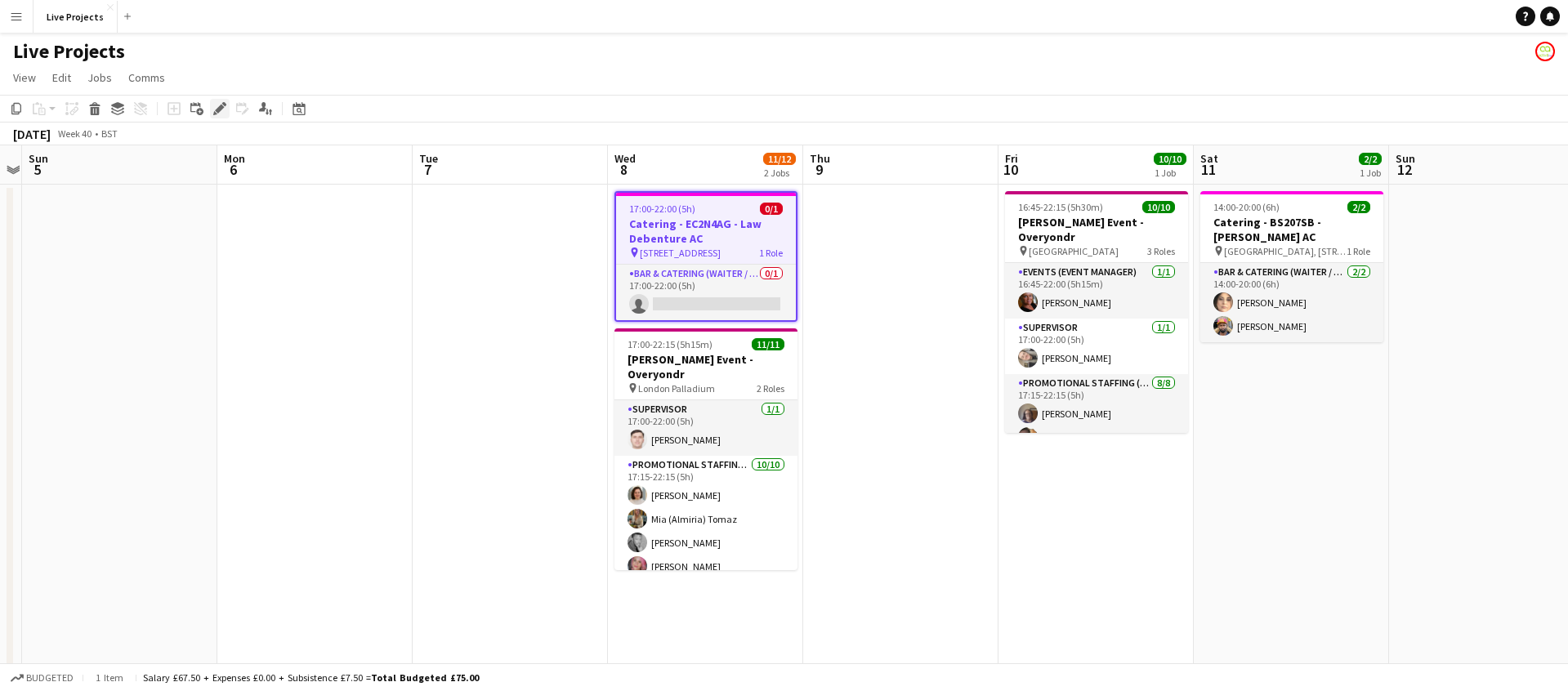
click at [222, 109] on icon "Edit" at bounding box center [219, 108] width 13 height 13
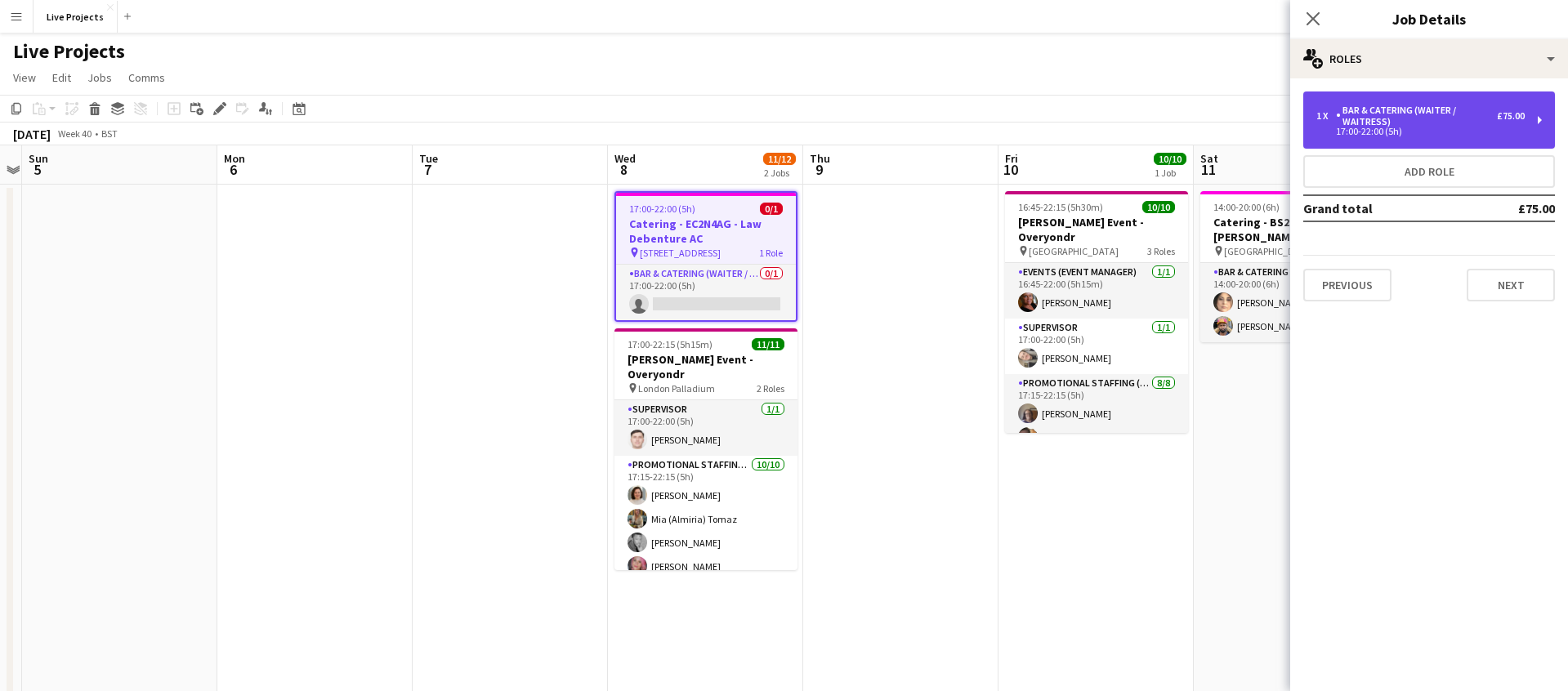
click at [1461, 118] on div "Bar & Catering (Waiter / waitress)" at bounding box center [1416, 115] width 161 height 23
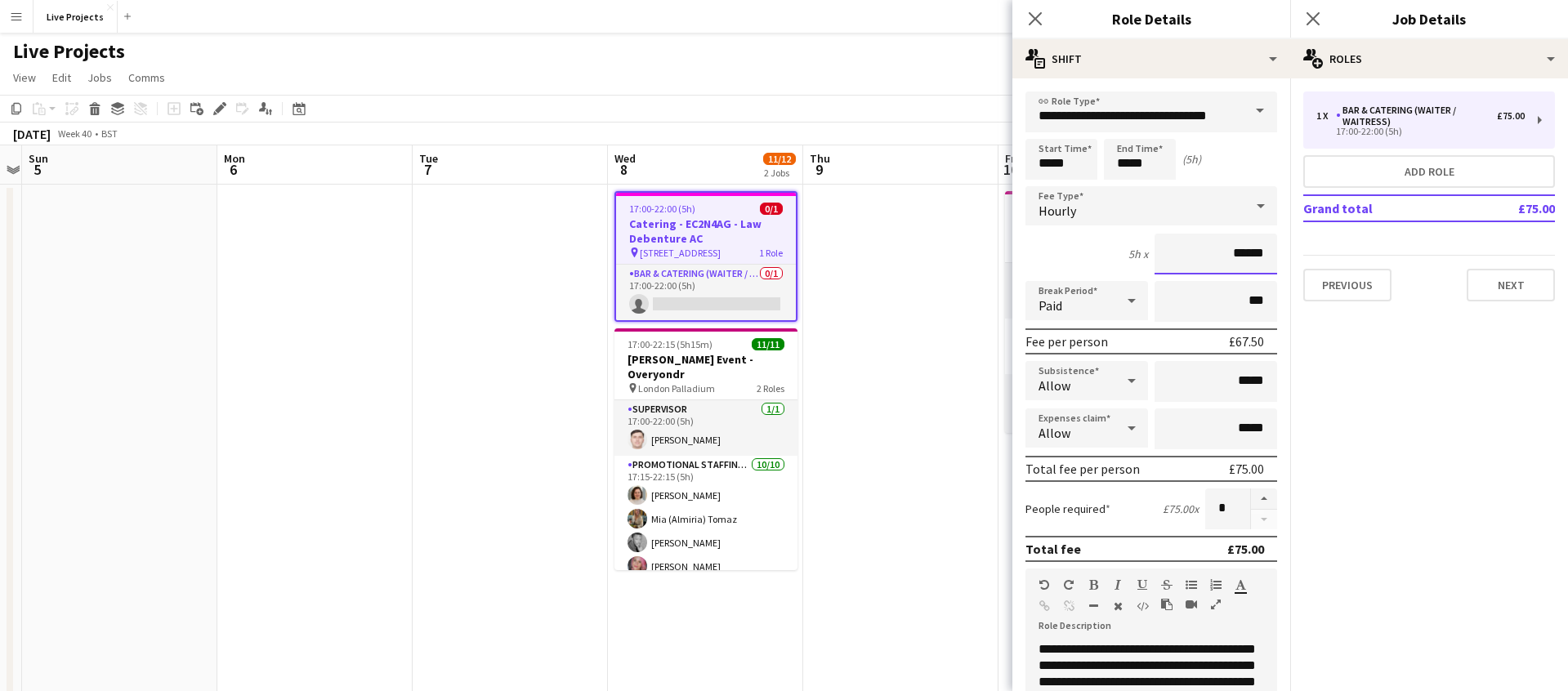
click at [1264, 251] on input "******" at bounding box center [1216, 253] width 123 height 41
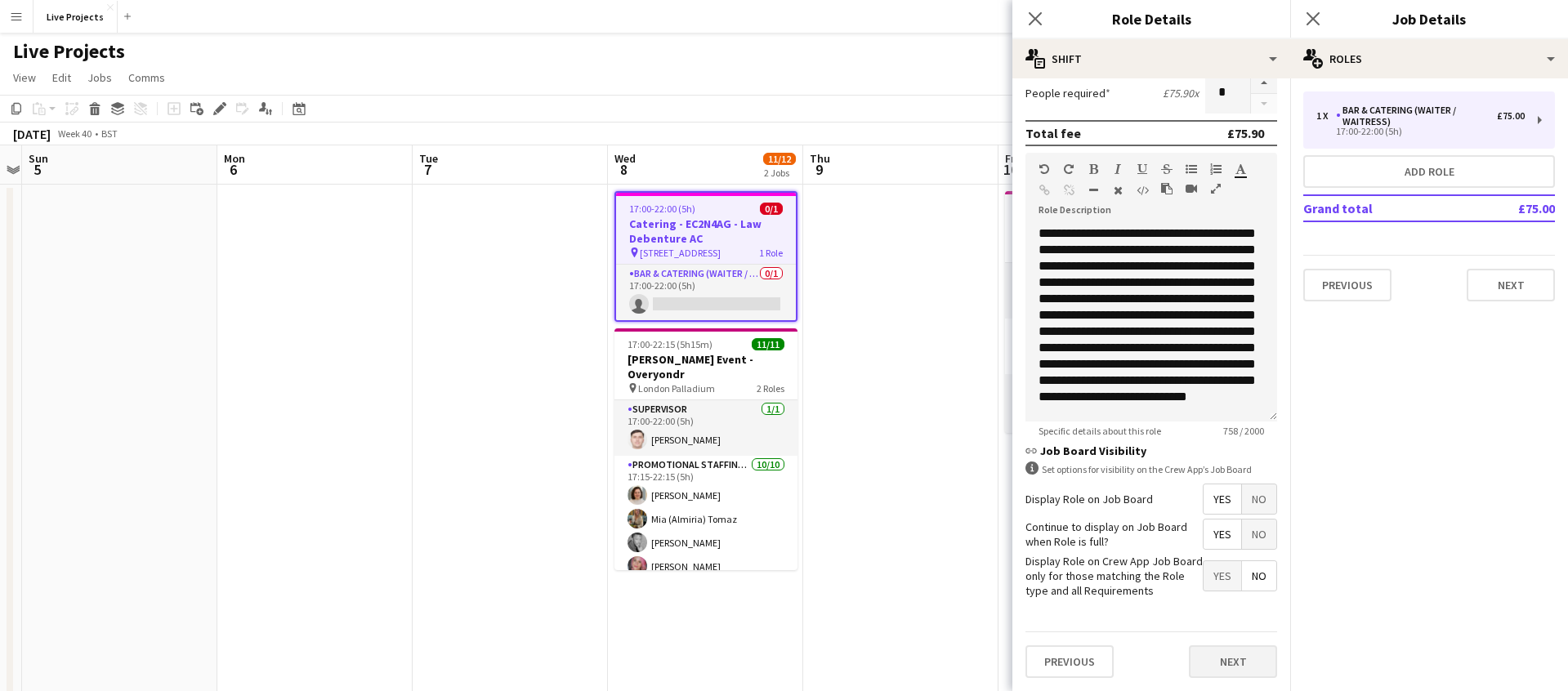
type input "******"
drag, startPoint x: 1219, startPoint y: 666, endPoint x: 1090, endPoint y: 233, distance: 451.8
click at [1218, 666] on button "Next" at bounding box center [1233, 661] width 88 height 32
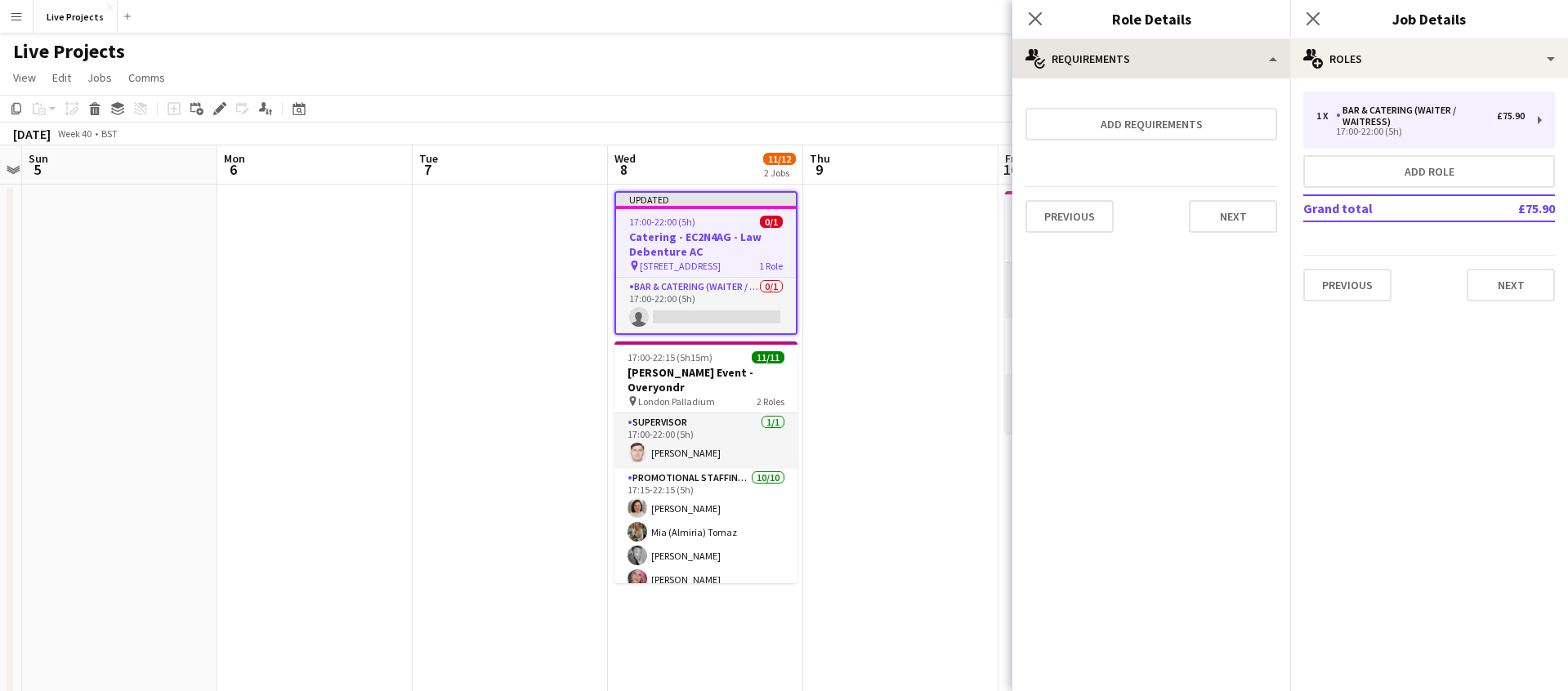
scroll to position [0, 0]
drag, startPoint x: 1037, startPoint y: 14, endPoint x: 1121, endPoint y: 22, distance: 84.4
click at [1038, 14] on icon at bounding box center [1035, 19] width 13 height 13
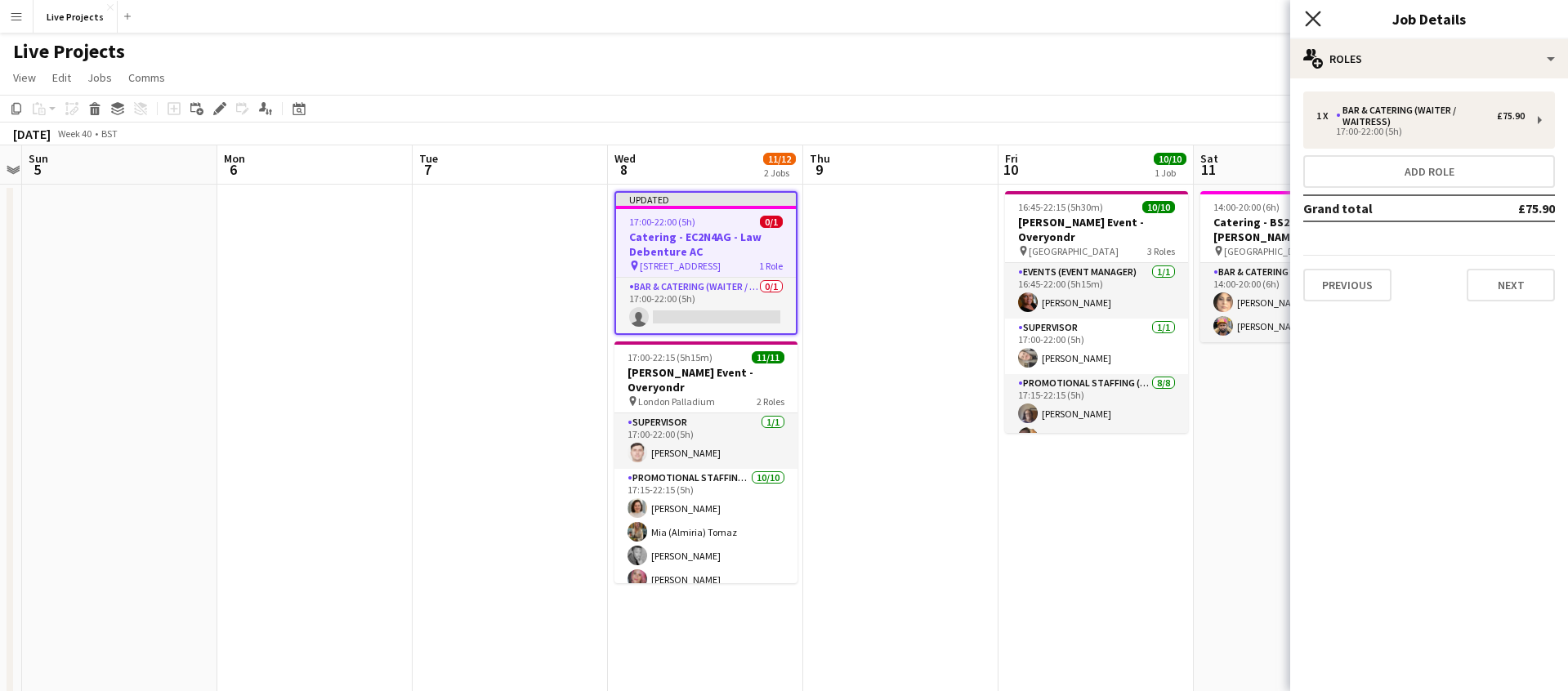
click at [1314, 17] on icon at bounding box center [1313, 18] width 15 height 15
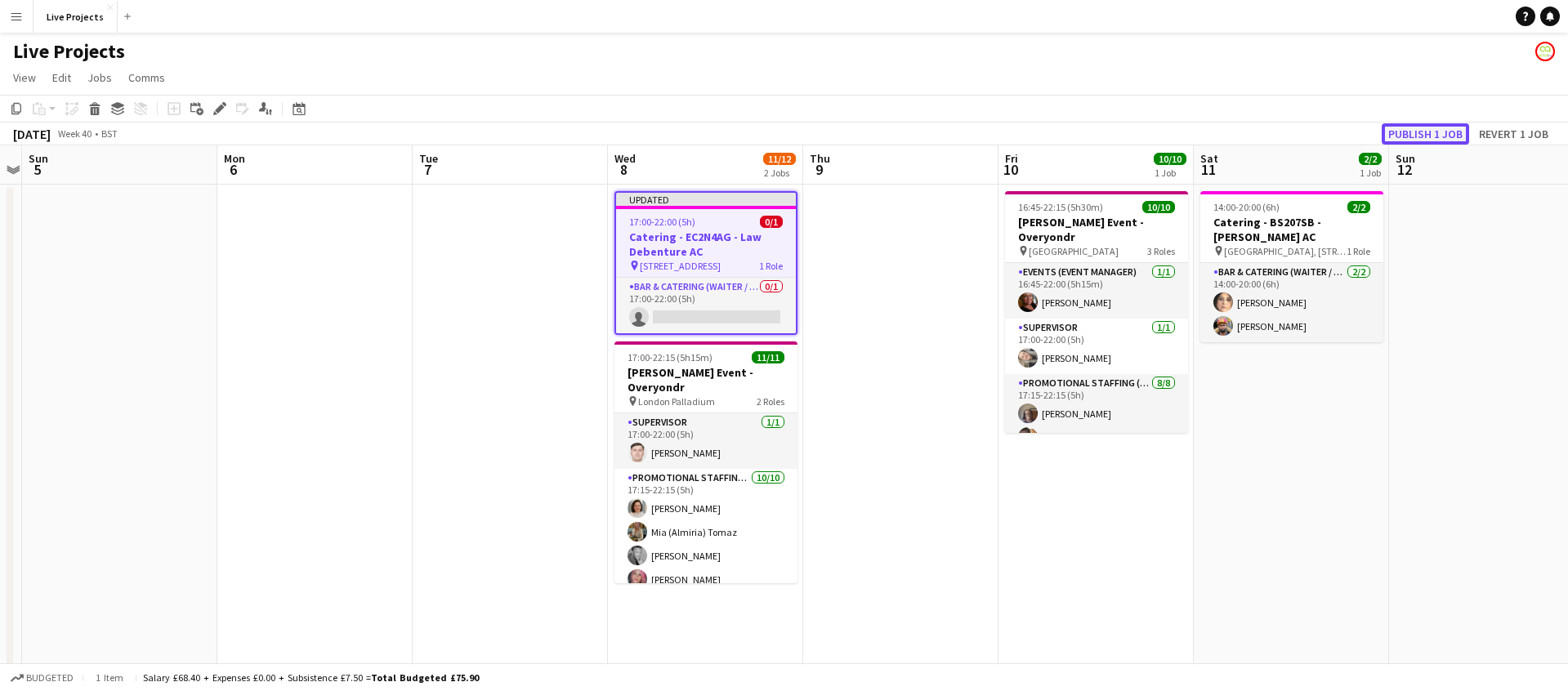
click at [1429, 134] on button "Publish 1 job" at bounding box center [1425, 134] width 88 height 22
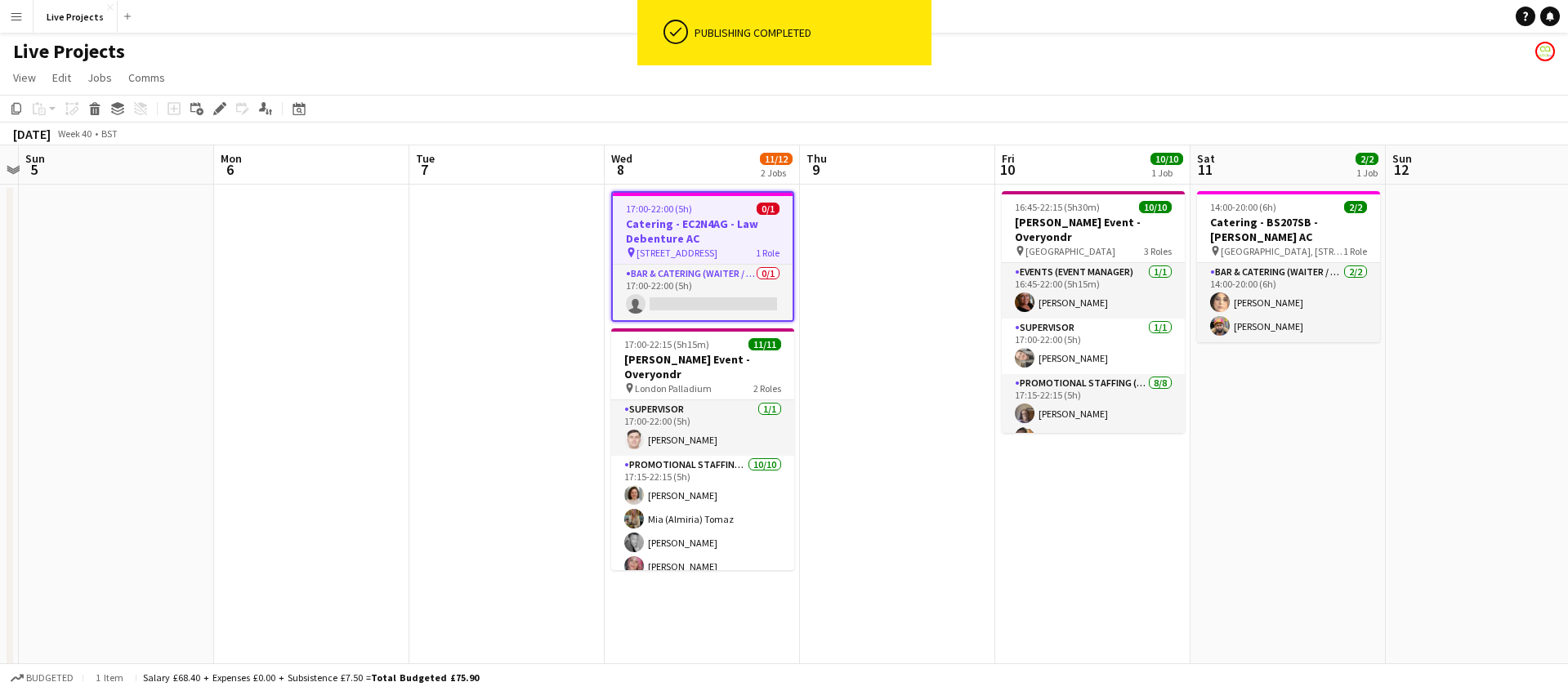
scroll to position [0, 568]
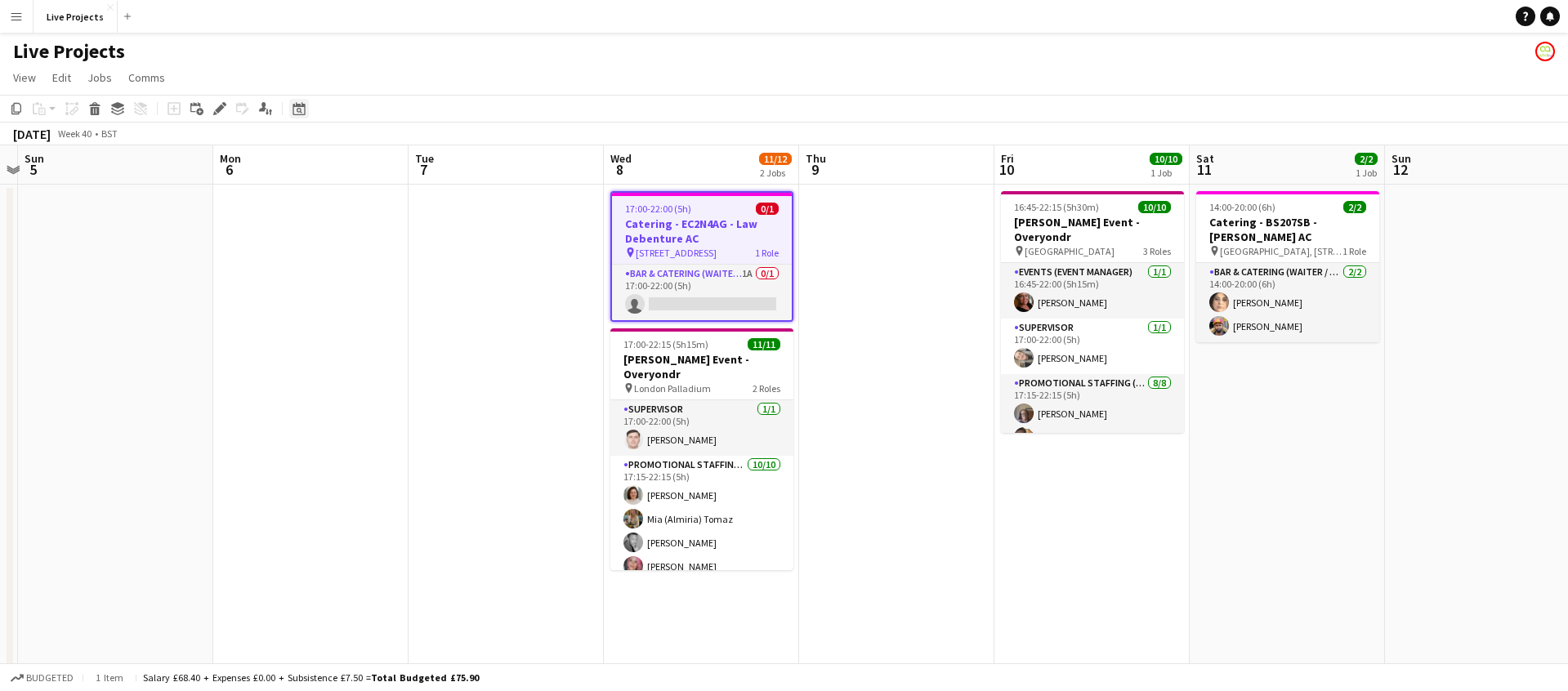
click at [305, 108] on icon "Date picker" at bounding box center [299, 108] width 13 height 13
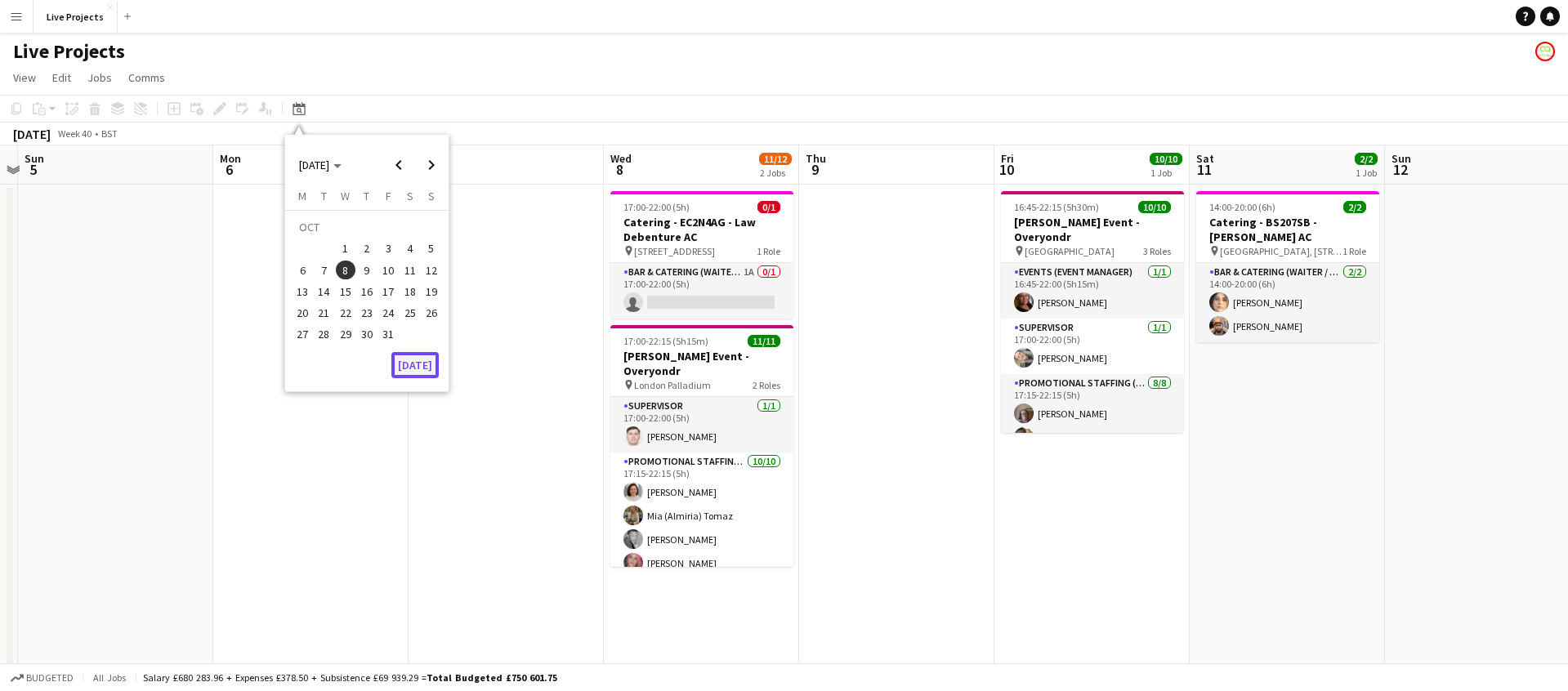
click at [413, 370] on button "[DATE]" at bounding box center [415, 364] width 48 height 26
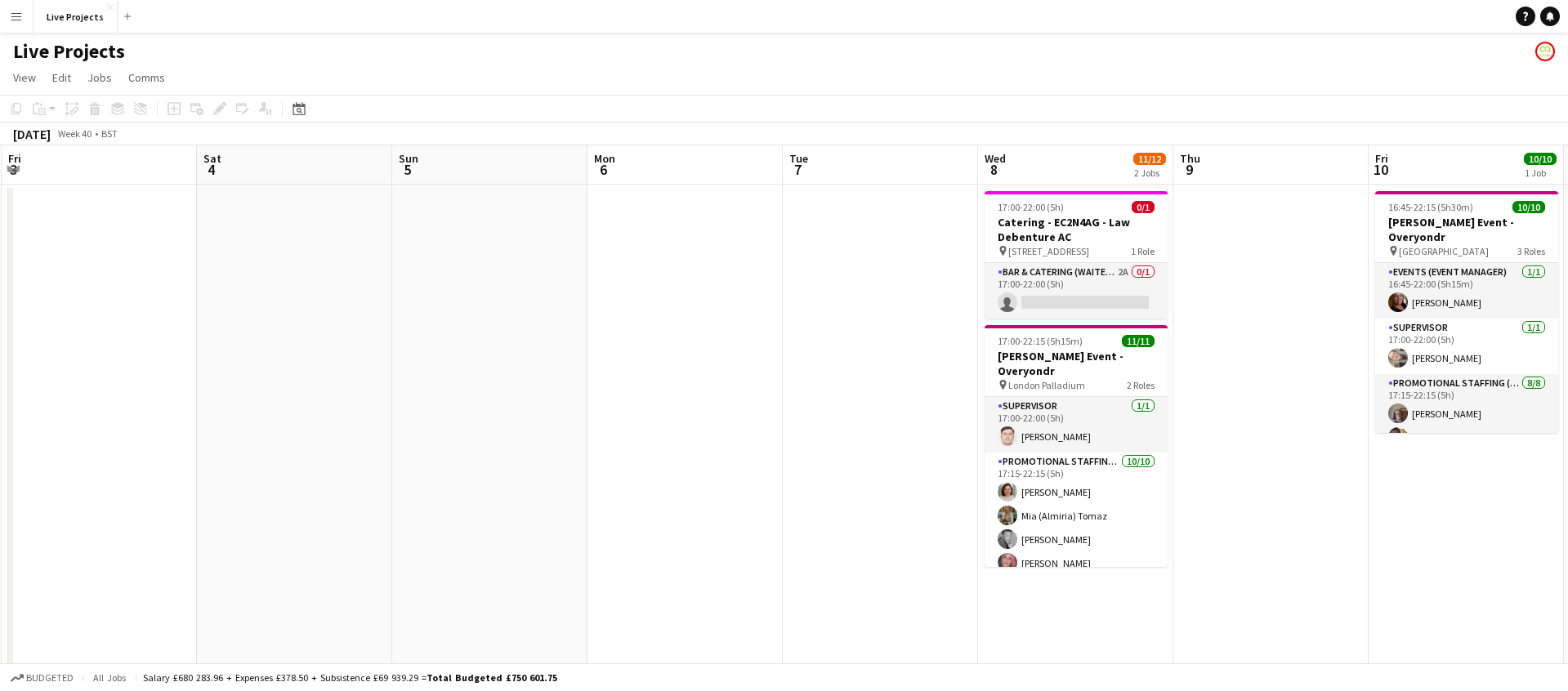
scroll to position [0, 585]
click at [1056, 304] on app-card-role "Bar & Catering (Waiter / waitress) 2A 0/1 17:00-22:00 (5h) single-neutral-actio…" at bounding box center [1075, 291] width 183 height 56
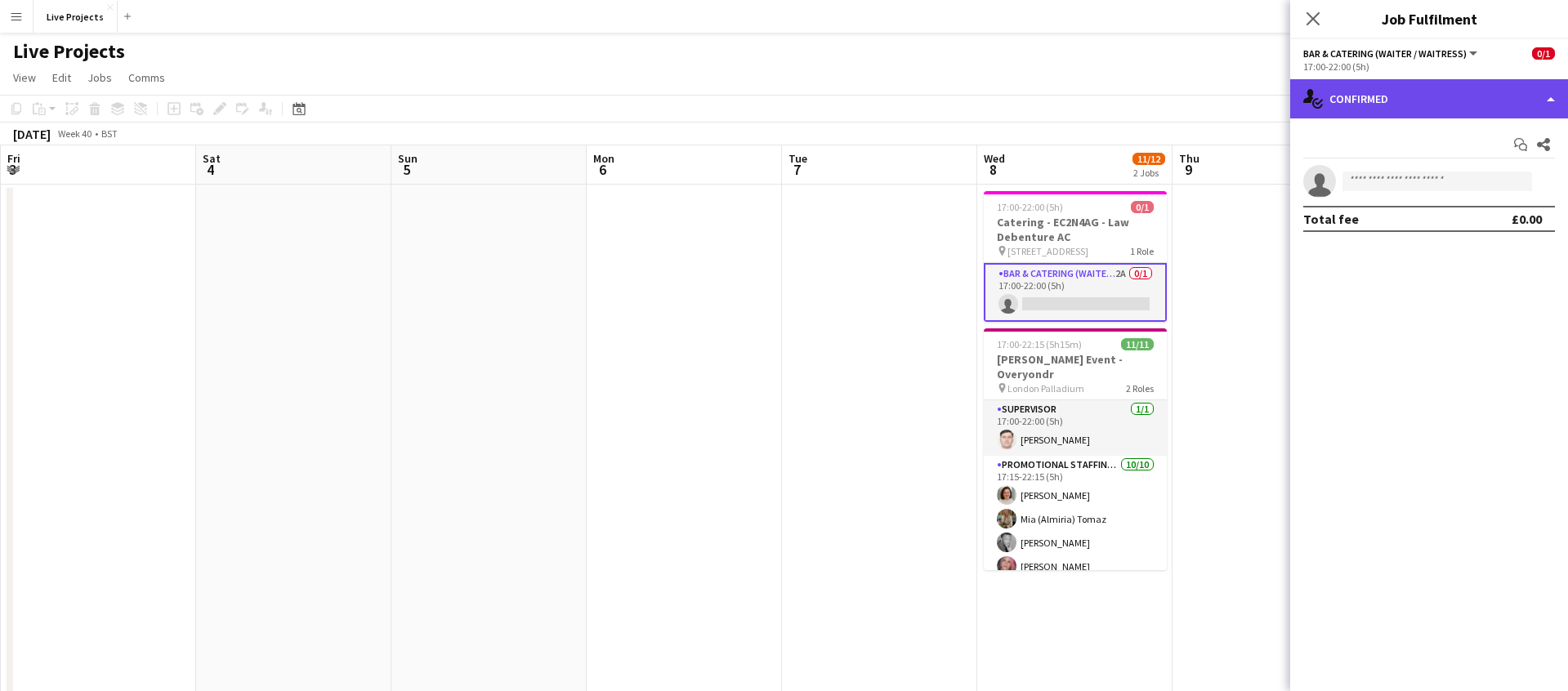
click at [1489, 107] on div "single-neutral-actions-check-2 Confirmed" at bounding box center [1430, 98] width 278 height 39
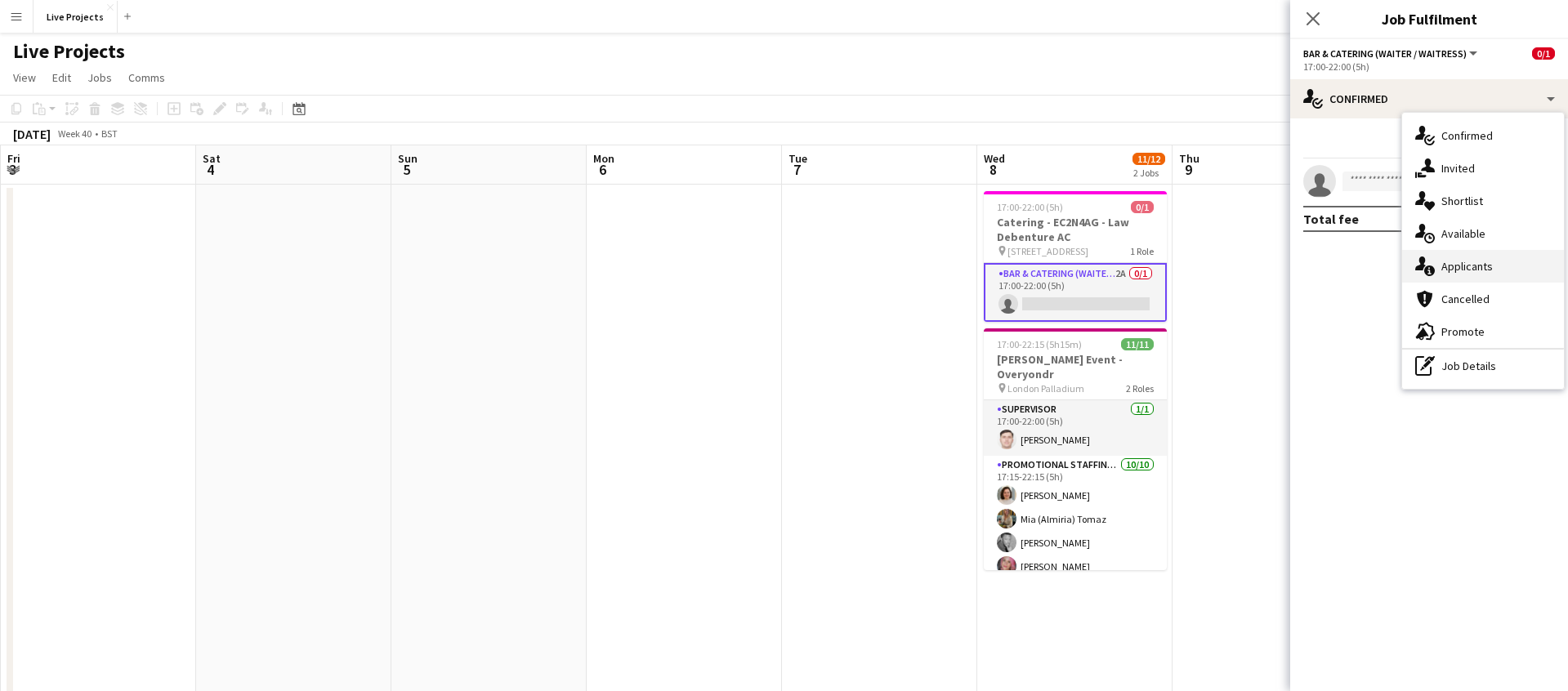
click at [1482, 276] on div "single-neutral-actions-information Applicants" at bounding box center [1483, 266] width 162 height 32
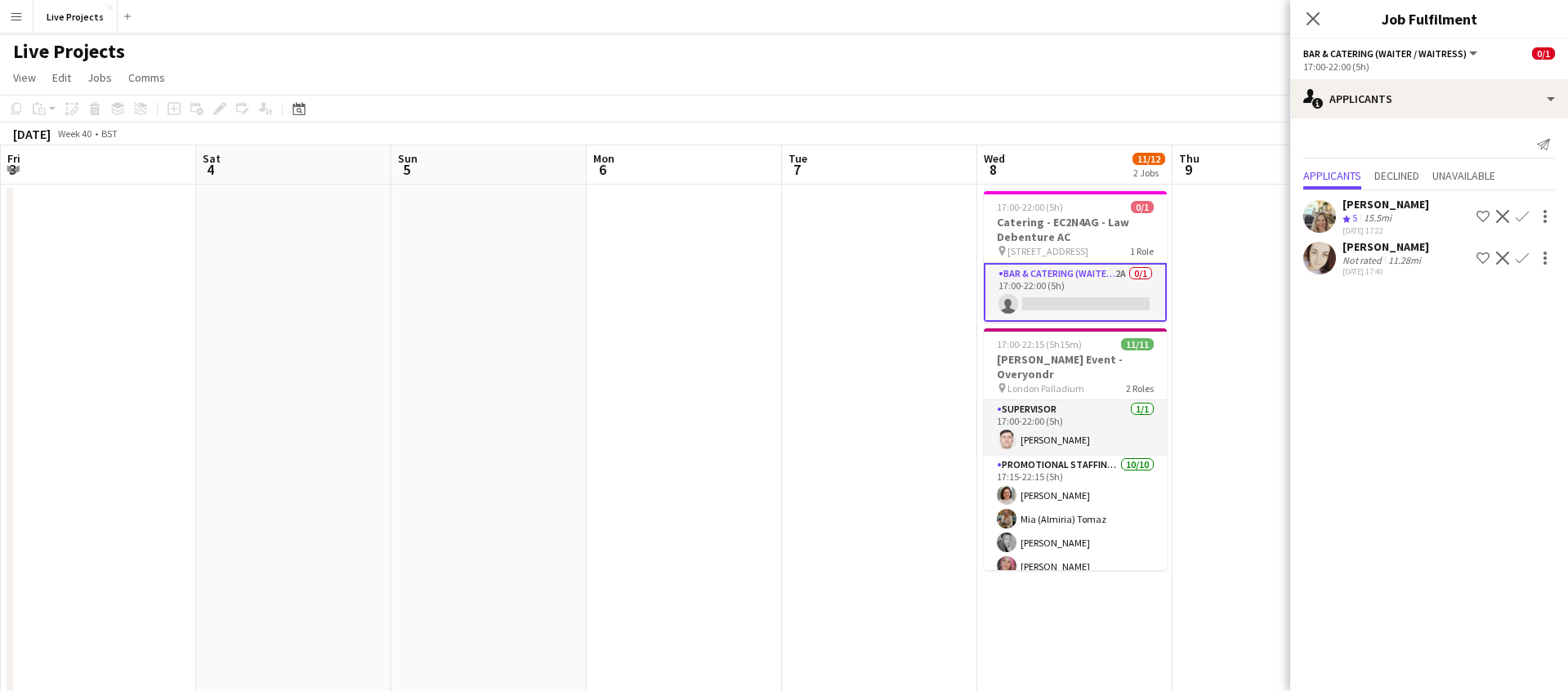
click at [1522, 211] on app-icon "Confirm" at bounding box center [1523, 217] width 13 height 13
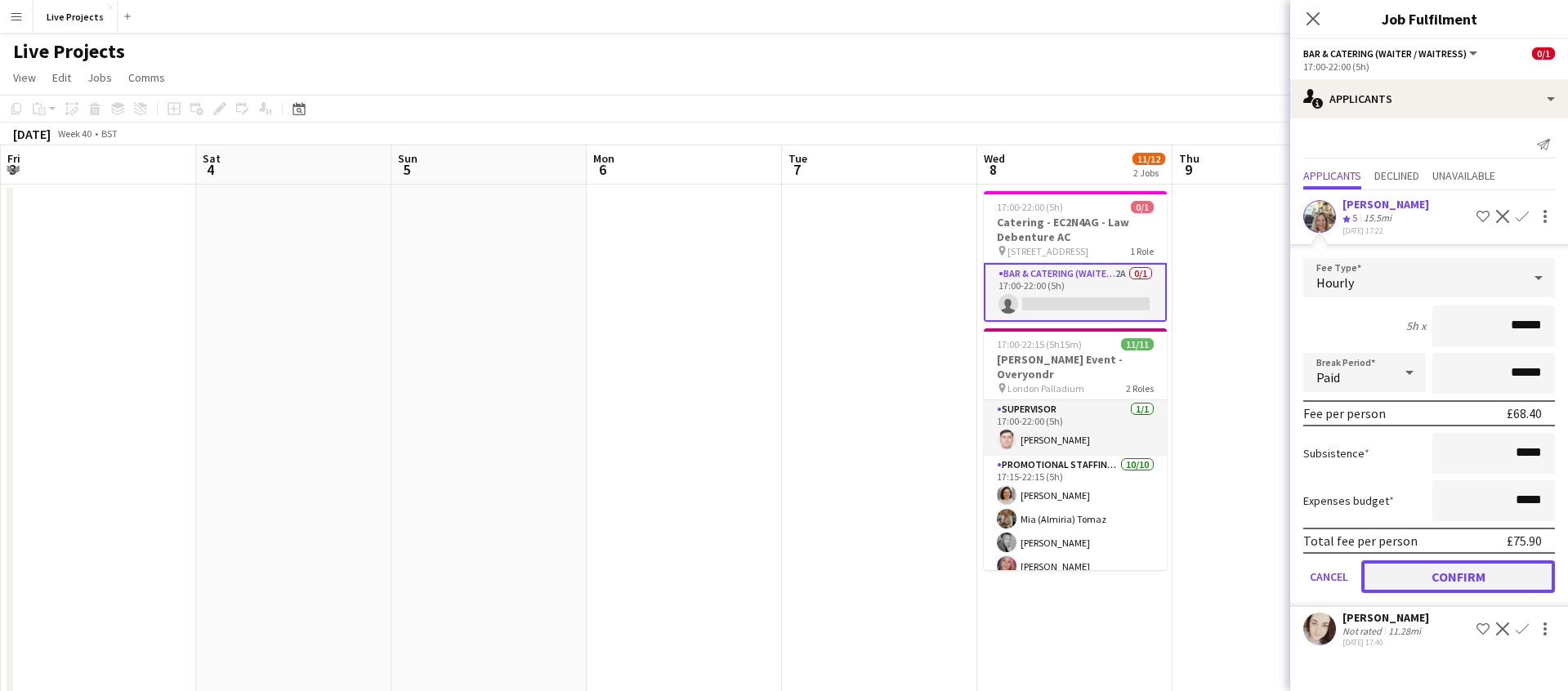
click at [1451, 566] on button "Confirm" at bounding box center [1458, 576] width 194 height 32
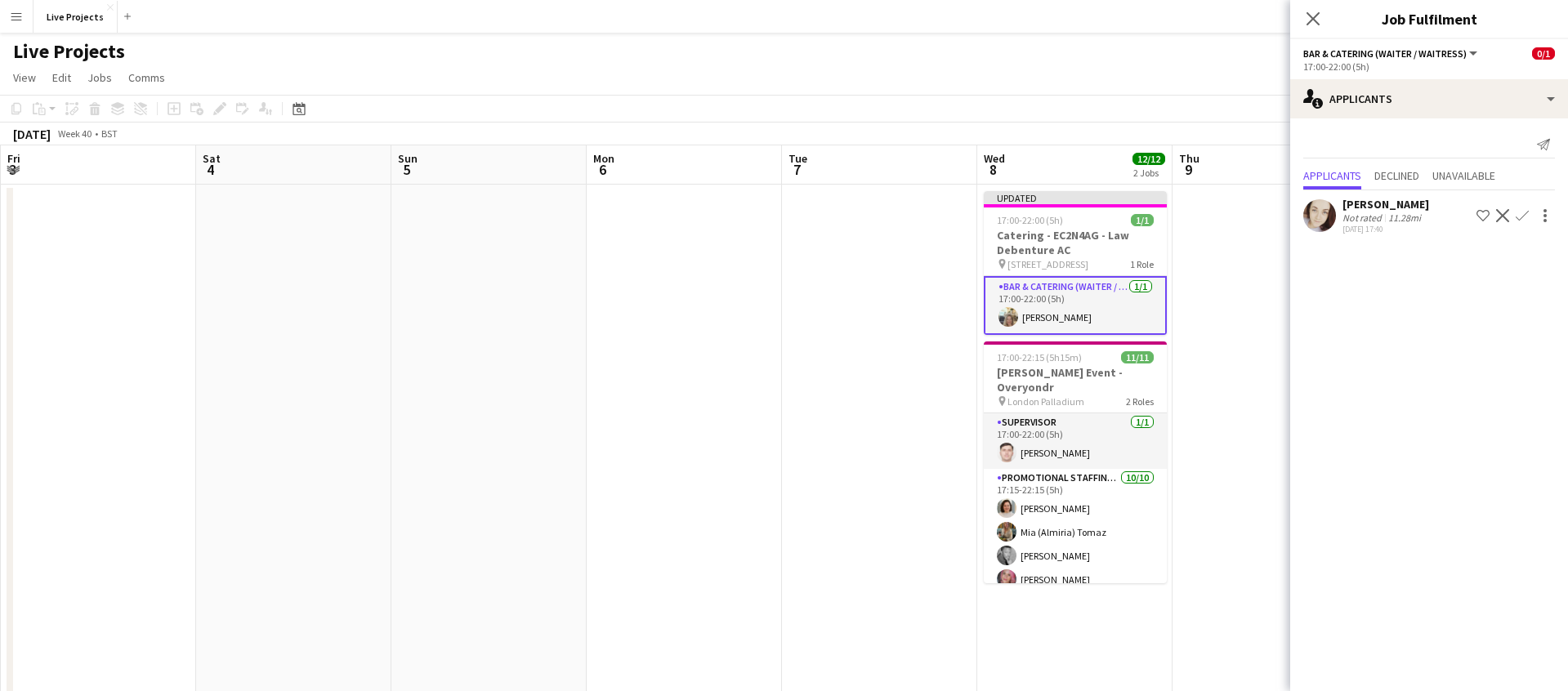
click at [1315, 19] on icon "Close pop-in" at bounding box center [1313, 19] width 13 height 13
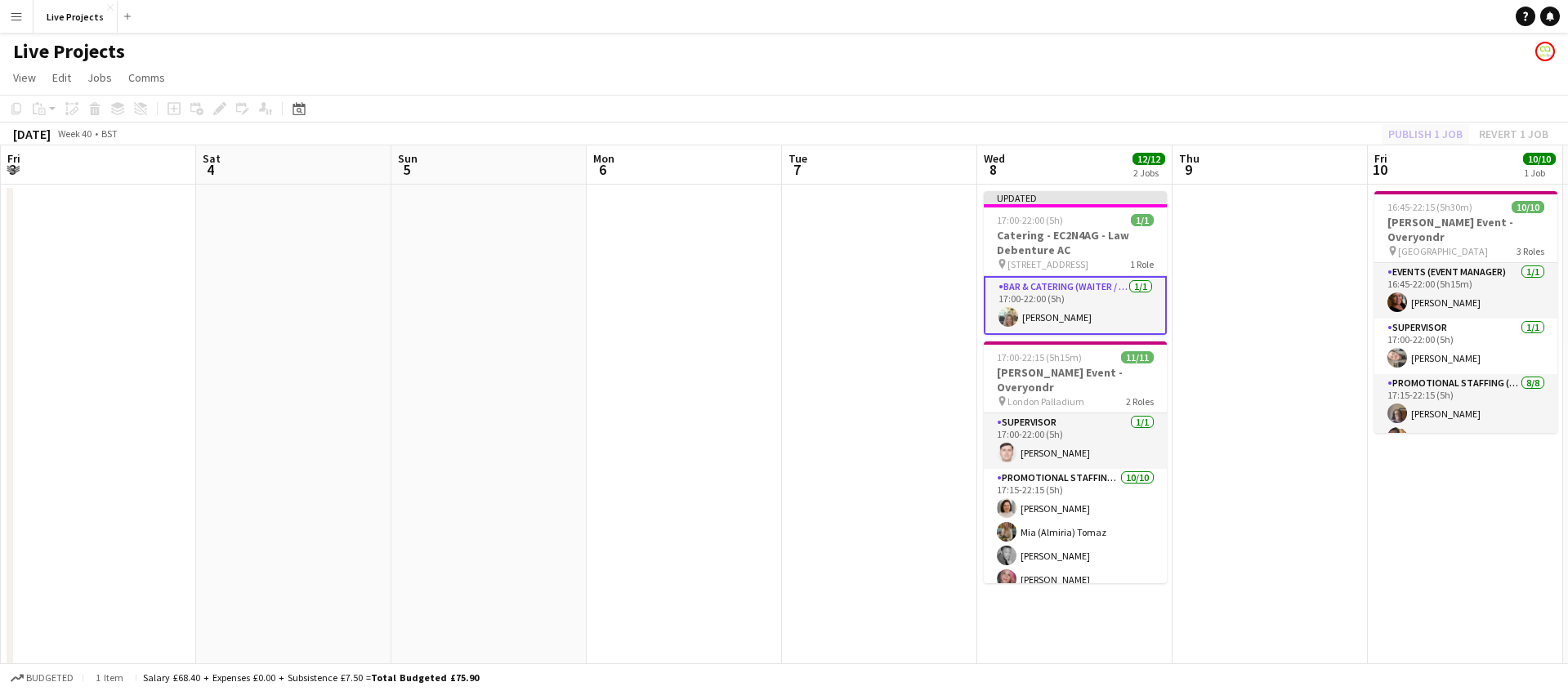
click at [1416, 133] on div "Publish 1 job Revert 1 job" at bounding box center [1469, 134] width 199 height 22
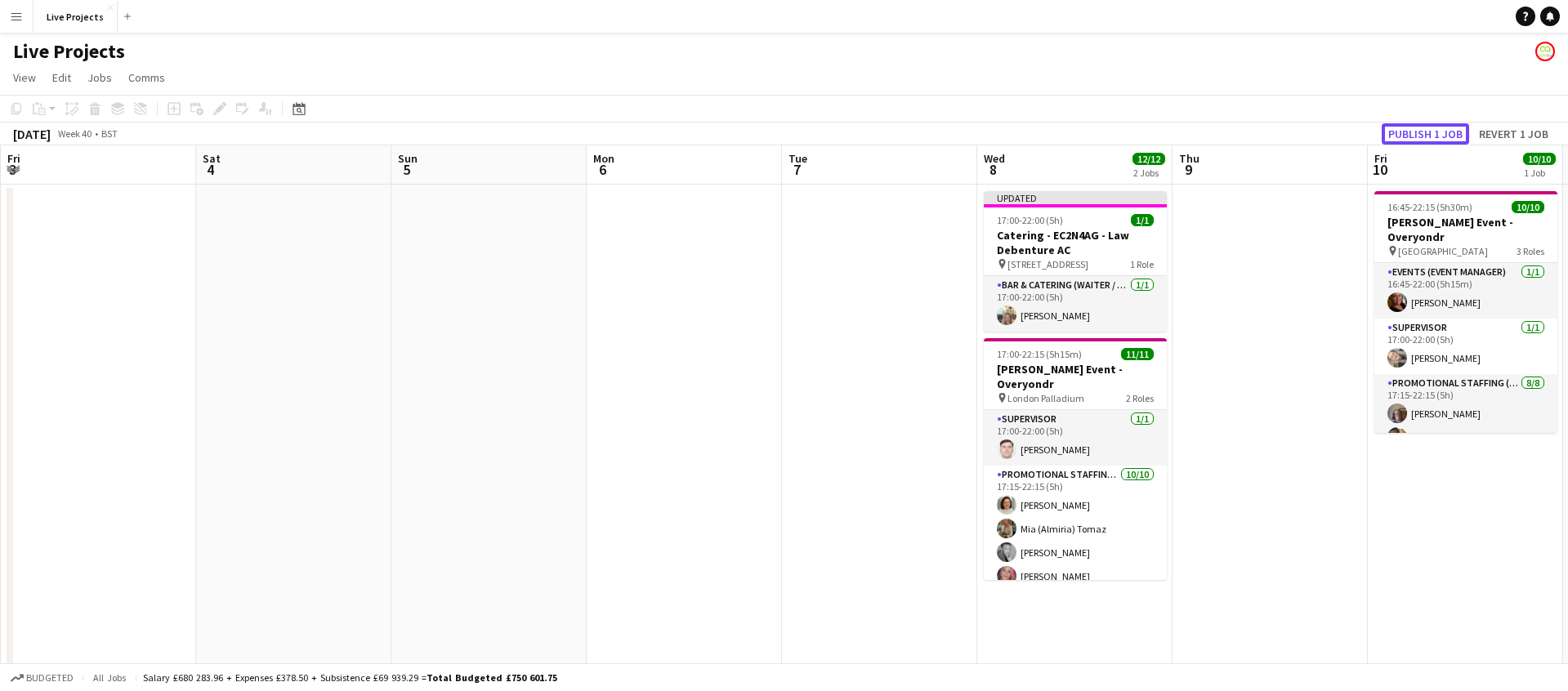
click at [1415, 133] on button "Publish 1 job" at bounding box center [1425, 134] width 88 height 22
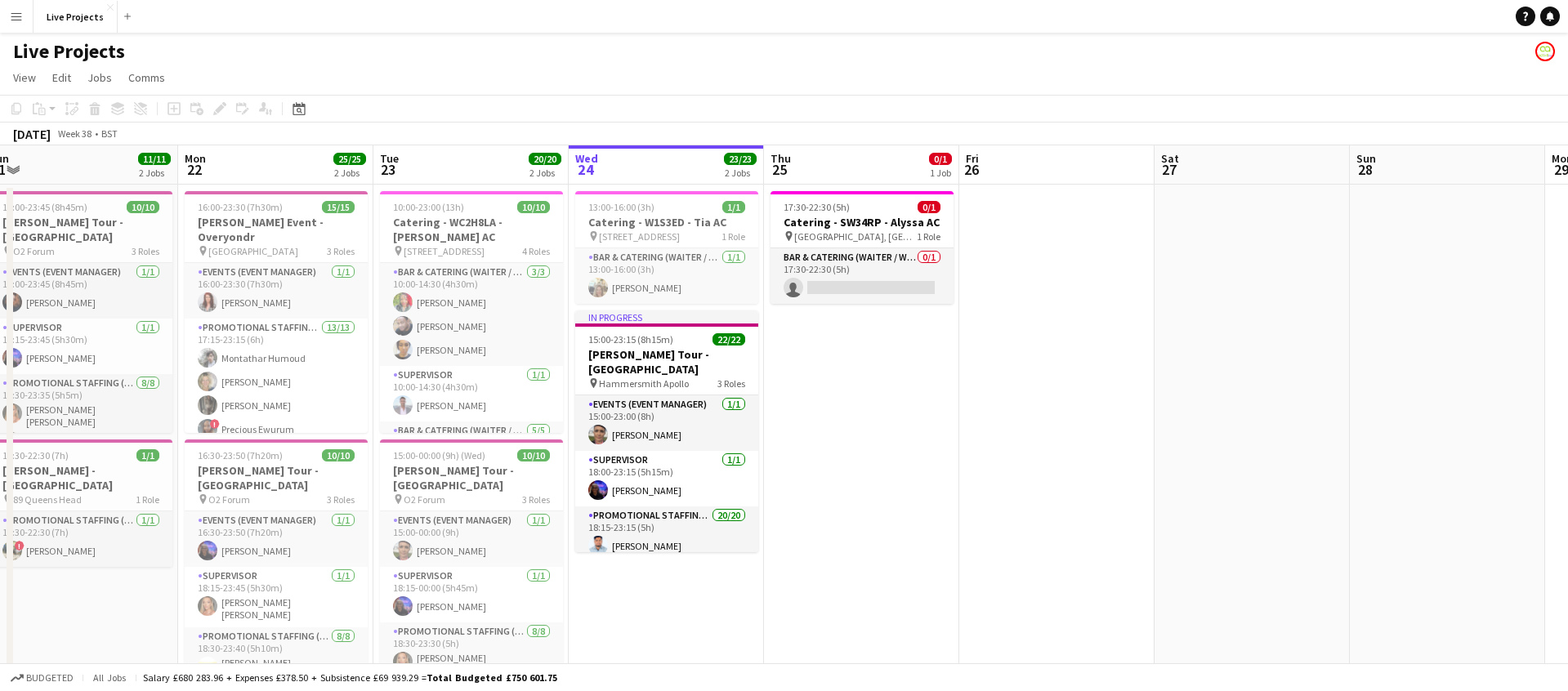
scroll to position [0, 404]
click at [16, 15] on app-icon "Menu" at bounding box center [16, 16] width 13 height 13
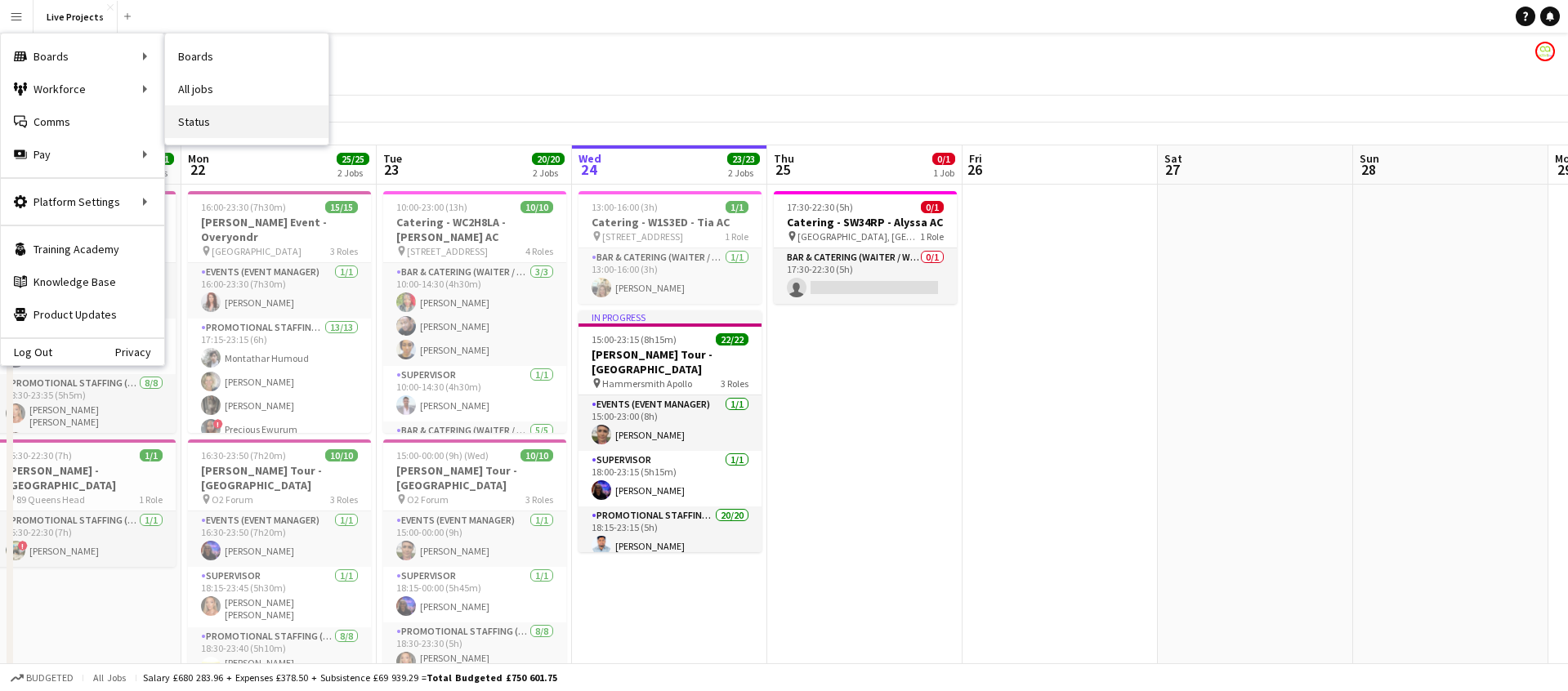
click at [247, 127] on link "Status" at bounding box center [246, 122] width 163 height 32
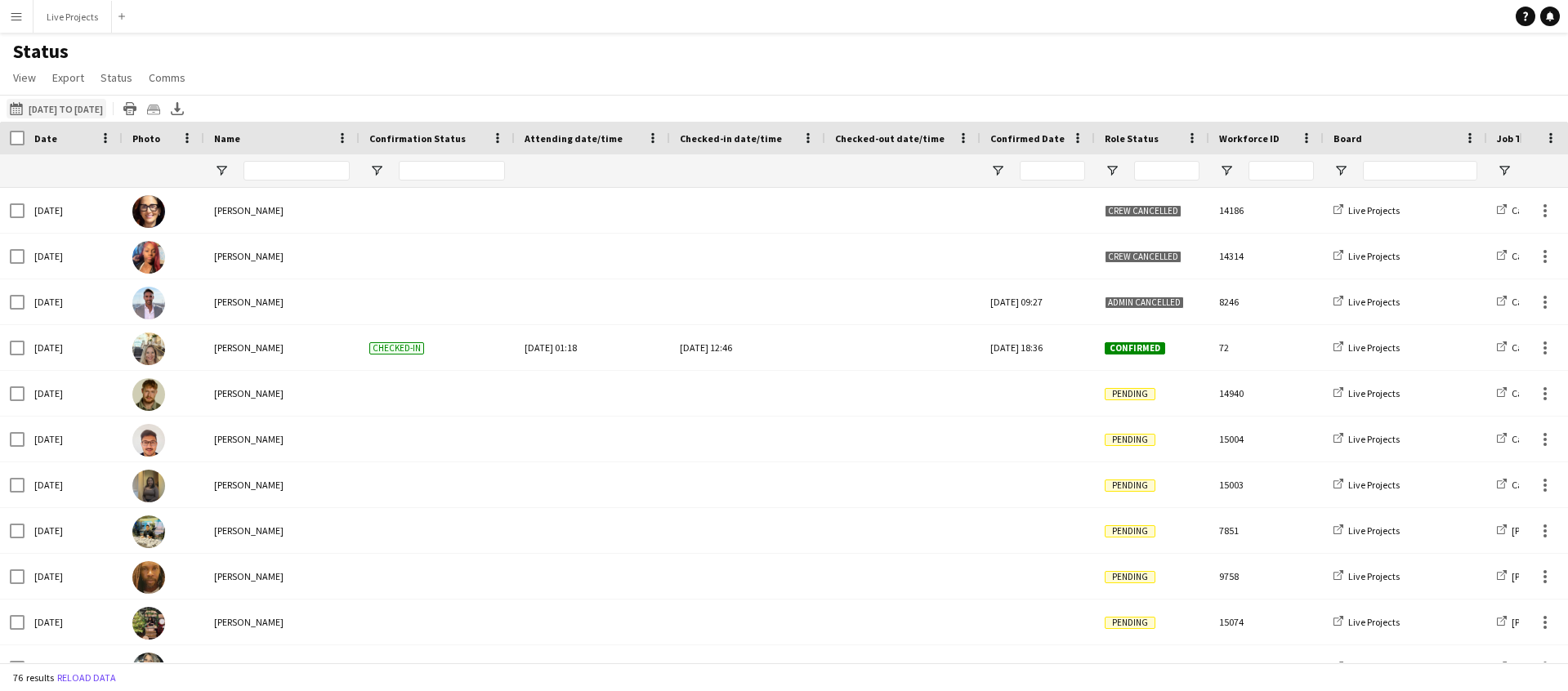
click at [103, 108] on button "[DATE] to [DATE] [DATE] to [DATE]" at bounding box center [56, 109] width 99 height 20
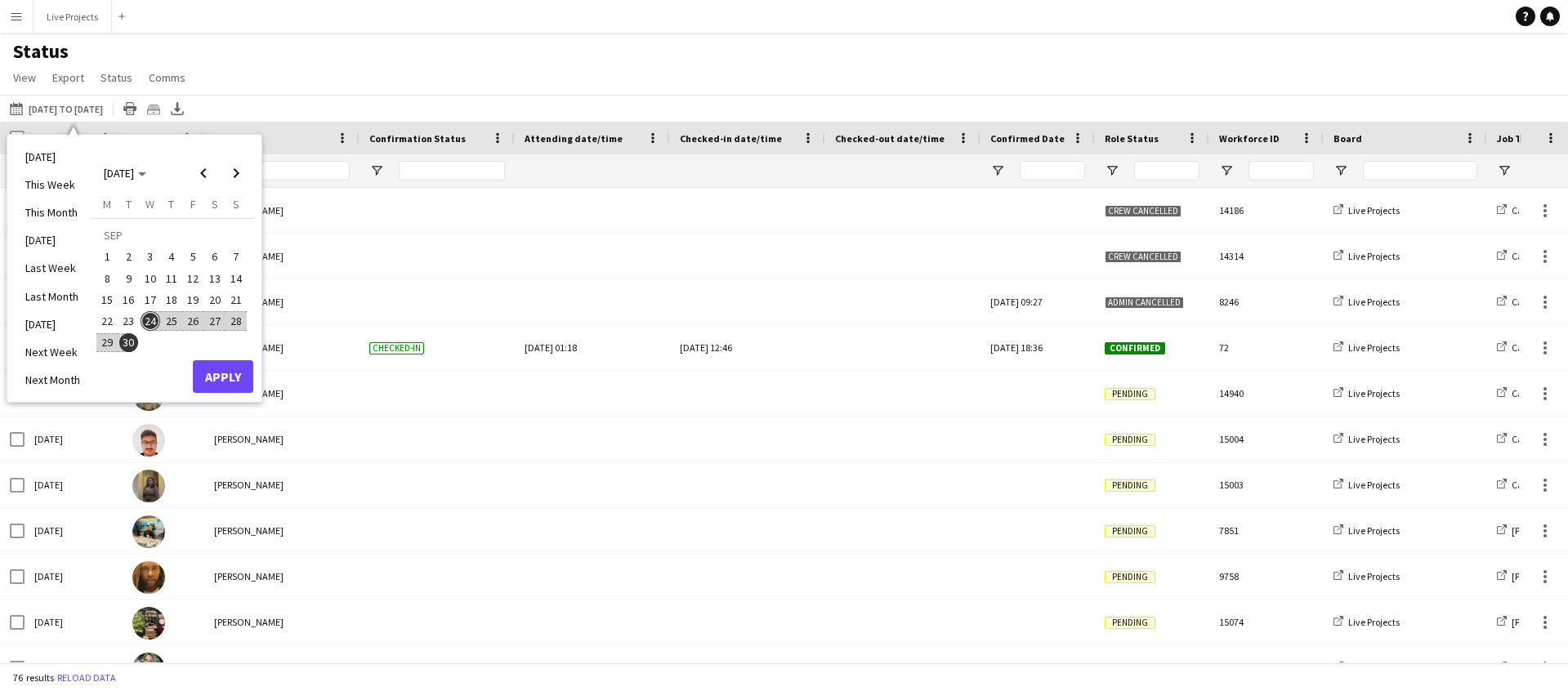
click at [148, 322] on span "24" at bounding box center [151, 321] width 20 height 20
click at [235, 383] on button "Apply" at bounding box center [223, 376] width 60 height 32
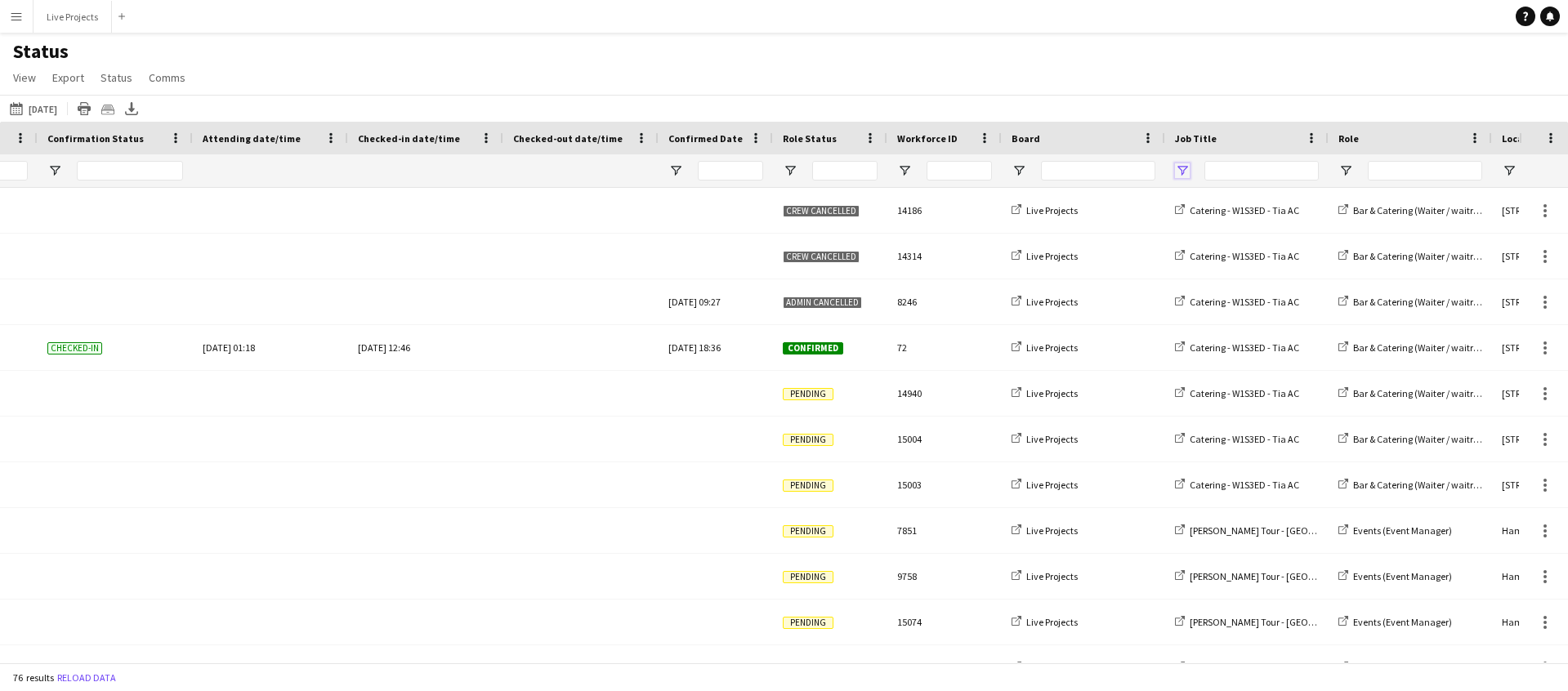
click at [1188, 169] on span "Open Filter Menu" at bounding box center [1183, 170] width 14 height 14
type input "**********"
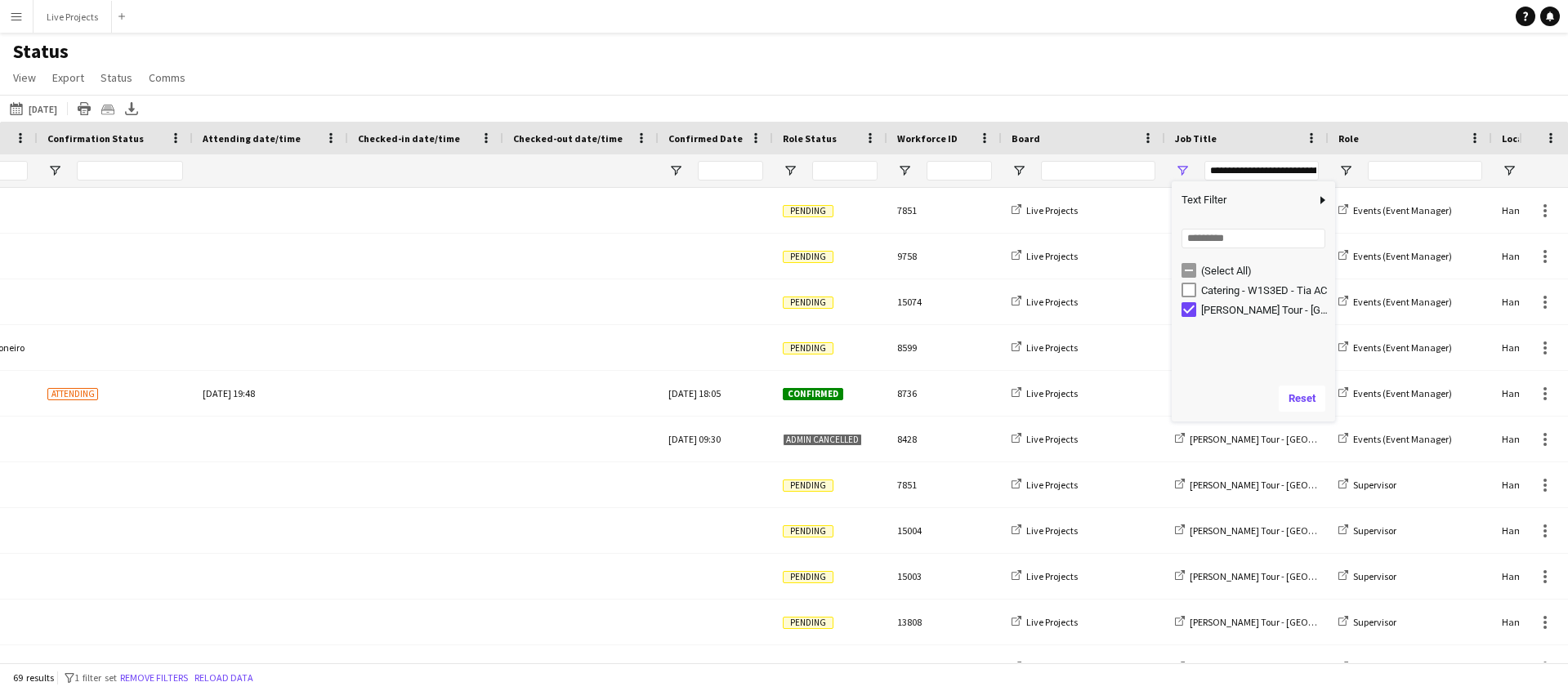
click at [896, 99] on div "[DATE] to [DATE] [DATE] [DATE] This Week This Month [DATE] Last Week Last Month…" at bounding box center [784, 108] width 1568 height 27
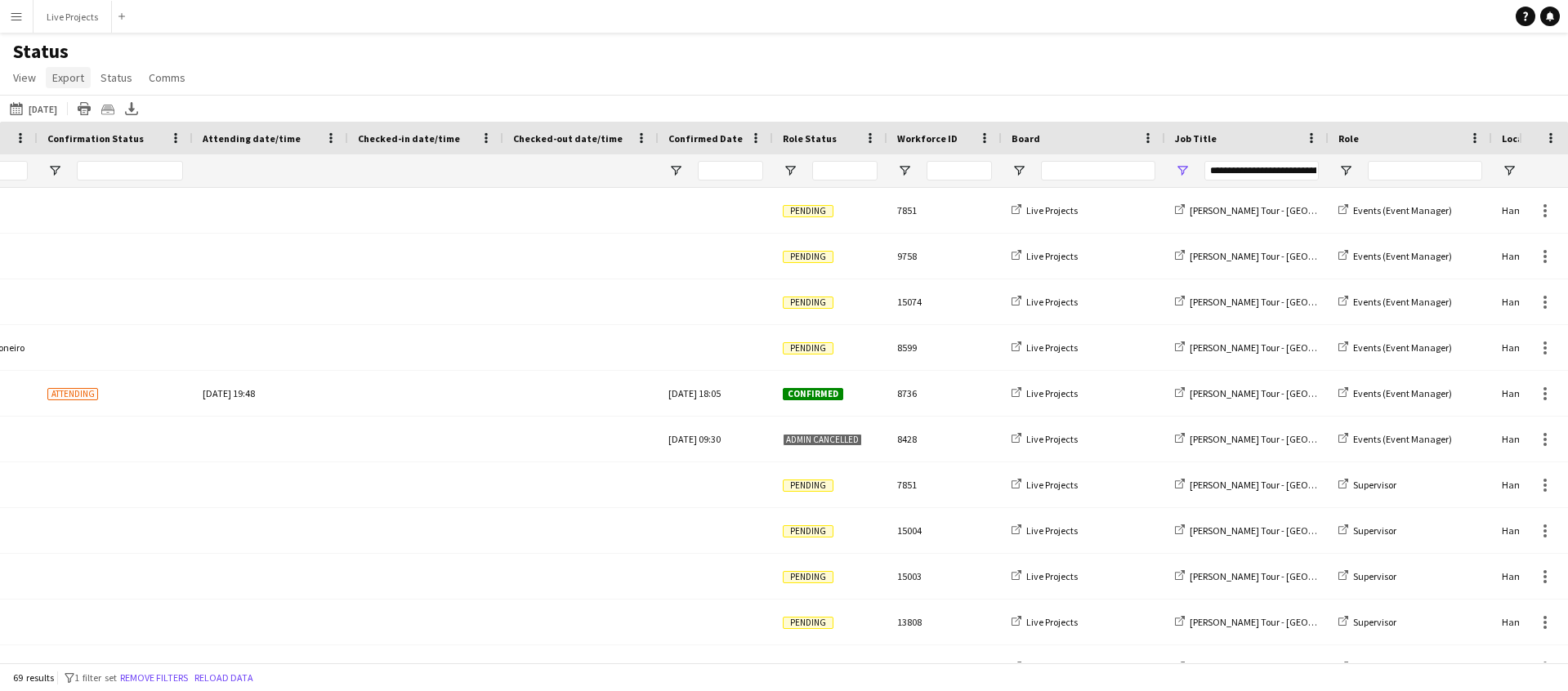
click at [66, 75] on span "Export" at bounding box center [68, 78] width 32 height 14
click at [20, 77] on span "View" at bounding box center [23, 78] width 23 height 14
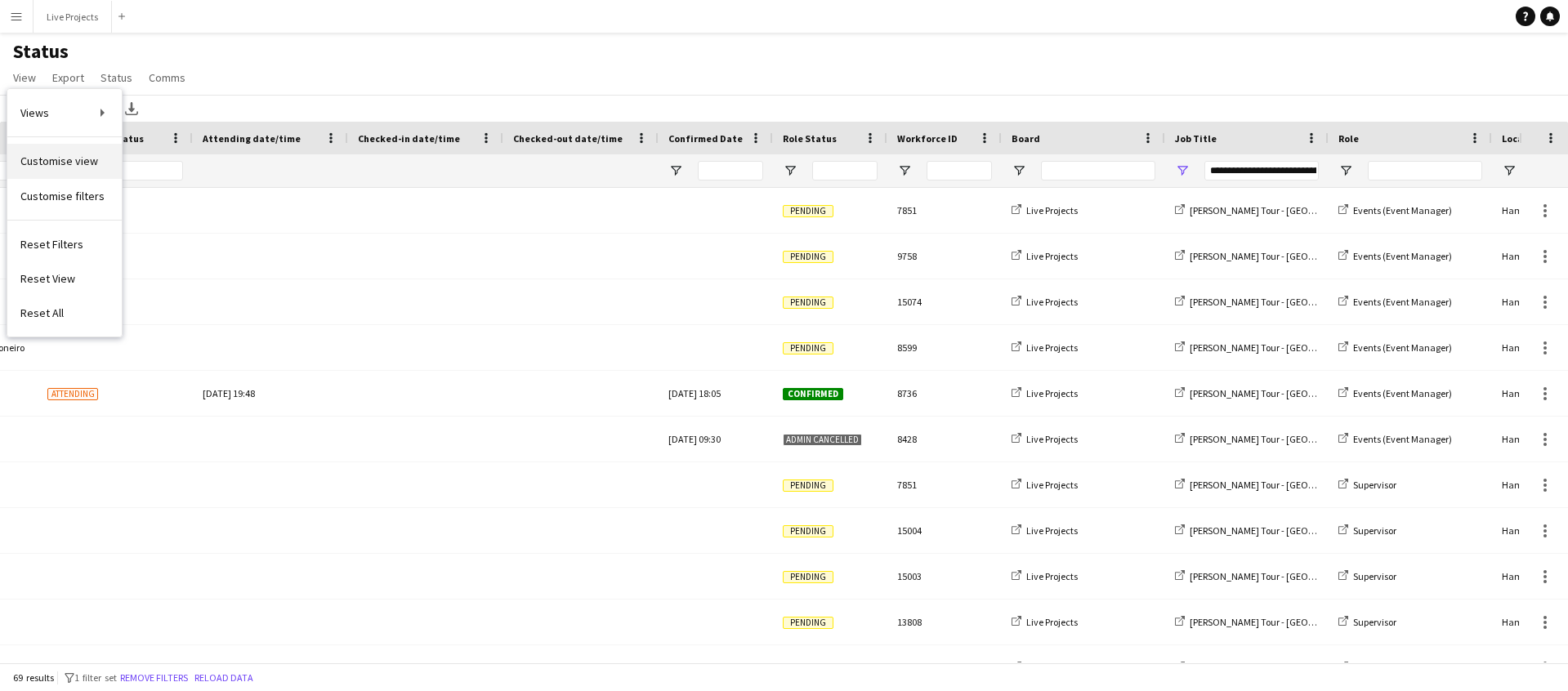
click at [77, 156] on span "Customise view" at bounding box center [60, 161] width 78 height 14
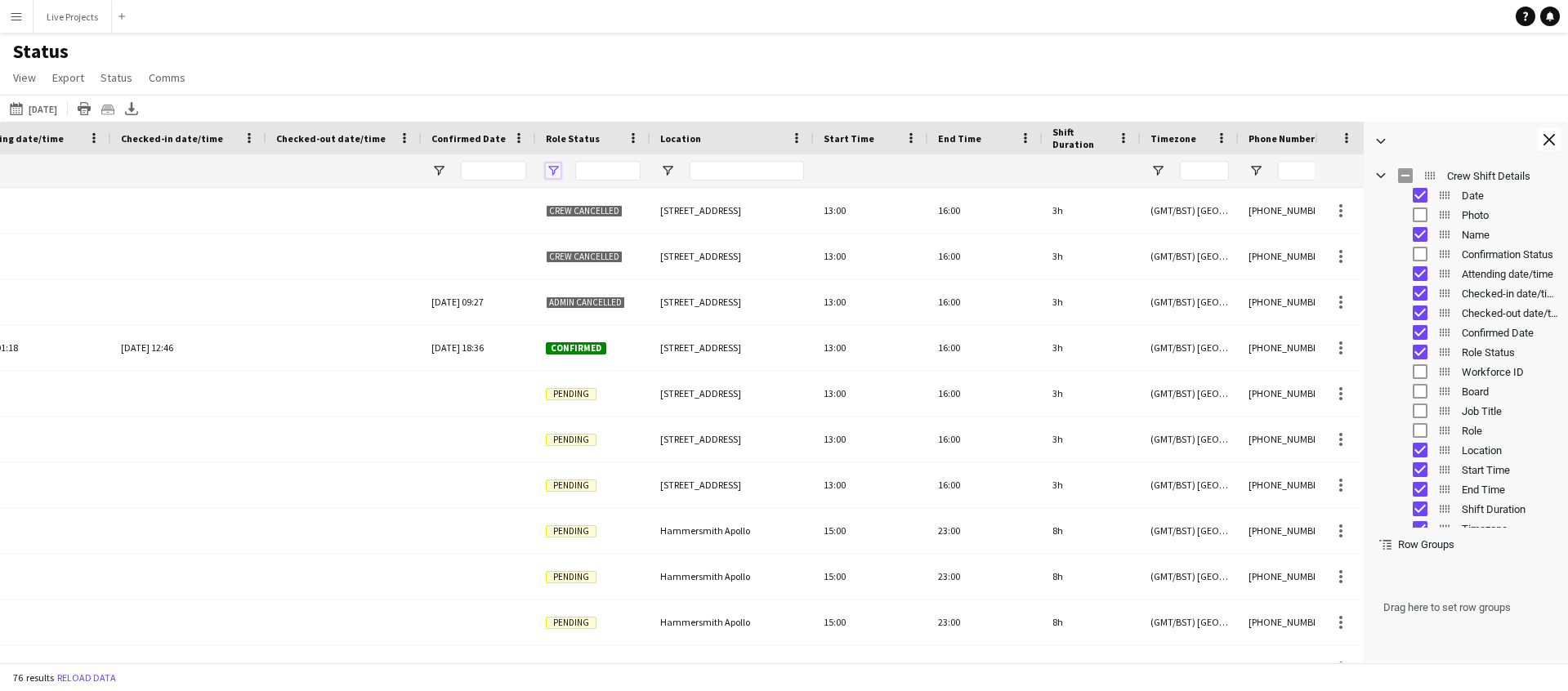
click at [555, 171] on span "Open Filter Menu" at bounding box center [553, 170] width 14 height 14
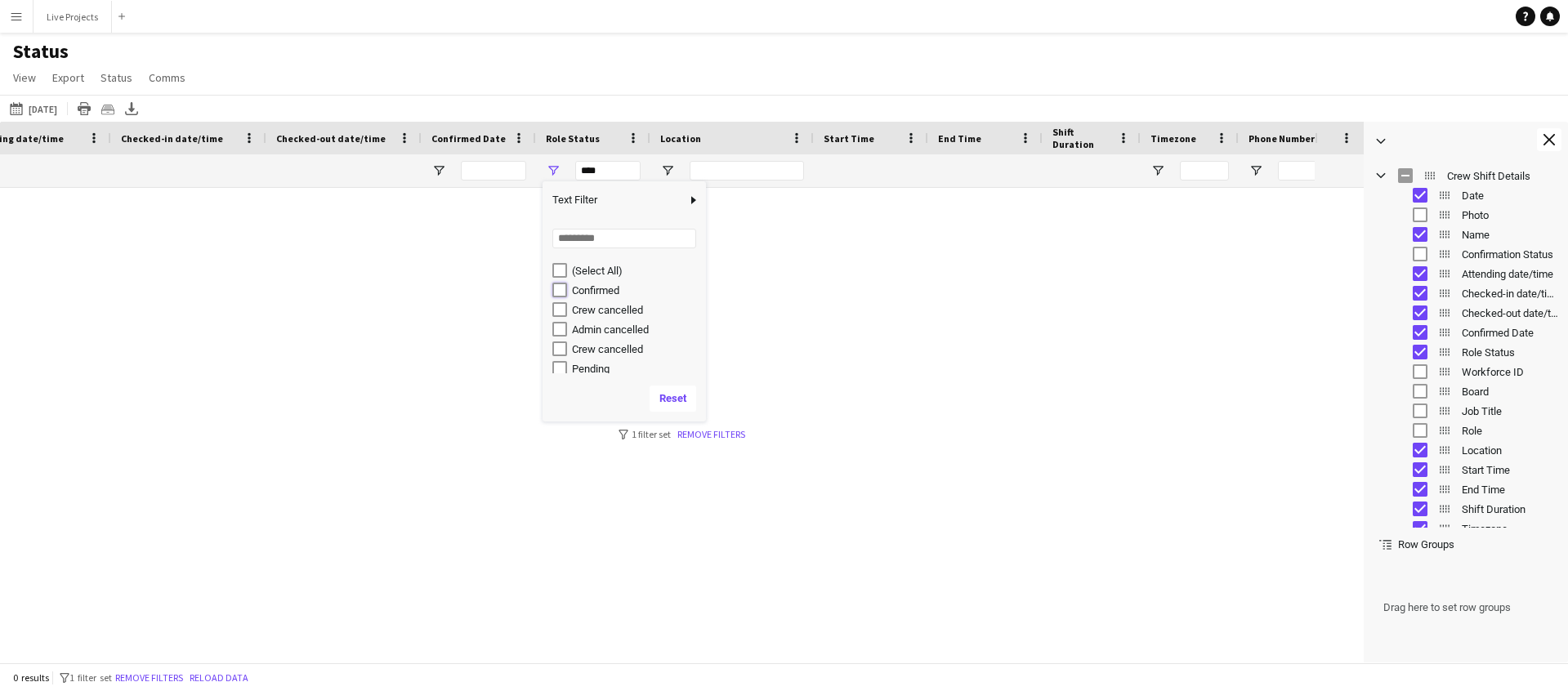
type input "**********"
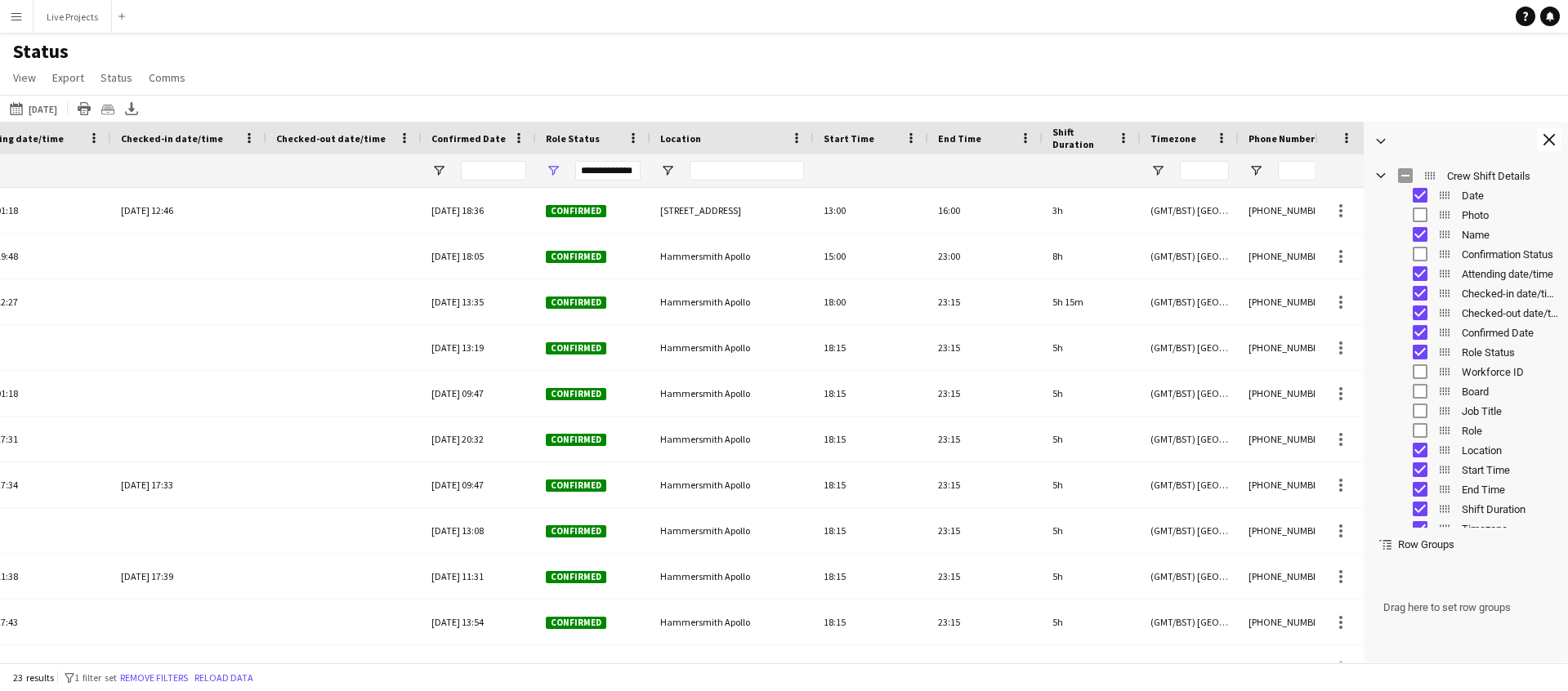
click at [595, 103] on div "[DATE] to [DATE] [DATE] [DATE] This Week This Month [DATE] Last Week Last Month…" at bounding box center [784, 108] width 1568 height 27
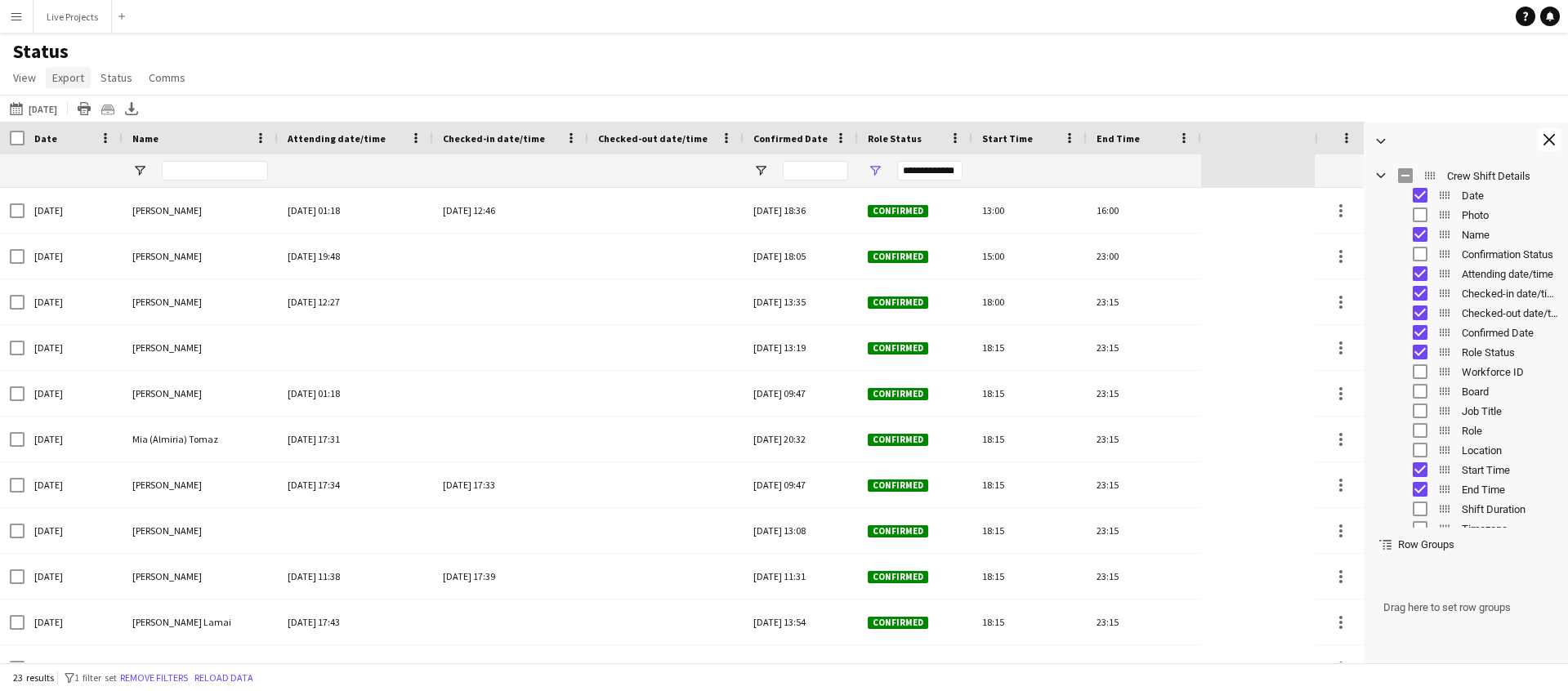
click at [78, 75] on span "Export" at bounding box center [68, 78] width 32 height 14
click at [116, 115] on span "Export as XLSX" at bounding box center [95, 113] width 71 height 14
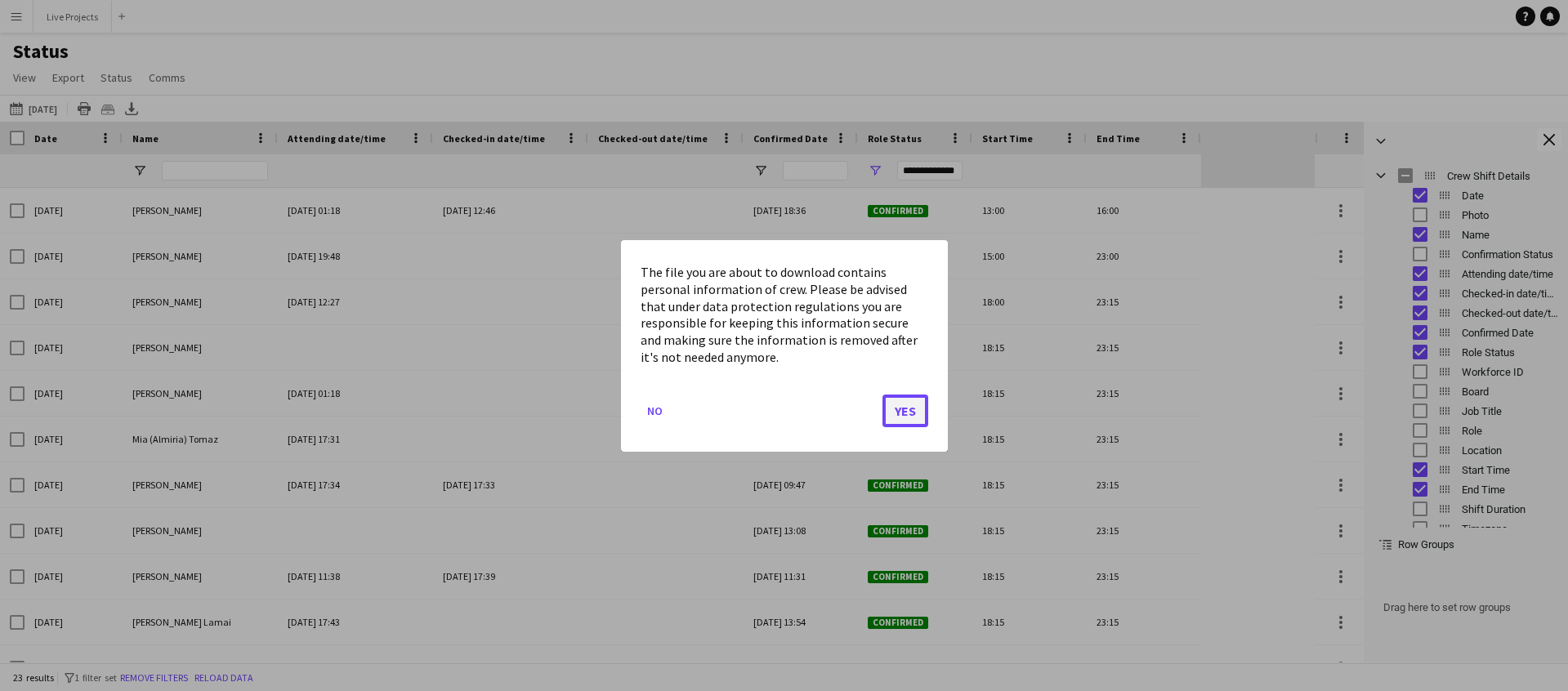
click at [904, 409] on button "Yes" at bounding box center [905, 410] width 46 height 32
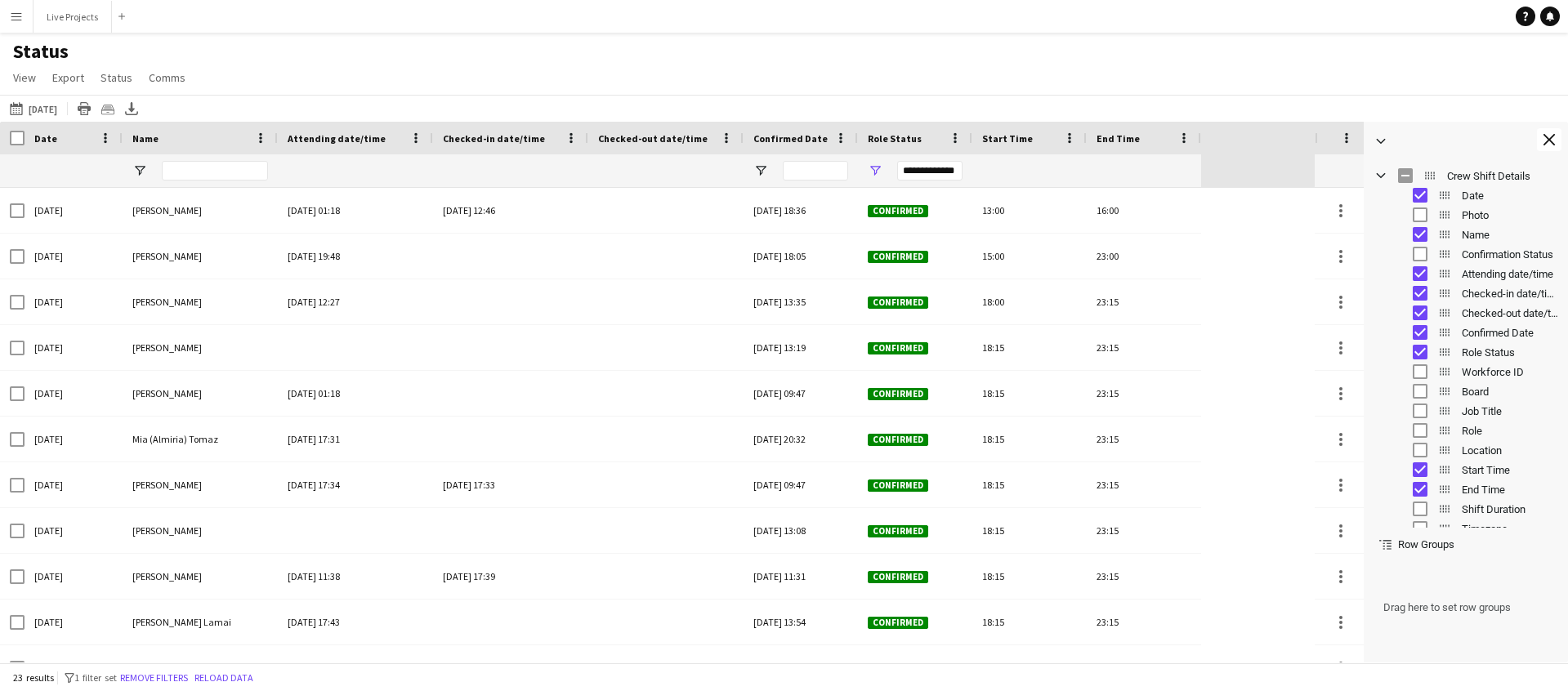
click at [1197, 654] on div "23:15" at bounding box center [1144, 668] width 115 height 45
click at [87, 18] on button "Live Projects Close" at bounding box center [72, 16] width 79 height 32
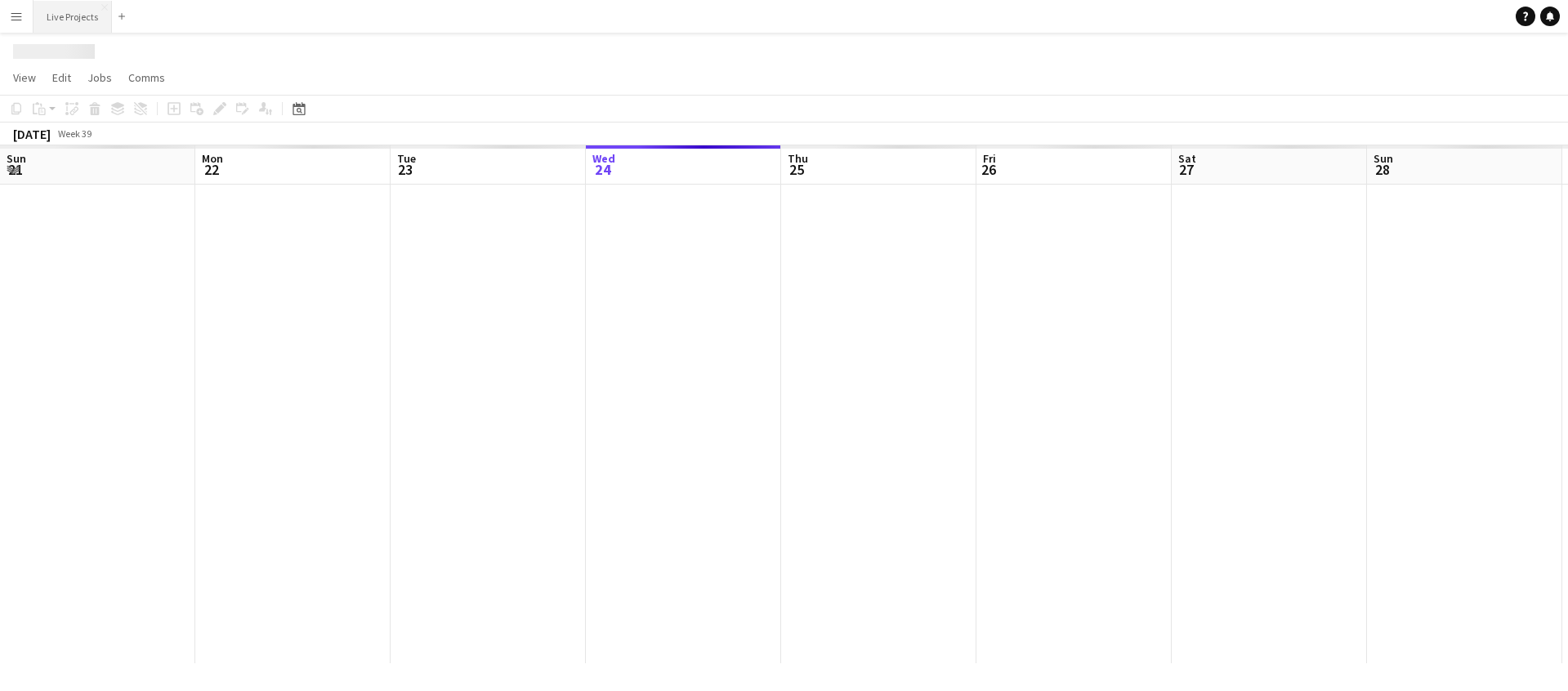
scroll to position [0, 391]
